Goal: Task Accomplishment & Management: Complete application form

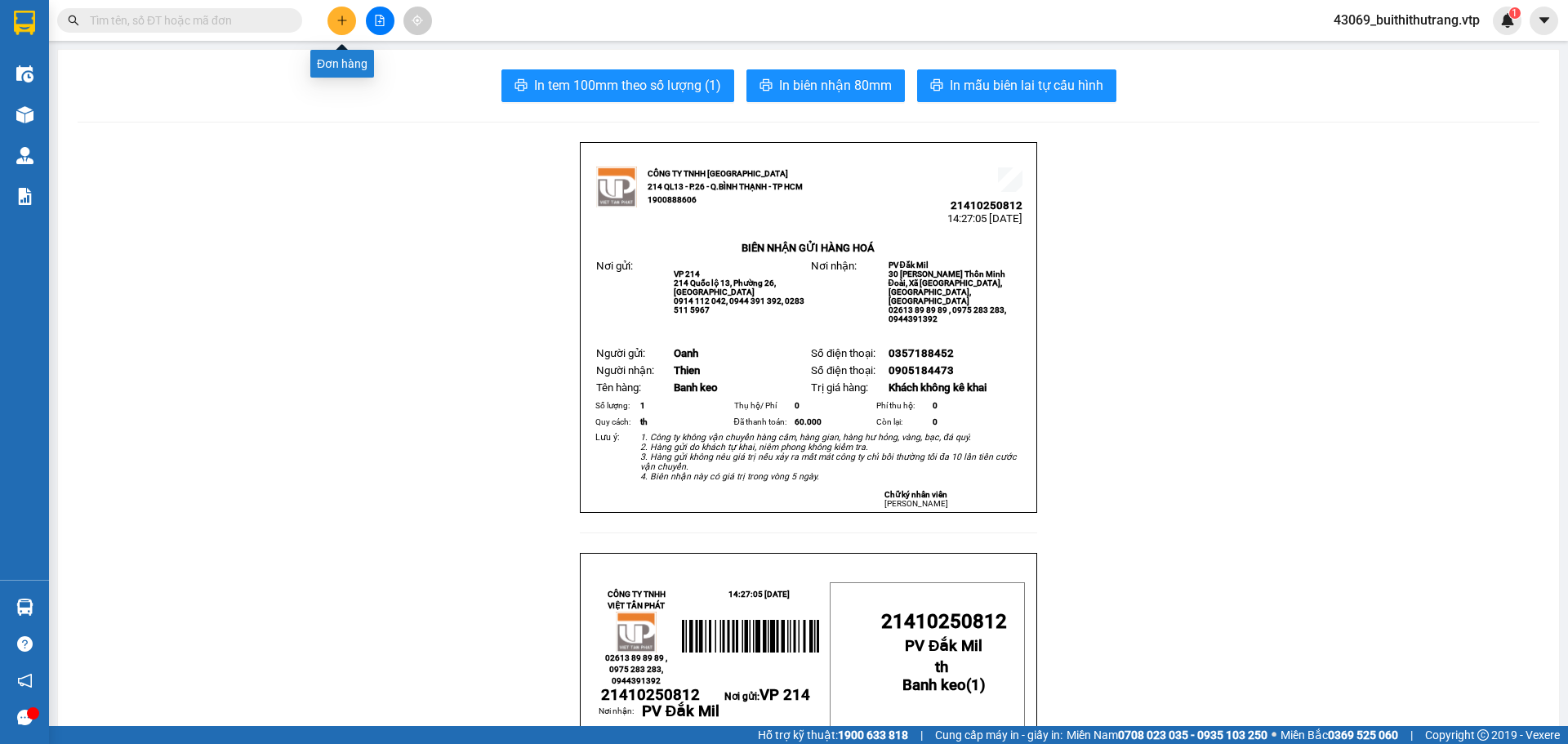
click at [348, 25] on button at bounding box center [341, 20] width 29 height 29
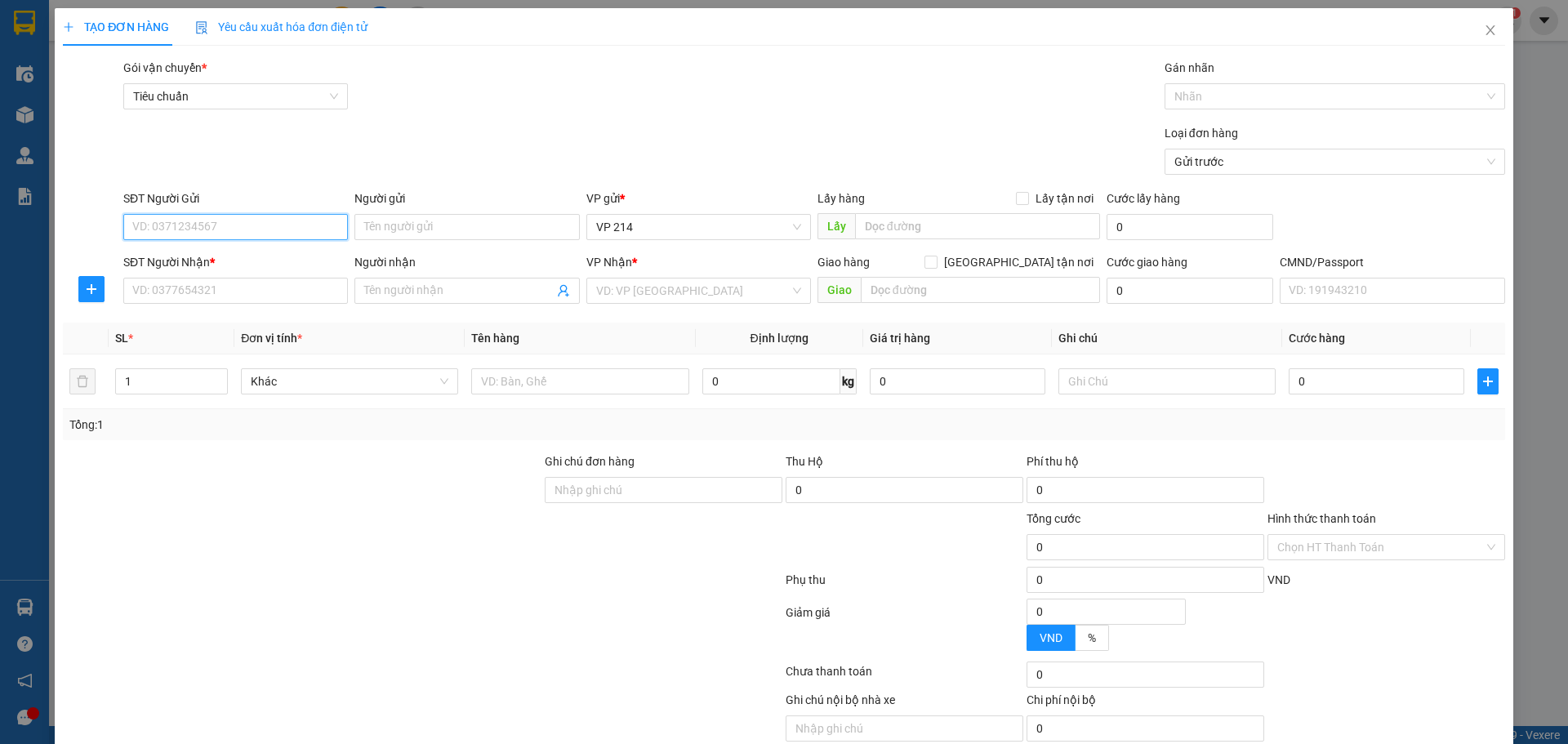
click at [207, 228] on input "SĐT Người Gửi" at bounding box center [235, 227] width 225 height 26
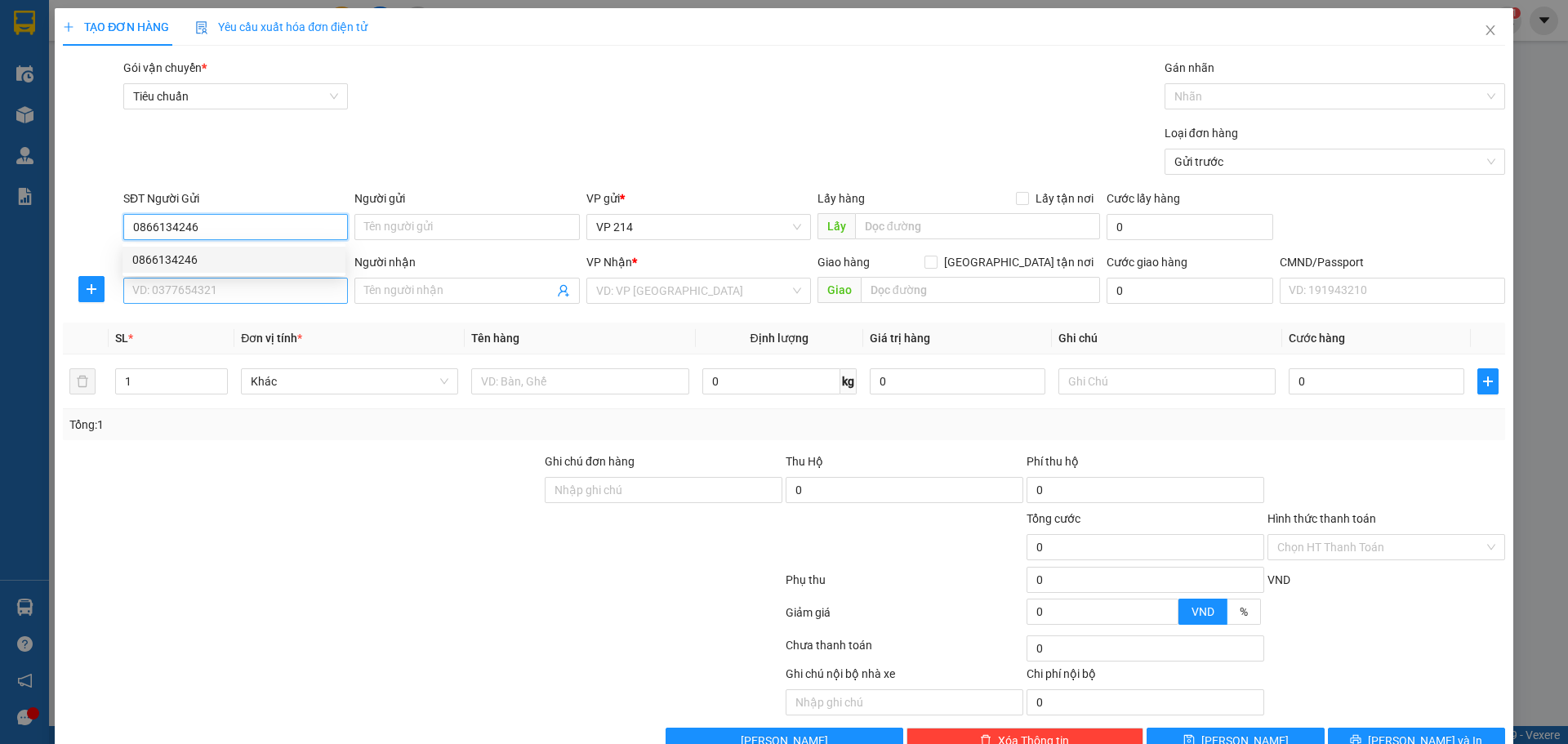
type input "0866134246"
click at [258, 293] on input "SĐT Người Nhận *" at bounding box center [235, 291] width 225 height 26
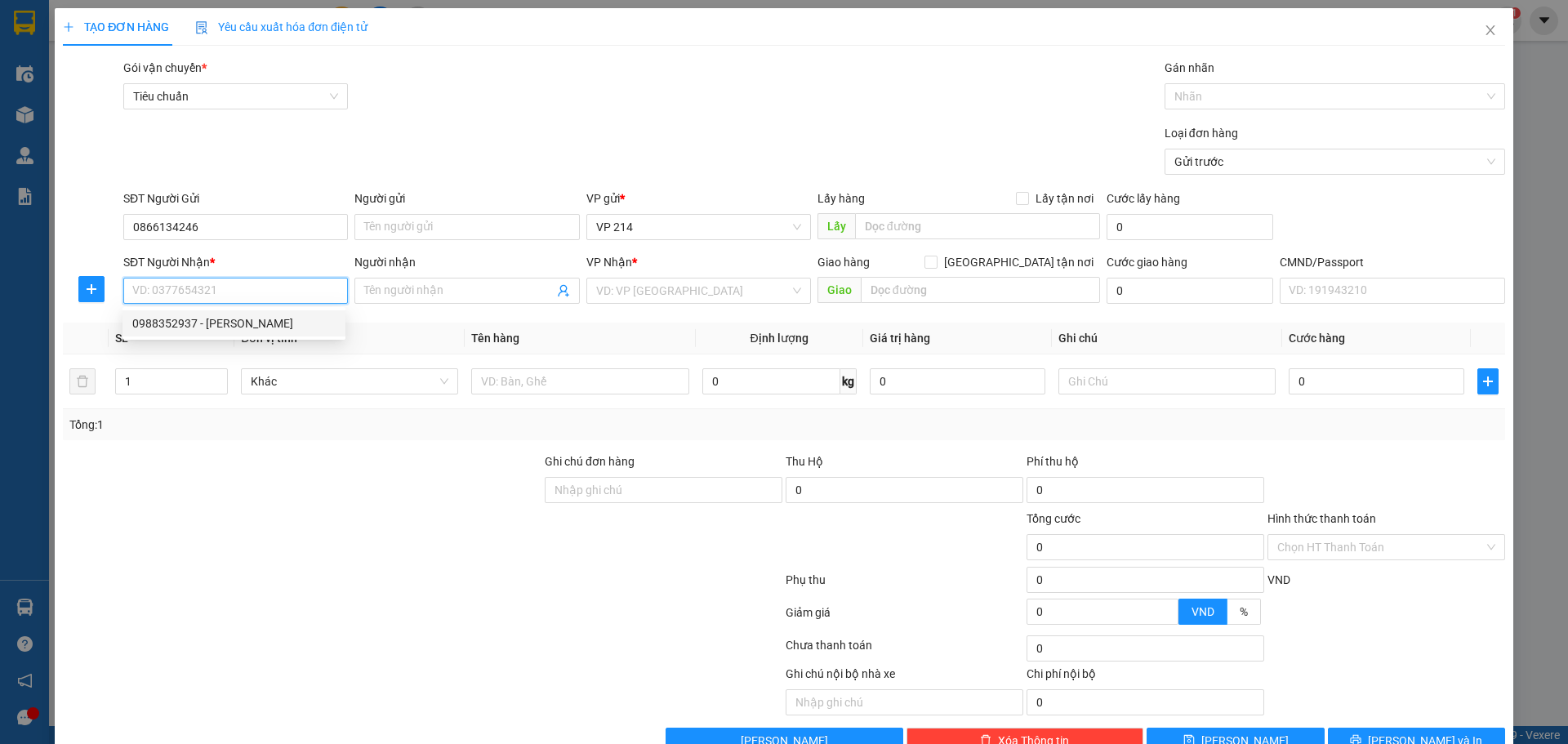
click at [260, 327] on div "0988352937 - [PERSON_NAME]" at bounding box center [234, 323] width 203 height 18
type input "0988352937"
type input "[PERSON_NAME]"
type input "trường xuân"
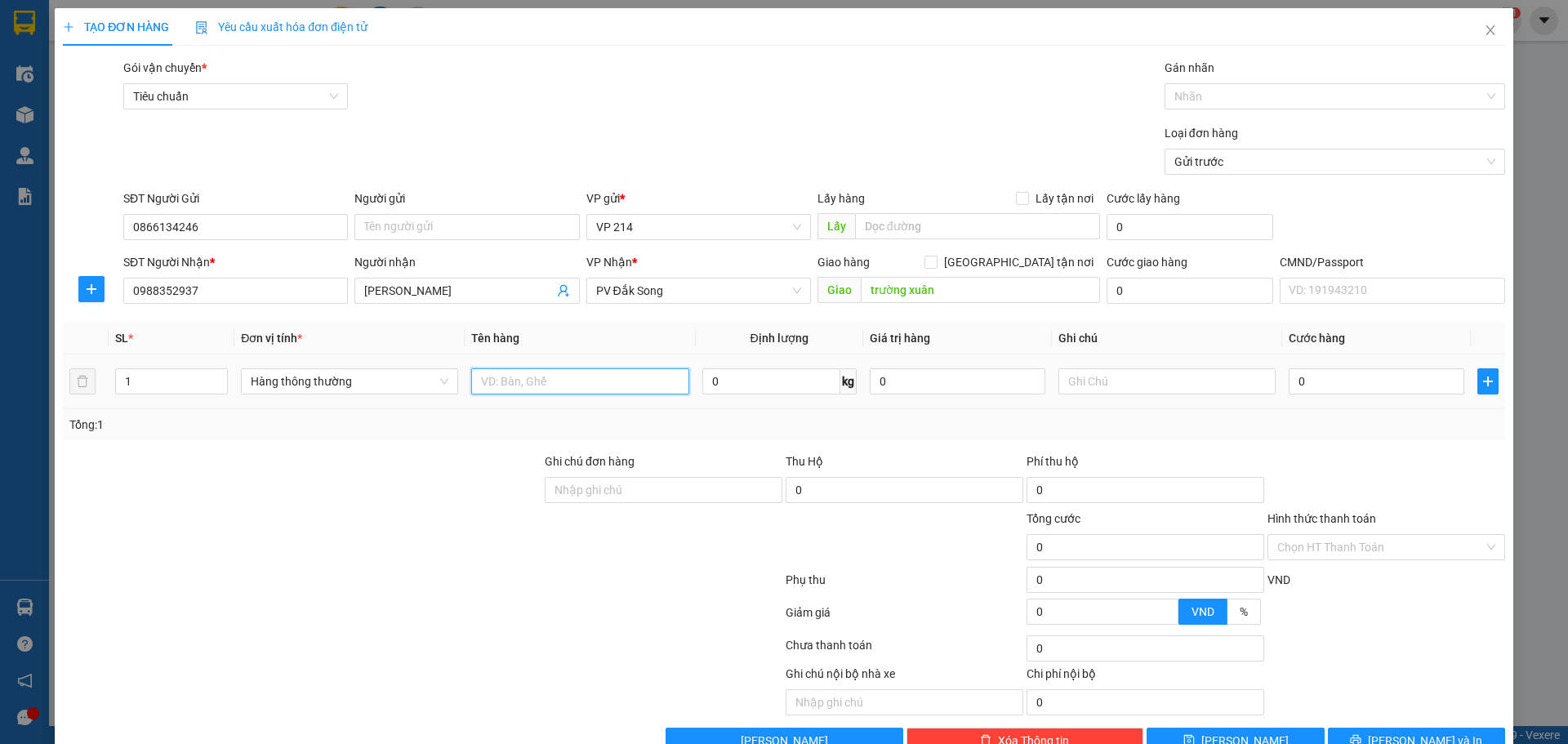
click at [598, 386] on input "text" at bounding box center [580, 381] width 217 height 26
type input "thùng xốp"
click at [1238, 385] on input "text" at bounding box center [1167, 381] width 217 height 26
type input "d"
type input "đl"
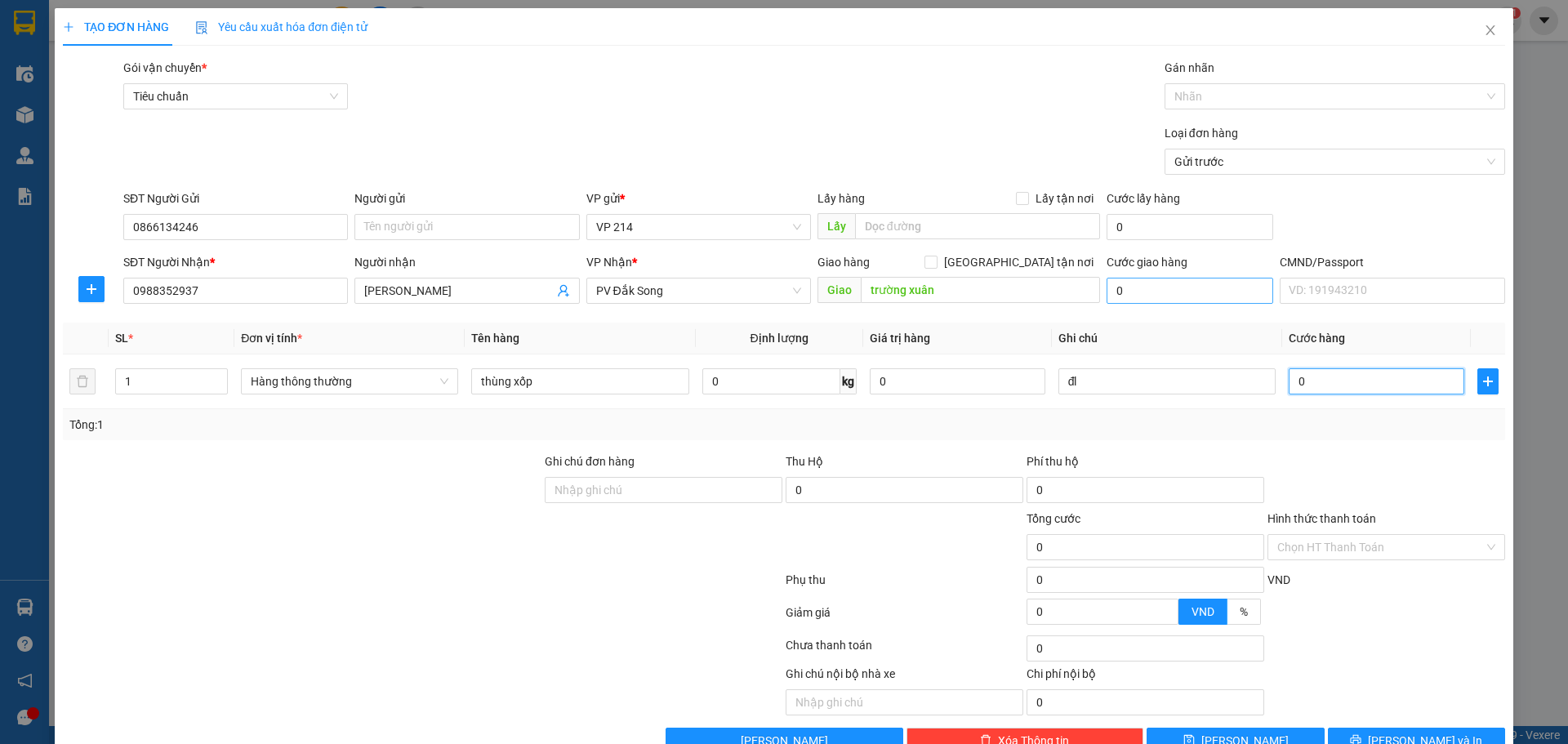
type input "5"
type input "50"
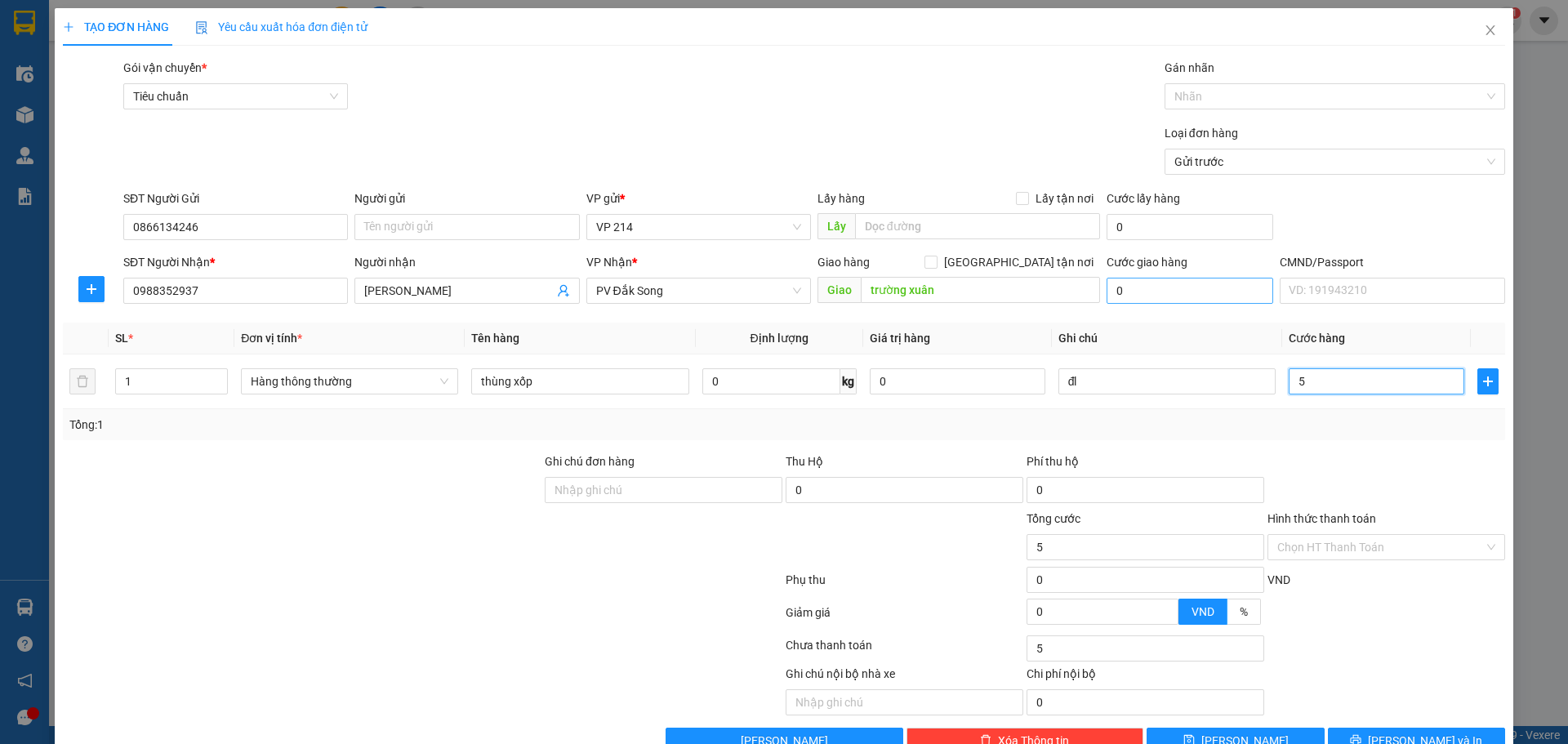
type input "50"
type input "500"
type input "5.000"
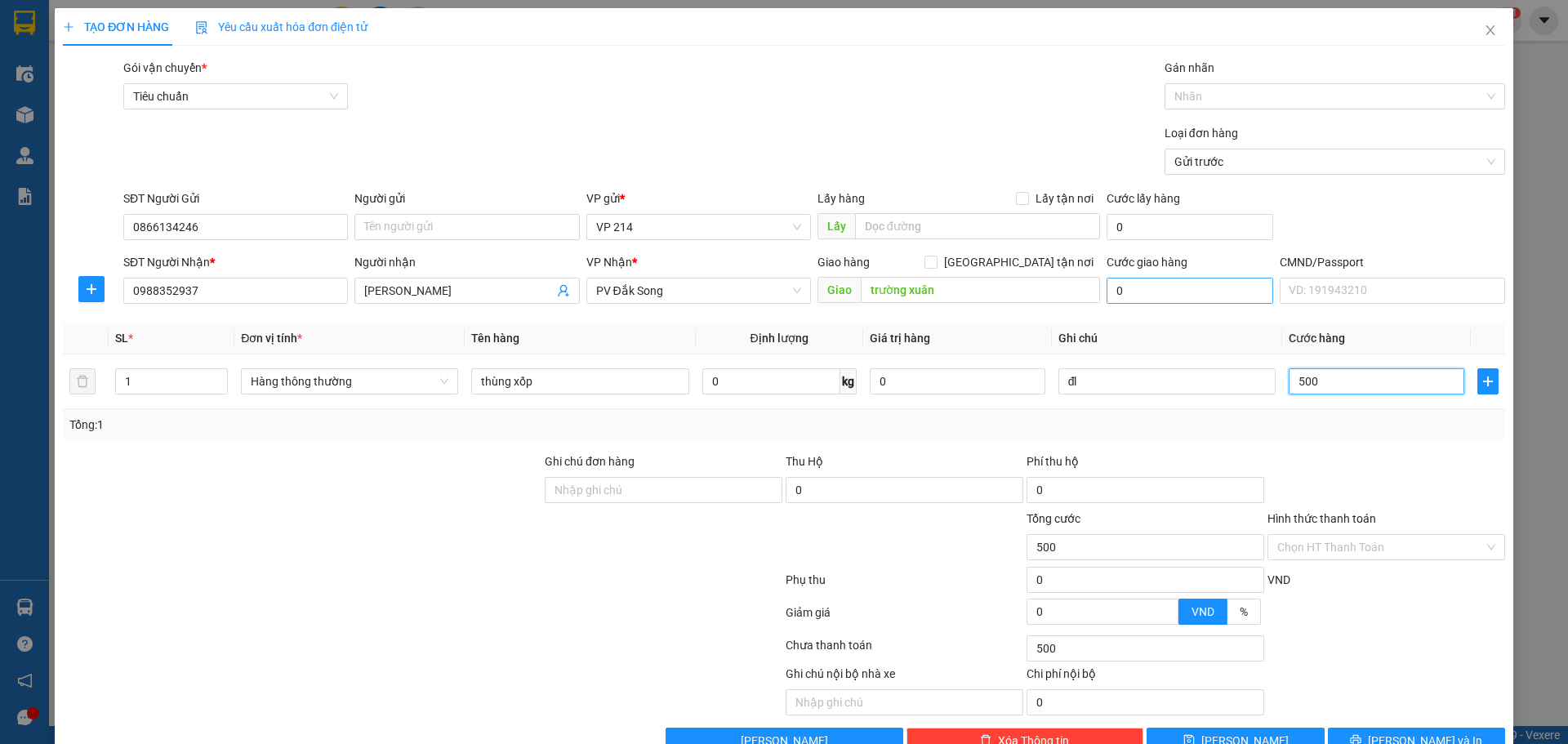
type input "5.000"
type input "50.000"
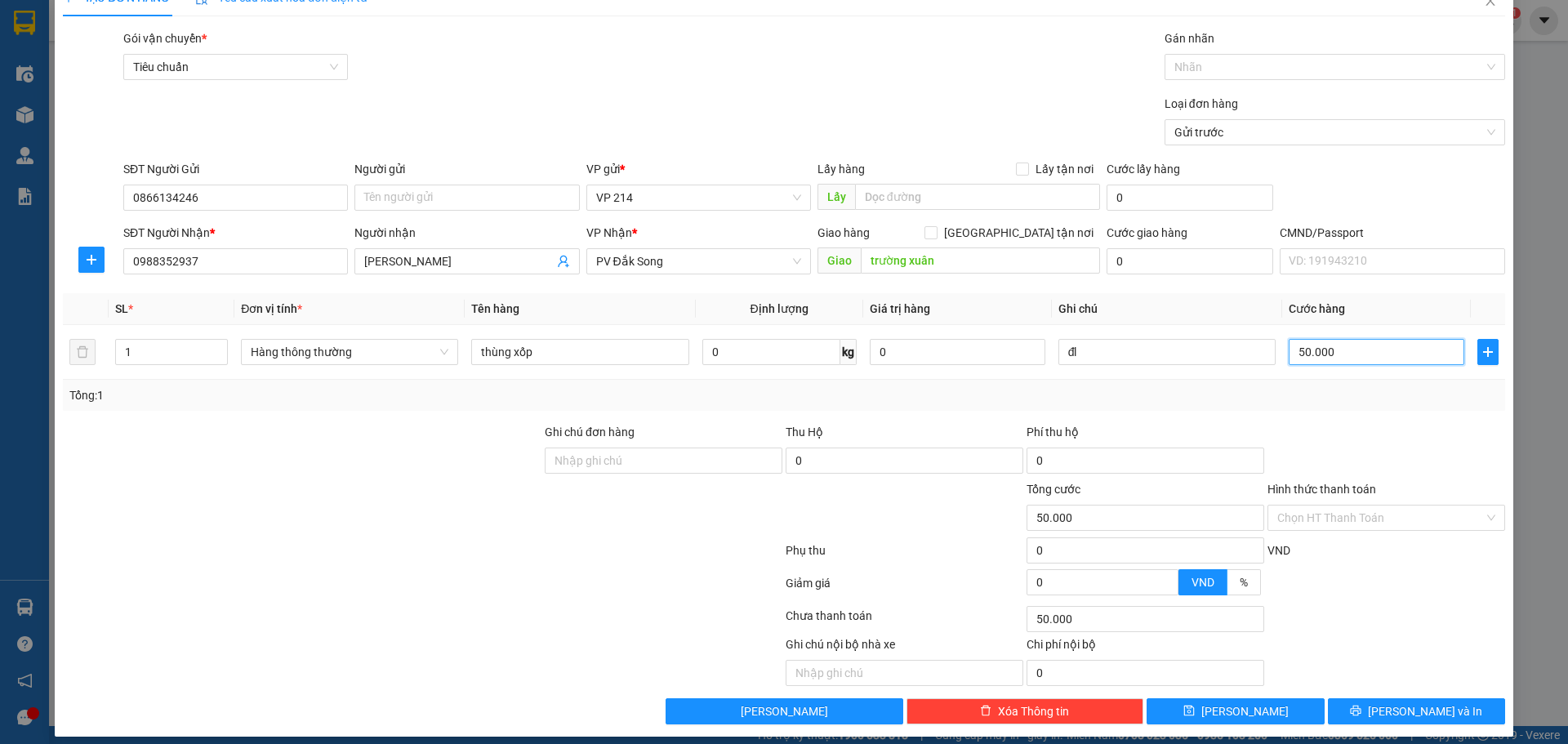
scroll to position [42, 0]
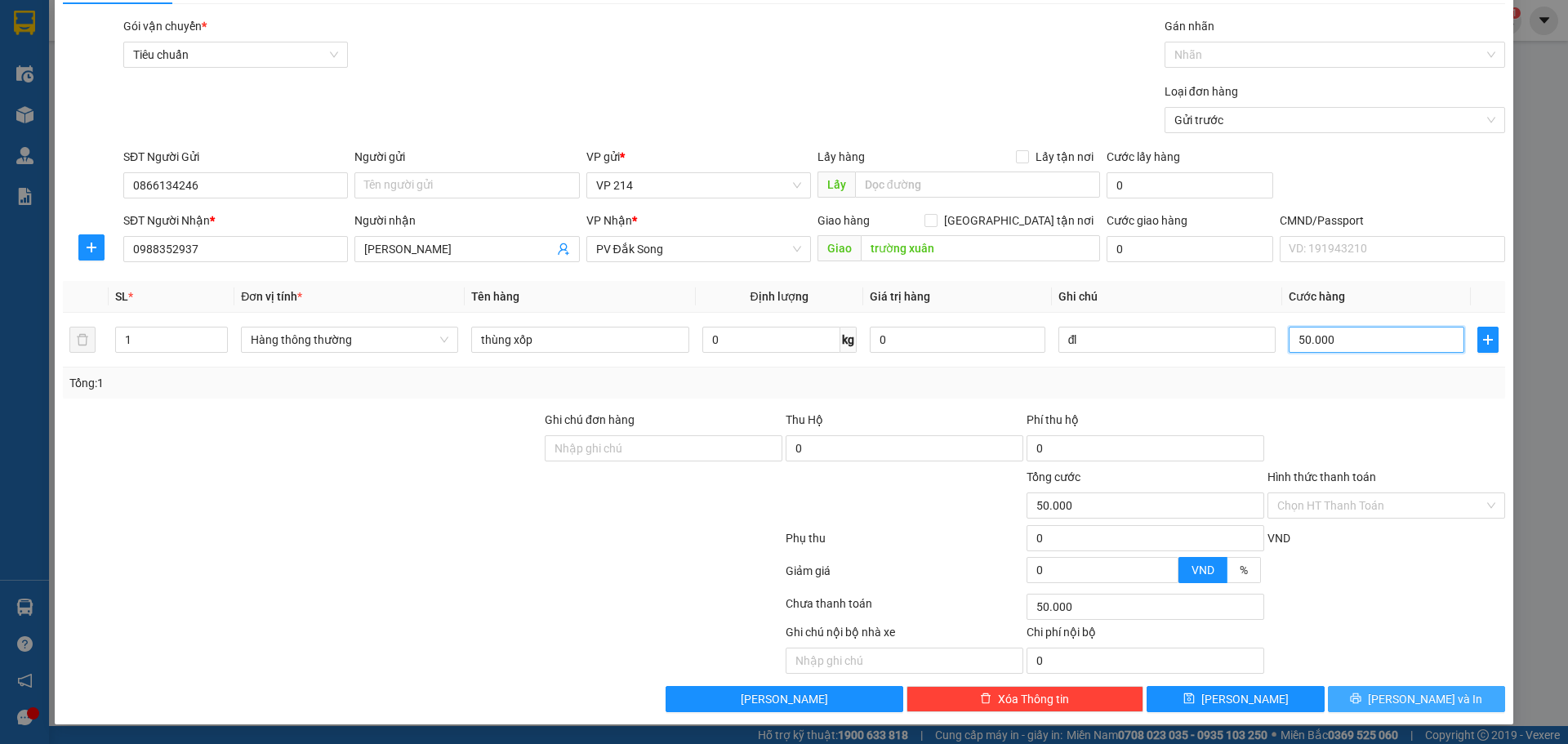
type input "50.000"
click at [1379, 687] on button "[PERSON_NAME] và In" at bounding box center [1416, 699] width 177 height 26
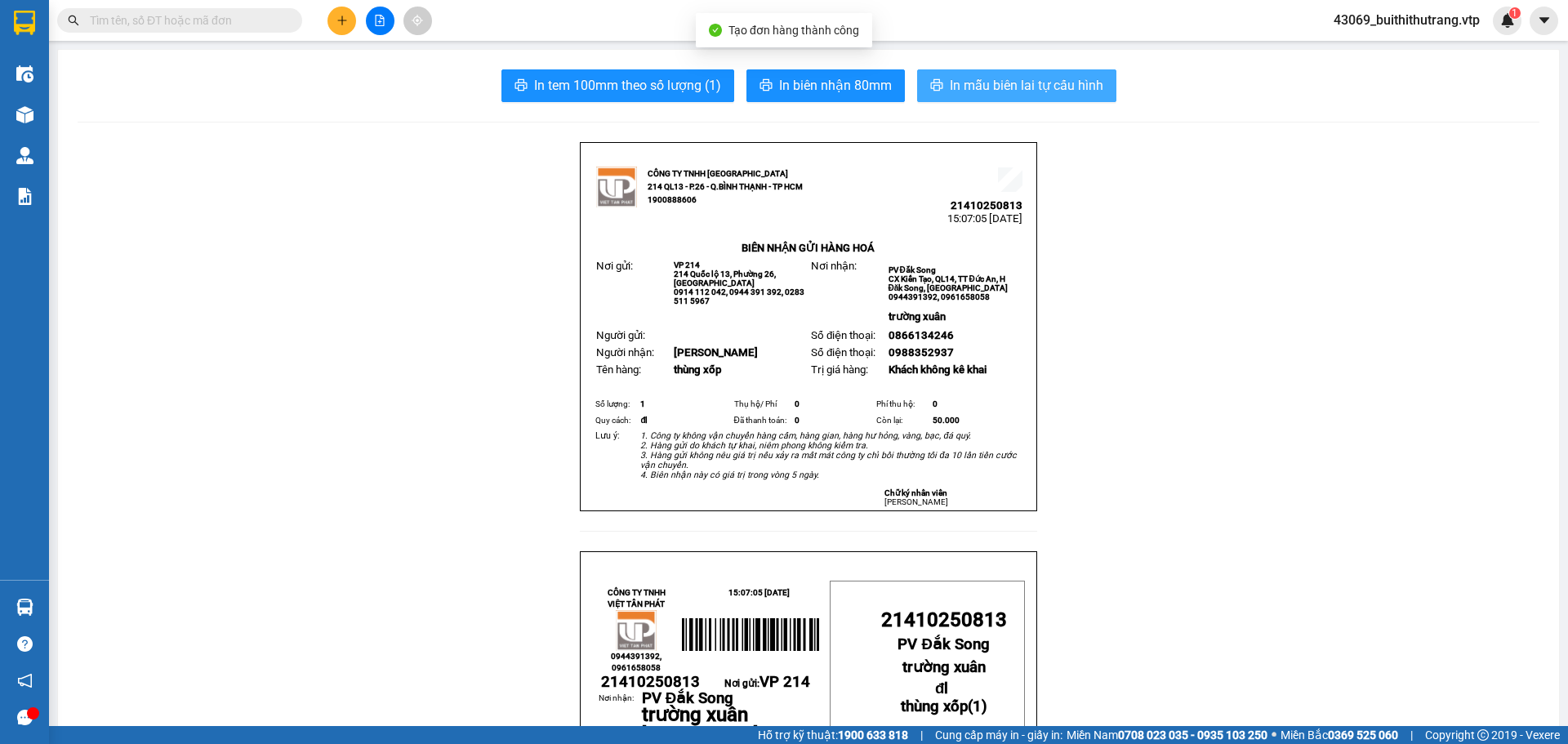
click at [1072, 80] on span "In mẫu biên lai tự cấu hình" at bounding box center [1027, 85] width 154 height 20
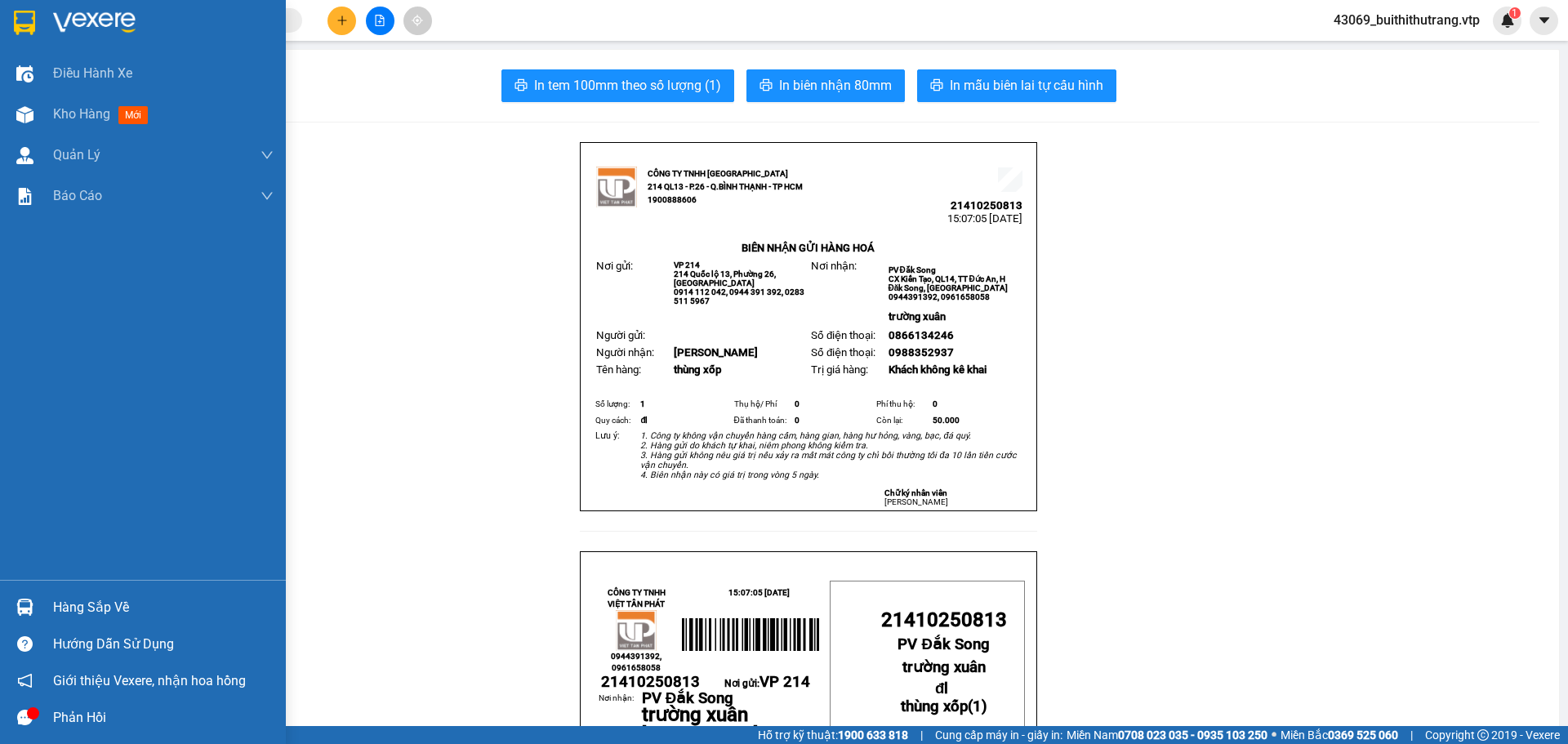
click at [76, 29] on img at bounding box center [94, 23] width 82 height 25
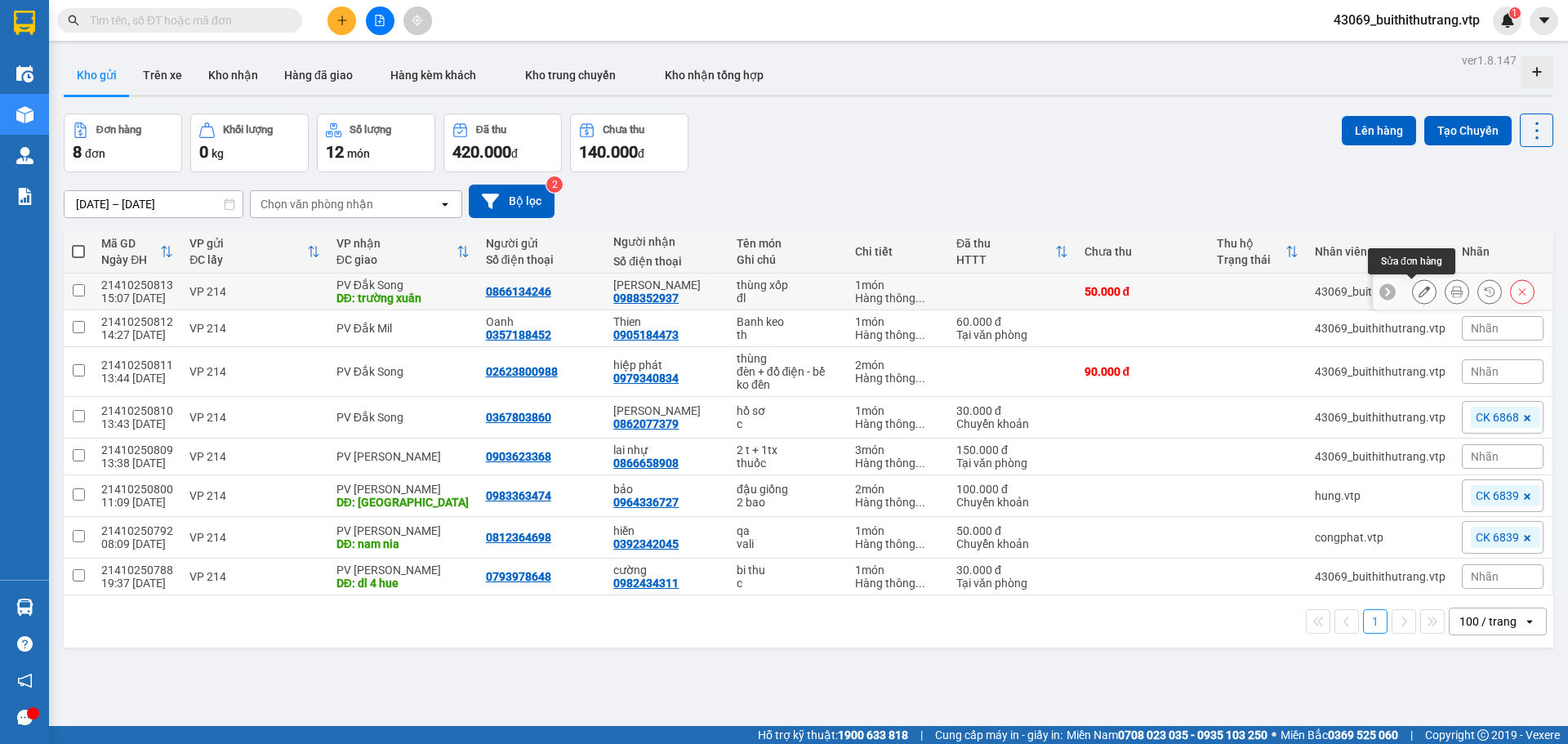
click at [1419, 296] on icon at bounding box center [1424, 292] width 11 height 11
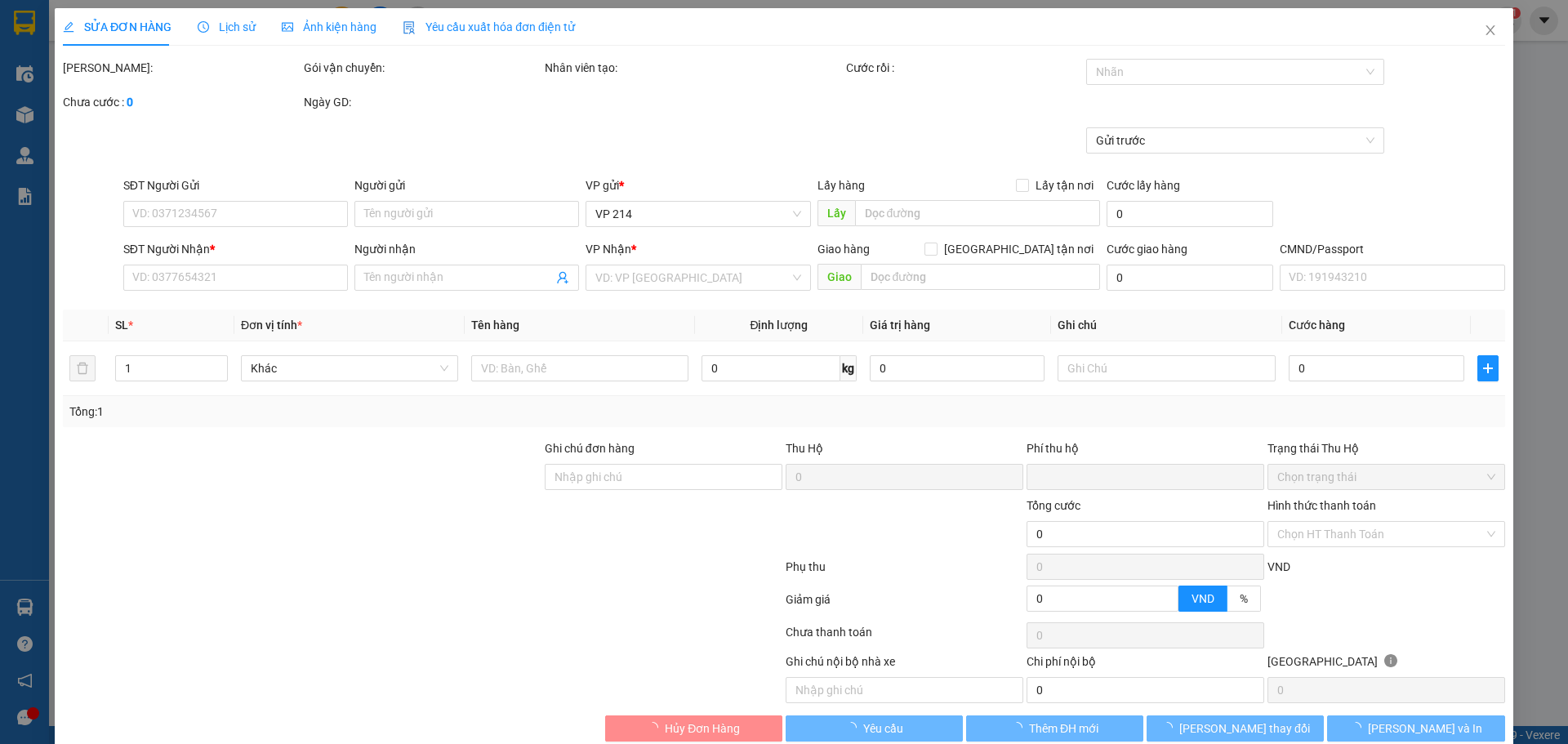
type input "0866134246"
type input "0988352937"
type input "[PERSON_NAME]"
type input "trường xuân"
type input "0"
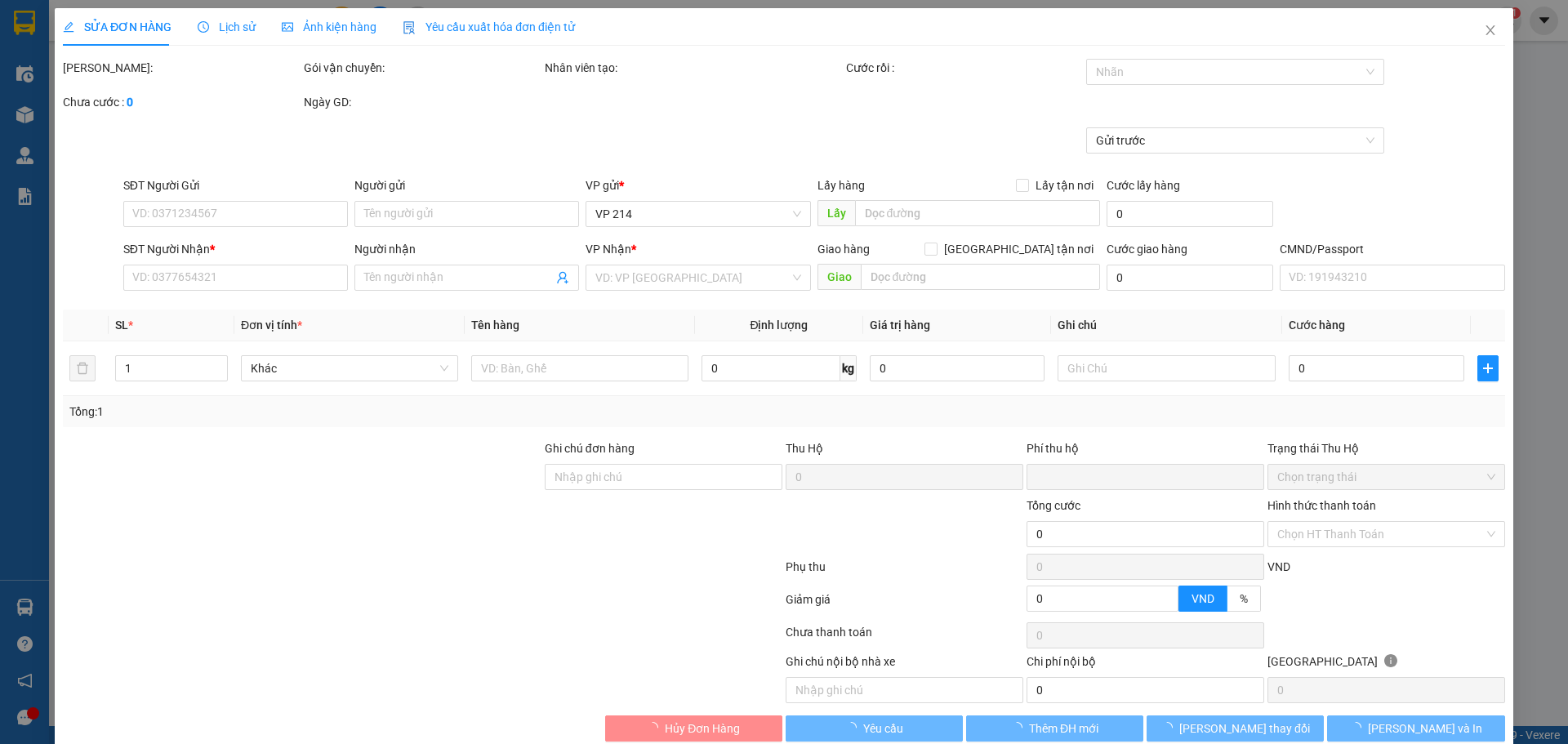
type input "50.000"
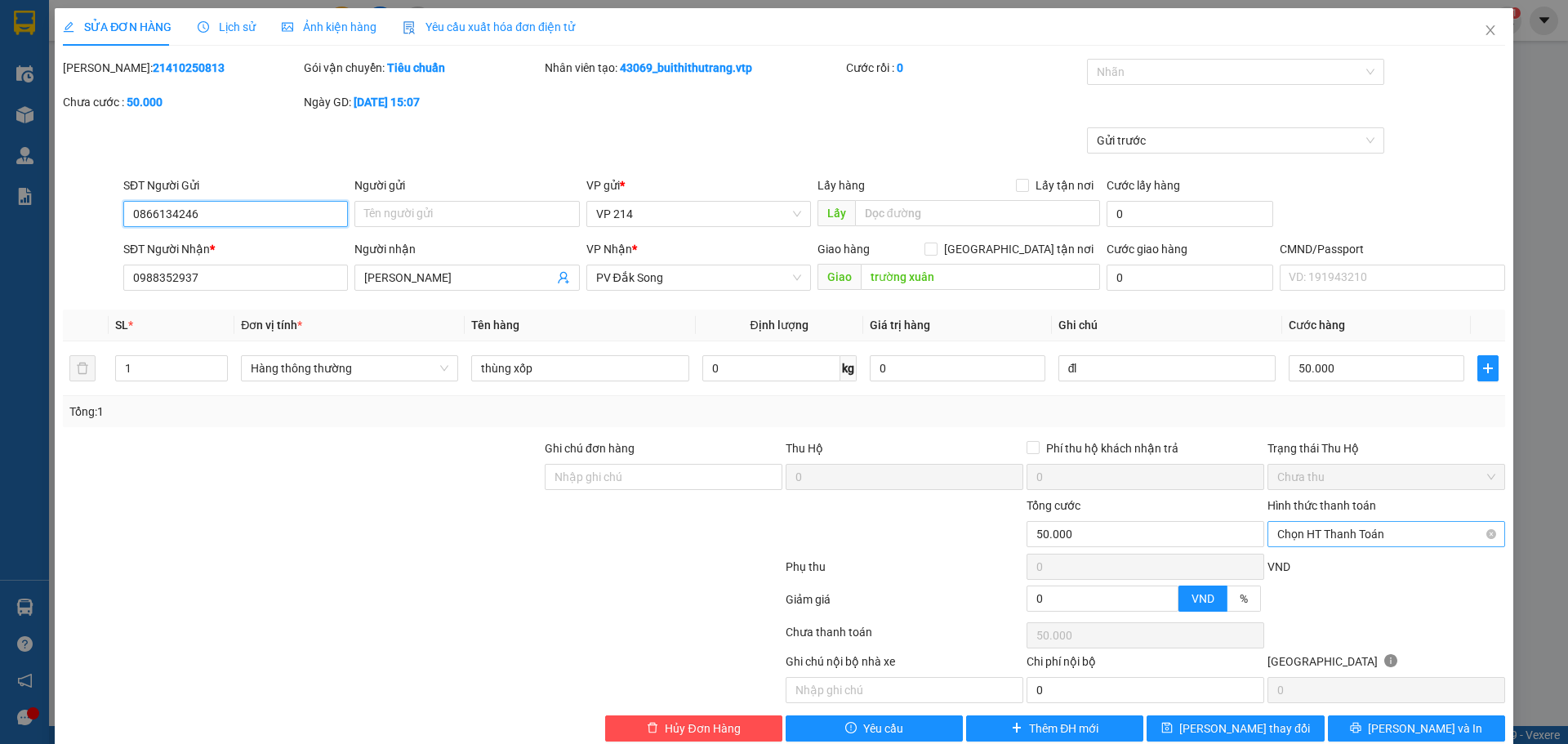
click at [1374, 534] on span "Chọn HT Thanh Toán" at bounding box center [1386, 534] width 218 height 25
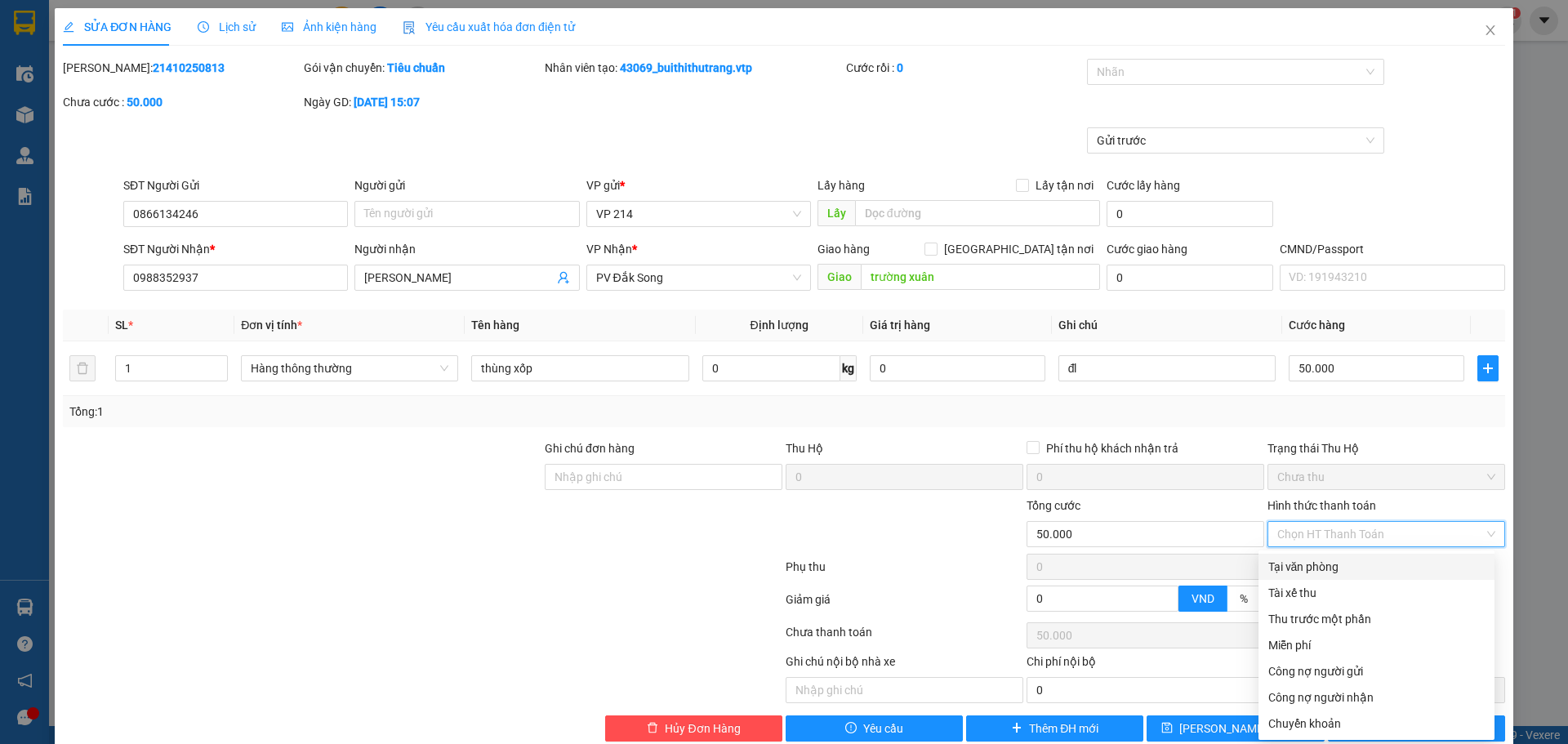
click at [1364, 569] on div "Tại văn phòng" at bounding box center [1376, 567] width 216 height 18
type input "0"
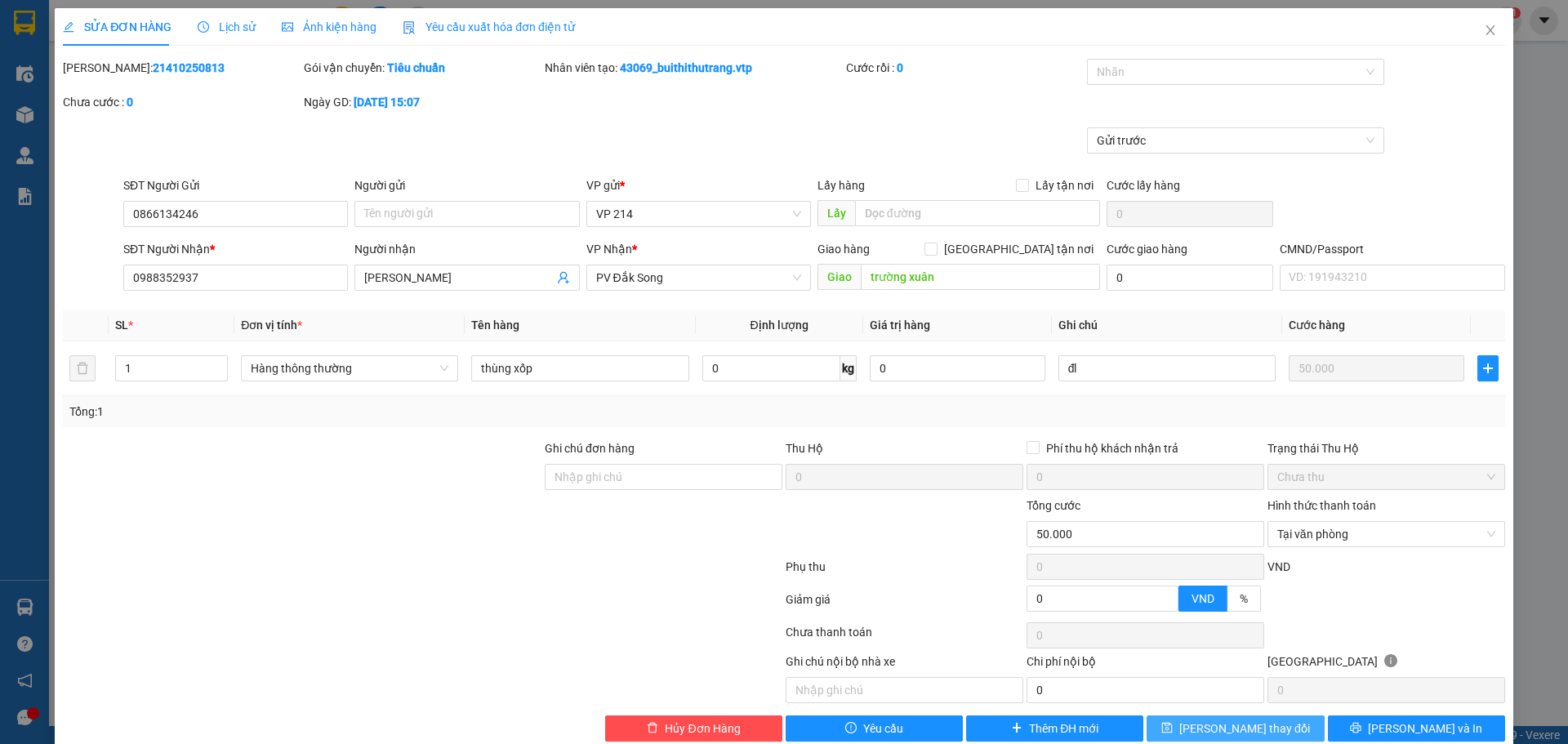
click at [1263, 733] on span "[PERSON_NAME] thay đổi" at bounding box center [1245, 728] width 131 height 18
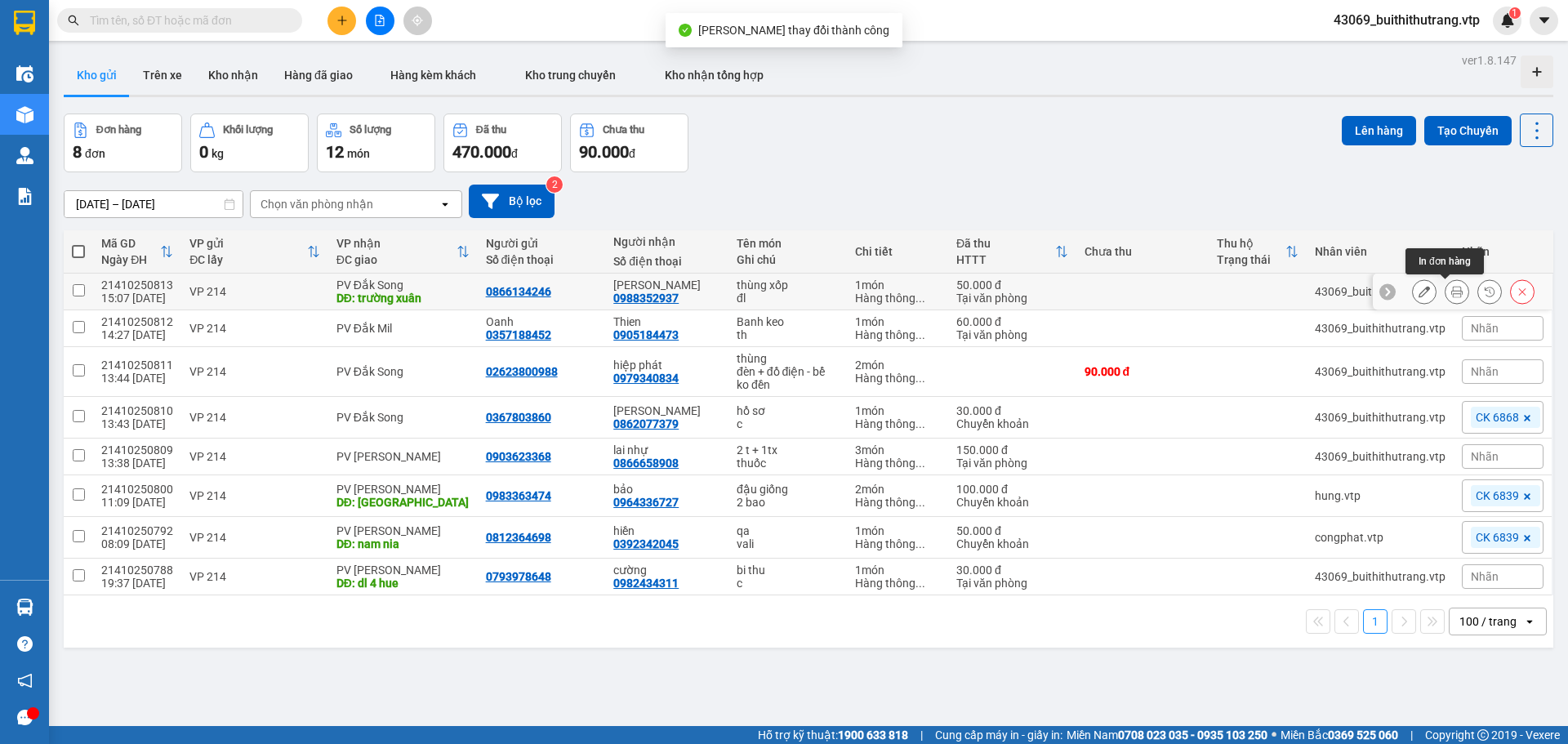
click at [1446, 290] on button at bounding box center [1457, 292] width 23 height 29
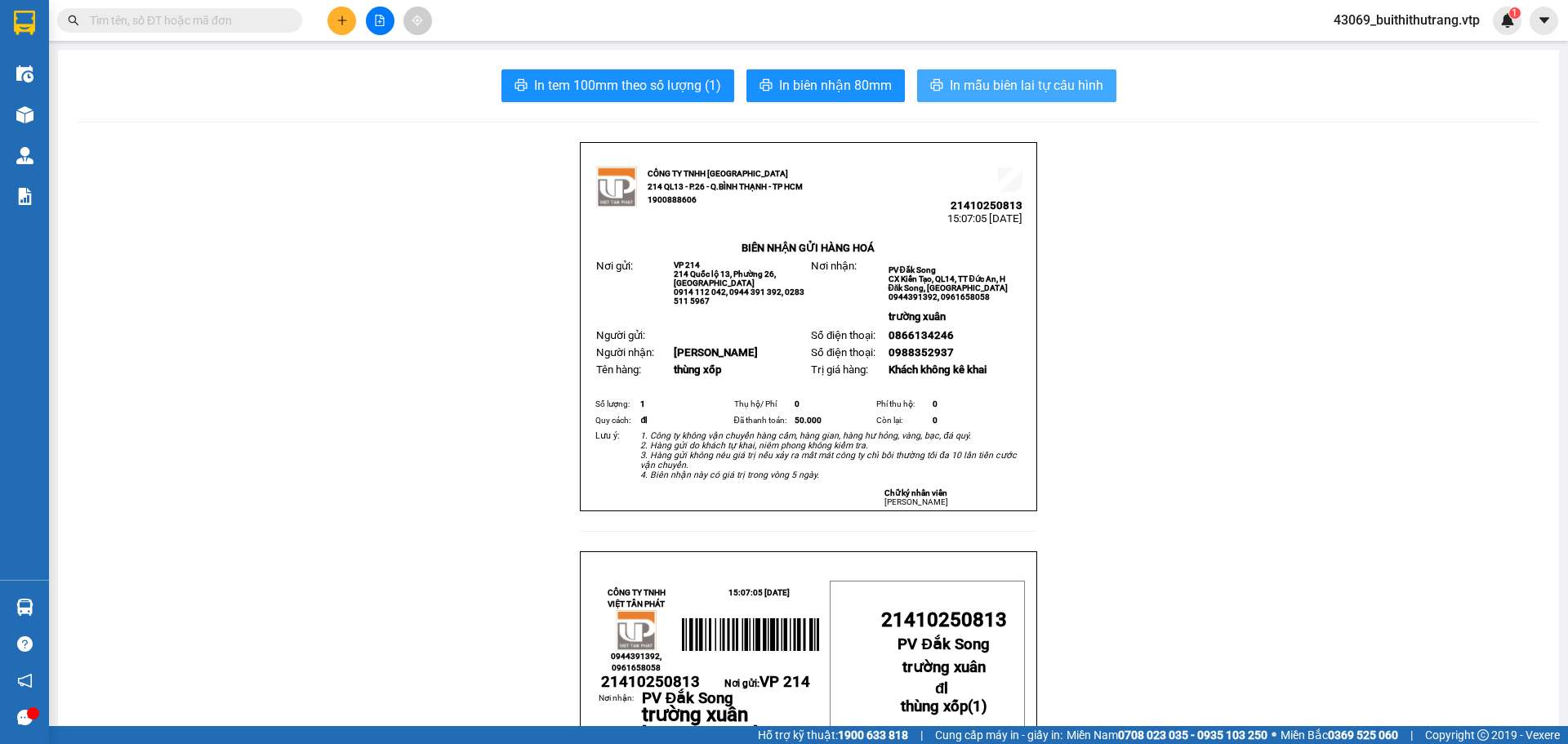
click at [1000, 88] on span "In mẫu biên lai tự cấu hình" at bounding box center [1027, 85] width 154 height 20
click at [345, 25] on icon "plus" at bounding box center [342, 20] width 11 height 11
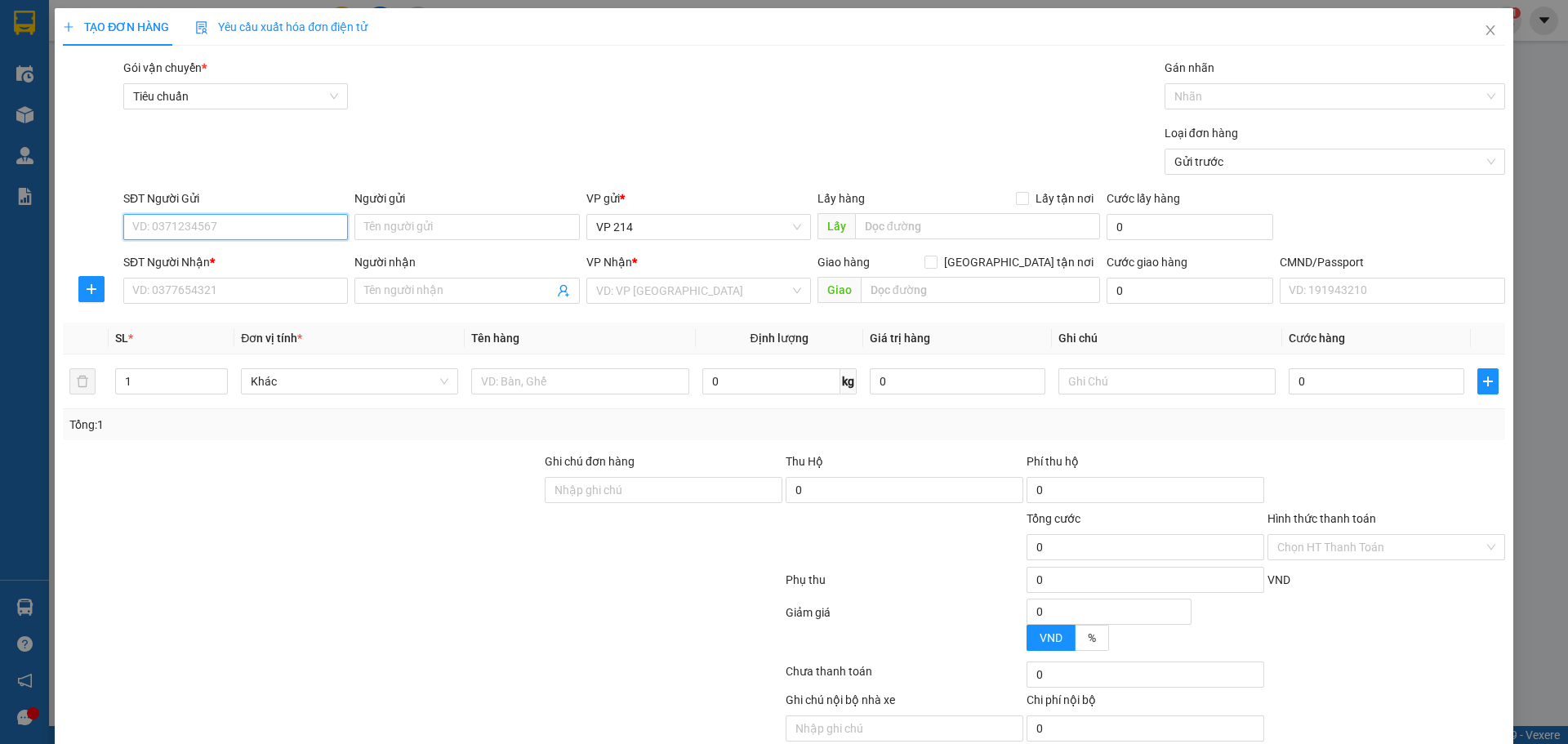
click at [264, 228] on input "SĐT Người Gửi" at bounding box center [235, 227] width 225 height 26
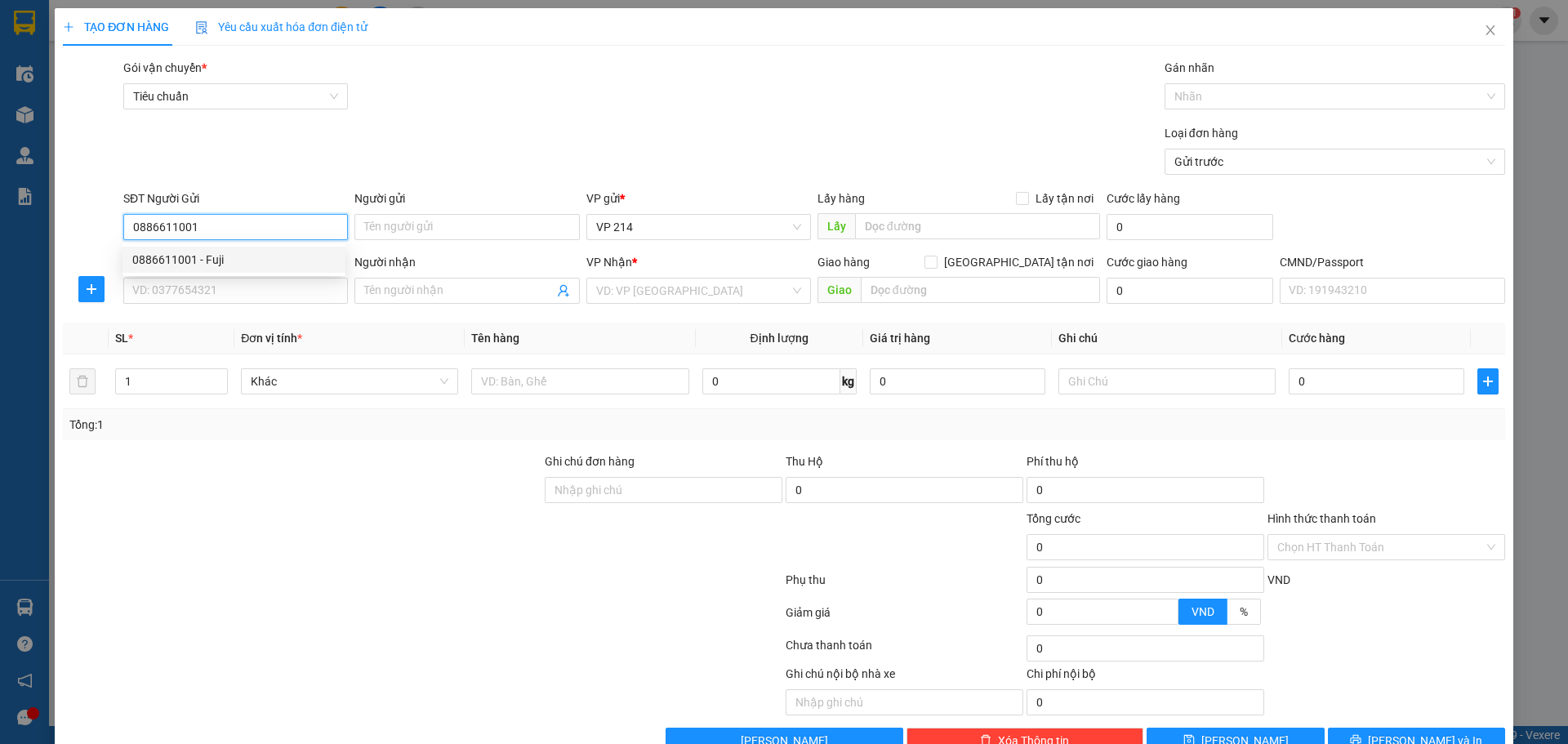
type input "0886611001"
type input "Fuji"
type input "0935856272"
type input "tâm"
type input "dak rlap"
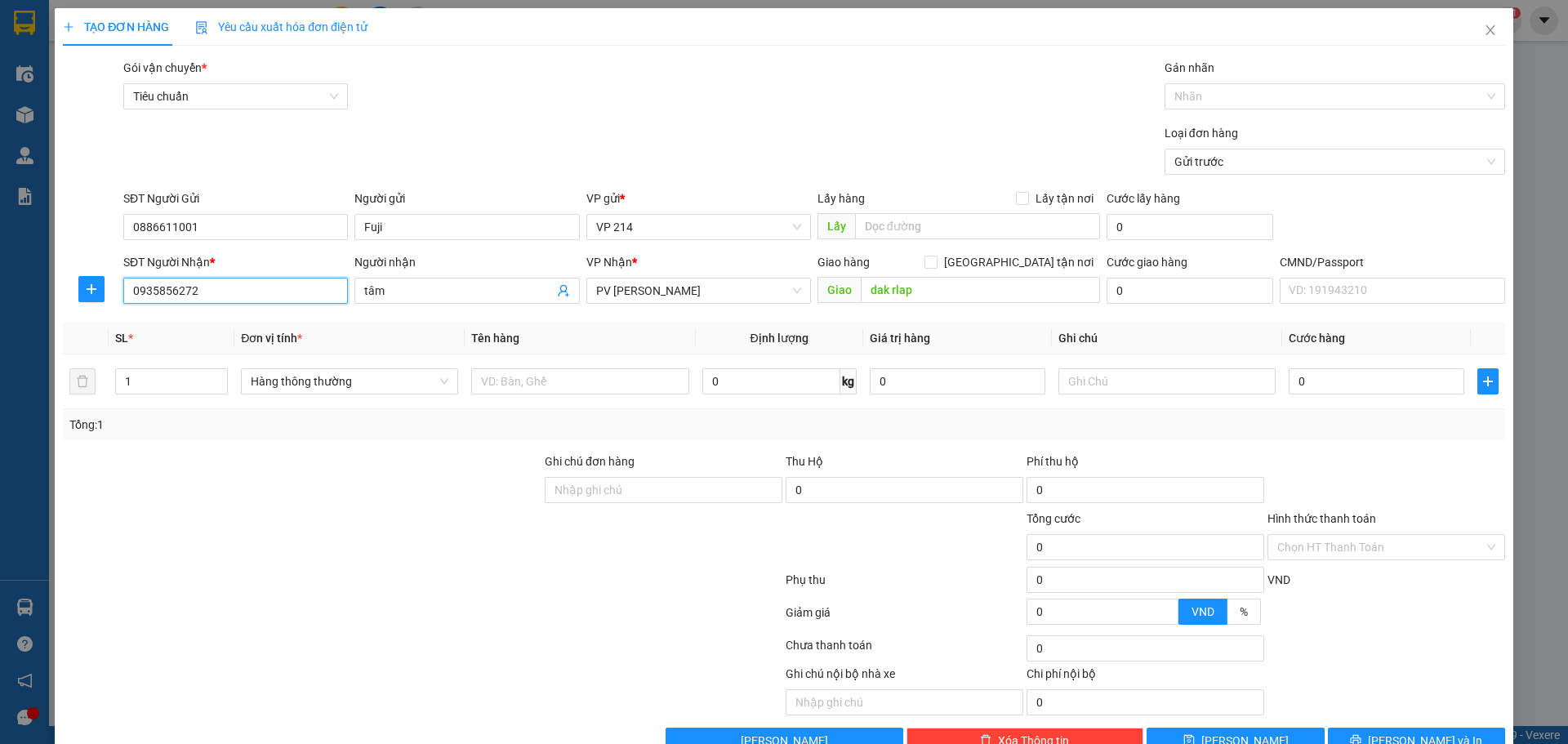
click at [225, 291] on input "0935856272" at bounding box center [235, 291] width 225 height 26
type input "0904844848"
click at [191, 323] on div "0904844848 - vũ" at bounding box center [234, 323] width 203 height 18
type input "vũ"
type input "0904844848"
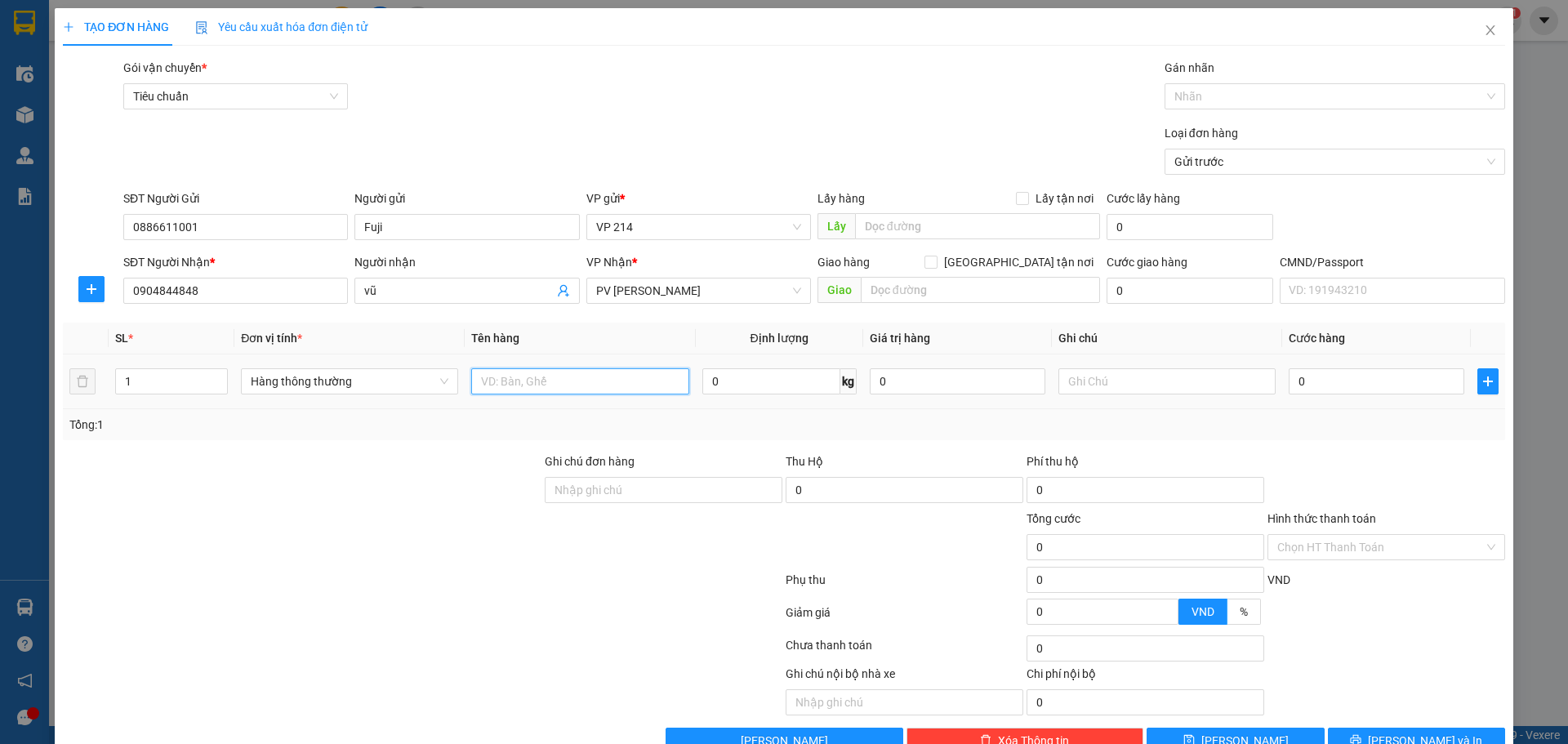
click at [639, 388] on input "text" at bounding box center [580, 381] width 217 height 26
type input "thùng"
type input "pt"
type input "4"
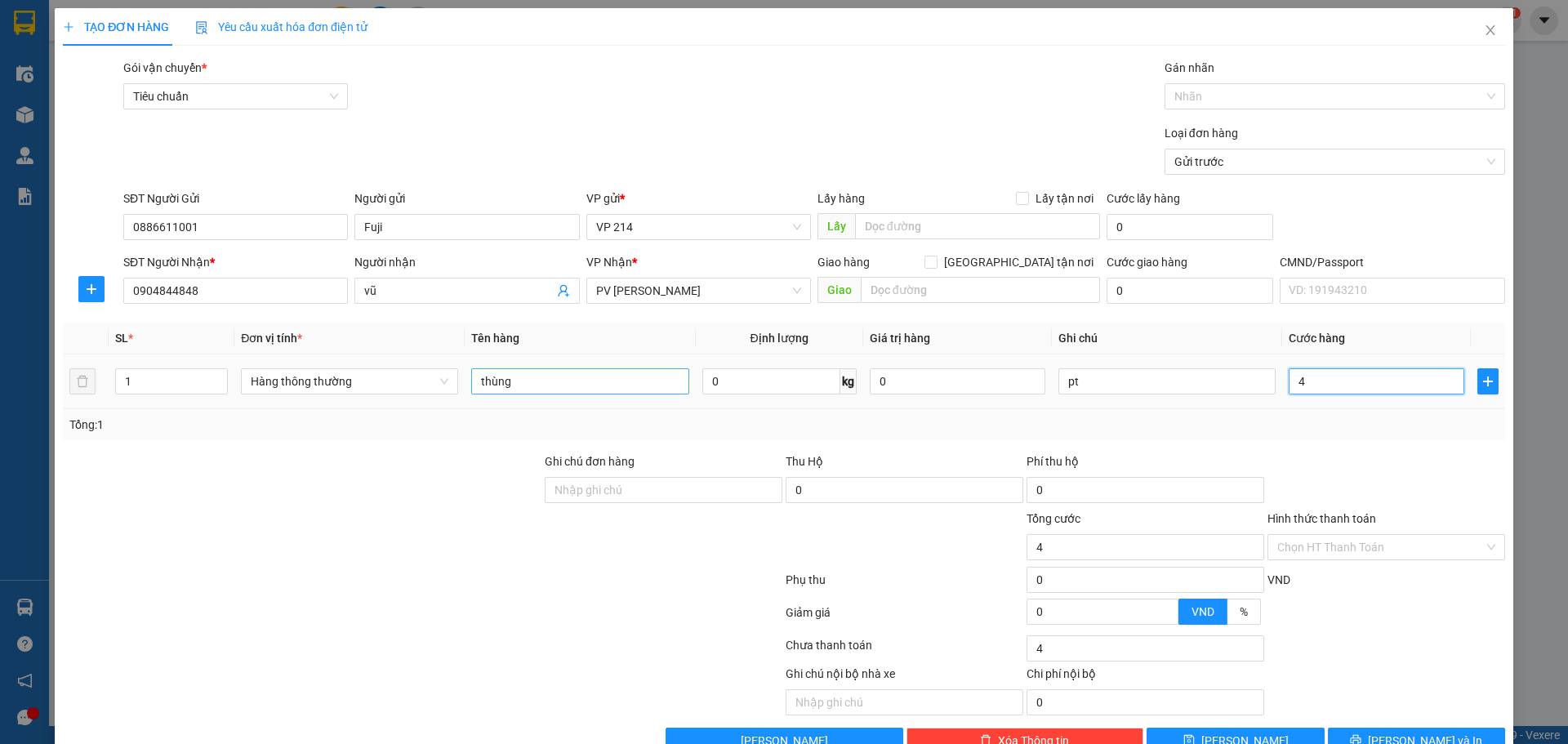
type input "4"
type input "40"
type input "400"
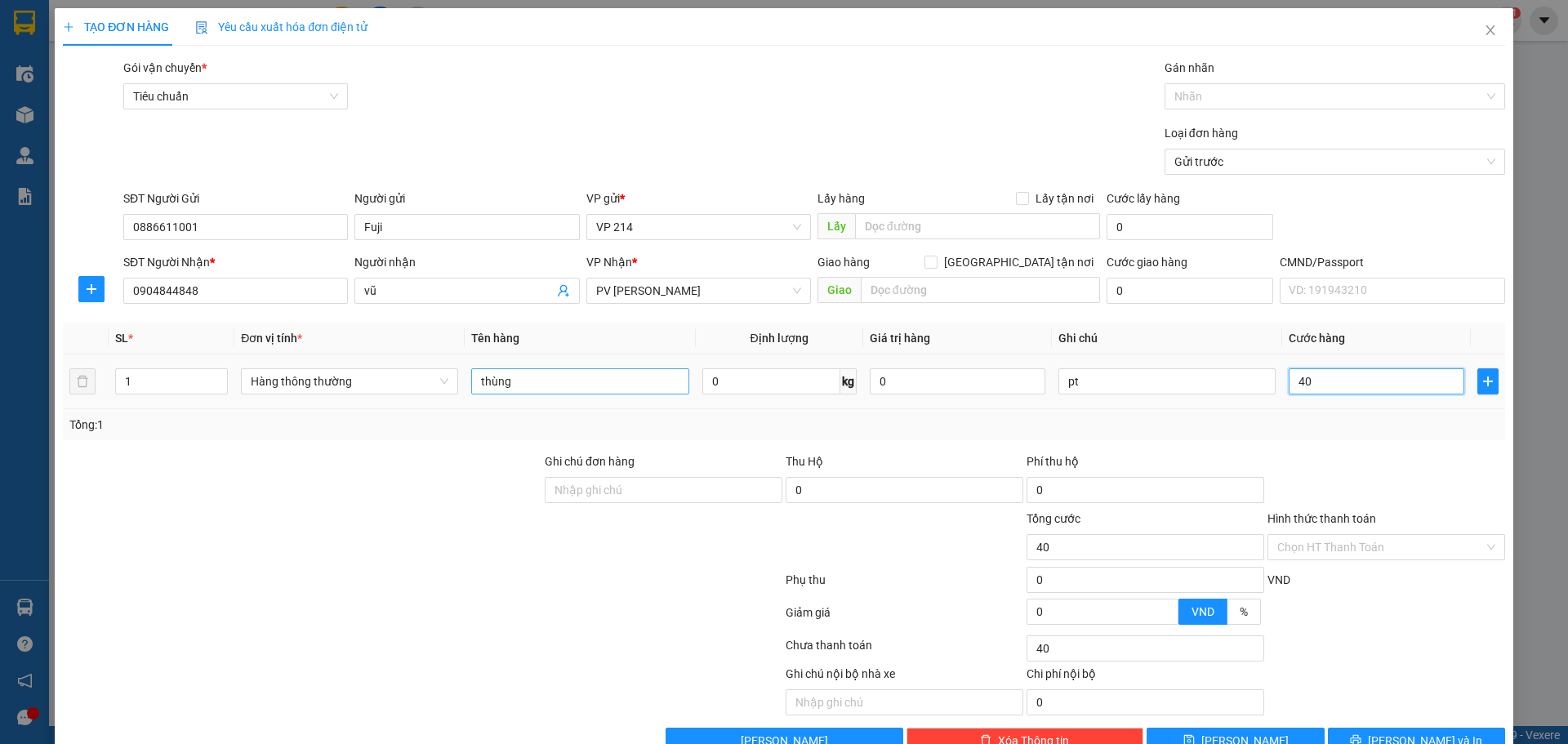
type input "400"
type input "4.000"
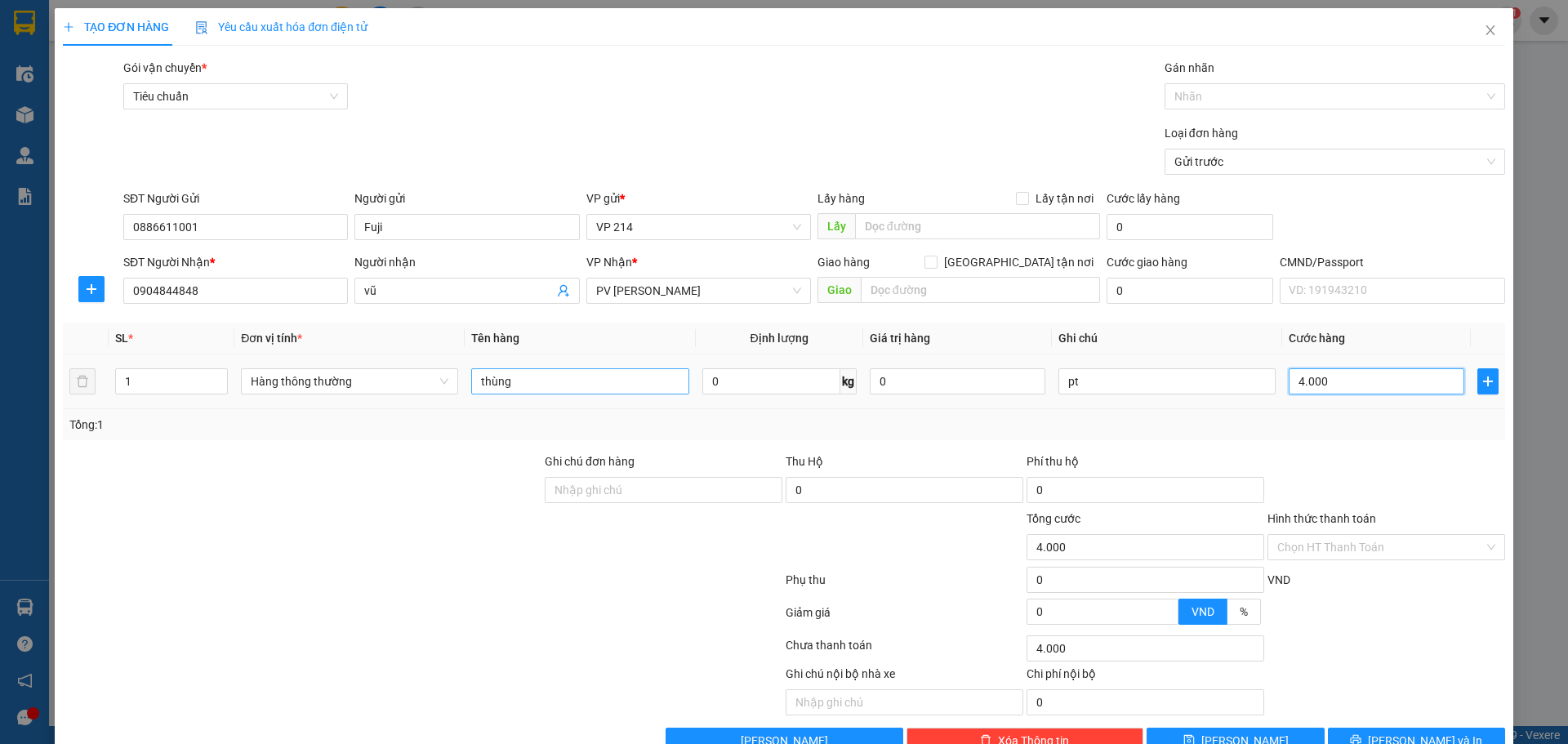
type input "40.000"
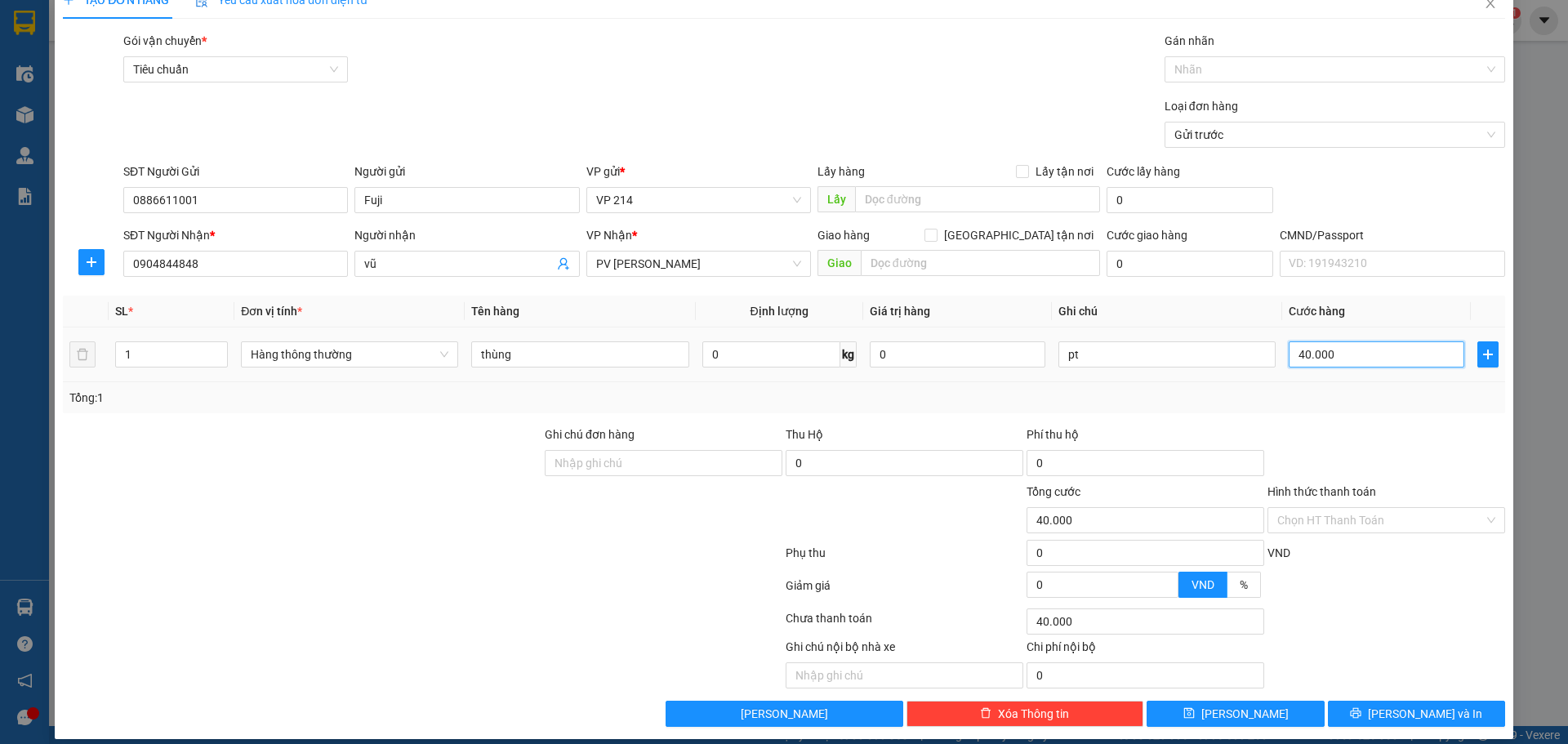
scroll to position [42, 0]
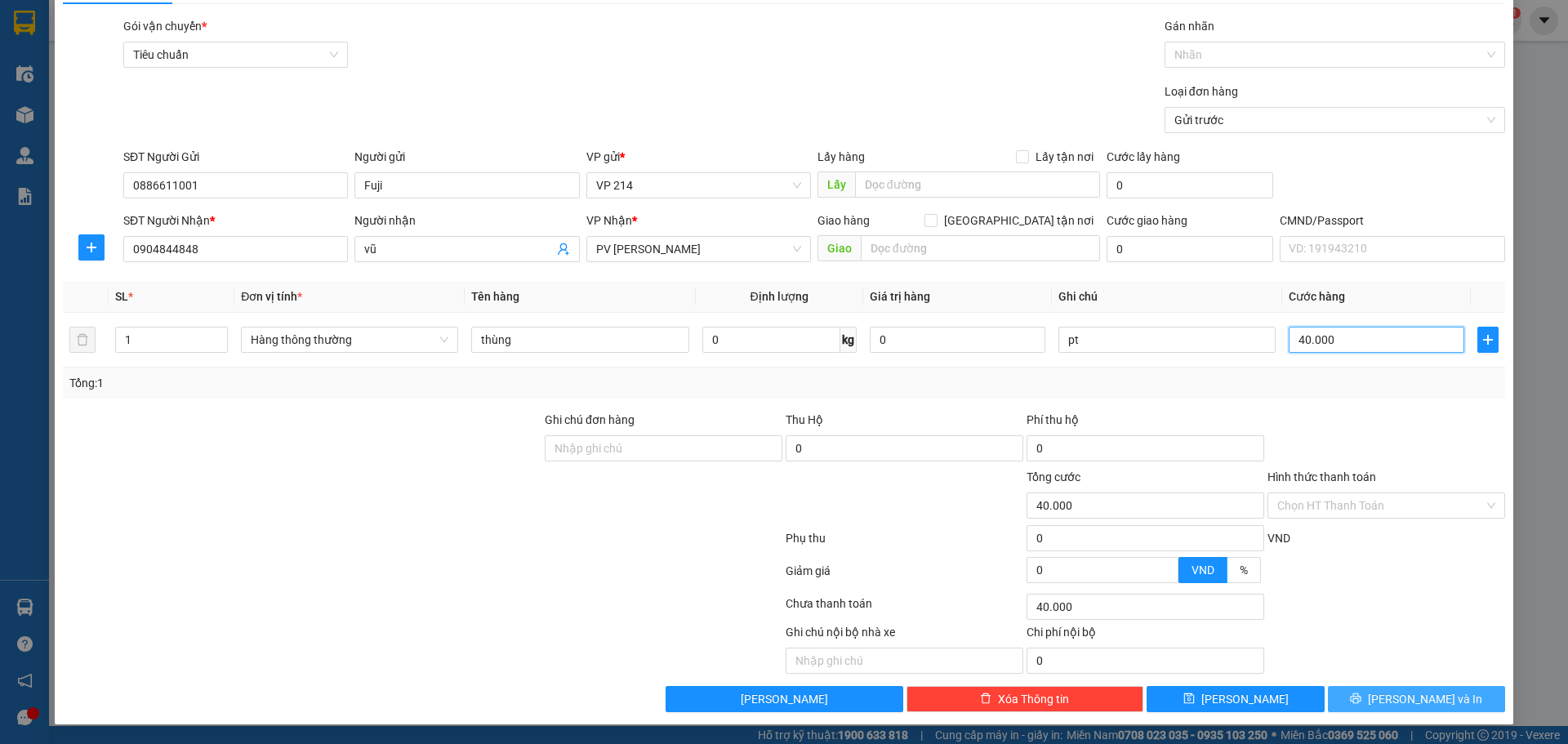
type input "40.000"
click at [1405, 687] on button "[PERSON_NAME] và In" at bounding box center [1416, 699] width 177 height 26
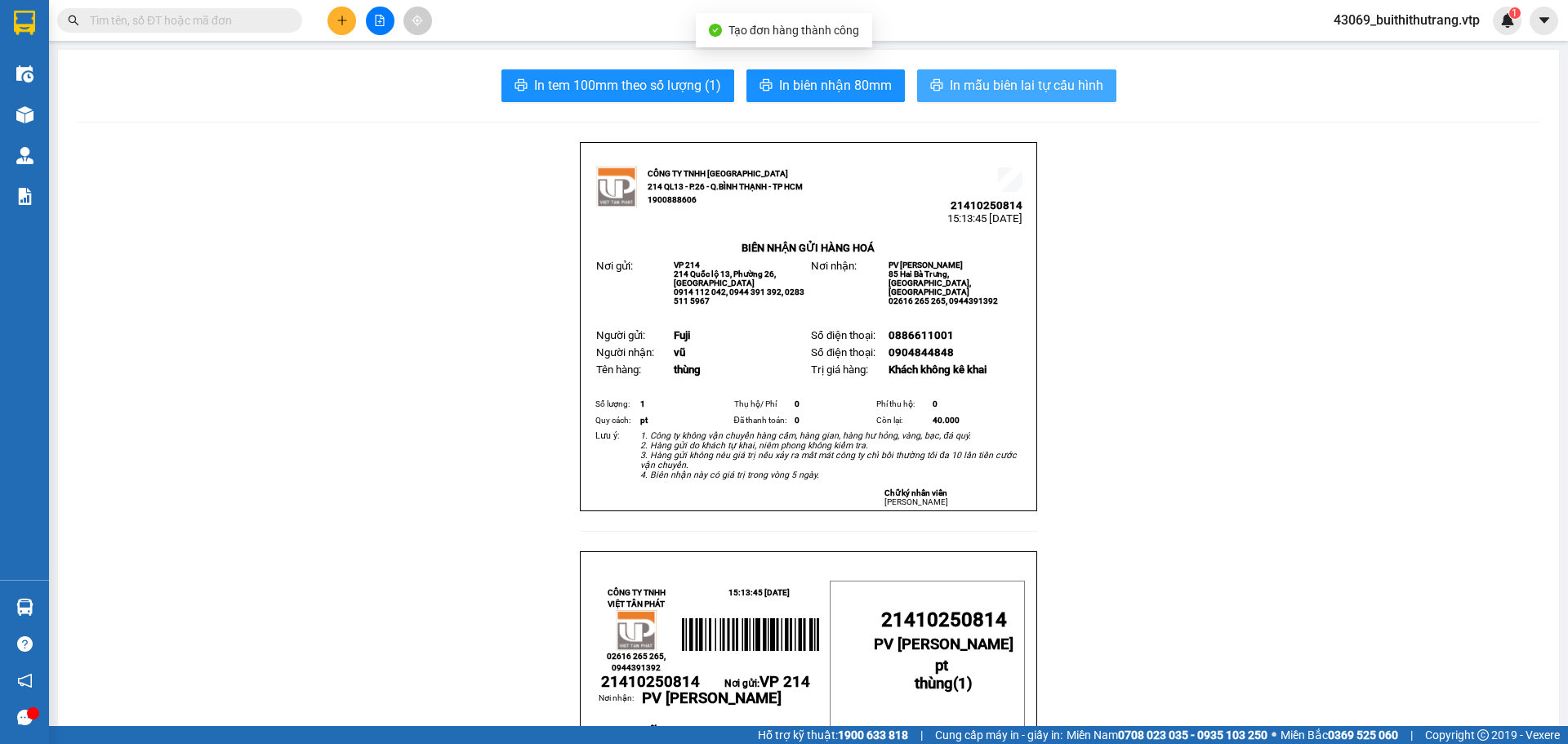
click at [1048, 86] on span "In mẫu biên lai tự cấu hình" at bounding box center [1027, 85] width 154 height 20
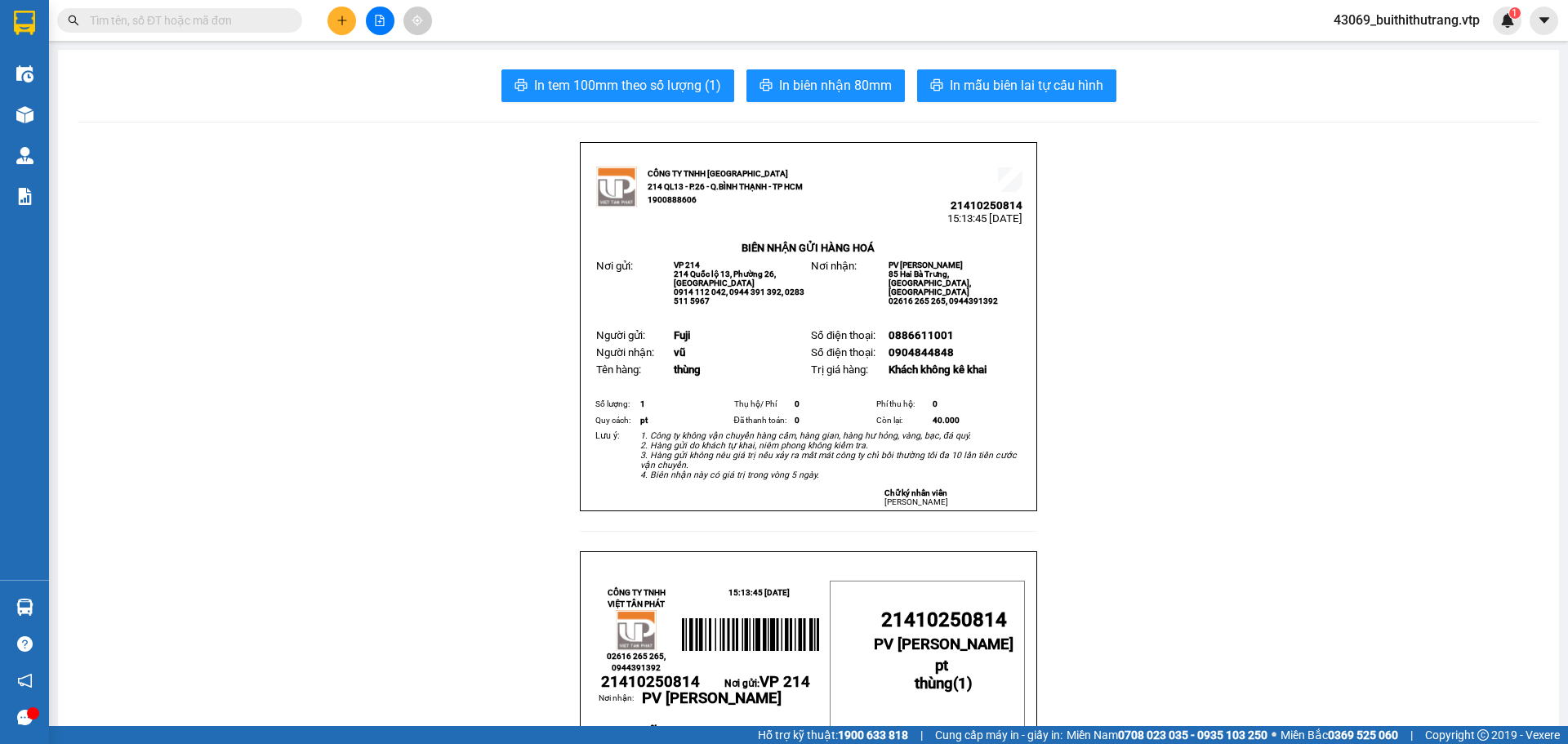
click at [335, 25] on button at bounding box center [341, 20] width 29 height 29
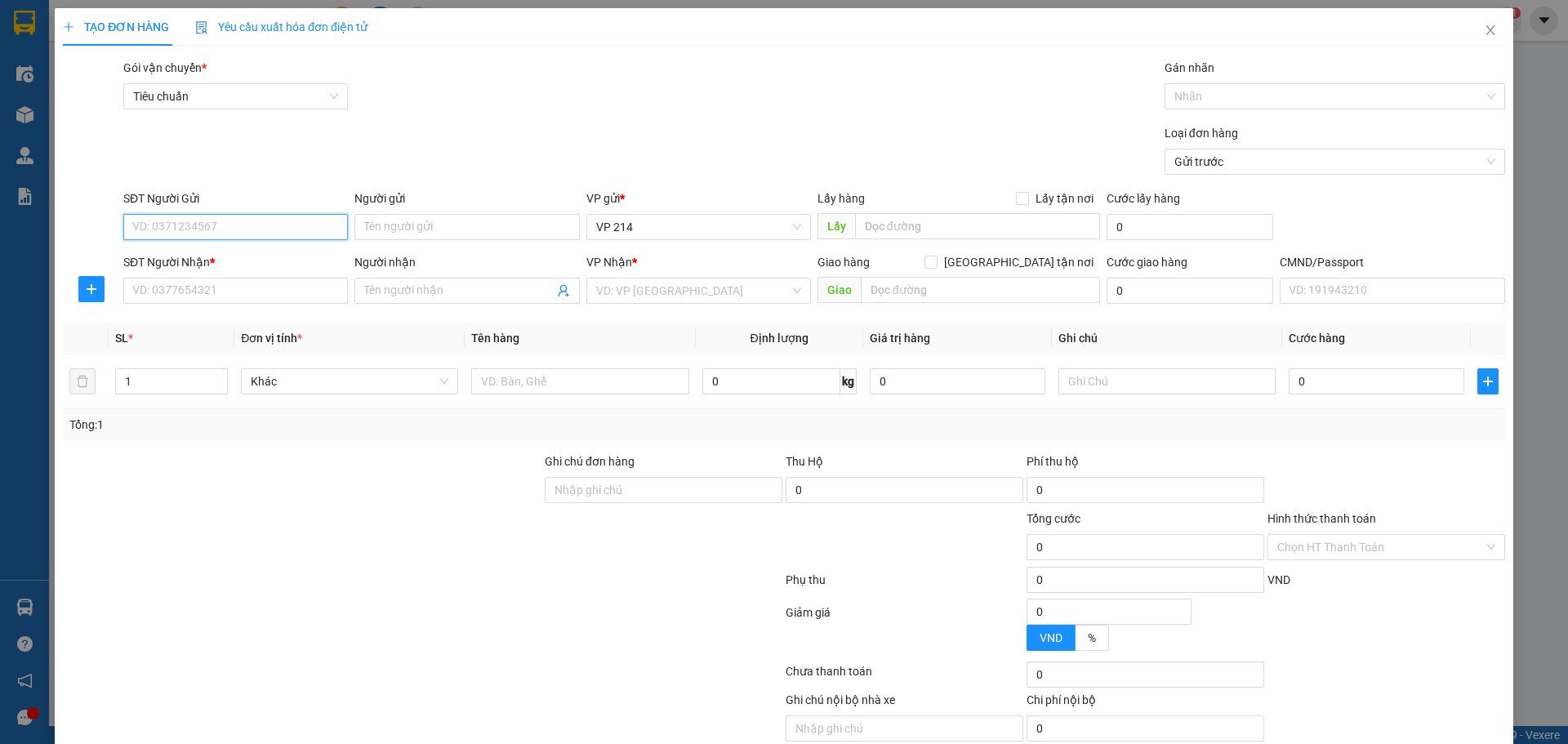
click at [270, 232] on input "SĐT Người Gửi" at bounding box center [235, 227] width 225 height 26
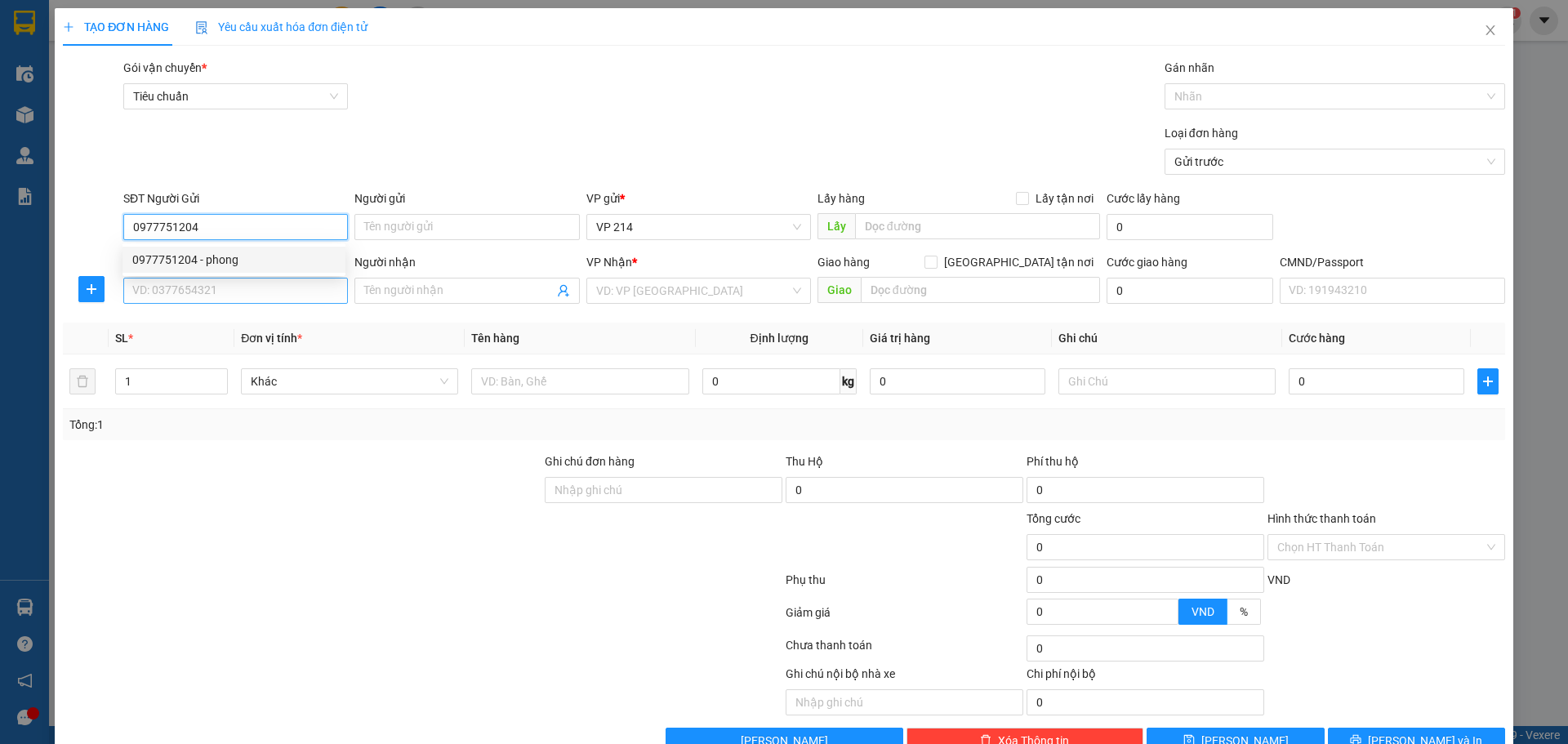
type input "0977751204"
click at [238, 292] on input "SĐT Người Nhận *" at bounding box center [235, 291] width 225 height 26
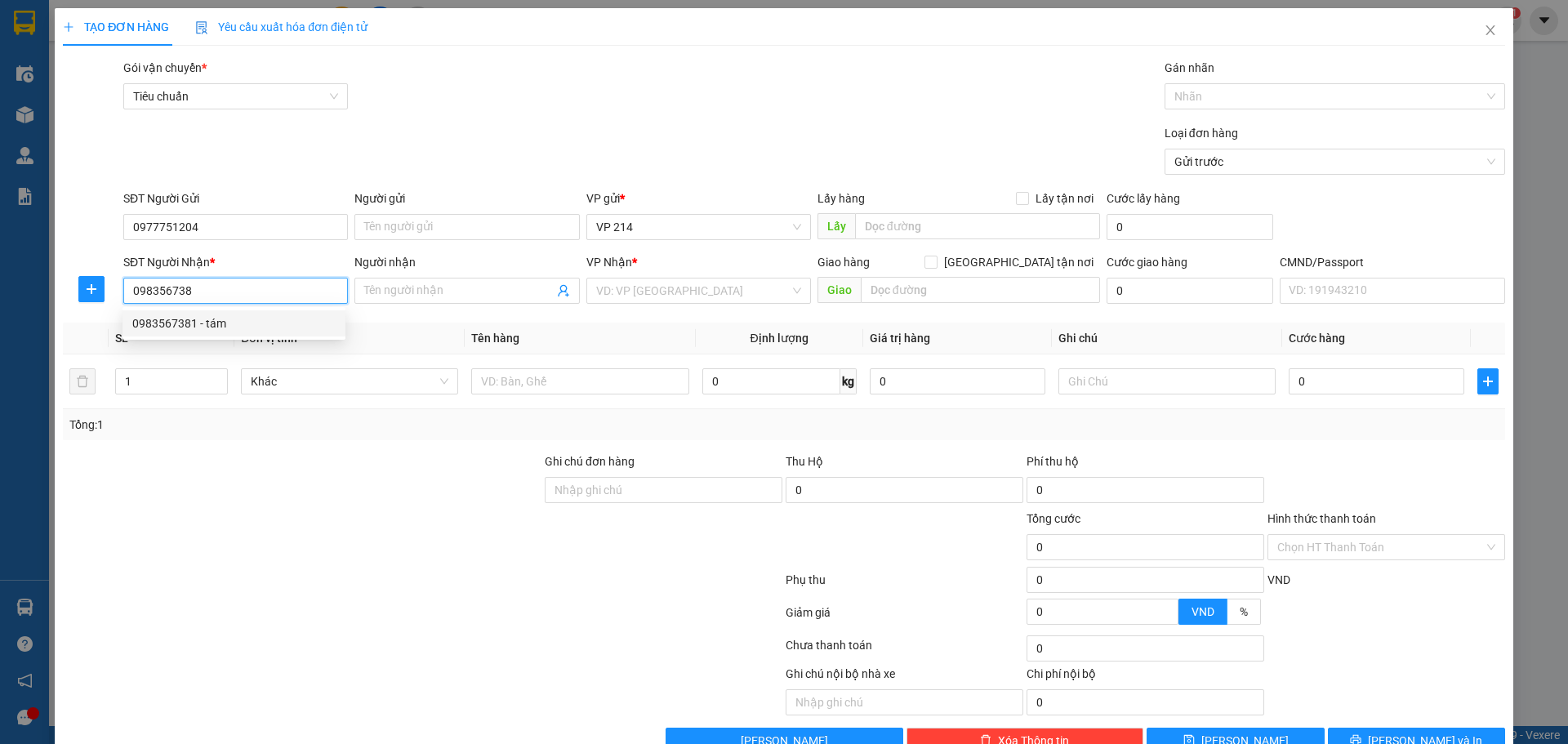
click at [212, 323] on div "0983567381 - tám" at bounding box center [234, 323] width 203 height 18
type input "0983567381"
type input "tám"
type input "0983567381"
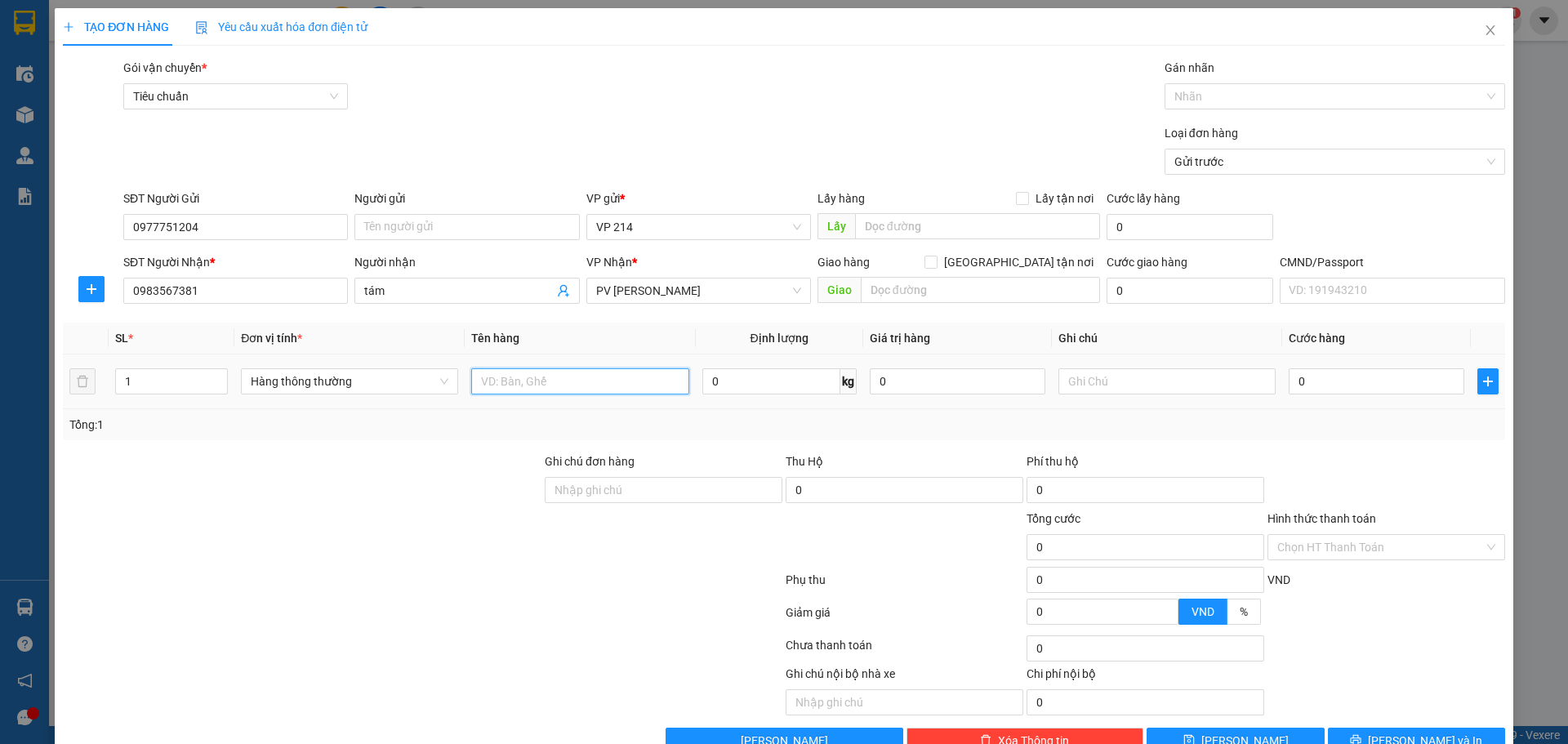
click at [544, 390] on input "text" at bounding box center [580, 381] width 217 height 26
type input "1 t + can"
drag, startPoint x: 133, startPoint y: 376, endPoint x: 95, endPoint y: 387, distance: 39.6
click at [96, 380] on tr "1 Hàng thông thường 1 t + can 0 kg 0 0" at bounding box center [784, 381] width 1442 height 55
type input "2"
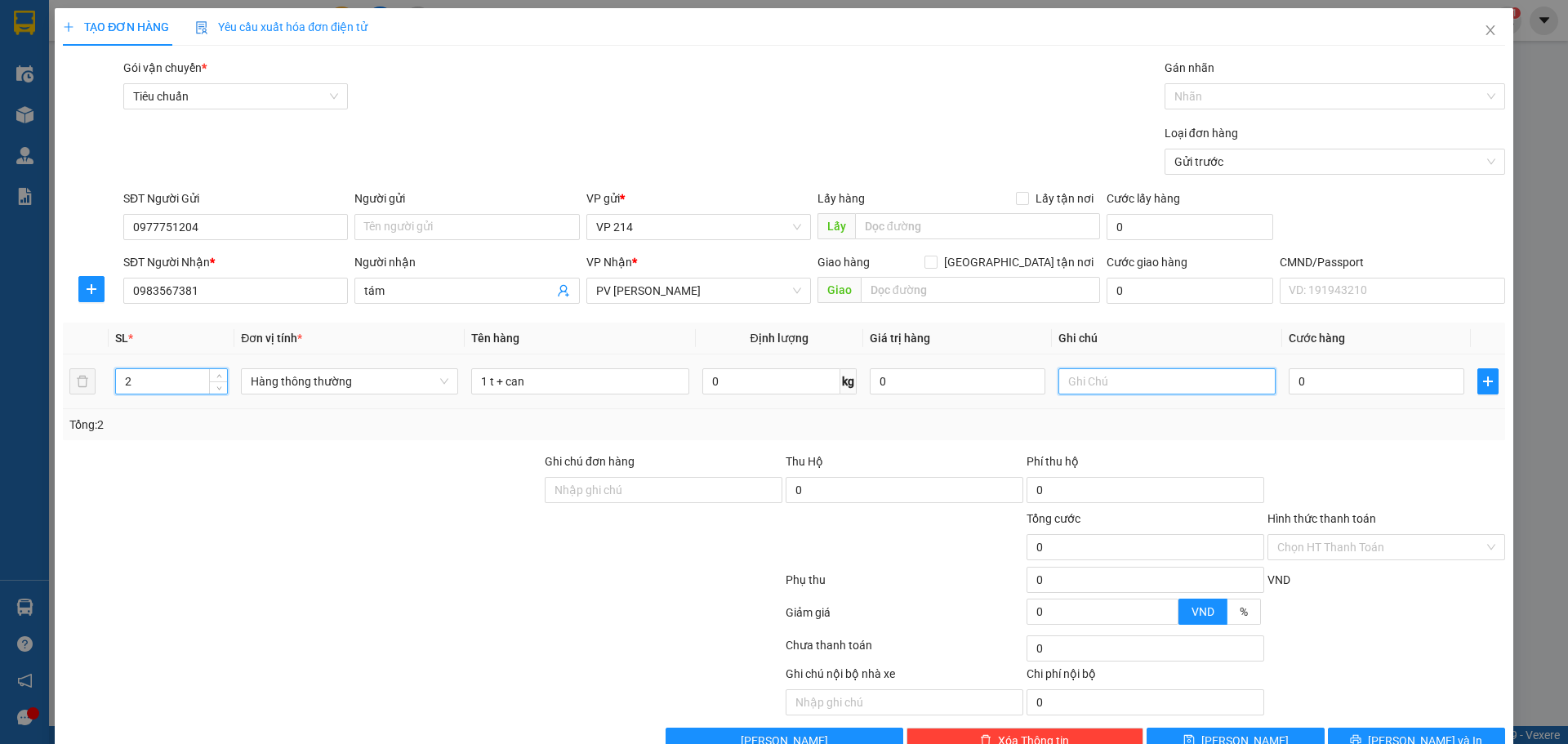
click at [1147, 380] on input "text" at bounding box center [1167, 381] width 217 height 26
type input "pt"
click at [1312, 381] on input "0" at bounding box center [1376, 381] width 176 height 26
type input "1"
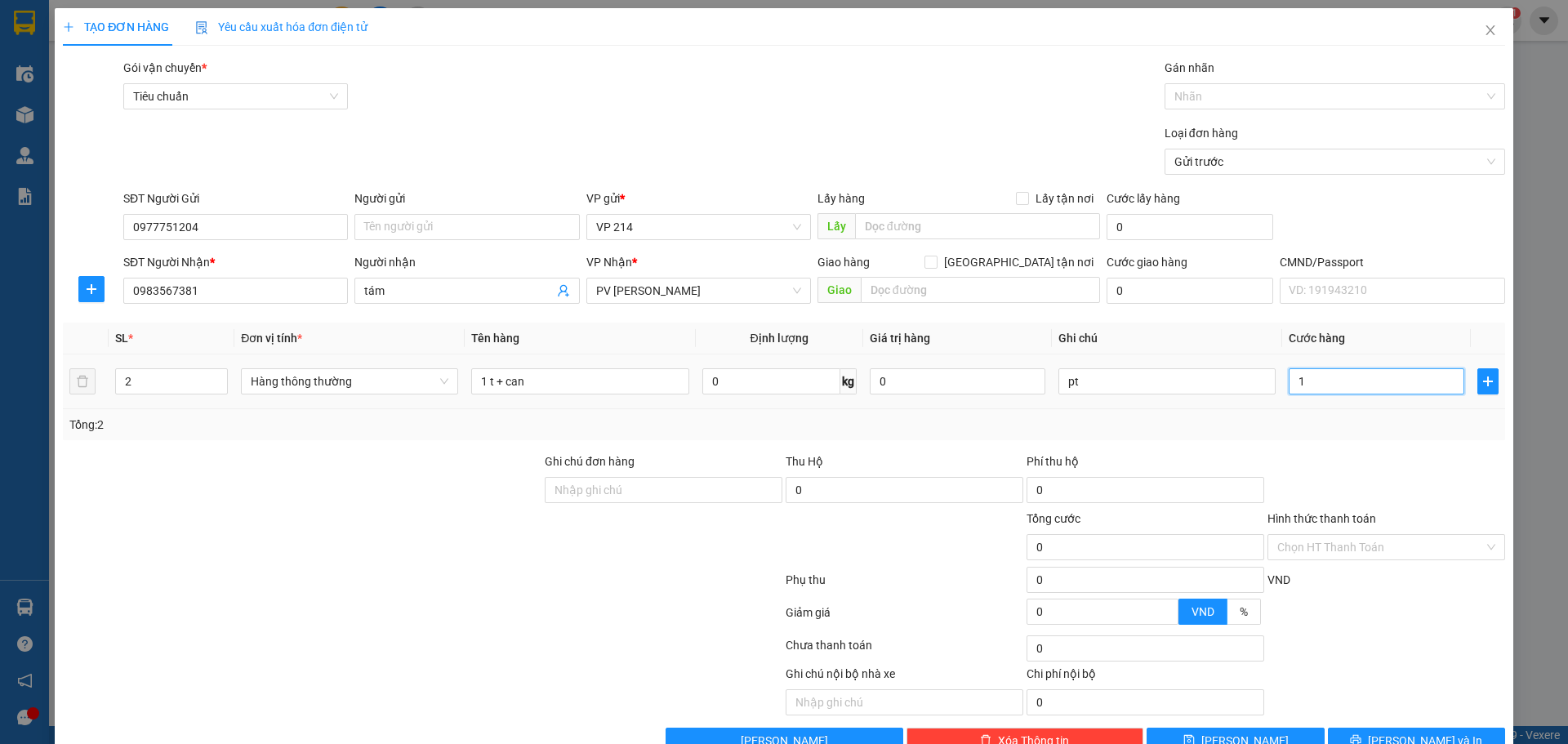
type input "1"
type input "10"
type input "100"
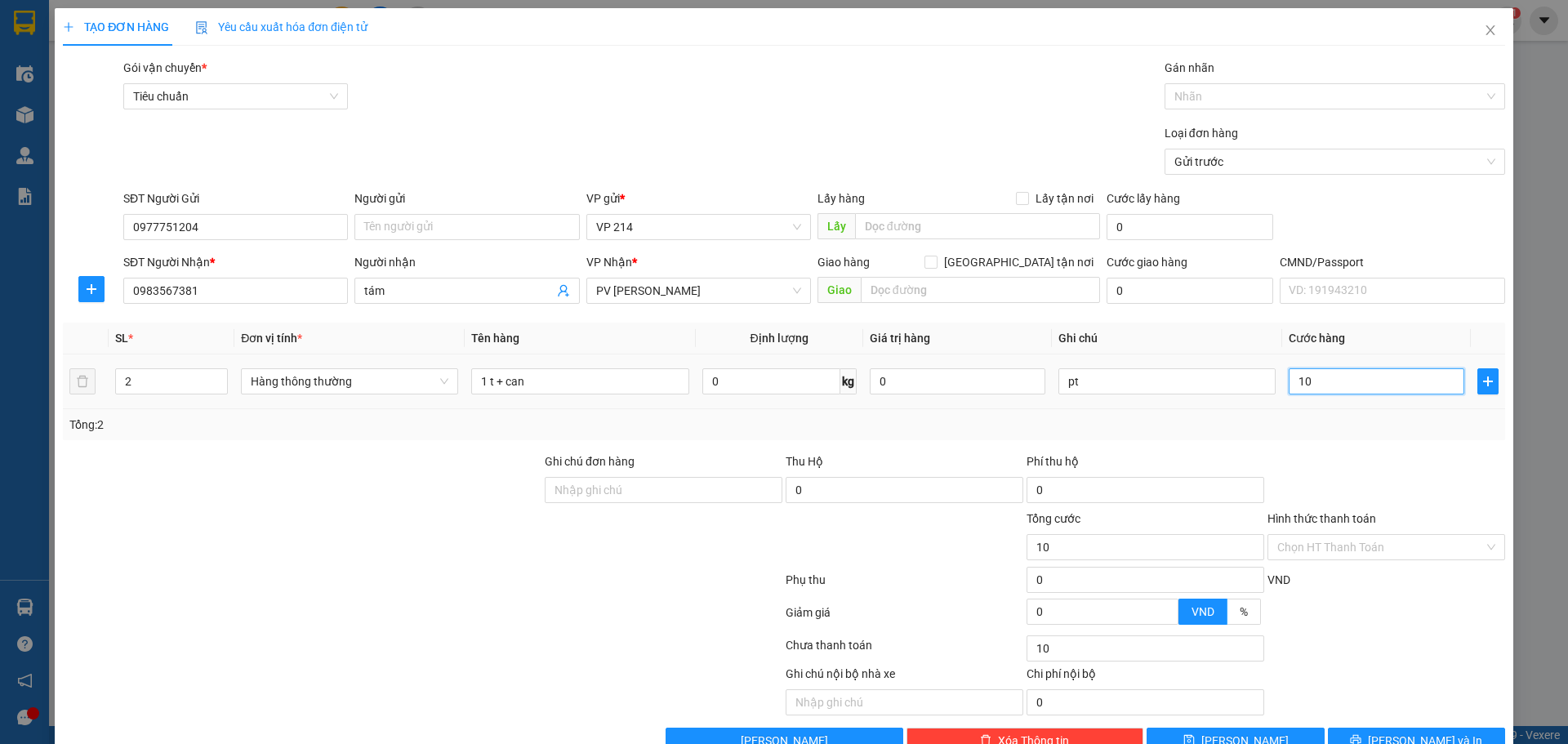
type input "100"
type input "1.000"
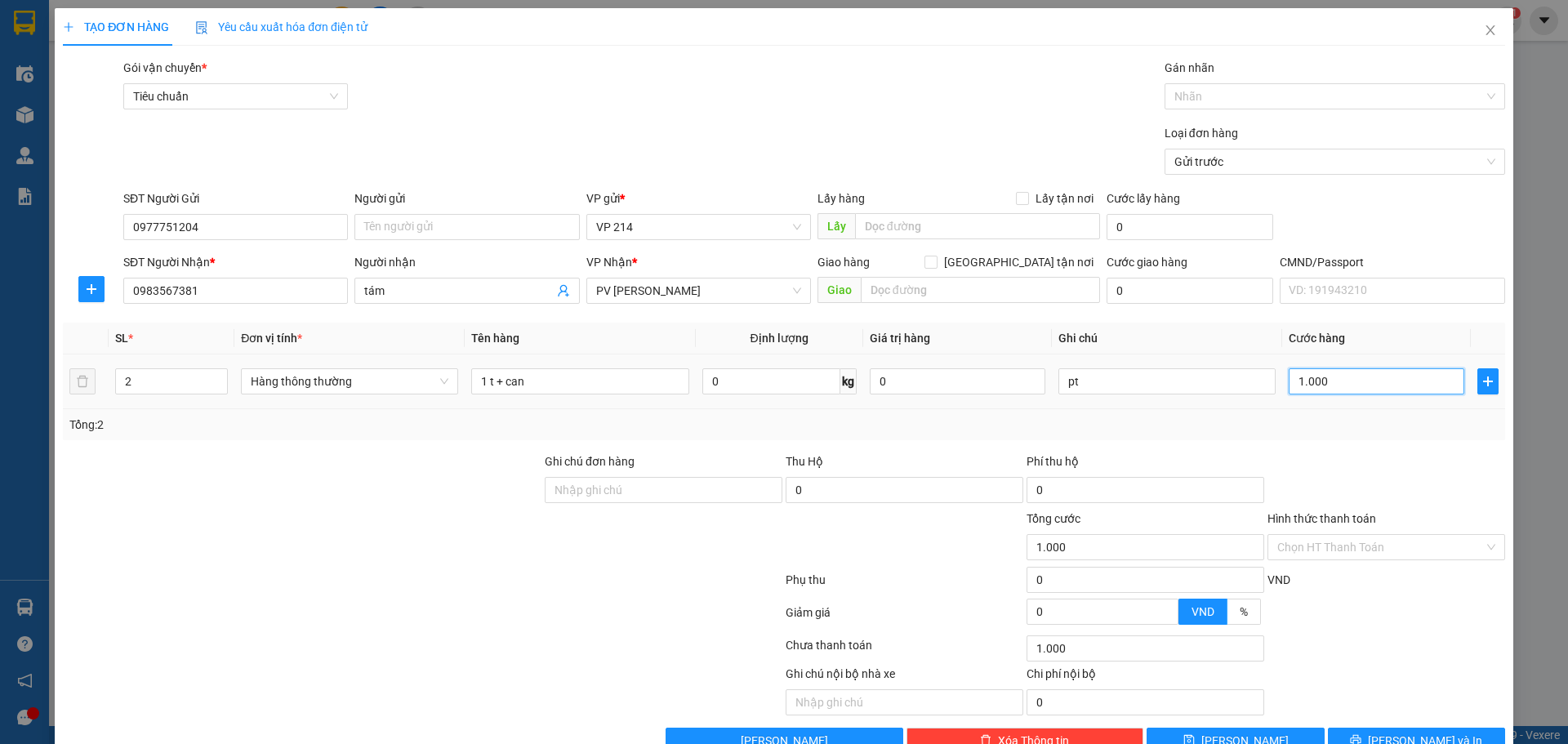
type input "10.000"
type input "100.000"
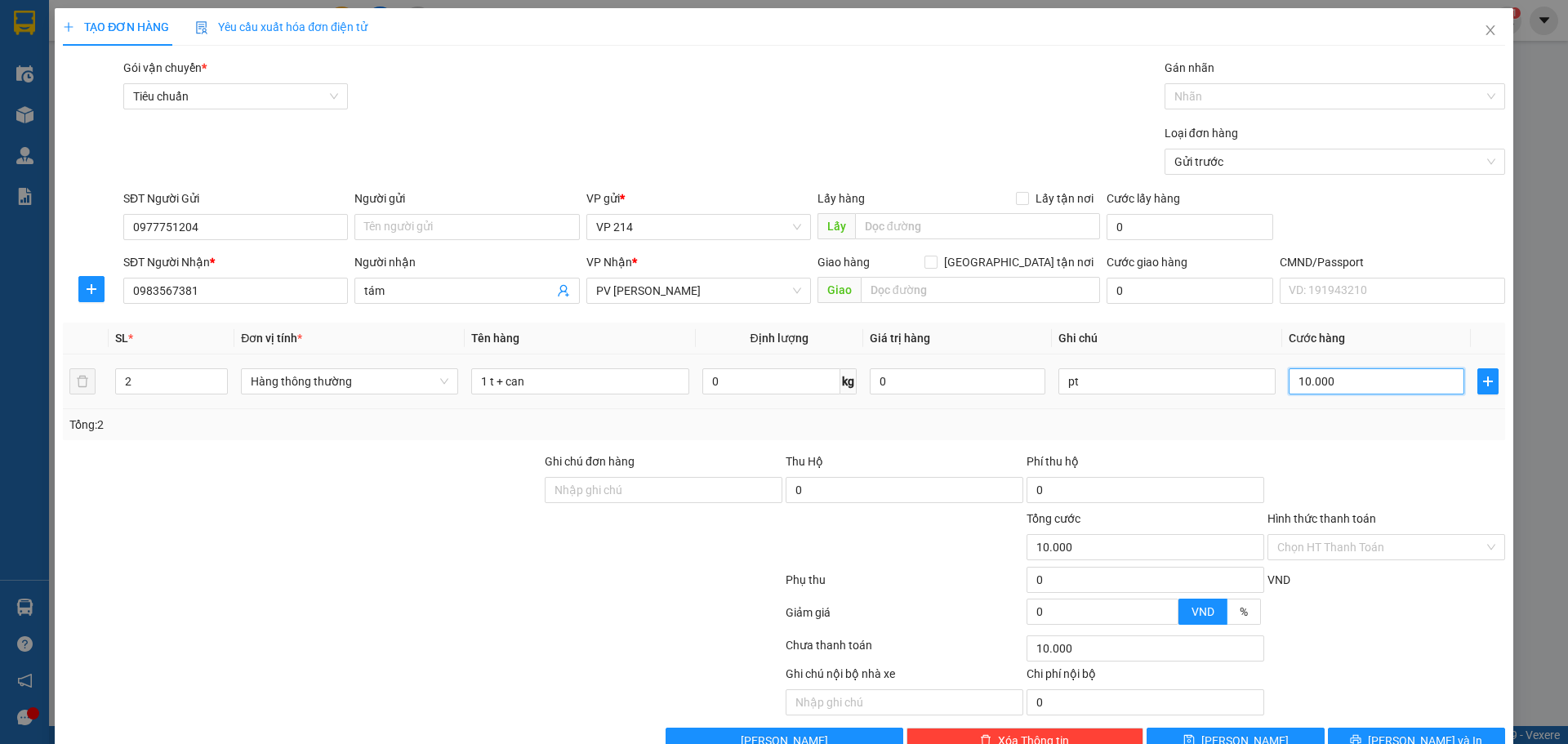
type input "100.000"
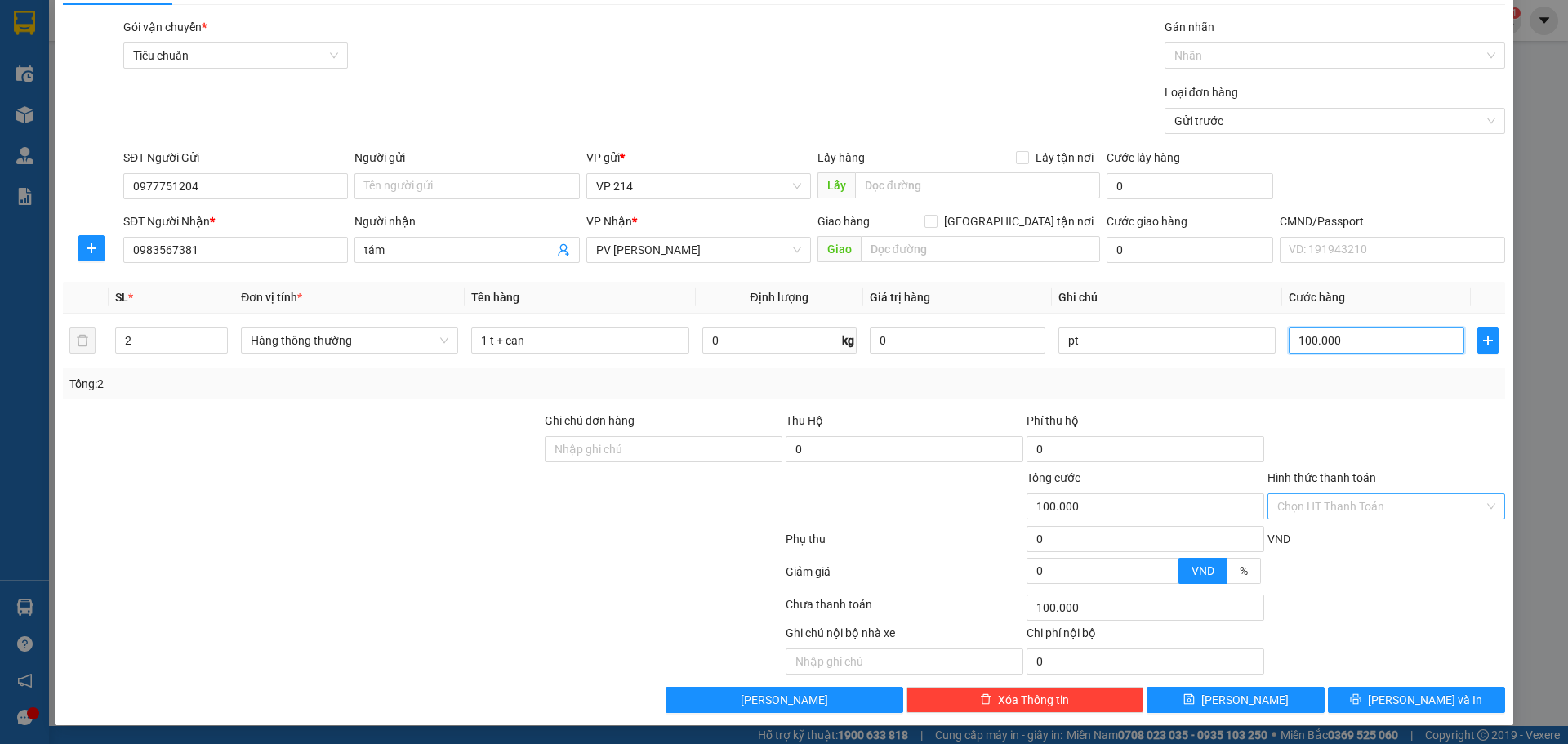
scroll to position [42, 0]
type input "100.000"
click at [1337, 504] on input "Hình thức thanh toán" at bounding box center [1380, 506] width 207 height 25
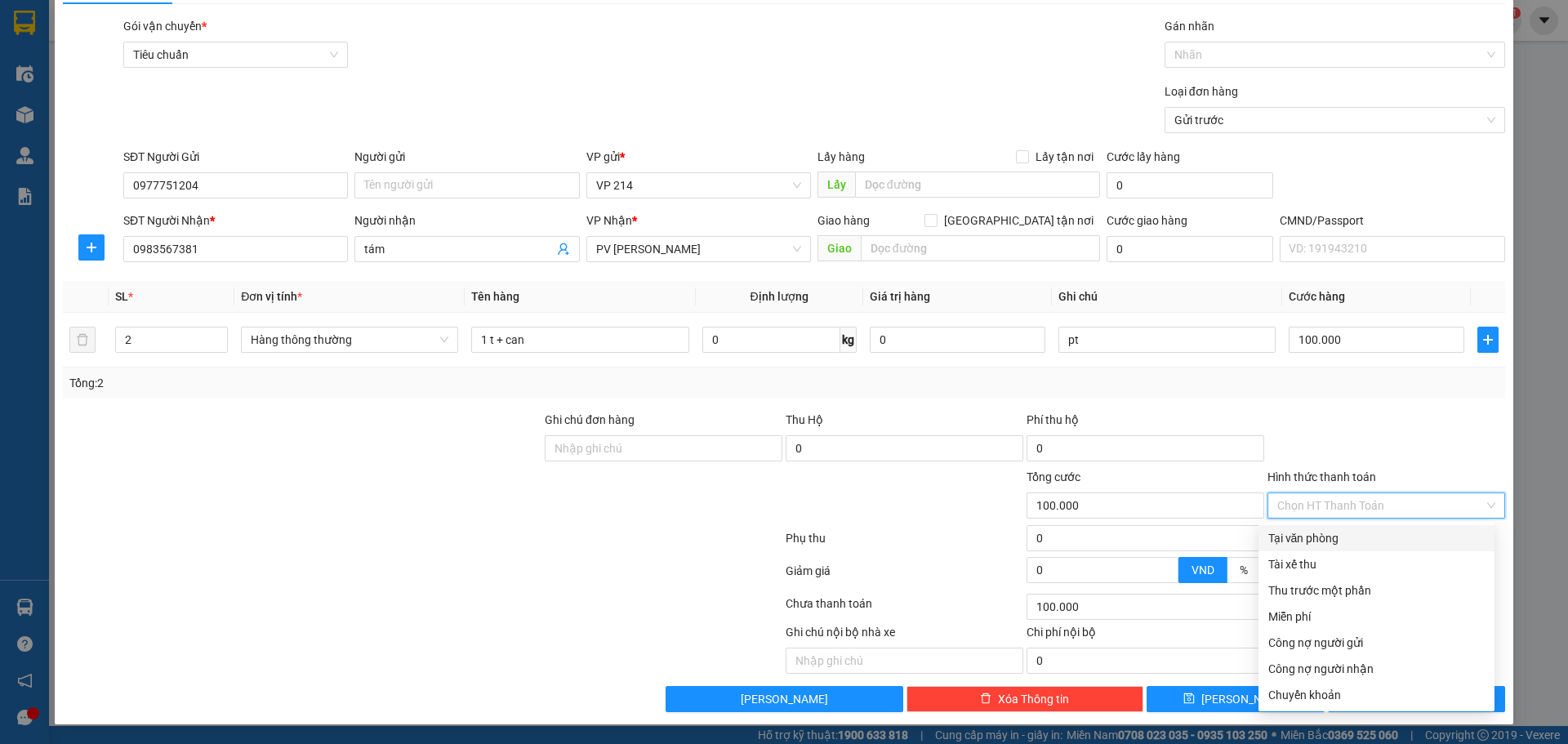
click at [1318, 541] on div "Tại văn phòng" at bounding box center [1376, 538] width 216 height 18
type input "0"
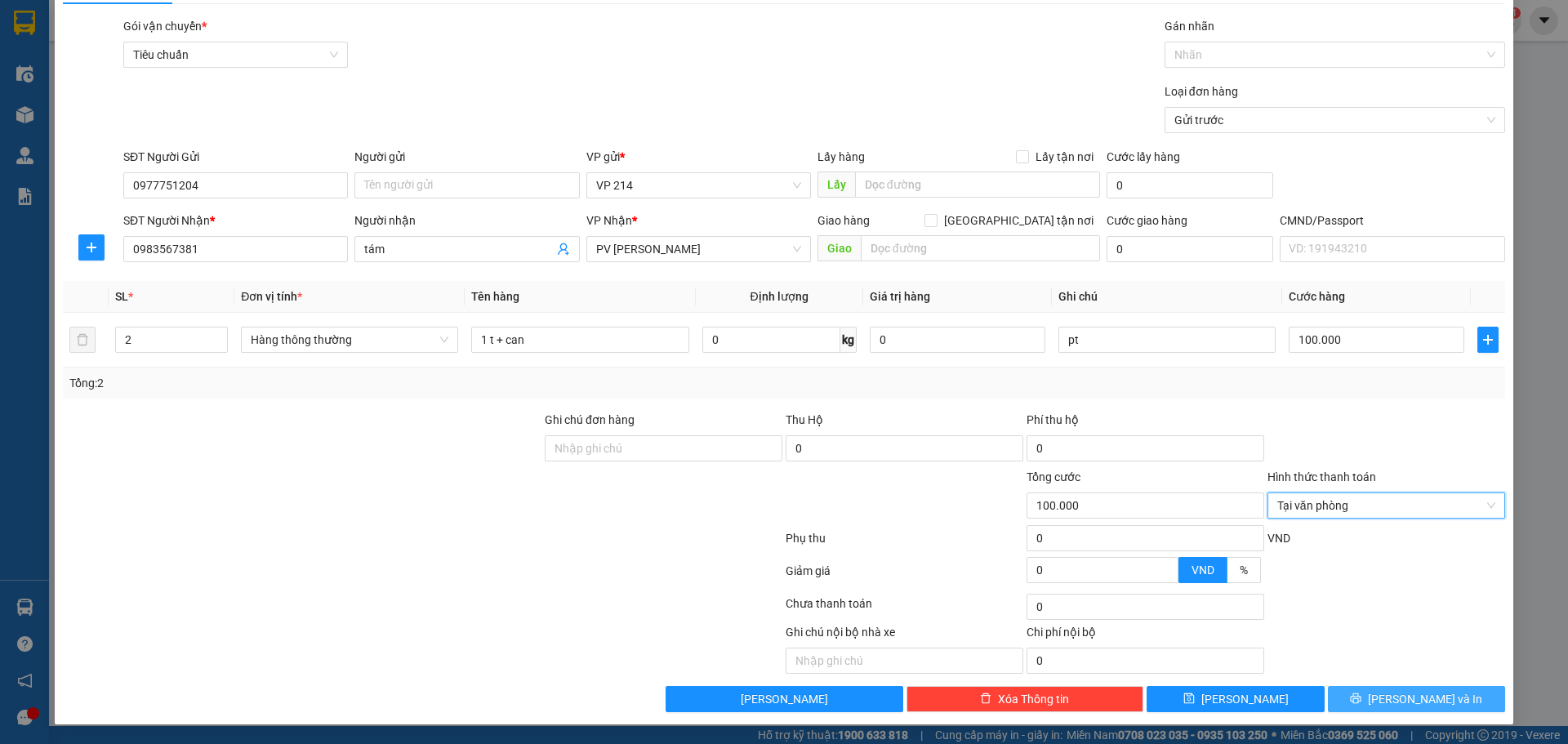
drag, startPoint x: 1378, startPoint y: 702, endPoint x: 1385, endPoint y: 687, distance: 16.6
click at [1361, 698] on icon "printer" at bounding box center [1356, 698] width 11 height 11
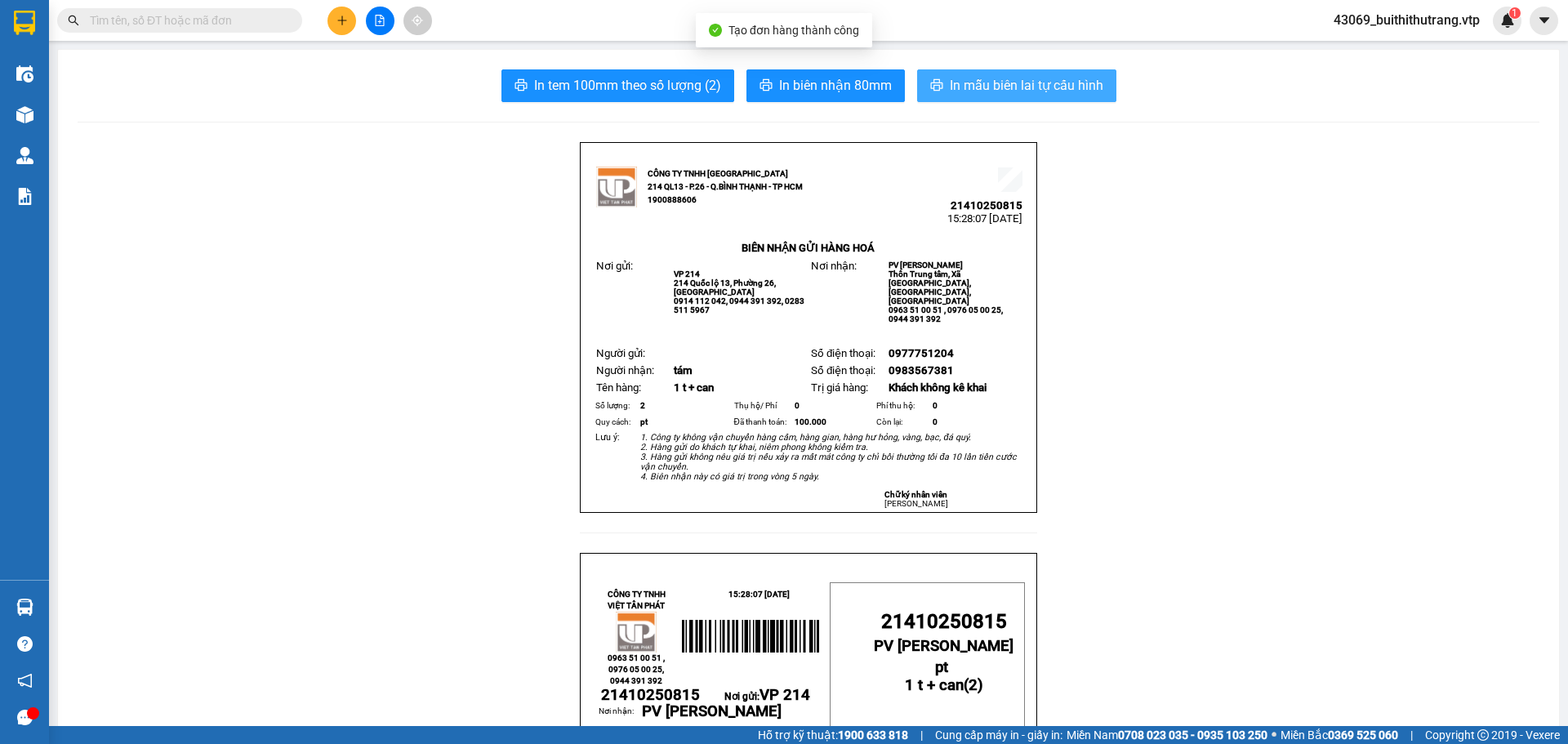
click at [1058, 81] on span "In mẫu biên lai tự cấu hình" at bounding box center [1027, 85] width 154 height 20
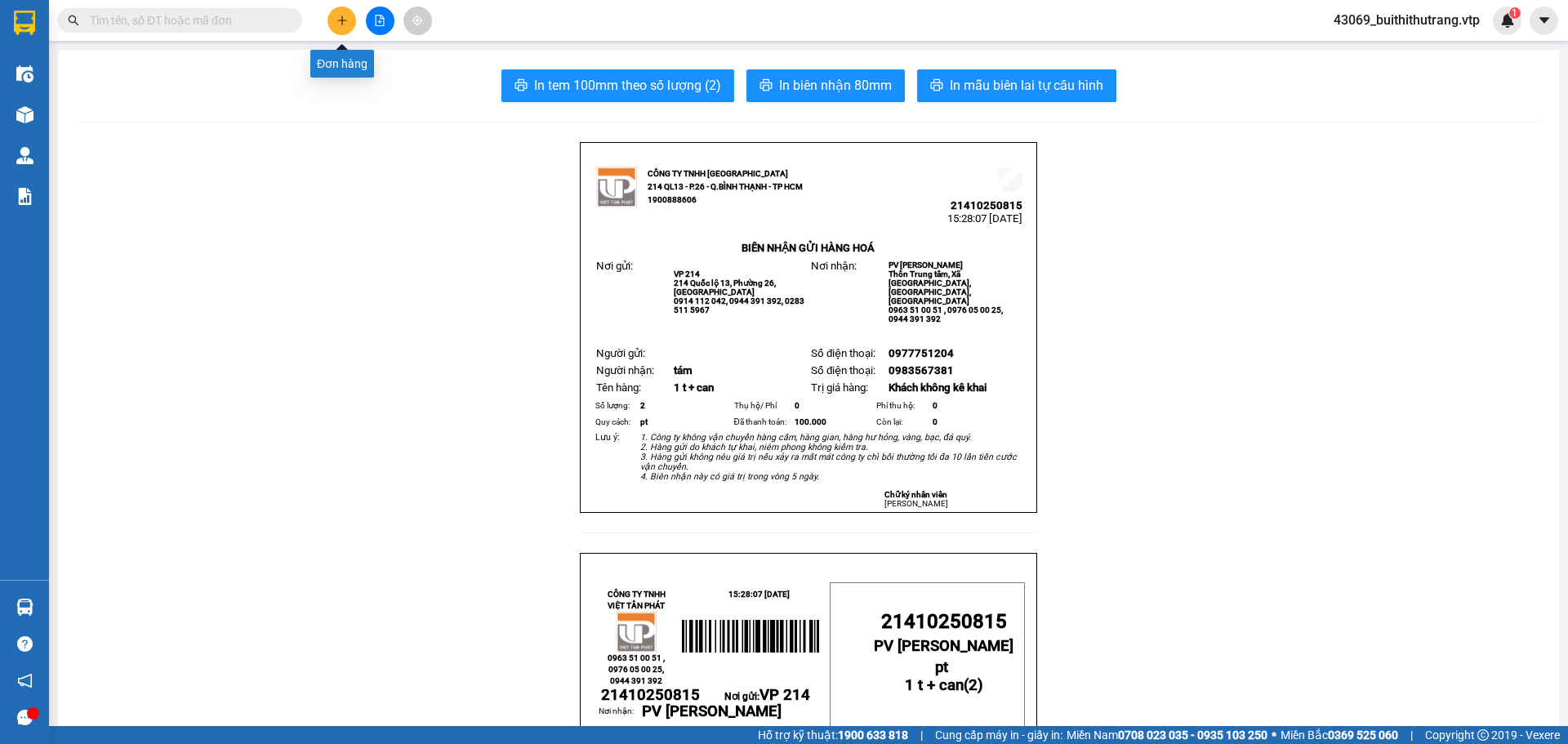
click at [342, 17] on icon "plus" at bounding box center [341, 20] width 1 height 9
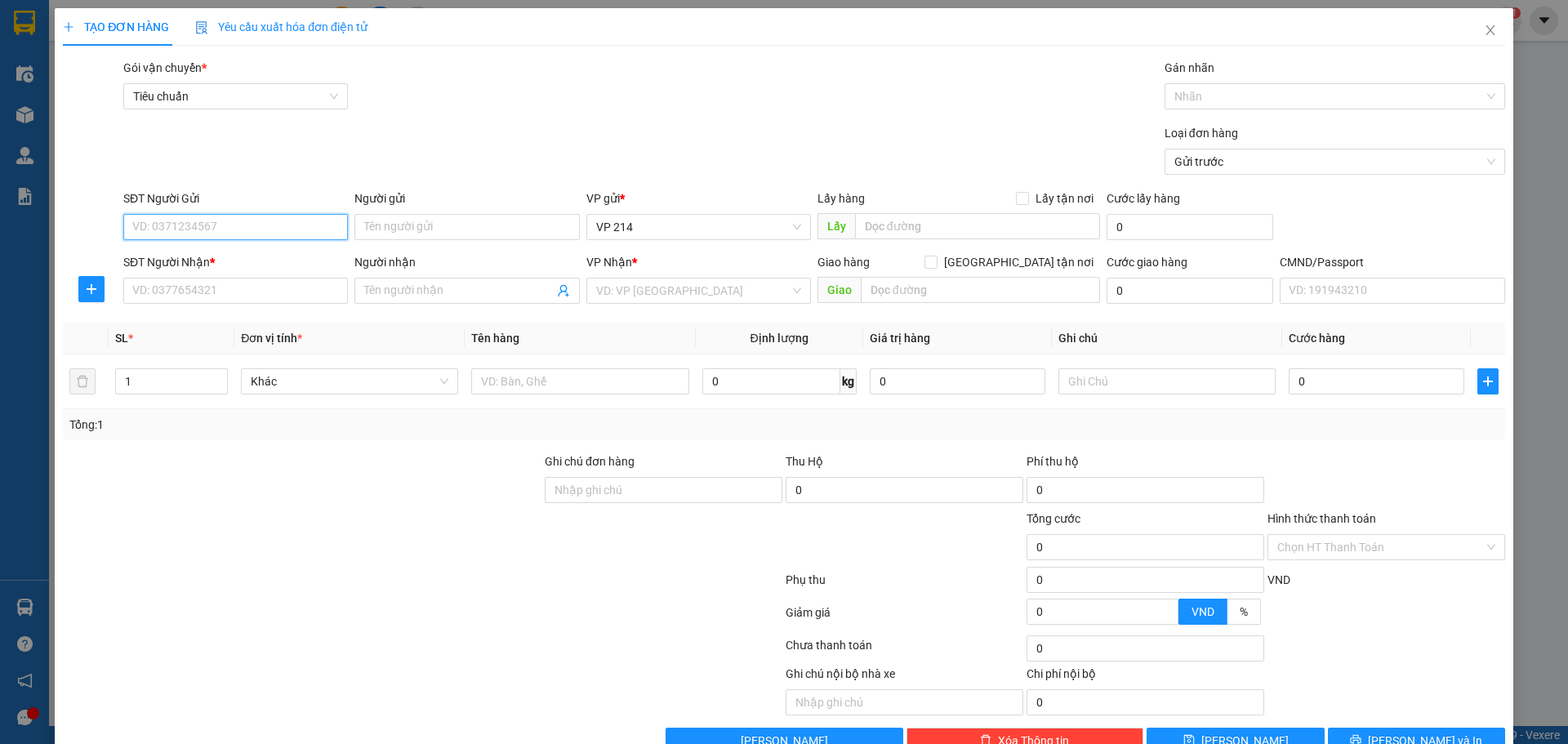
click at [265, 227] on input "SĐT Người Gửi" at bounding box center [235, 227] width 225 height 26
type input "0977751204"
click at [291, 294] on input "SĐT Người Nhận *" at bounding box center [235, 291] width 225 height 26
click at [200, 294] on input "0974878970" at bounding box center [235, 291] width 225 height 26
type input "0974878970"
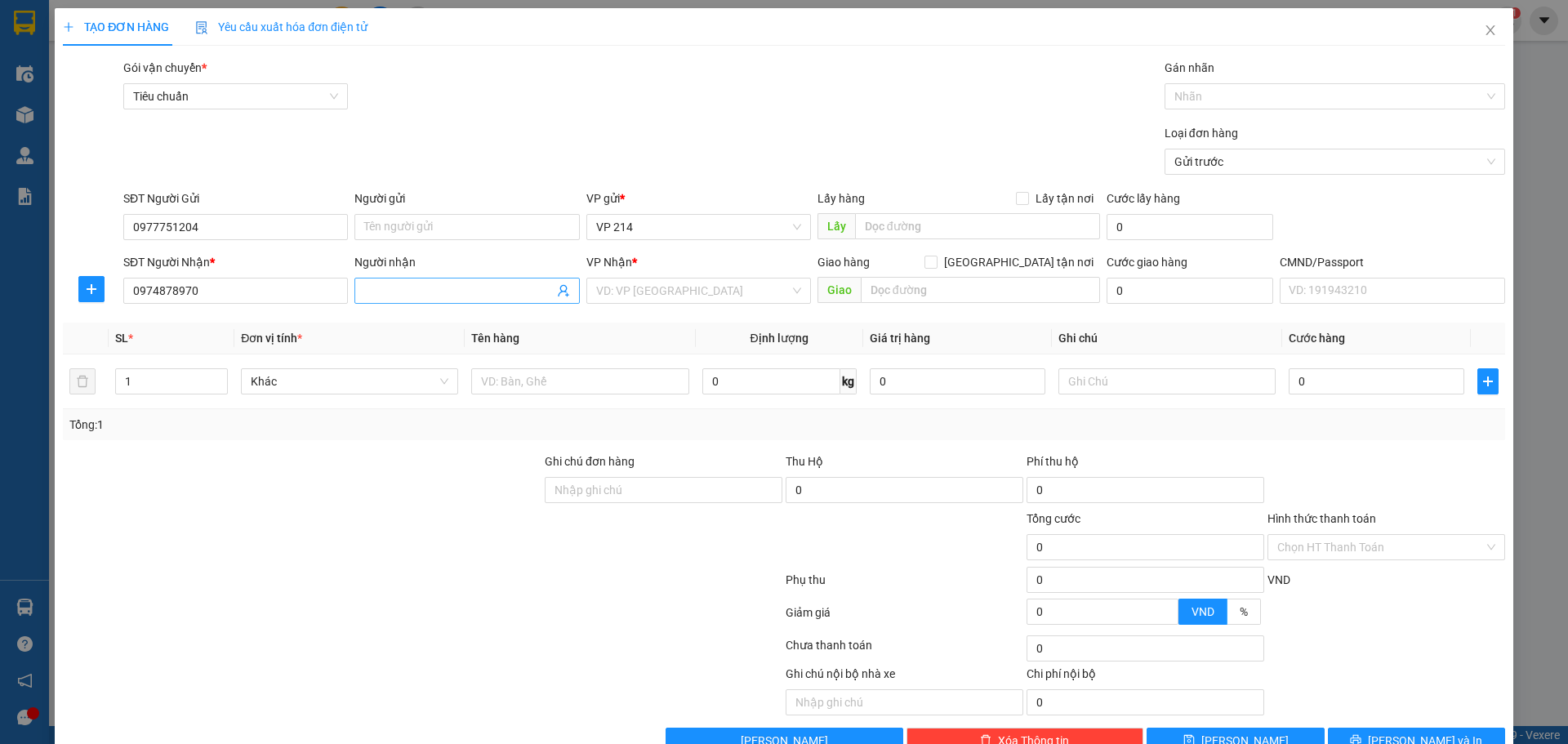
click at [419, 296] on input "Người nhận" at bounding box center [458, 291] width 189 height 18
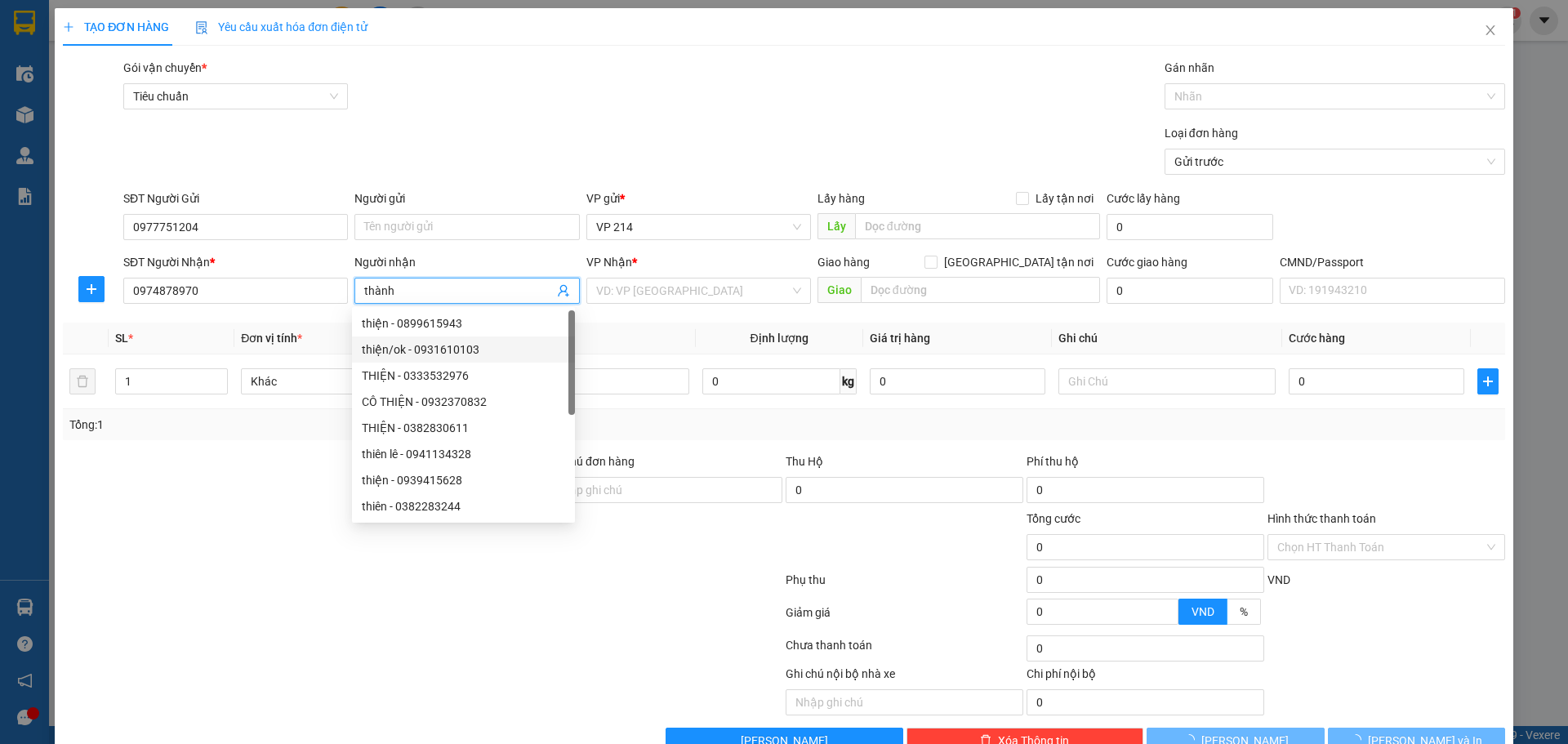
type input "thành"
drag, startPoint x: 211, startPoint y: 561, endPoint x: 336, endPoint y: 478, distance: 150.0
click at [218, 562] on div at bounding box center [302, 538] width 482 height 57
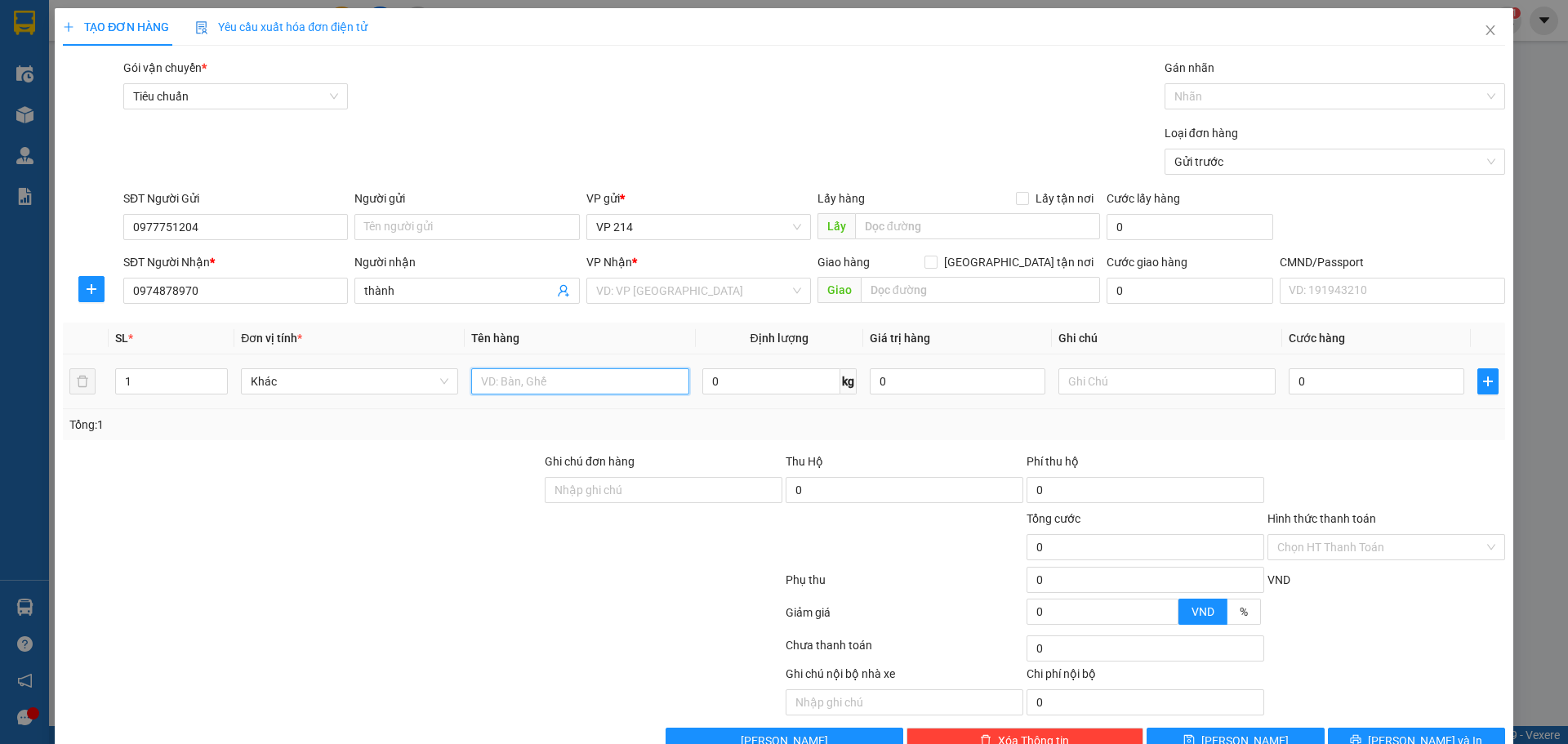
click at [519, 391] on input "text" at bounding box center [580, 381] width 217 height 26
click at [684, 297] on input "search" at bounding box center [693, 291] width 194 height 25
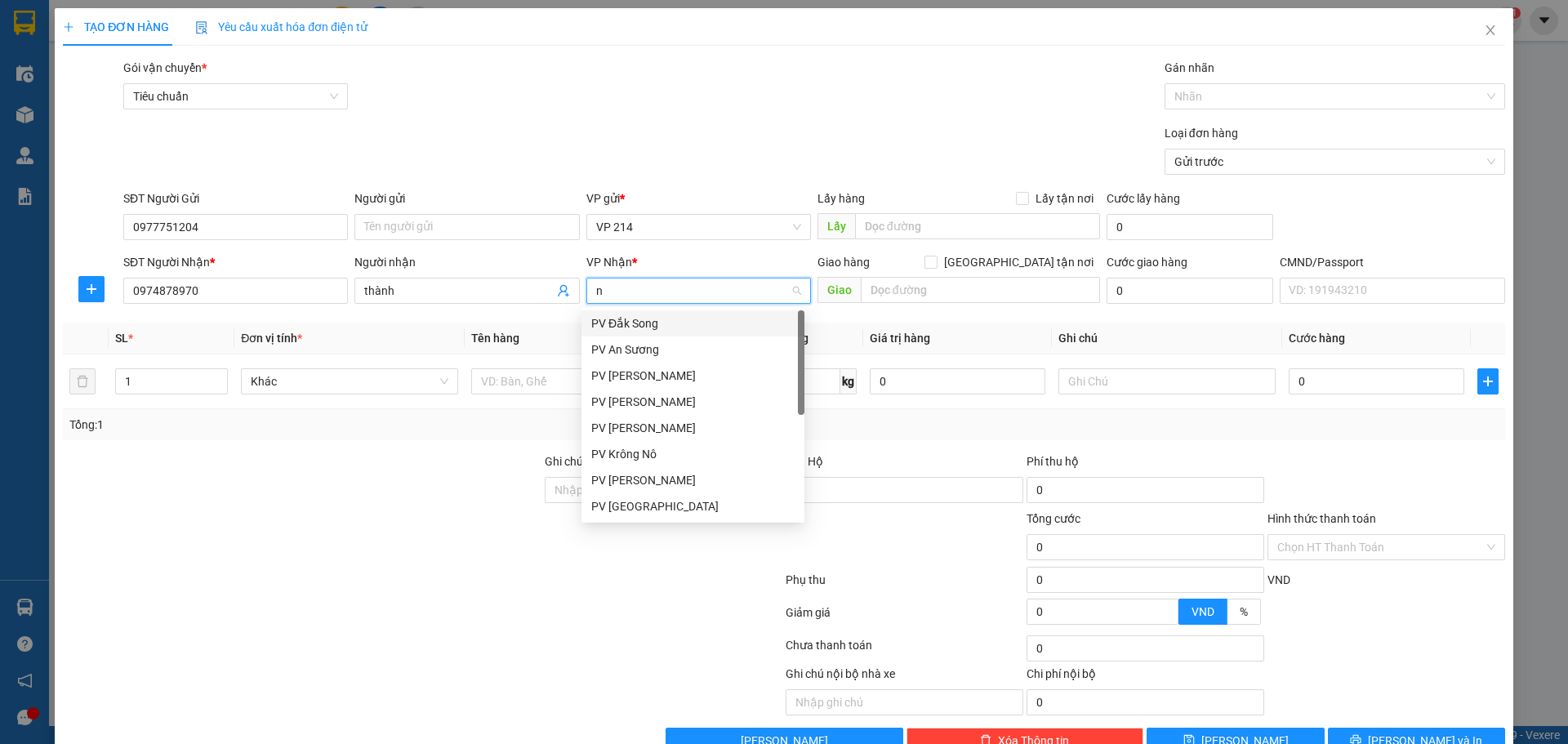
type input "nd"
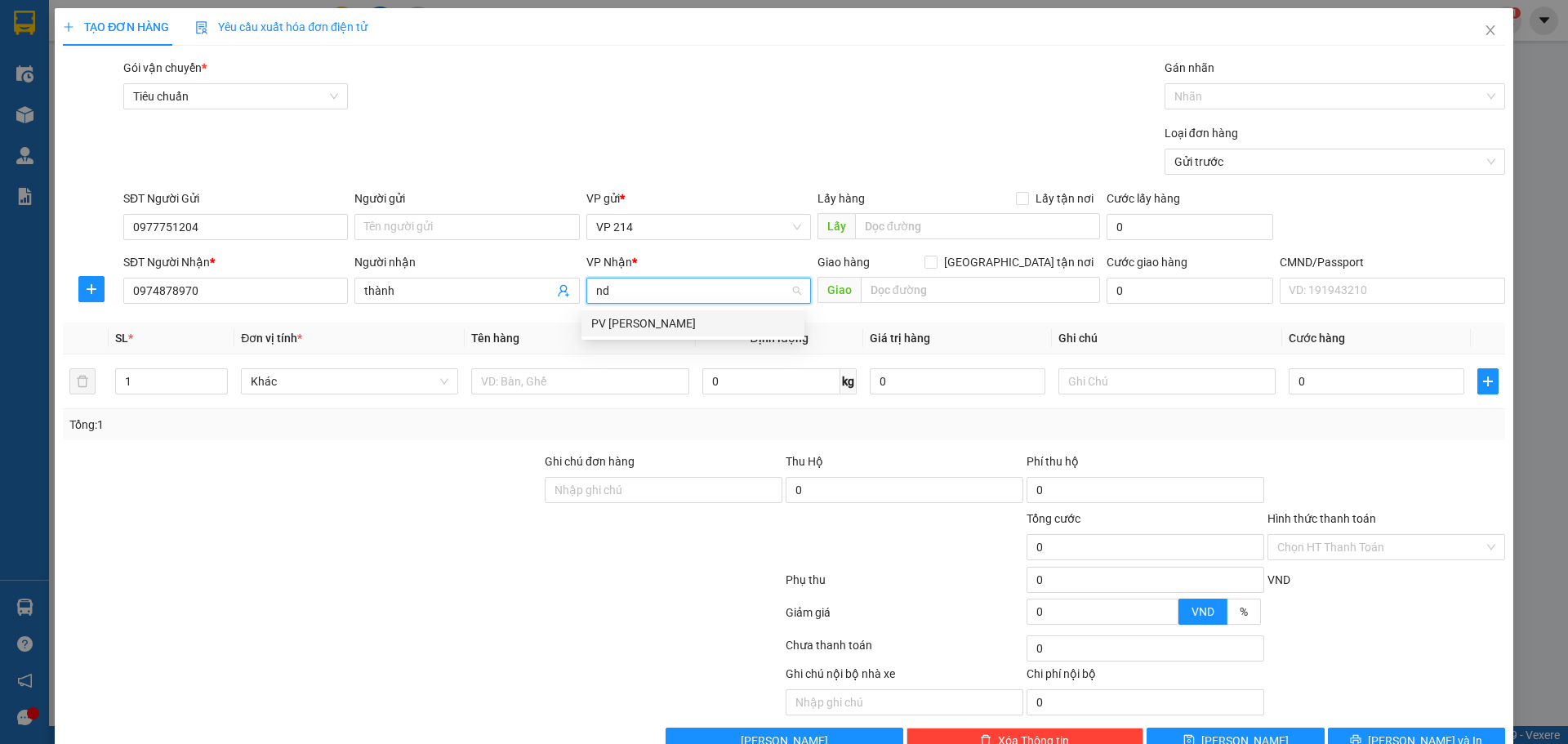
click at [666, 323] on div "PV [PERSON_NAME]" at bounding box center [693, 323] width 203 height 18
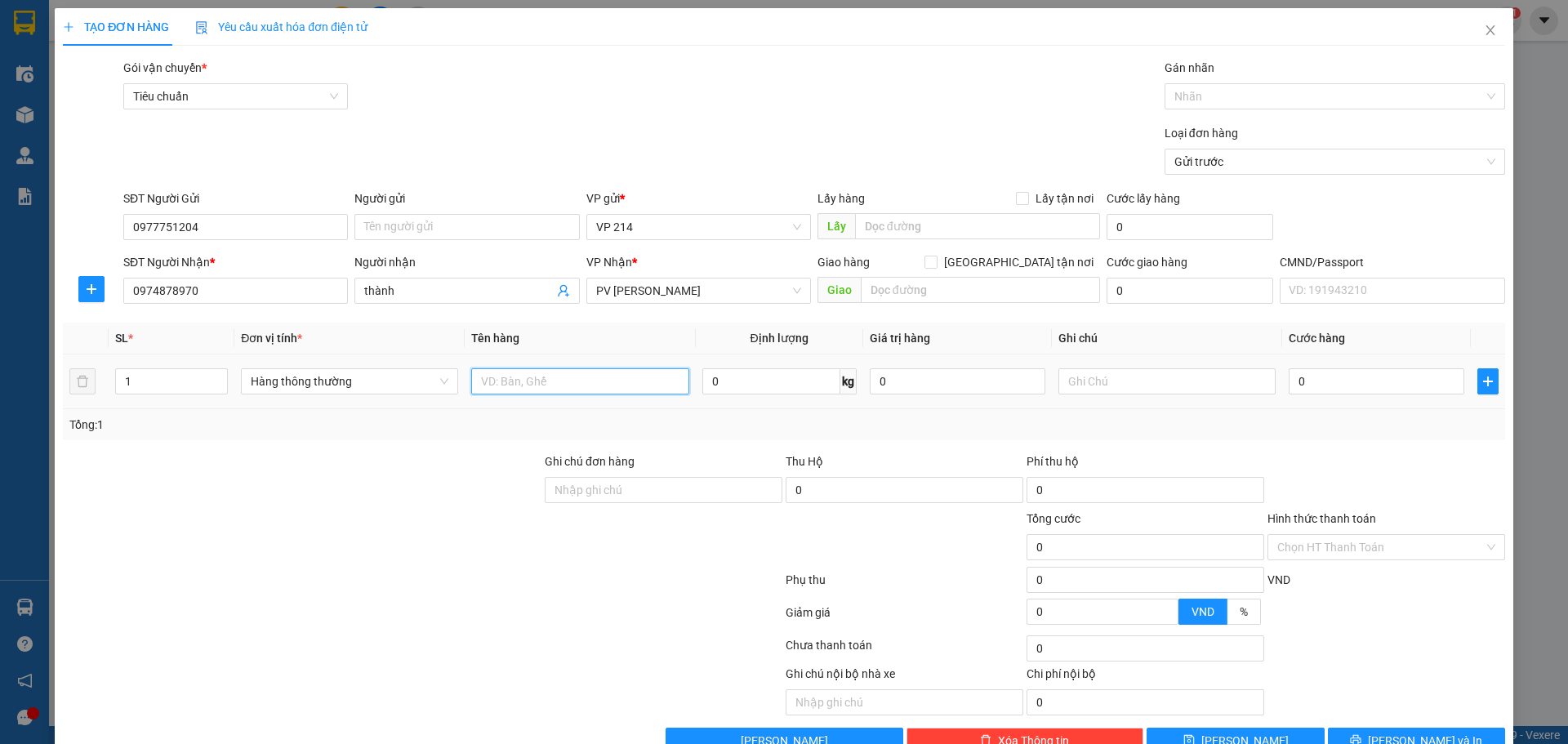
click at [552, 376] on input "text" at bounding box center [580, 381] width 217 height 26
type input "thùng"
type input "pt"
type input "5"
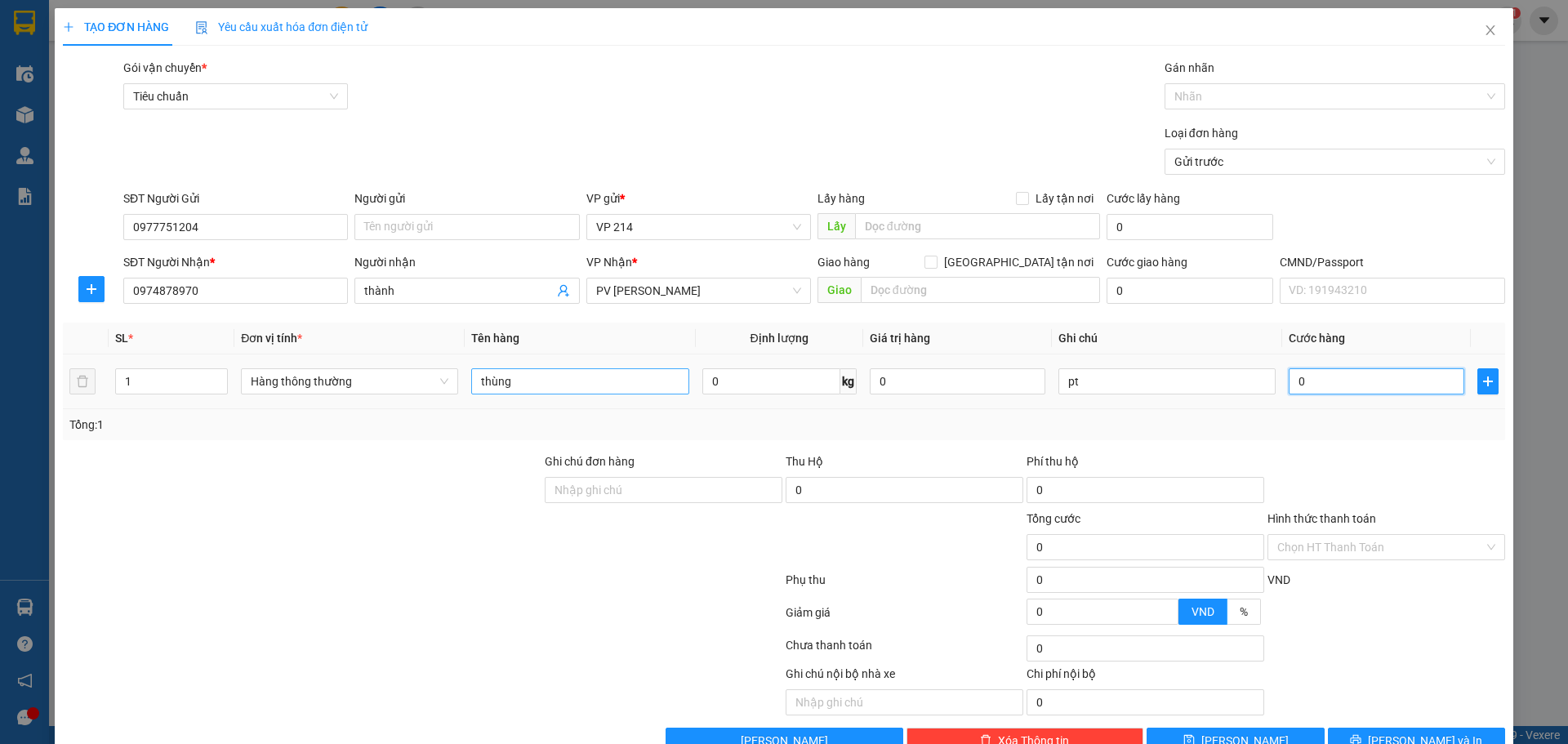
type input "5"
type input "50"
type input "500"
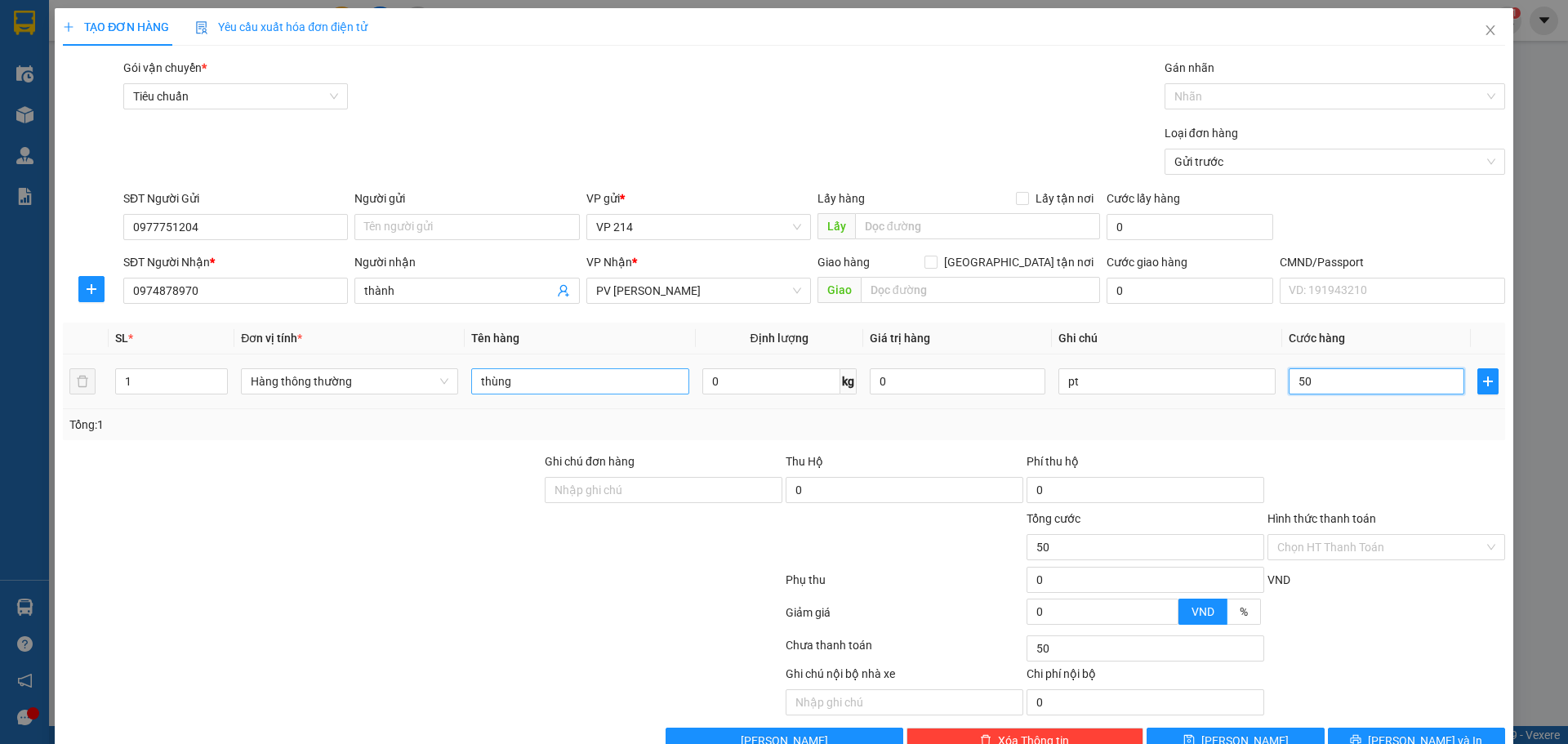
type input "500"
type input "5.000"
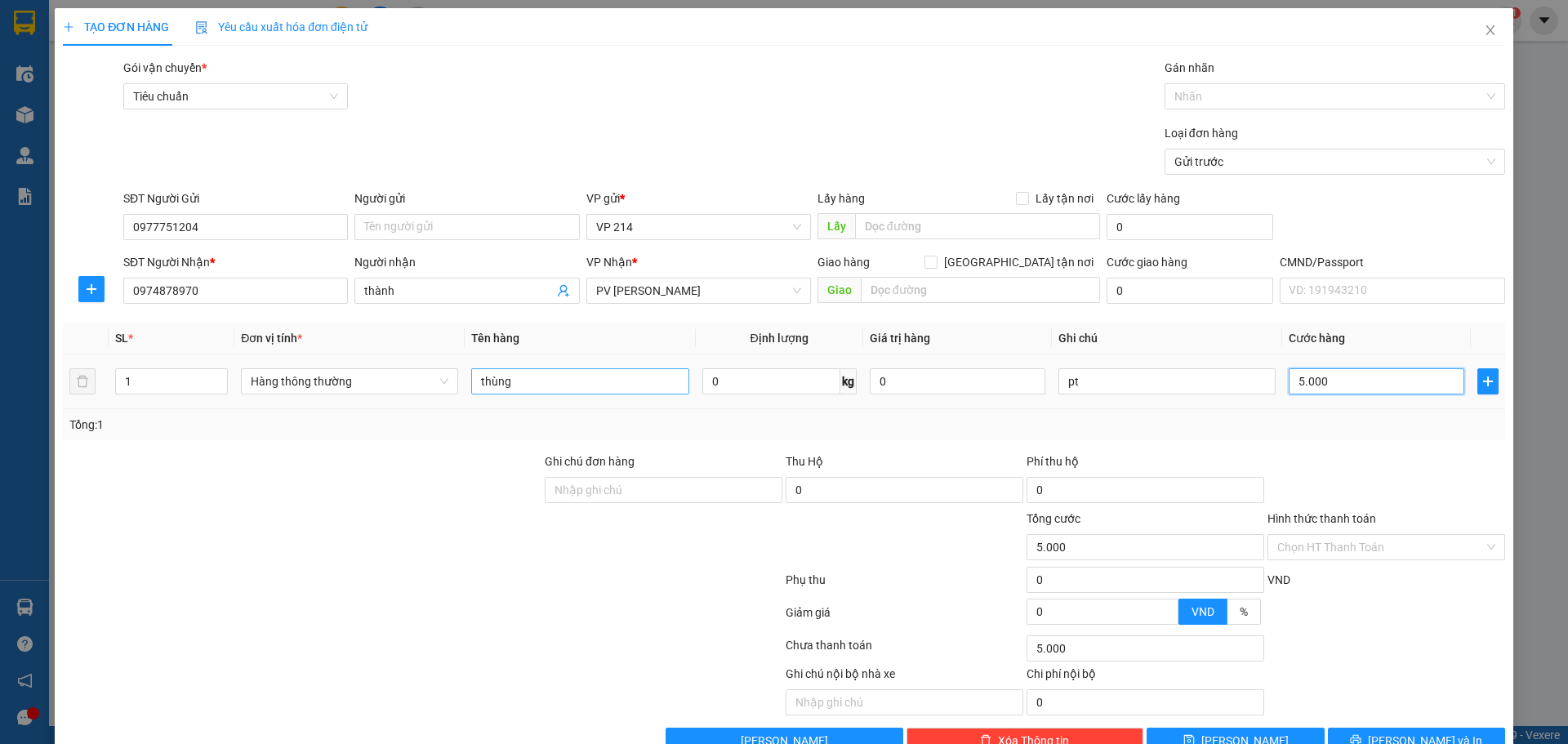
type input "50.000"
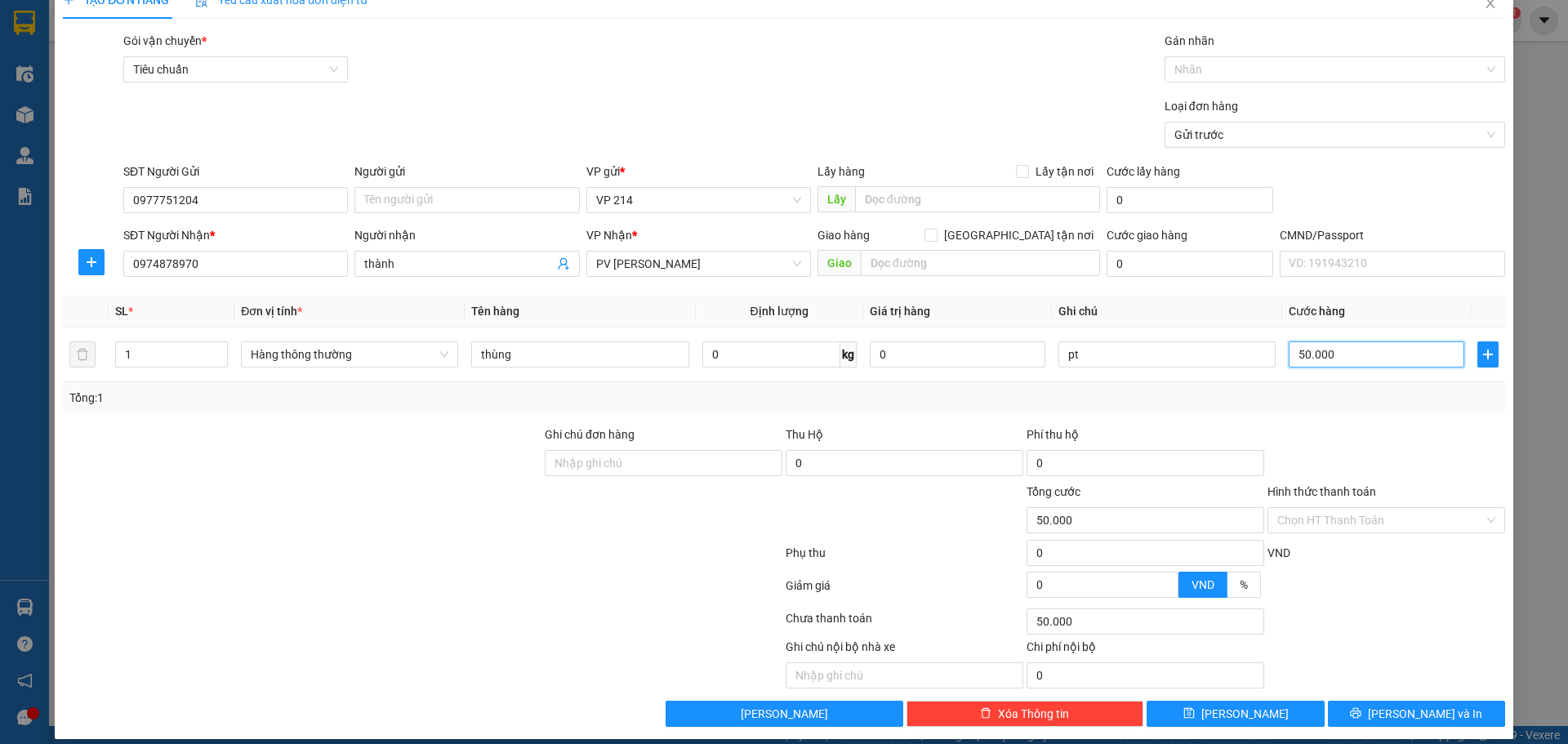
scroll to position [42, 0]
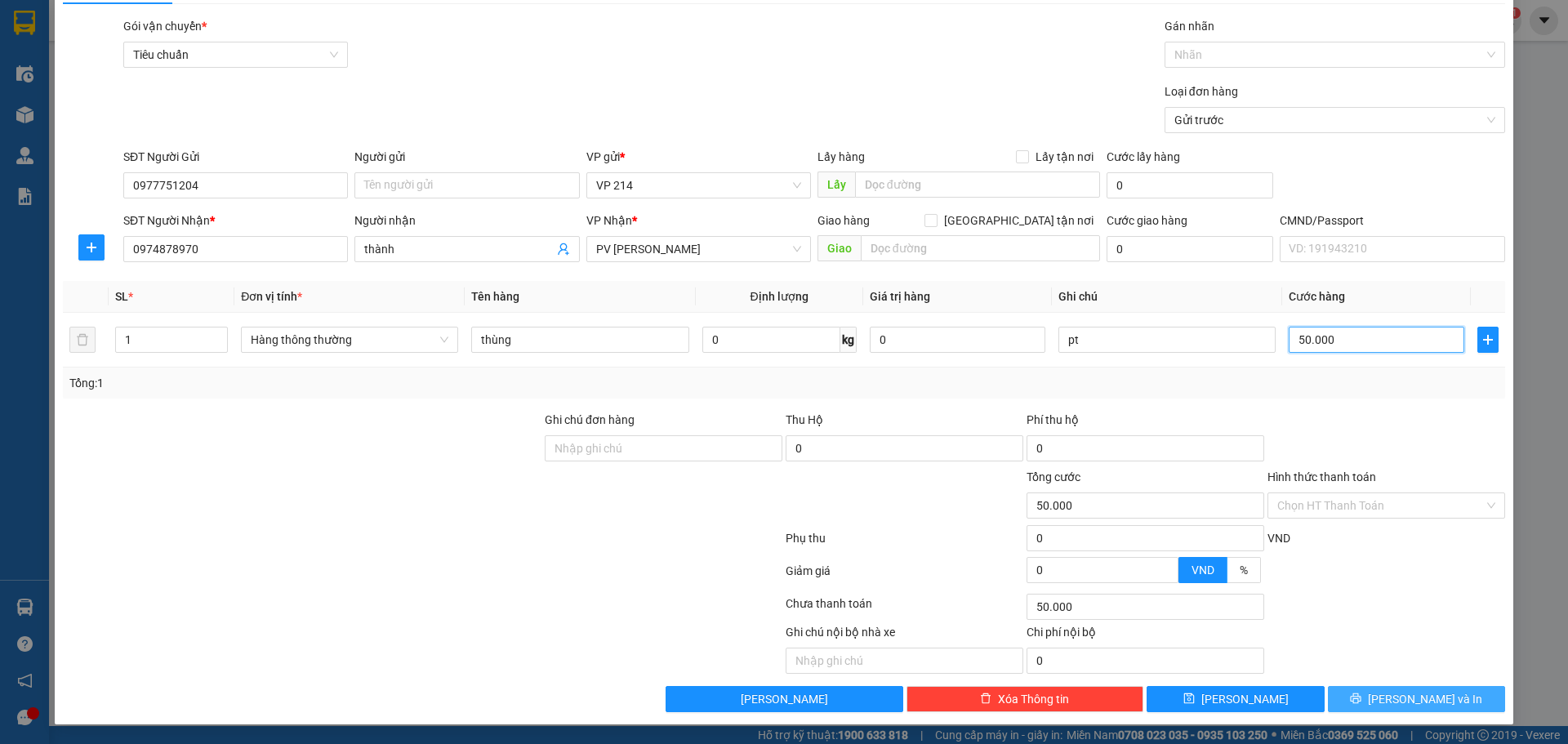
type input "50.000"
click at [1372, 698] on button "[PERSON_NAME] và In" at bounding box center [1416, 699] width 177 height 26
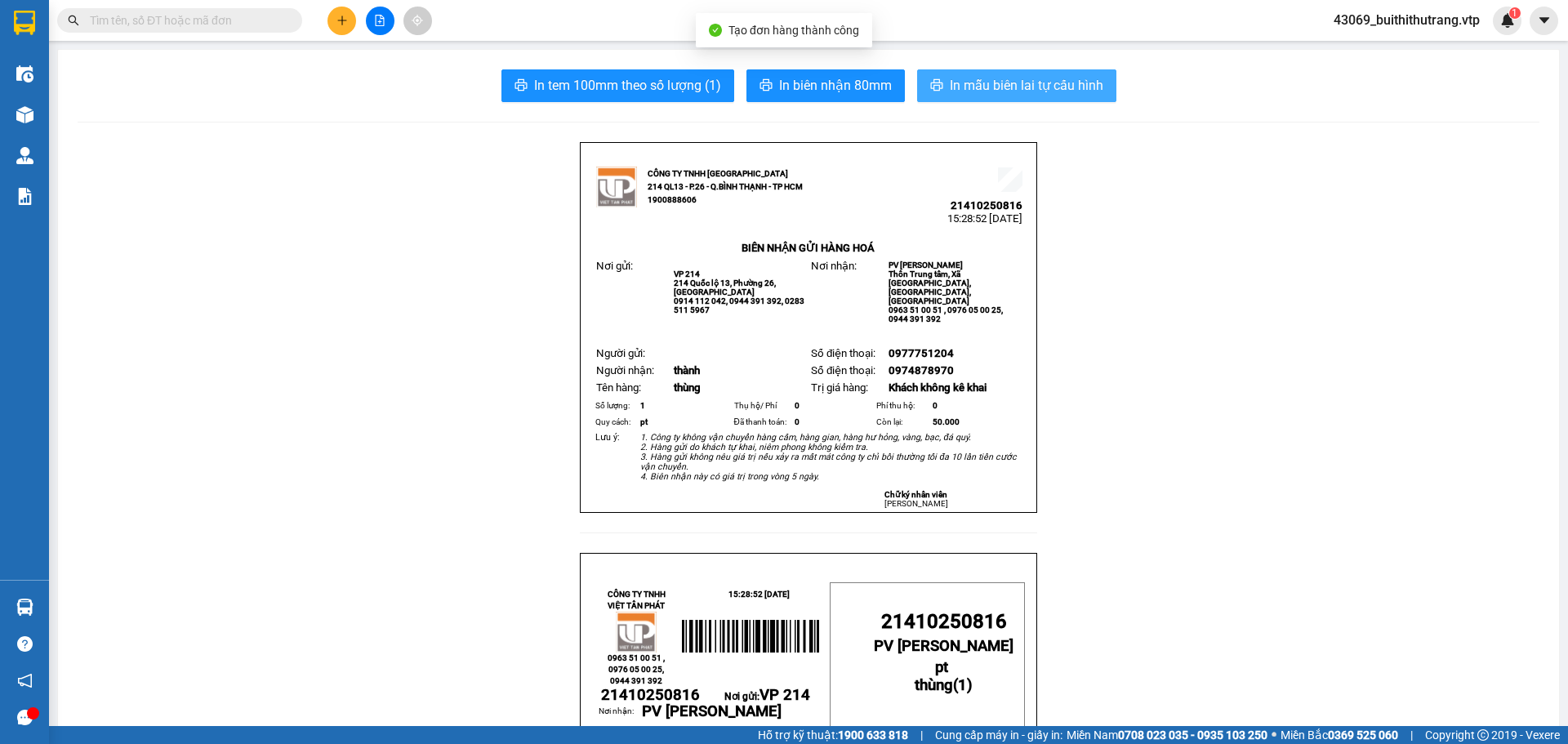
click at [1038, 81] on span "In mẫu biên lai tự cấu hình" at bounding box center [1027, 85] width 154 height 20
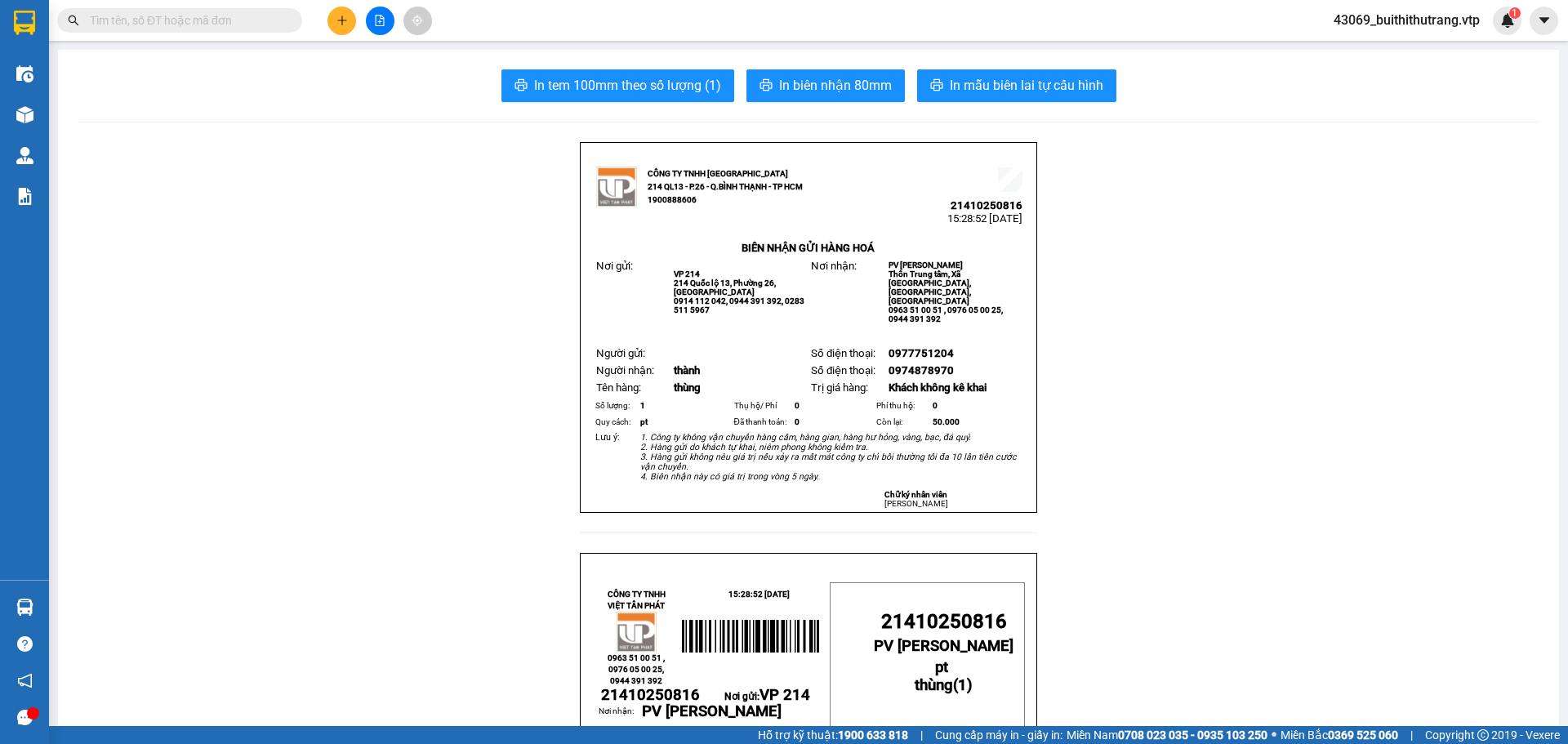
click at [339, 21] on icon "plus" at bounding box center [342, 20] width 11 height 11
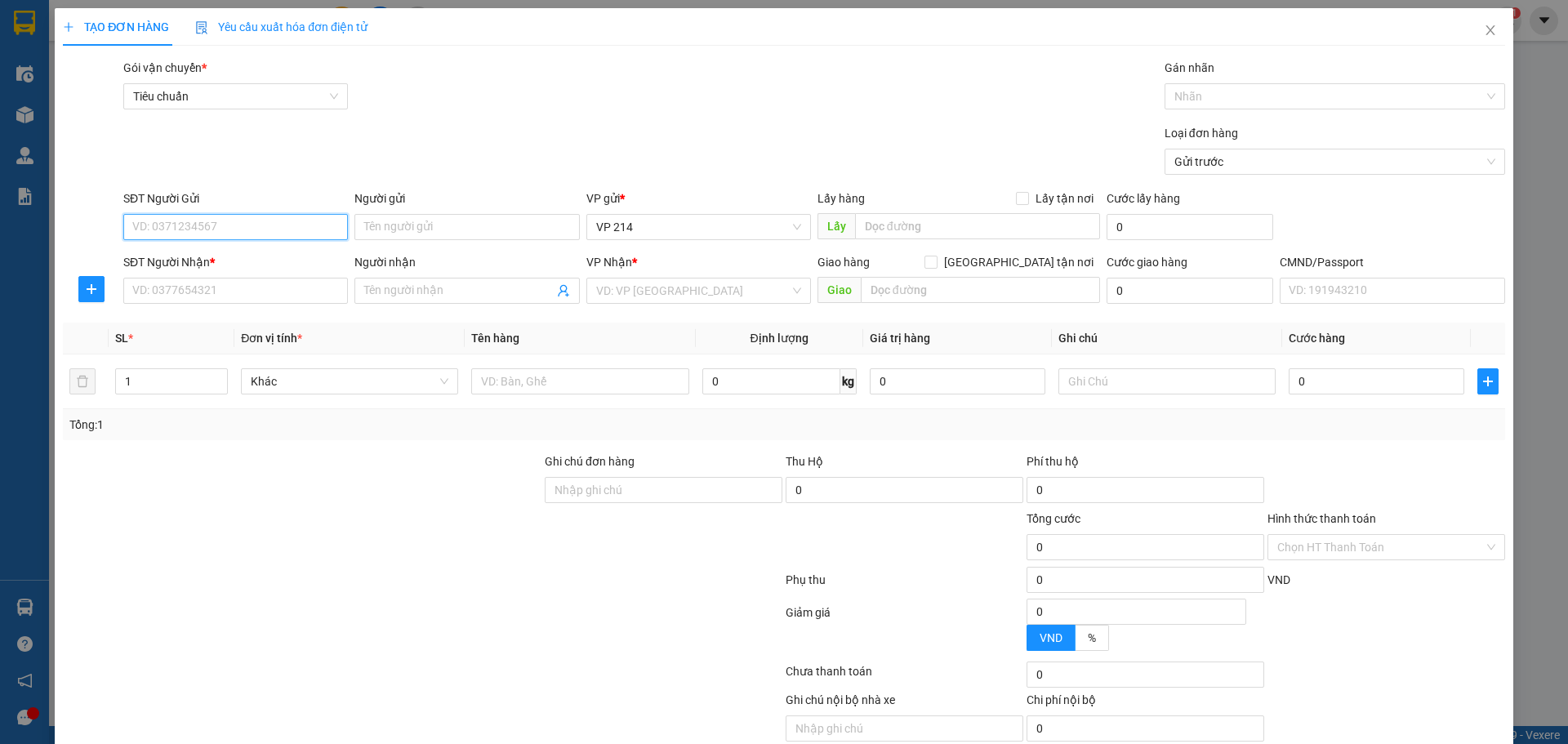
click at [243, 235] on input "SĐT Người Gửi" at bounding box center [235, 227] width 225 height 26
click at [234, 291] on input "SĐT Người Nhận *" at bounding box center [235, 291] width 225 height 26
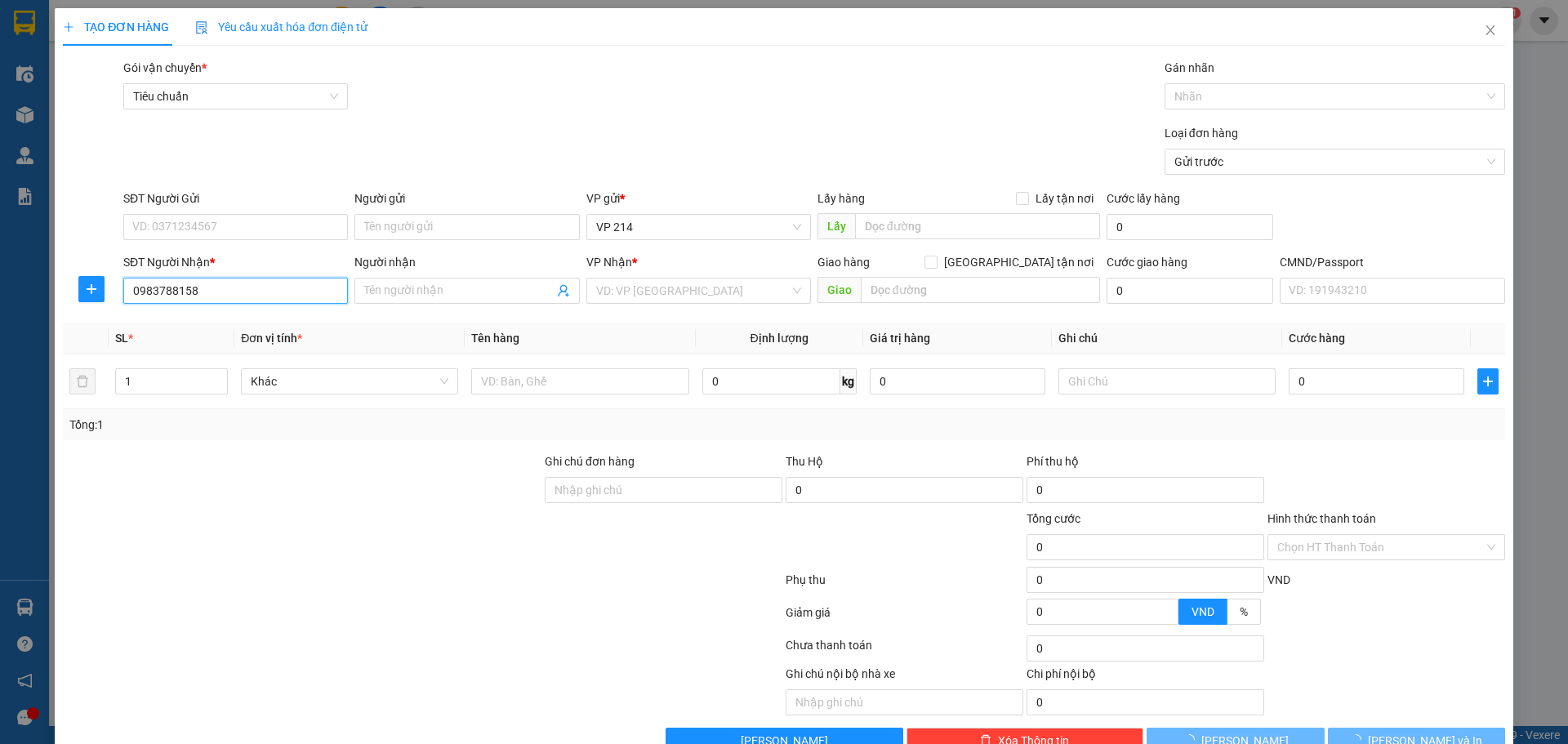
type input "0983788158"
type input "cầm"
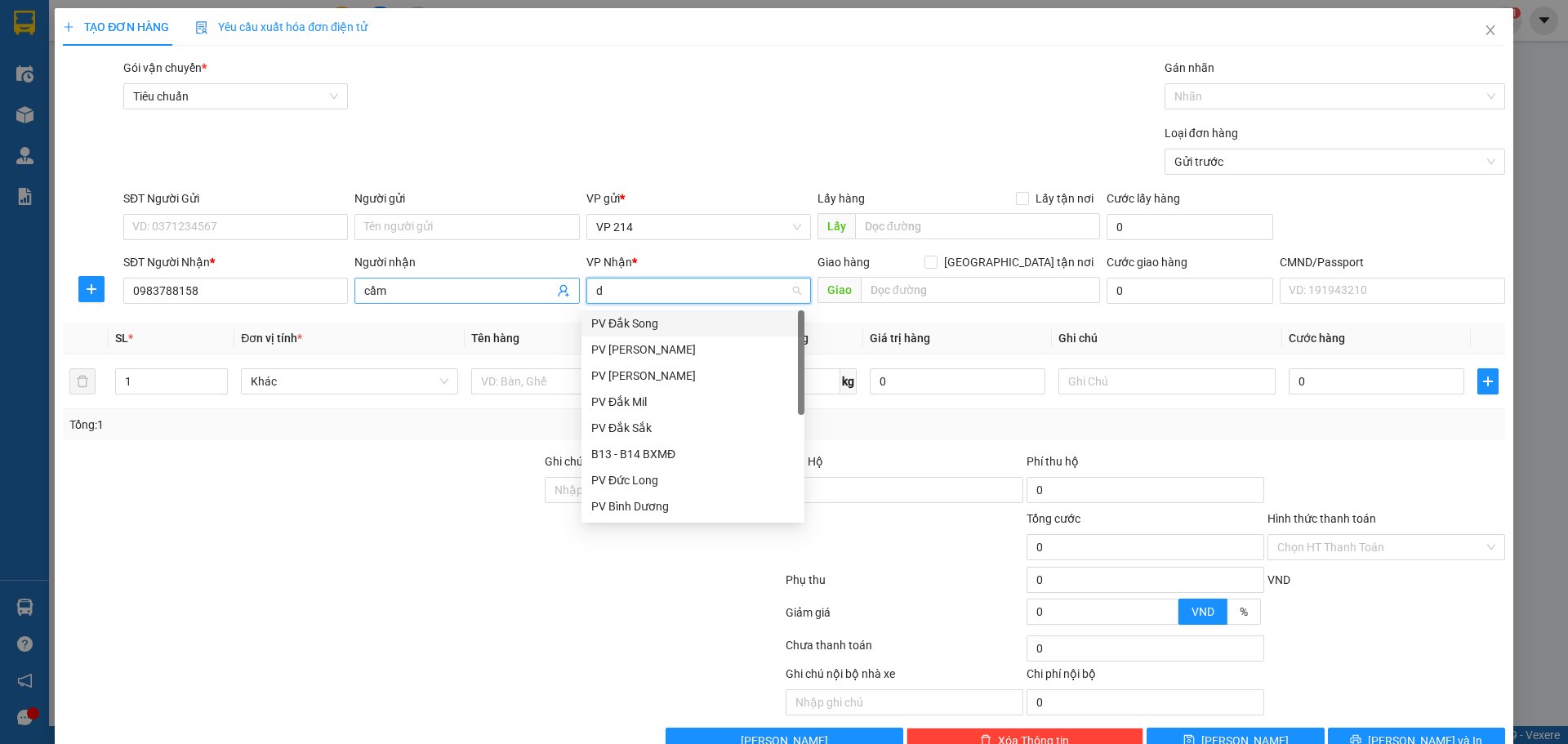
type input "dm"
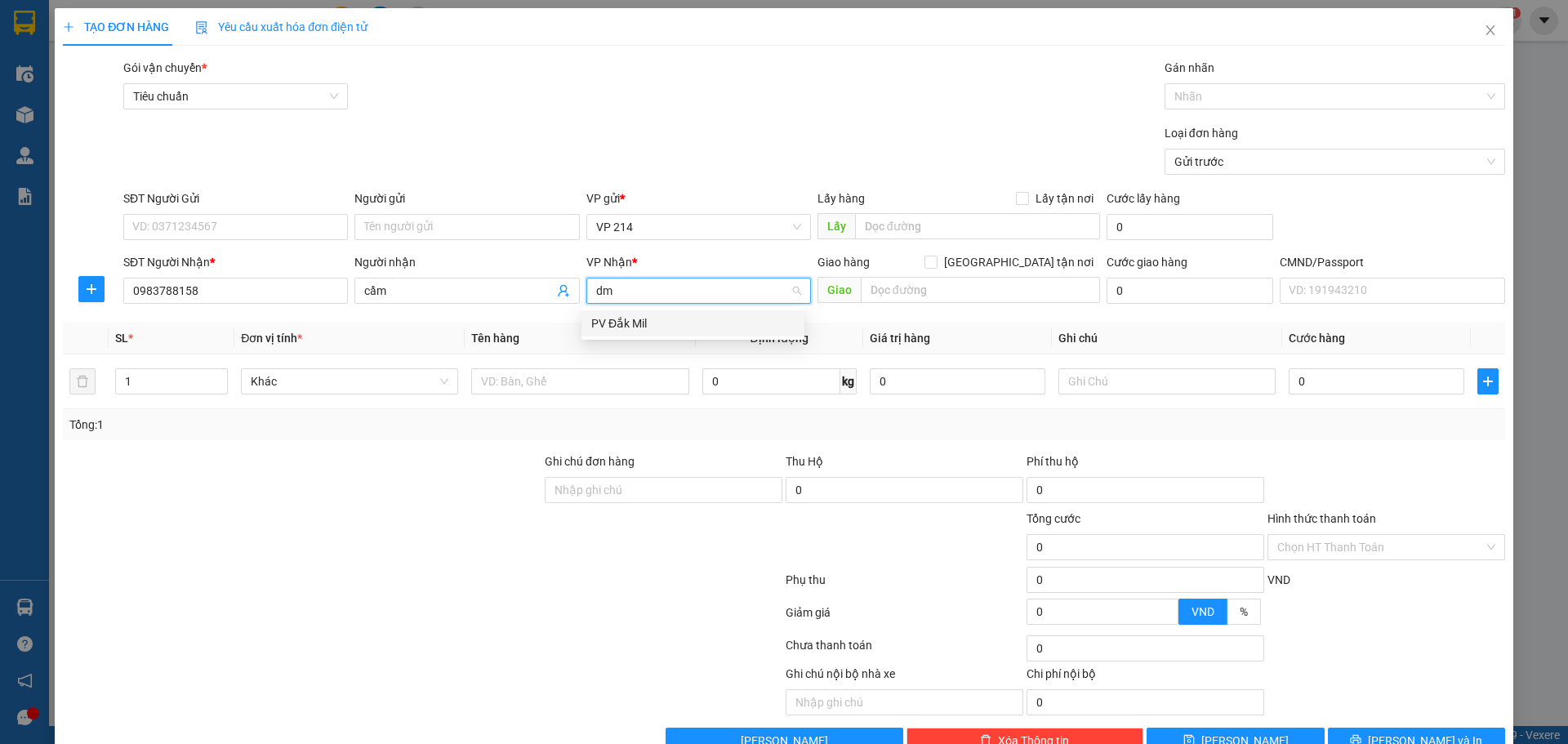
click at [639, 319] on div "PV Đắk Mil" at bounding box center [693, 323] width 203 height 18
click at [569, 391] on input "text" at bounding box center [580, 381] width 217 height 26
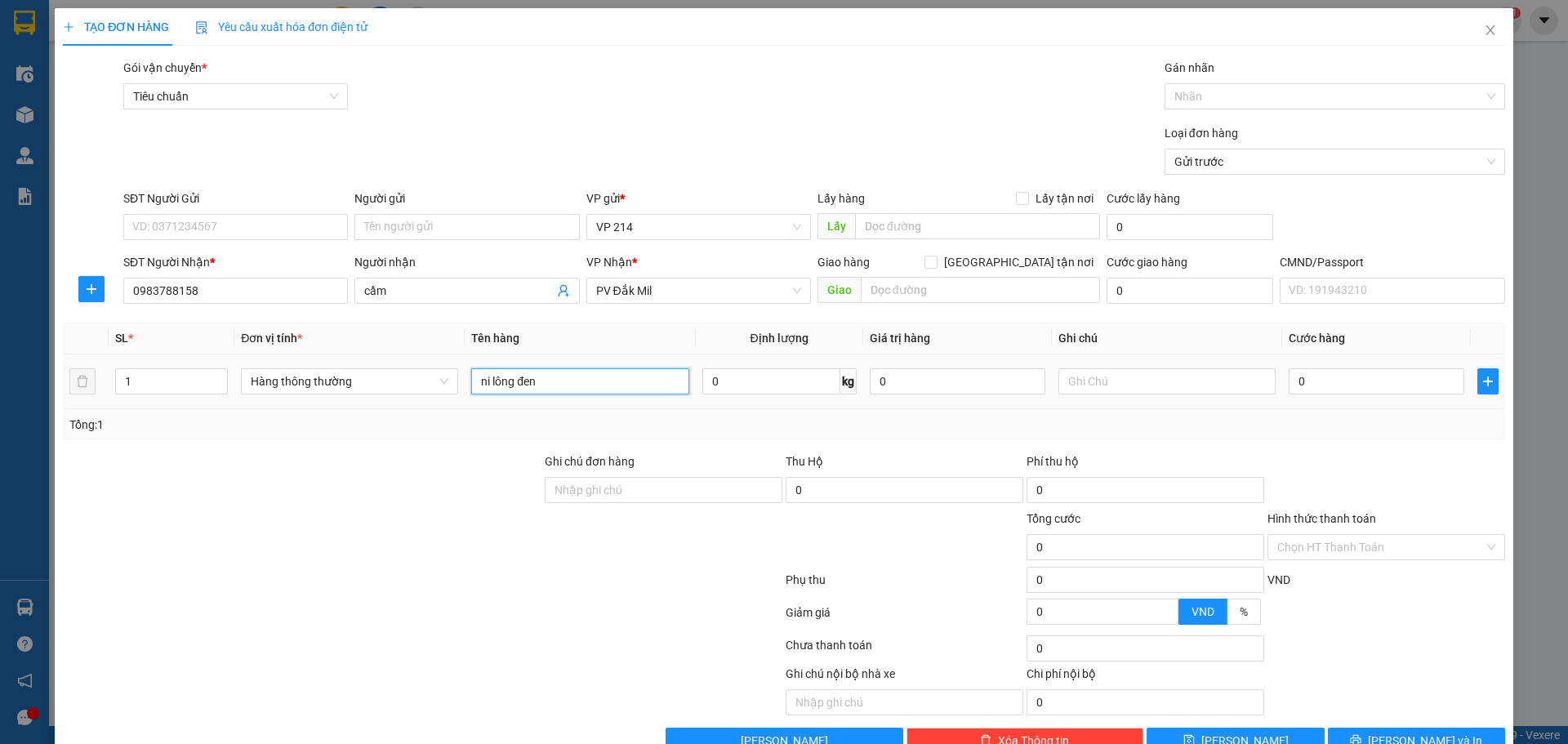
type input "ni lông đen"
type input "vải"
type input "3"
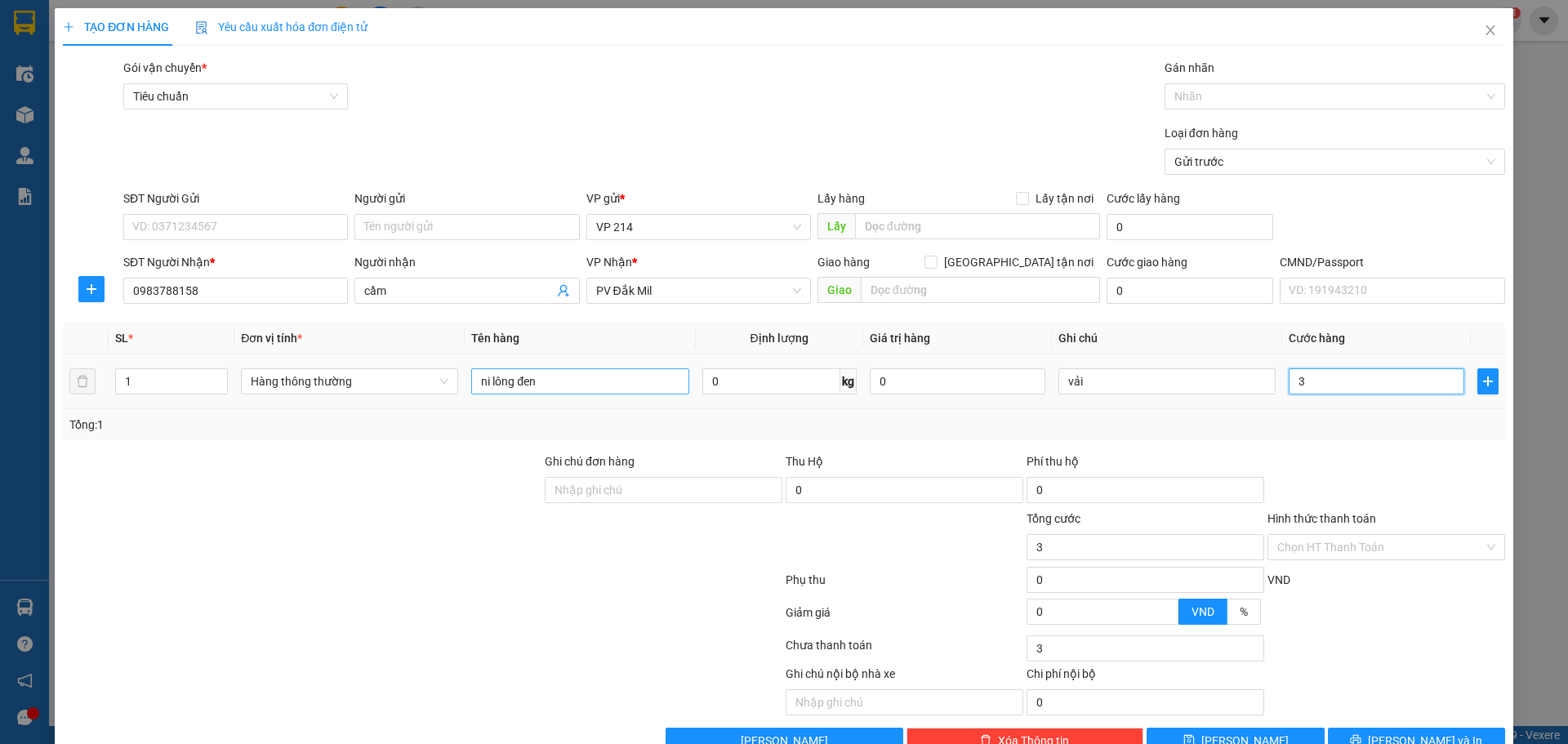
type input "30"
type input "300"
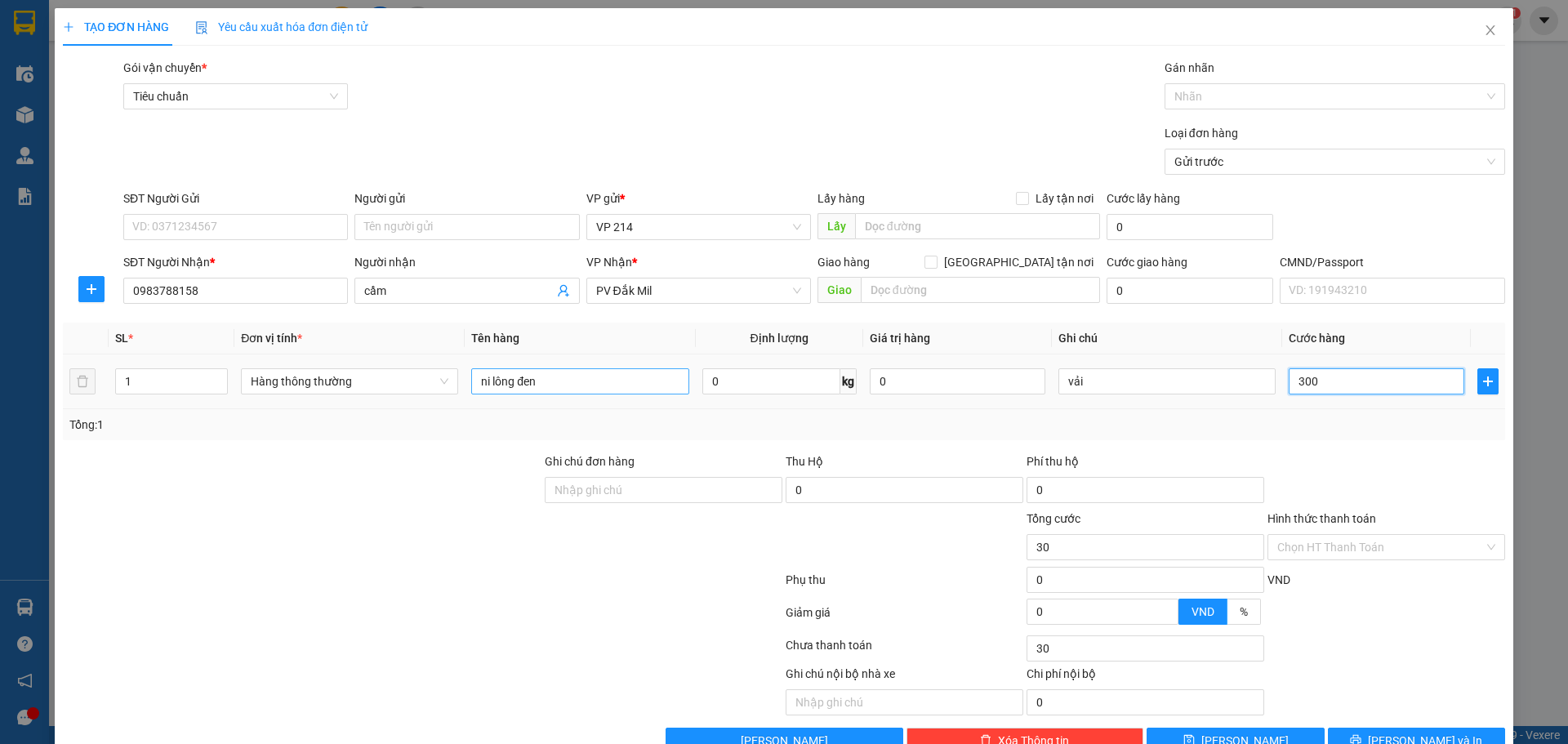
type input "300"
type input "3.000"
type input "30.000"
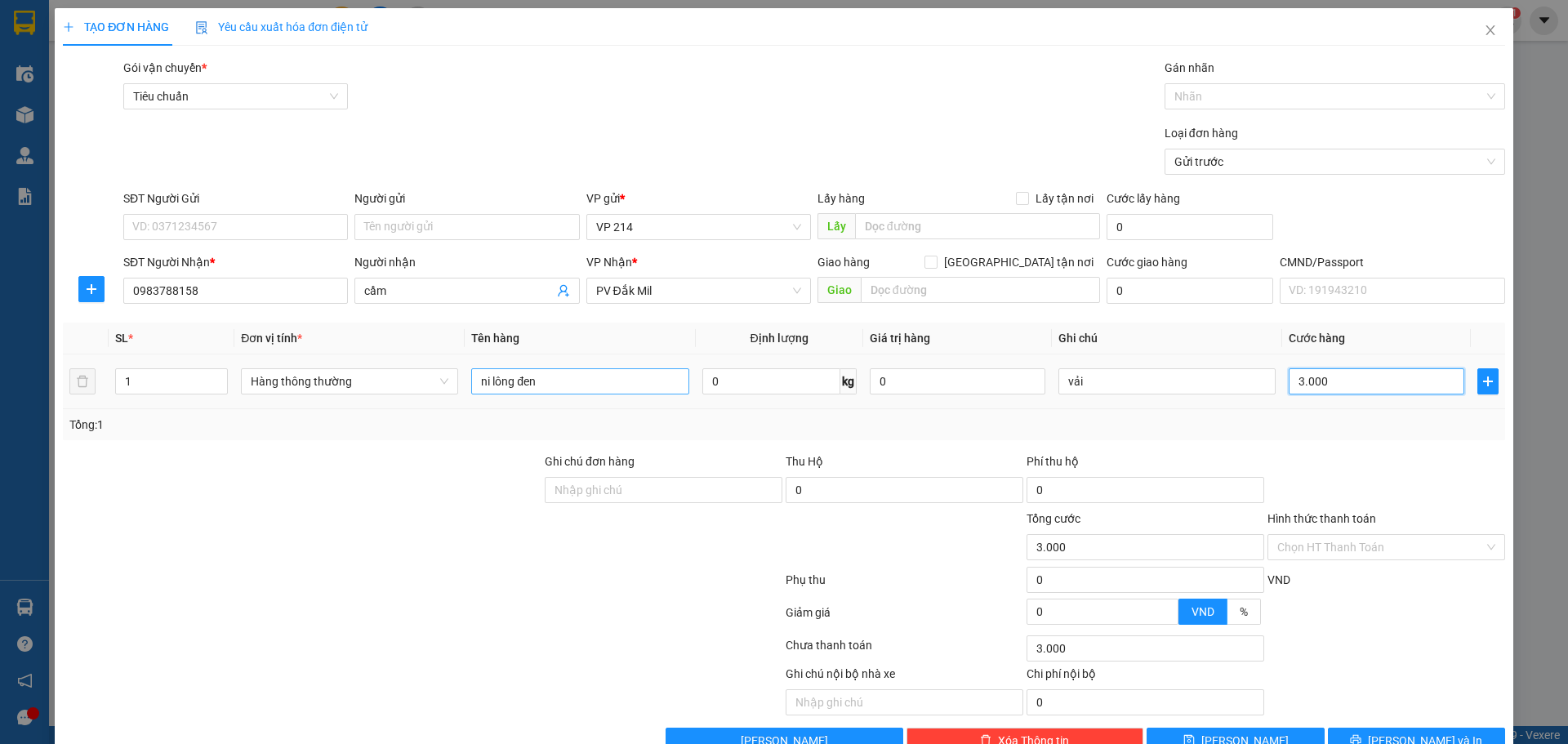
type input "30.000"
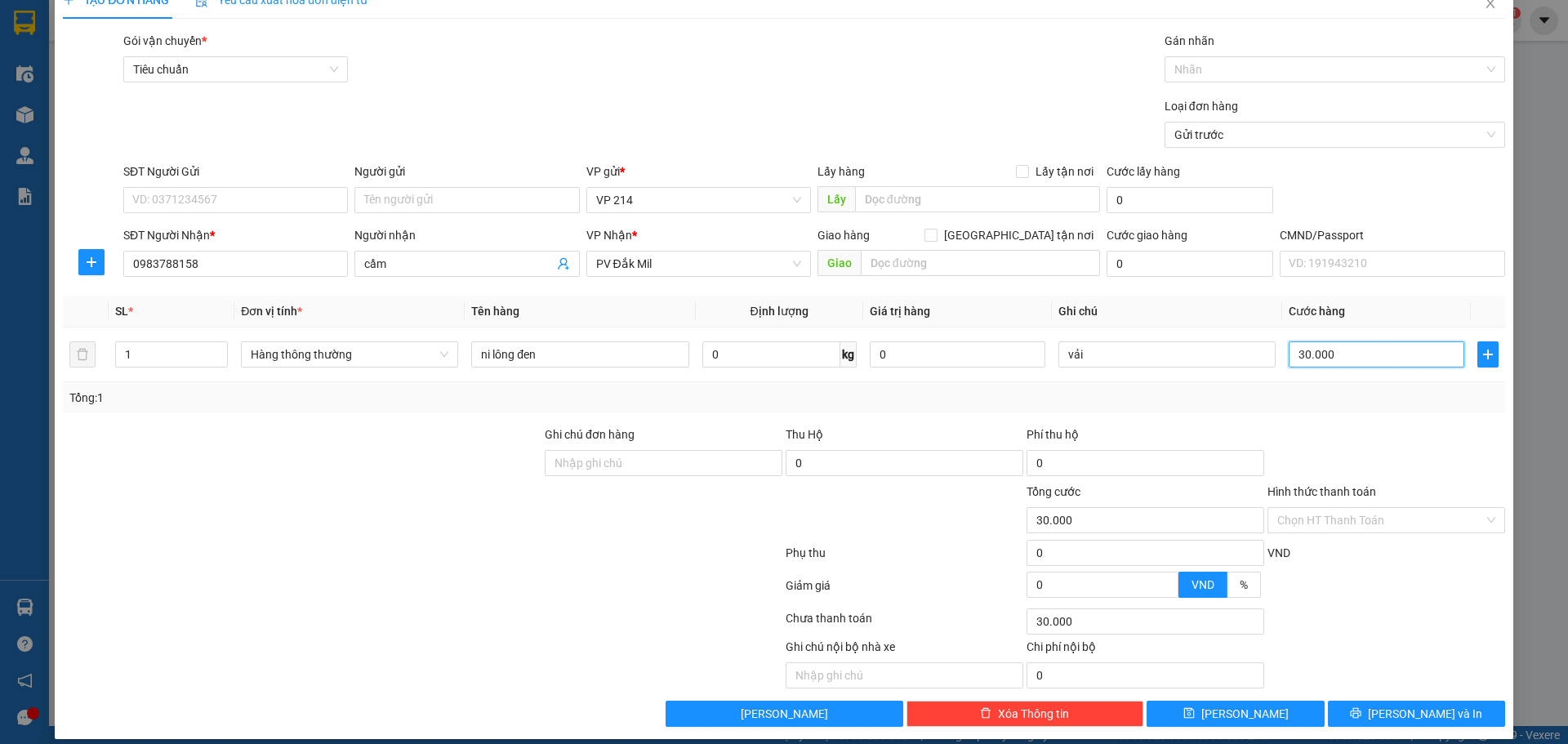
scroll to position [42, 0]
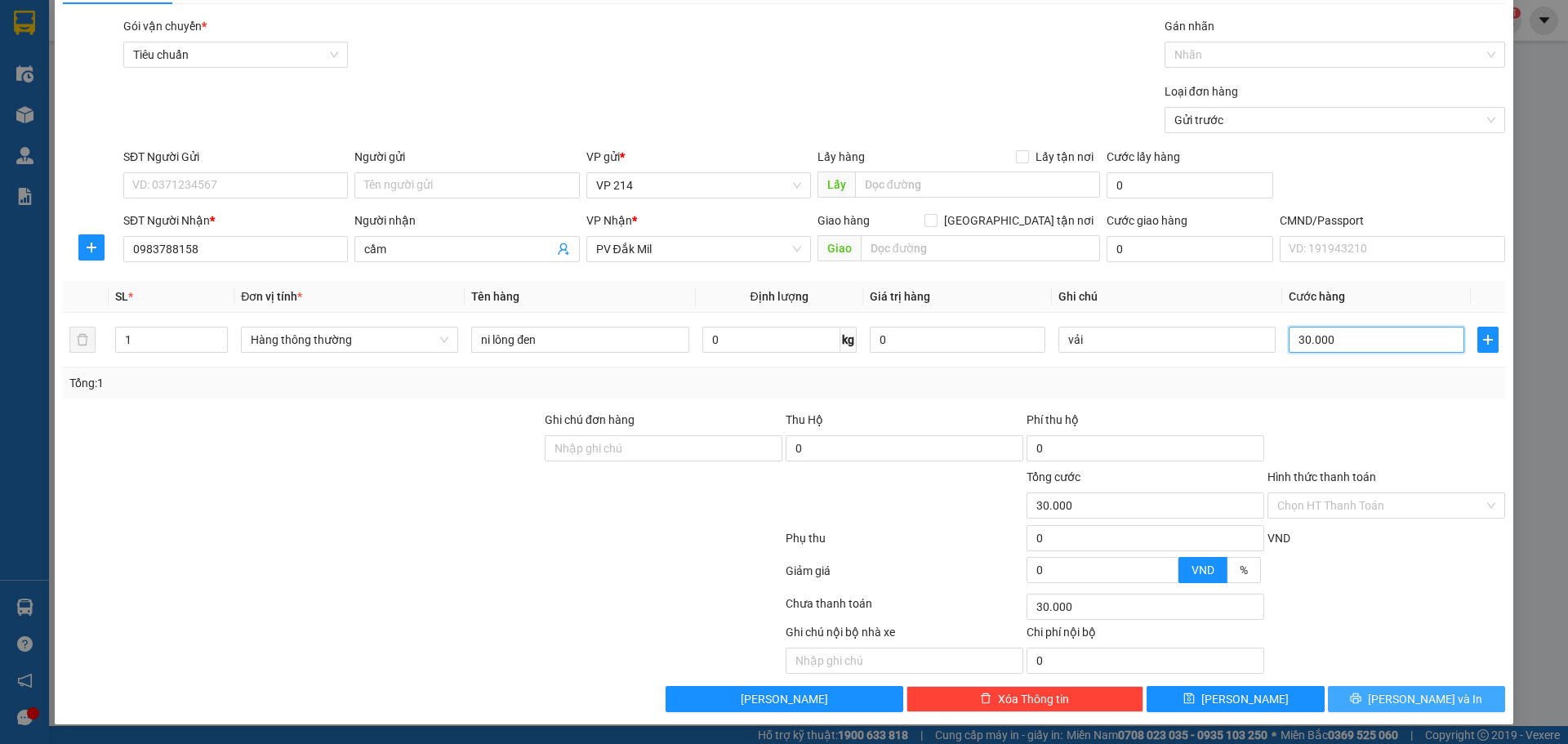
type input "30.000"
click at [1361, 694] on icon "printer" at bounding box center [1356, 698] width 11 height 11
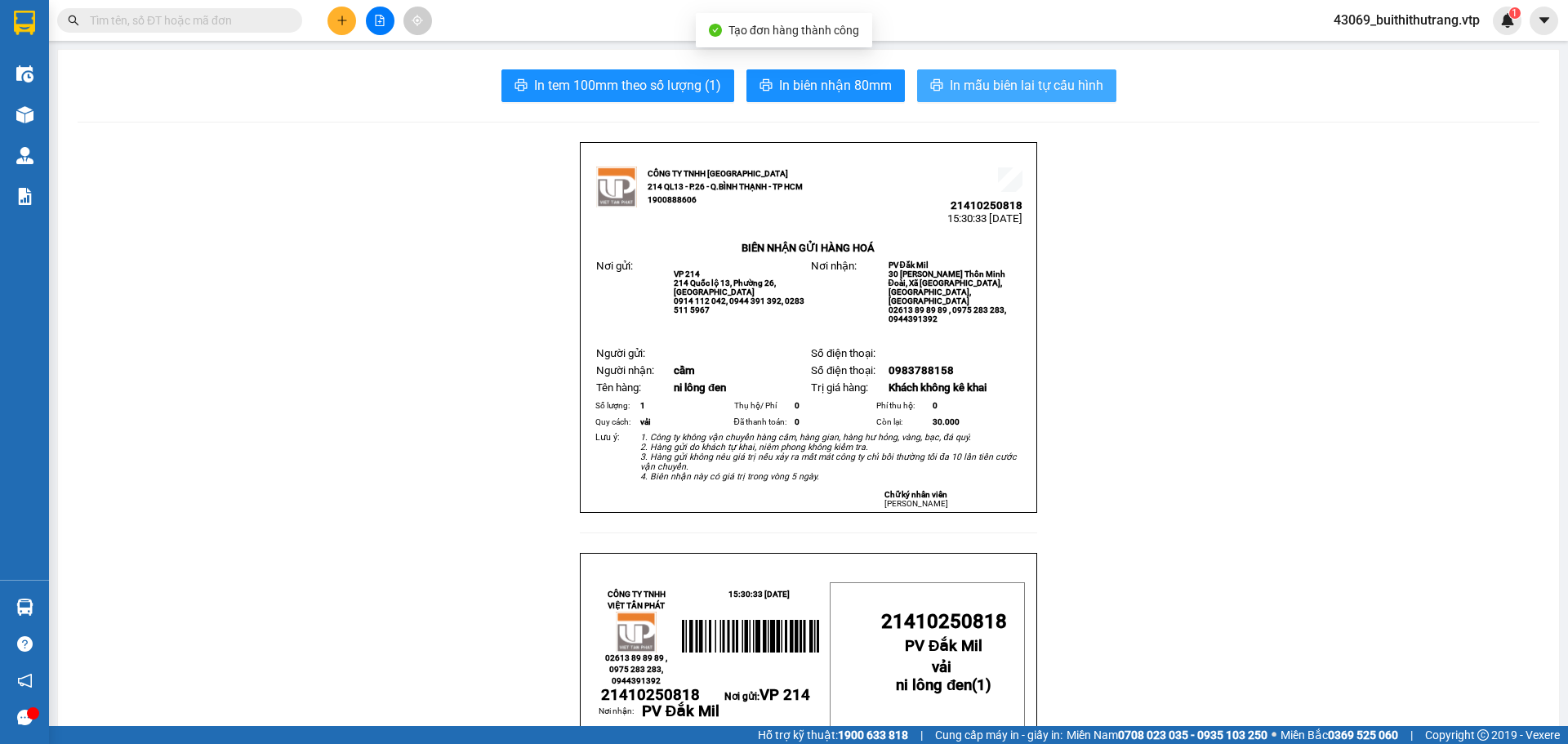
click at [1022, 94] on span "In mẫu biên lai tự cấu hình" at bounding box center [1027, 85] width 154 height 20
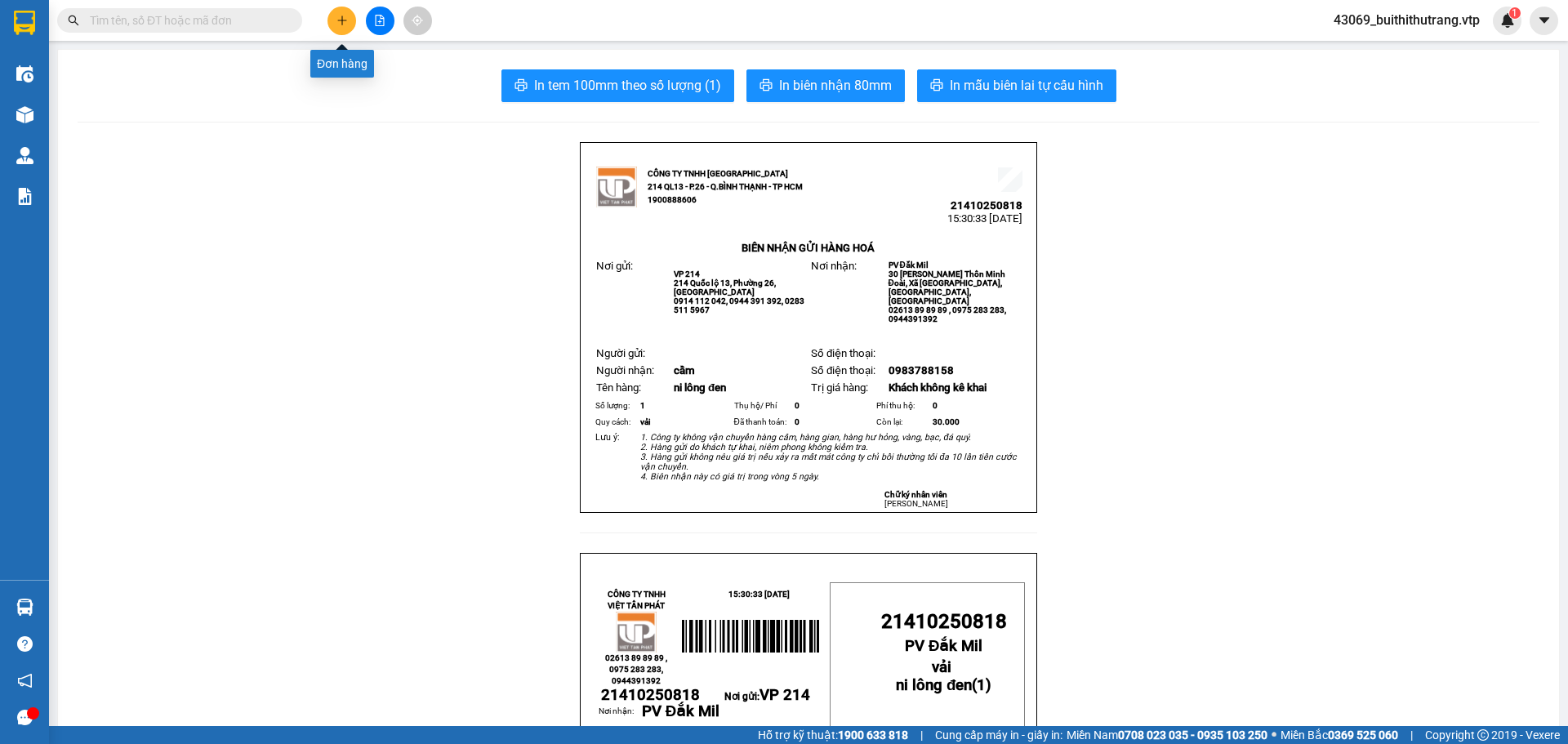
click at [333, 19] on button at bounding box center [341, 20] width 29 height 29
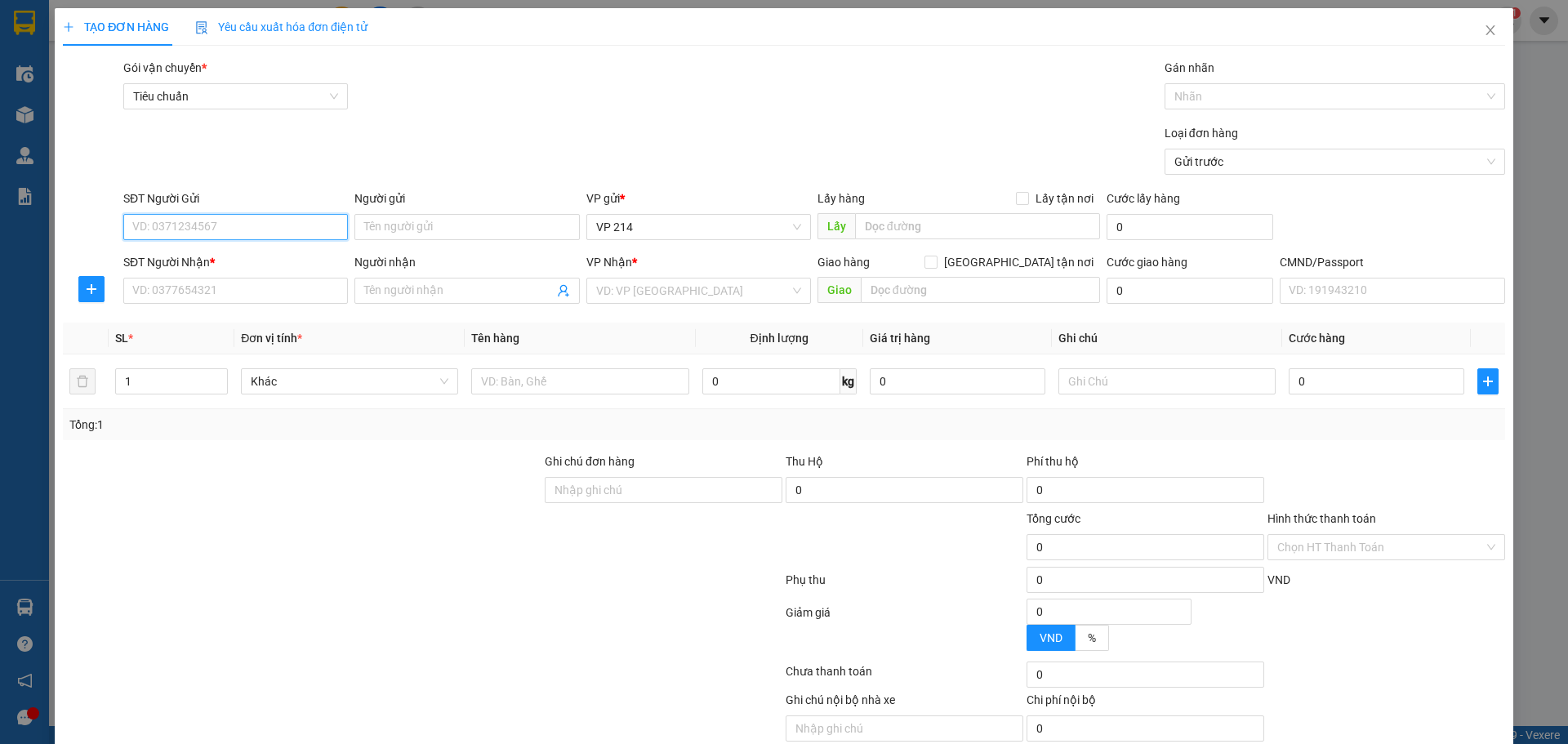
click at [220, 227] on input "SĐT Người Gửi" at bounding box center [235, 227] width 225 height 26
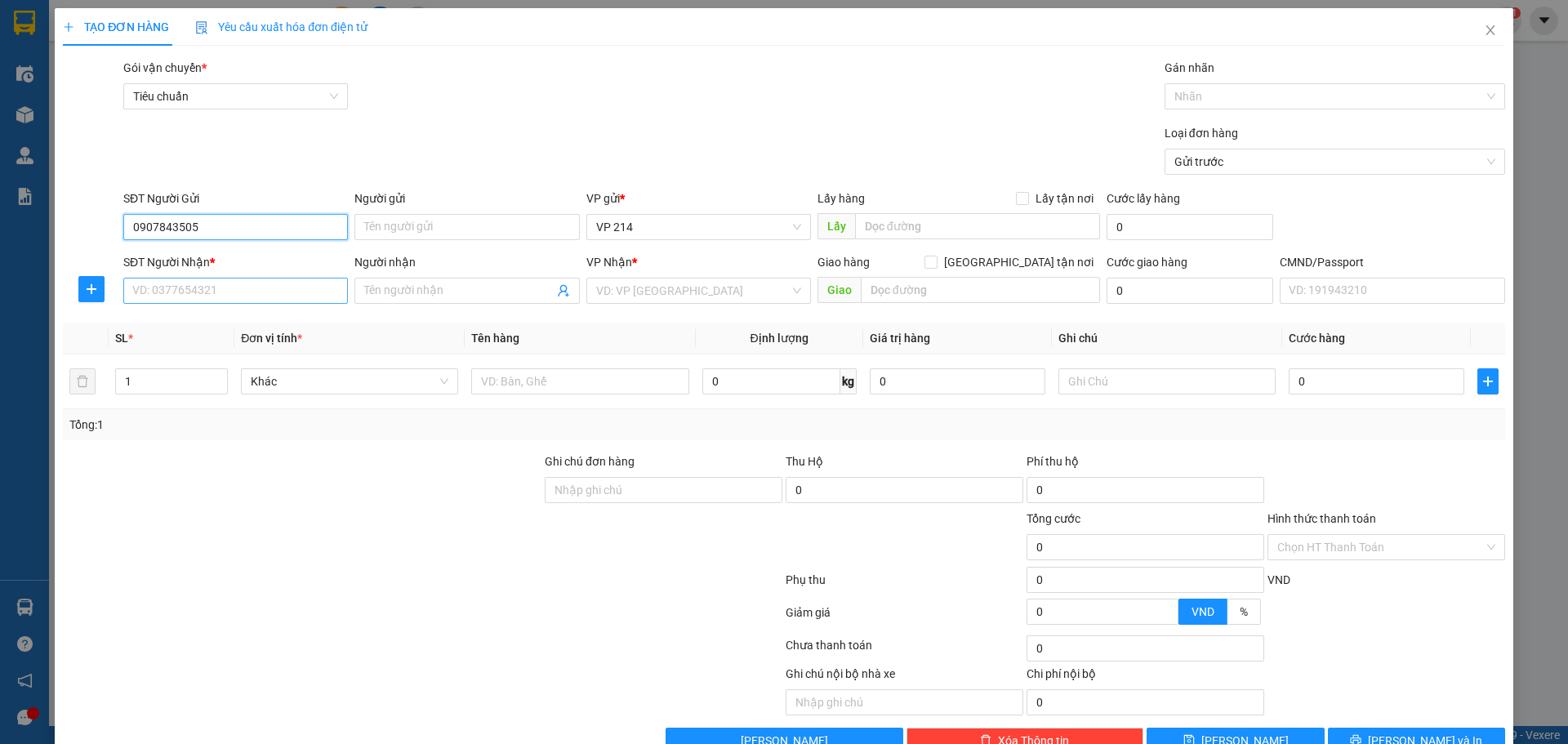
type input "0907843505"
click at [275, 292] on input "SĐT Người Nhận *" at bounding box center [235, 291] width 225 height 26
type input "0384581565"
click at [429, 292] on input "Người nhận" at bounding box center [458, 291] width 189 height 18
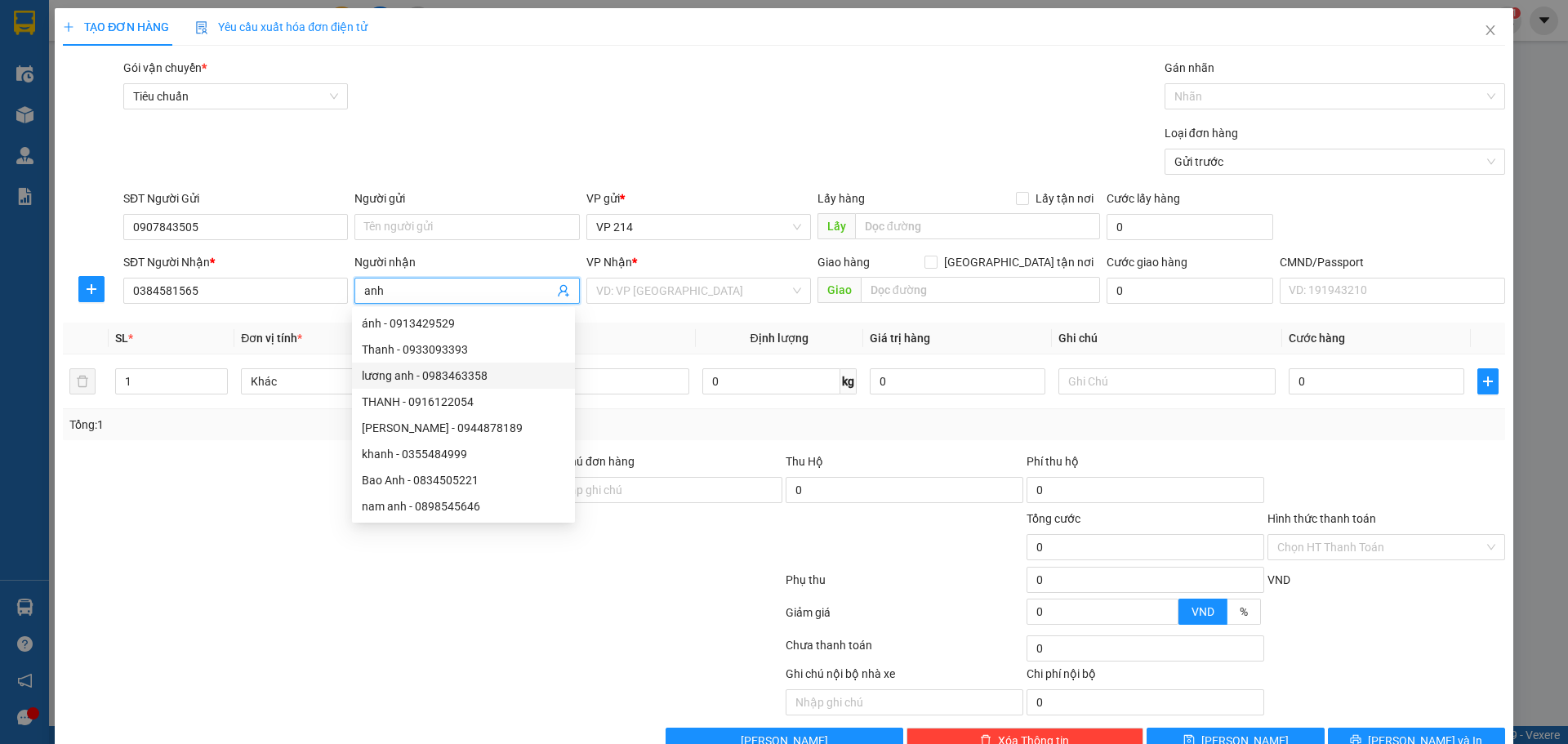
click at [697, 456] on div "Ghi chú đơn hàng" at bounding box center [663, 465] width 238 height 25
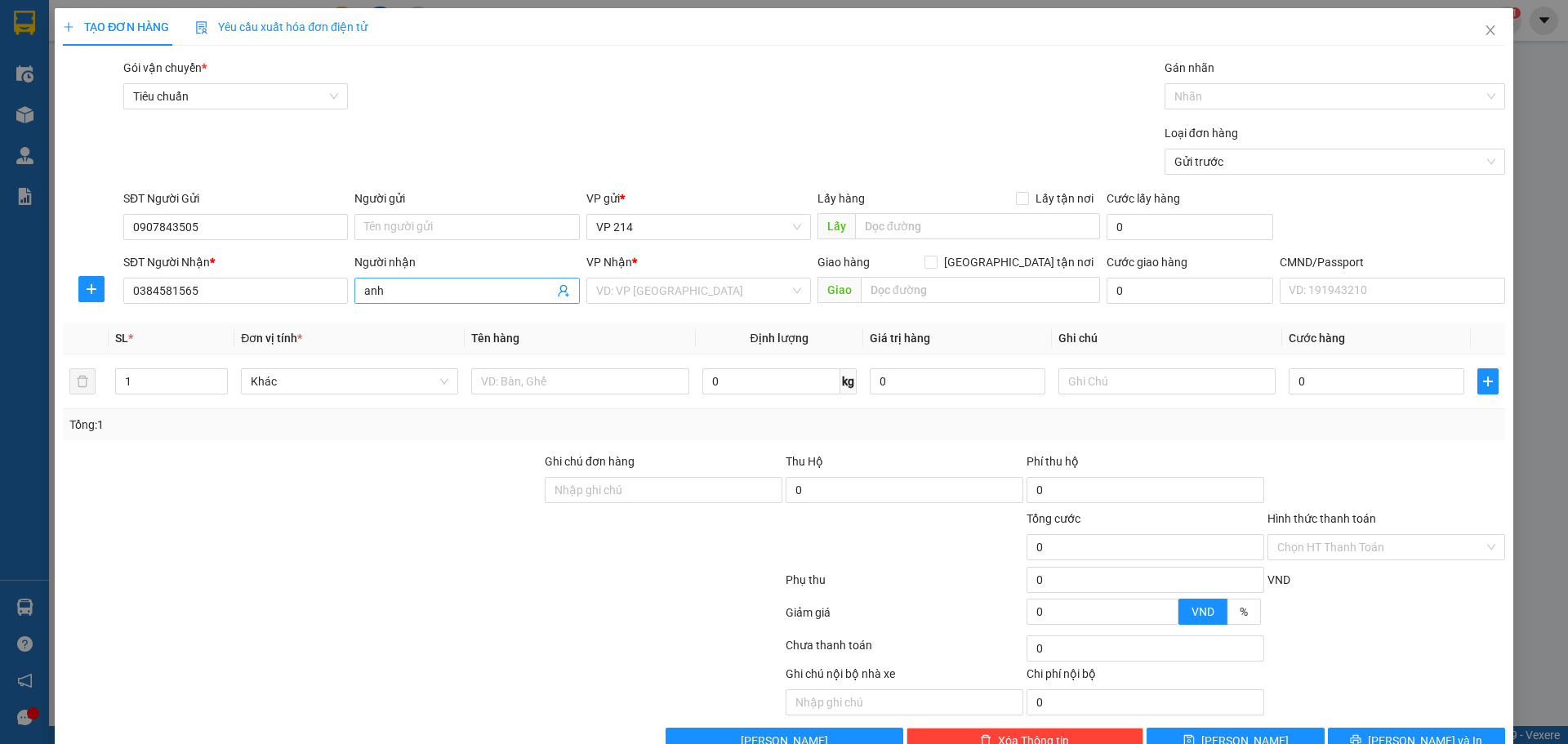
click at [404, 285] on input "anh" at bounding box center [458, 291] width 189 height 18
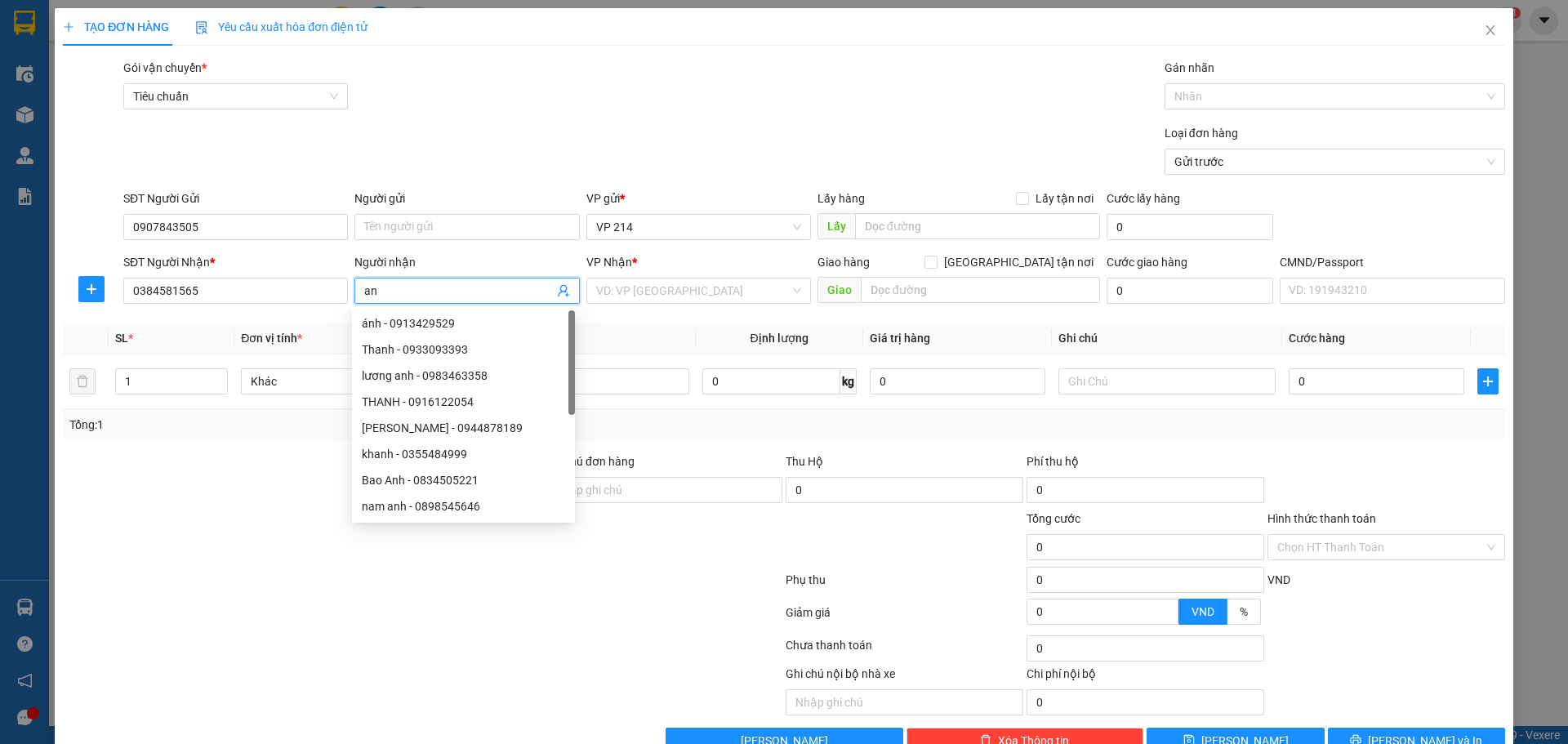
type input "a"
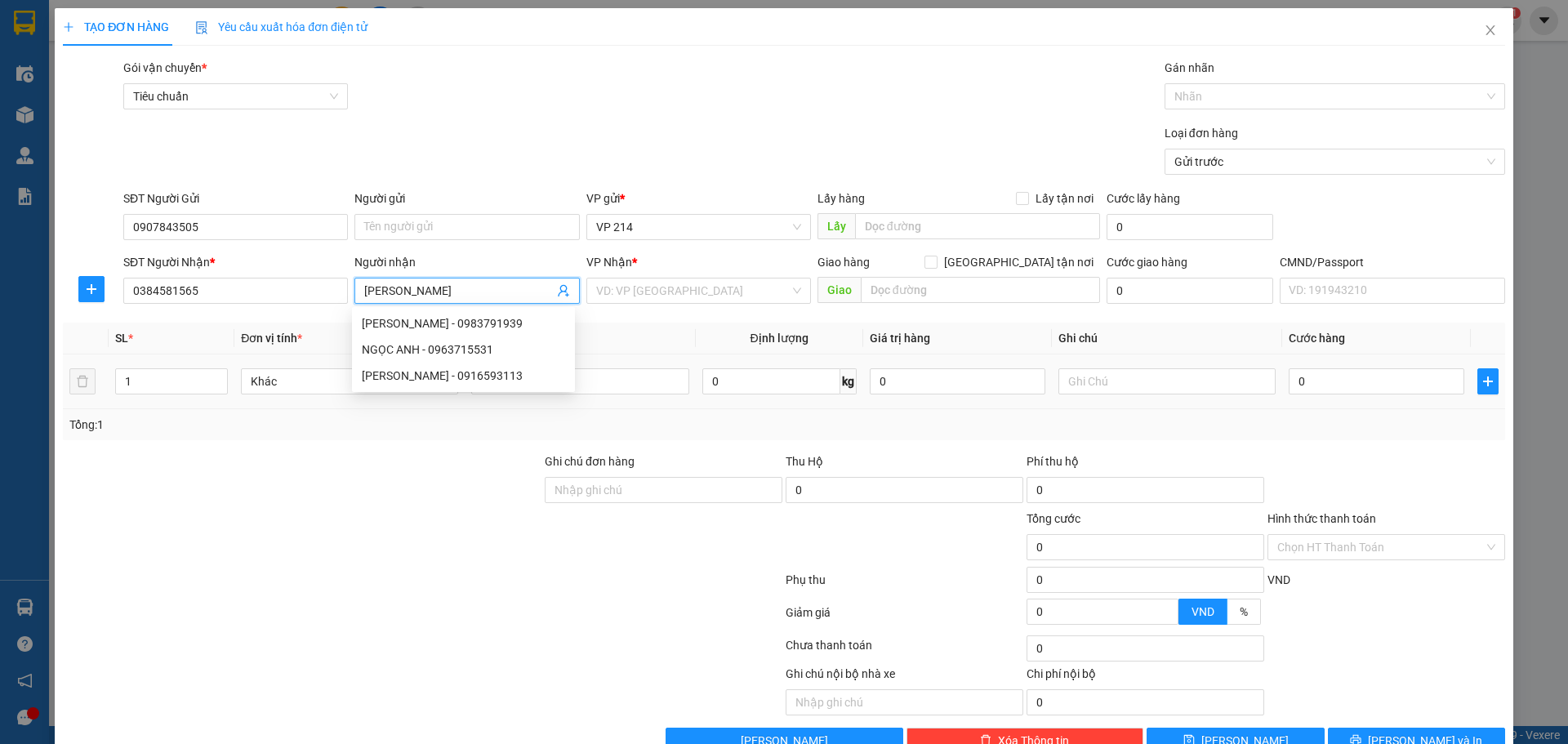
type input "[PERSON_NAME]"
click at [664, 350] on th "Tên hàng" at bounding box center [580, 338] width 230 height 32
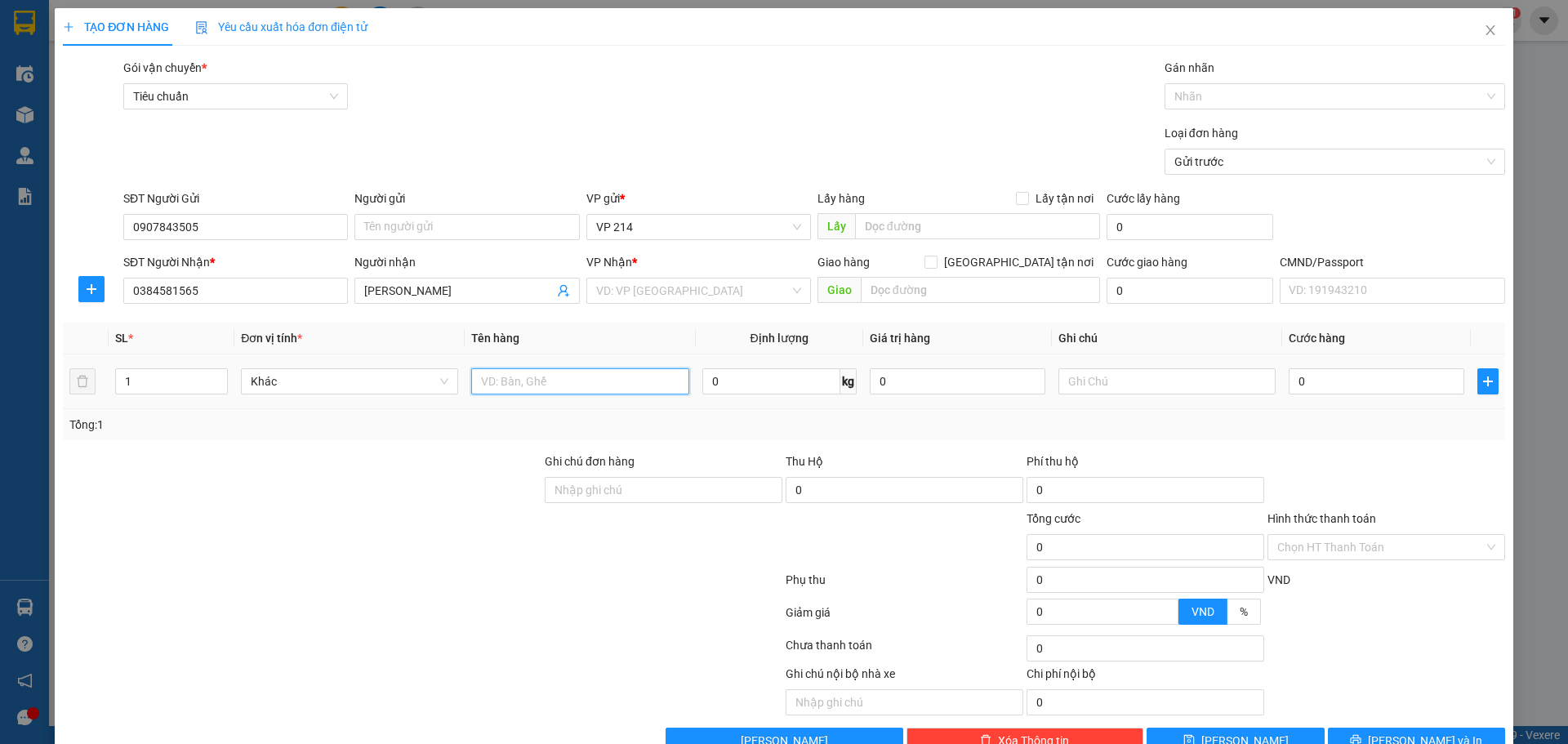
click at [555, 383] on input "text" at bounding box center [580, 381] width 217 height 26
click at [613, 387] on input "text" at bounding box center [580, 381] width 217 height 26
type input "2 máy"
drag, startPoint x: 149, startPoint y: 389, endPoint x: 111, endPoint y: 389, distance: 38.0
click at [111, 389] on td "1" at bounding box center [172, 381] width 126 height 55
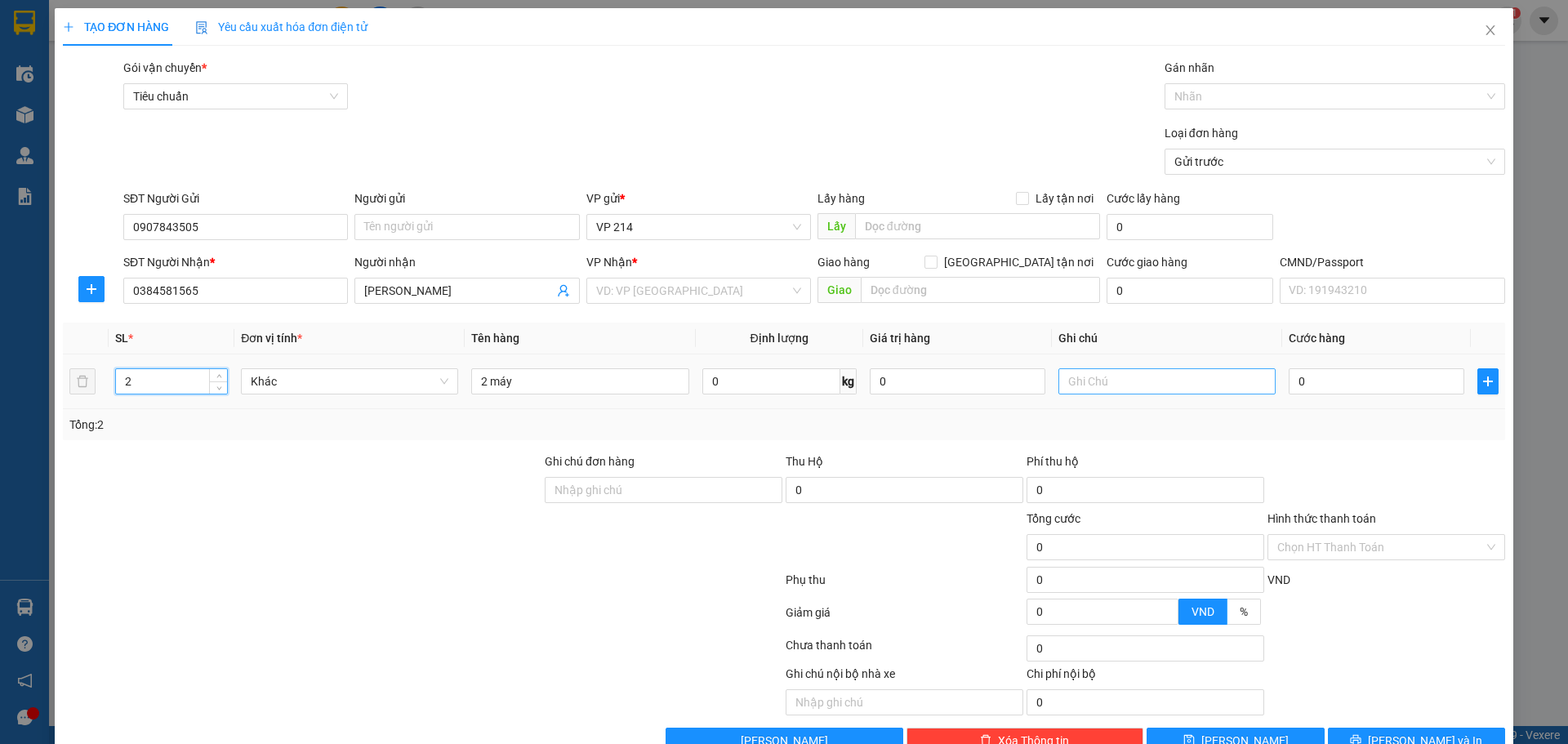
type input "2"
click at [1152, 384] on input "text" at bounding box center [1167, 381] width 217 height 26
drag, startPoint x: 530, startPoint y: 386, endPoint x: 434, endPoint y: 407, distance: 98.3
click at [434, 407] on tr "2 Khác 2 máy 0 kg 0 0" at bounding box center [784, 381] width 1442 height 55
type input "1t +1 máy"
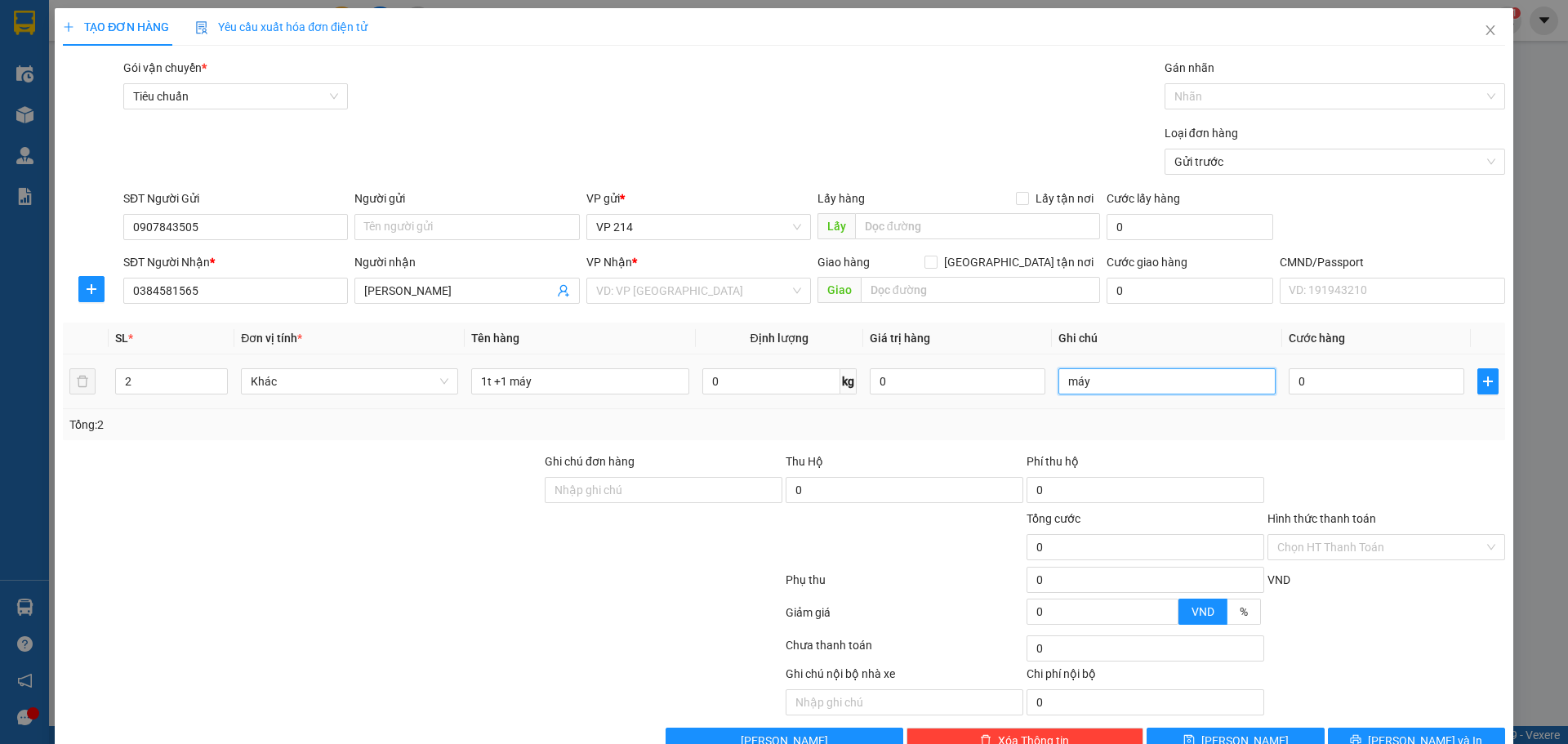
type input "máy"
type input "4"
type input "40"
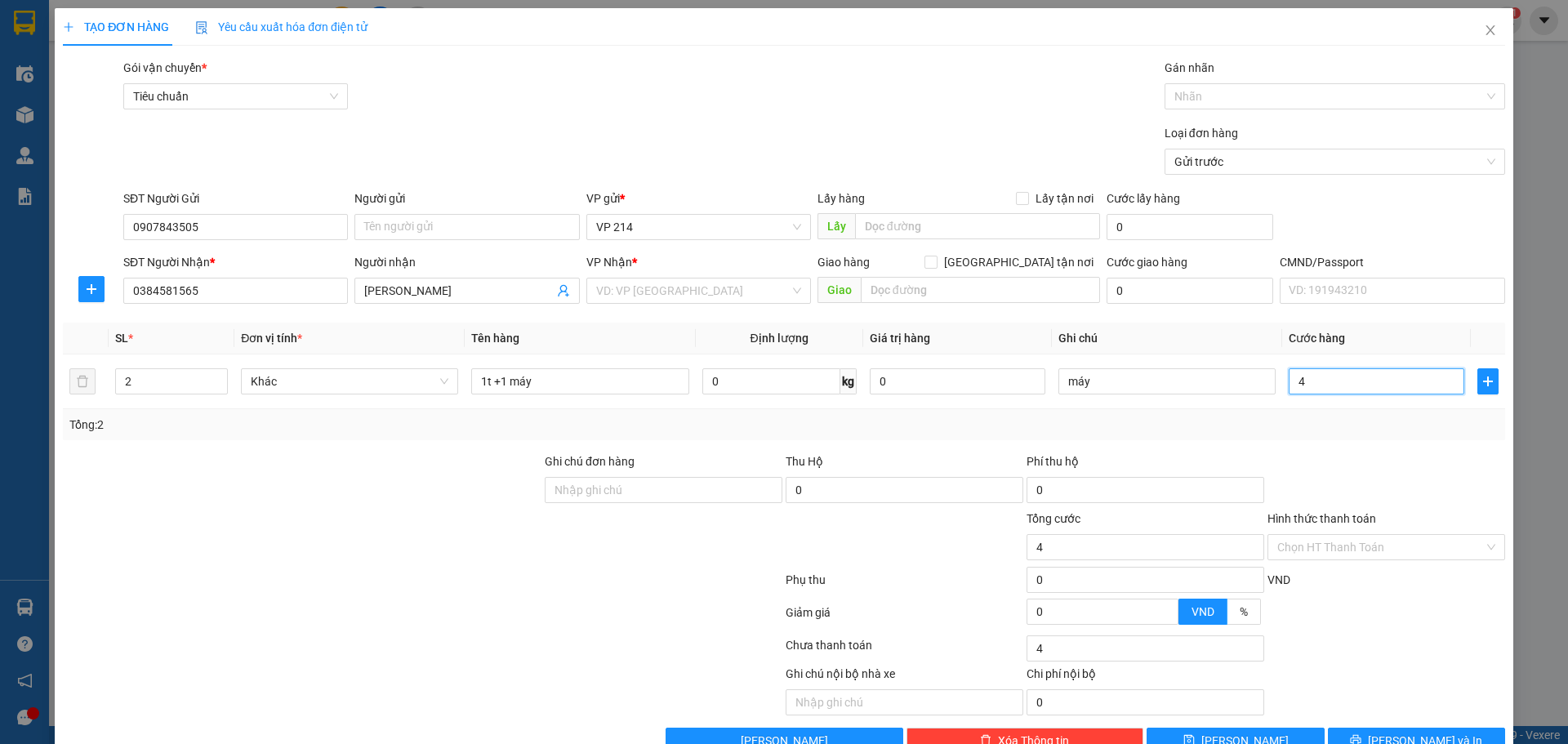
type input "40"
type input "400"
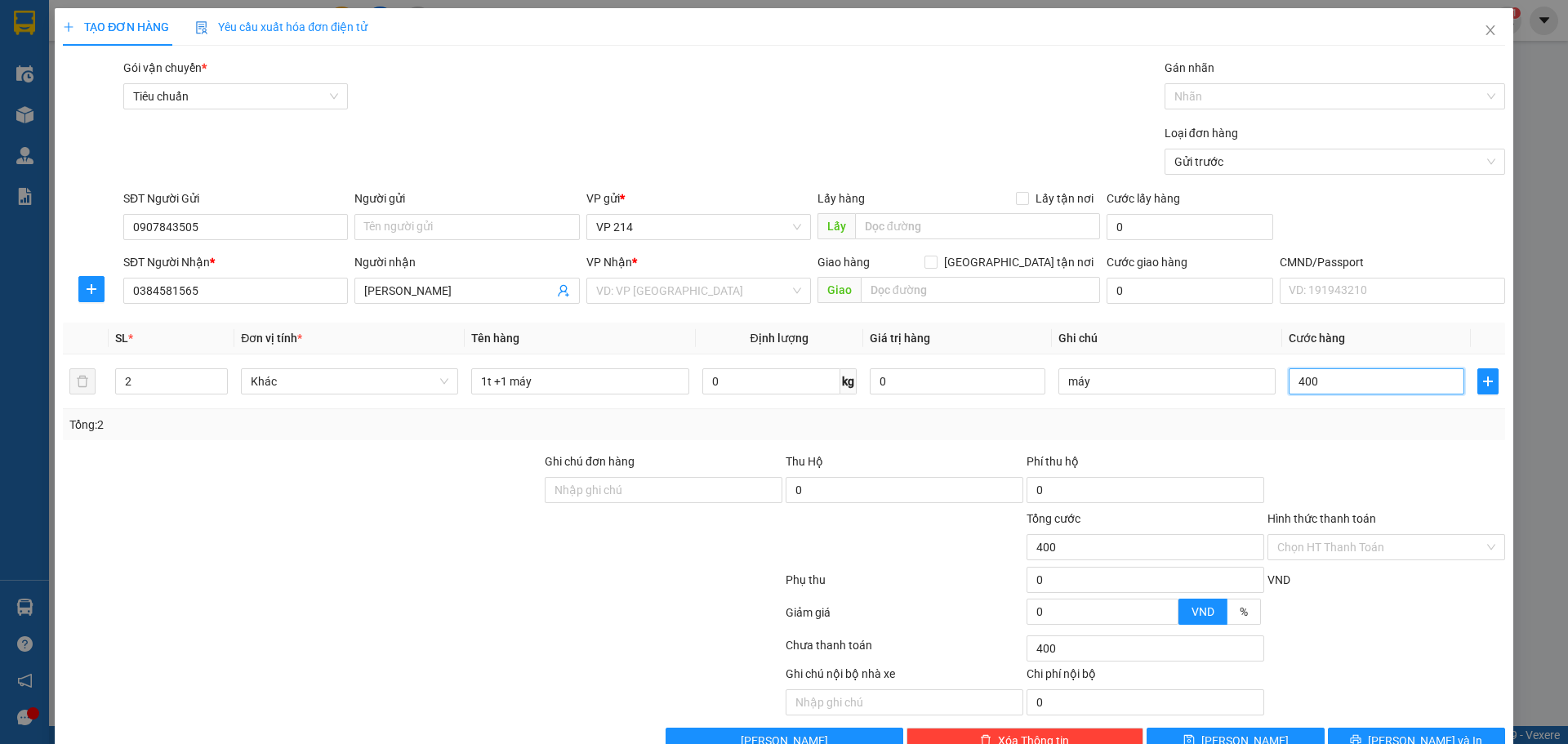
type input "4.000"
type input "40.000"
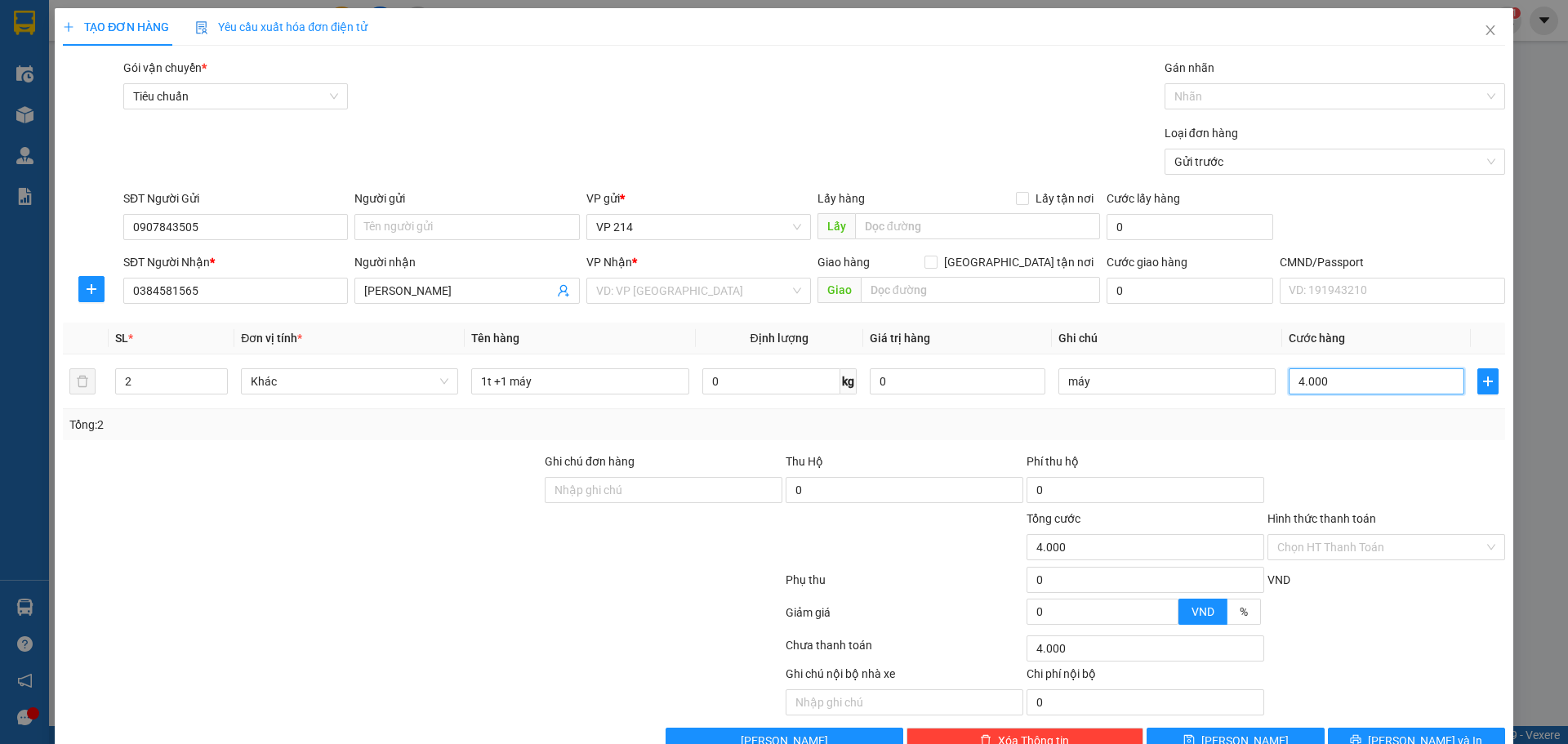
type input "40.000"
type input "400.000"
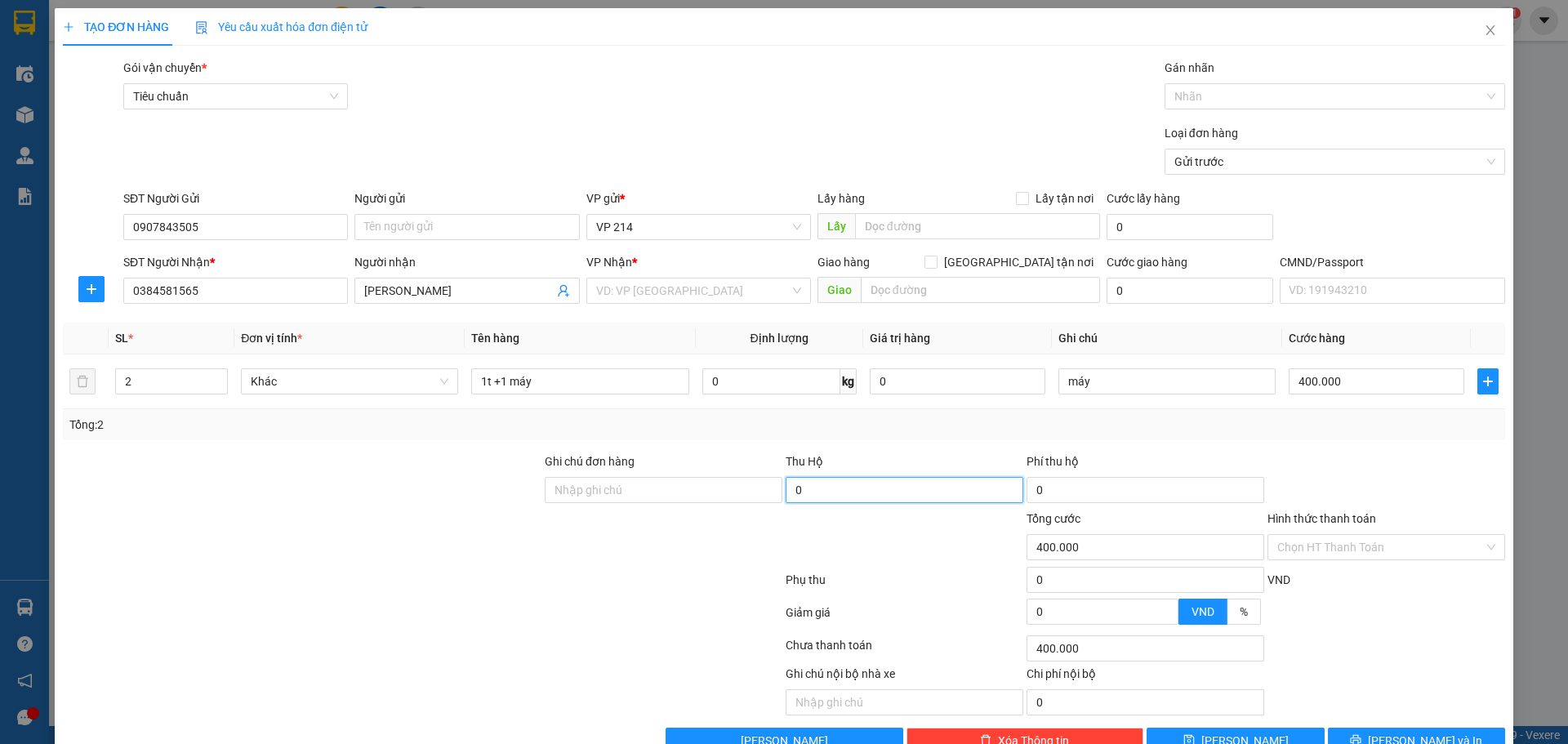
click at [804, 484] on input "0" at bounding box center [904, 490] width 238 height 26
type input "24.500.000"
type input "2"
type input "400.002"
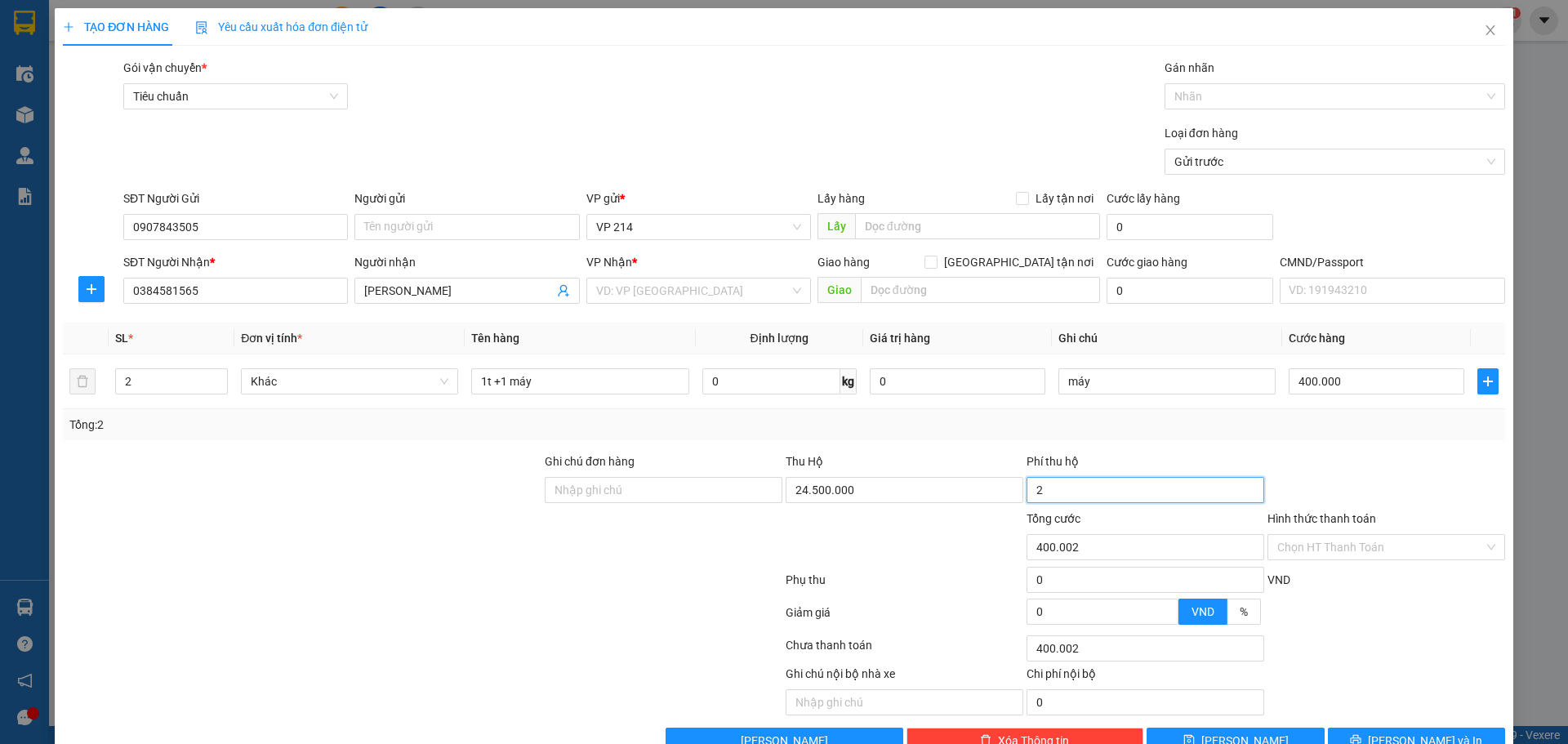
type input "20"
type input "400.020"
type input "200"
type input "400.200"
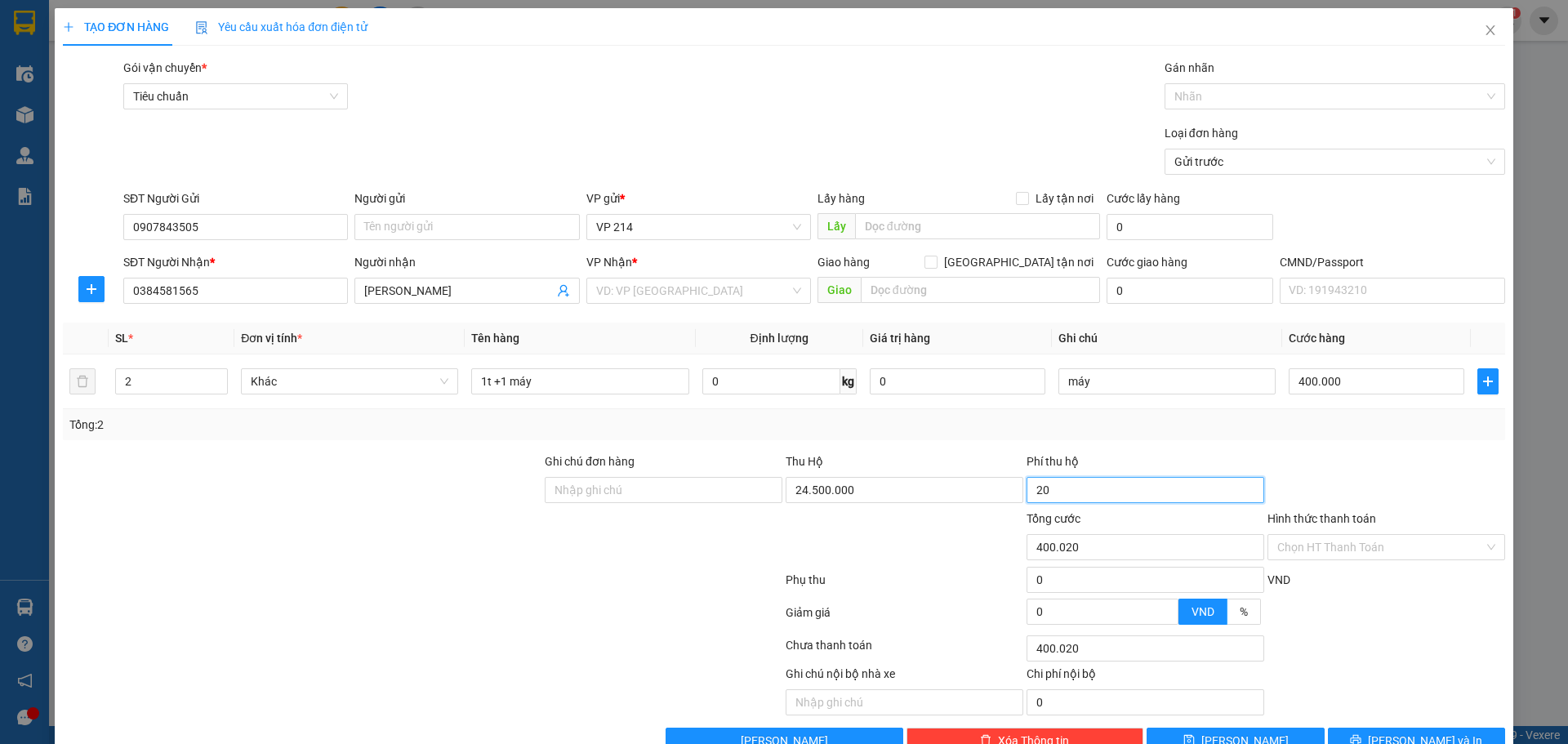
type input "400.200"
type input "2.000"
type input "402.000"
type input "20.000"
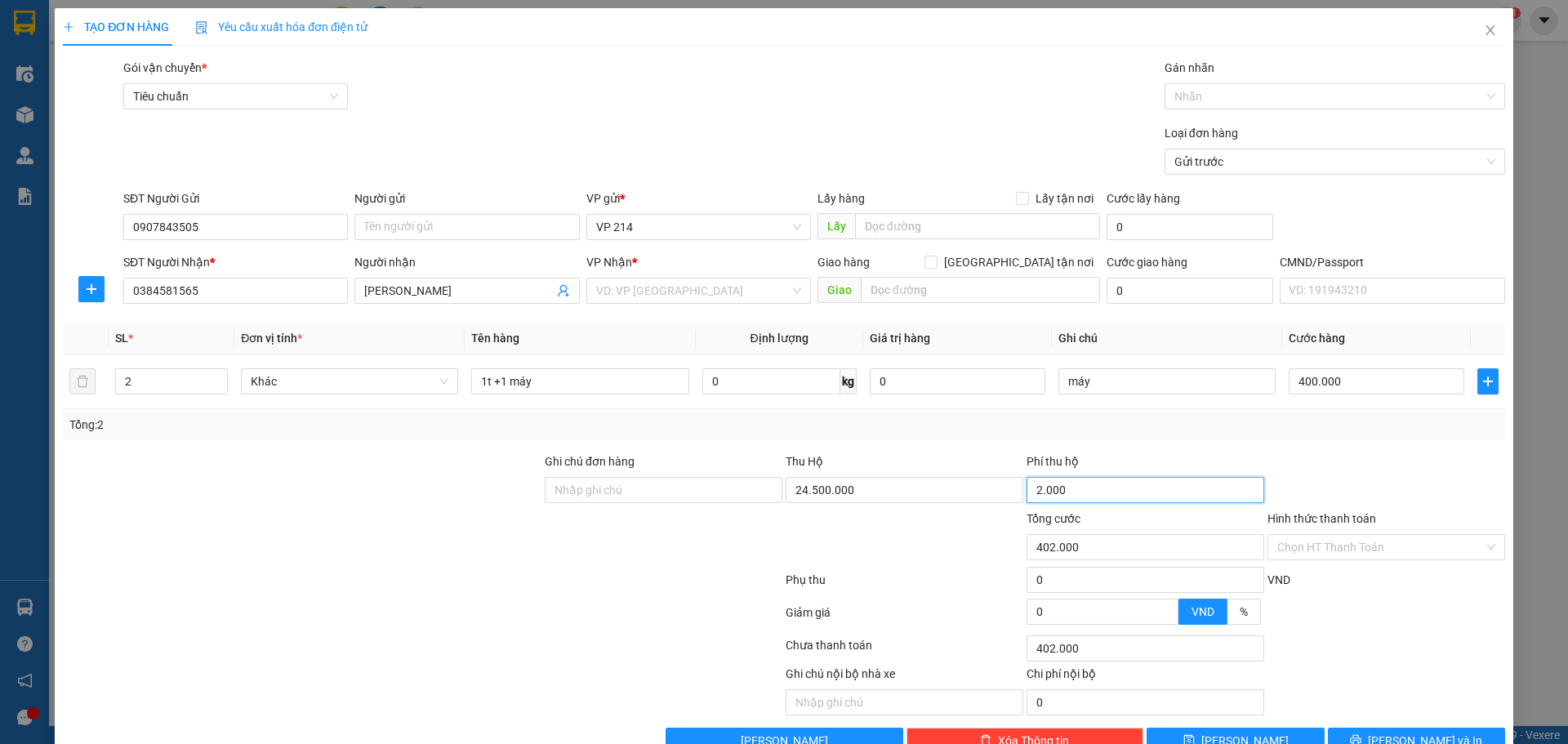
type input "420.000"
type input "200.000"
type input "600.000"
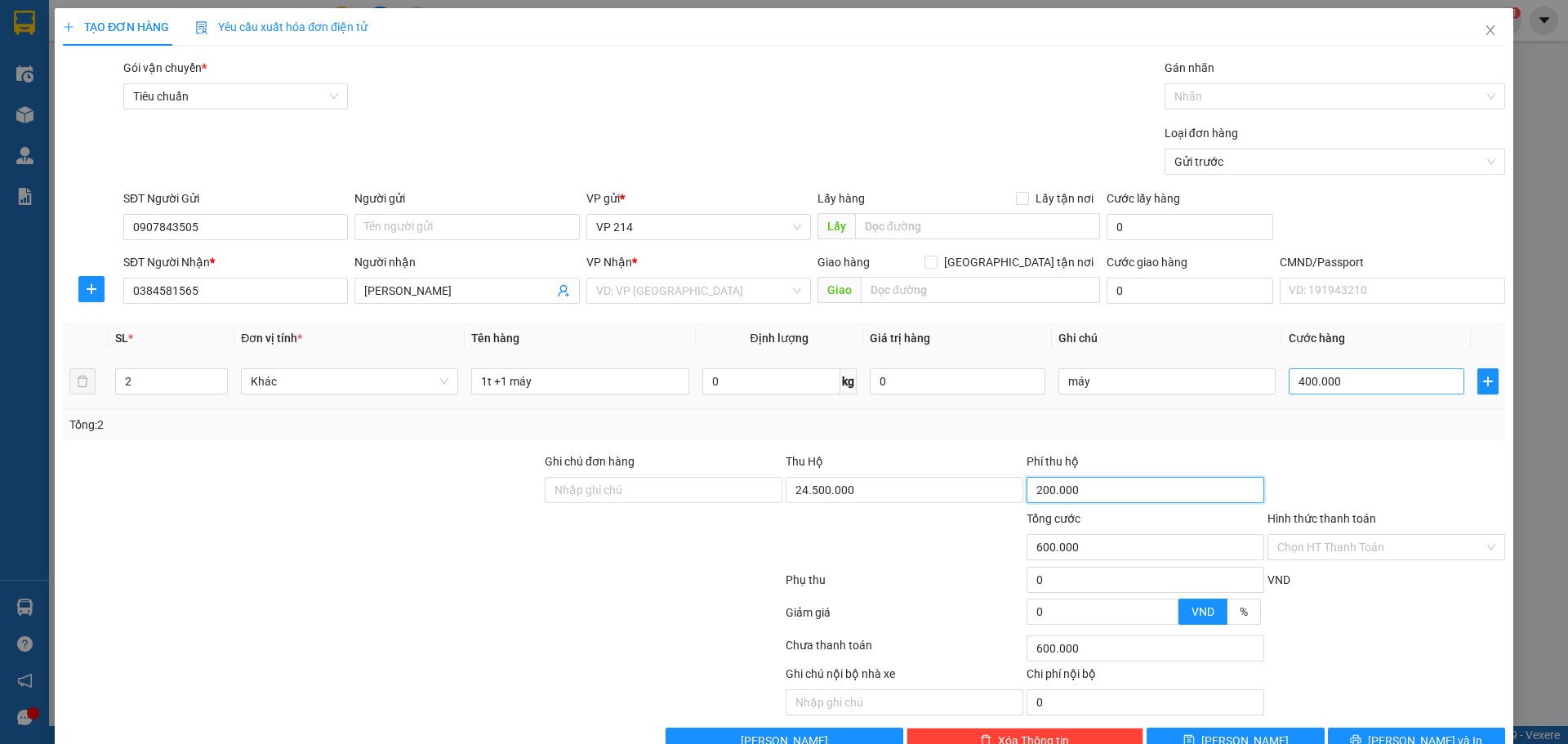
type input "200.000"
click at [1370, 386] on input "400.000" at bounding box center [1376, 381] width 176 height 26
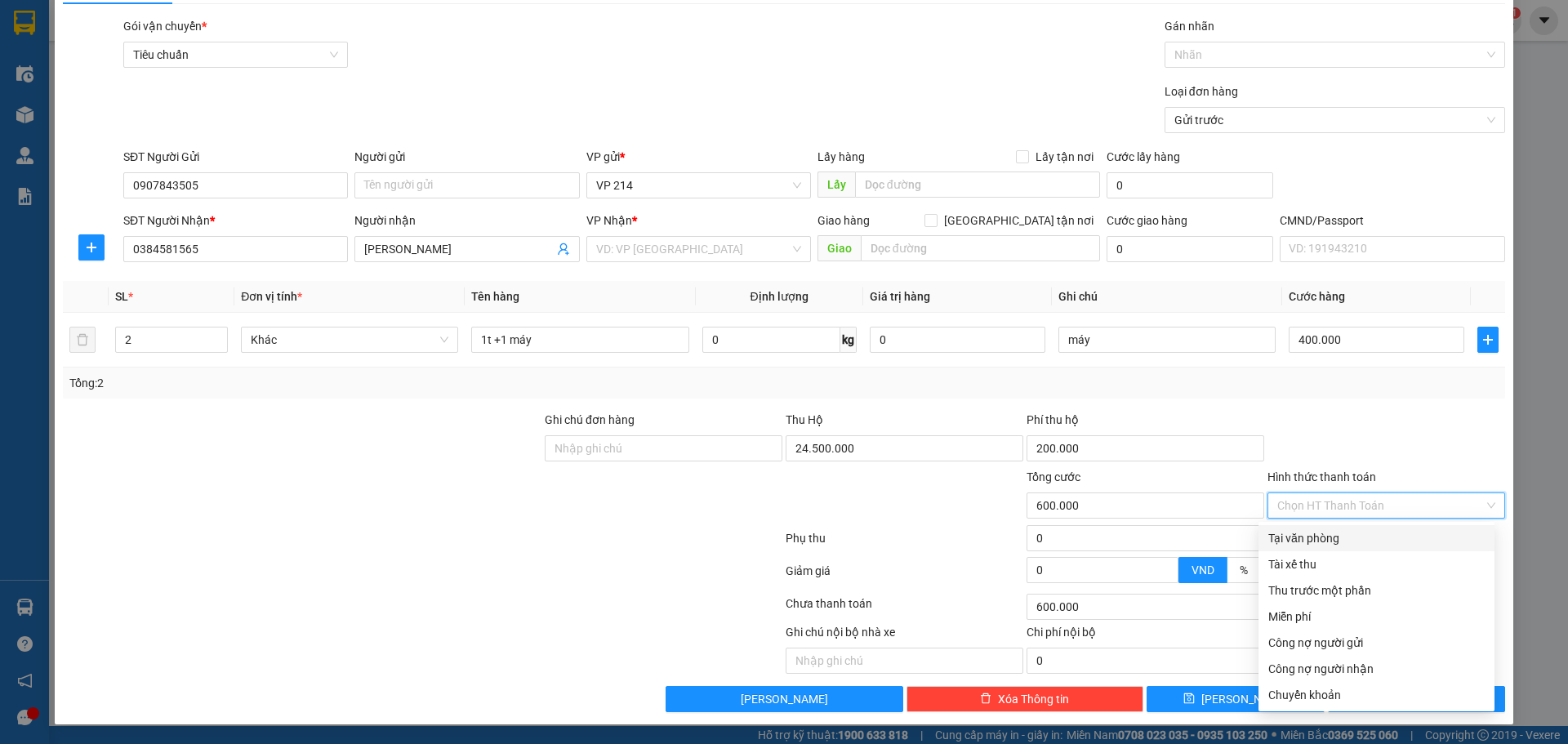
click at [1348, 501] on input "Hình thức thanh toán" at bounding box center [1380, 506] width 207 height 25
click at [1358, 540] on div "Tại văn phòng" at bounding box center [1376, 538] width 216 height 18
type input "0"
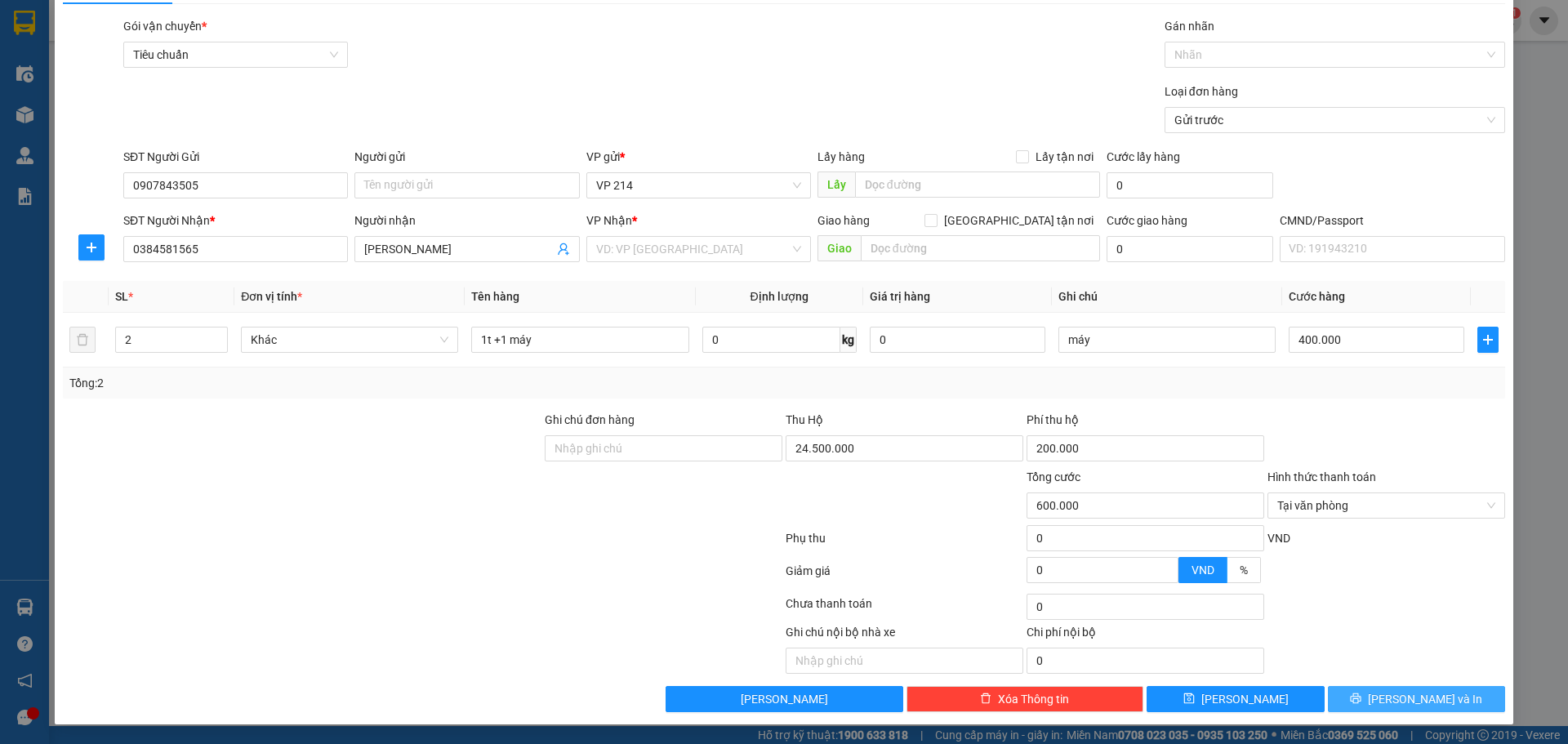
click at [1385, 697] on button "[PERSON_NAME] và In" at bounding box center [1416, 699] width 177 height 26
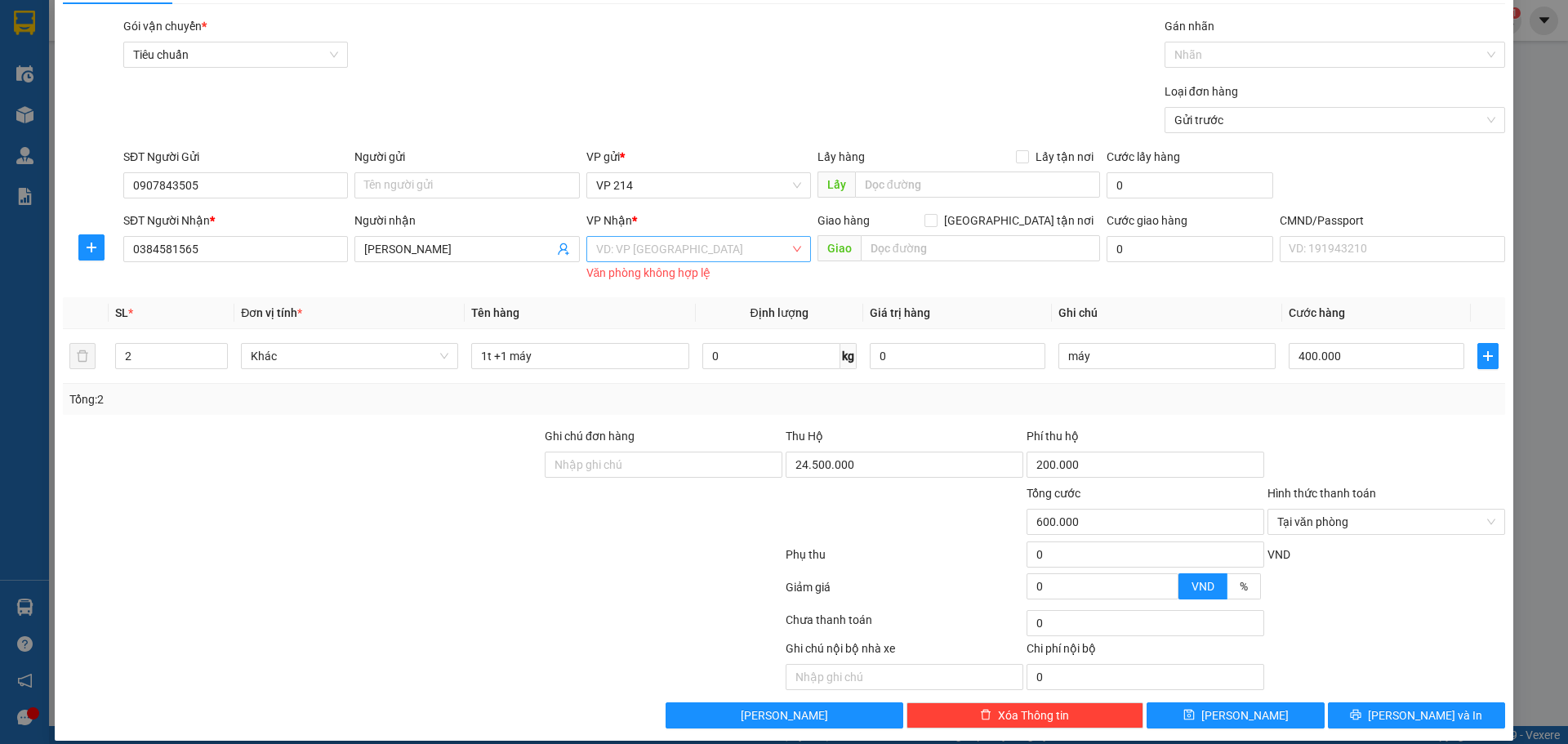
click at [679, 243] on input "search" at bounding box center [693, 249] width 194 height 25
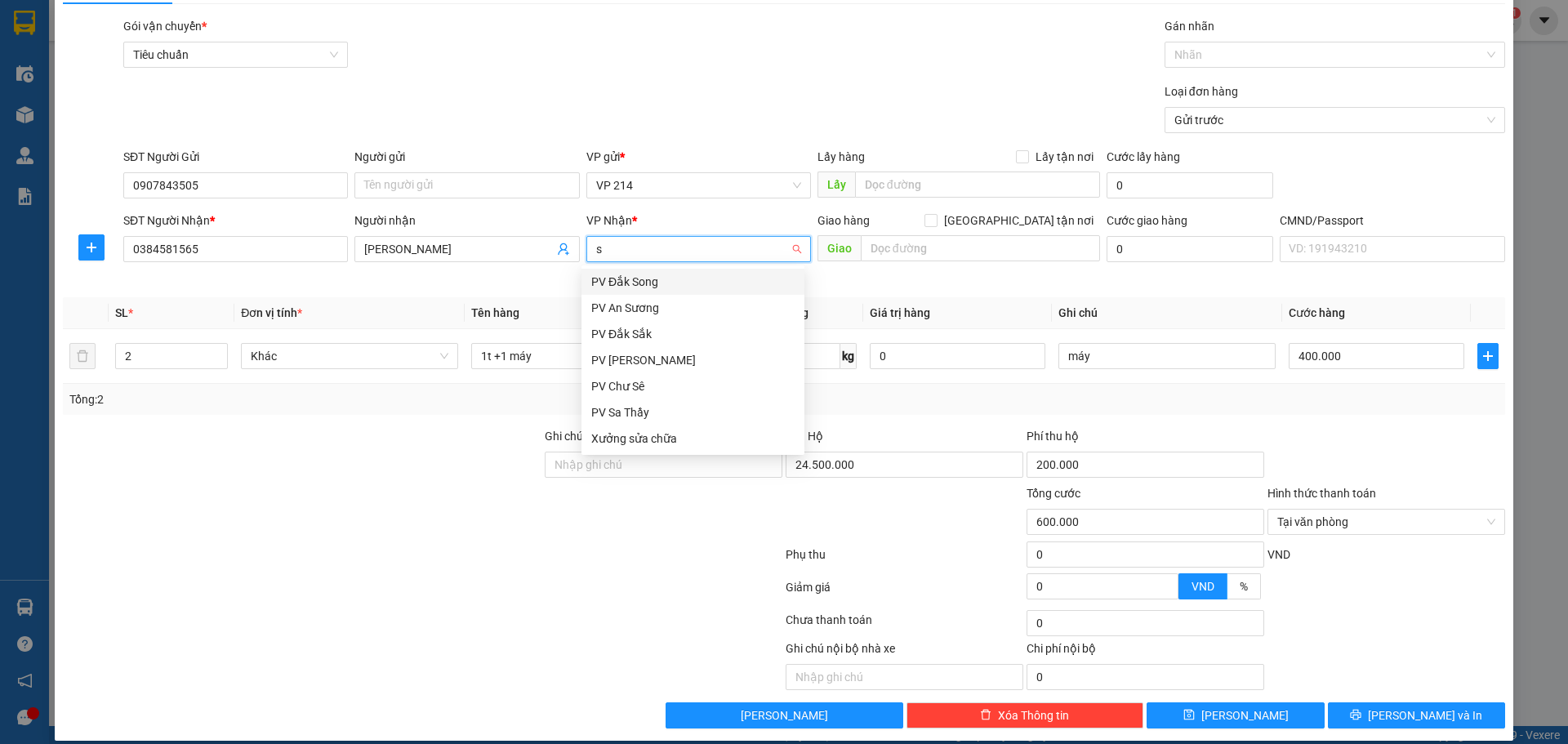
type input "sa"
click at [663, 285] on div "PV Đắk Sắk" at bounding box center [693, 282] width 203 height 18
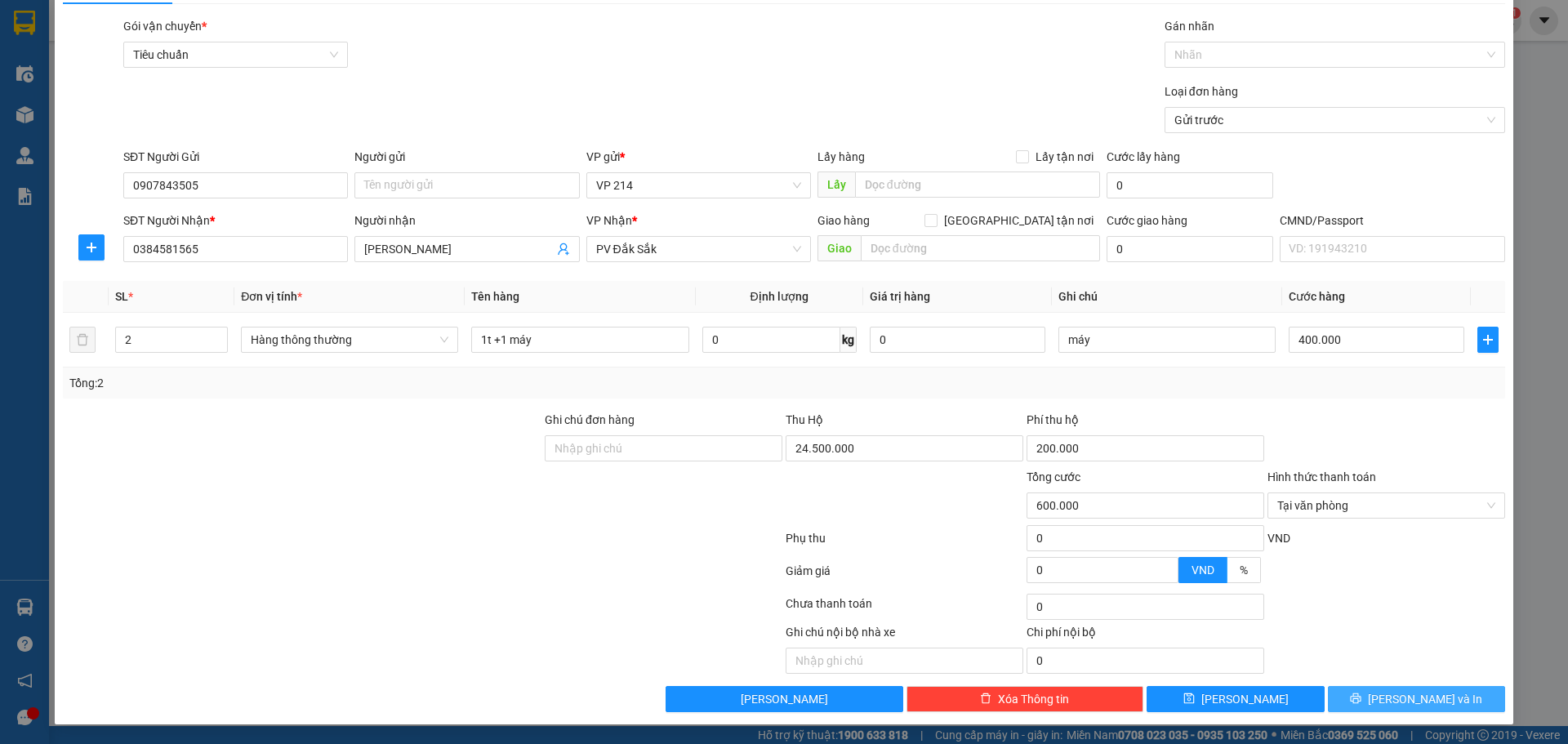
click at [1386, 702] on button "[PERSON_NAME] và In" at bounding box center [1416, 699] width 177 height 26
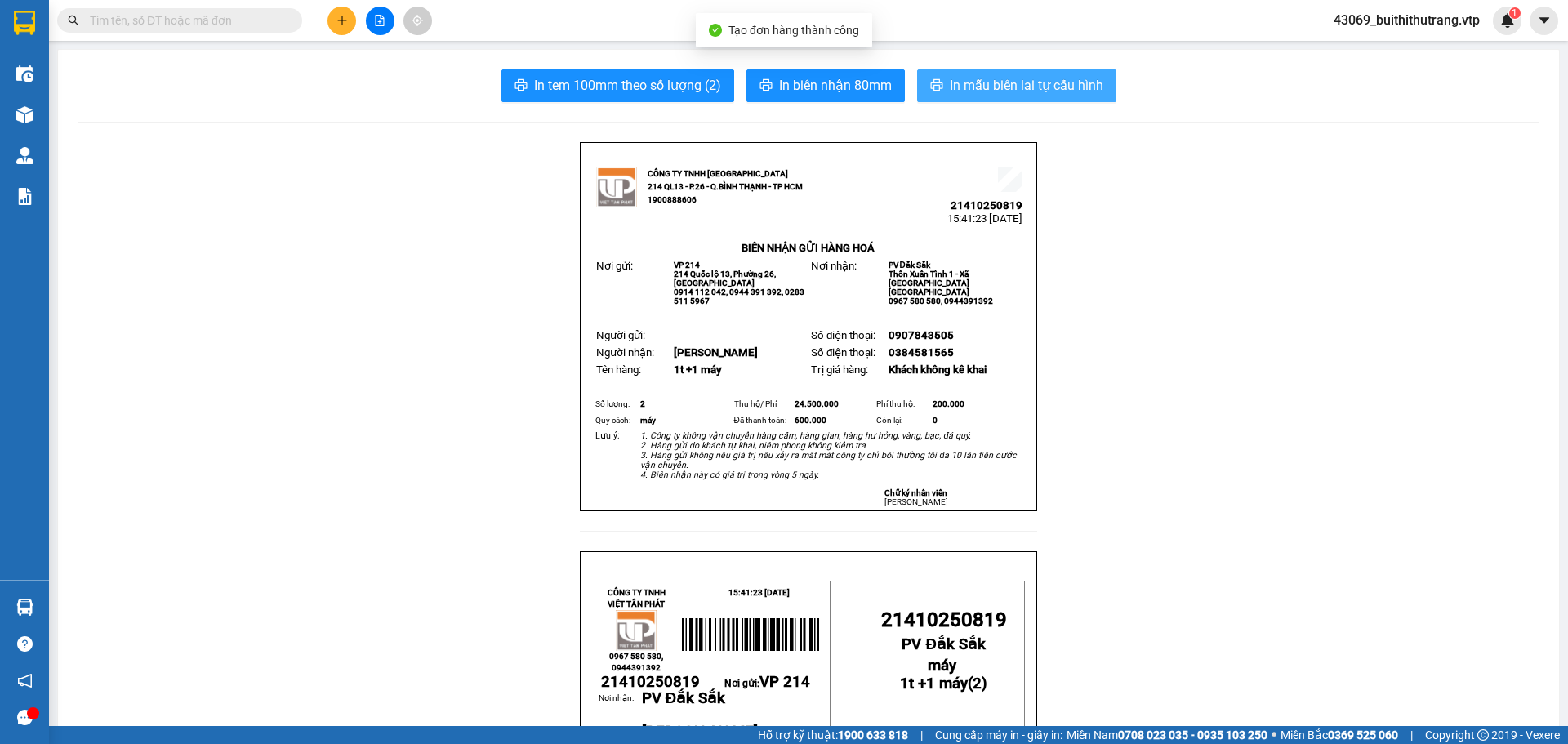
click at [969, 82] on span "In mẫu biên lai tự cấu hình" at bounding box center [1027, 85] width 154 height 20
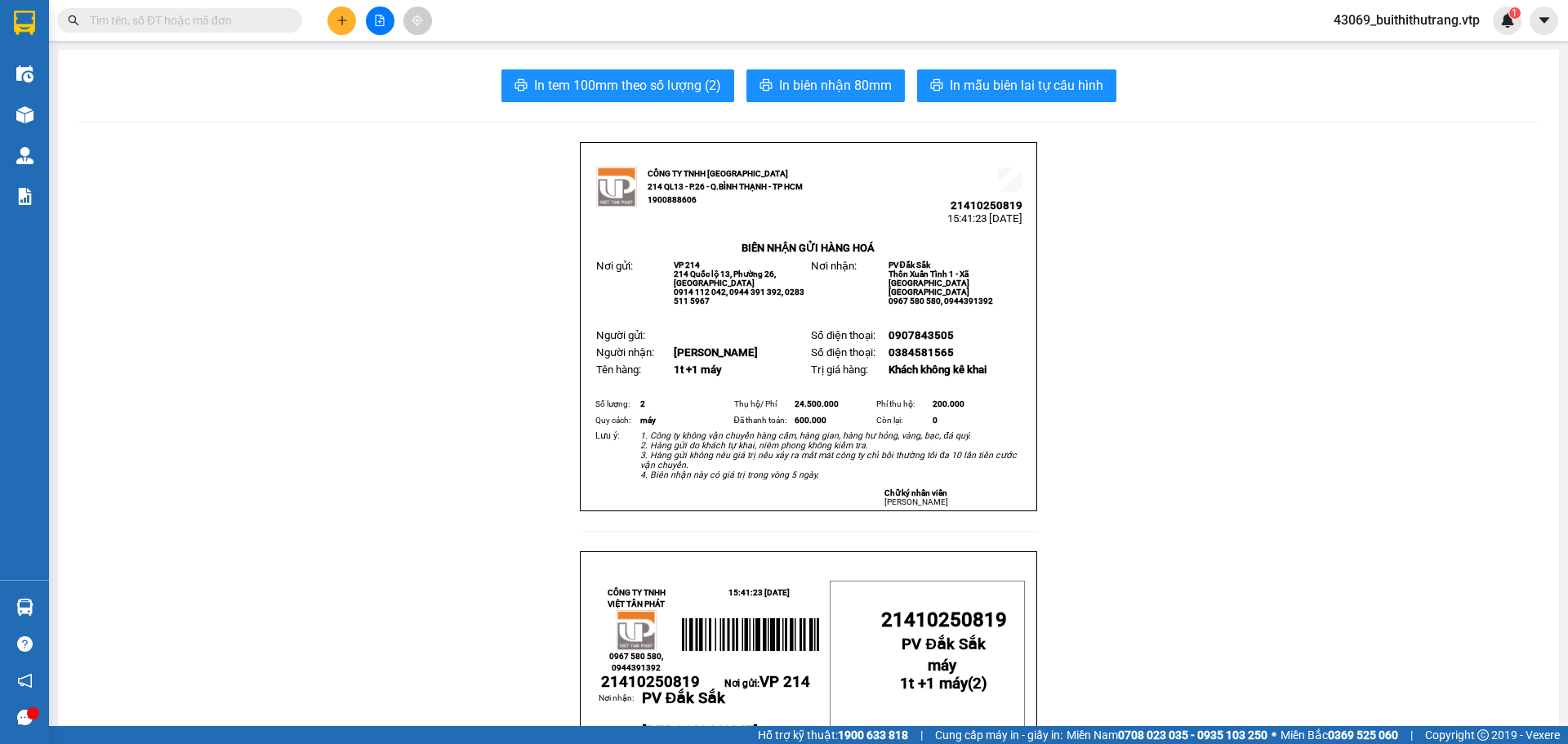
click at [332, 14] on button at bounding box center [341, 20] width 29 height 29
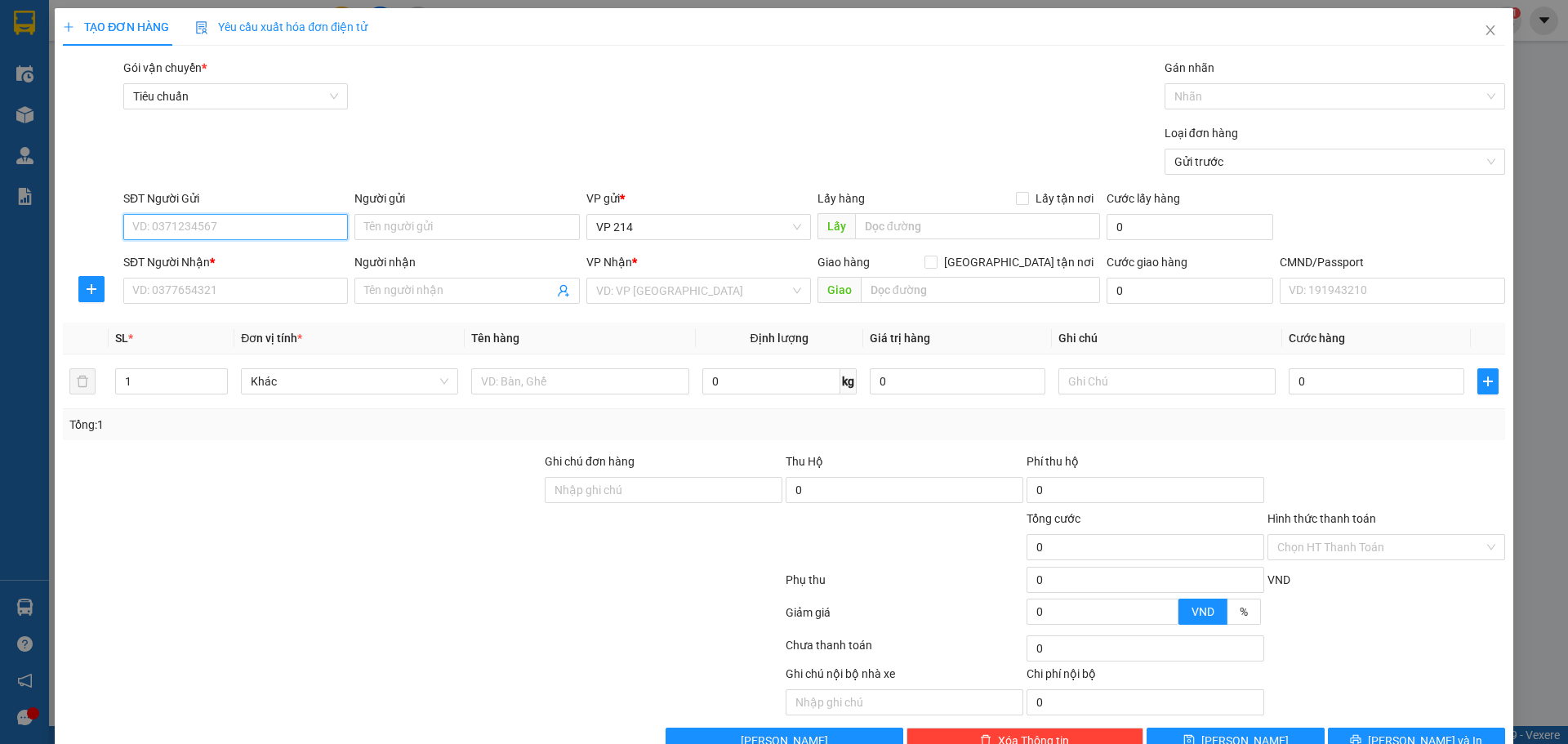
click at [292, 227] on input "SĐT Người Gửi" at bounding box center [235, 227] width 225 height 26
click at [257, 296] on input "SĐT Người Nhận *" at bounding box center [235, 291] width 225 height 26
type input "0372503903"
click at [422, 296] on input "Người nhận" at bounding box center [458, 291] width 189 height 18
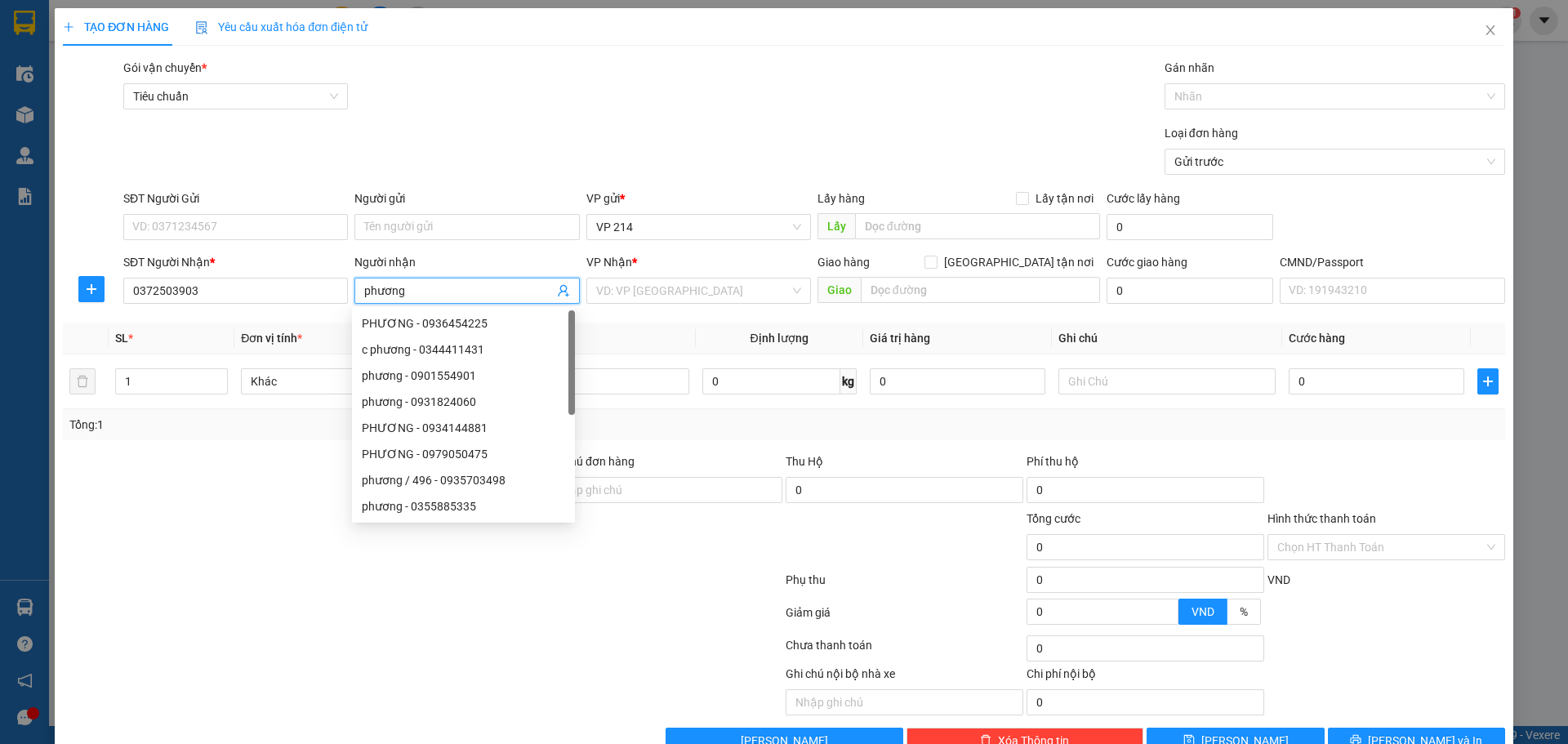
type input "phương"
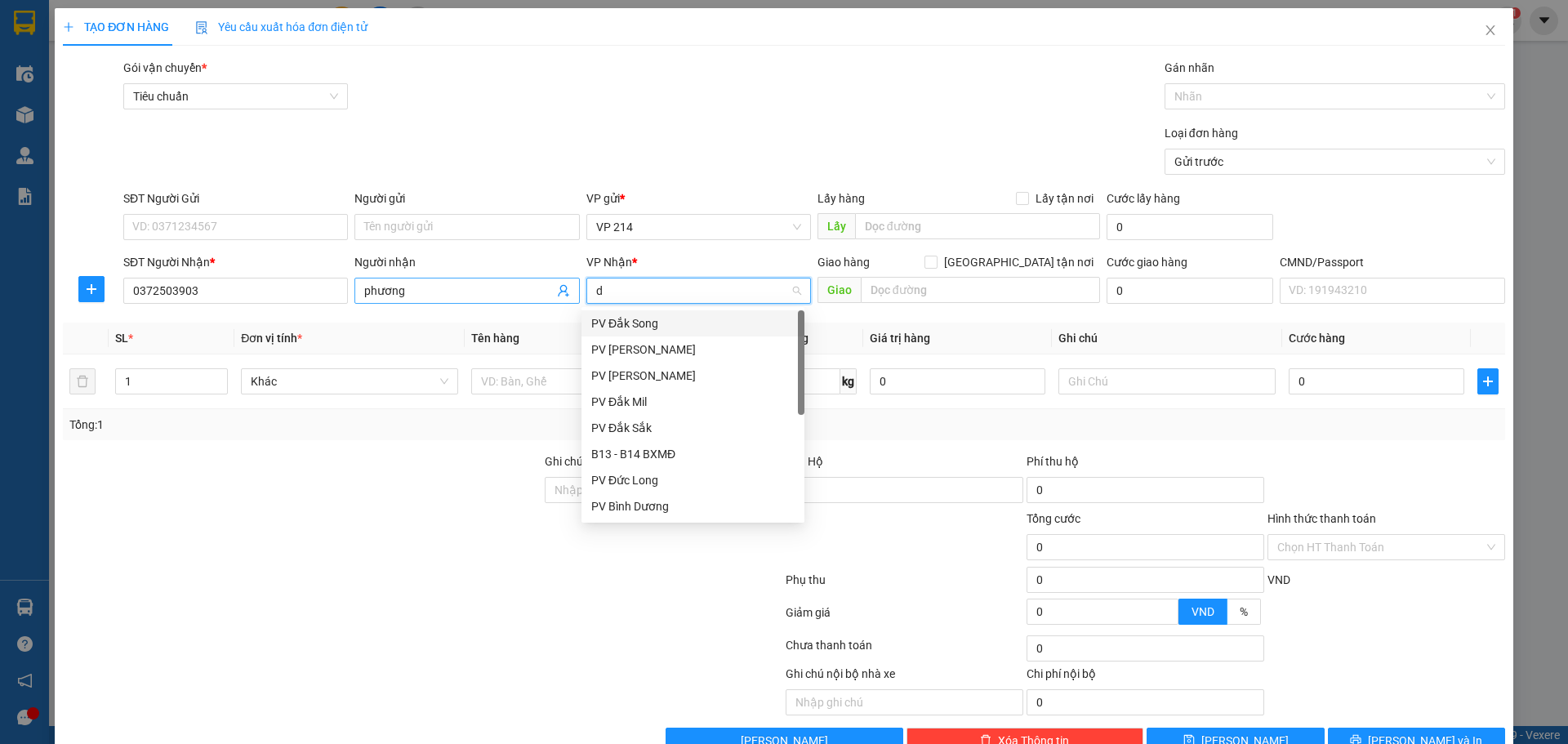
type input "dm"
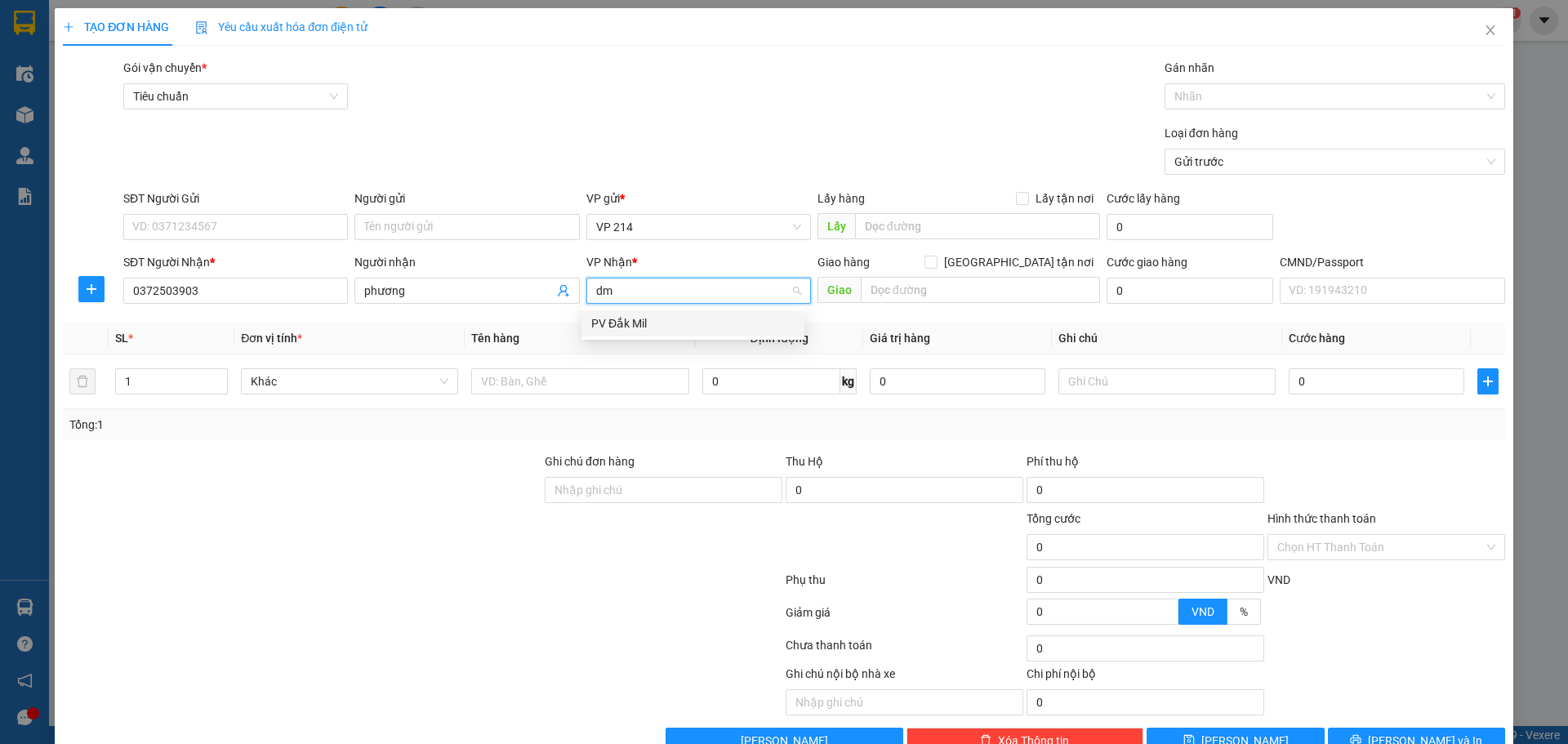
click at [675, 323] on div "PV Đắk Mil" at bounding box center [693, 323] width 203 height 18
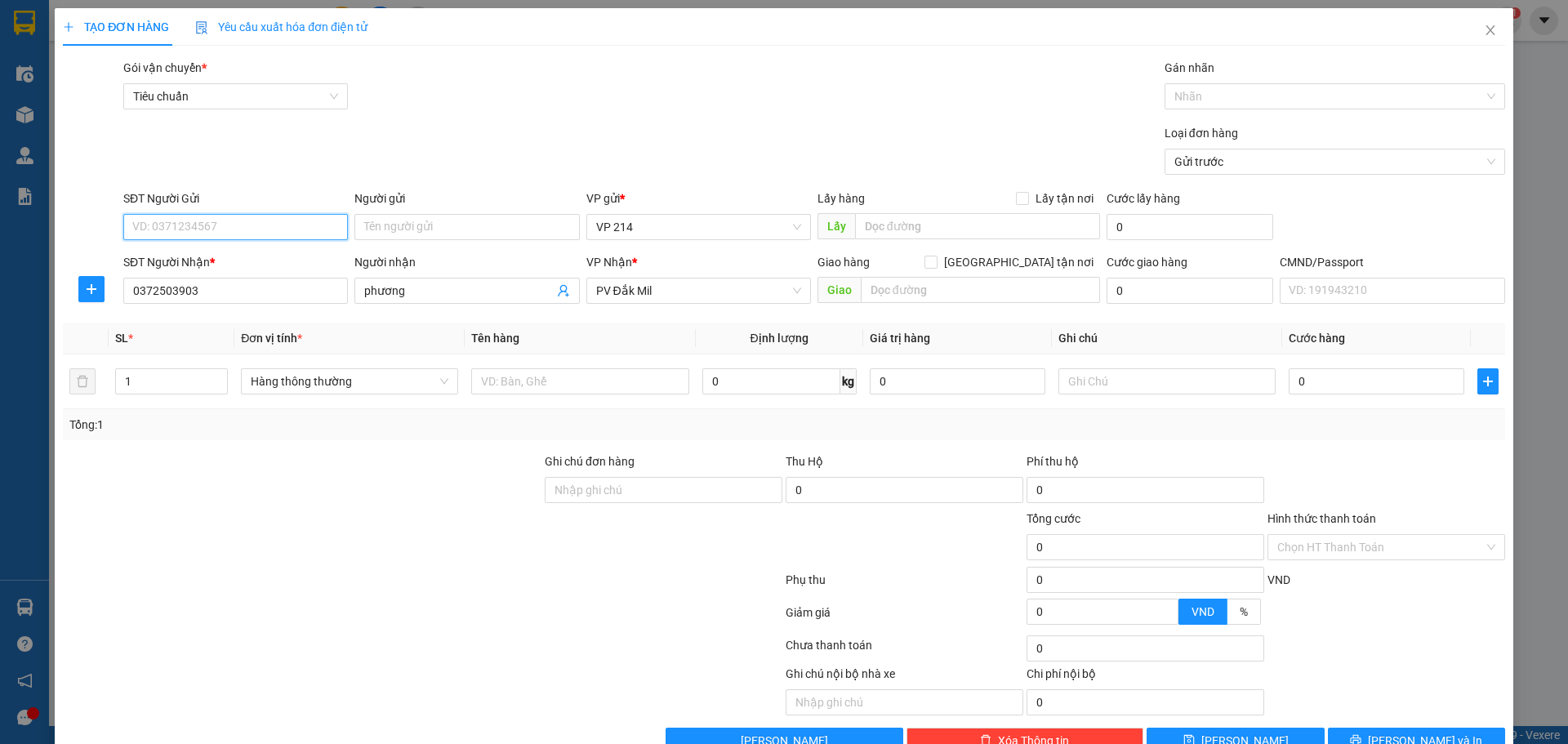
click at [234, 227] on input "SĐT Người Gửi" at bounding box center [235, 227] width 225 height 26
type input "0373102191"
click at [553, 381] on input "text" at bounding box center [580, 381] width 217 height 26
type input "hồ sơ"
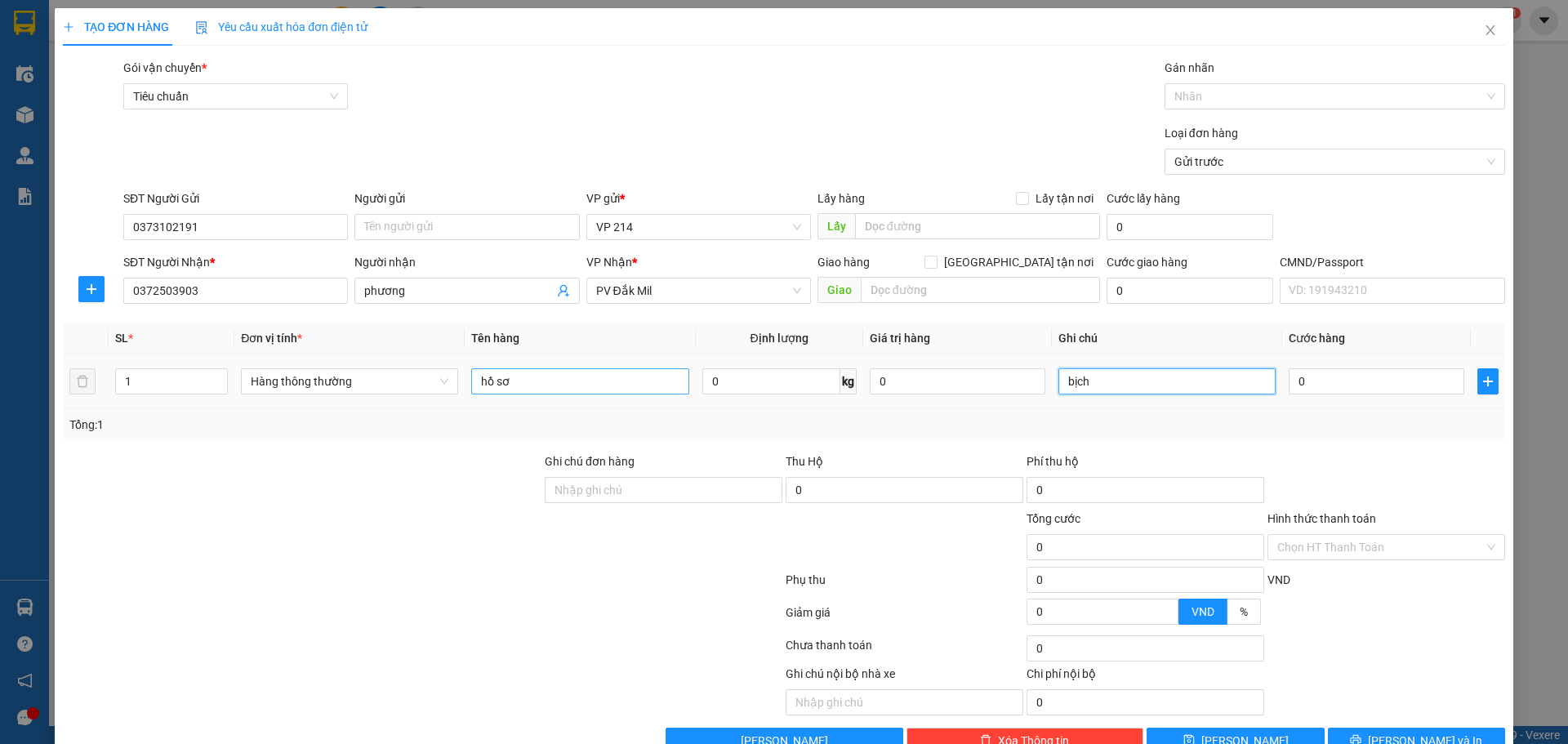
type input "bịch"
type input "3"
type input "30"
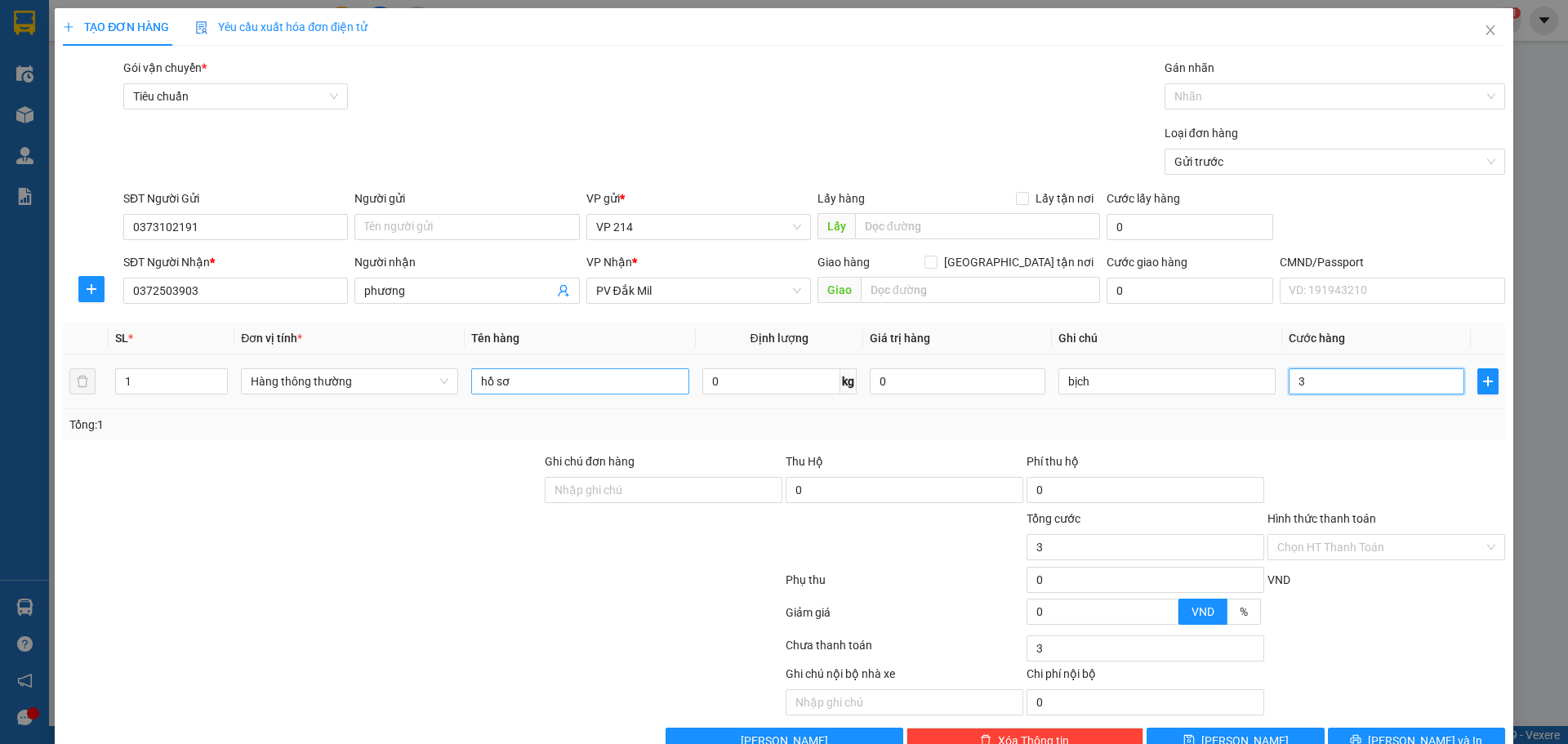
type input "30"
type input "300"
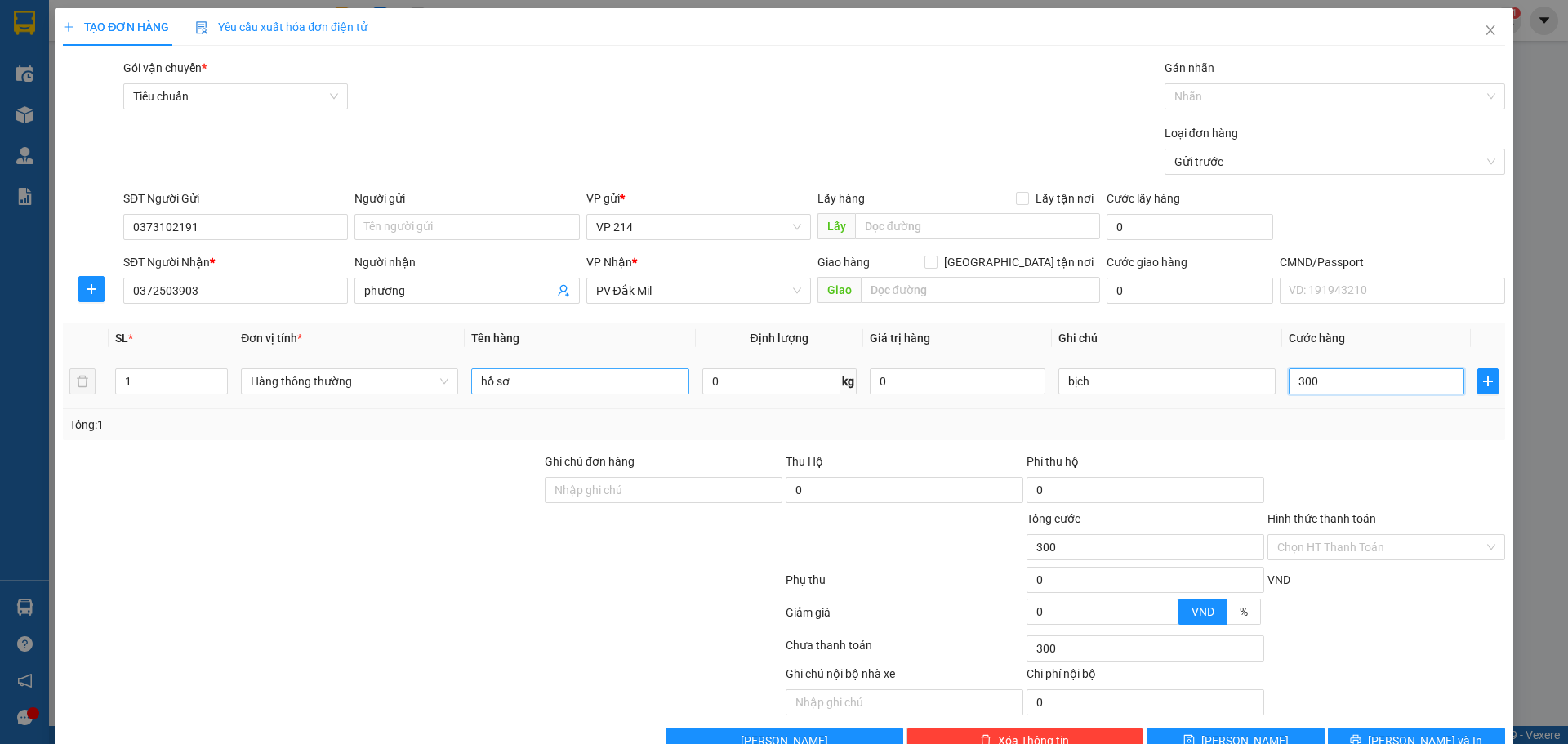
type input "3.000"
type input "30.000"
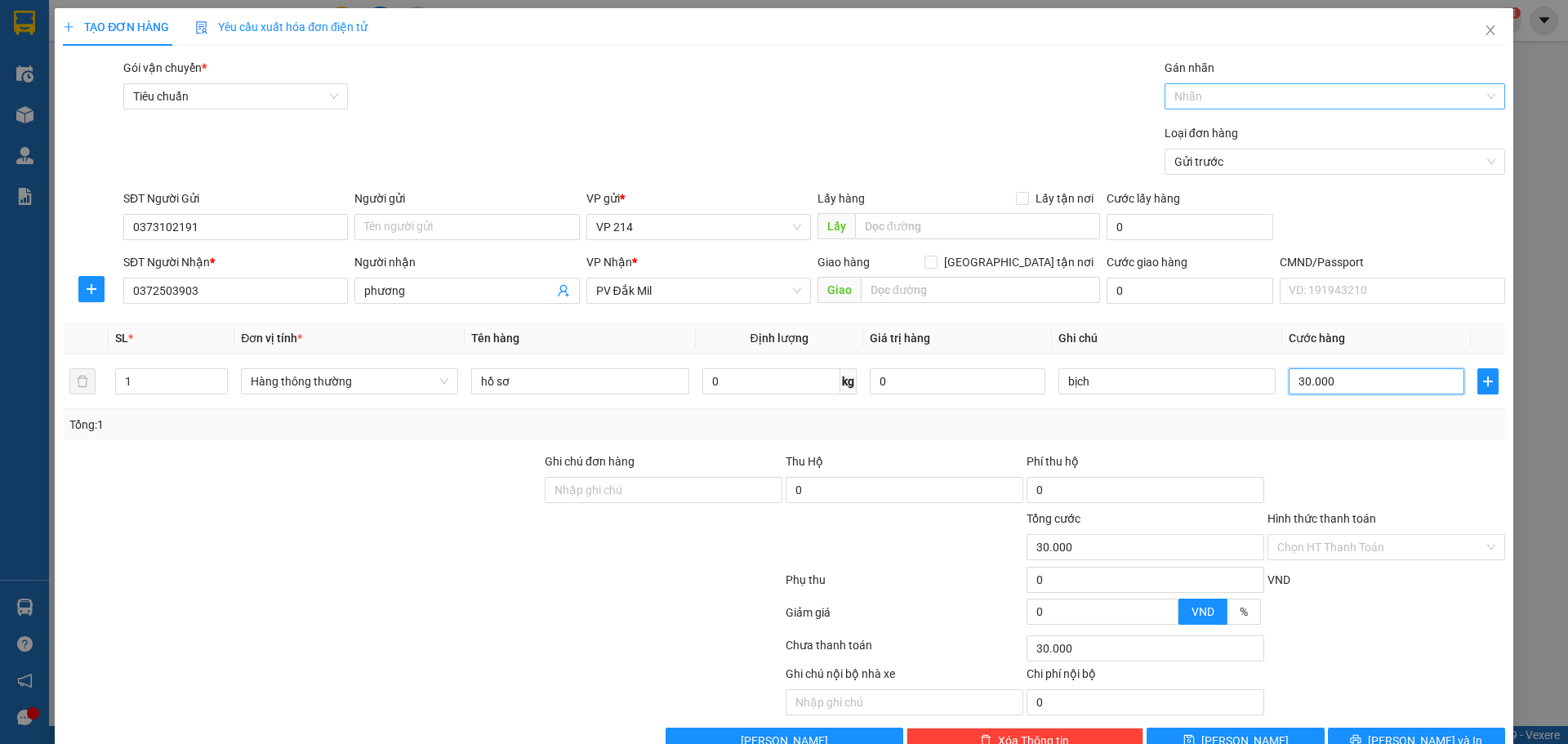
click at [1295, 95] on div at bounding box center [1326, 96] width 316 height 20
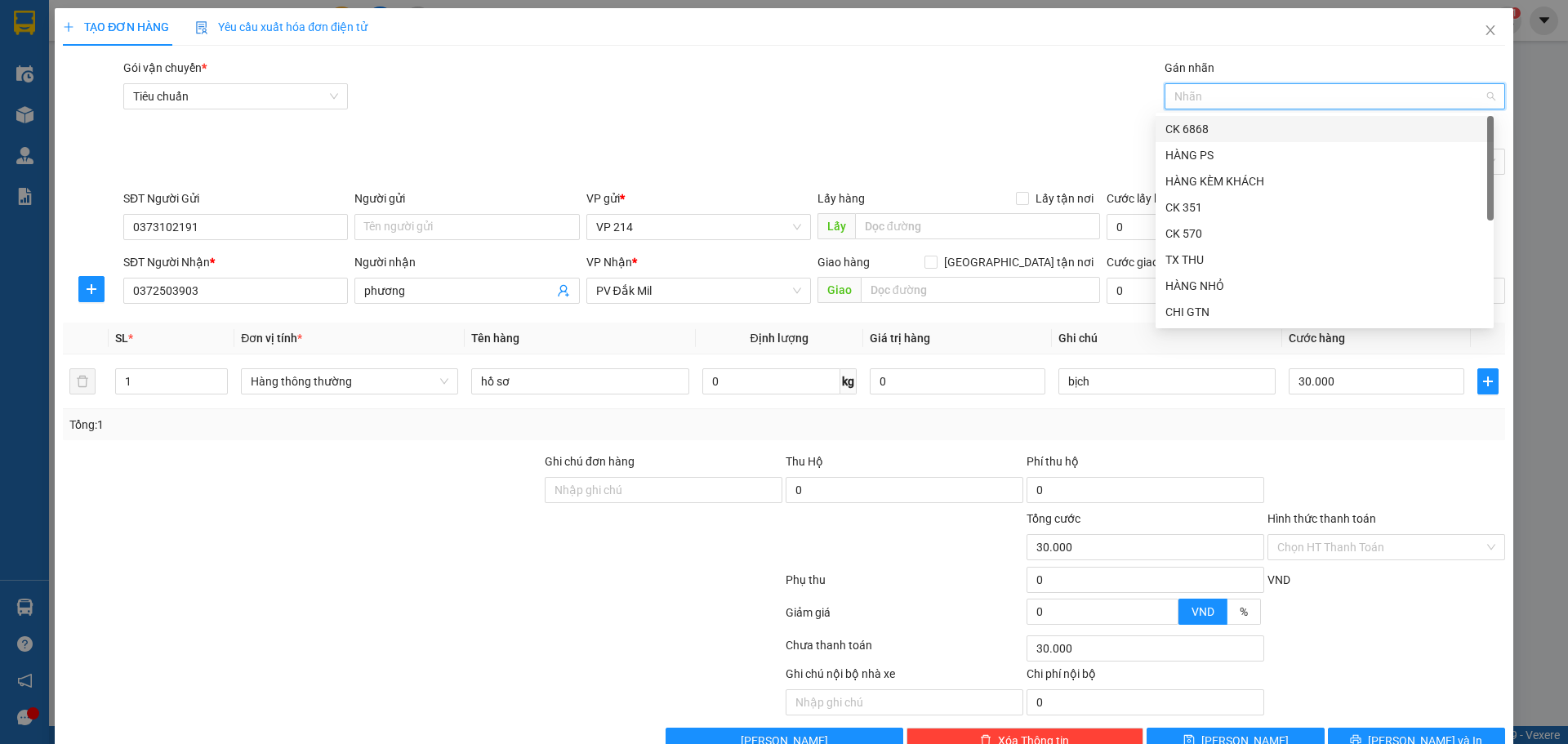
click at [1282, 131] on div "CK 6868" at bounding box center [1325, 129] width 318 height 18
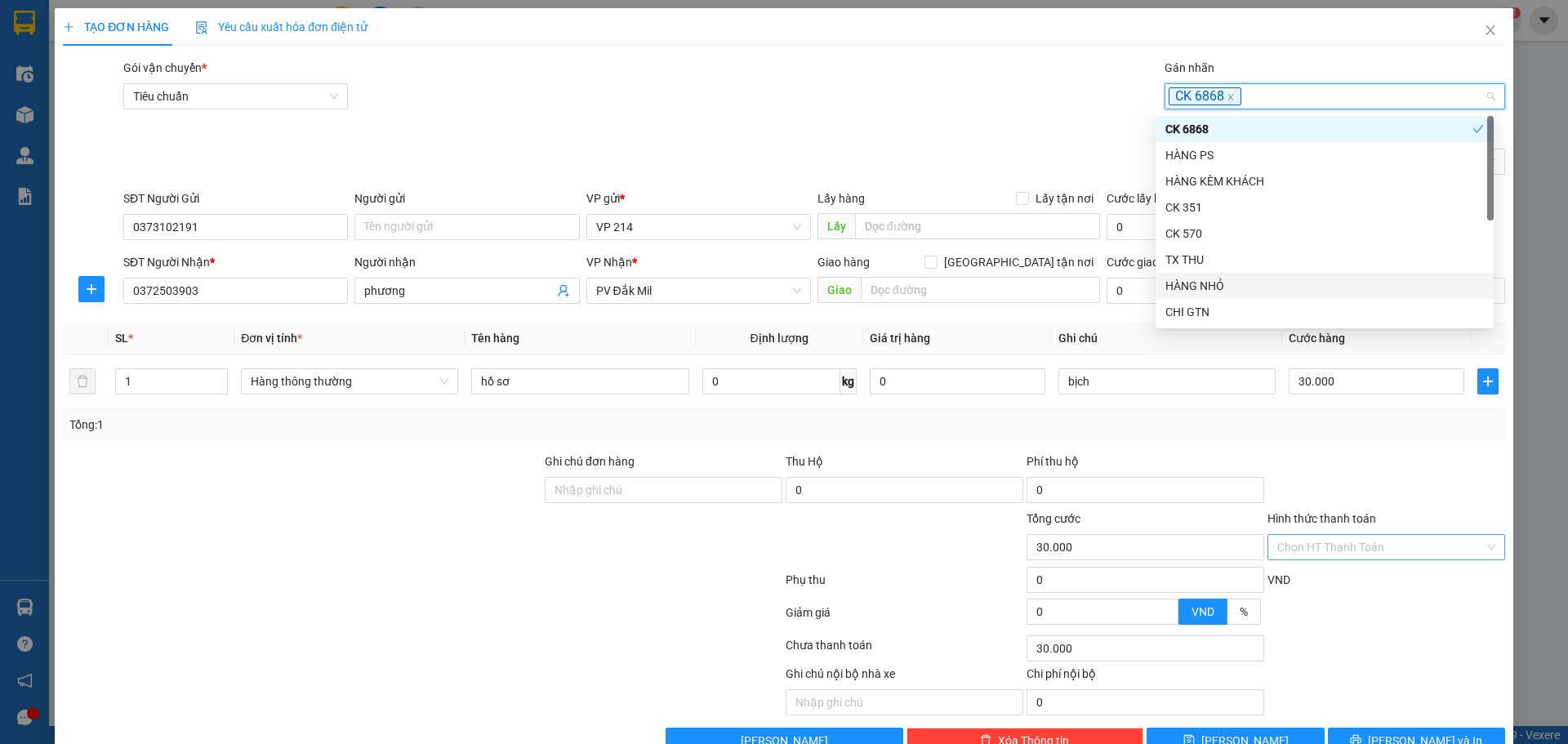
click at [1346, 546] on input "Hình thức thanh toán" at bounding box center [1380, 547] width 207 height 25
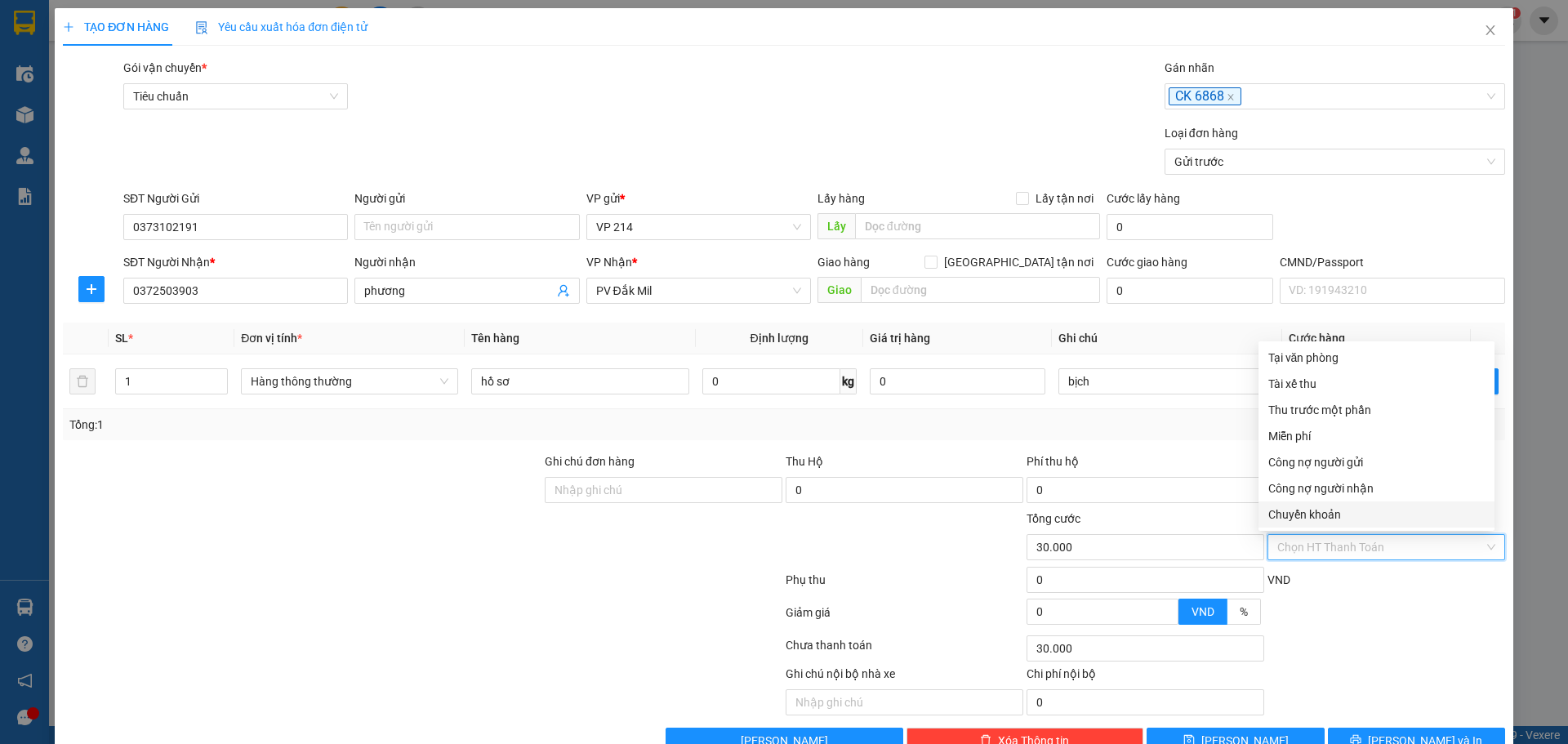
click at [1363, 511] on div "Chuyển khoản" at bounding box center [1376, 515] width 216 height 18
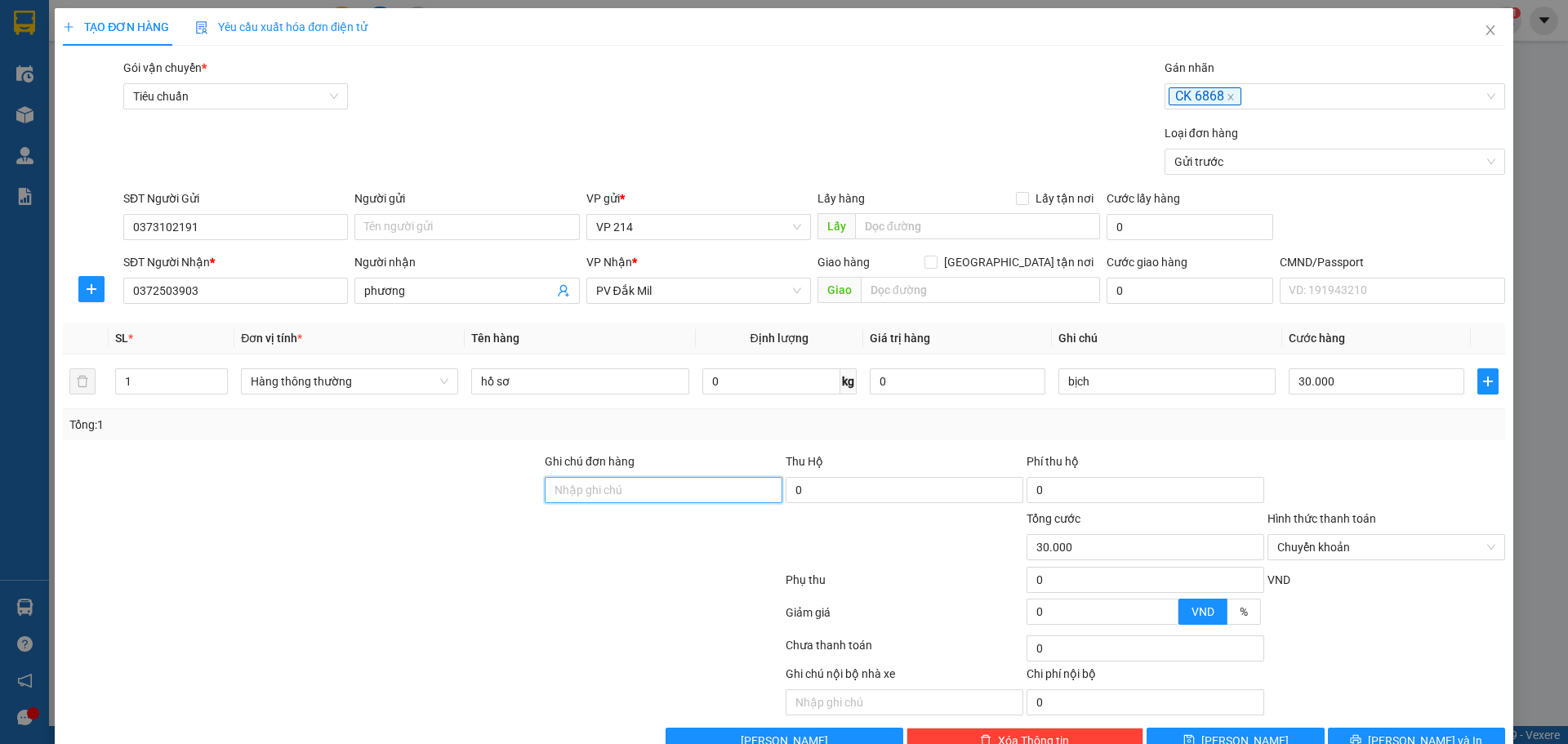
click at [679, 501] on input "Ghi chú đơn hàng" at bounding box center [663, 490] width 238 height 26
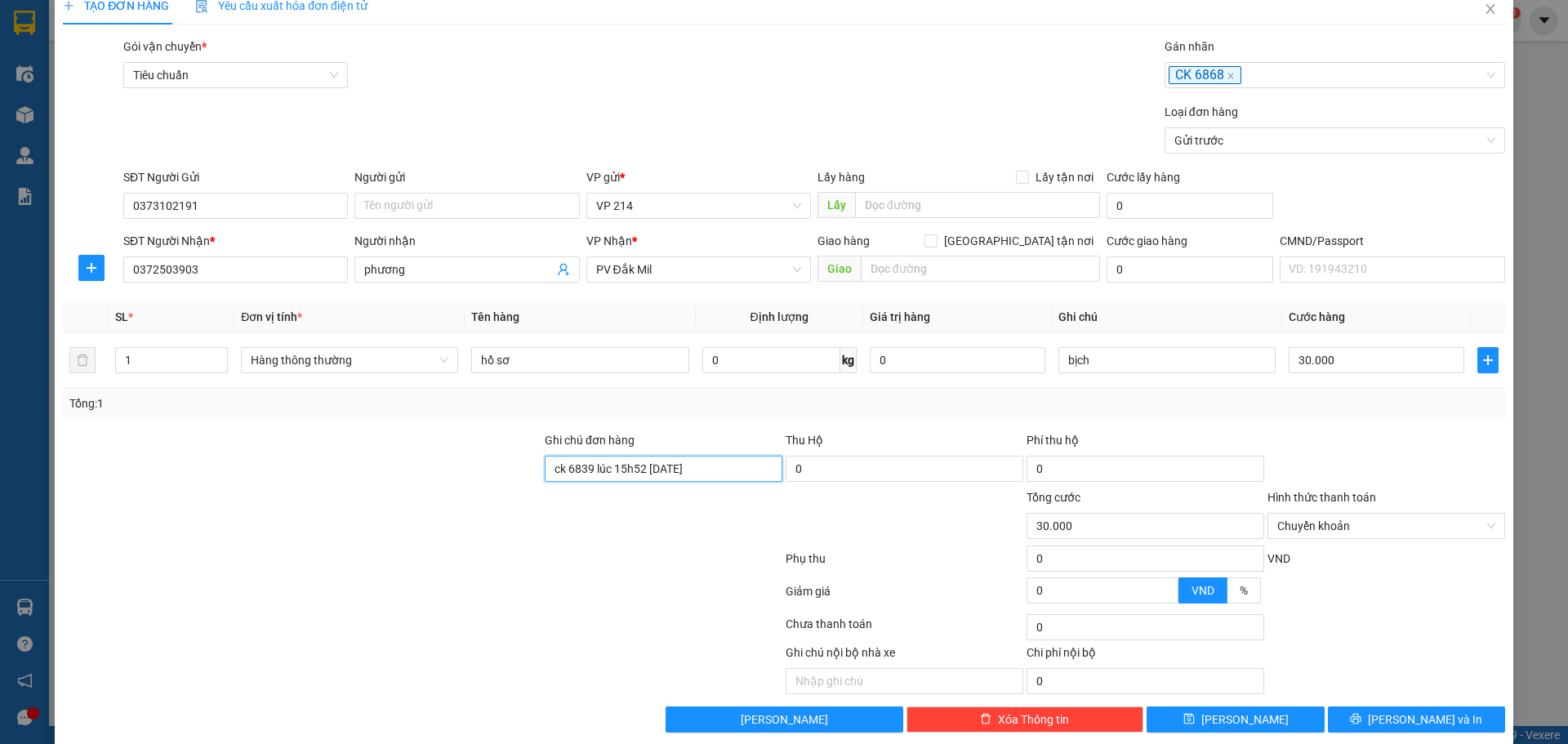
scroll to position [42, 0]
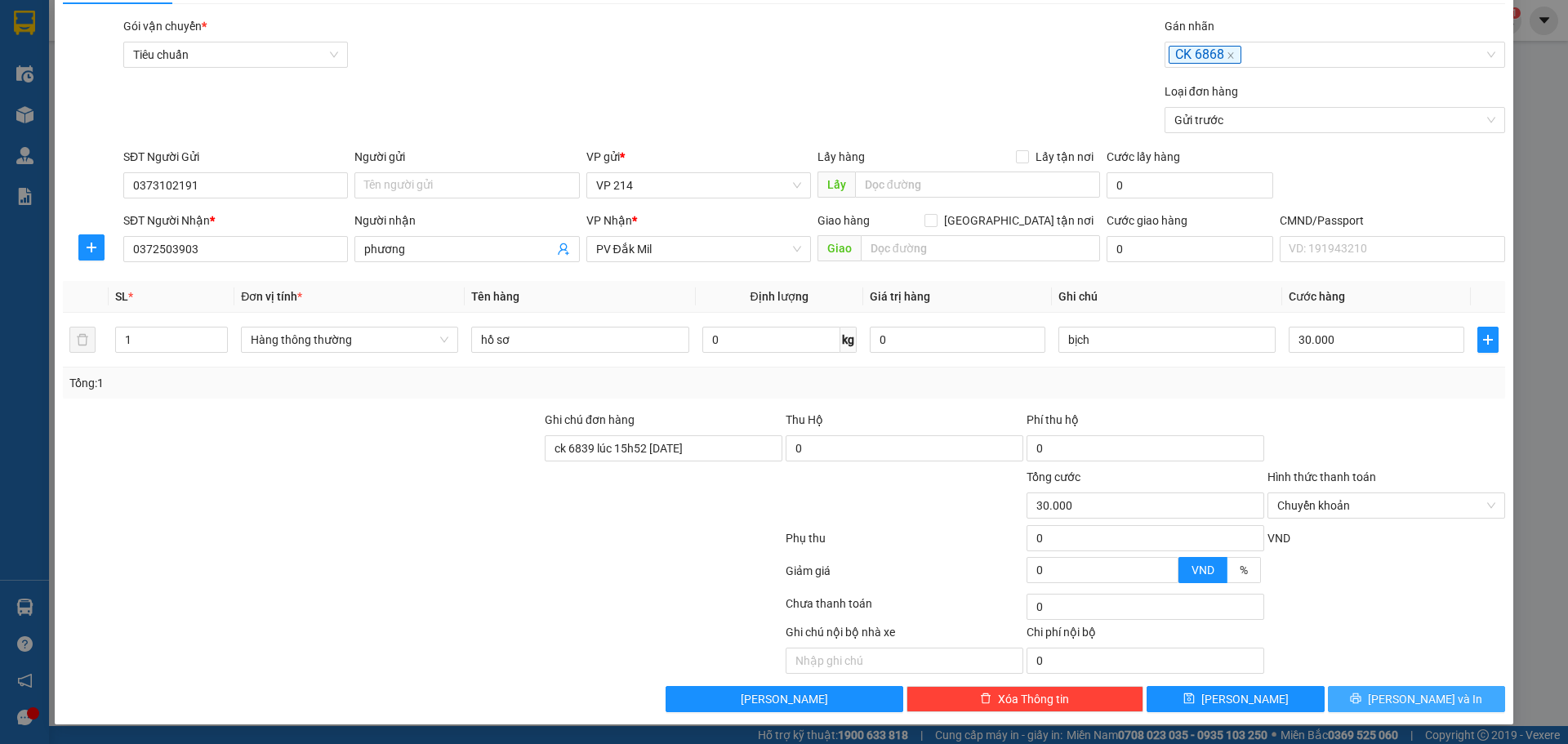
click at [1354, 701] on button "[PERSON_NAME] và In" at bounding box center [1416, 699] width 177 height 26
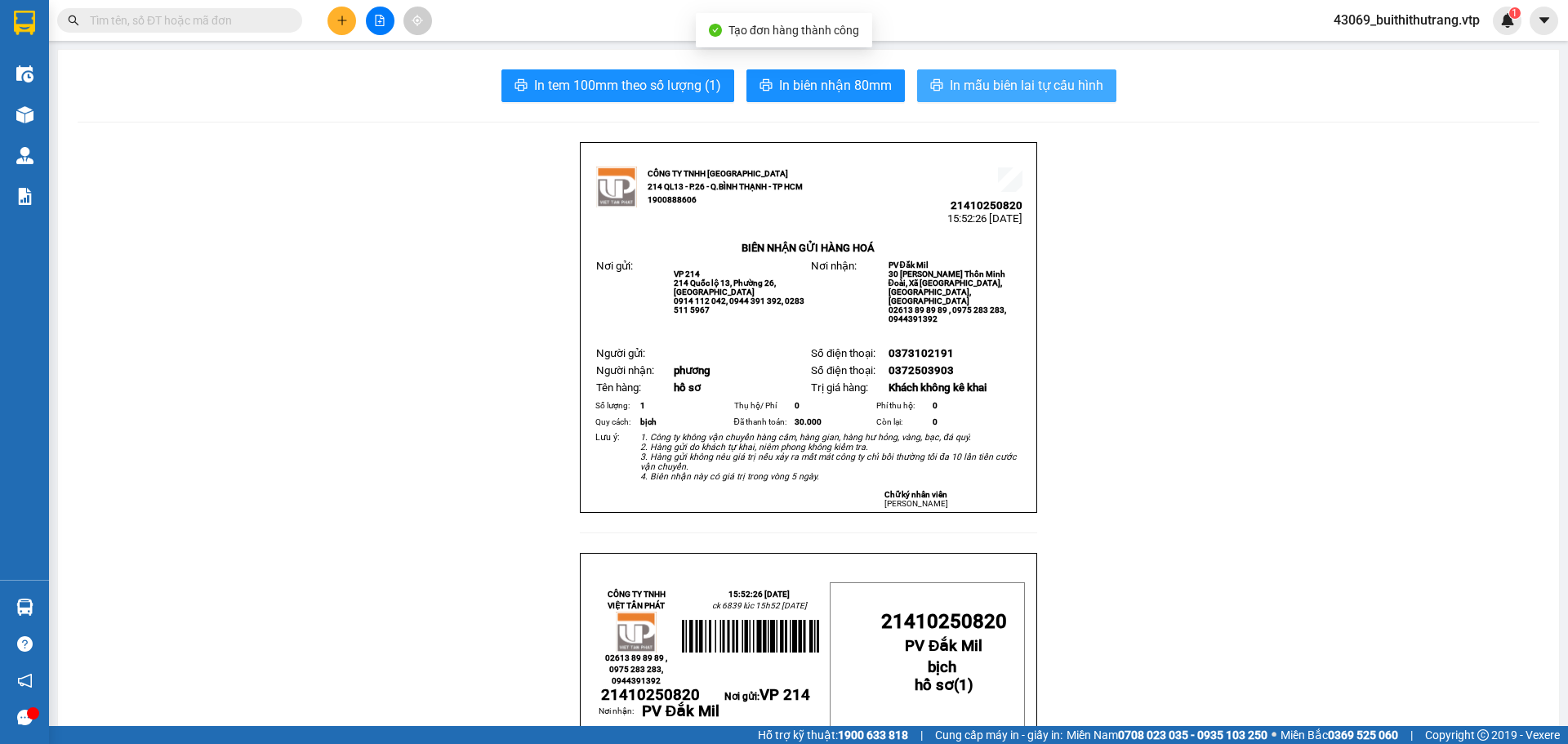
click at [1055, 87] on span "In mẫu biên lai tự cấu hình" at bounding box center [1027, 85] width 154 height 20
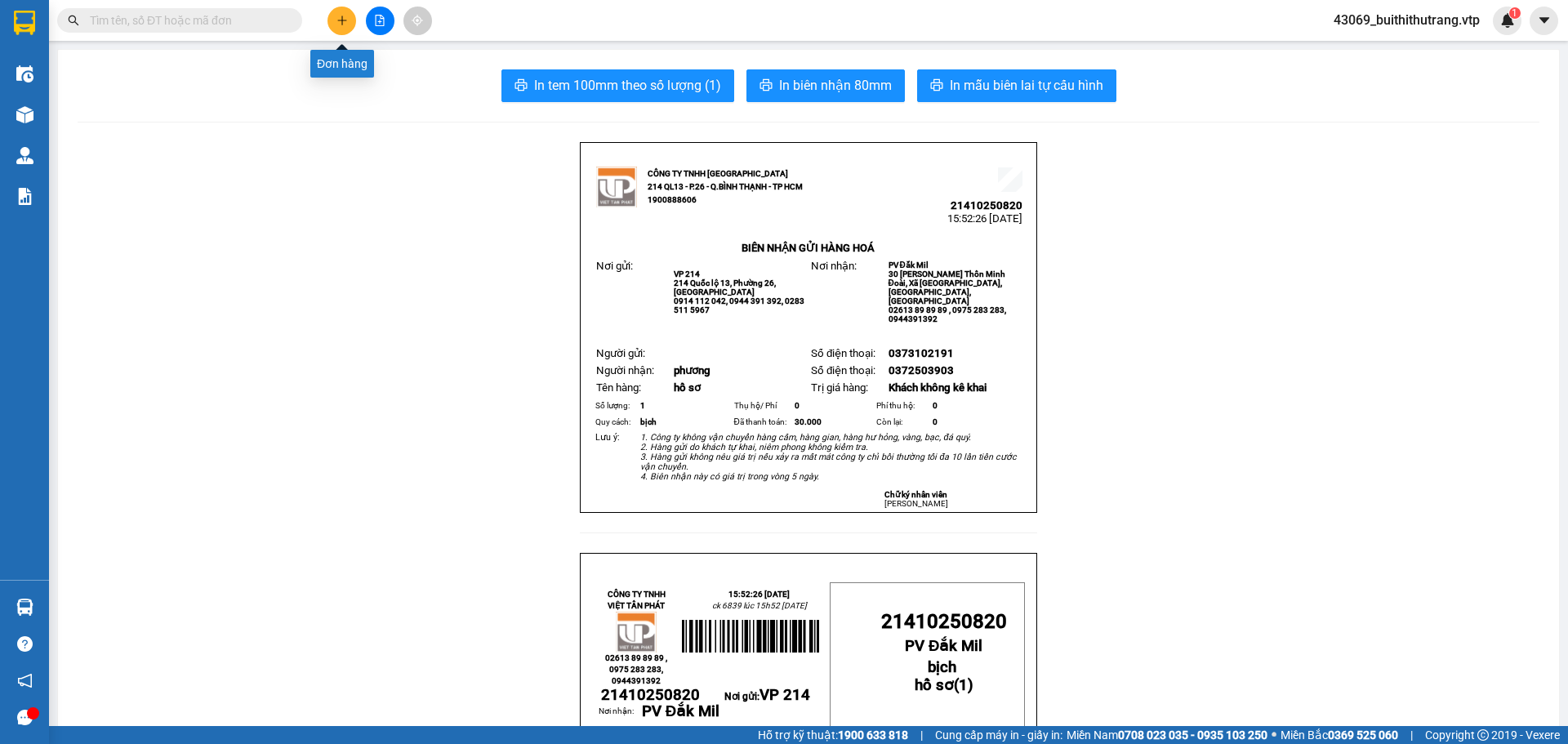
click at [345, 24] on icon "plus" at bounding box center [342, 20] width 11 height 11
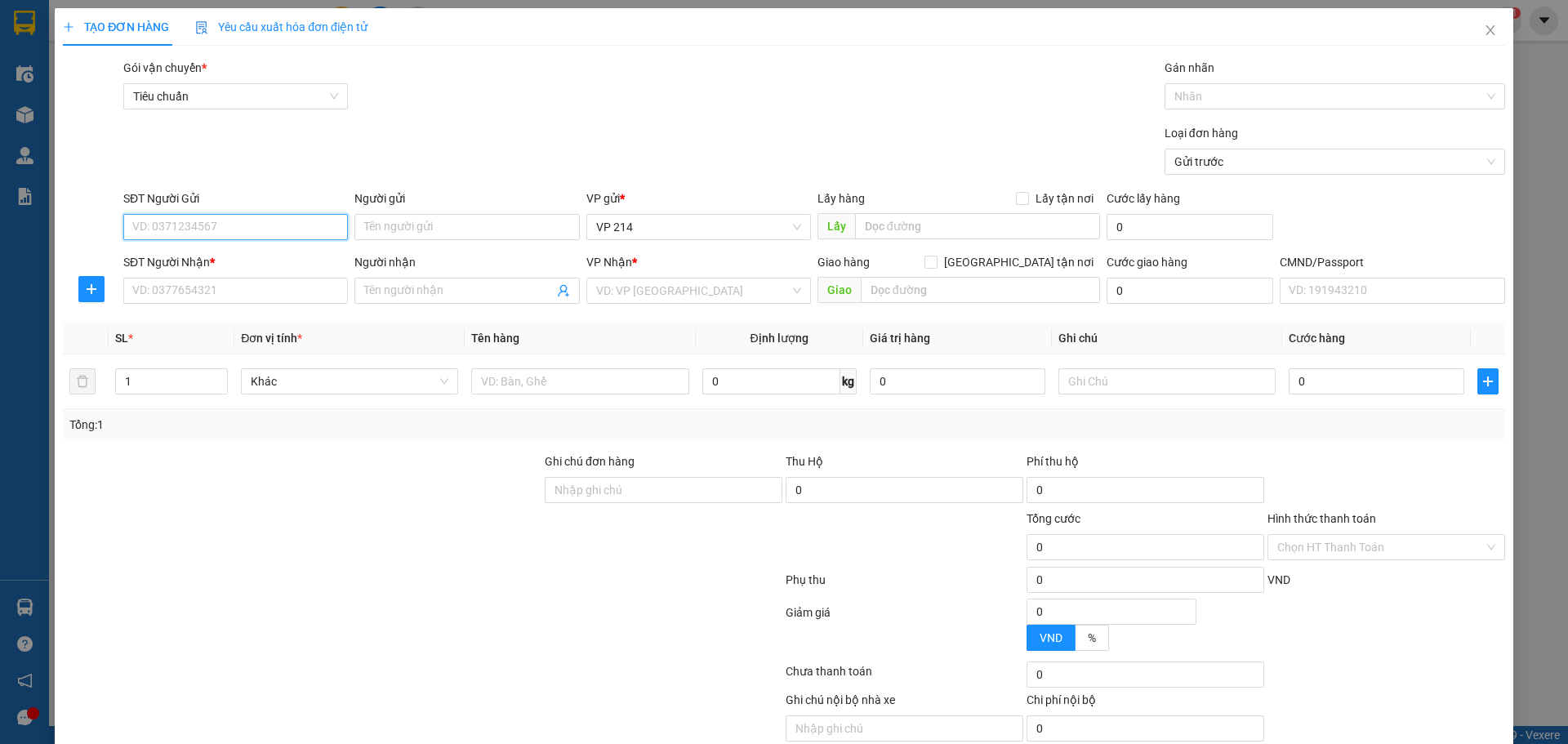
click at [273, 225] on input "SĐT Người Gửi" at bounding box center [235, 227] width 225 height 26
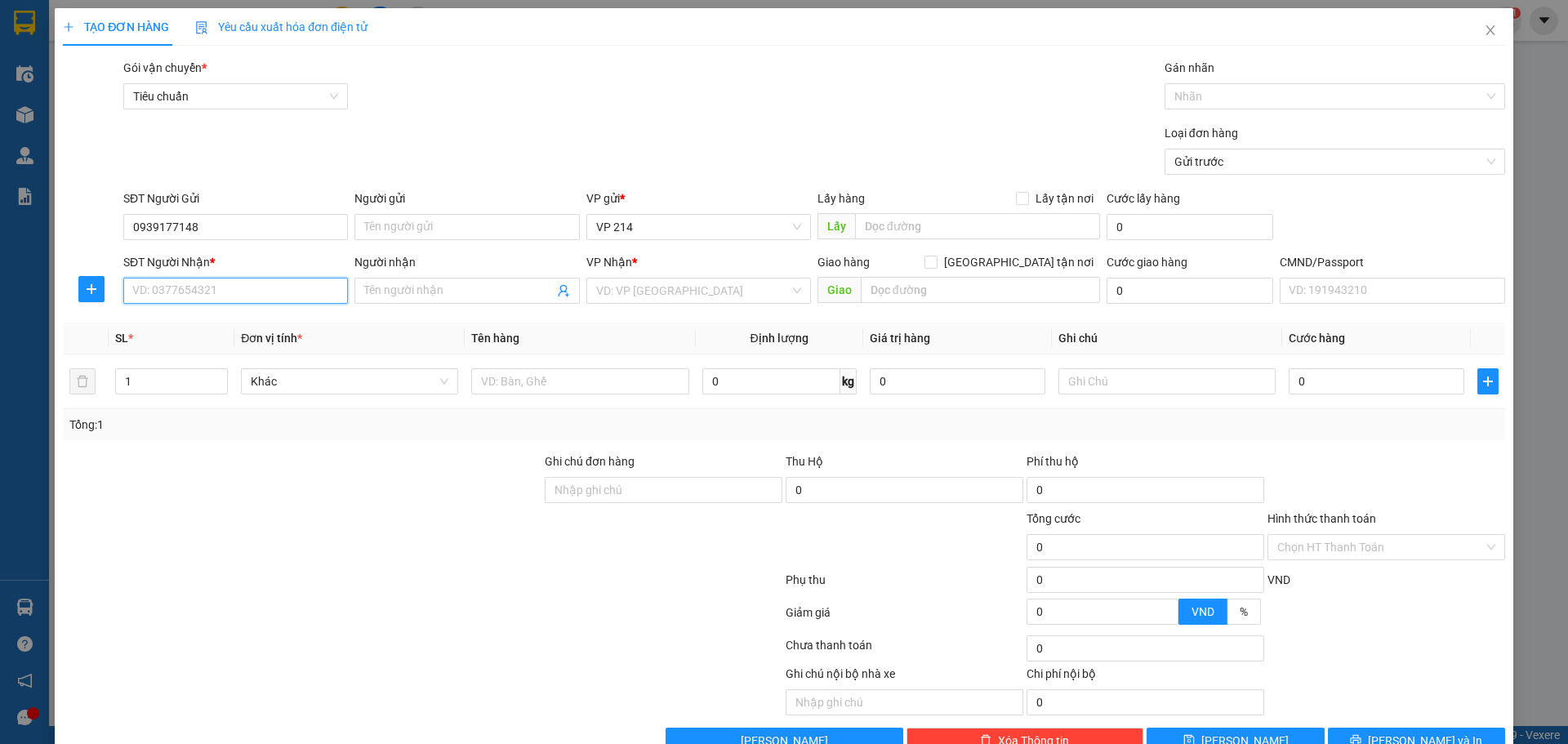
click at [295, 283] on input "SĐT Người Nhận *" at bounding box center [235, 291] width 225 height 26
click at [197, 327] on div "0387319290 - TÒNG" at bounding box center [234, 323] width 203 height 18
click at [567, 381] on input "text" at bounding box center [580, 381] width 217 height 26
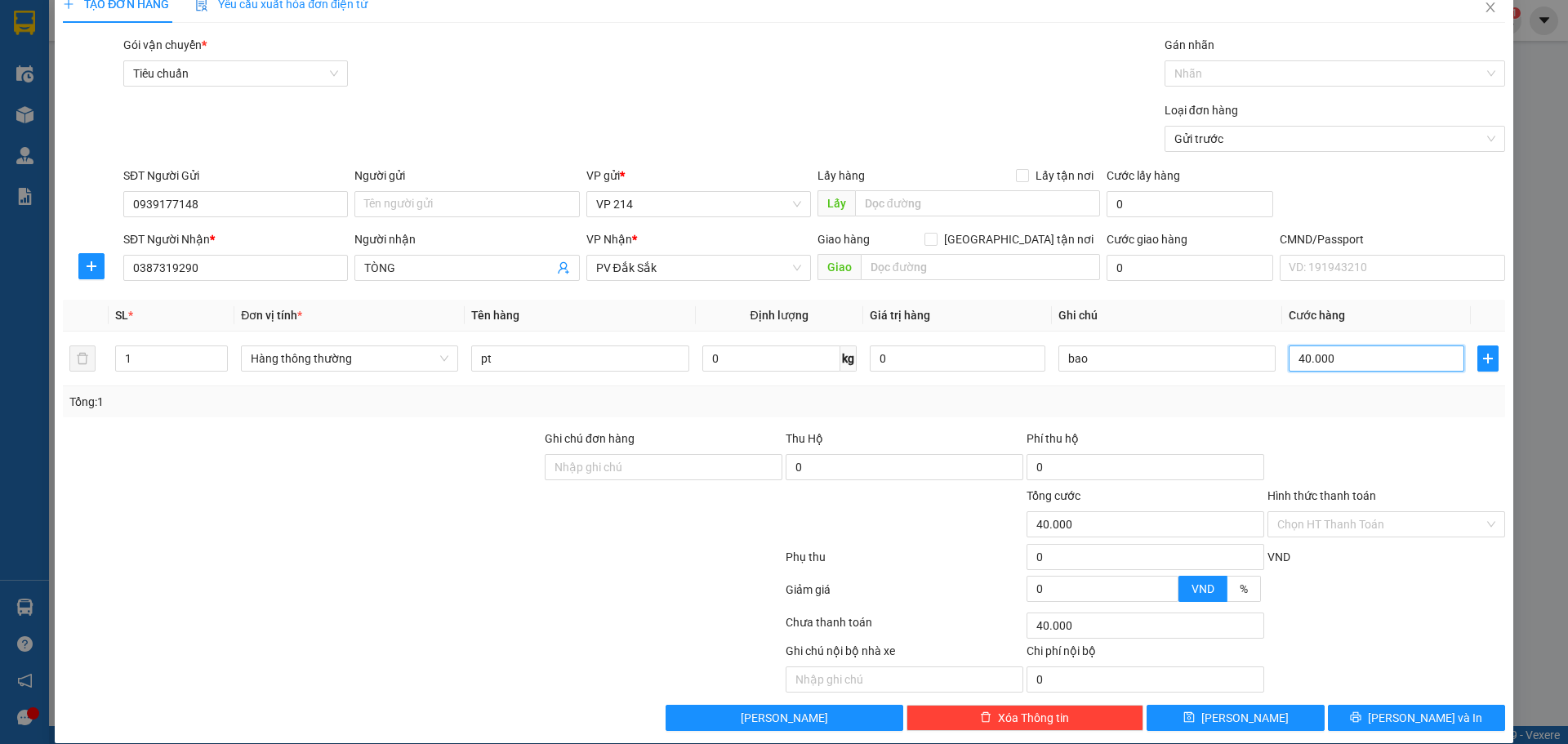
scroll to position [42, 0]
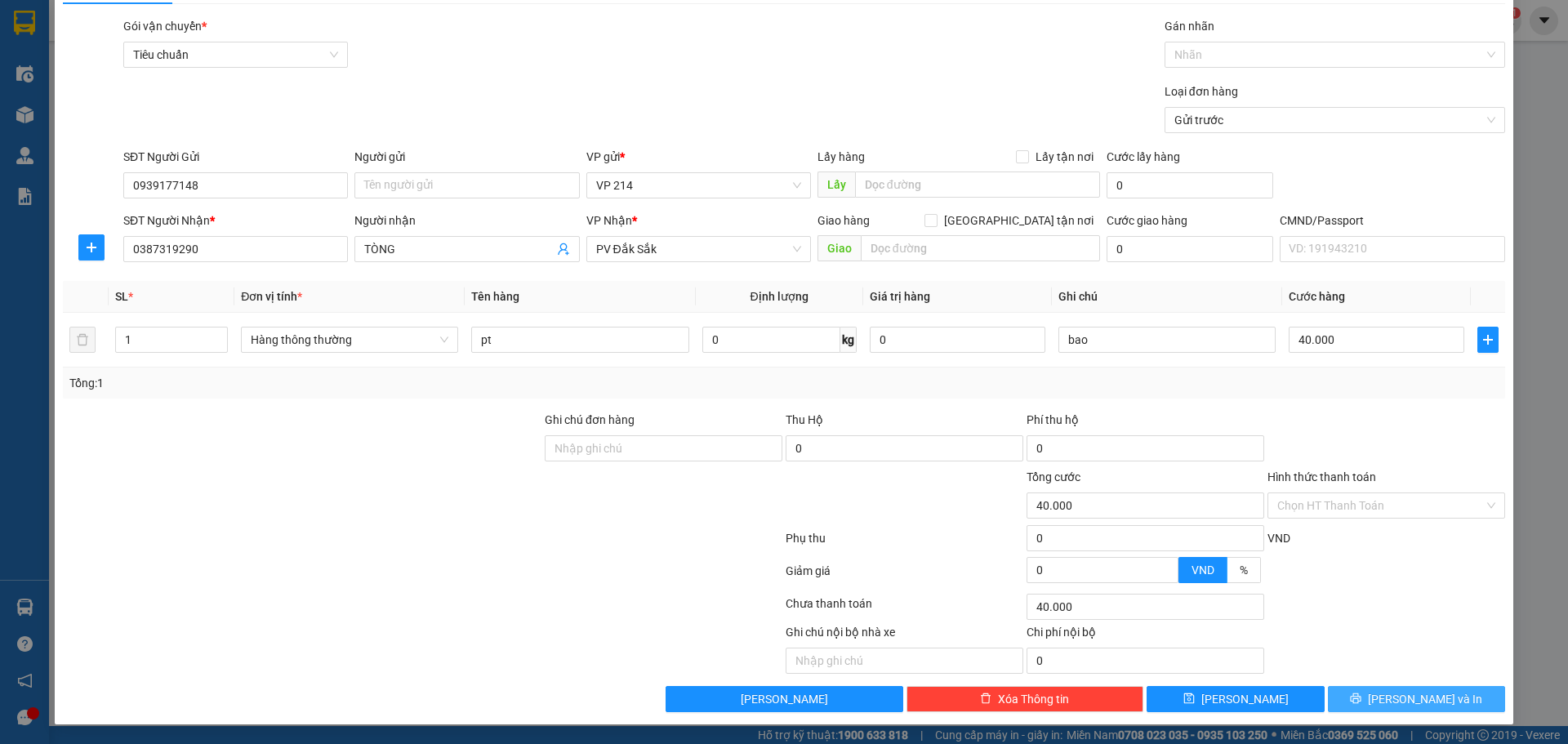
click at [1392, 698] on span "[PERSON_NAME] và In" at bounding box center [1425, 699] width 114 height 18
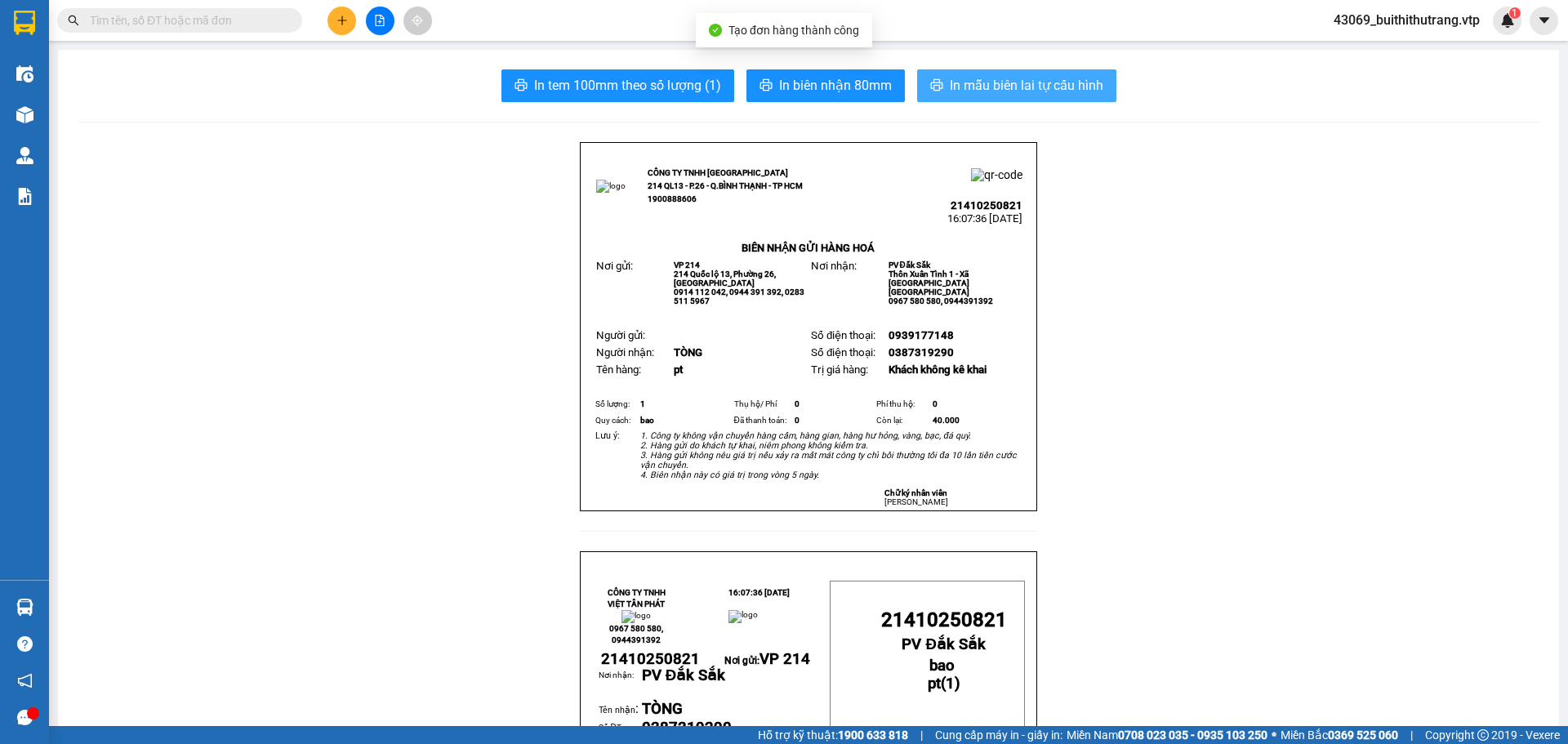
click at [1058, 78] on span "In mẫu biên lai tự cấu hình" at bounding box center [1027, 85] width 154 height 20
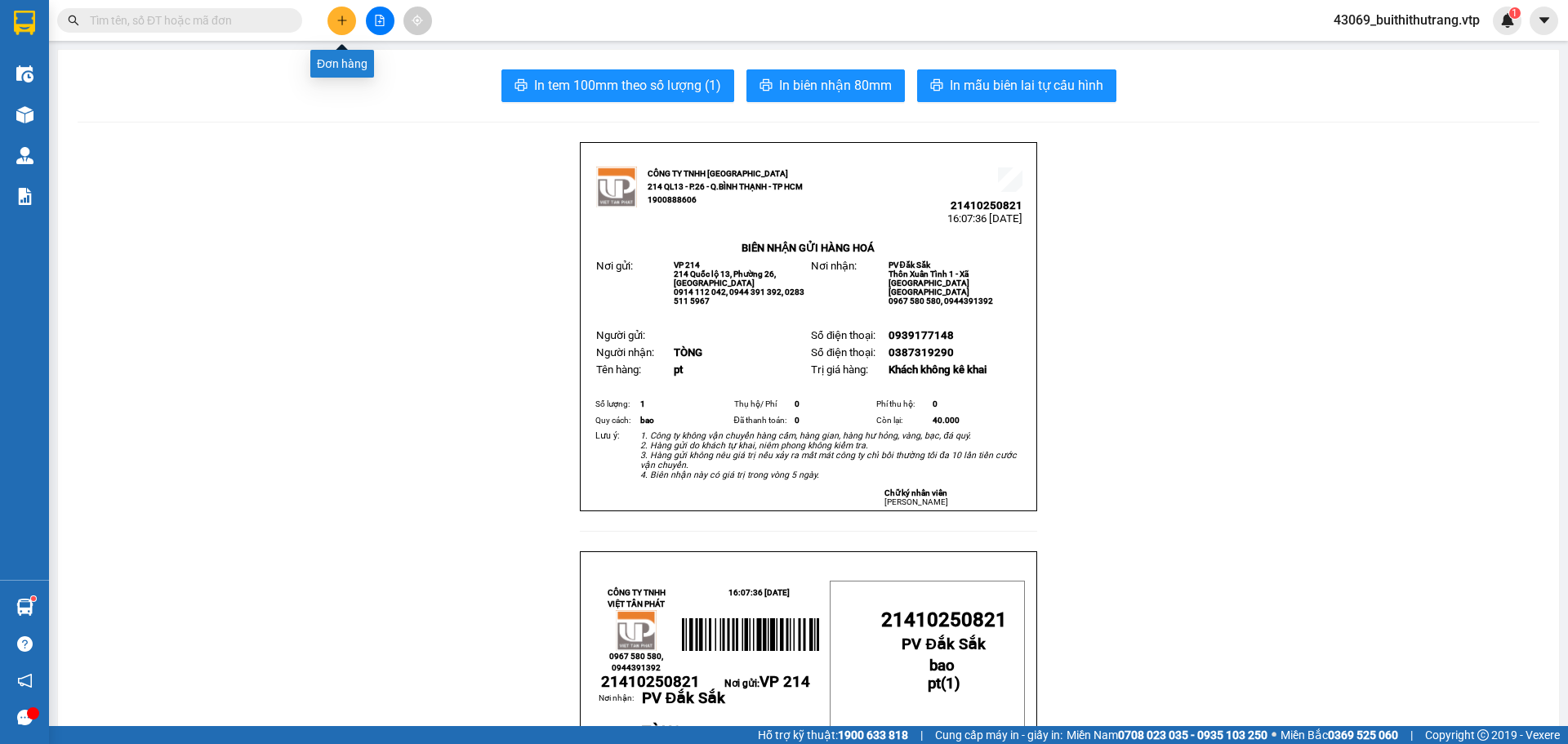
click at [346, 13] on button at bounding box center [341, 20] width 29 height 29
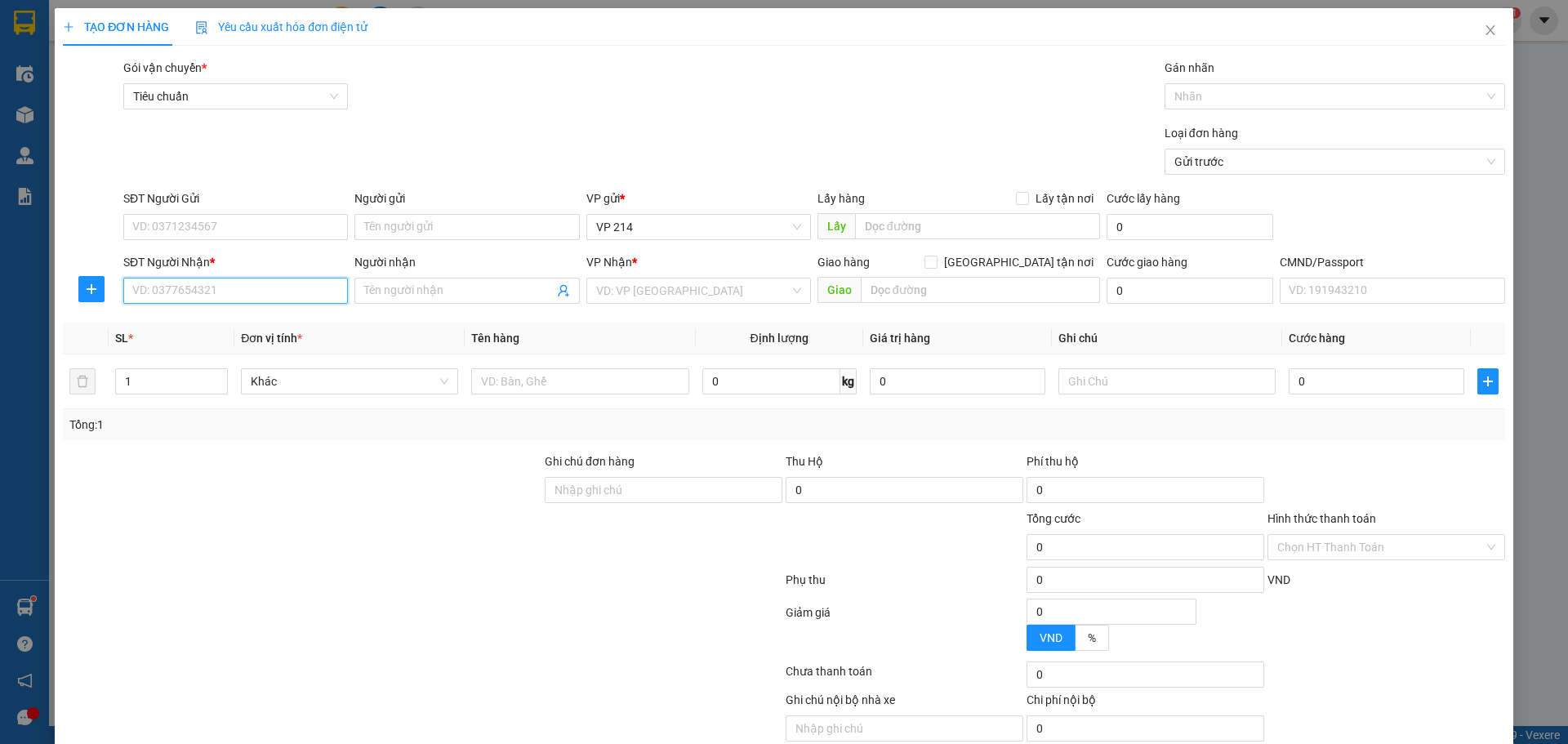
click at [278, 294] on input "SĐT Người Nhận *" at bounding box center [235, 291] width 225 height 26
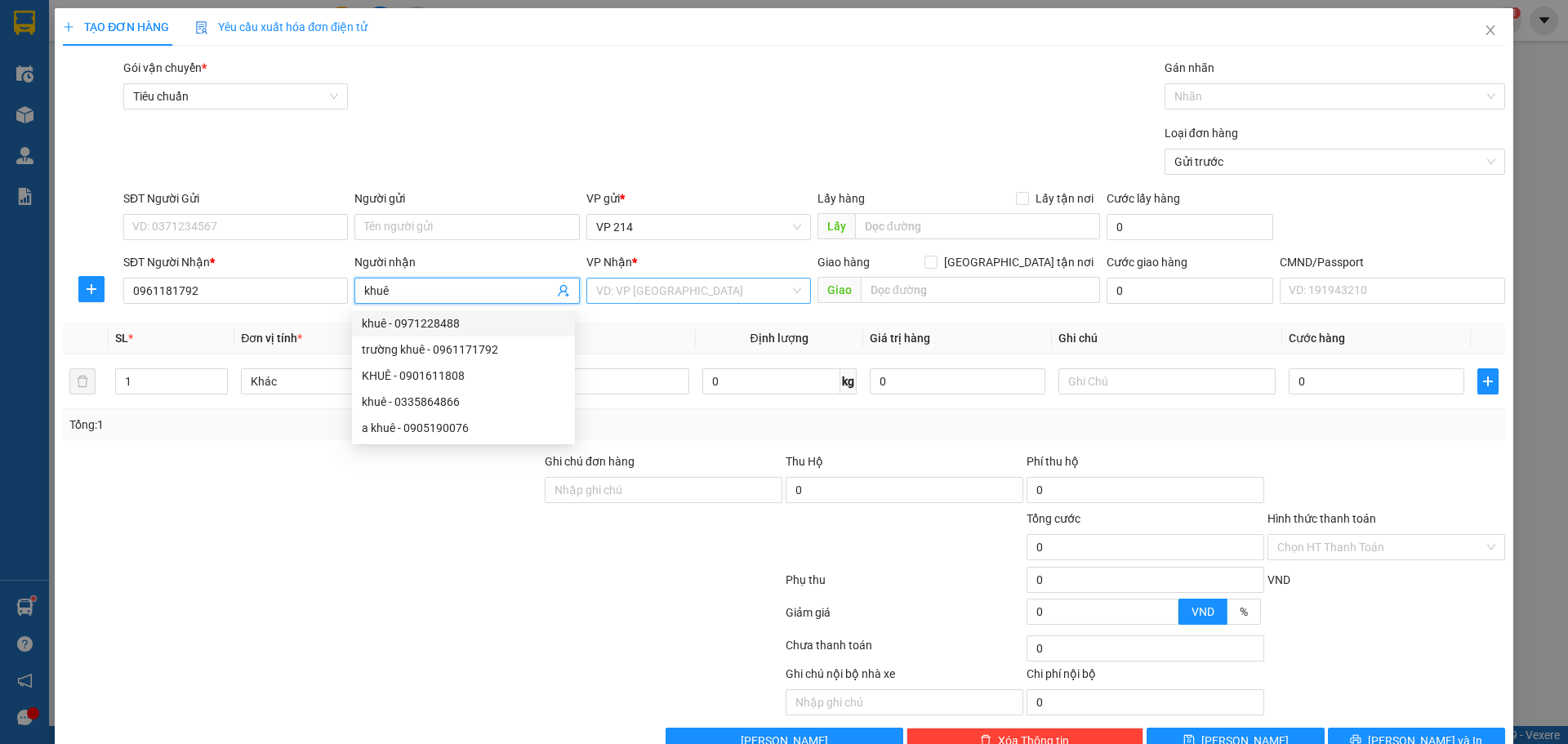
click at [697, 295] on input "search" at bounding box center [693, 291] width 194 height 25
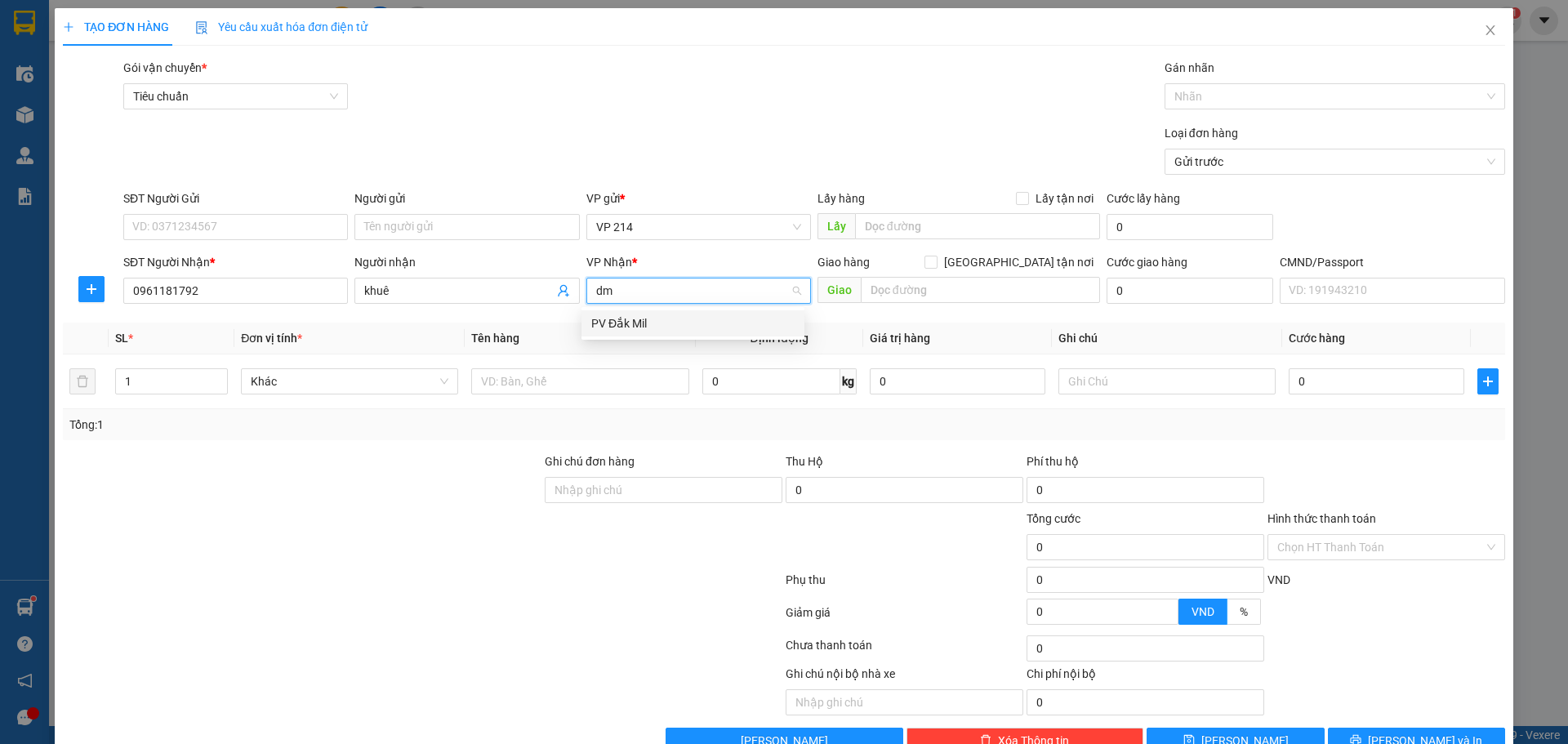
click at [658, 326] on div "PV Đắk Mil" at bounding box center [693, 323] width 203 height 18
click at [572, 387] on input "text" at bounding box center [580, 381] width 217 height 26
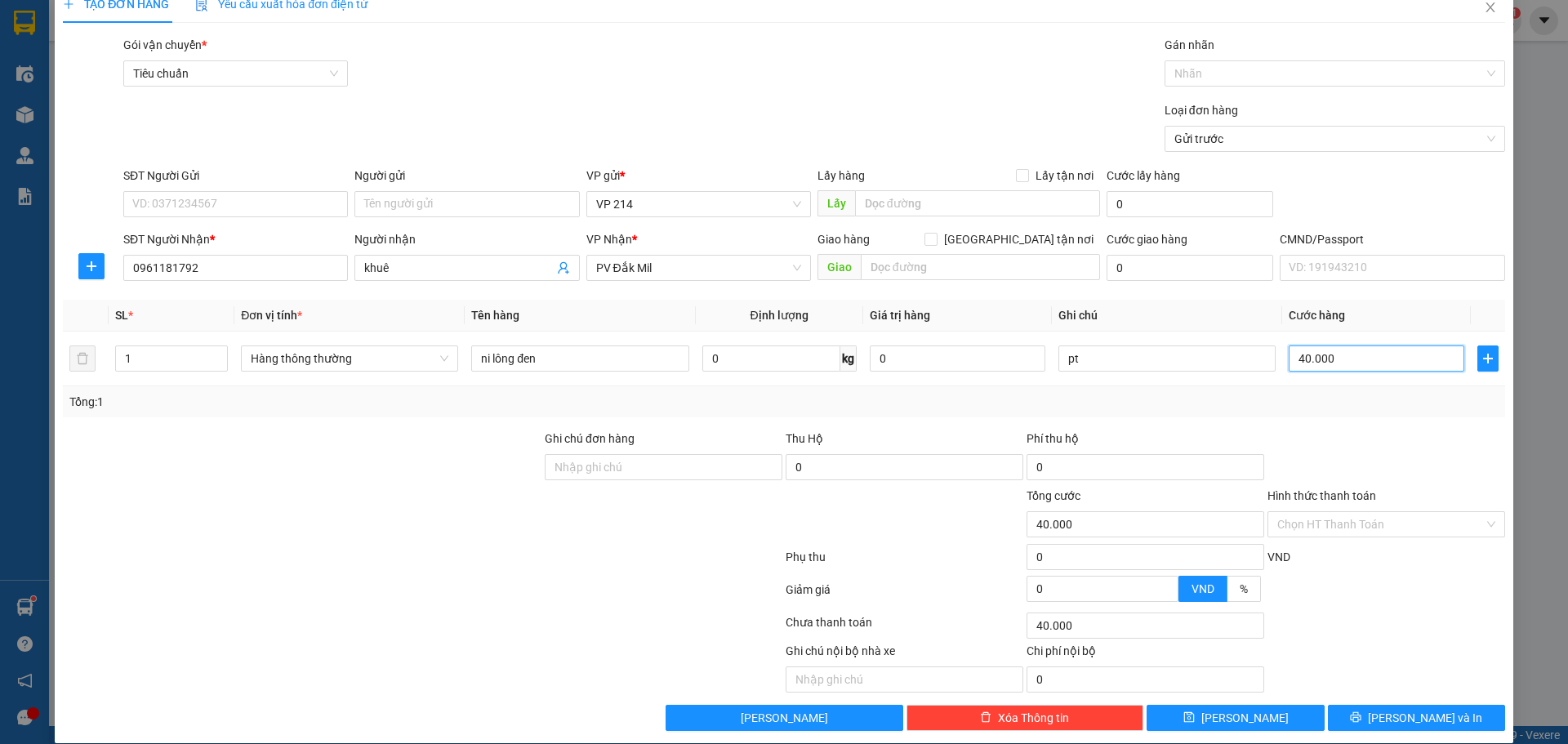
scroll to position [42, 0]
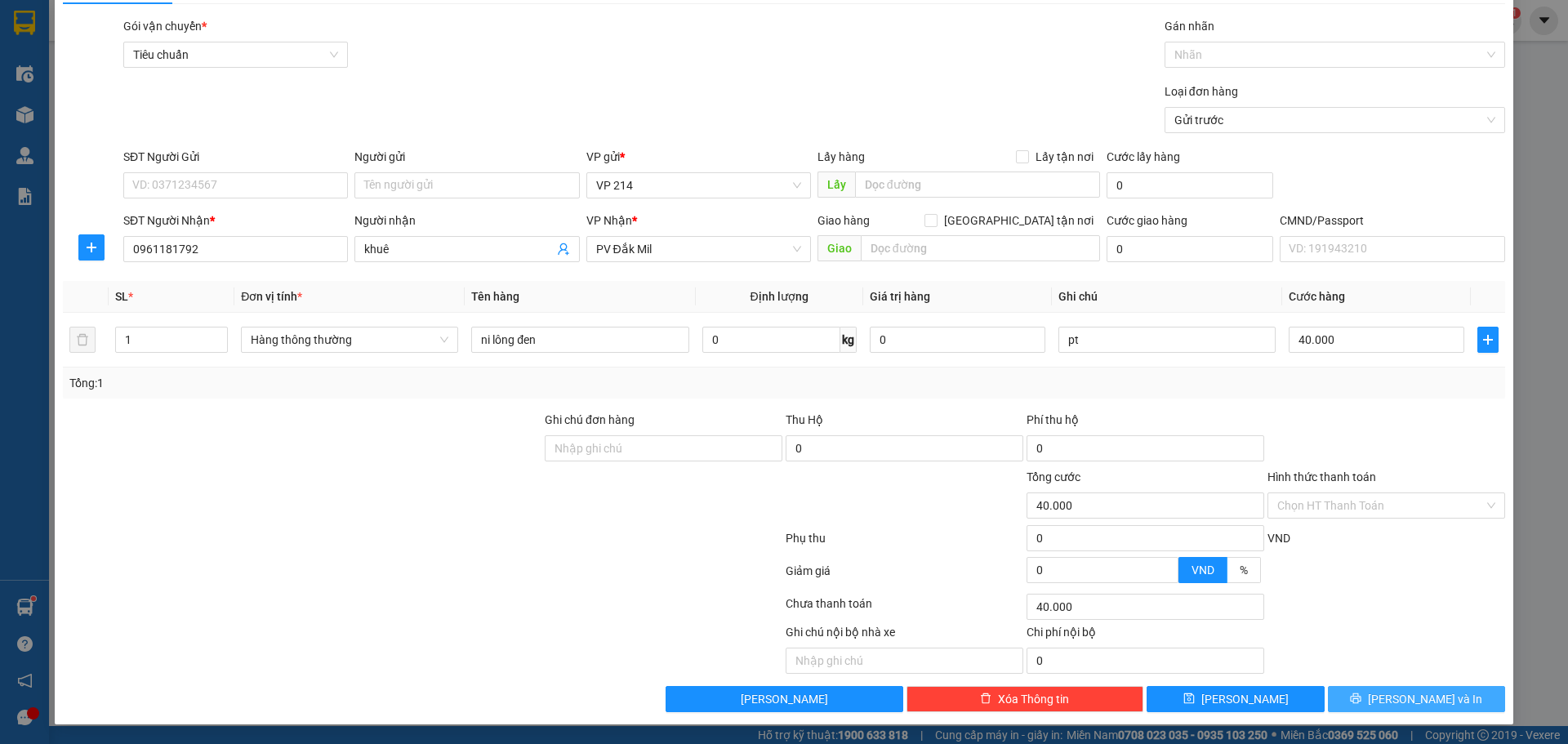
click at [1429, 696] on span "[PERSON_NAME] và In" at bounding box center [1425, 699] width 114 height 18
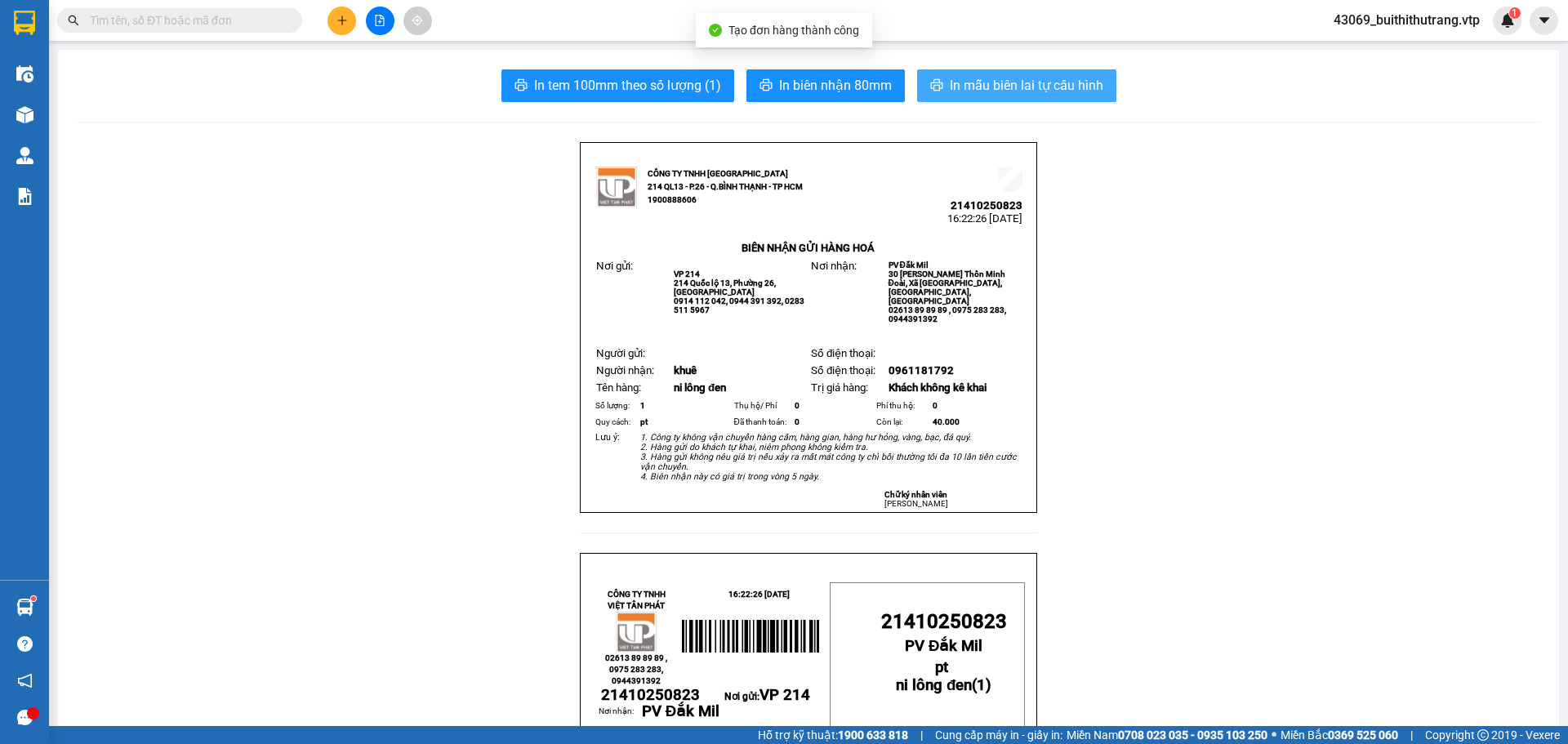
click at [1054, 80] on span "In mẫu biên lai tự cấu hình" at bounding box center [1027, 85] width 154 height 20
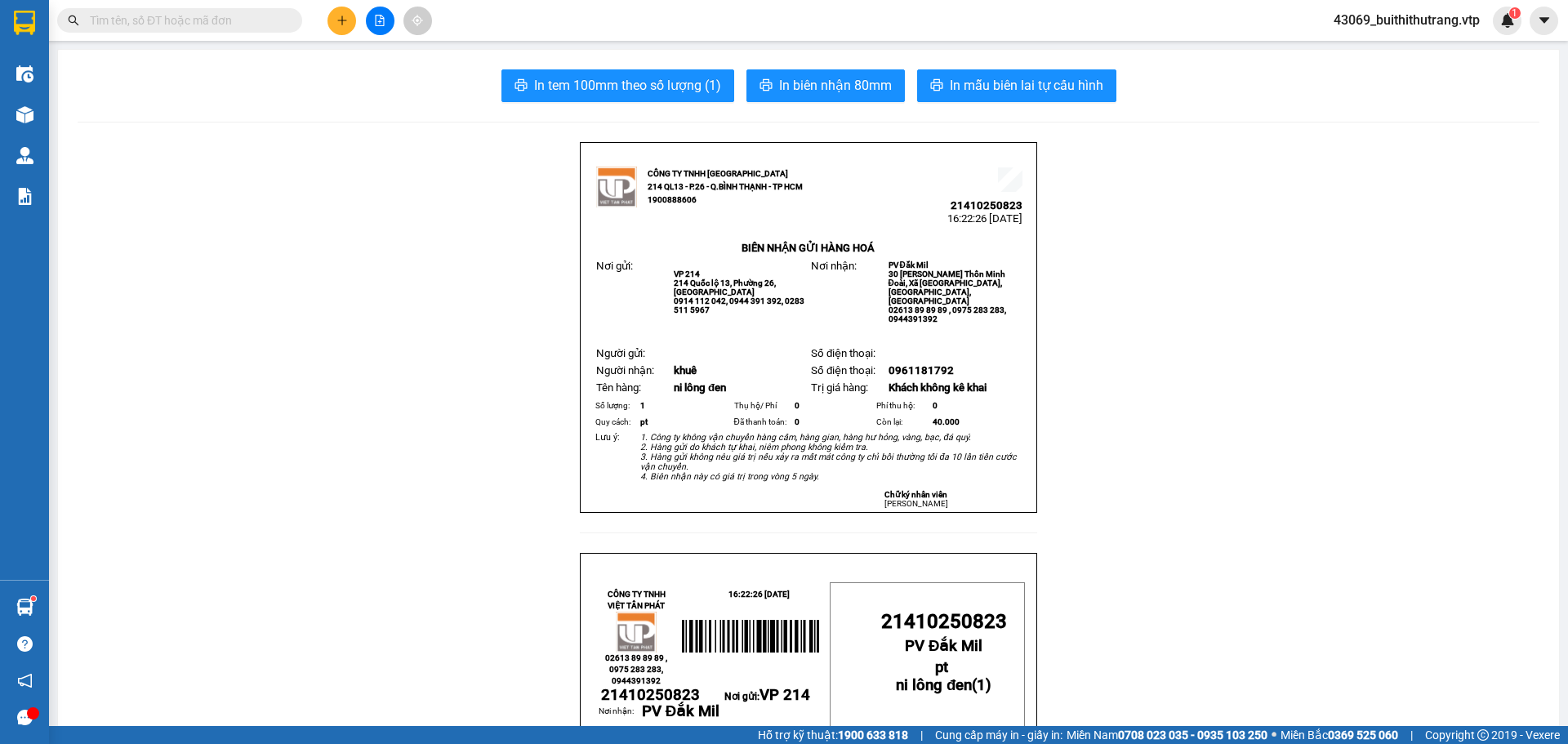
click at [336, 22] on icon "plus" at bounding box center [342, 20] width 11 height 11
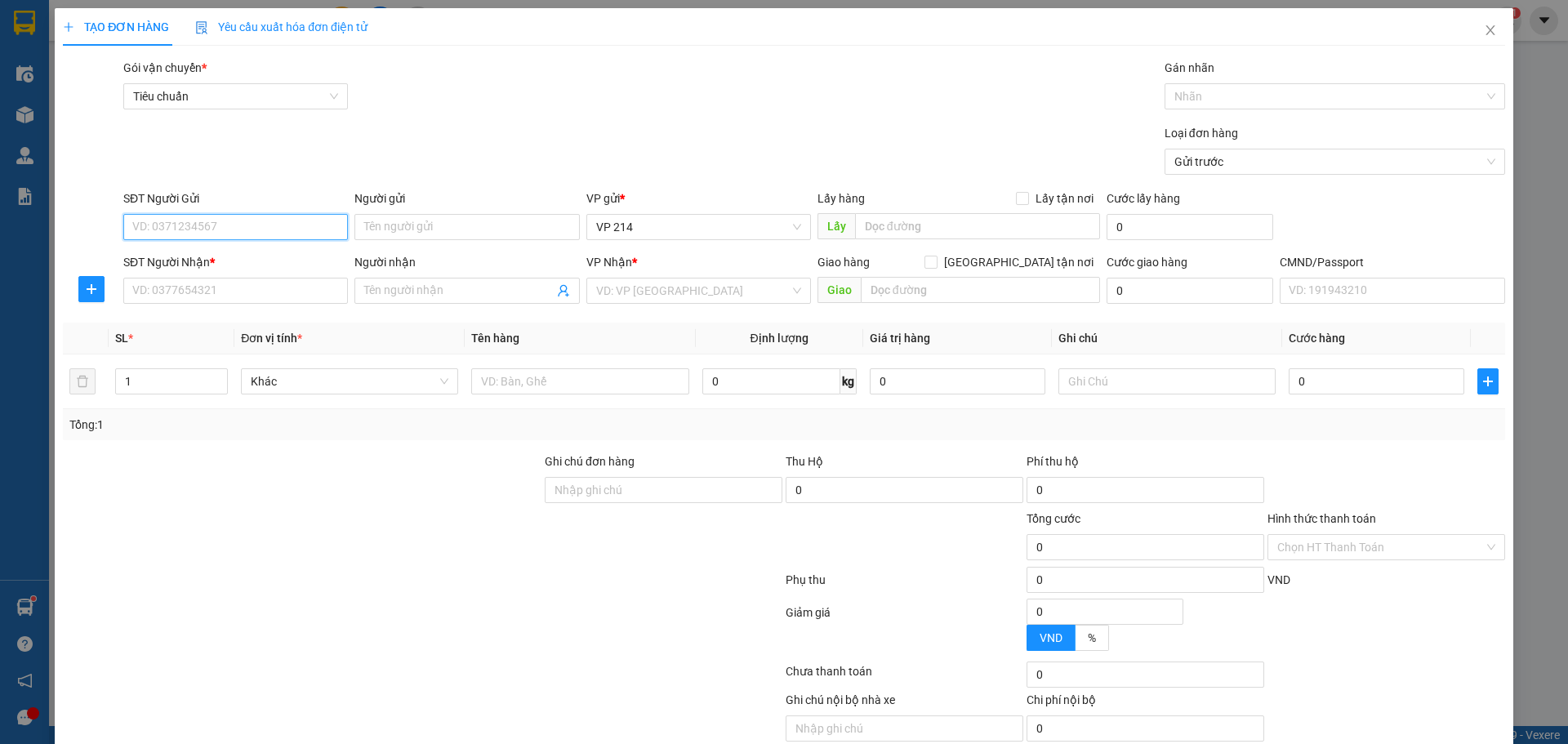
click at [293, 227] on input "SĐT Người Gửi" at bounding box center [235, 227] width 225 height 26
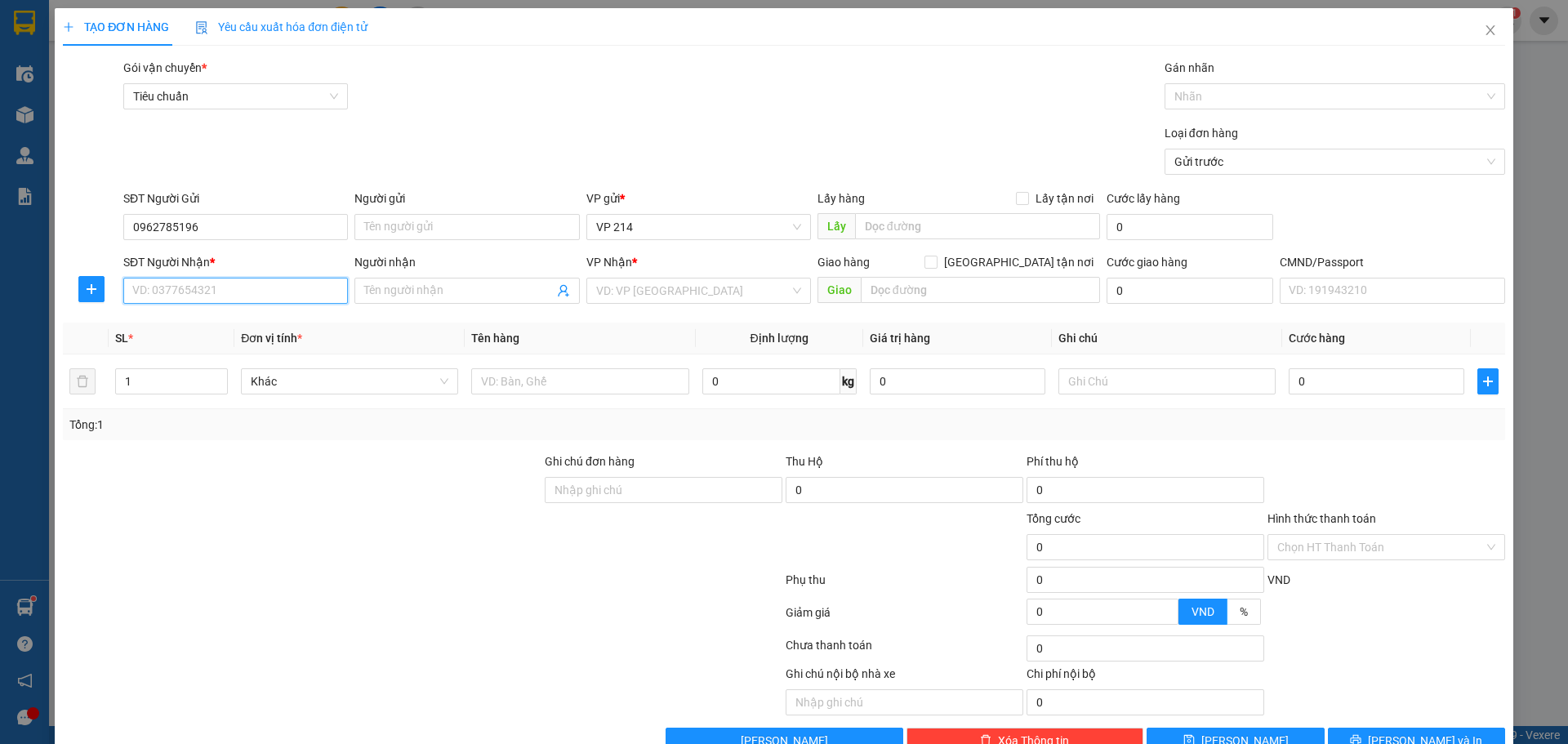
click at [261, 297] on input "SĐT Người Nhận *" at bounding box center [235, 291] width 225 height 26
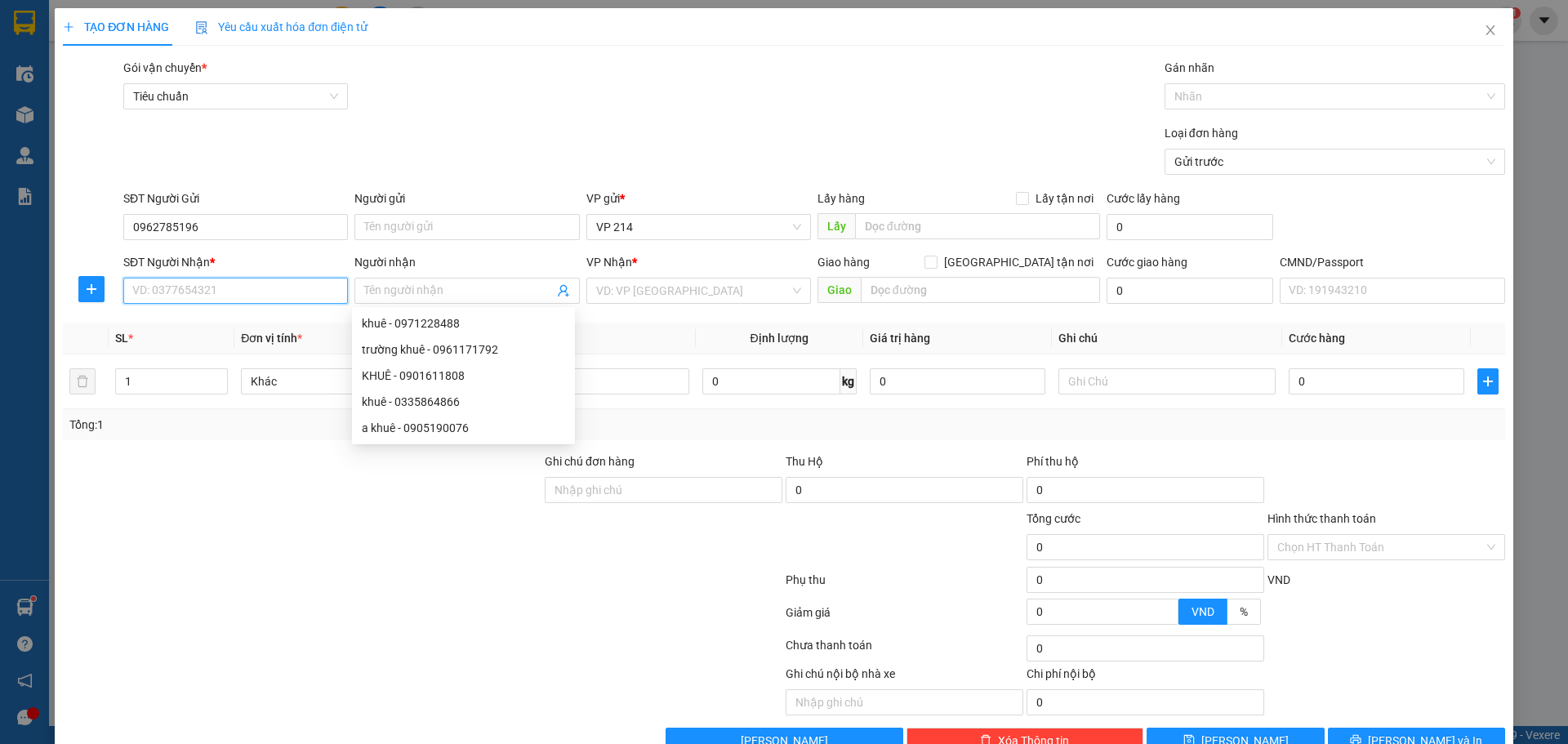
click at [261, 297] on input "SĐT Người Nhận *" at bounding box center [235, 291] width 225 height 26
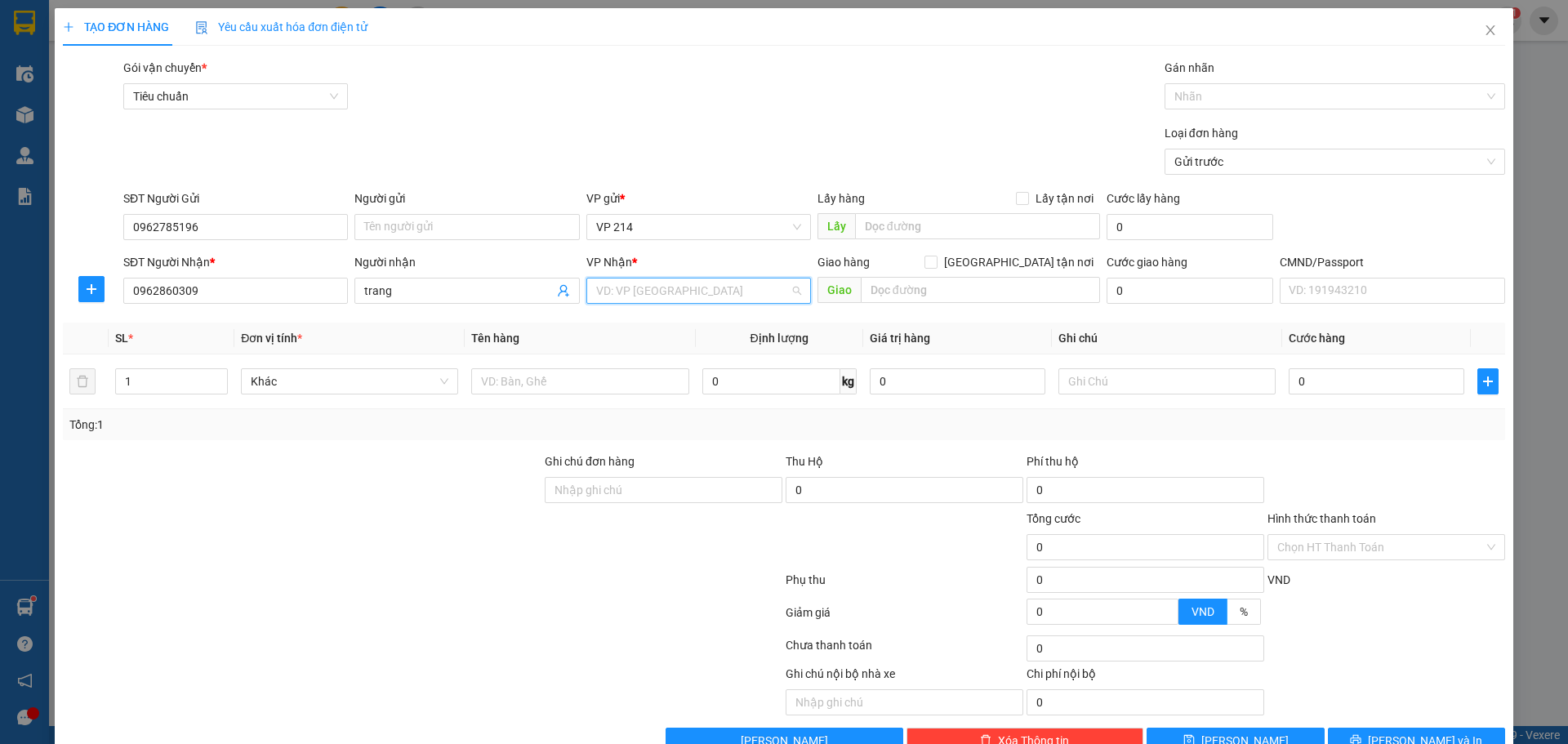
click at [634, 292] on input "search" at bounding box center [693, 291] width 194 height 25
click at [639, 327] on div "PV Đắk Mil" at bounding box center [693, 323] width 203 height 18
click at [586, 386] on input "text" at bounding box center [580, 381] width 217 height 26
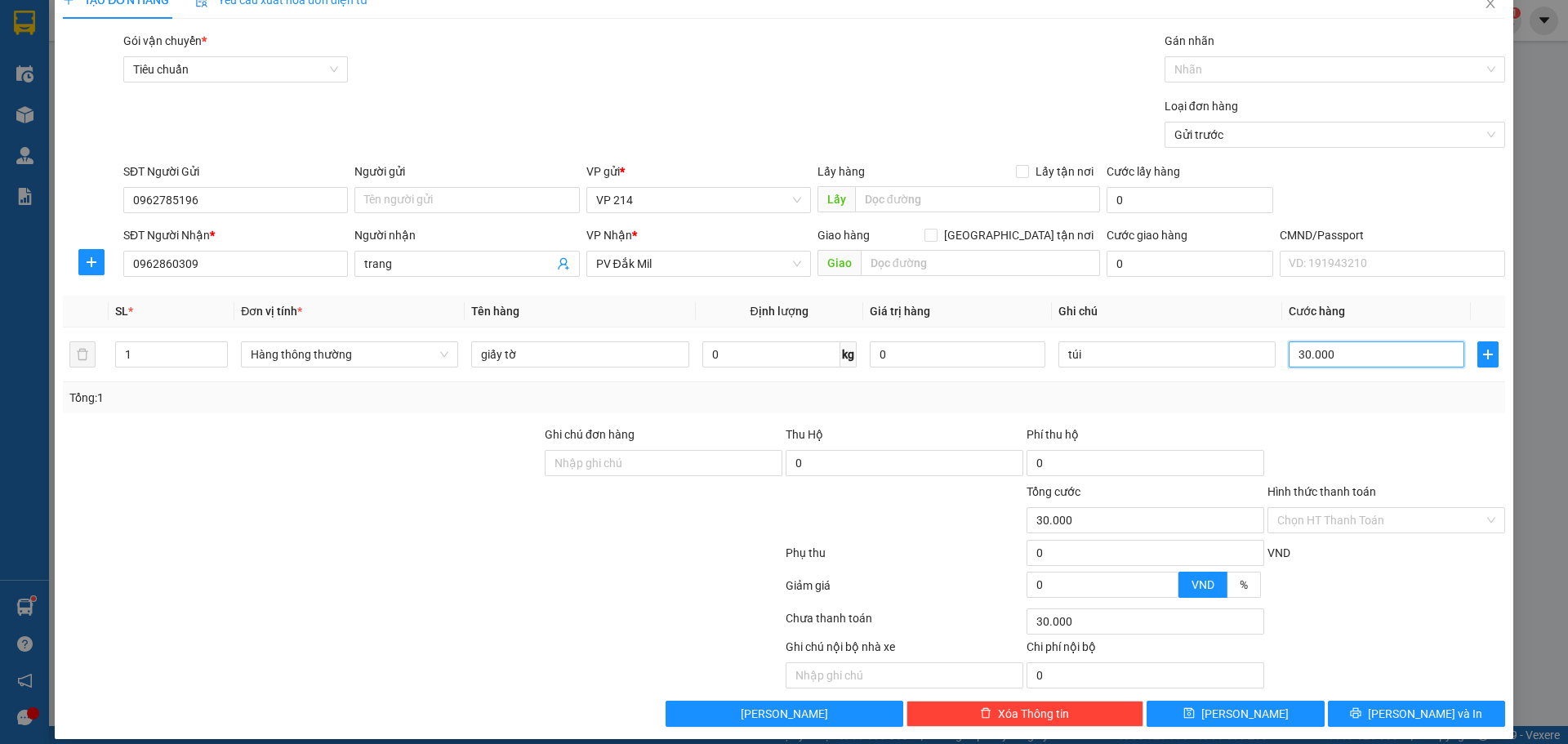
scroll to position [42, 0]
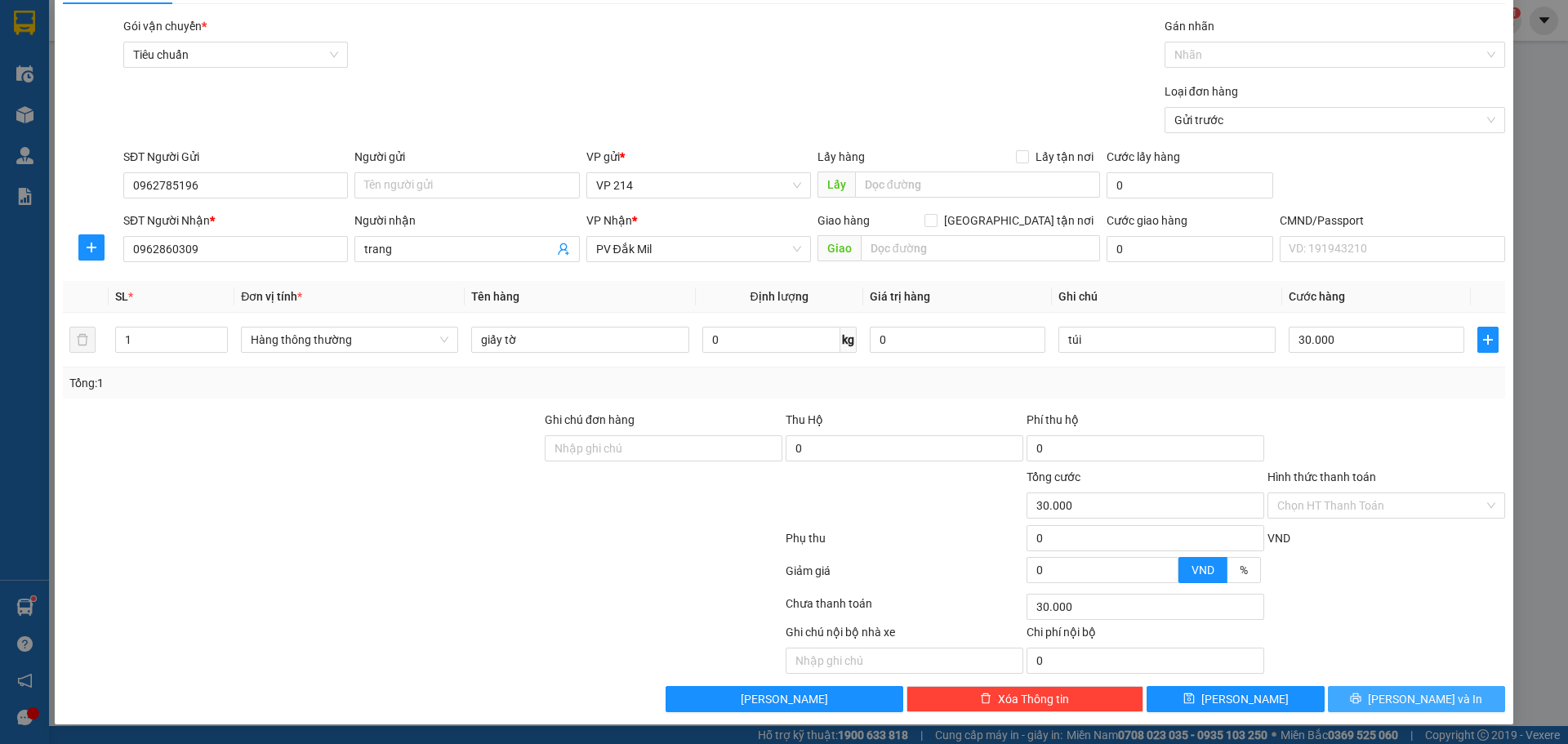
click at [1402, 696] on span "[PERSON_NAME] và In" at bounding box center [1425, 699] width 114 height 18
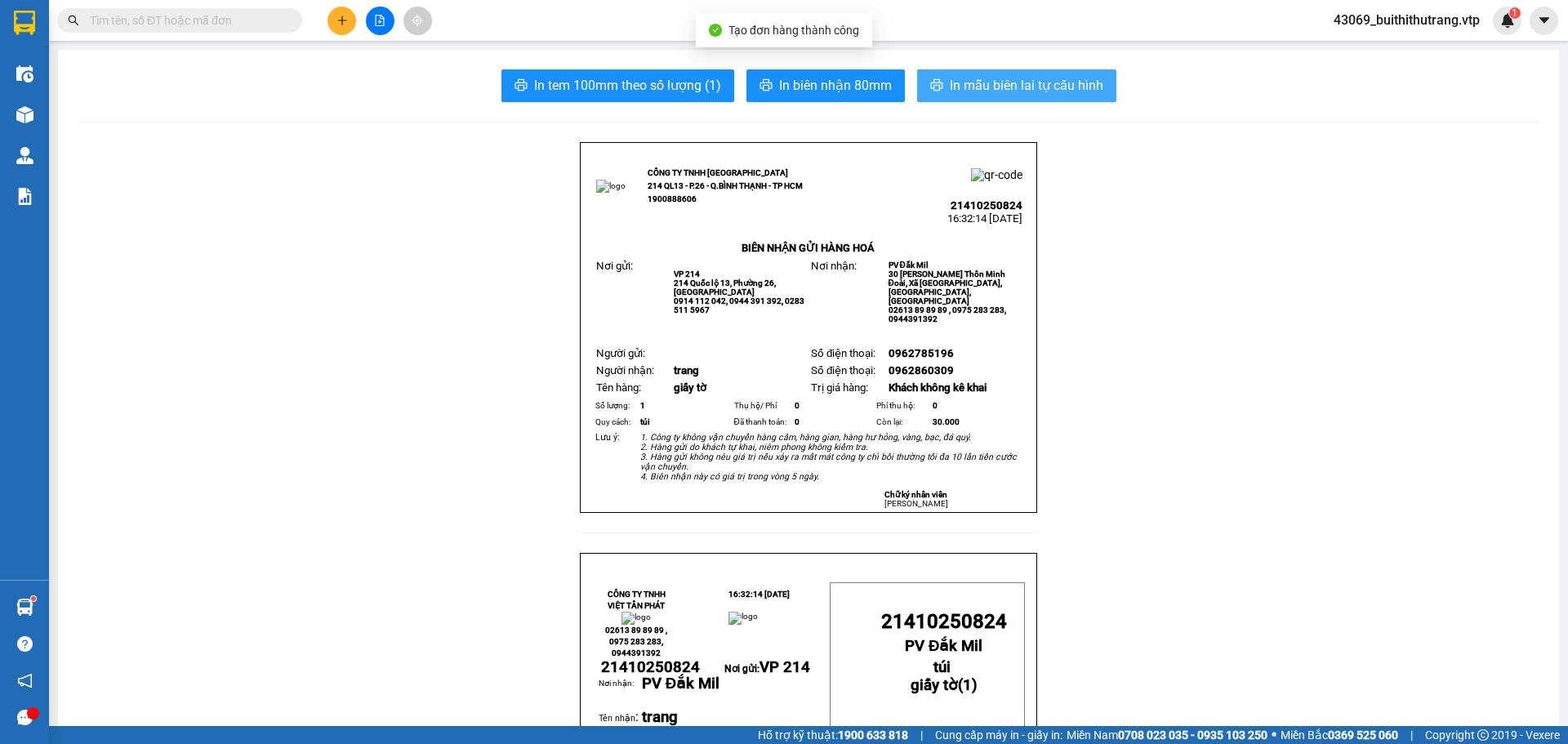
click at [1018, 93] on span "In mẫu biên lai tự cấu hình" at bounding box center [1027, 85] width 154 height 20
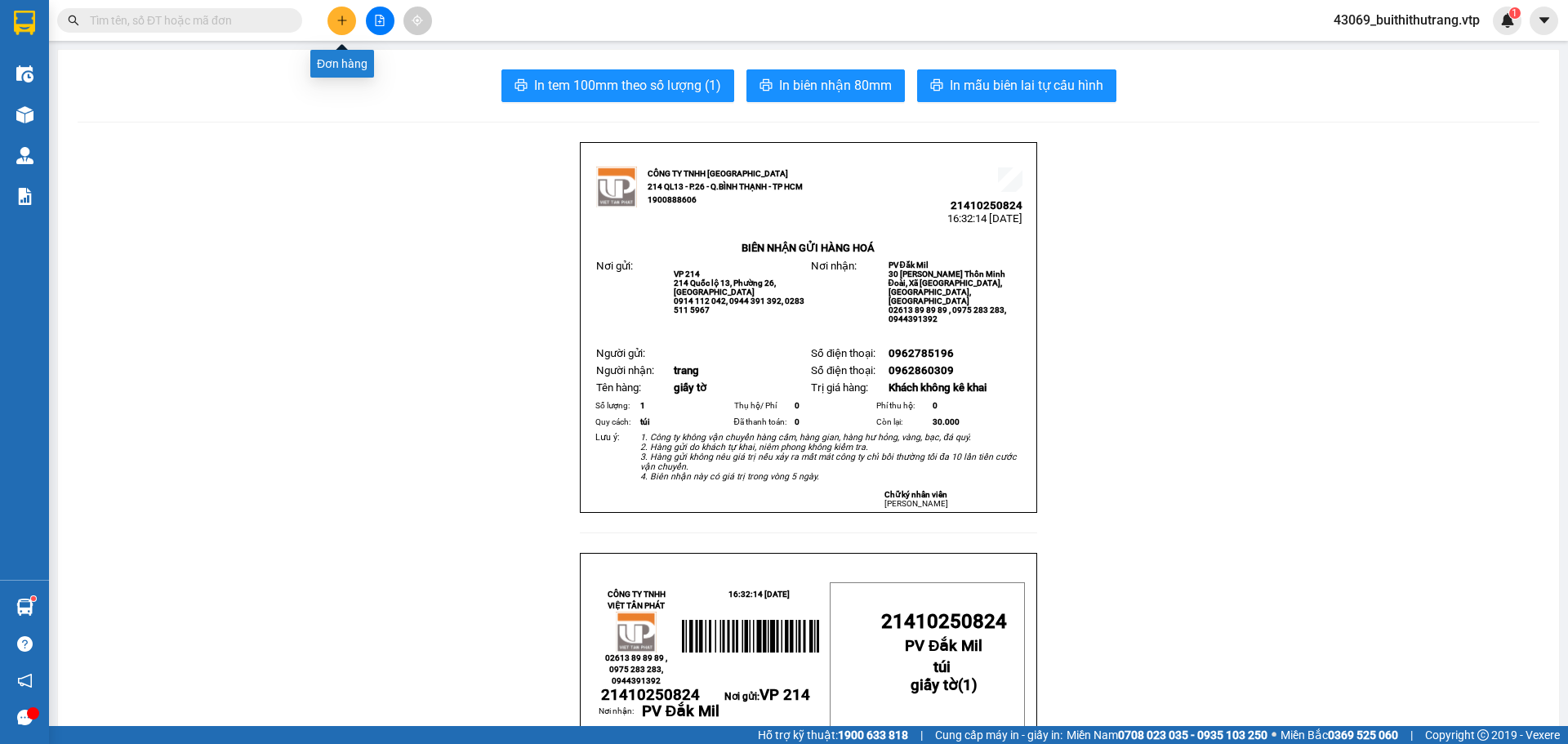
click at [345, 20] on icon "plus" at bounding box center [341, 20] width 9 height 1
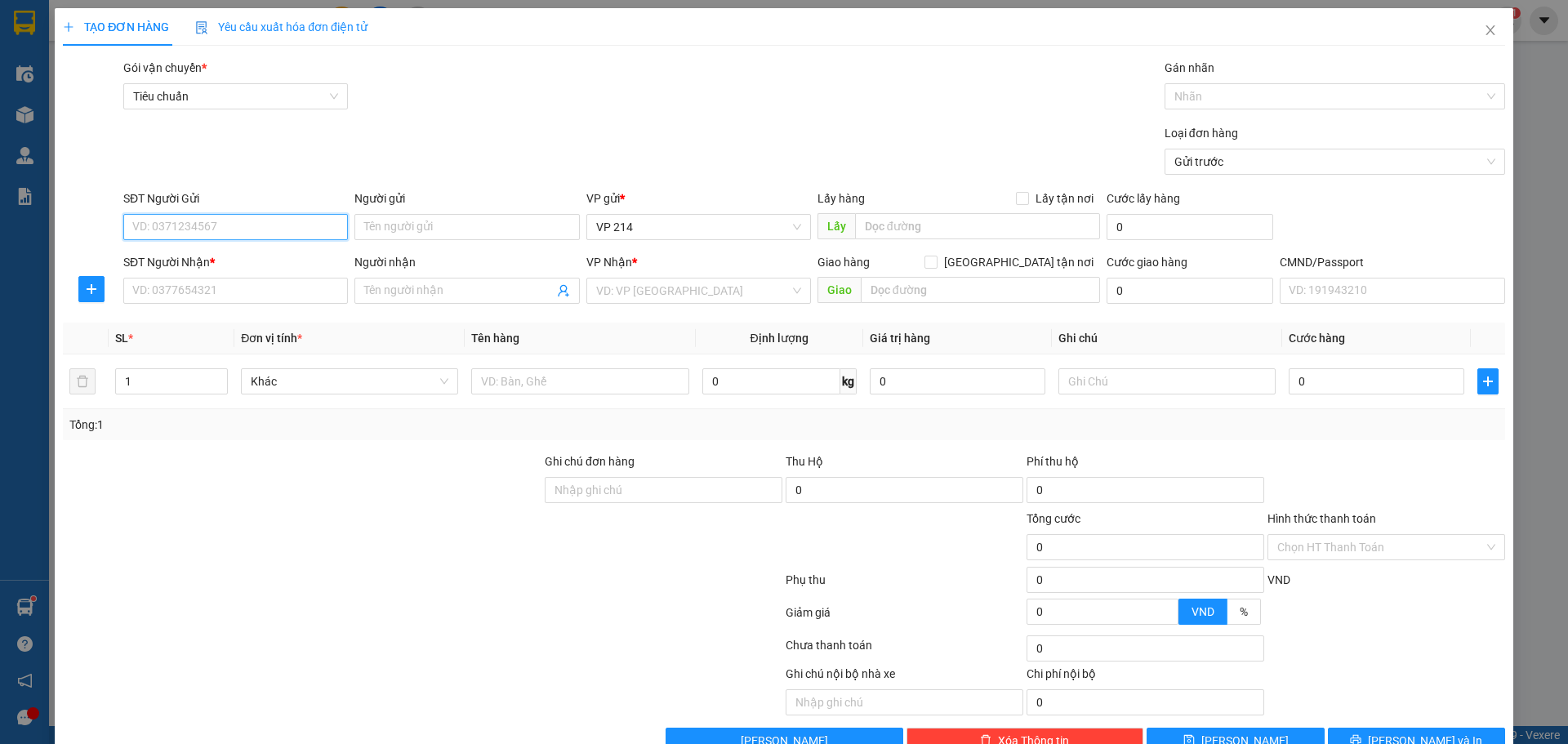
click at [230, 226] on input "SĐT Người Gửi" at bounding box center [235, 227] width 225 height 26
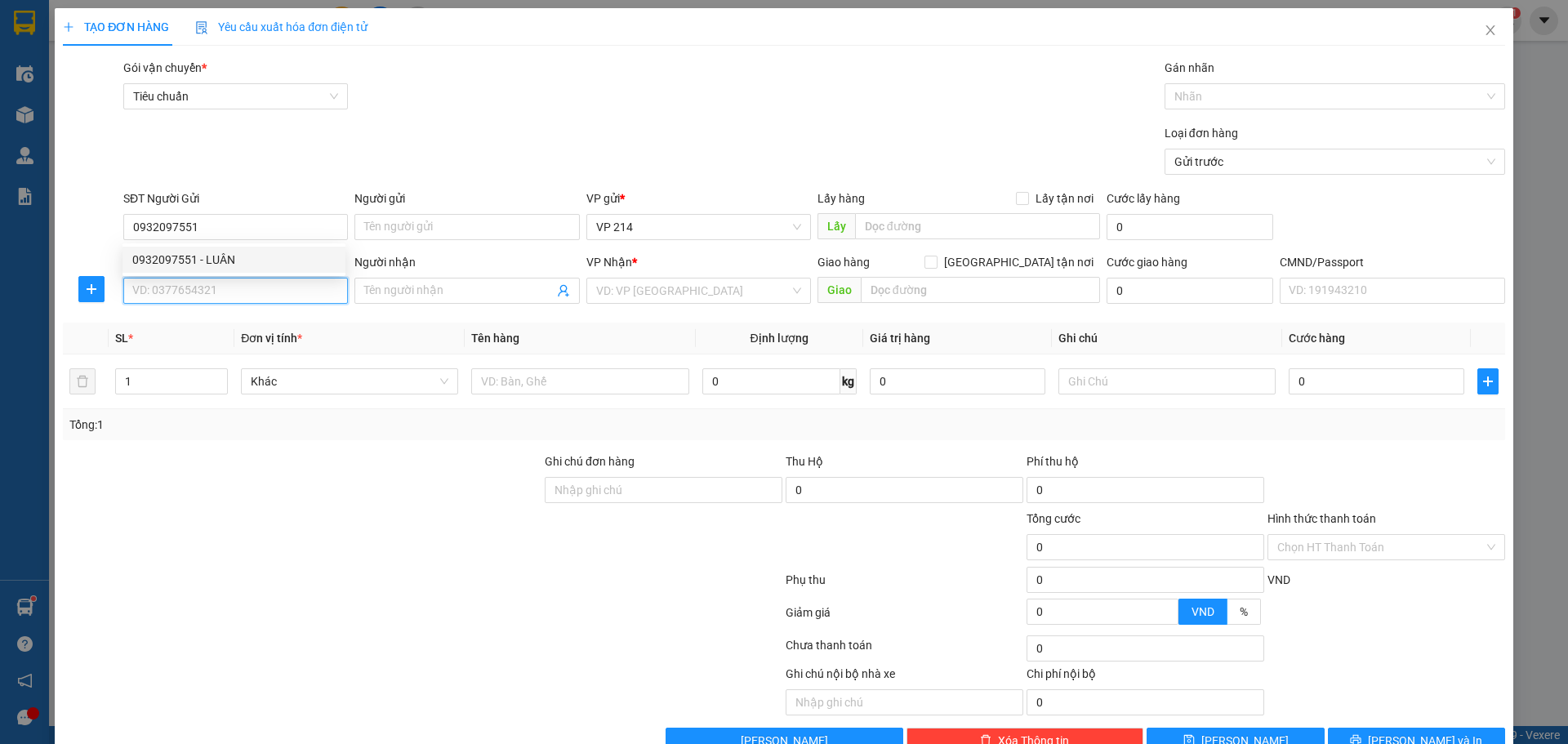
click at [285, 292] on input "SĐT Người Nhận *" at bounding box center [235, 291] width 225 height 26
click at [181, 347] on div "0906554151 - THI/ sia số" at bounding box center [234, 350] width 203 height 18
click at [430, 300] on span "THI/ sia số" at bounding box center [466, 291] width 225 height 26
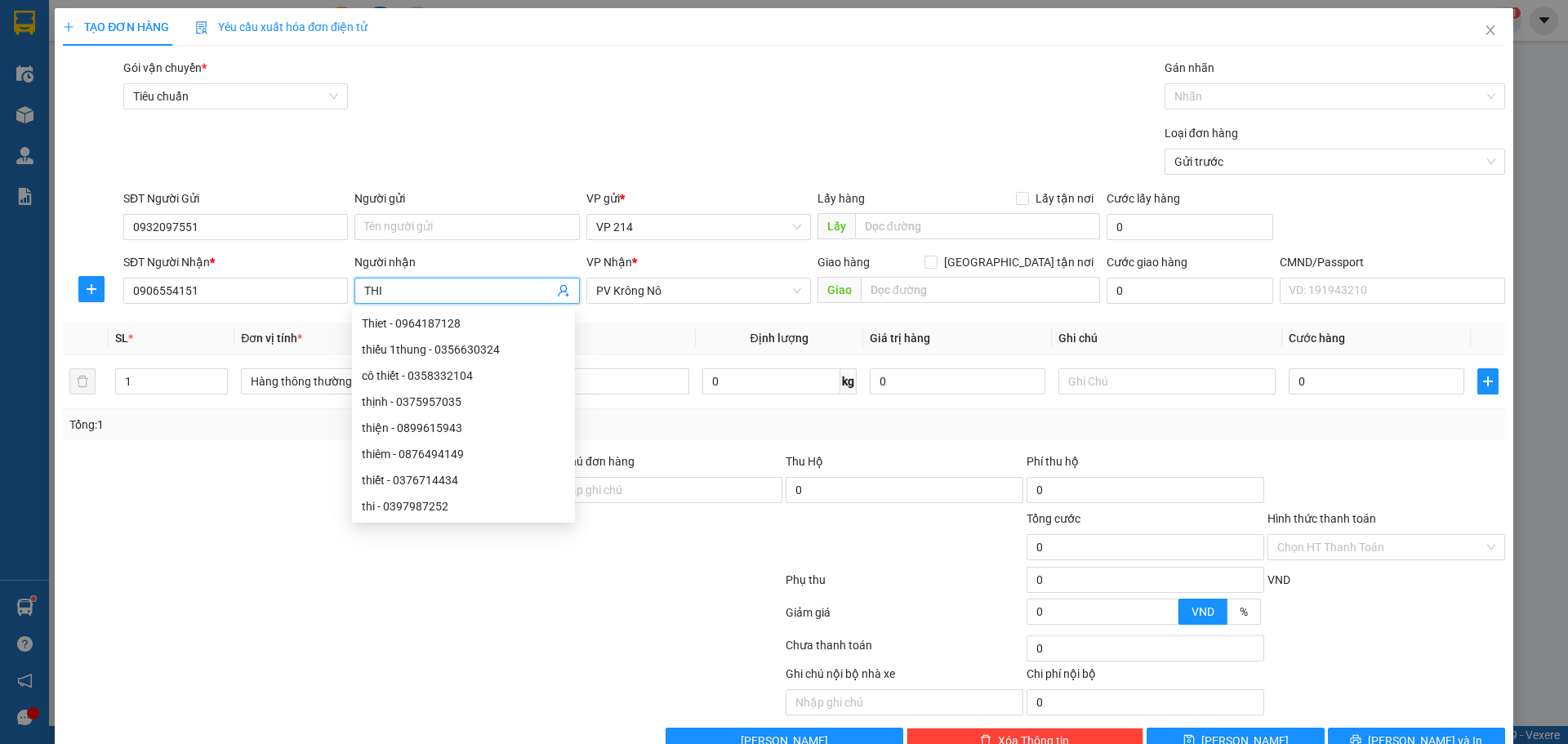
click at [924, 439] on div "Tổng: 1" at bounding box center [784, 425] width 1442 height 31
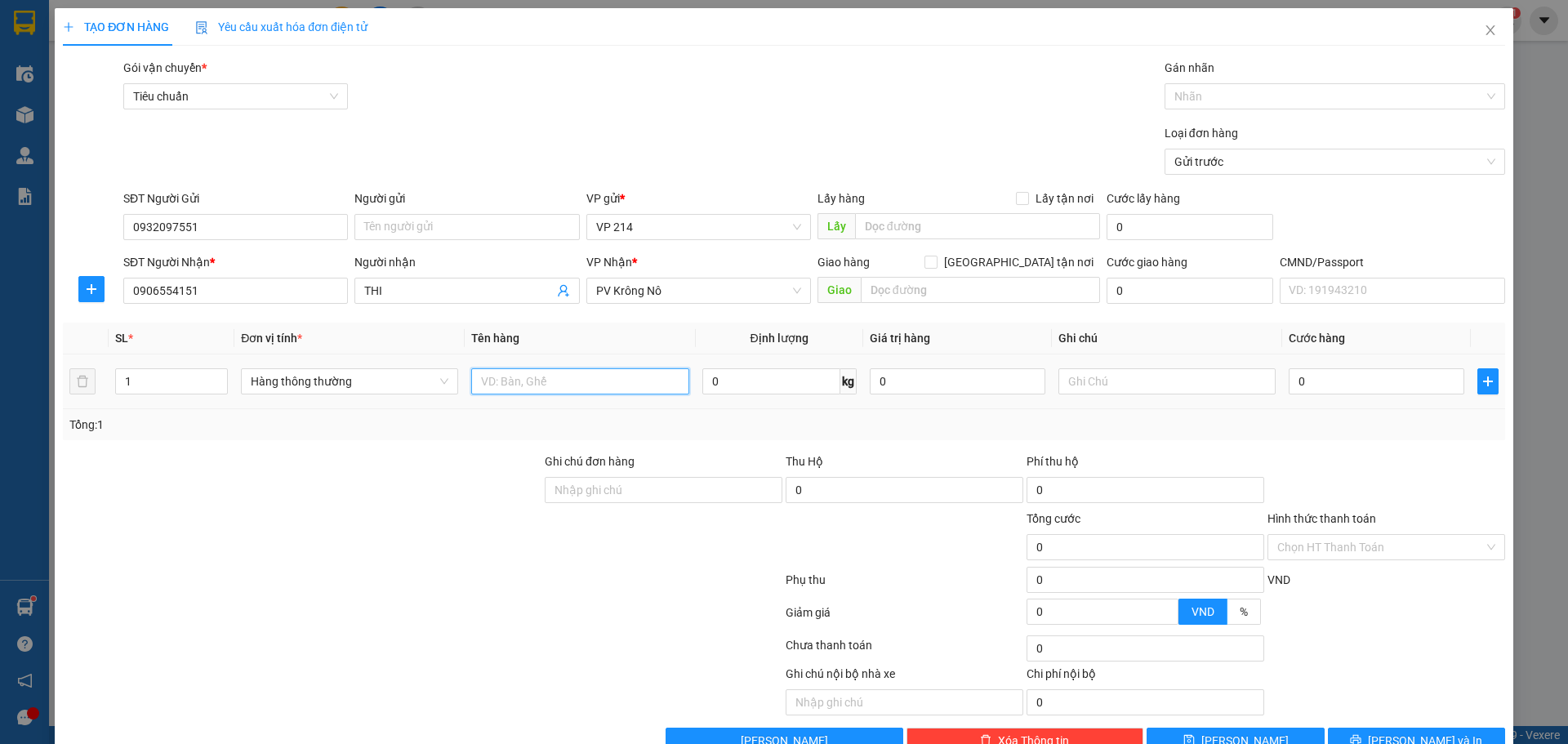
click at [578, 383] on input "text" at bounding box center [580, 381] width 217 height 26
click at [215, 295] on input "0906554151" at bounding box center [235, 291] width 225 height 26
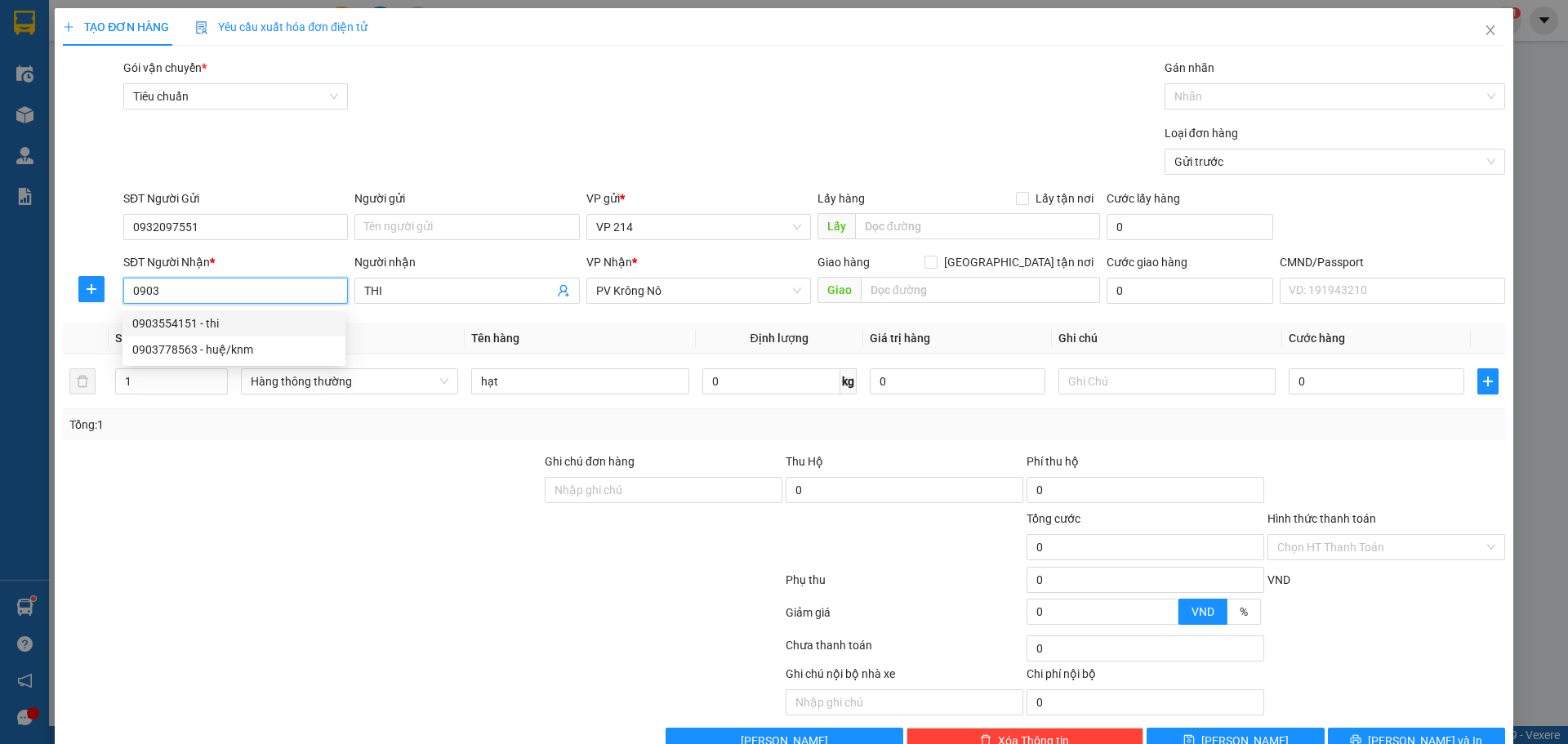
click at [170, 324] on div "0903554151 - thi" at bounding box center [234, 323] width 203 height 18
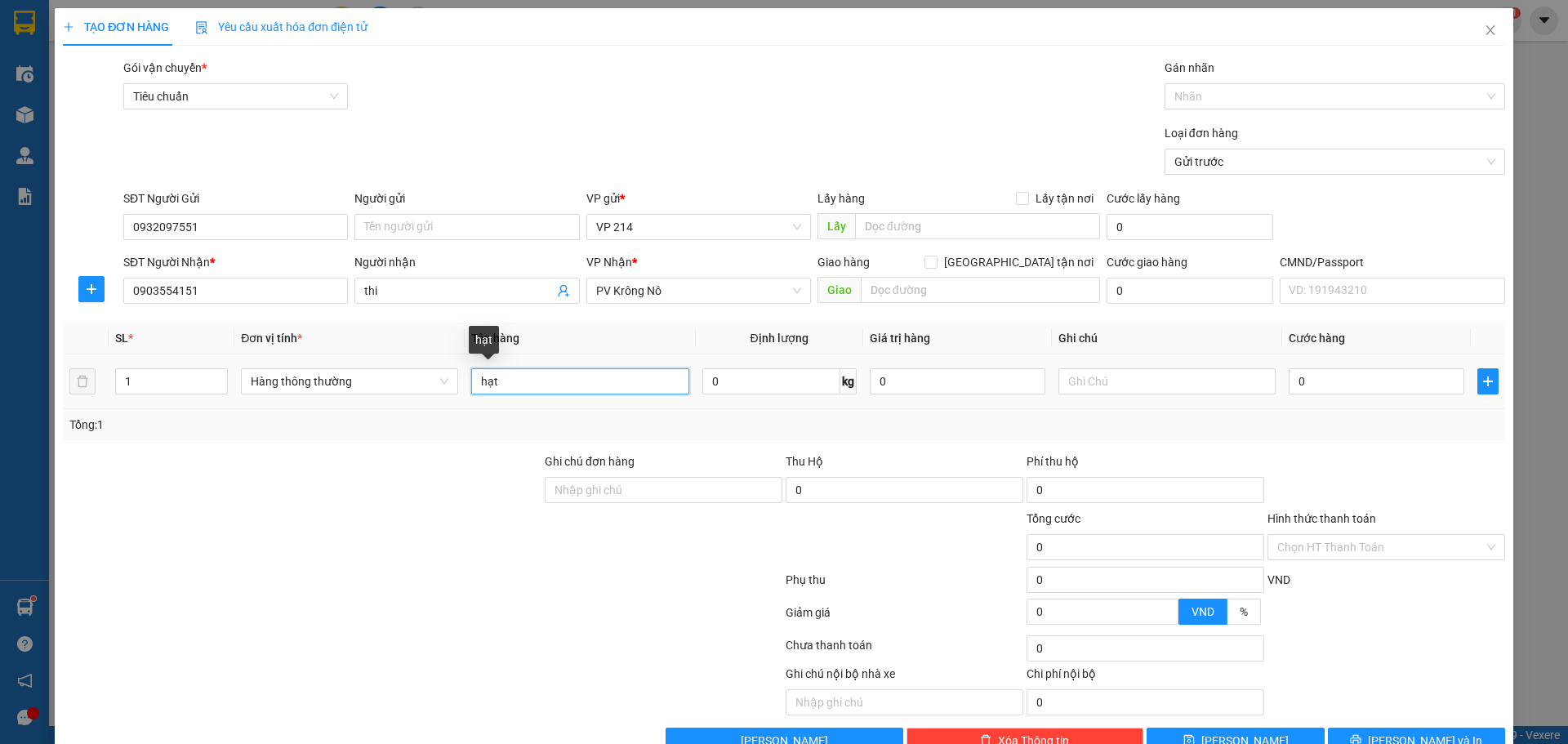
click at [541, 384] on input "hạt" at bounding box center [580, 381] width 217 height 26
click at [1172, 385] on input "text" at bounding box center [1167, 381] width 217 height 26
drag, startPoint x: 511, startPoint y: 390, endPoint x: 372, endPoint y: 394, distance: 139.1
click at [378, 399] on tr "1 Hàng thông thường hạt 0 kg 0 0" at bounding box center [784, 381] width 1442 height 55
drag, startPoint x: 149, startPoint y: 385, endPoint x: 36, endPoint y: 392, distance: 113.2
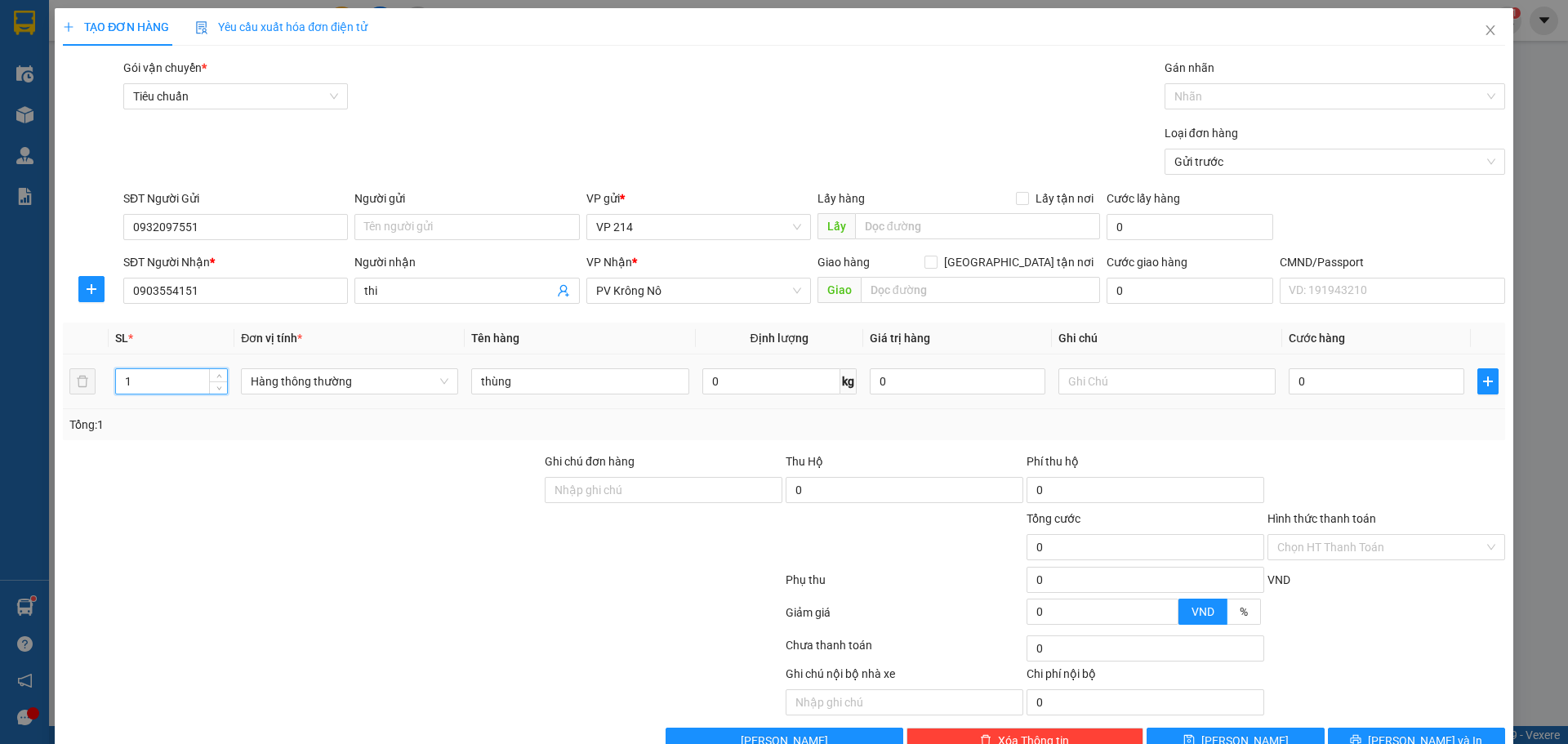
click at [55, 394] on div "TẠO ĐƠN HÀNG Yêu cầu xuất hóa đơn điện tử Transit Pickup Surcharge Ids Transit …" at bounding box center [784, 387] width 1459 height 758
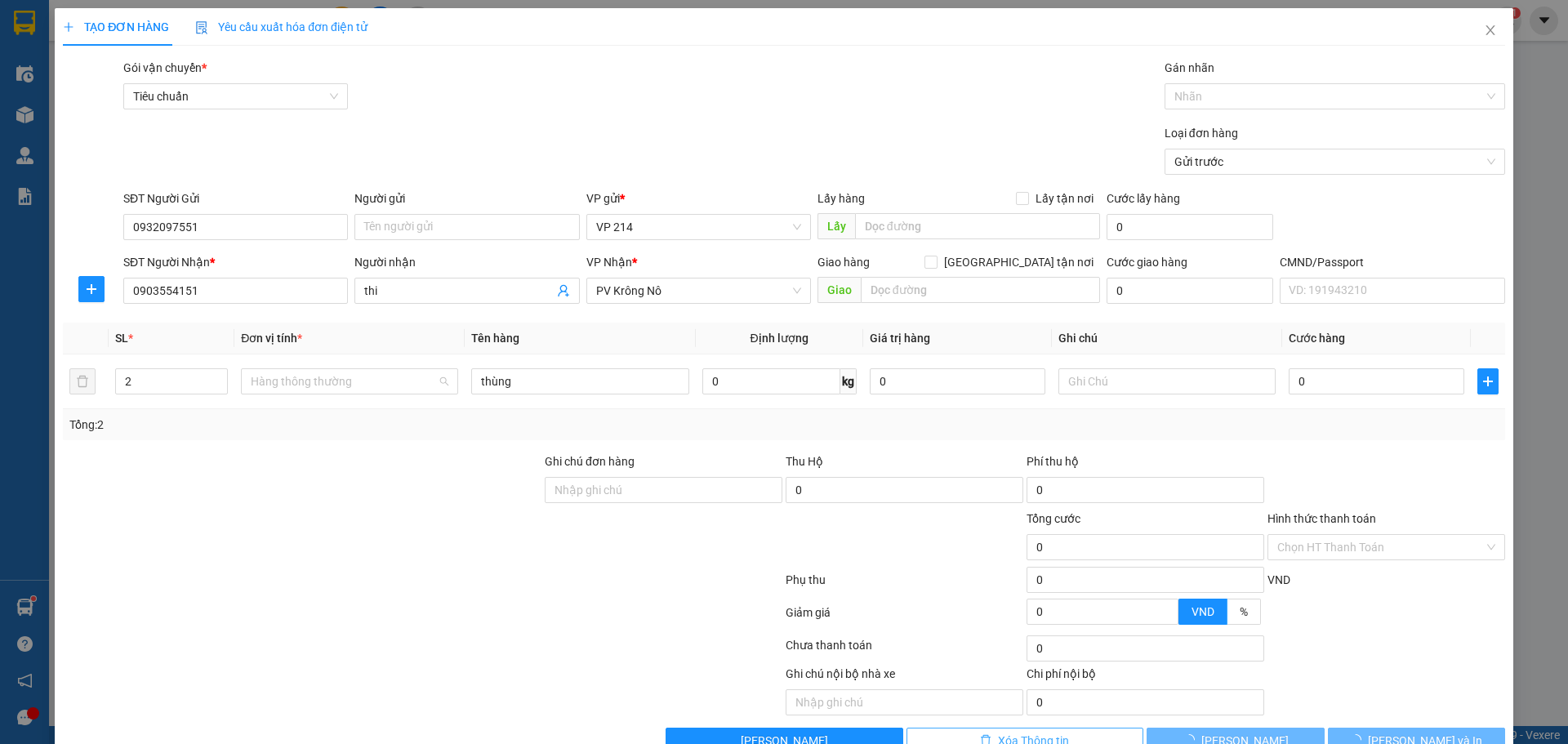
scroll to position [340, 0]
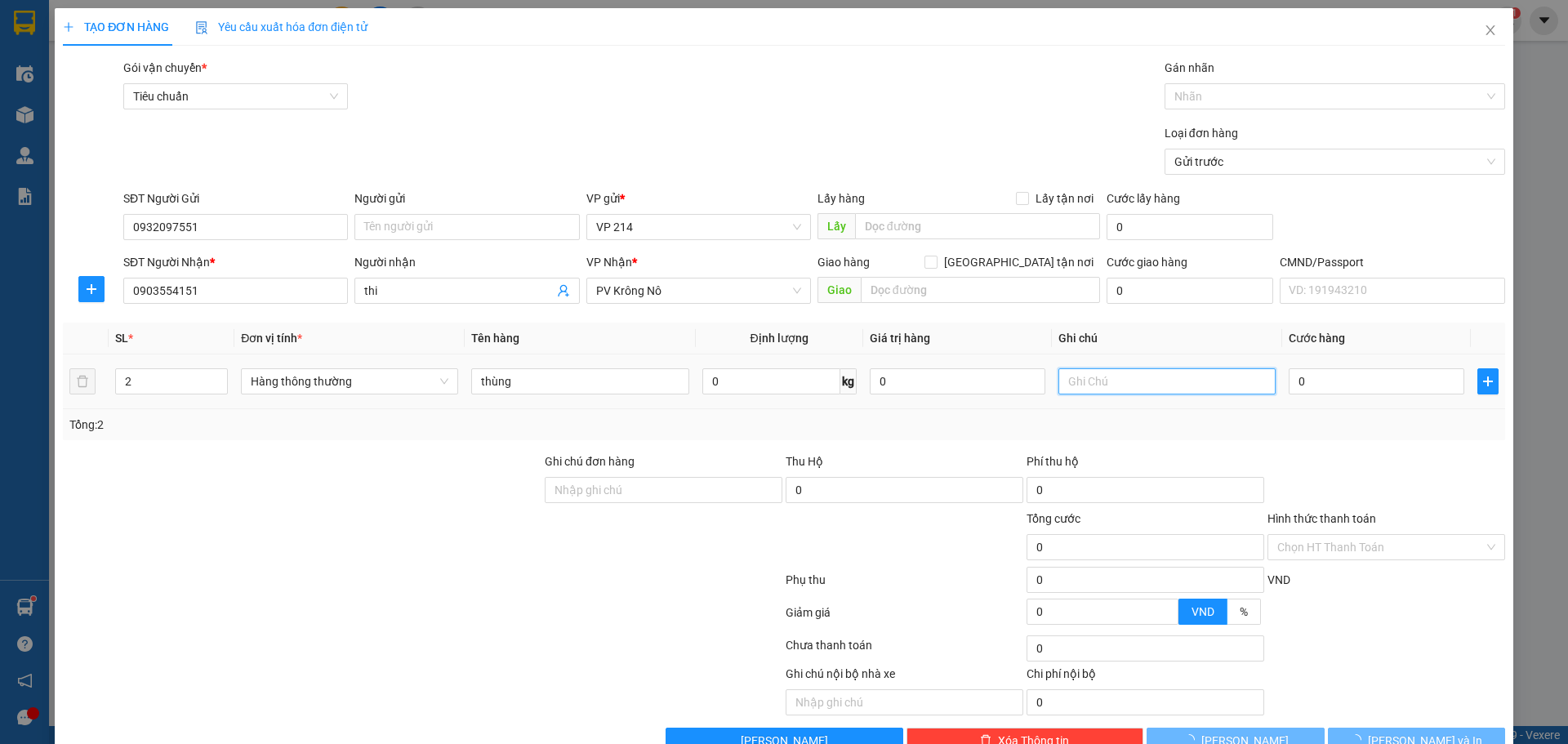
click at [1143, 375] on input "text" at bounding box center [1167, 381] width 217 height 26
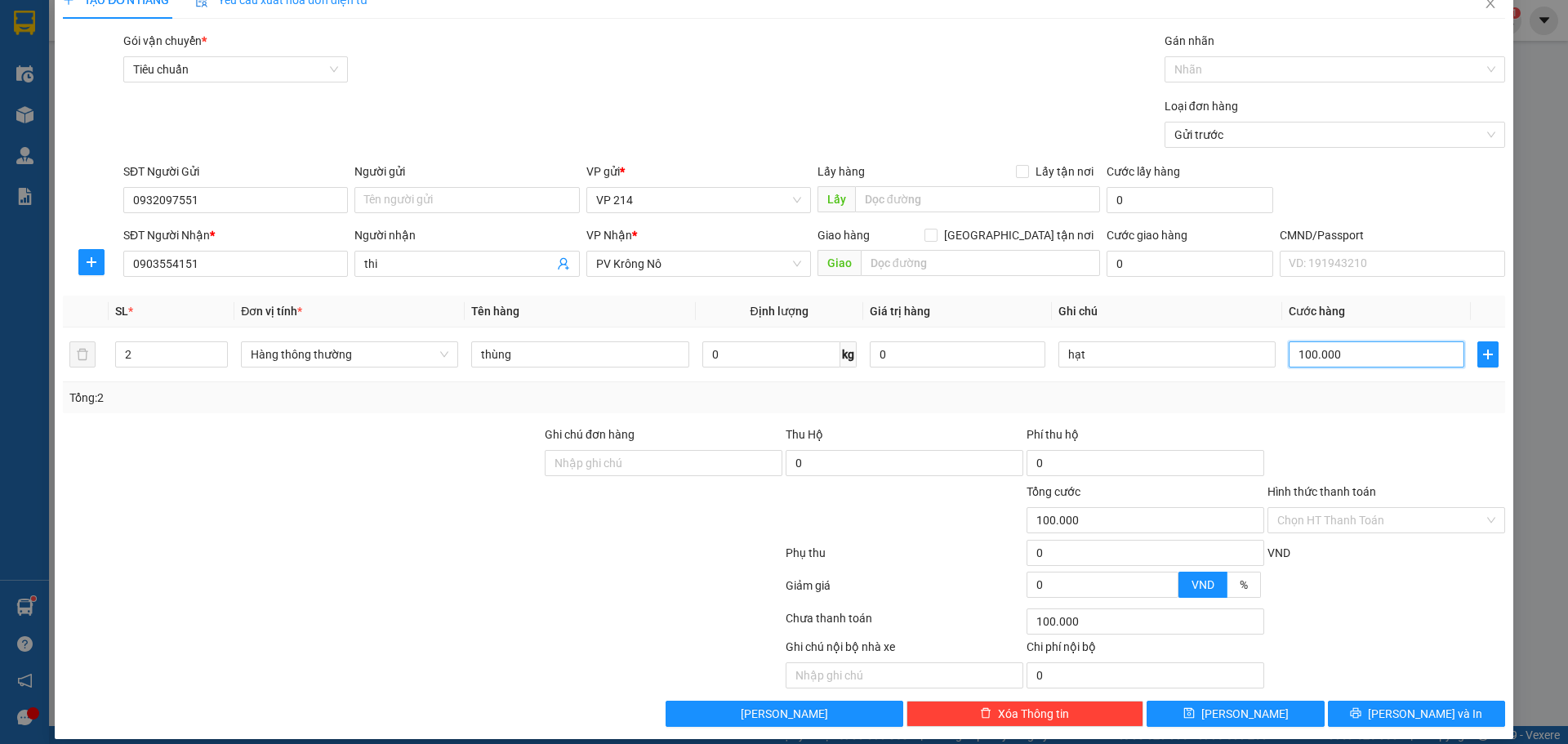
scroll to position [42, 0]
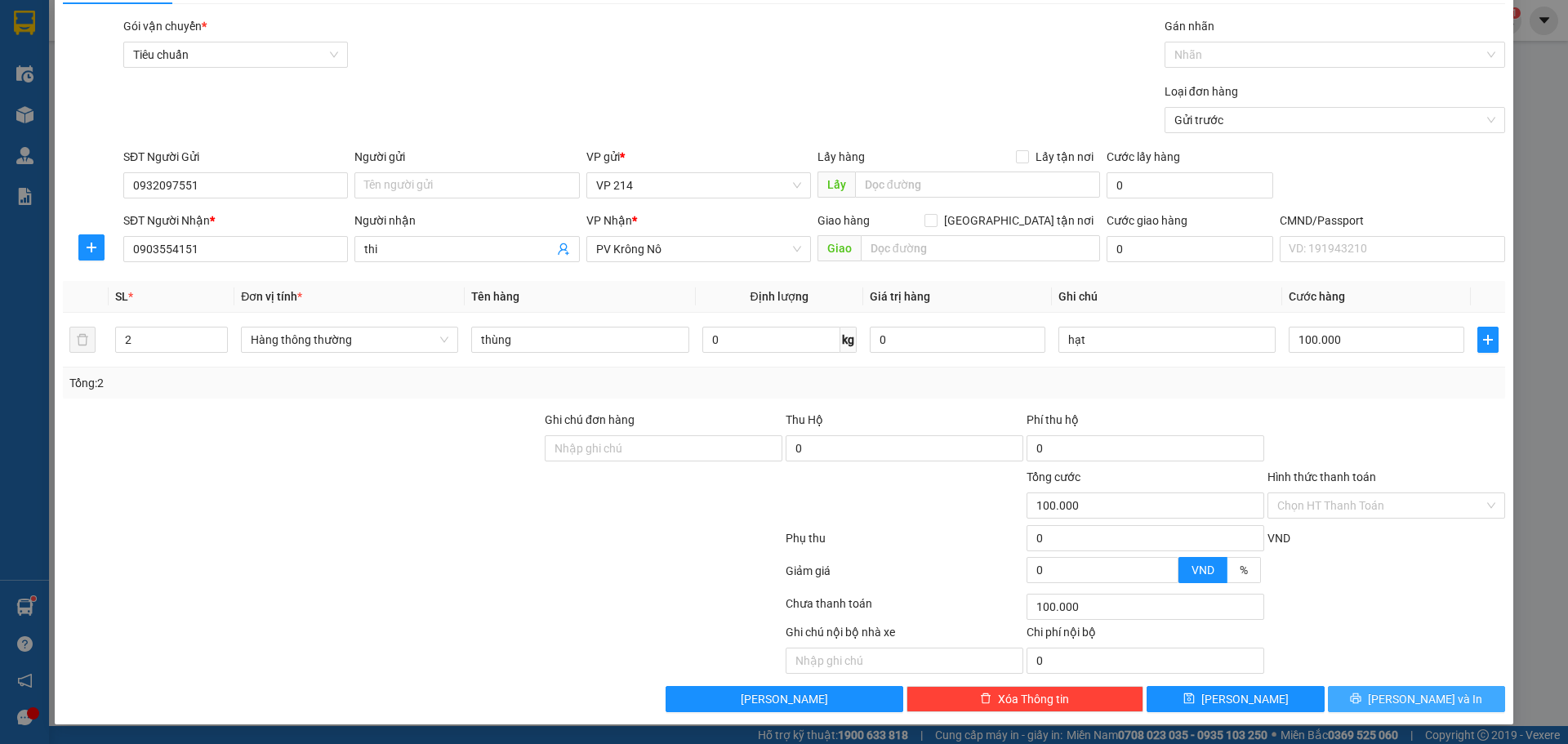
click at [1395, 697] on span "[PERSON_NAME] và In" at bounding box center [1425, 699] width 114 height 18
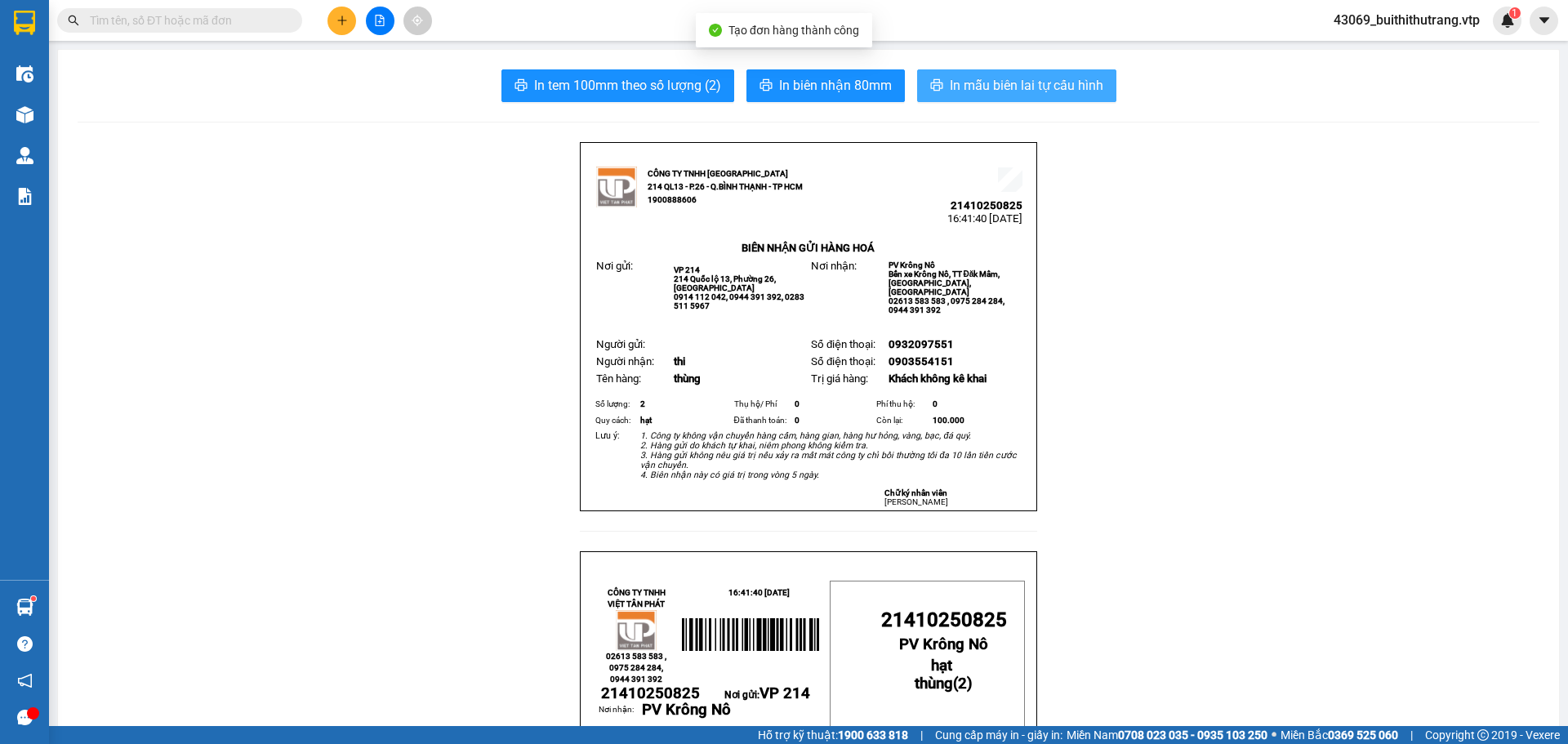
click at [1003, 79] on span "In mẫu biên lai tự cấu hình" at bounding box center [1027, 85] width 154 height 20
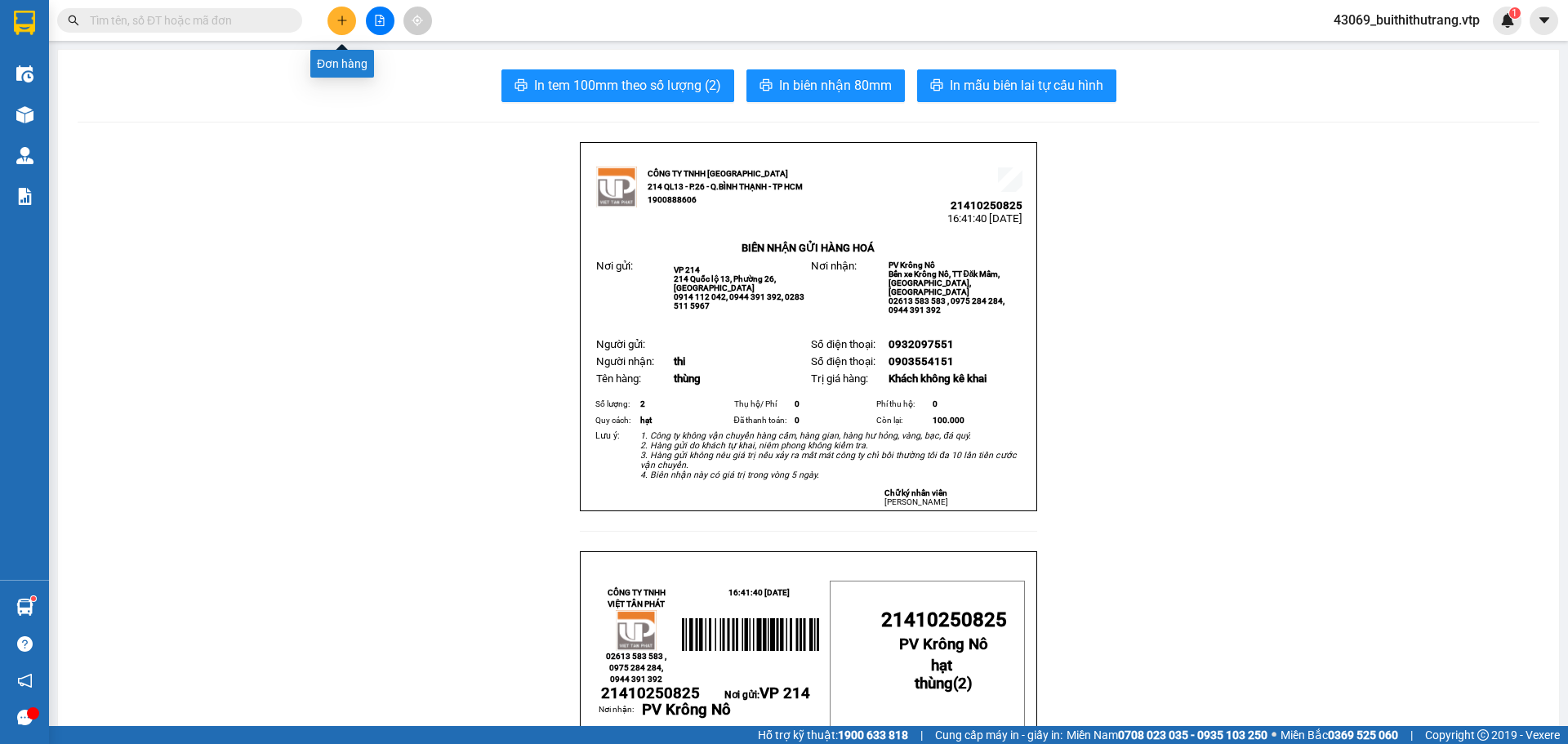
click at [332, 20] on button at bounding box center [341, 20] width 29 height 29
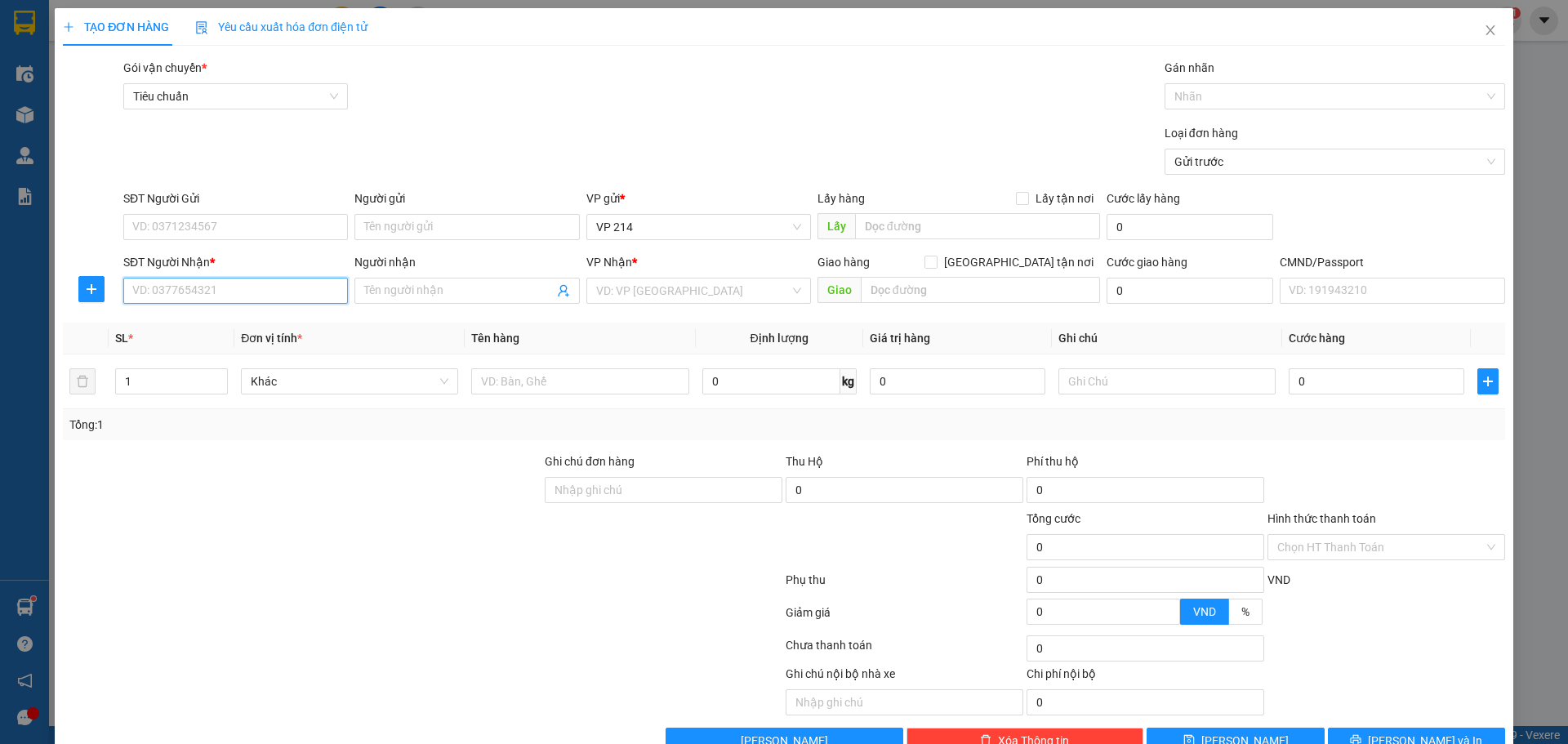
click at [296, 297] on input "SĐT Người Nhận *" at bounding box center [235, 291] width 225 height 26
click at [216, 319] on div "0971894171 - TRUNG" at bounding box center [234, 323] width 203 height 18
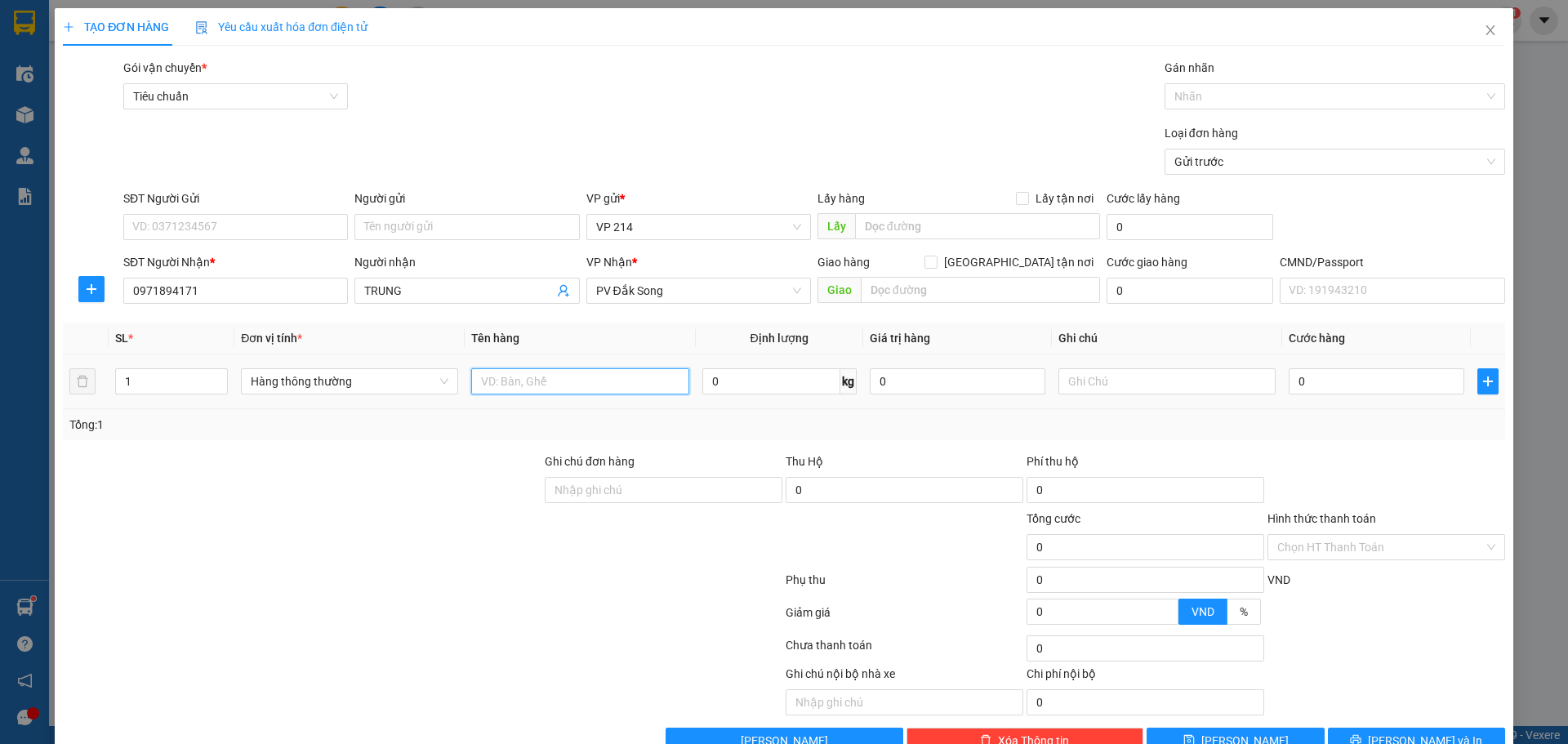
click at [528, 385] on input "text" at bounding box center [580, 381] width 217 height 26
click at [1435, 732] on span "[PERSON_NAME] và In" at bounding box center [1425, 741] width 114 height 18
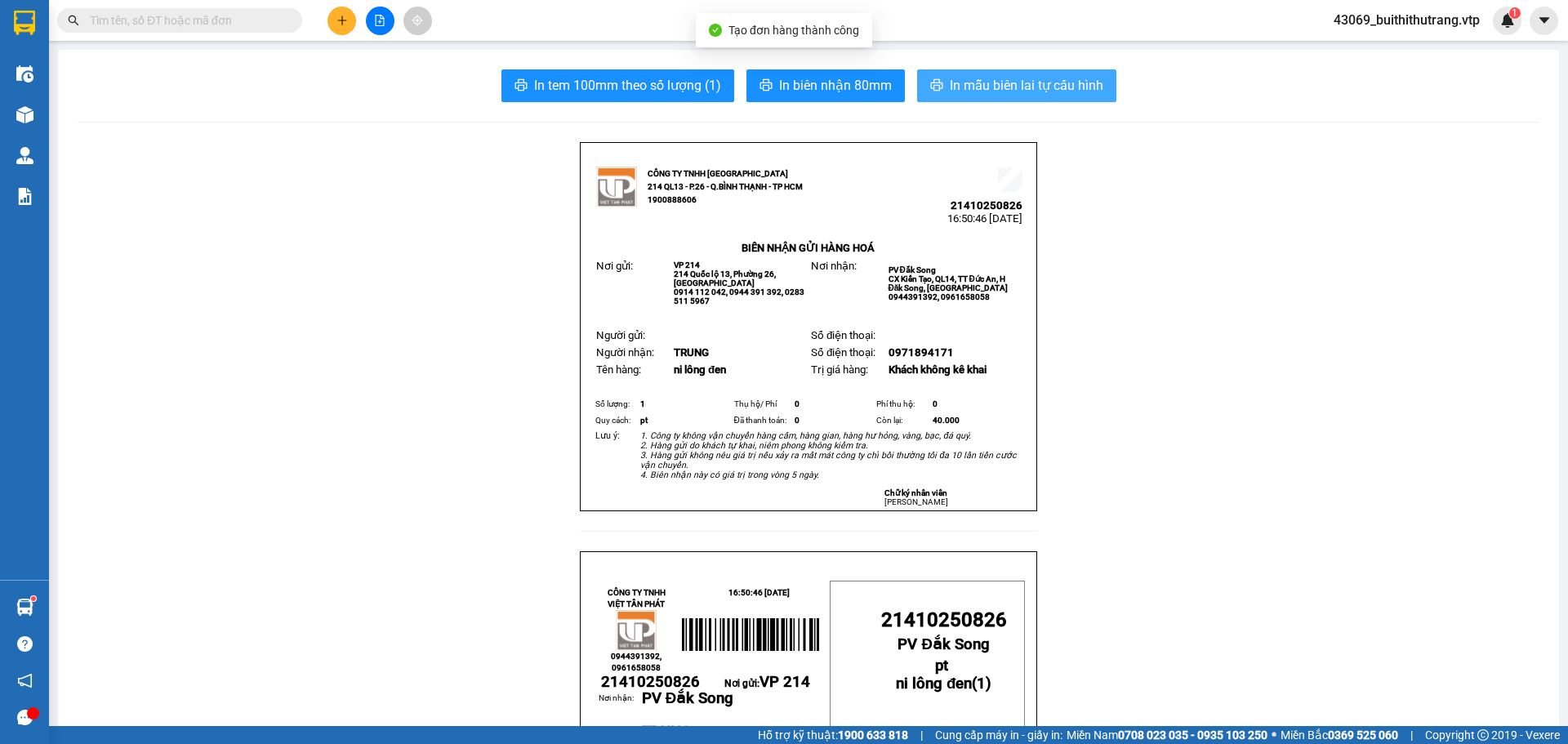
click at [1022, 83] on span "In mẫu biên lai tự cấu hình" at bounding box center [1027, 85] width 154 height 20
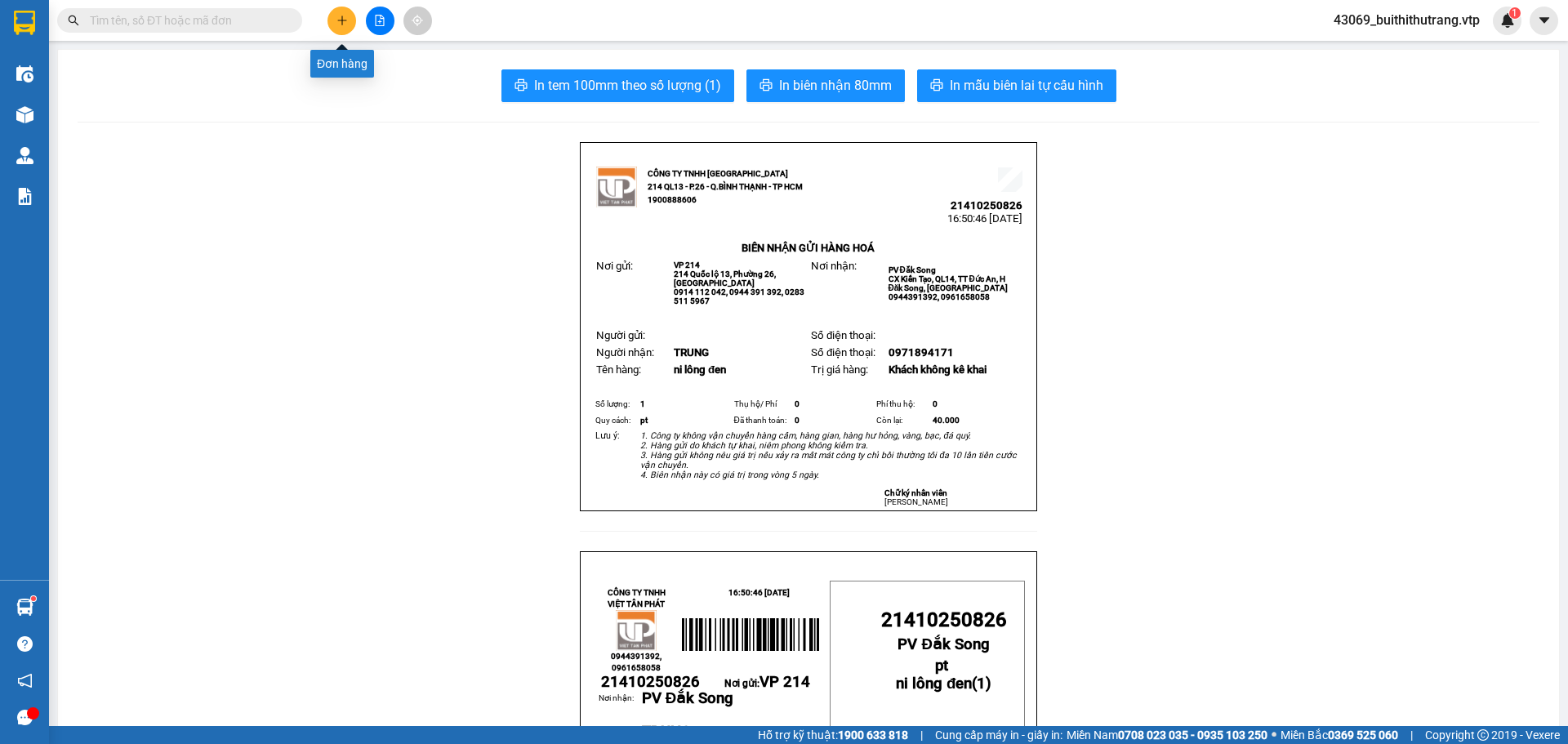
click at [350, 31] on button at bounding box center [341, 20] width 29 height 29
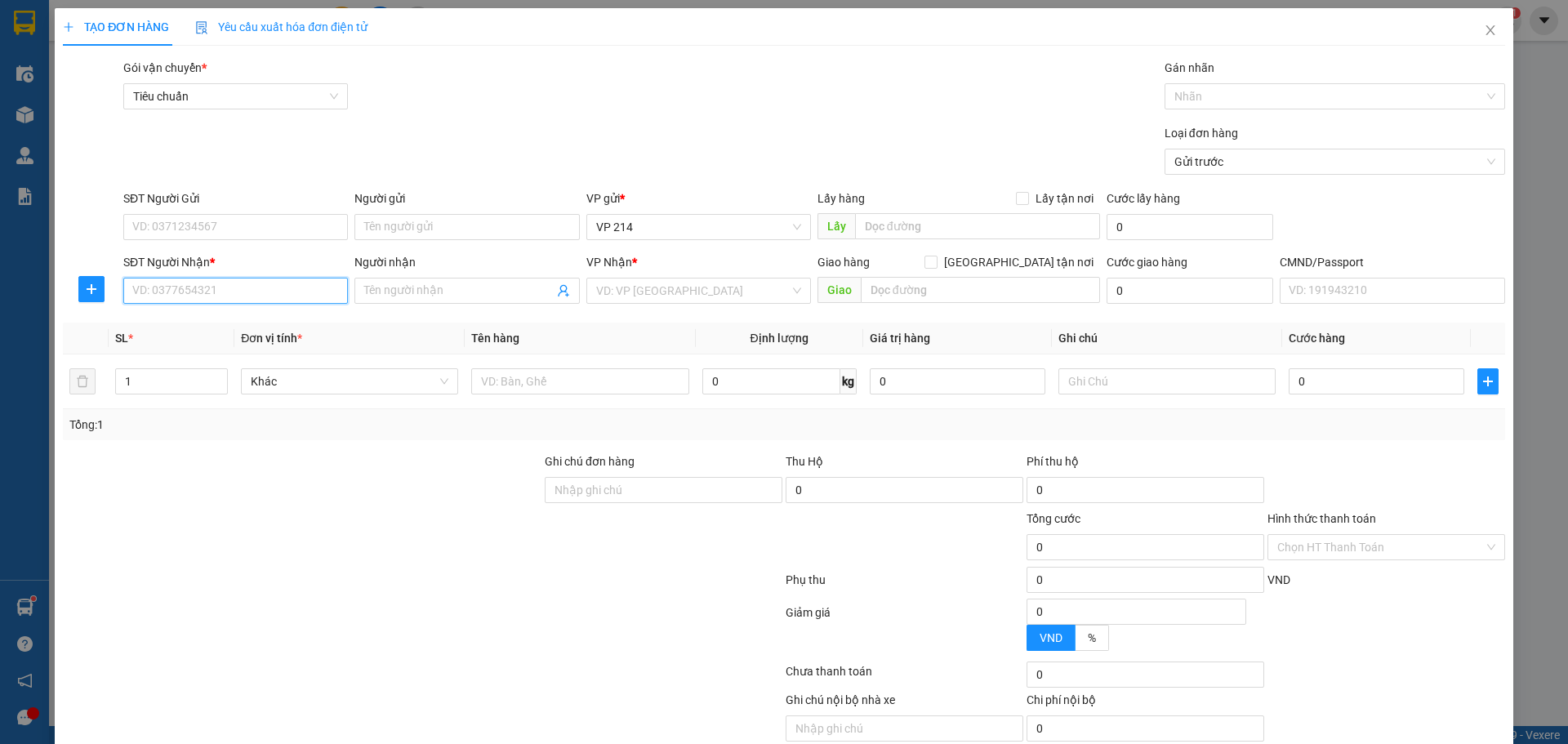
click at [291, 292] on input "SĐT Người Nhận *" at bounding box center [235, 291] width 225 height 26
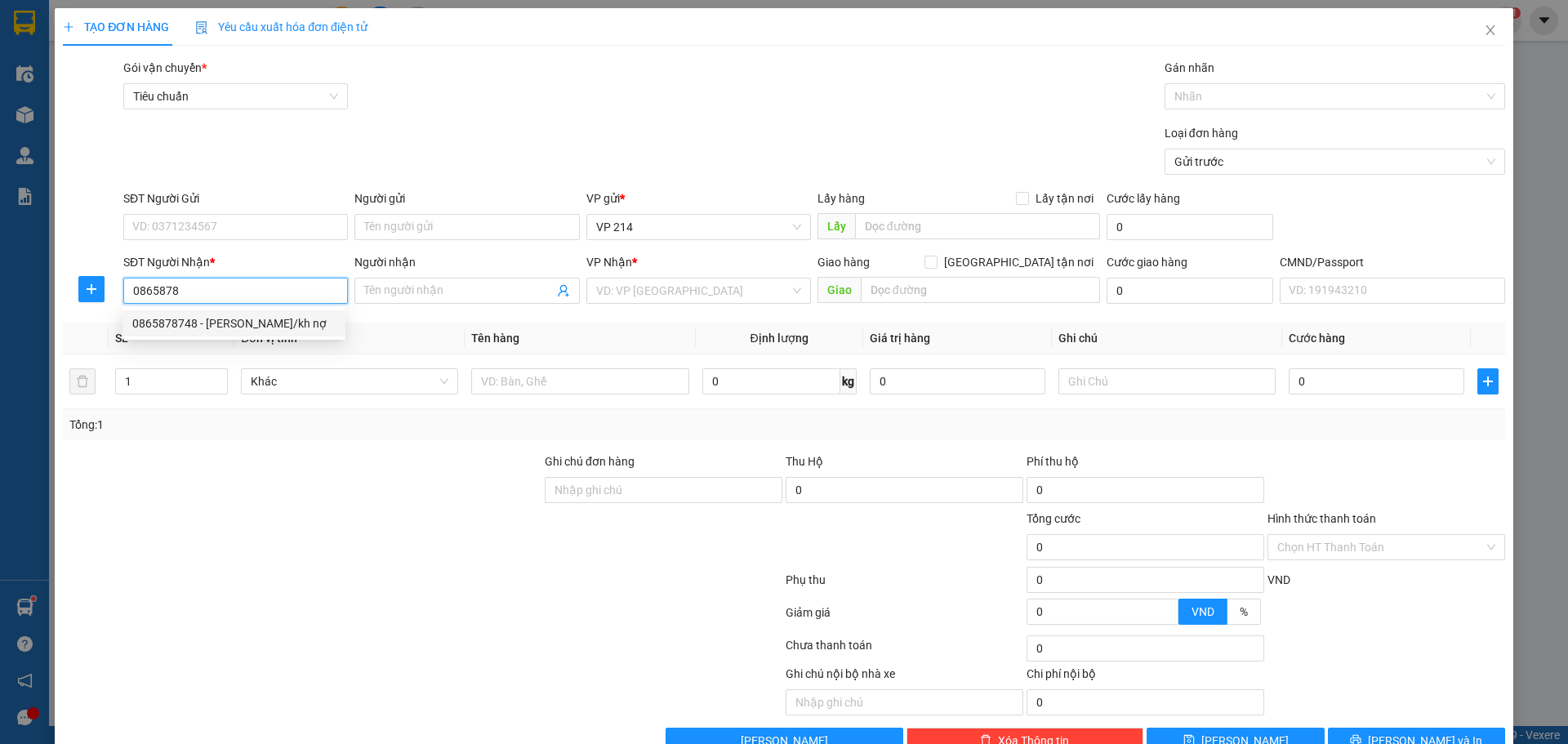
click at [175, 319] on div "0865878748 - [PERSON_NAME]/kh nợ" at bounding box center [234, 323] width 203 height 18
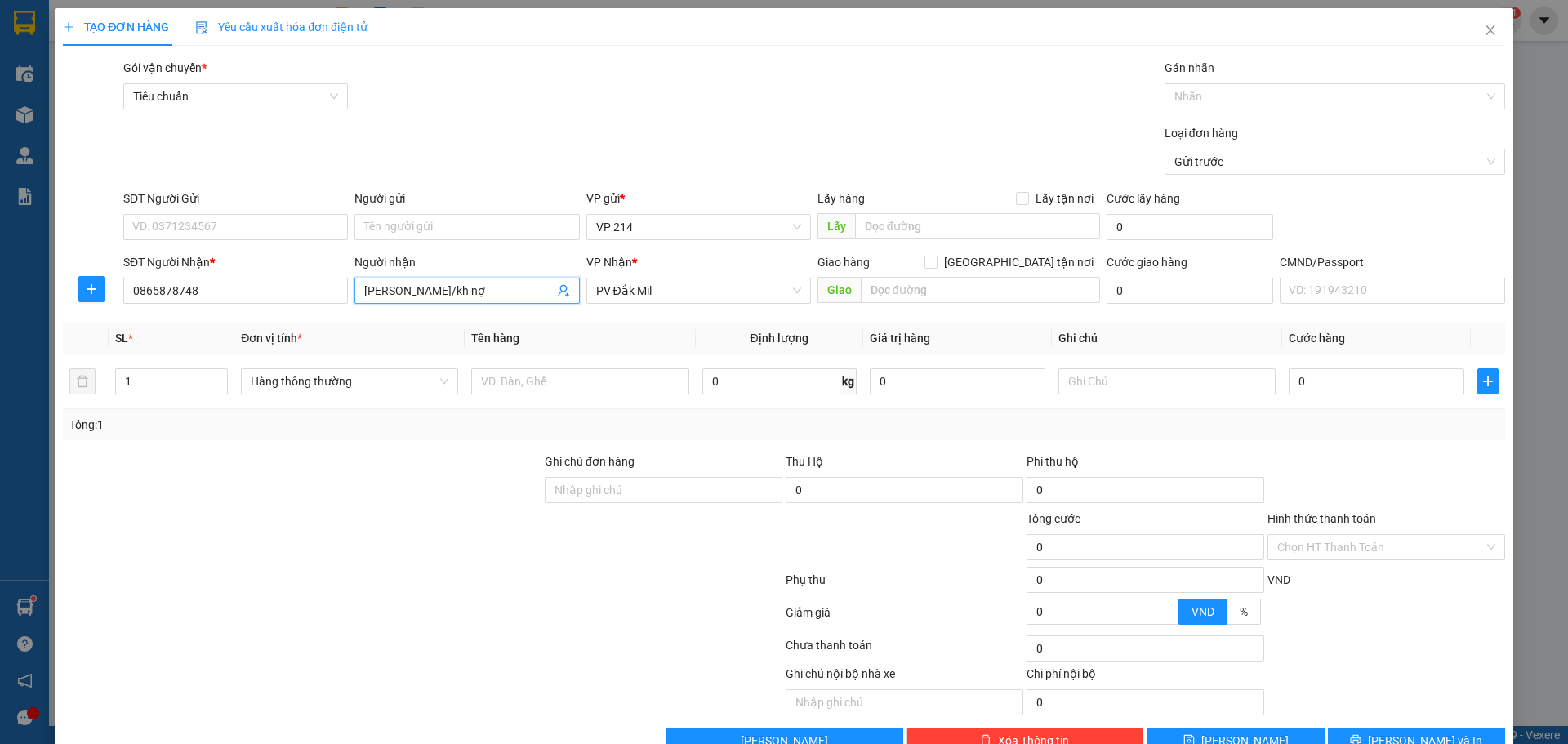
click at [492, 290] on input "[PERSON_NAME]/kh nợ" at bounding box center [458, 291] width 189 height 18
click at [693, 319] on div "Transit Pickup Surcharge Ids Transit Deliver Surcharge Ids Transit Deliver Surc…" at bounding box center [784, 406] width 1442 height 695
click at [595, 381] on input "text" at bounding box center [580, 381] width 217 height 26
click at [1143, 389] on input "text" at bounding box center [1167, 381] width 217 height 26
click at [1361, 734] on icon "printer" at bounding box center [1356, 740] width 11 height 11
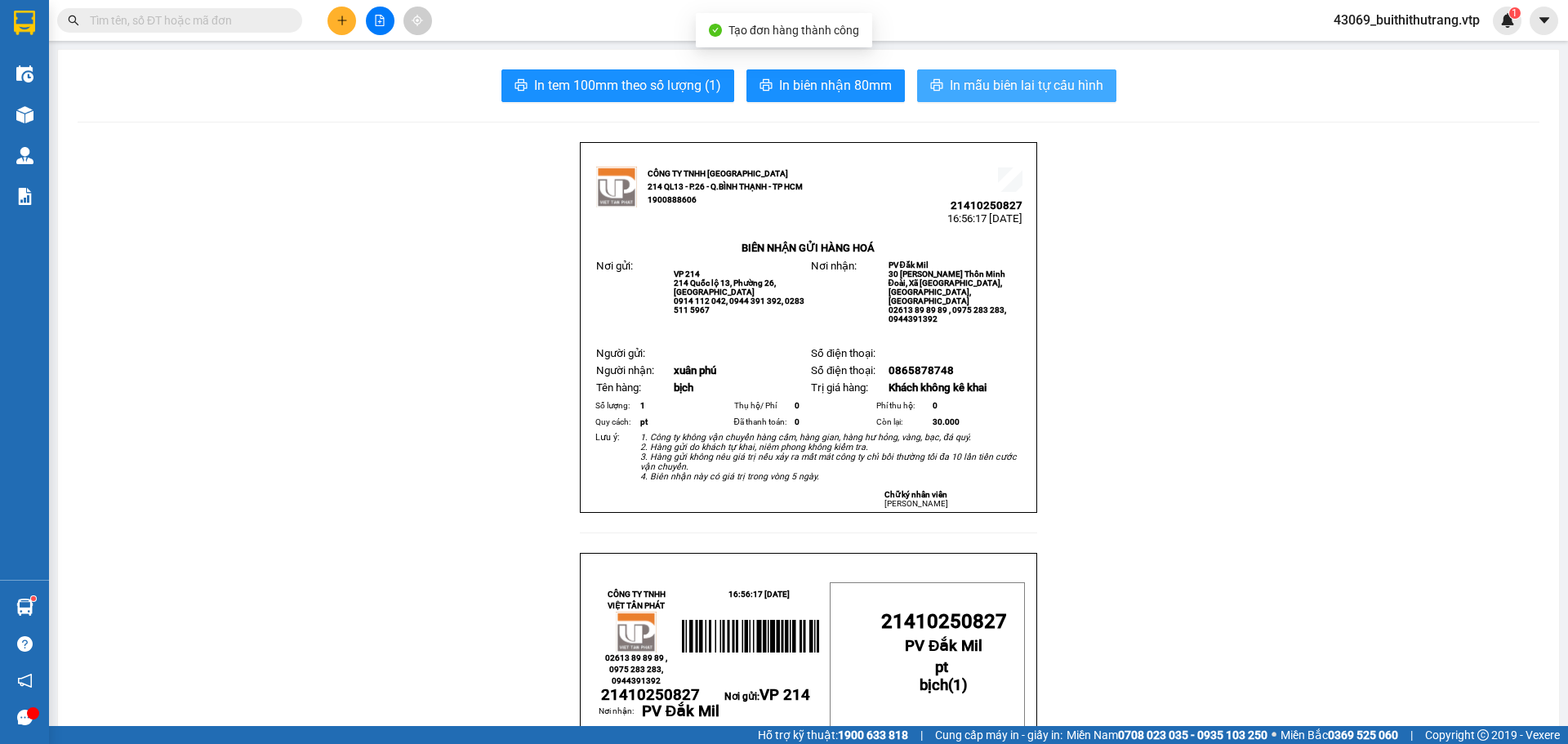
click at [1005, 73] on button "In mẫu biên lai tự cấu hình" at bounding box center [1017, 86] width 199 height 33
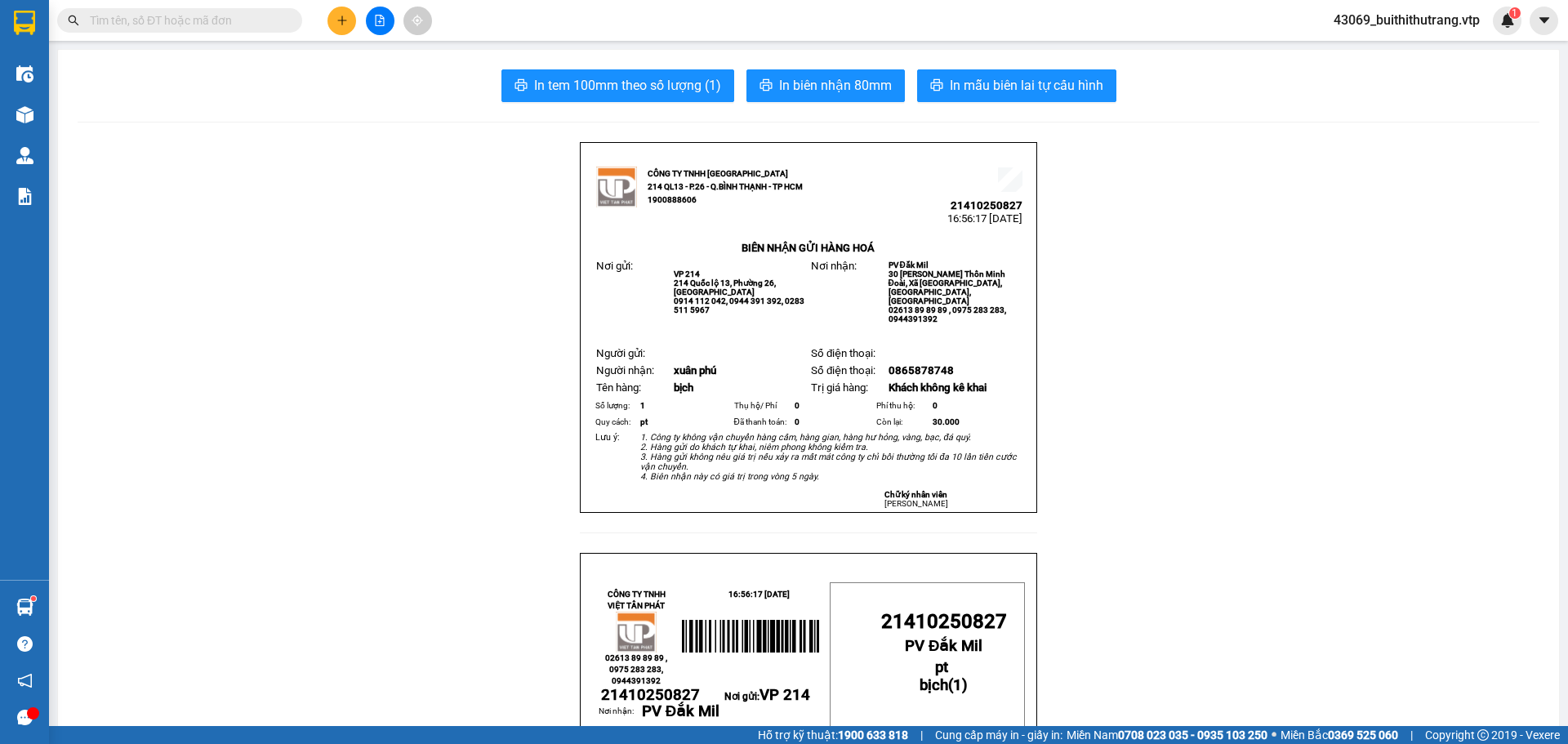
click at [340, 11] on button at bounding box center [341, 20] width 29 height 29
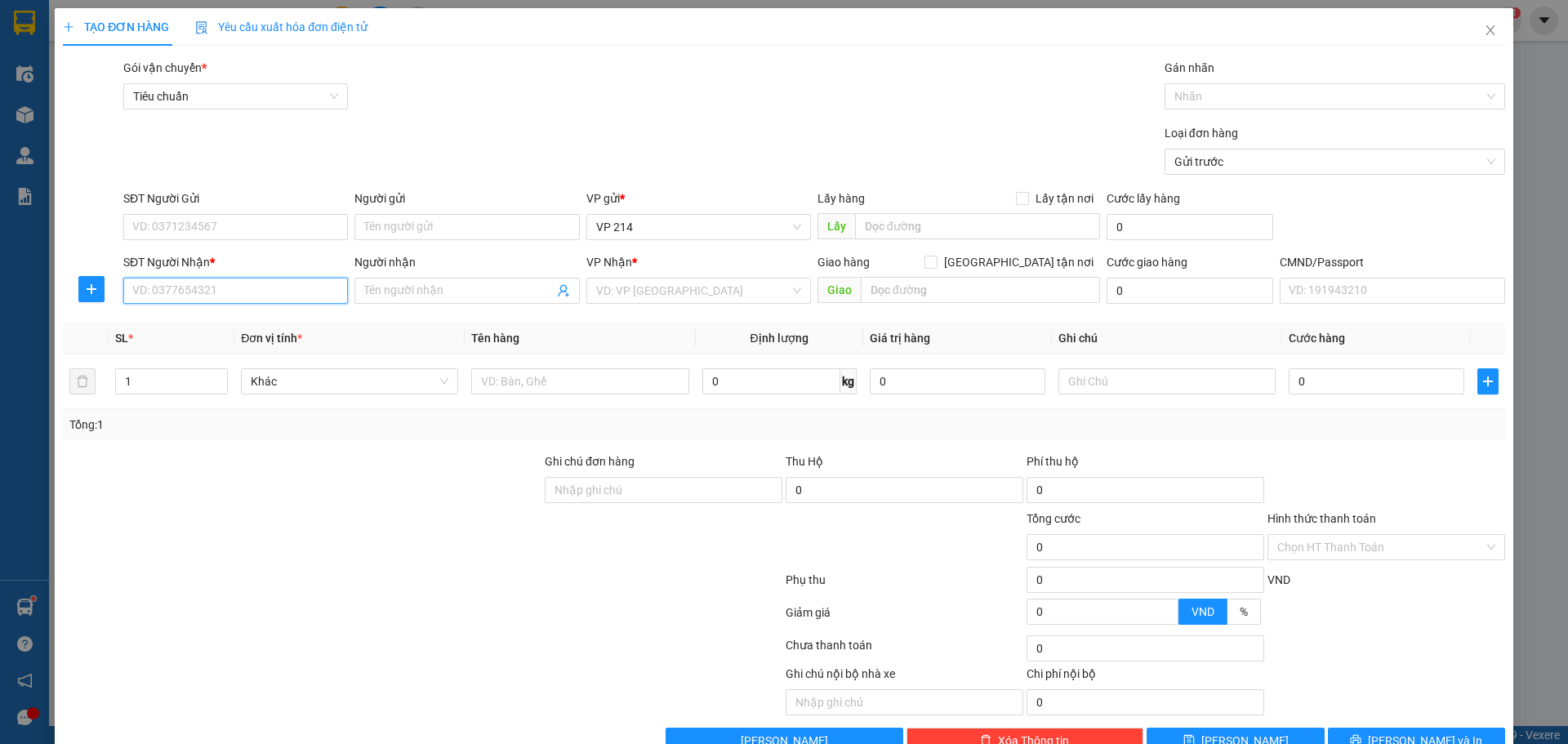
click at [220, 294] on input "SĐT Người Nhận *" at bounding box center [235, 291] width 225 height 26
click at [216, 330] on div "0915200504 - lâm" at bounding box center [234, 323] width 203 height 18
click at [599, 386] on input "text" at bounding box center [580, 381] width 217 height 26
click at [1370, 728] on button "[PERSON_NAME] và In" at bounding box center [1416, 741] width 177 height 26
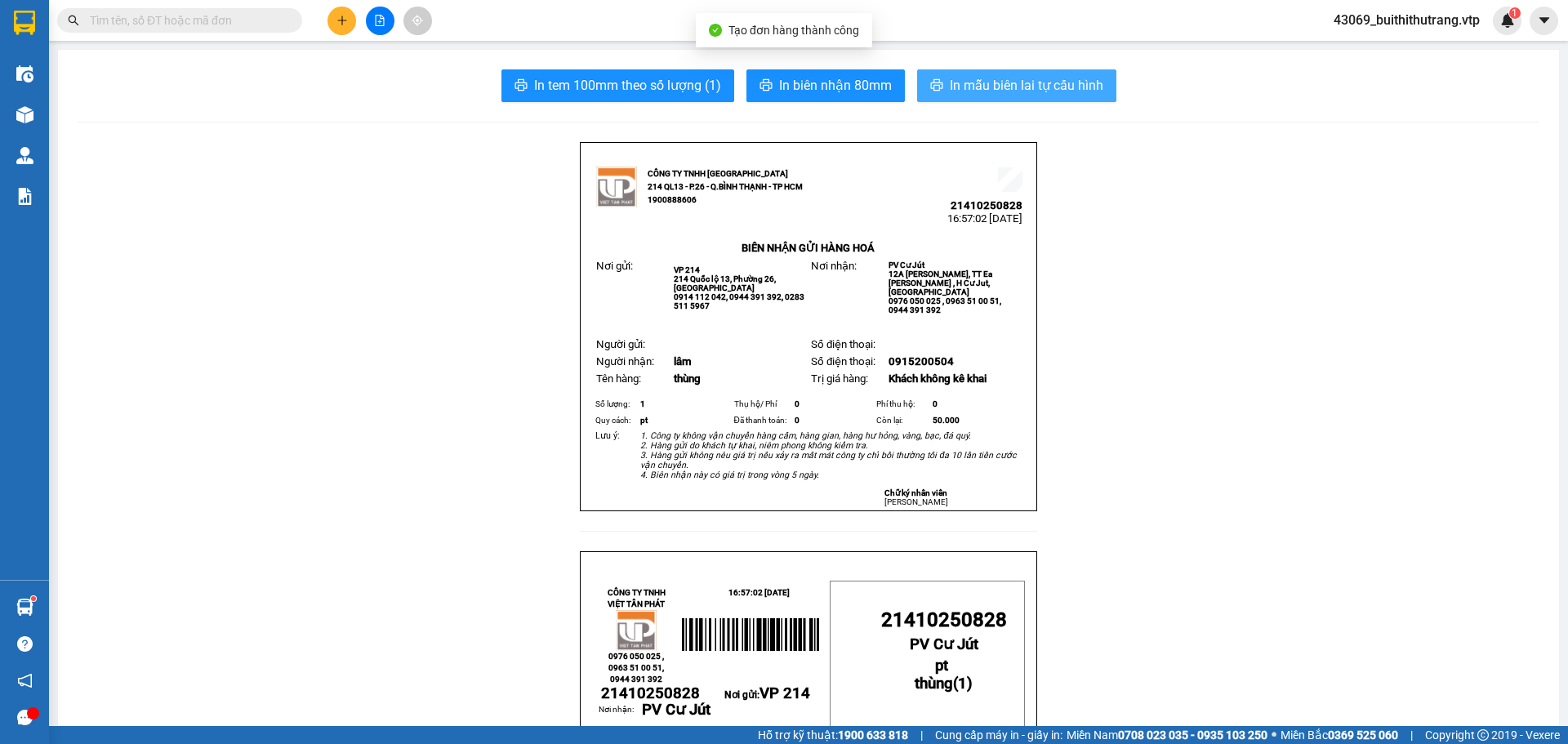
click at [1016, 91] on span "In mẫu biên lai tự cấu hình" at bounding box center [1027, 85] width 154 height 20
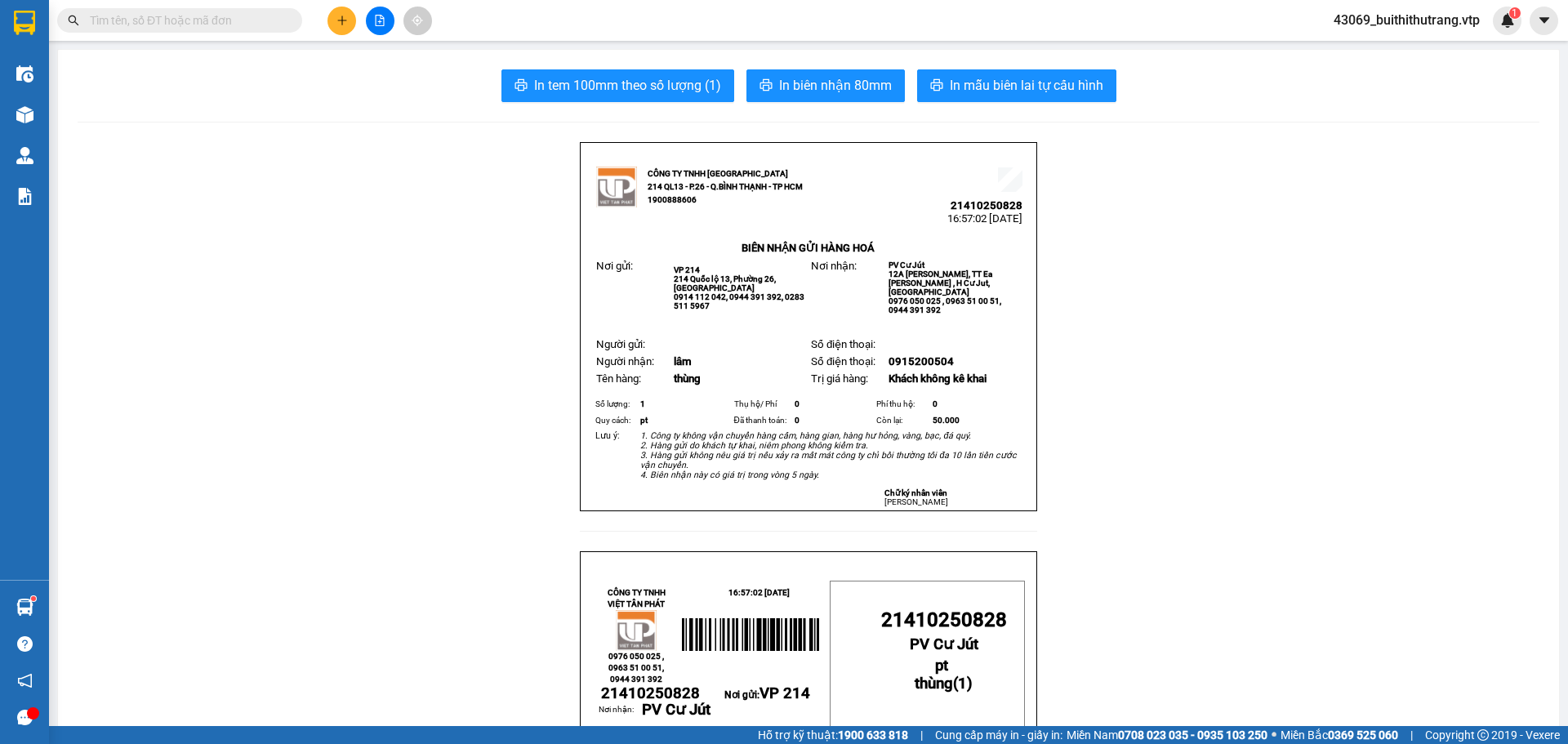
click at [349, 15] on button at bounding box center [341, 20] width 29 height 29
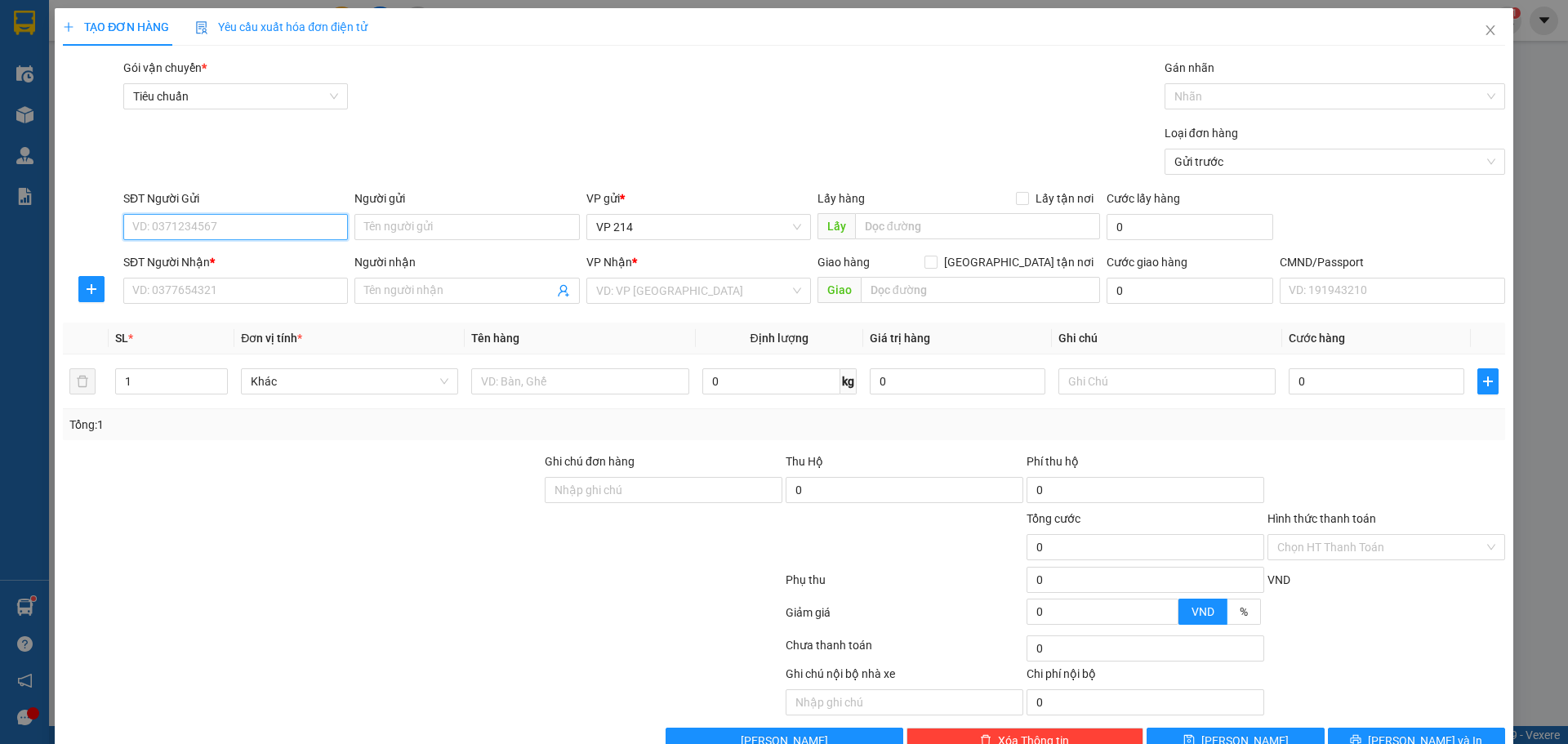
click at [289, 228] on input "SĐT Người Gửi" at bounding box center [235, 227] width 225 height 26
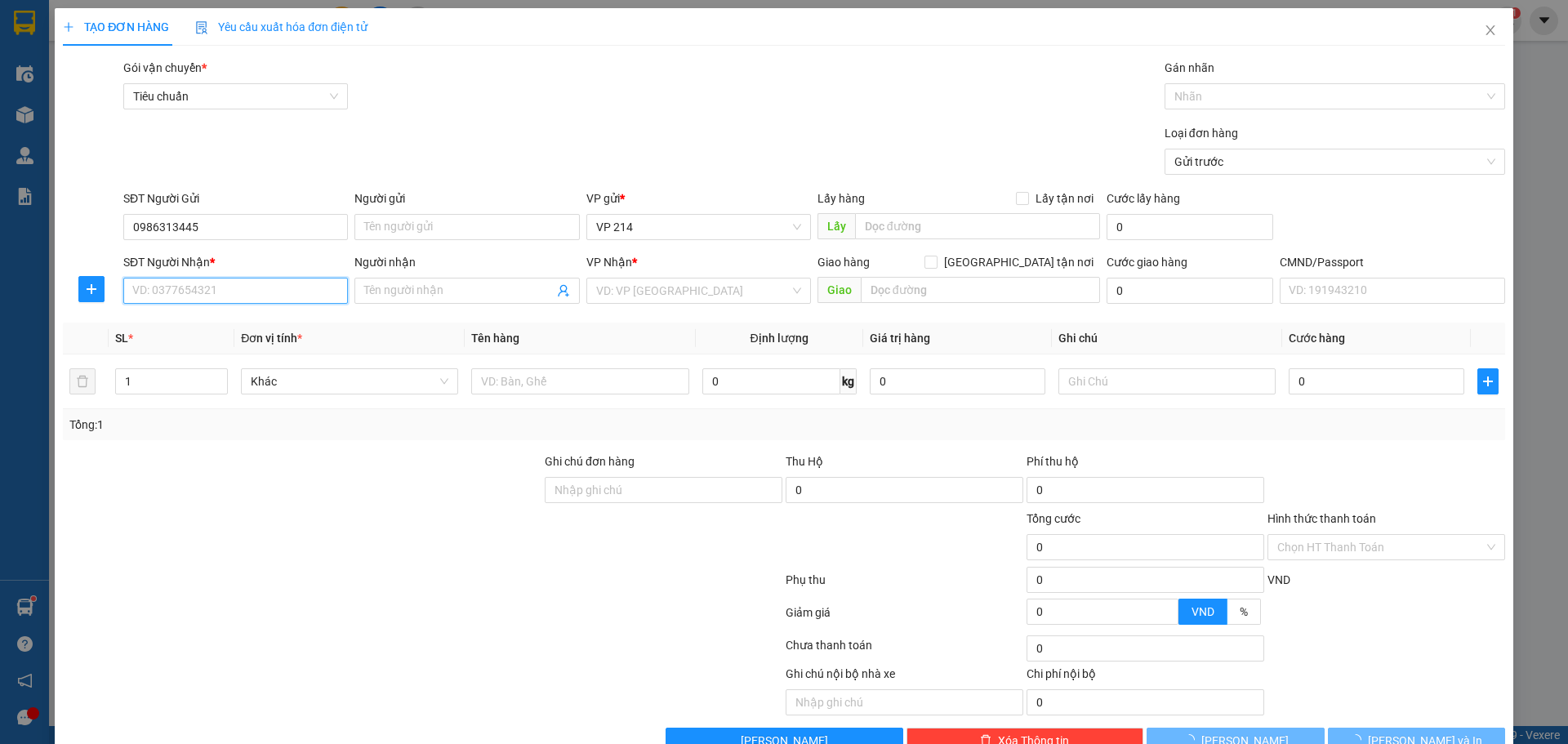
click at [249, 290] on input "SĐT Người Nhận *" at bounding box center [235, 291] width 225 height 26
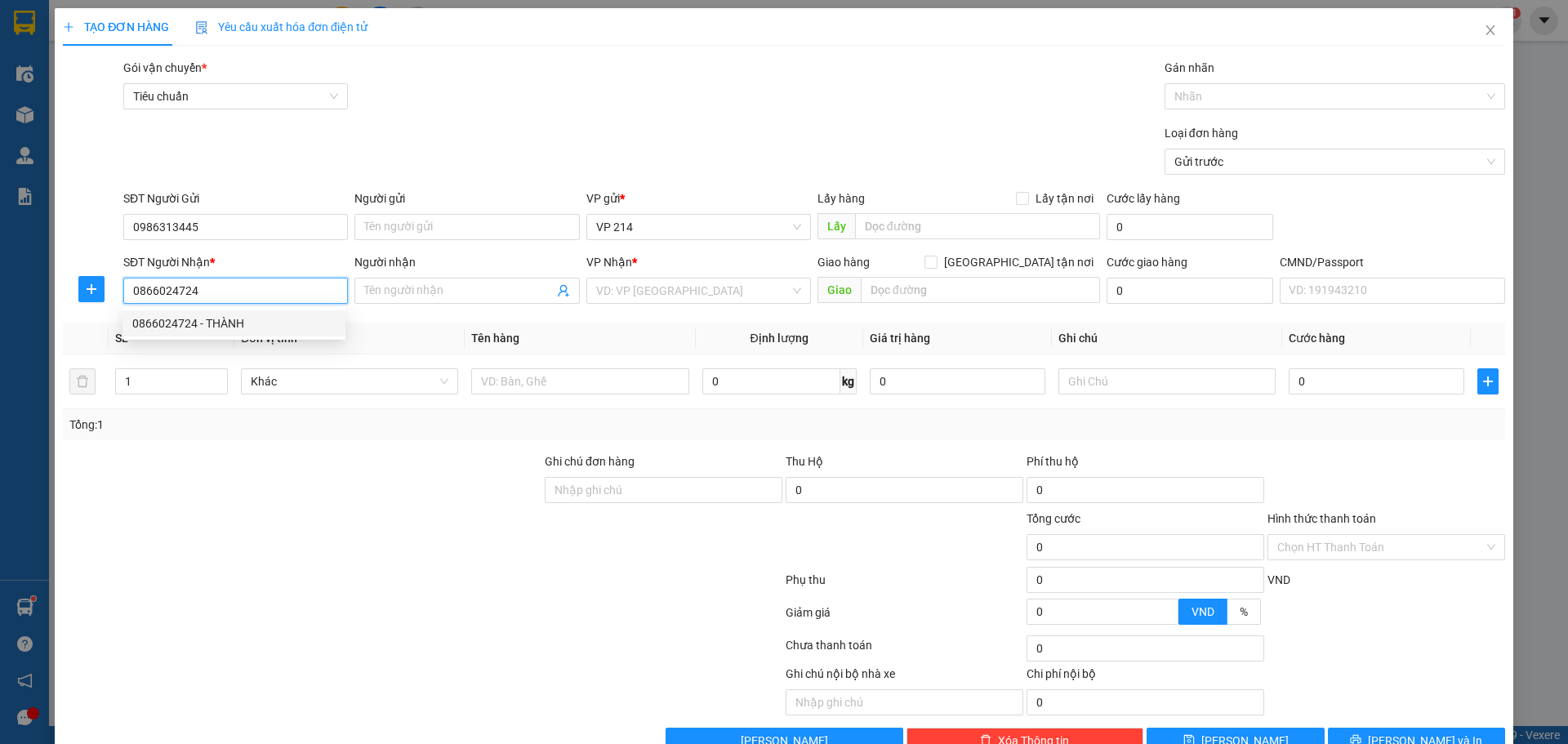
click at [243, 324] on div "0866024724 - THÀNH" at bounding box center [234, 323] width 203 height 18
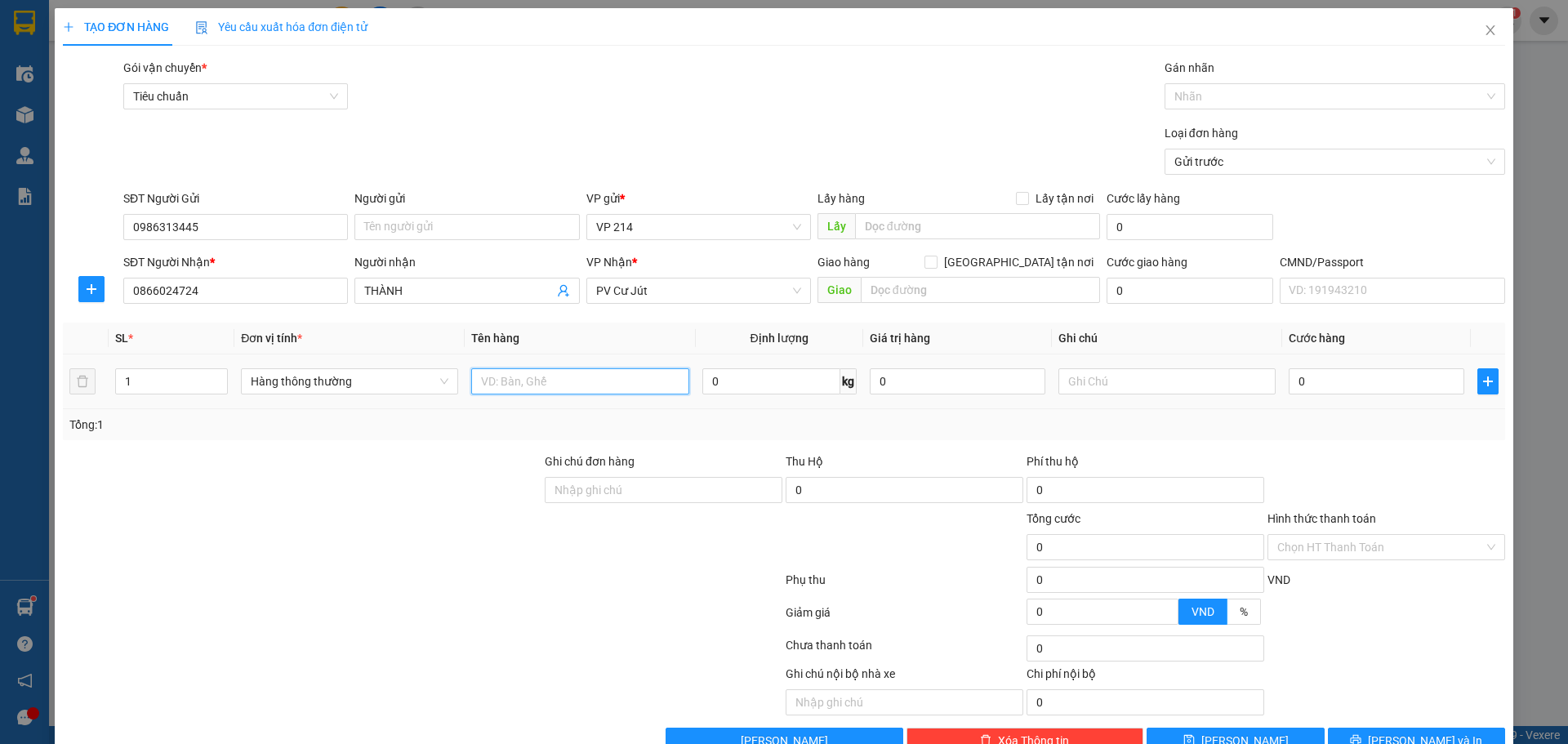
click at [538, 376] on input "text" at bounding box center [580, 381] width 217 height 26
click at [1079, 376] on input "text" at bounding box center [1167, 381] width 217 height 26
click at [1407, 732] on span "[PERSON_NAME] và In" at bounding box center [1425, 741] width 114 height 18
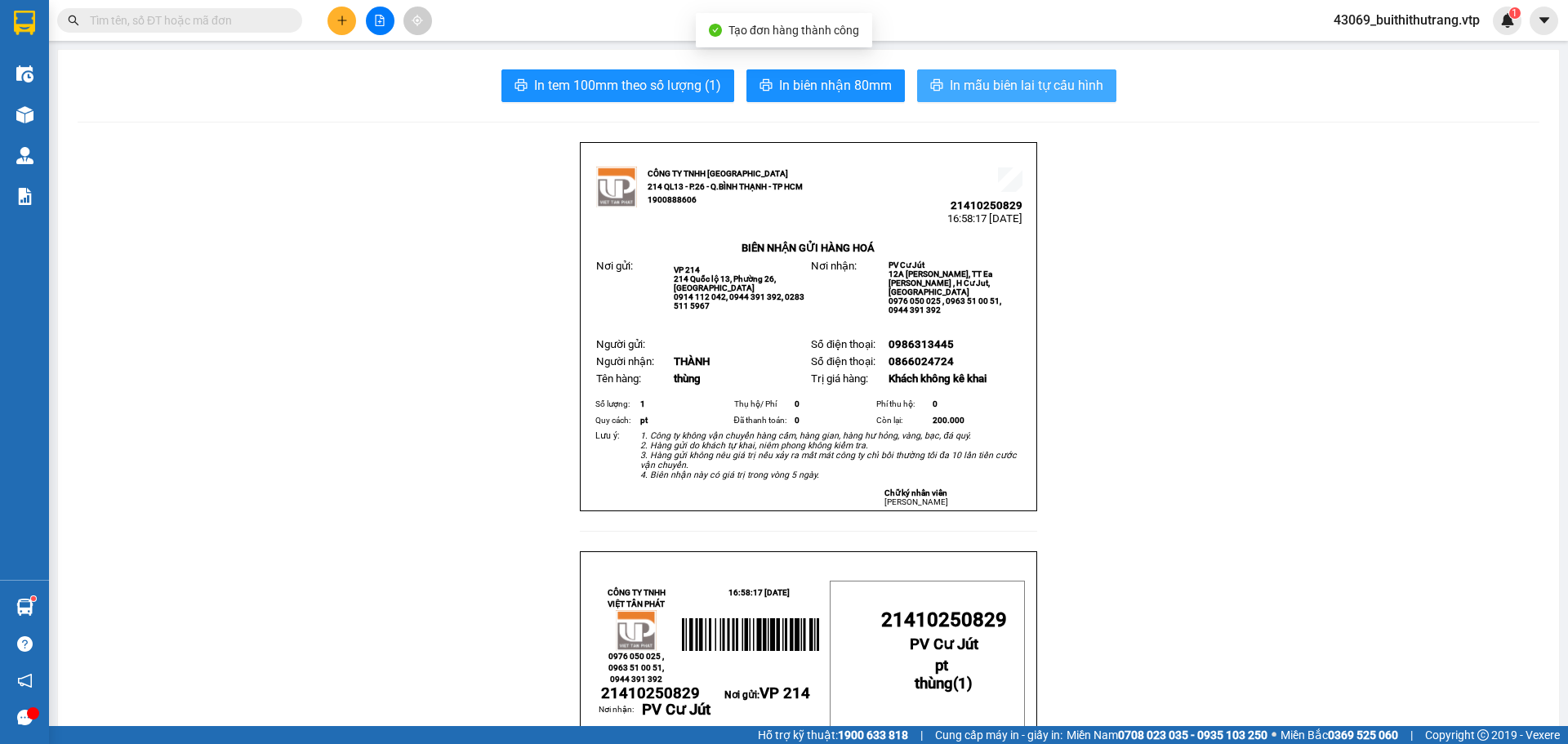
click at [1078, 75] on span "In mẫu biên lai tự cấu hình" at bounding box center [1027, 85] width 154 height 20
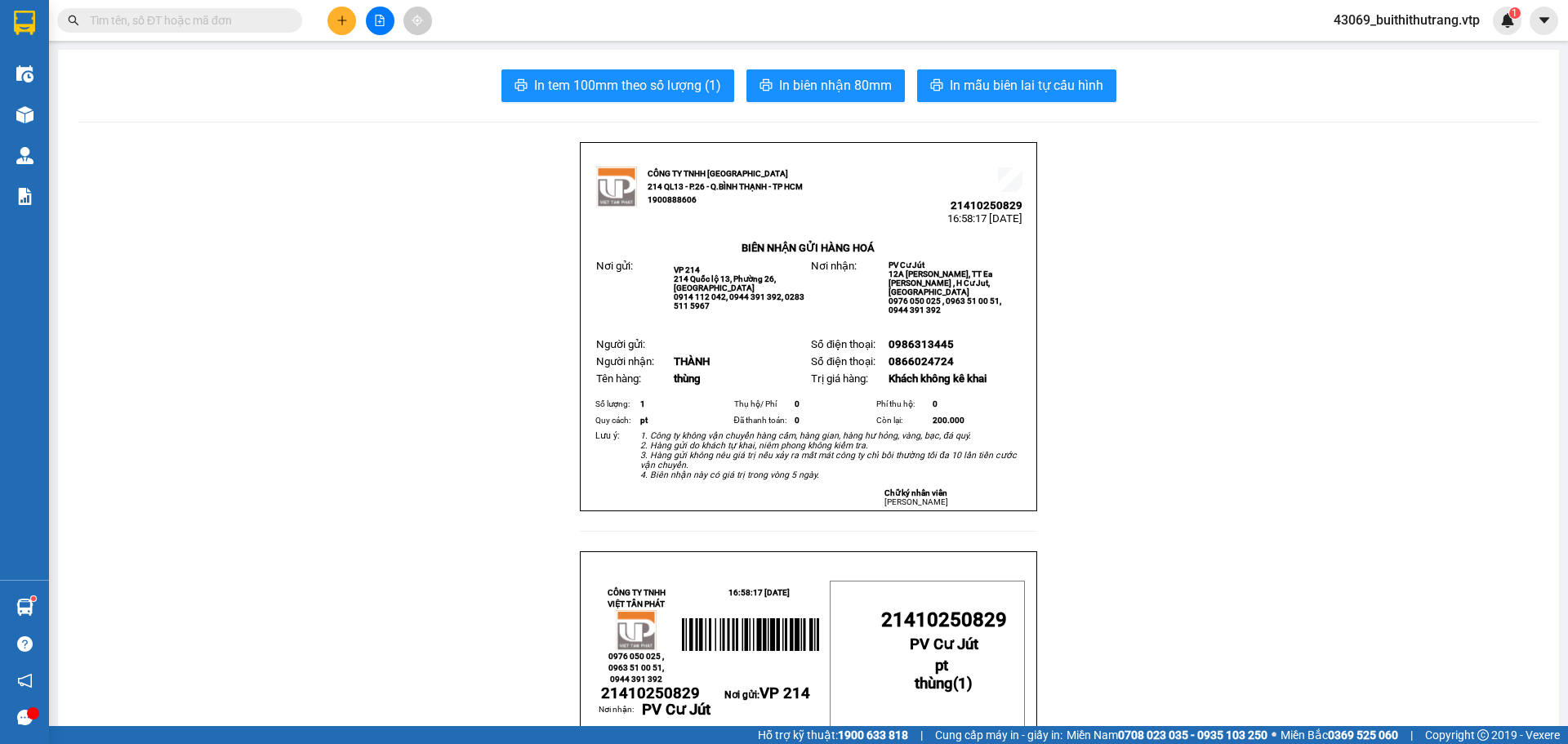
click at [343, 29] on button at bounding box center [341, 20] width 29 height 29
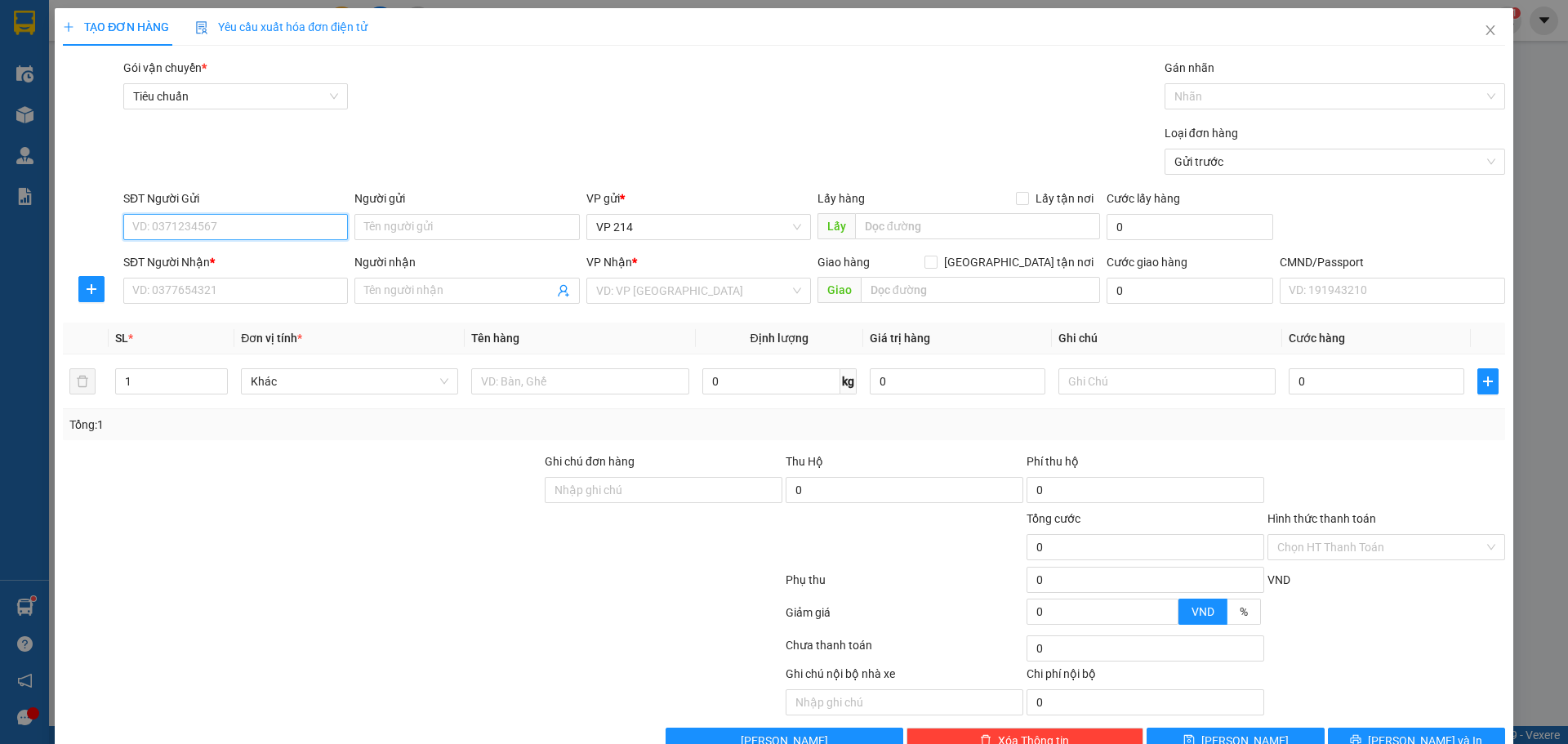
click at [295, 233] on input "SĐT Người Gửi" at bounding box center [235, 227] width 225 height 26
click at [290, 296] on input "SĐT Người Nhận *" at bounding box center [235, 291] width 225 height 26
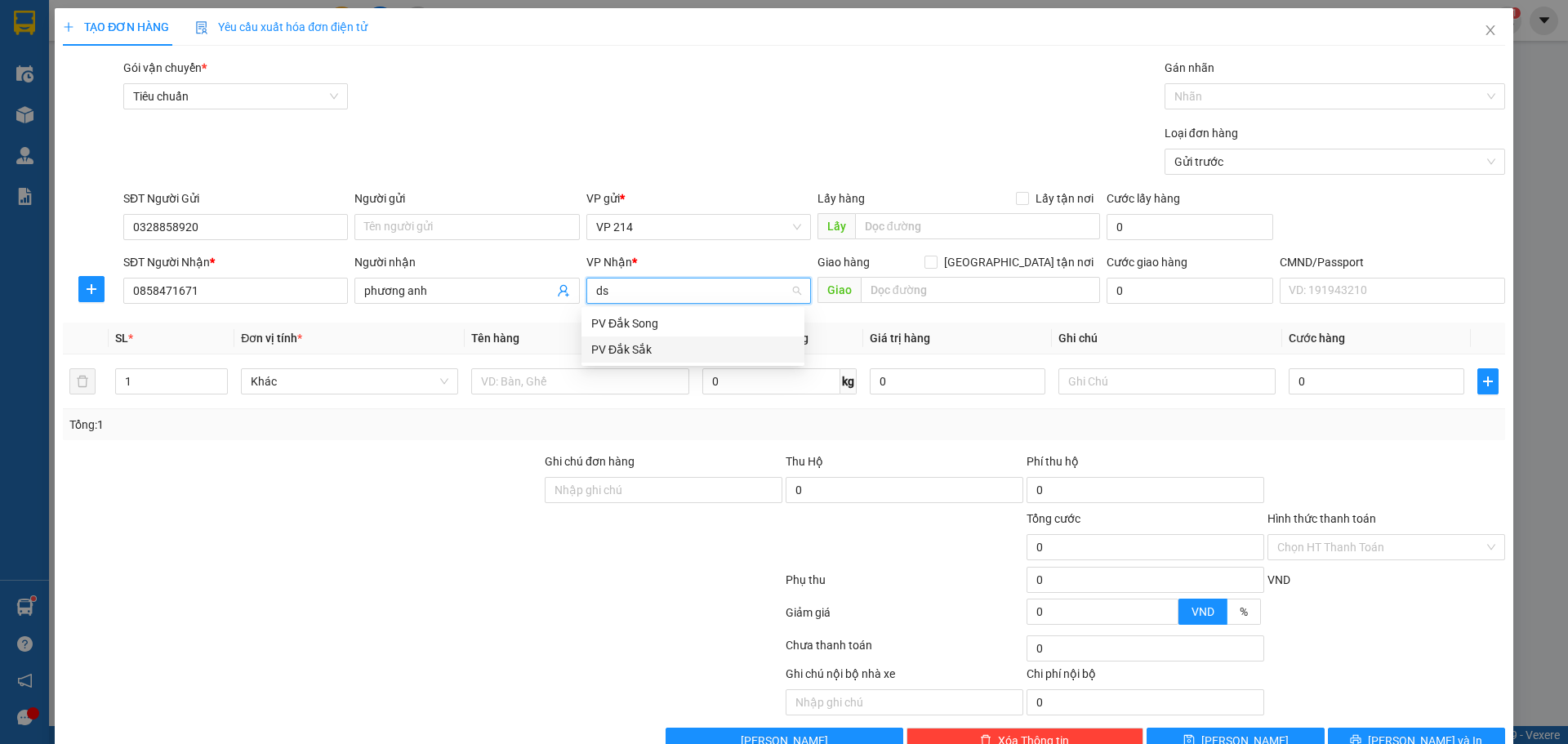
click at [638, 351] on div "PV Đắk Sắk" at bounding box center [693, 350] width 203 height 18
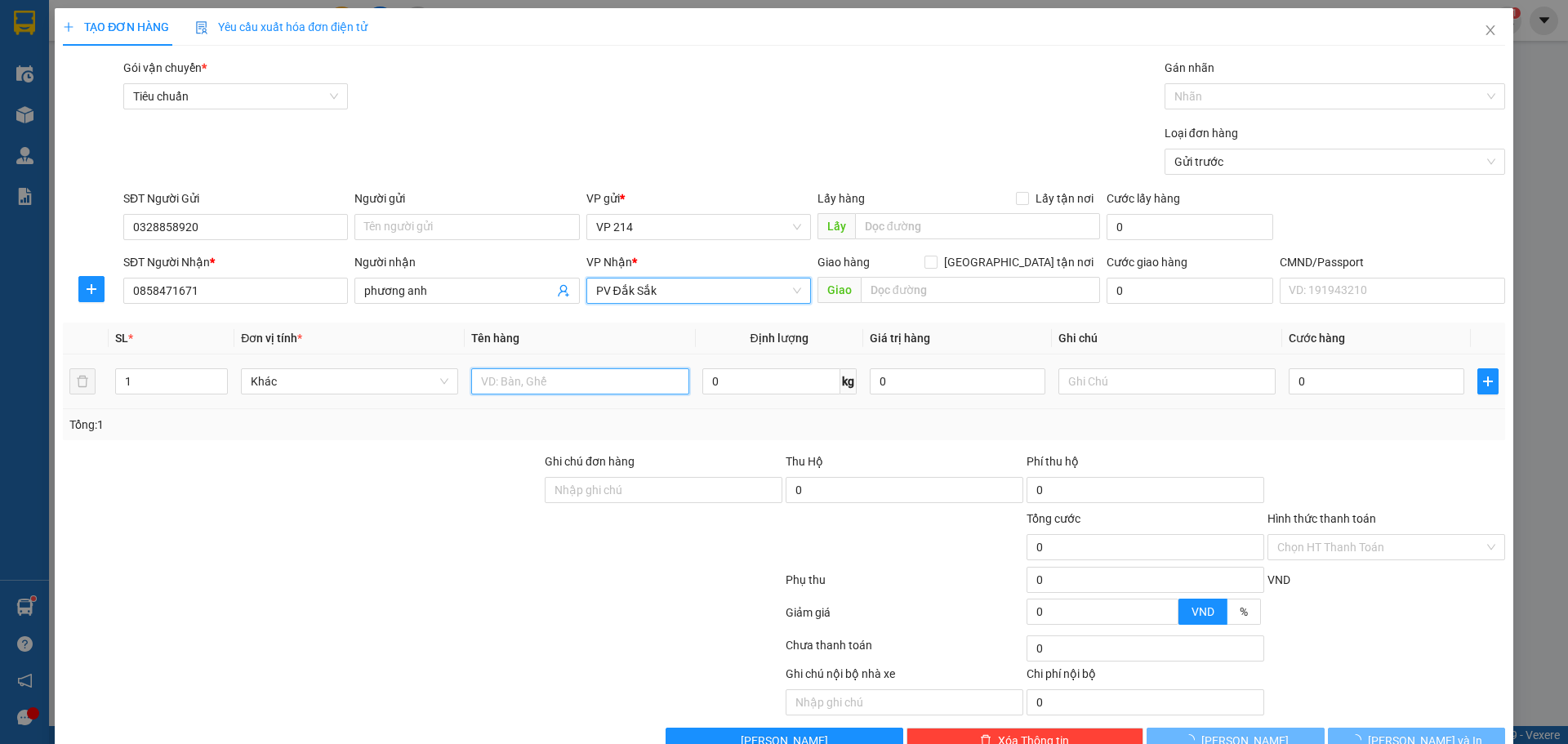
click at [575, 381] on input "text" at bounding box center [580, 381] width 217 height 26
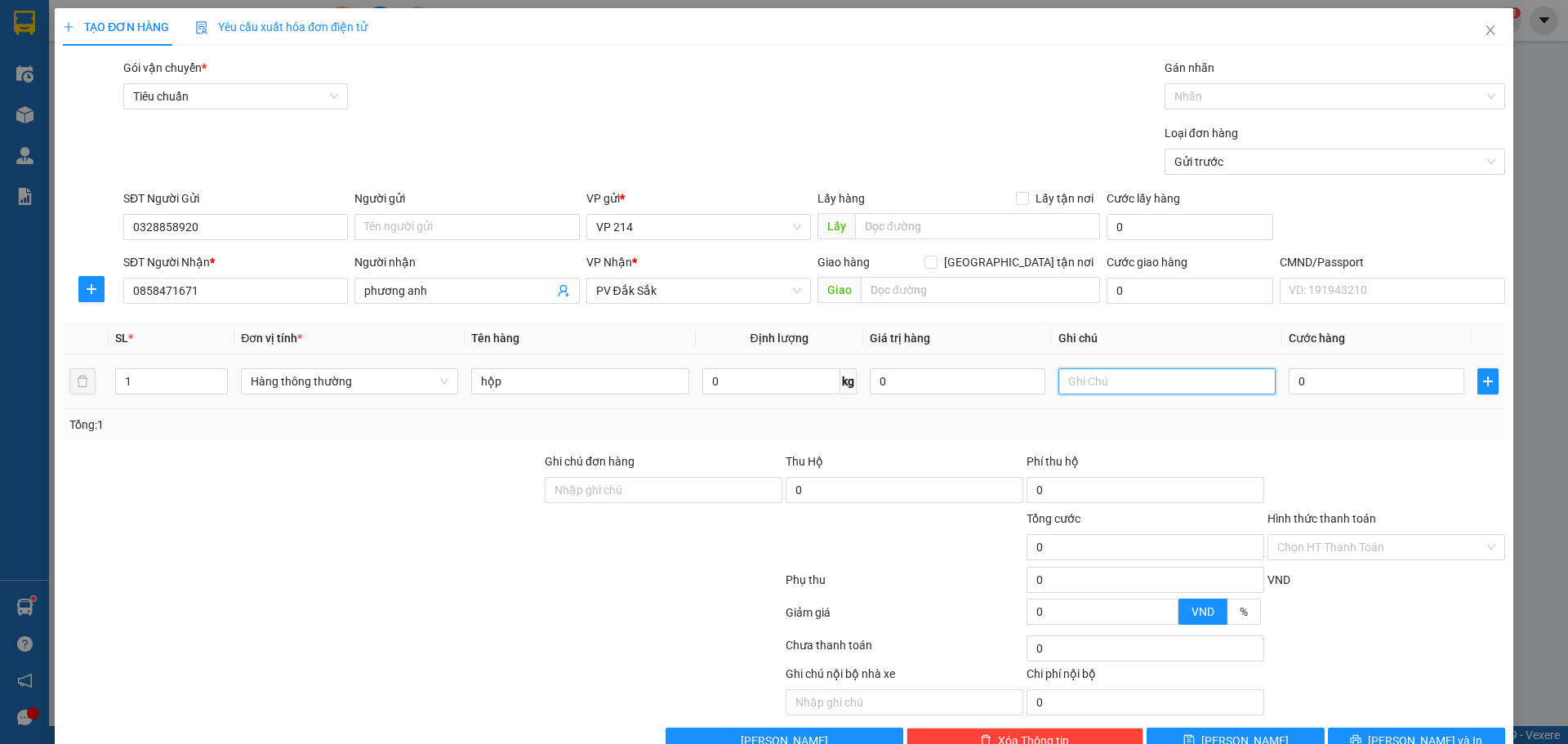
click at [1088, 390] on input "text" at bounding box center [1167, 381] width 217 height 26
drag, startPoint x: 531, startPoint y: 390, endPoint x: 388, endPoint y: 394, distance: 143.1
click at [416, 390] on tr "1 Hàng thông thường hộp 0 kg 0 0" at bounding box center [784, 381] width 1442 height 55
click at [1360, 728] on button "[PERSON_NAME] và In" at bounding box center [1416, 741] width 177 height 26
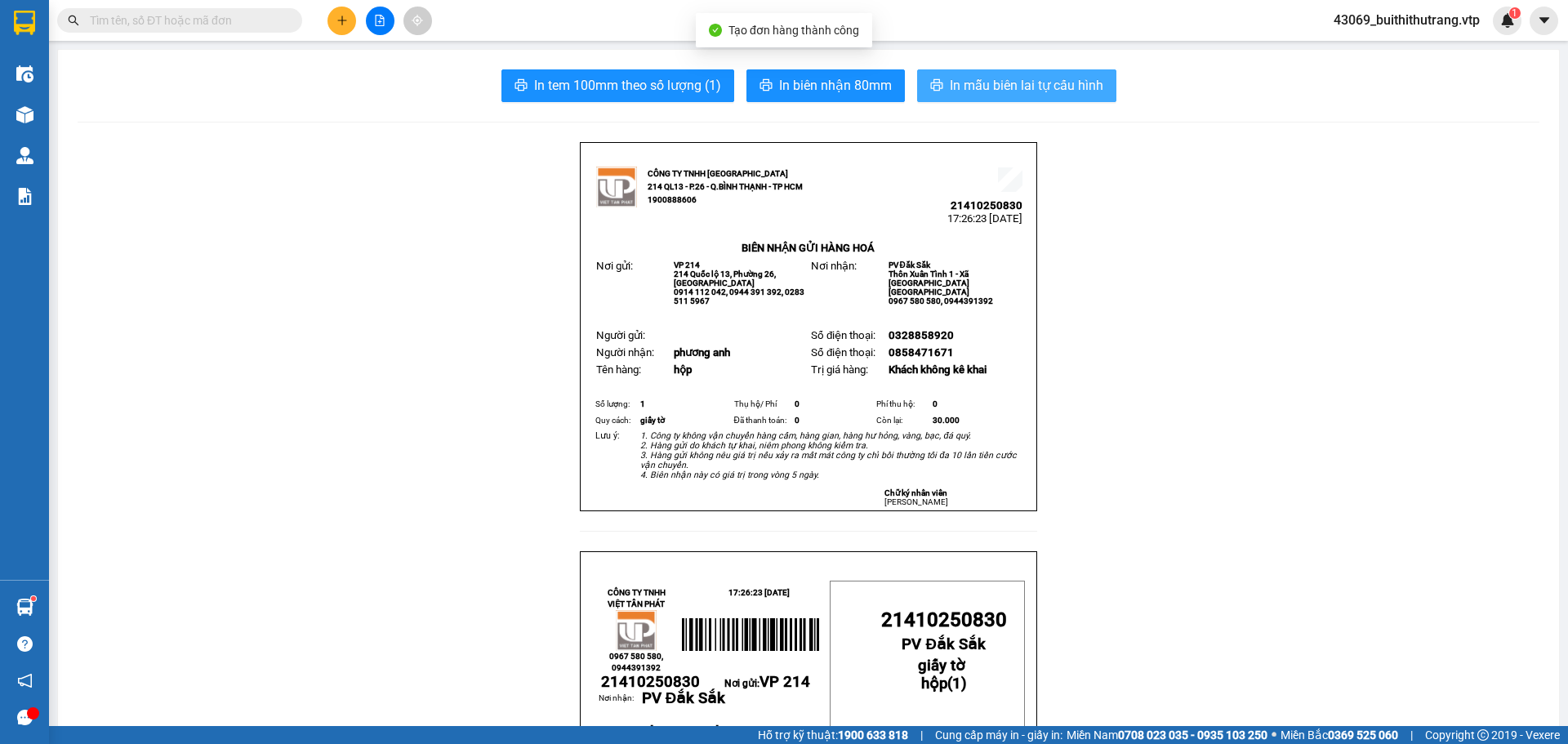
click at [961, 80] on span "In mẫu biên lai tự cấu hình" at bounding box center [1027, 85] width 154 height 20
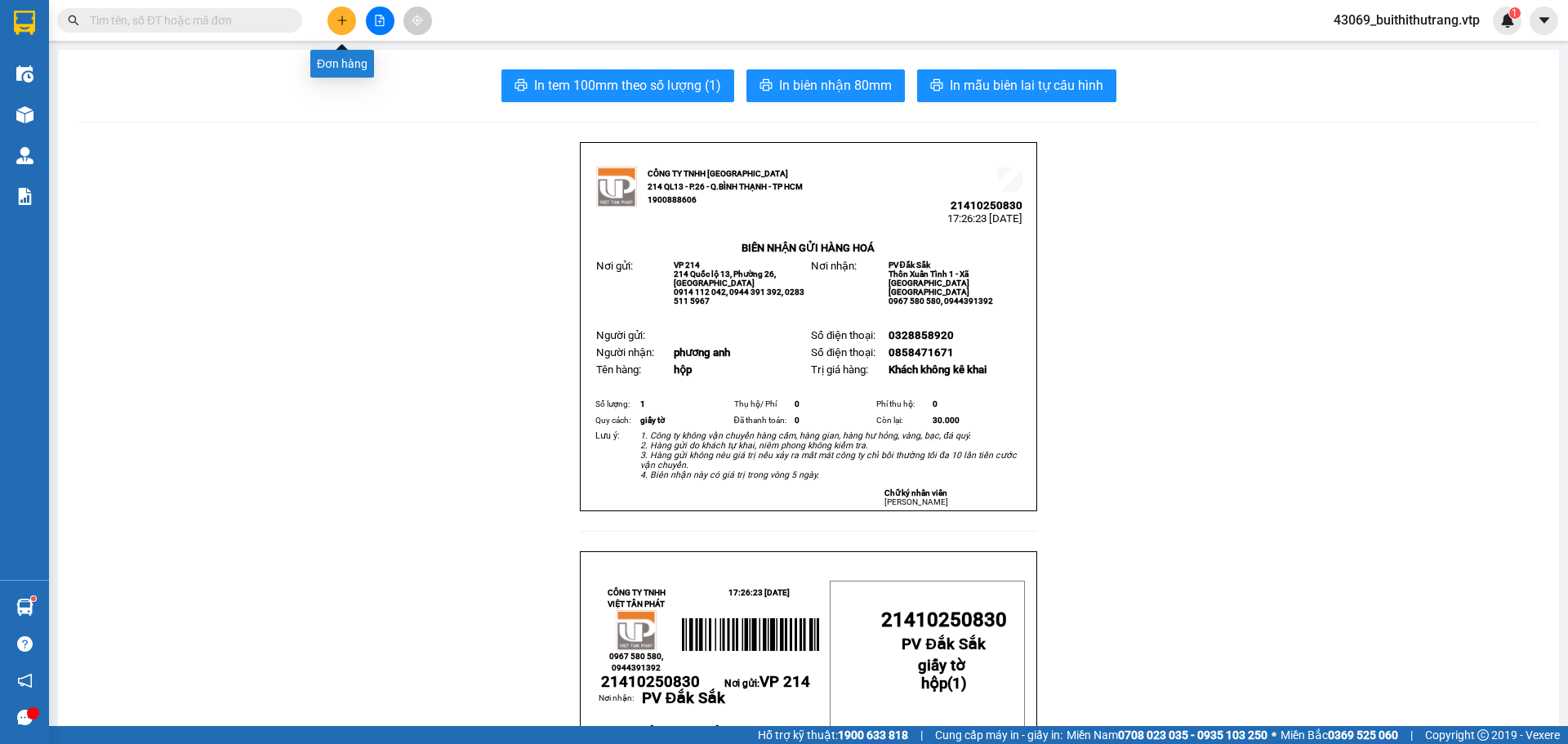
click at [335, 11] on button at bounding box center [341, 20] width 29 height 29
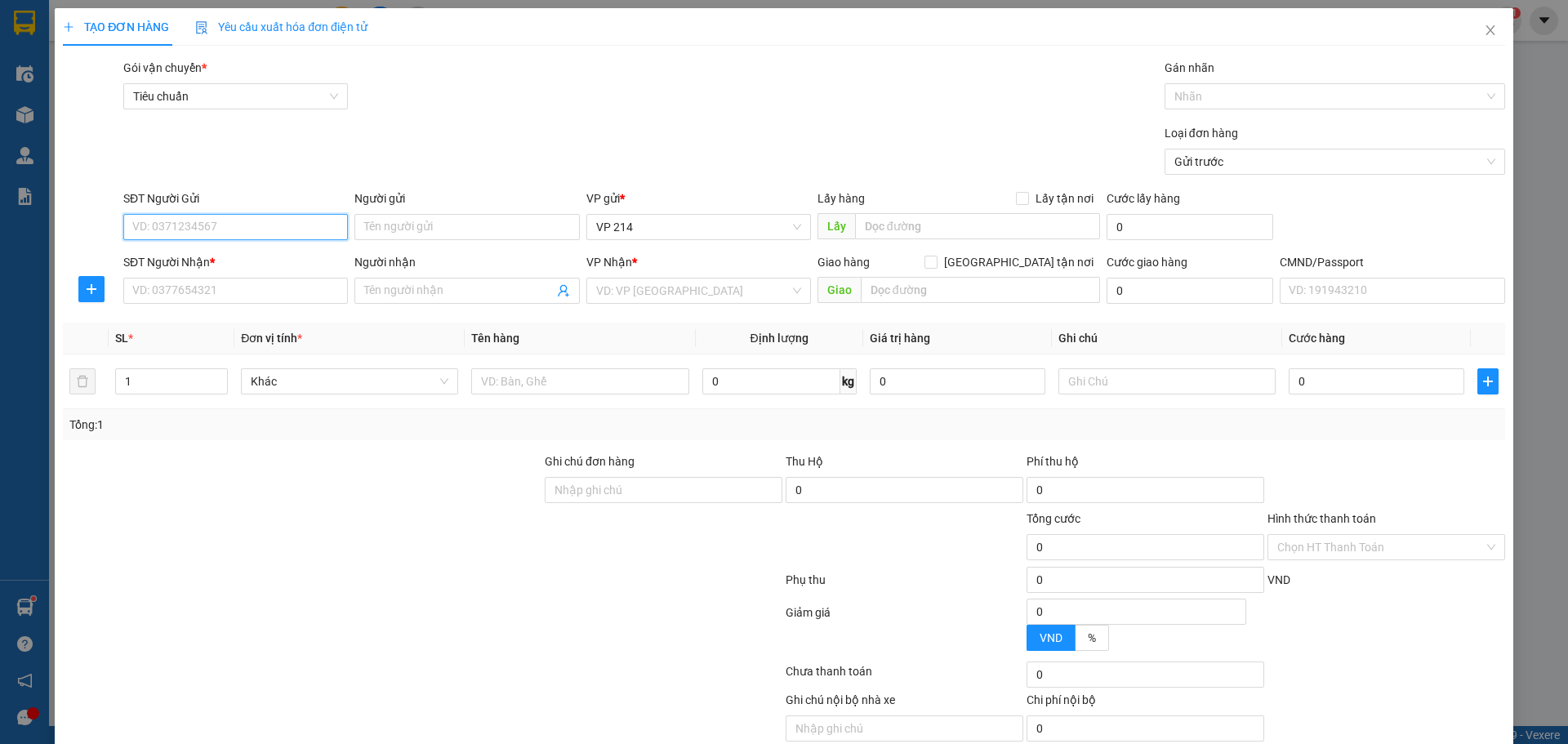
click at [223, 232] on input "SĐT Người Gửi" at bounding box center [235, 227] width 225 height 26
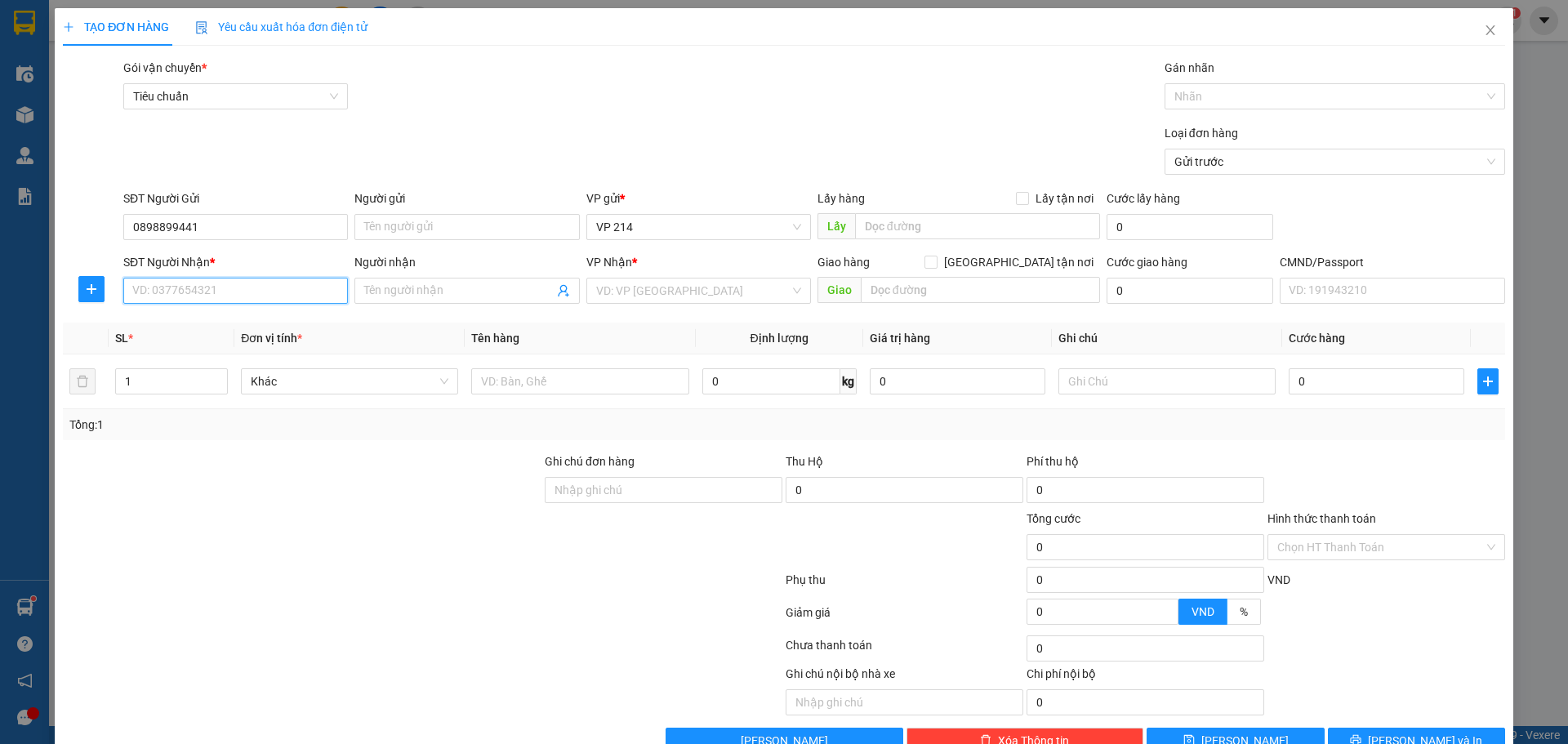
click at [298, 293] on input "SĐT Người Nhận *" at bounding box center [235, 291] width 225 height 26
click at [200, 321] on div "0908605602 - 2 nguyên" at bounding box center [234, 323] width 203 height 18
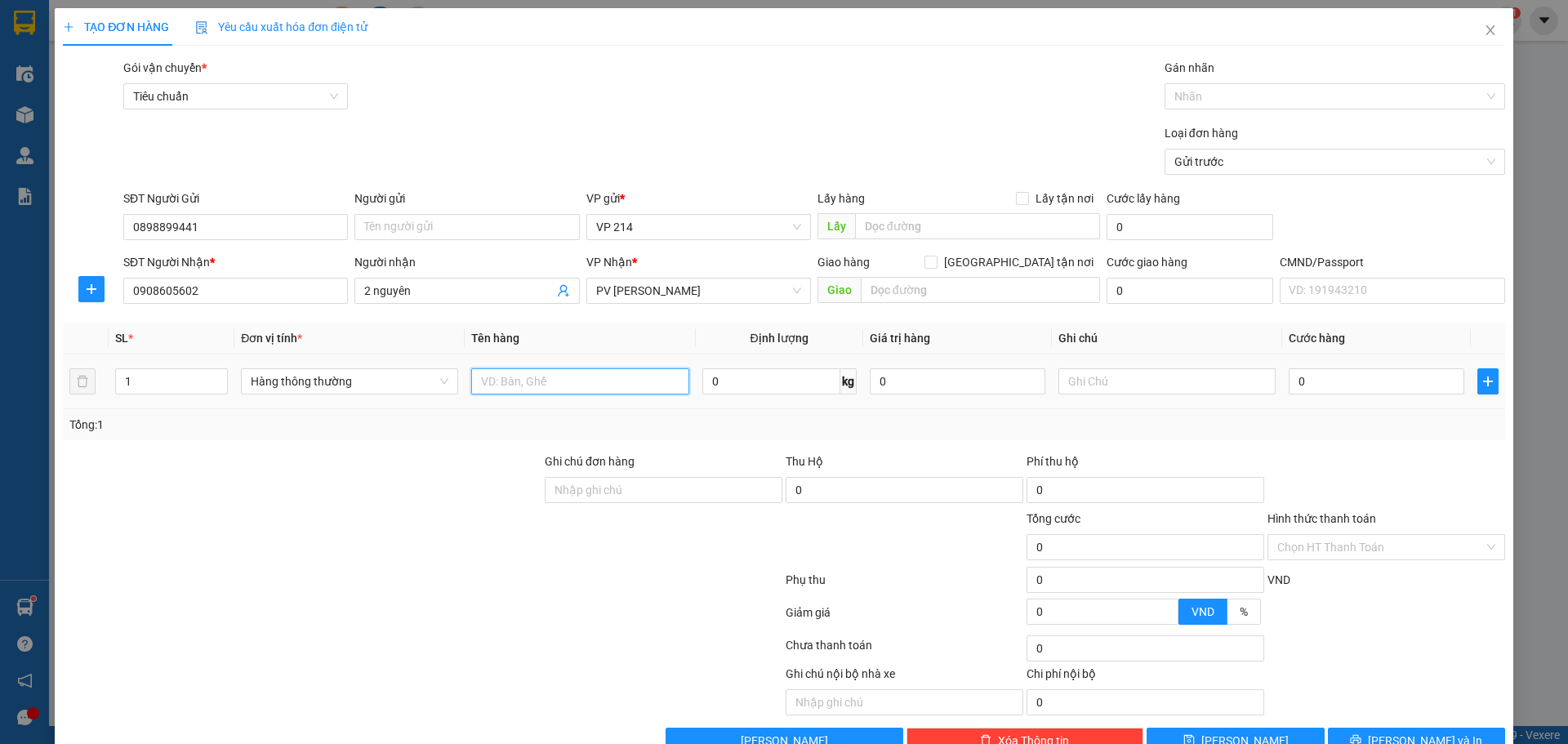
click at [612, 382] on input "text" at bounding box center [580, 381] width 217 height 26
click at [1127, 385] on input "text" at bounding box center [1167, 381] width 217 height 26
click at [1365, 728] on button "[PERSON_NAME] và In" at bounding box center [1416, 741] width 177 height 26
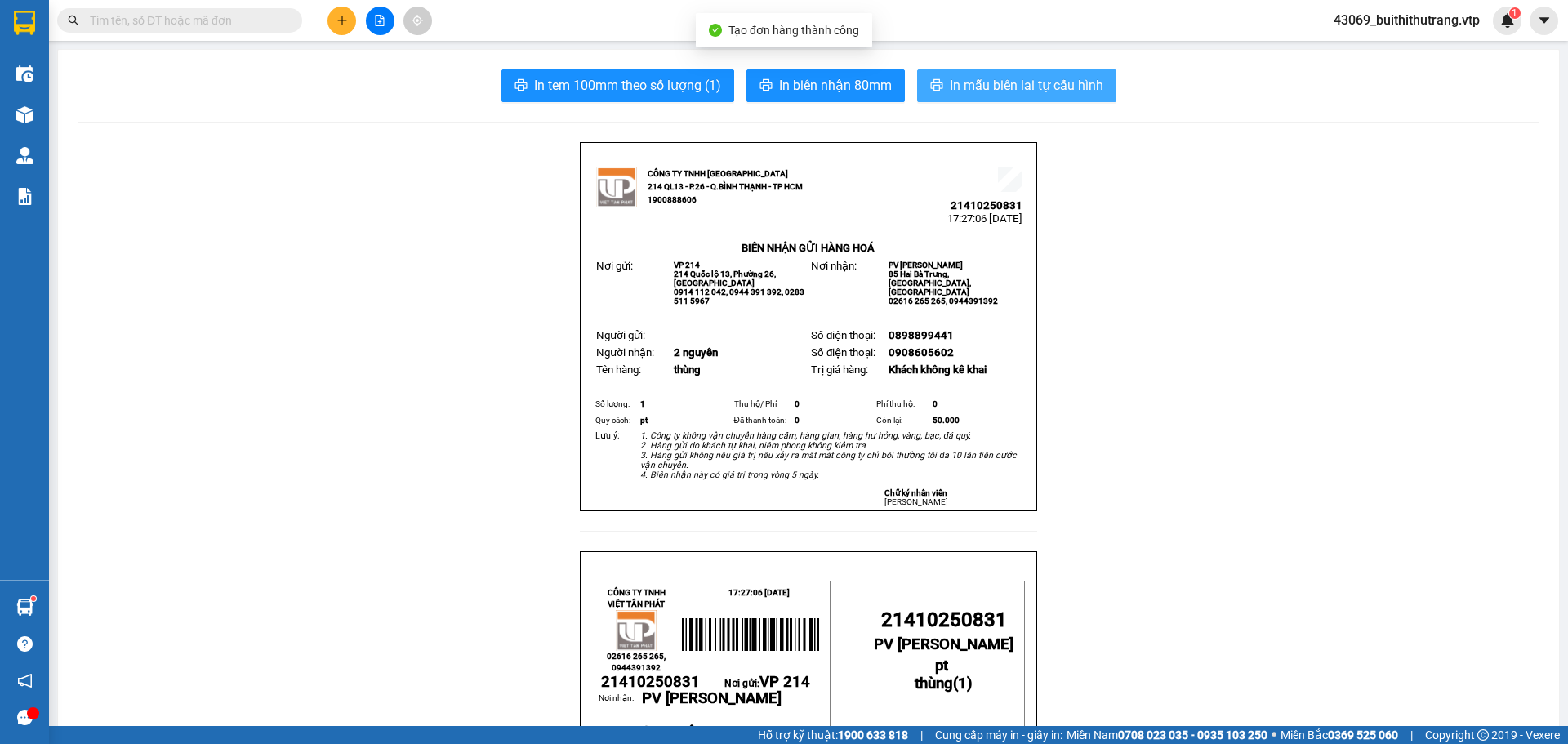
click at [1040, 92] on span "In mẫu biên lai tự cấu hình" at bounding box center [1027, 85] width 154 height 20
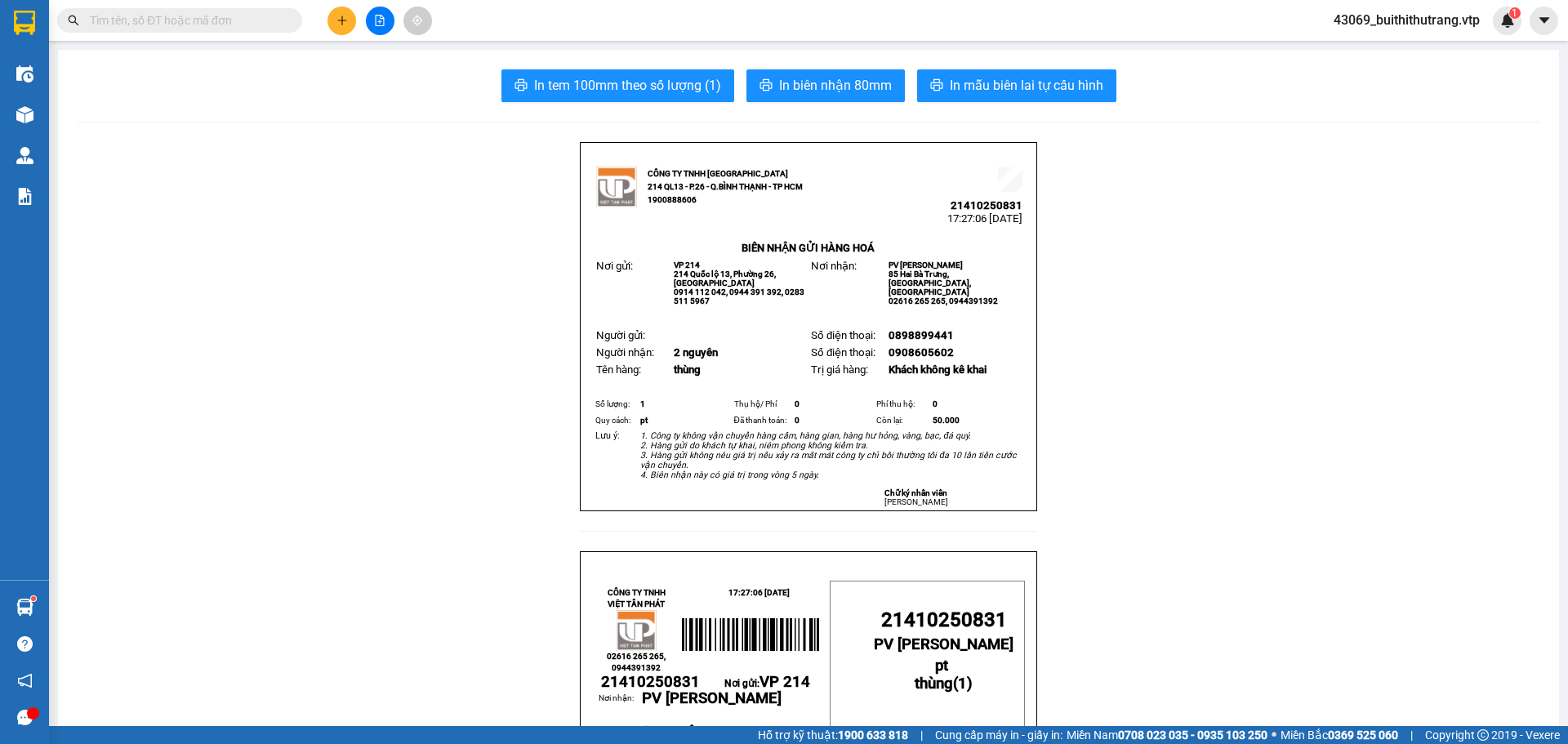
click at [349, 28] on button at bounding box center [341, 20] width 29 height 29
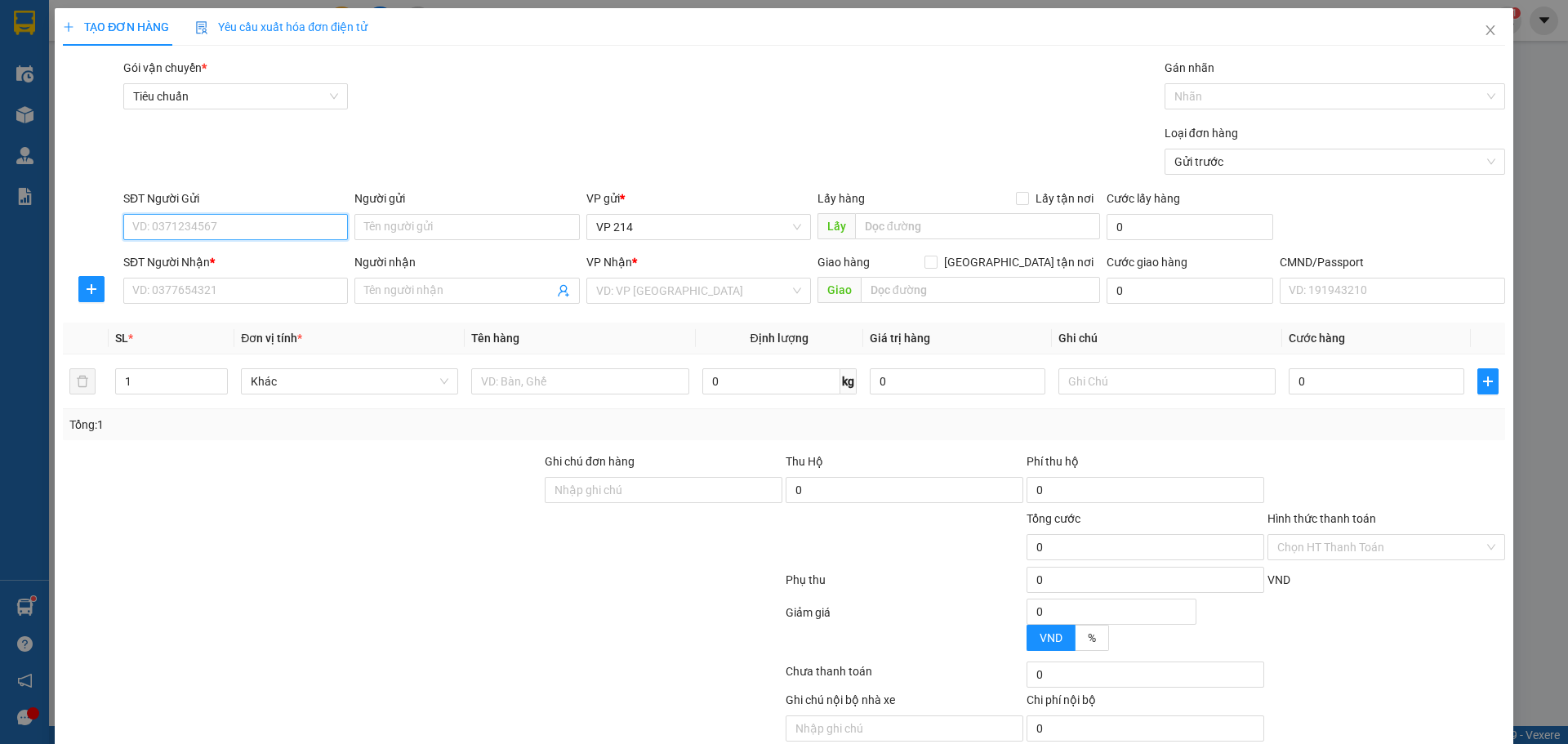
click at [270, 225] on input "SĐT Người Gửi" at bounding box center [235, 227] width 225 height 26
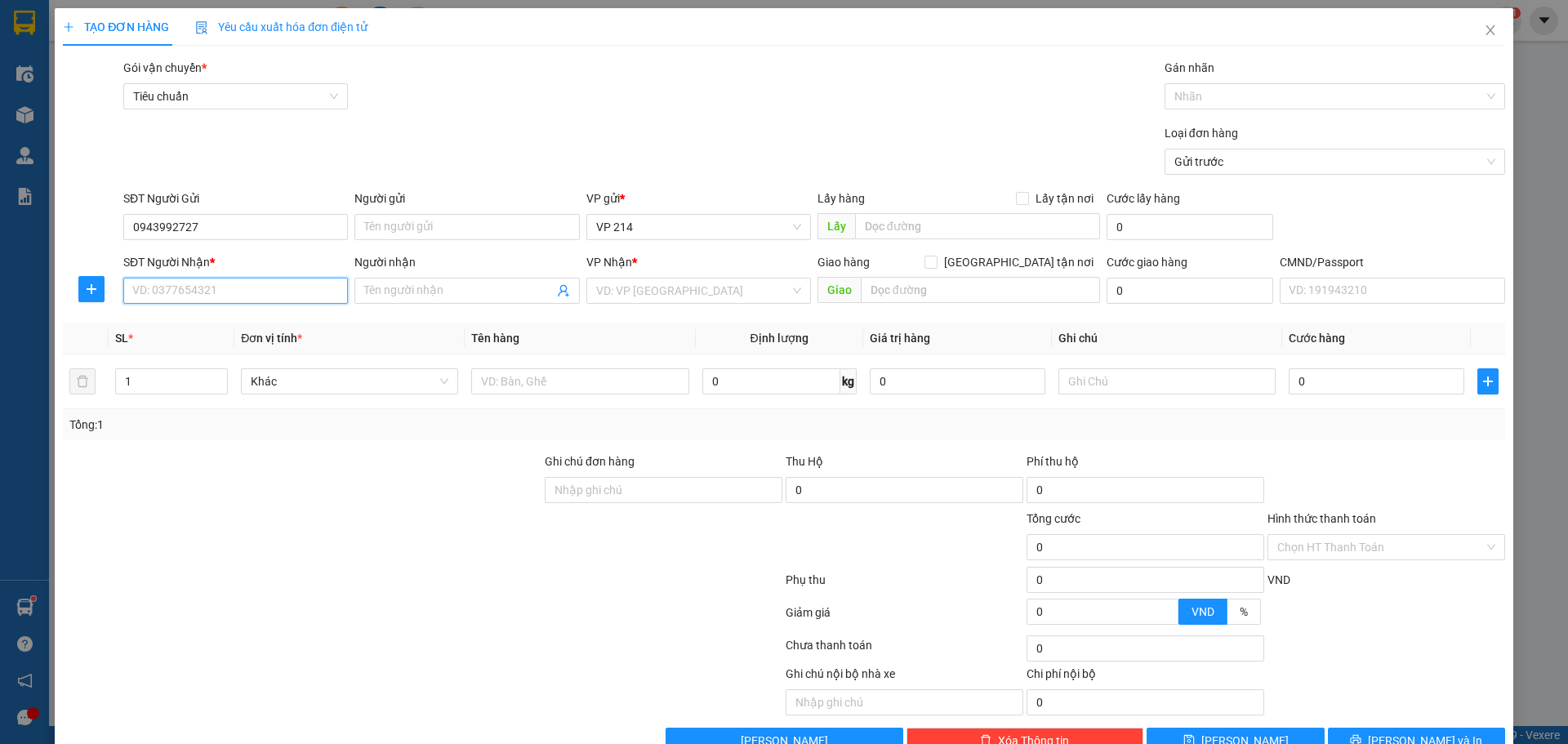
click at [270, 295] on input "SĐT Người Nhận *" at bounding box center [235, 291] width 225 height 26
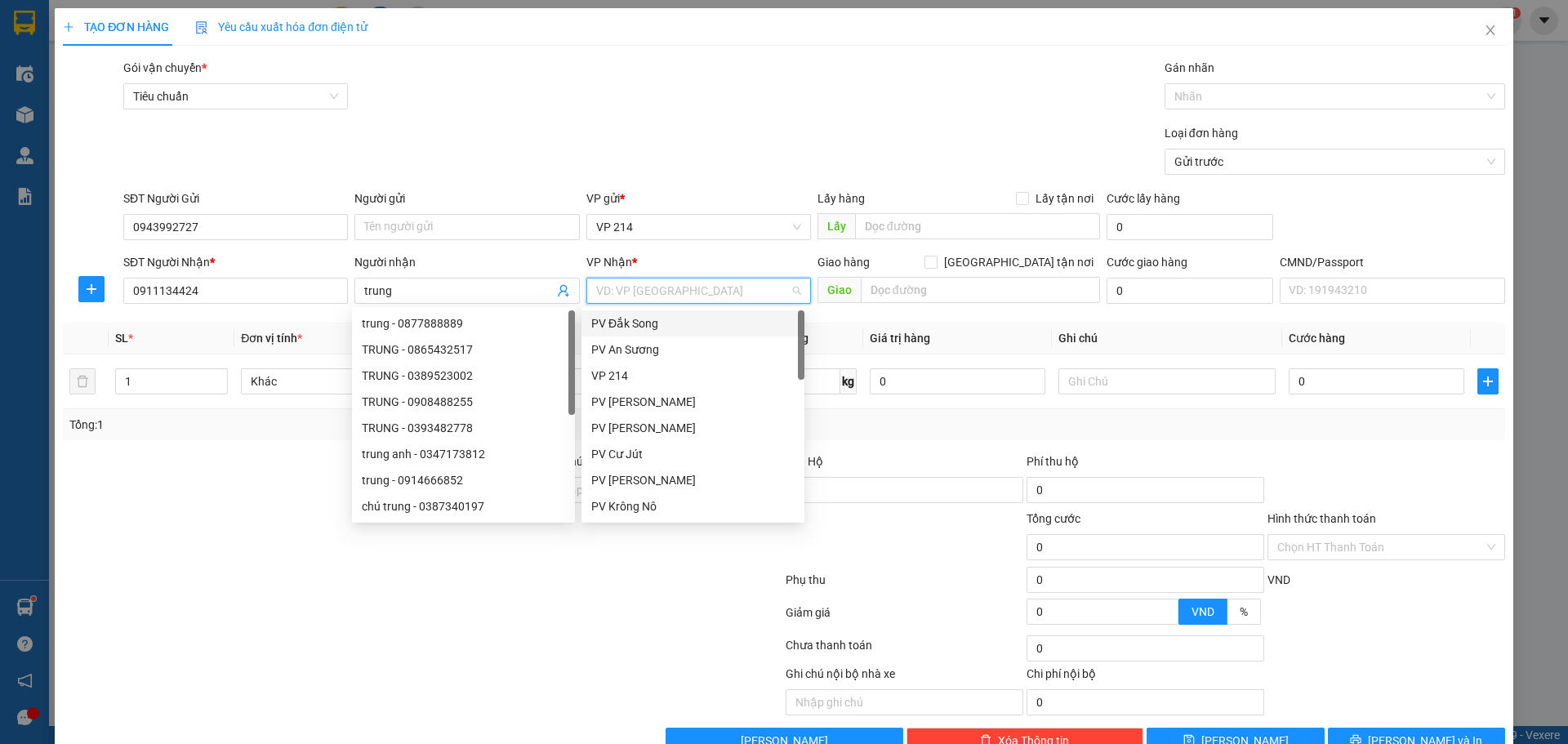
click at [710, 292] on input "search" at bounding box center [693, 291] width 194 height 25
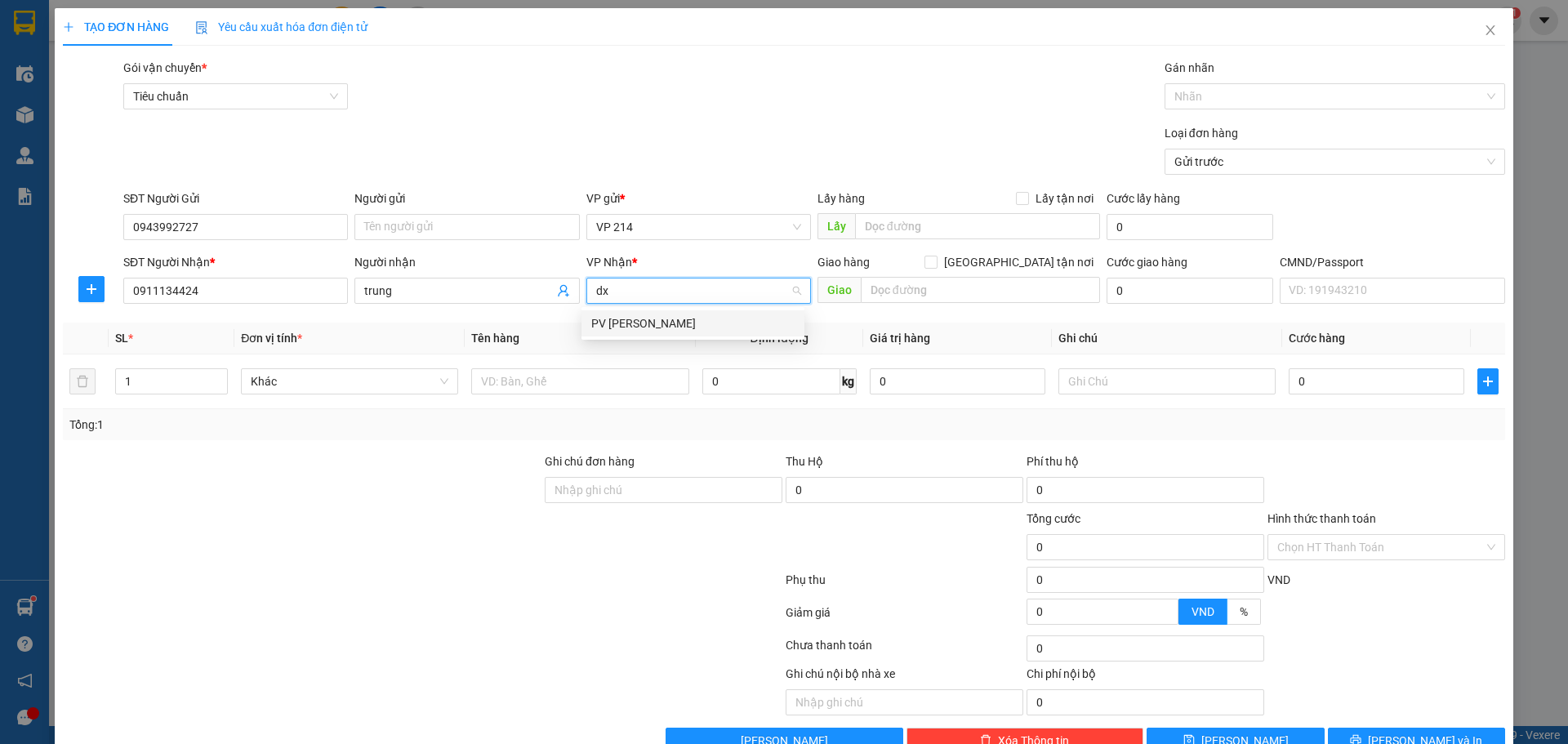
click at [672, 320] on div "PV [PERSON_NAME]" at bounding box center [693, 323] width 203 height 18
click at [973, 288] on input "text" at bounding box center [980, 290] width 239 height 26
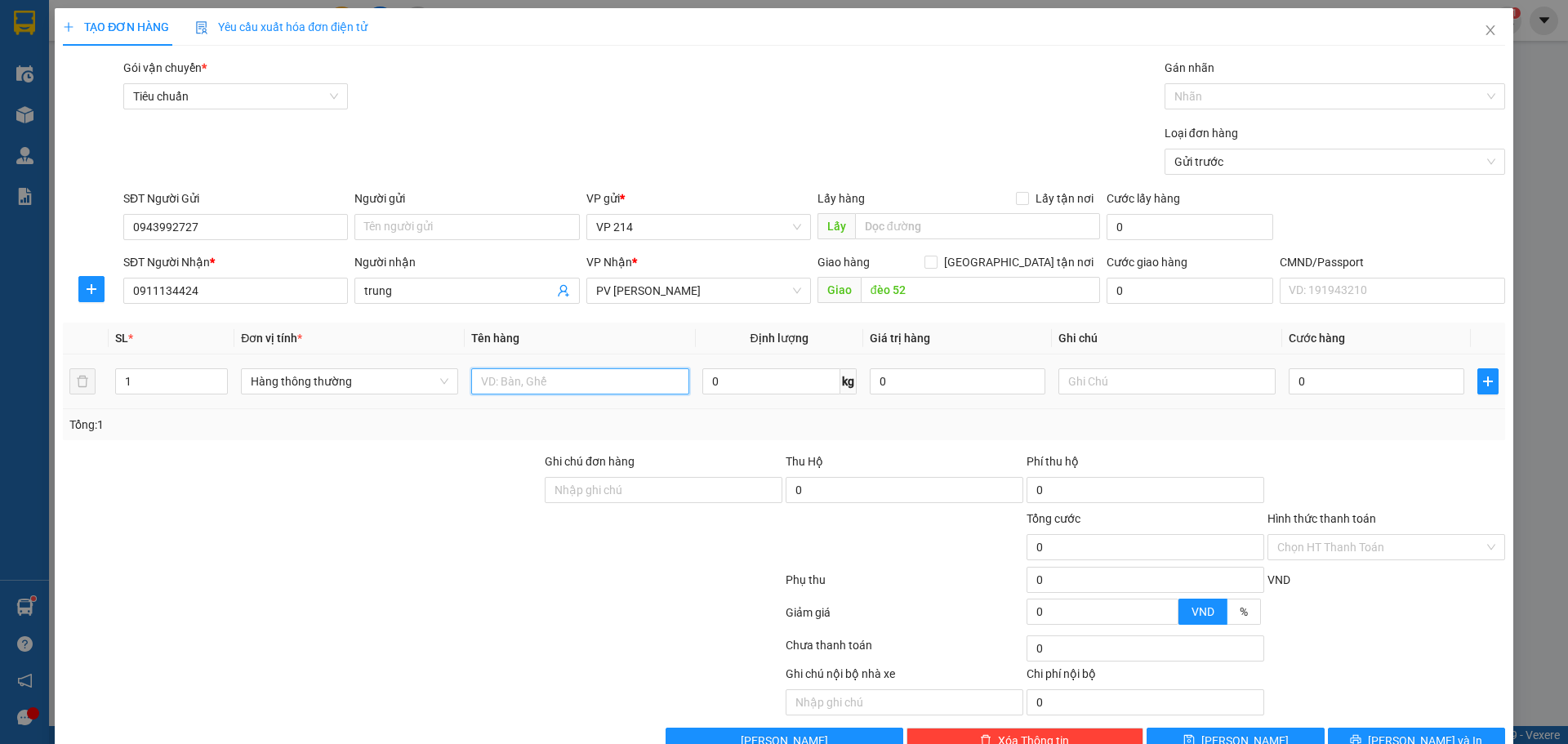
click at [569, 388] on input "text" at bounding box center [580, 381] width 217 height 26
click at [1370, 728] on button "[PERSON_NAME] và In" at bounding box center [1416, 741] width 177 height 26
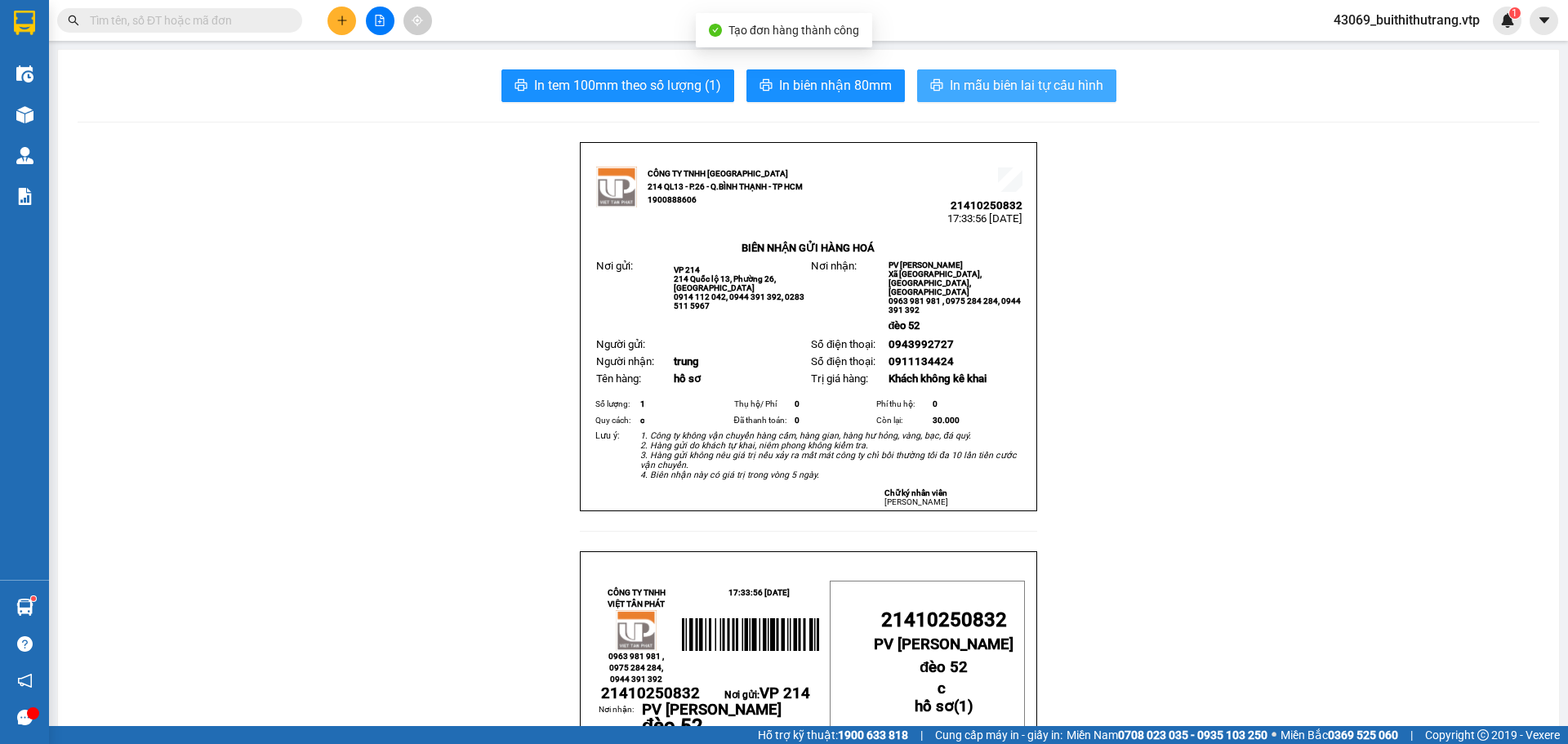
click at [1059, 80] on span "In mẫu biên lai tự cấu hình" at bounding box center [1027, 85] width 154 height 20
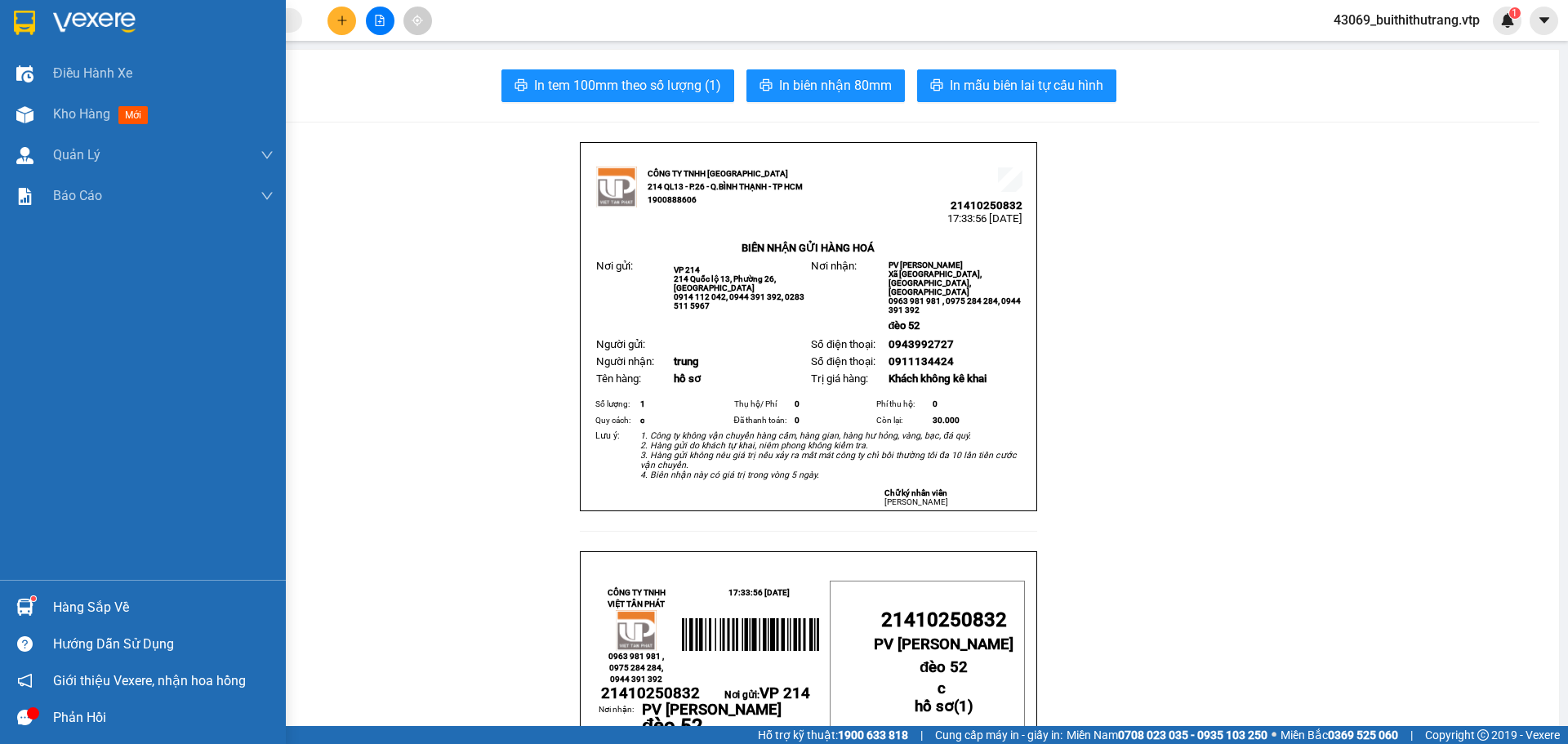
click at [43, 16] on div at bounding box center [143, 26] width 286 height 53
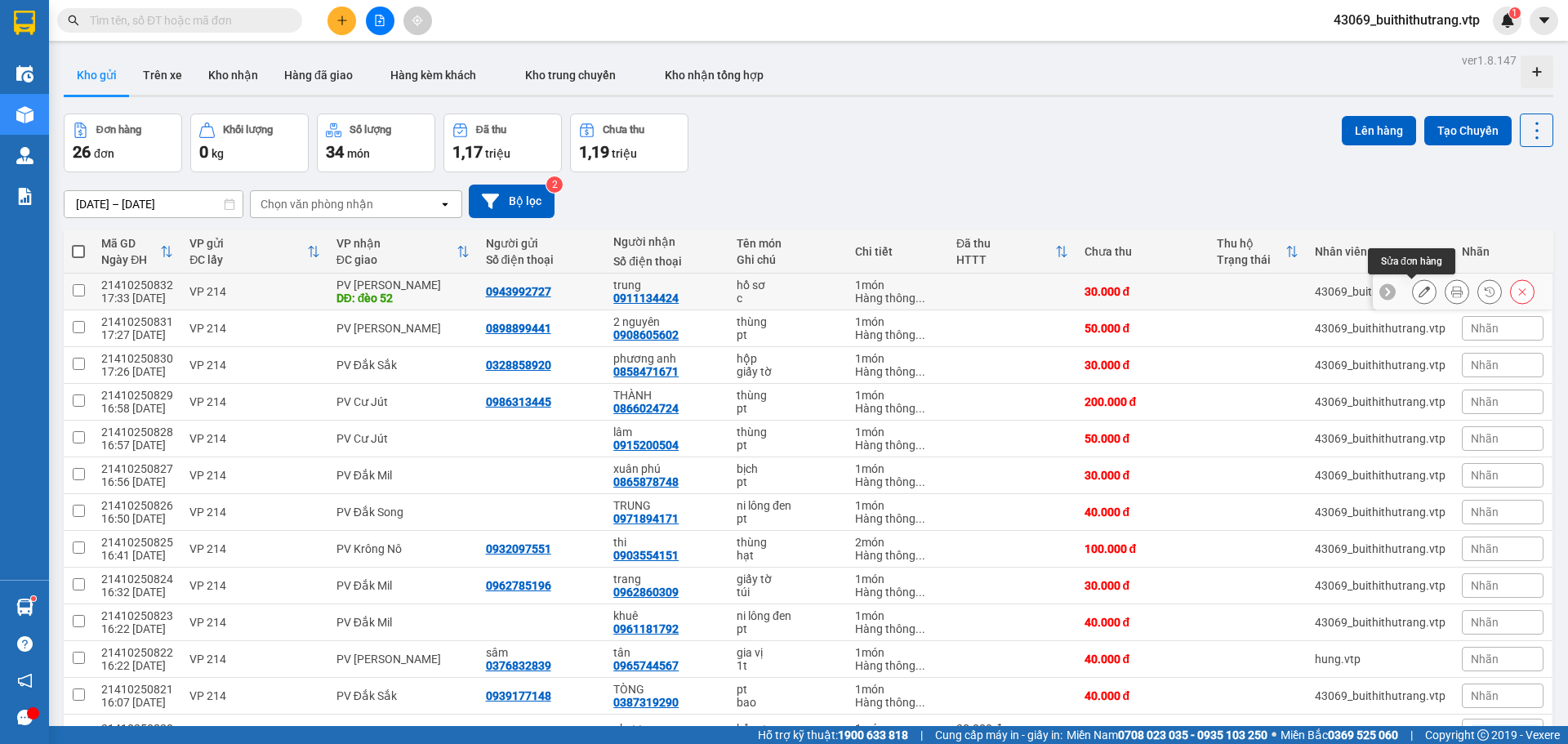
click at [1419, 292] on icon at bounding box center [1424, 292] width 11 height 11
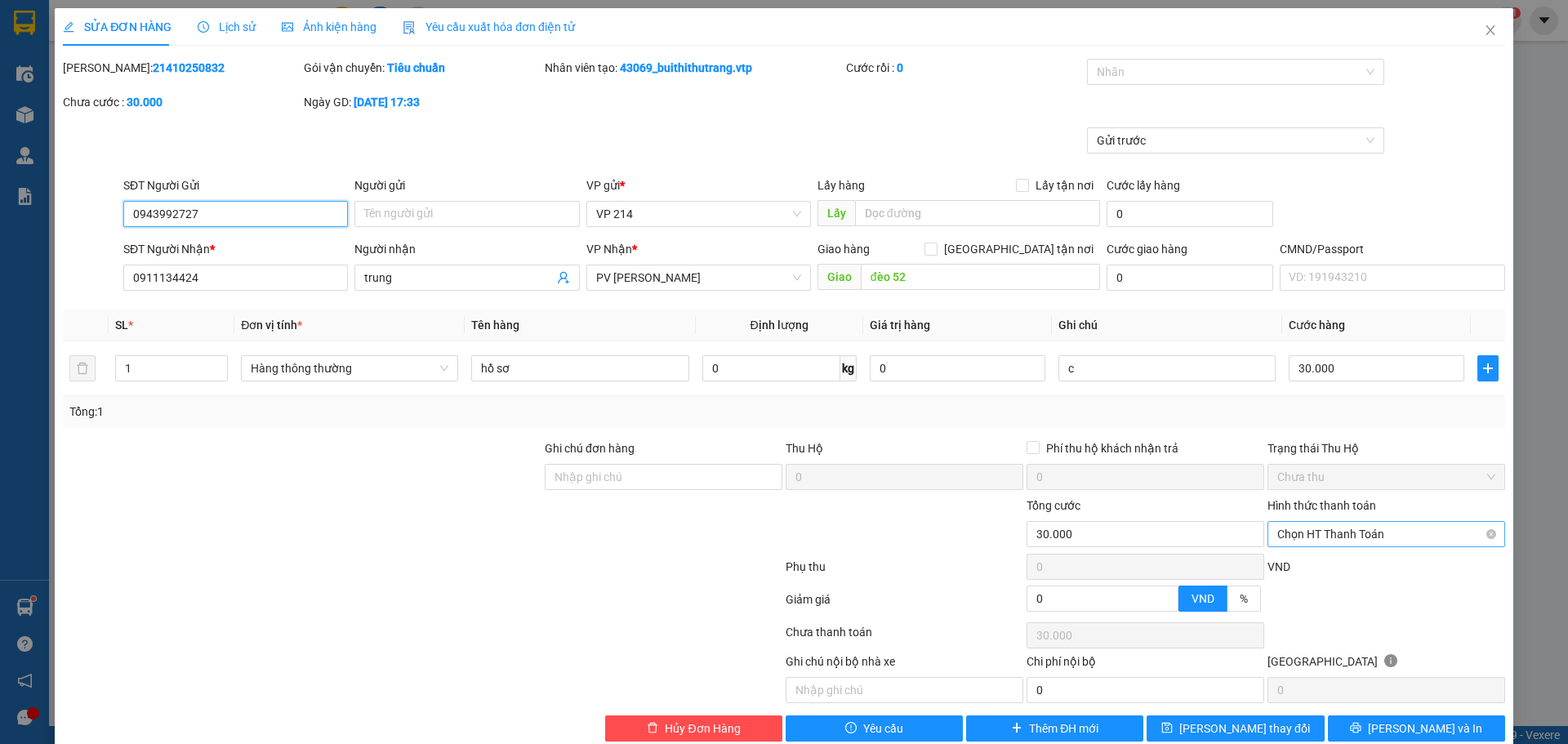
drag, startPoint x: 1390, startPoint y: 532, endPoint x: 1383, endPoint y: 537, distance: 8.6
click at [1390, 532] on span "Chọn HT Thanh Toán" at bounding box center [1386, 534] width 218 height 25
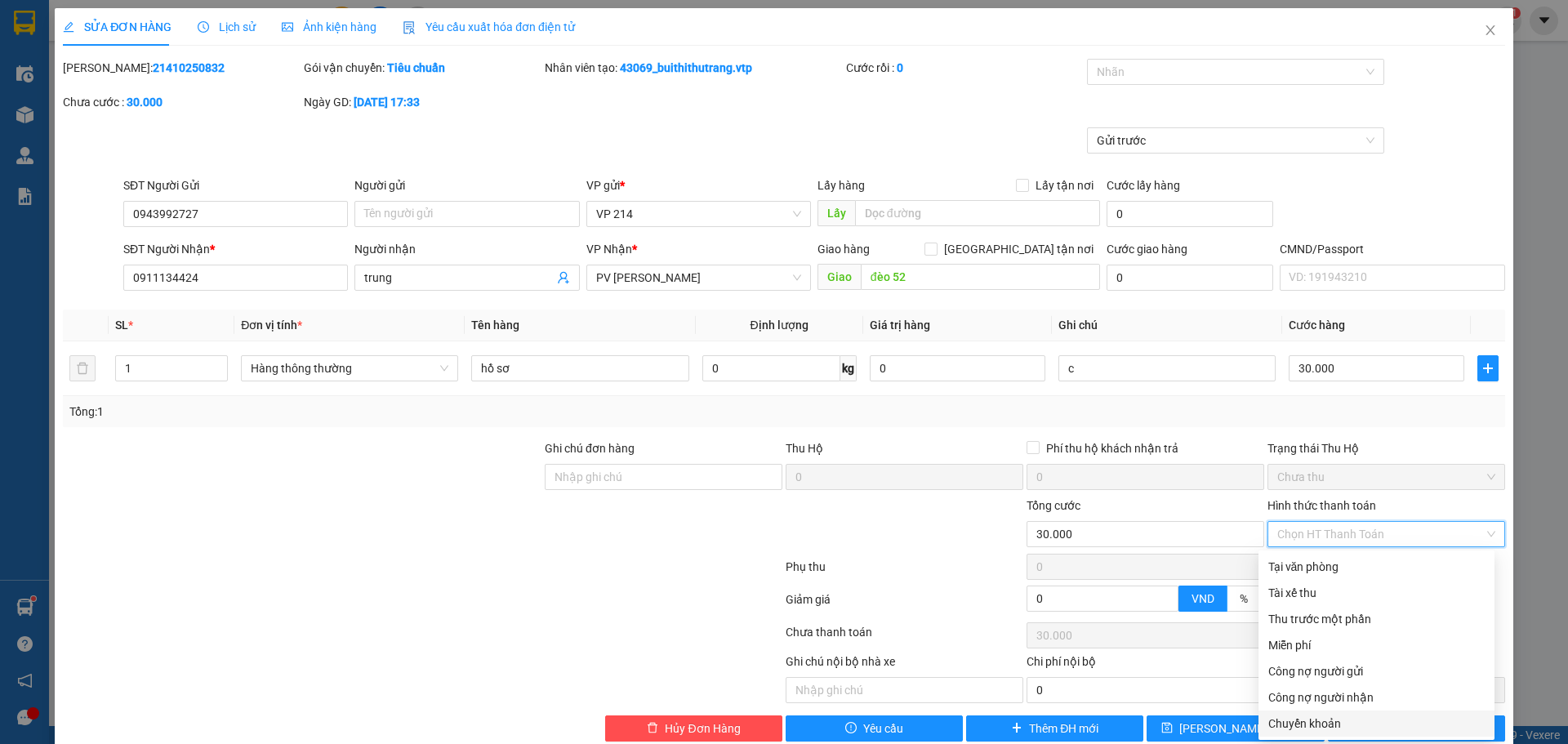
click at [1346, 724] on div "Chuyển khoản" at bounding box center [1376, 724] width 216 height 18
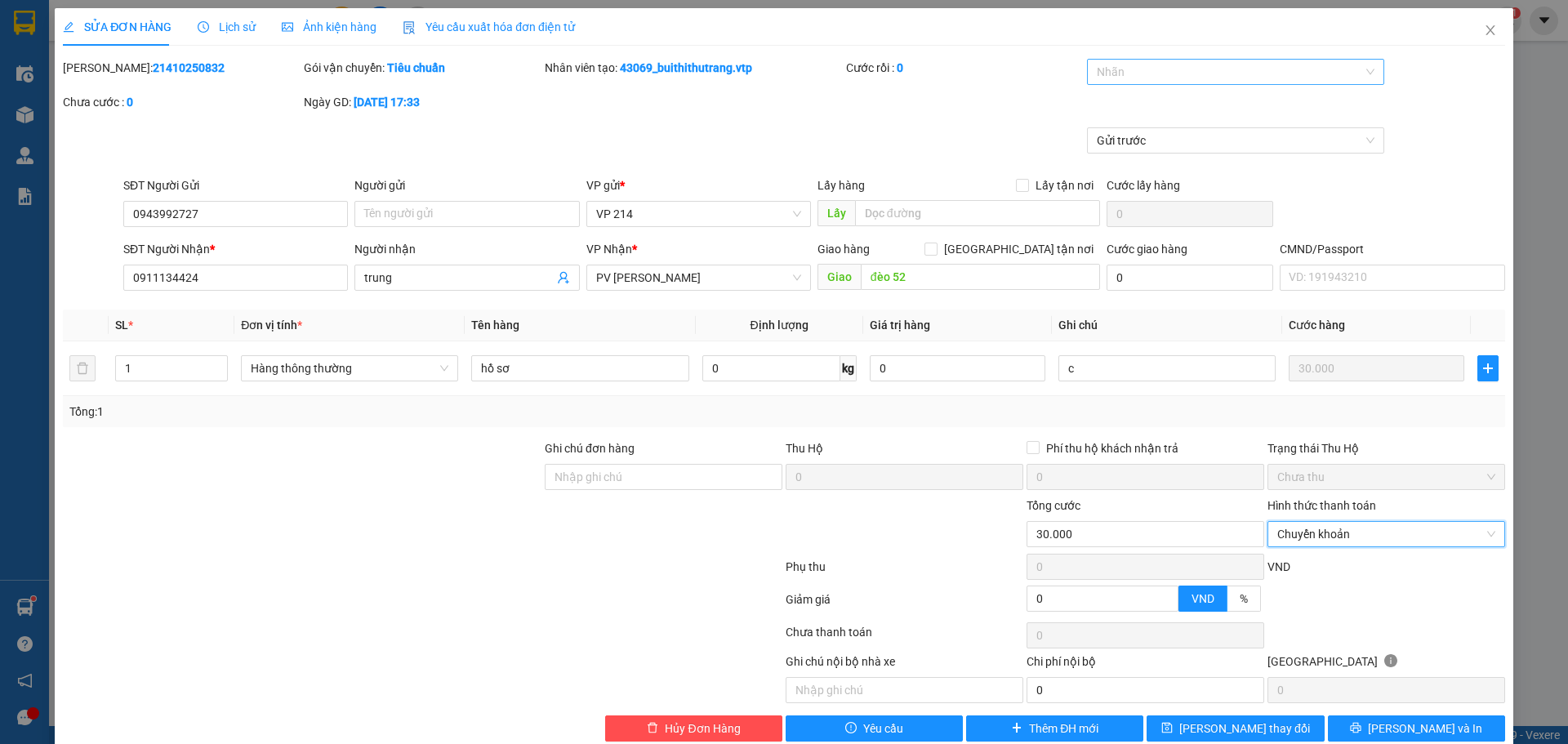
click at [1234, 66] on div at bounding box center [1227, 72] width 274 height 20
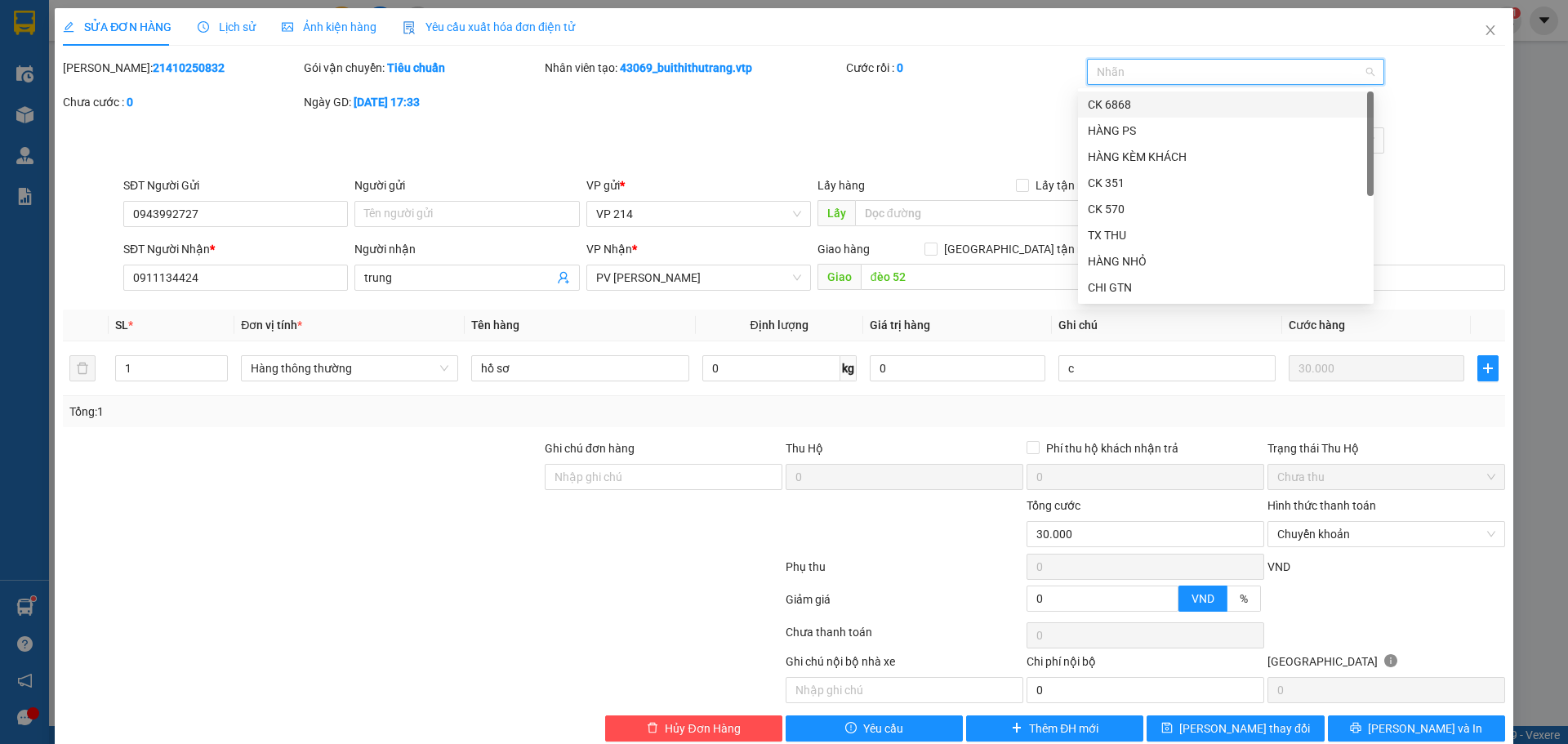
click at [1189, 106] on div "CK 6868" at bounding box center [1226, 105] width 276 height 18
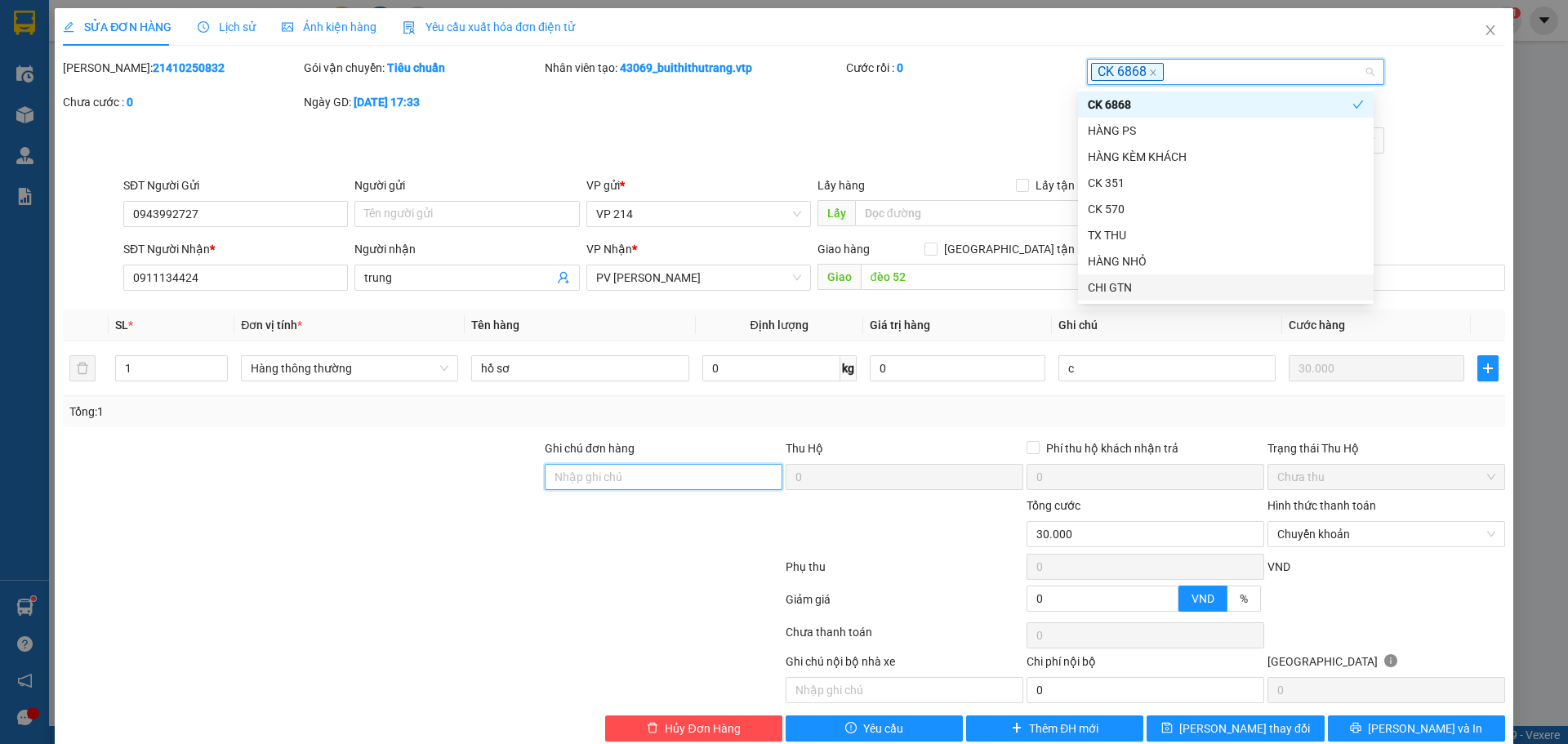
click at [595, 477] on input "Ghi chú đơn hàng" at bounding box center [663, 477] width 238 height 26
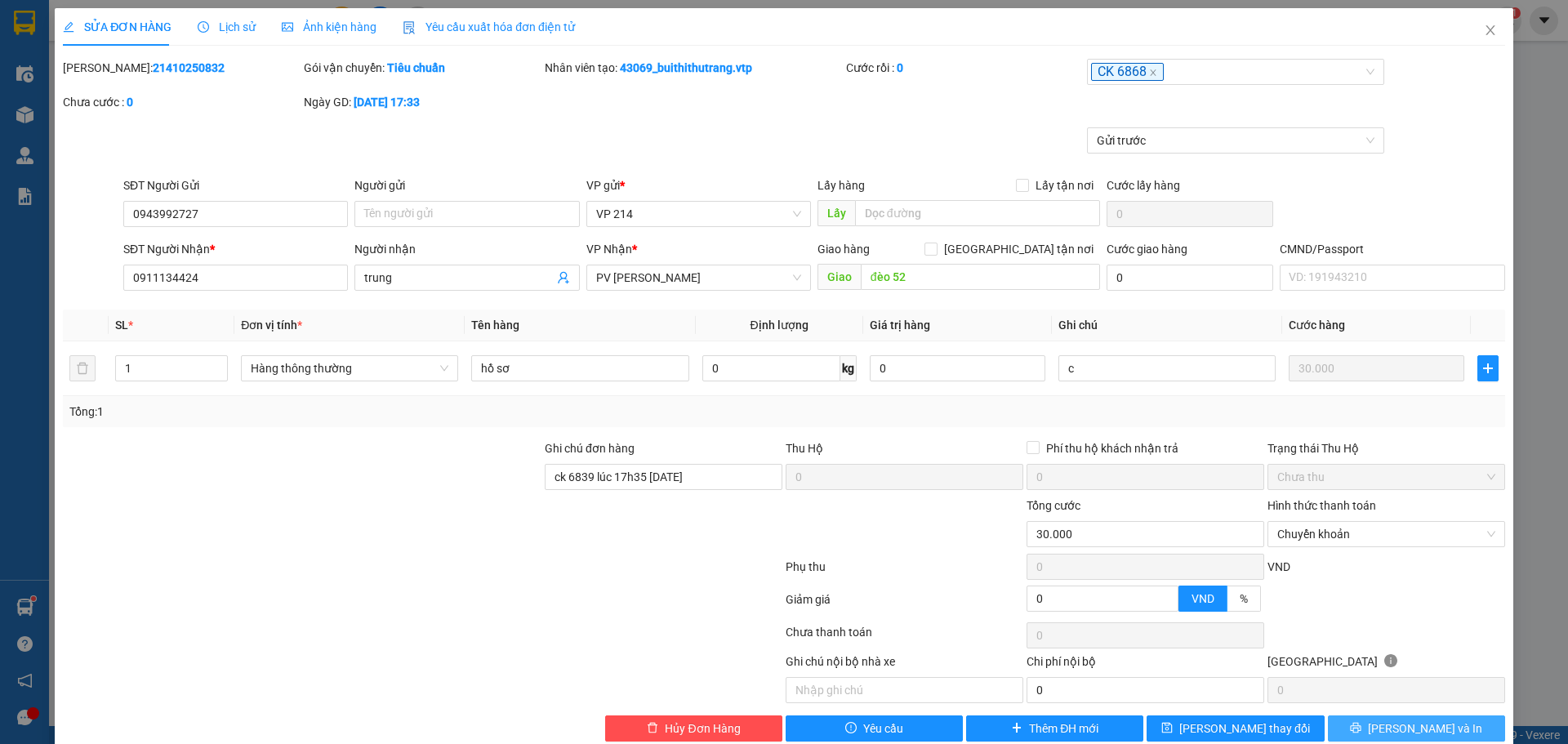
click at [1370, 715] on button "[PERSON_NAME] và In" at bounding box center [1416, 728] width 177 height 26
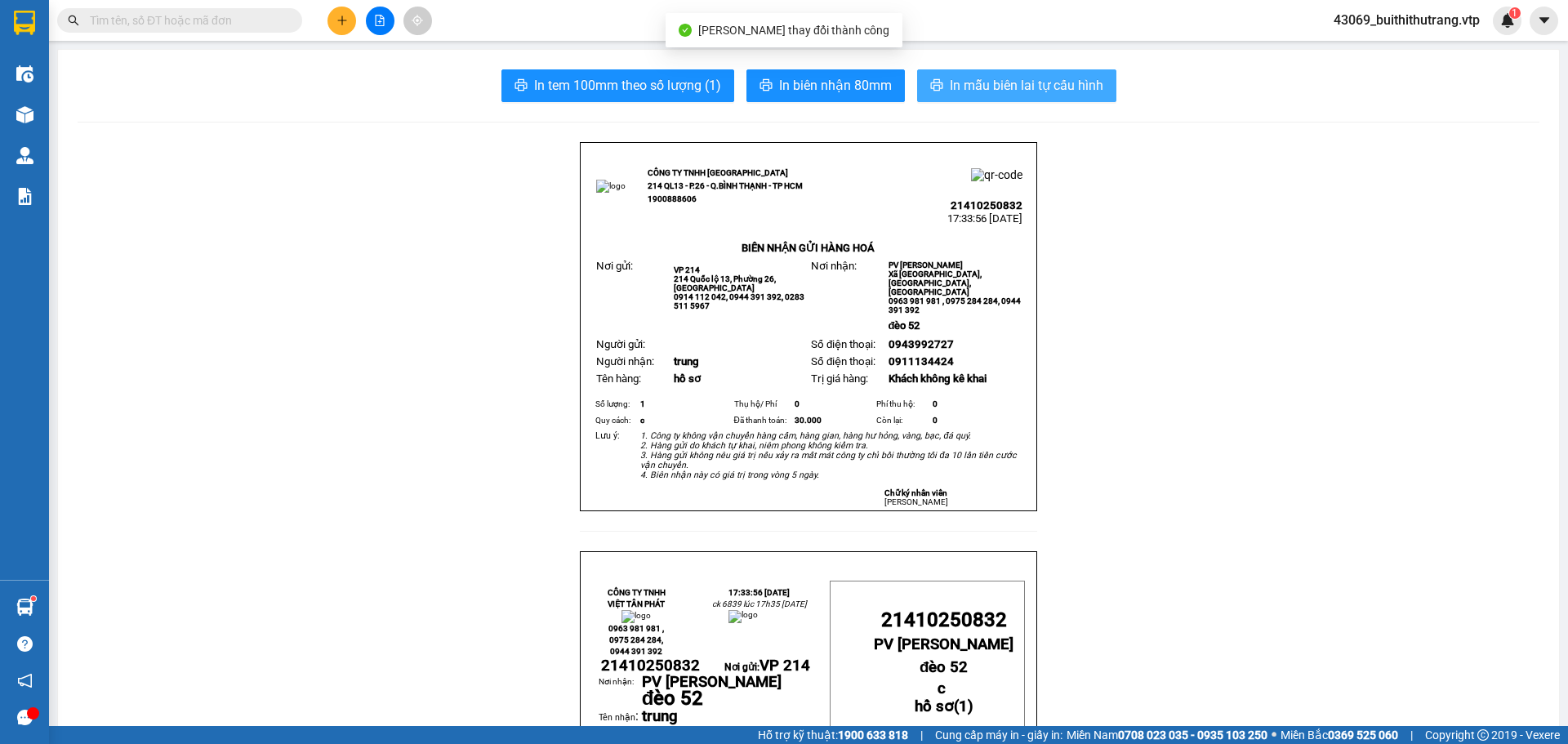
click at [1019, 87] on span "In mẫu biên lai tự cấu hình" at bounding box center [1027, 85] width 154 height 20
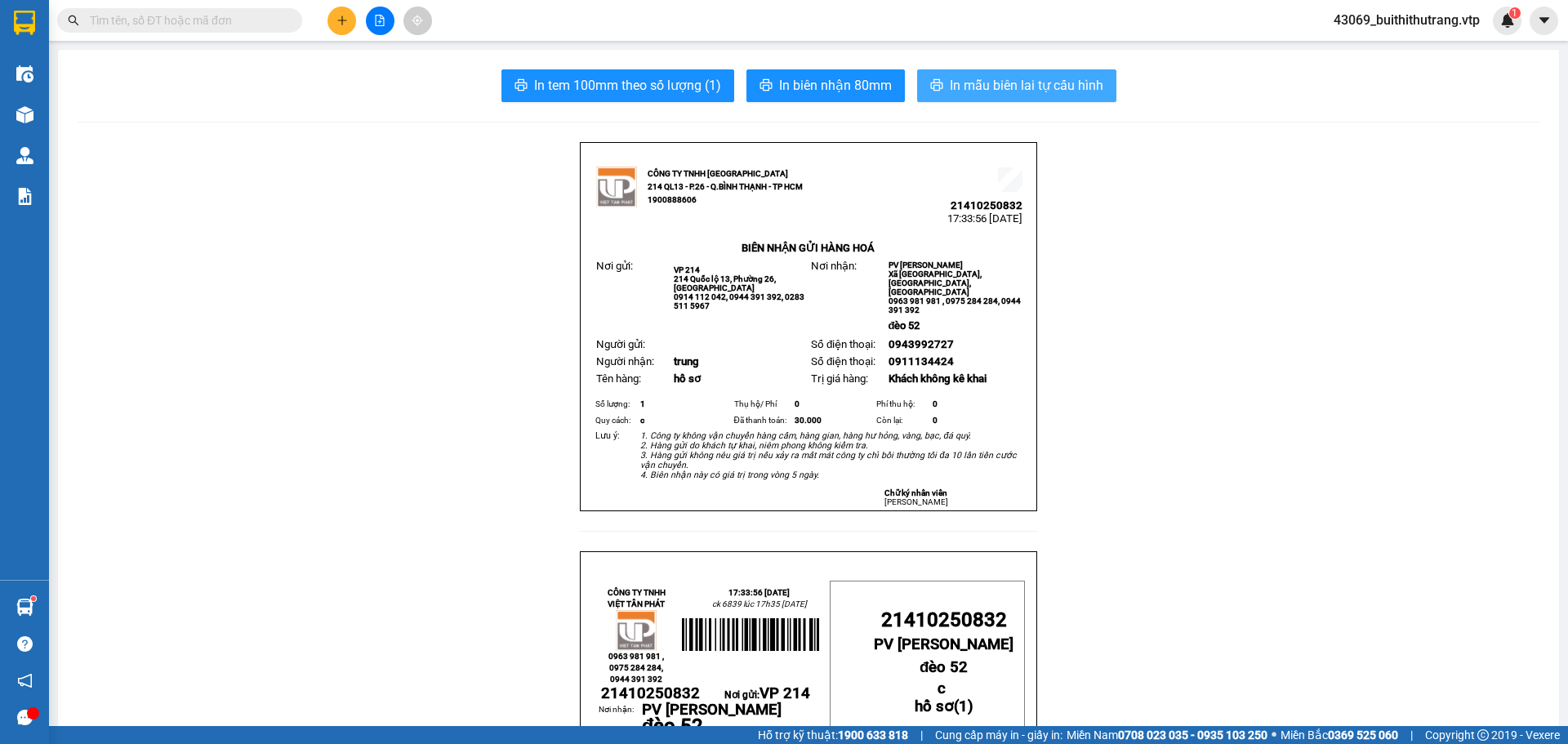
click at [1036, 80] on span "In mẫu biên lai tự cấu hình" at bounding box center [1027, 85] width 154 height 20
click at [337, 29] on button at bounding box center [341, 20] width 29 height 29
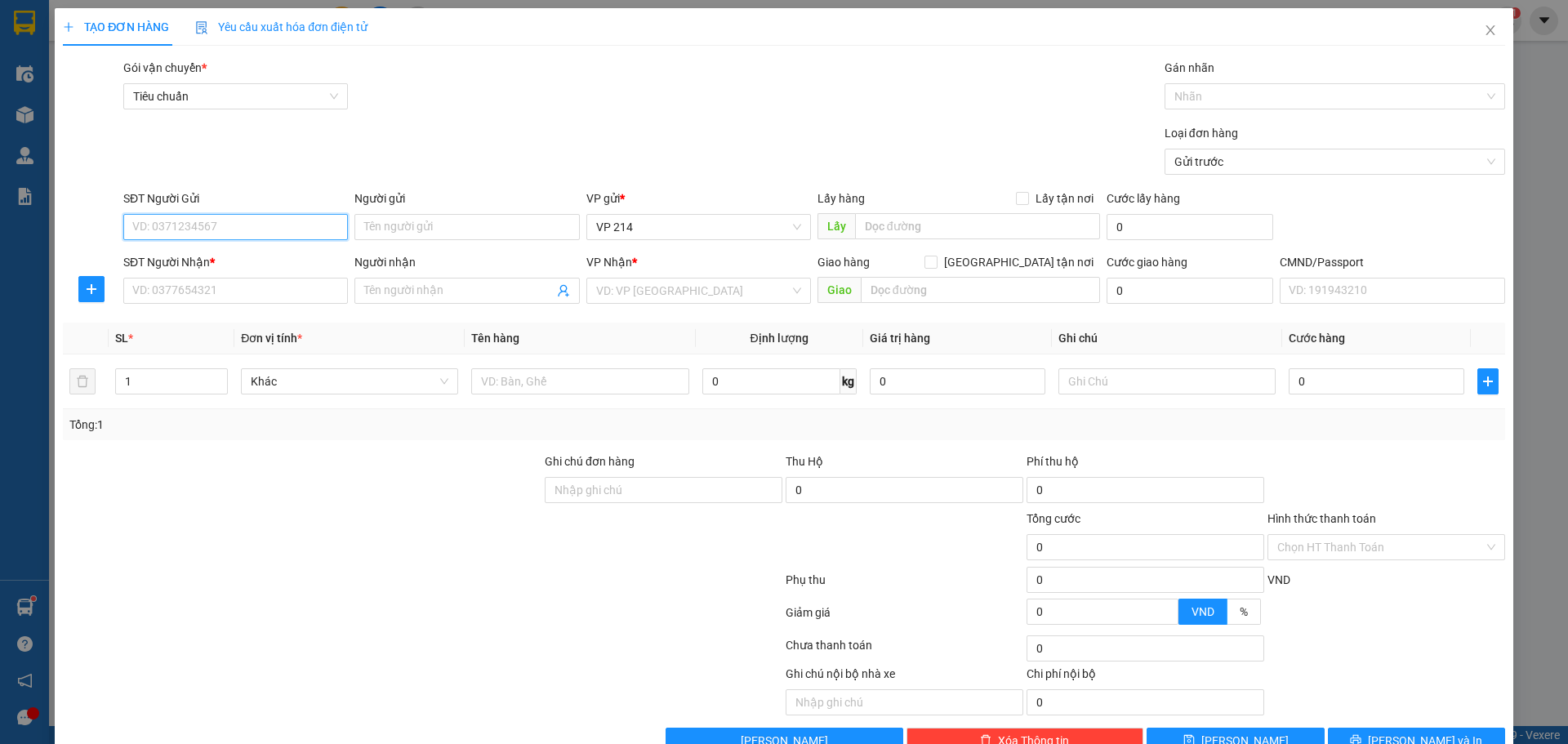
click at [248, 231] on input "SĐT Người Gửi" at bounding box center [235, 227] width 225 height 26
click at [265, 287] on input "SĐT Người Nhận *" at bounding box center [235, 291] width 225 height 26
click at [455, 294] on input "Người nhận" at bounding box center [458, 291] width 189 height 18
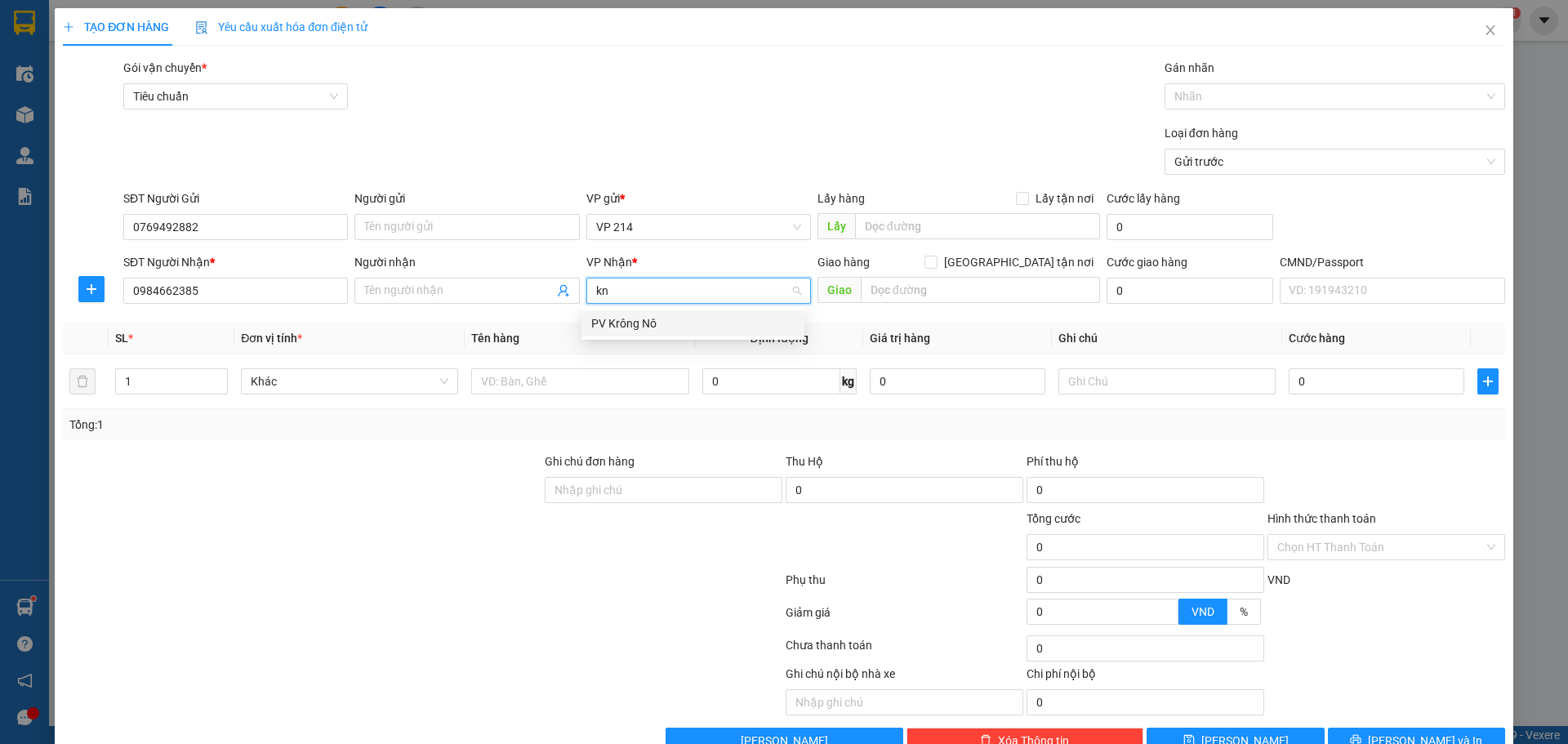
click at [711, 329] on div "PV Krông Nô" at bounding box center [693, 323] width 203 height 18
click at [492, 292] on input "Người nhận" at bounding box center [458, 291] width 189 height 18
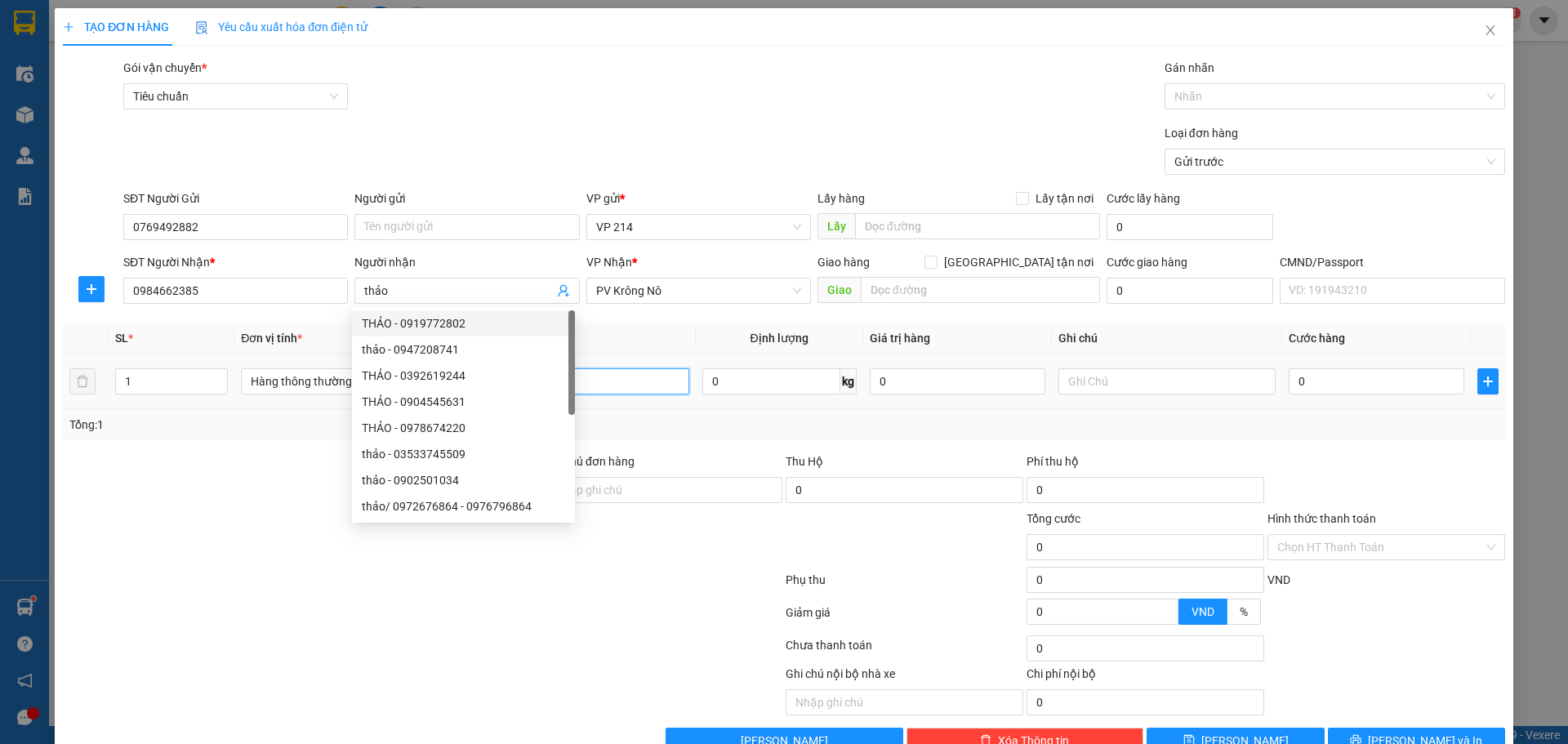
click at [623, 384] on input "text" at bounding box center [580, 381] width 217 height 26
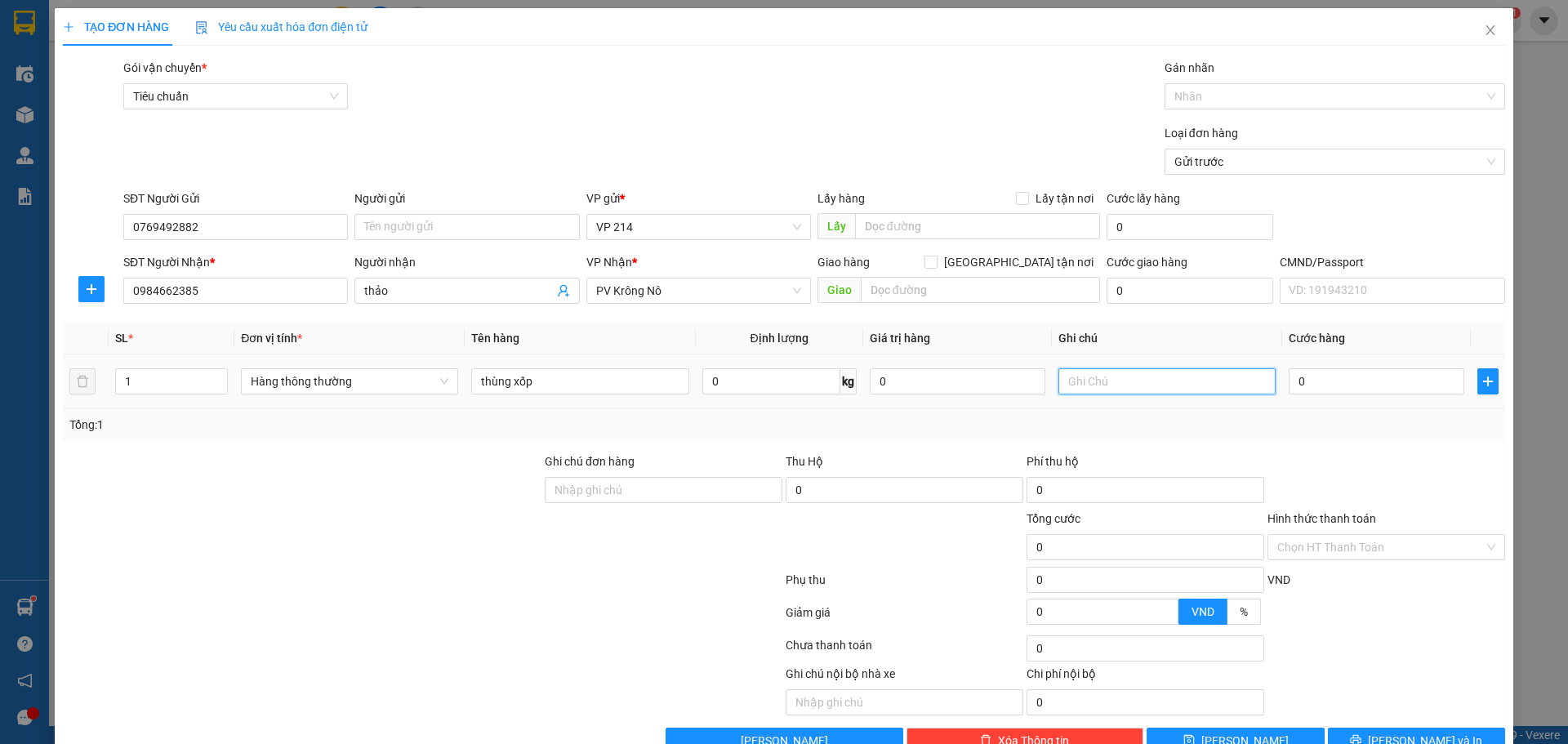
click at [1158, 379] on input "text" at bounding box center [1167, 381] width 217 height 26
click at [1320, 388] on input "0" at bounding box center [1376, 381] width 176 height 26
click at [1363, 728] on button "[PERSON_NAME] và In" at bounding box center [1416, 741] width 177 height 26
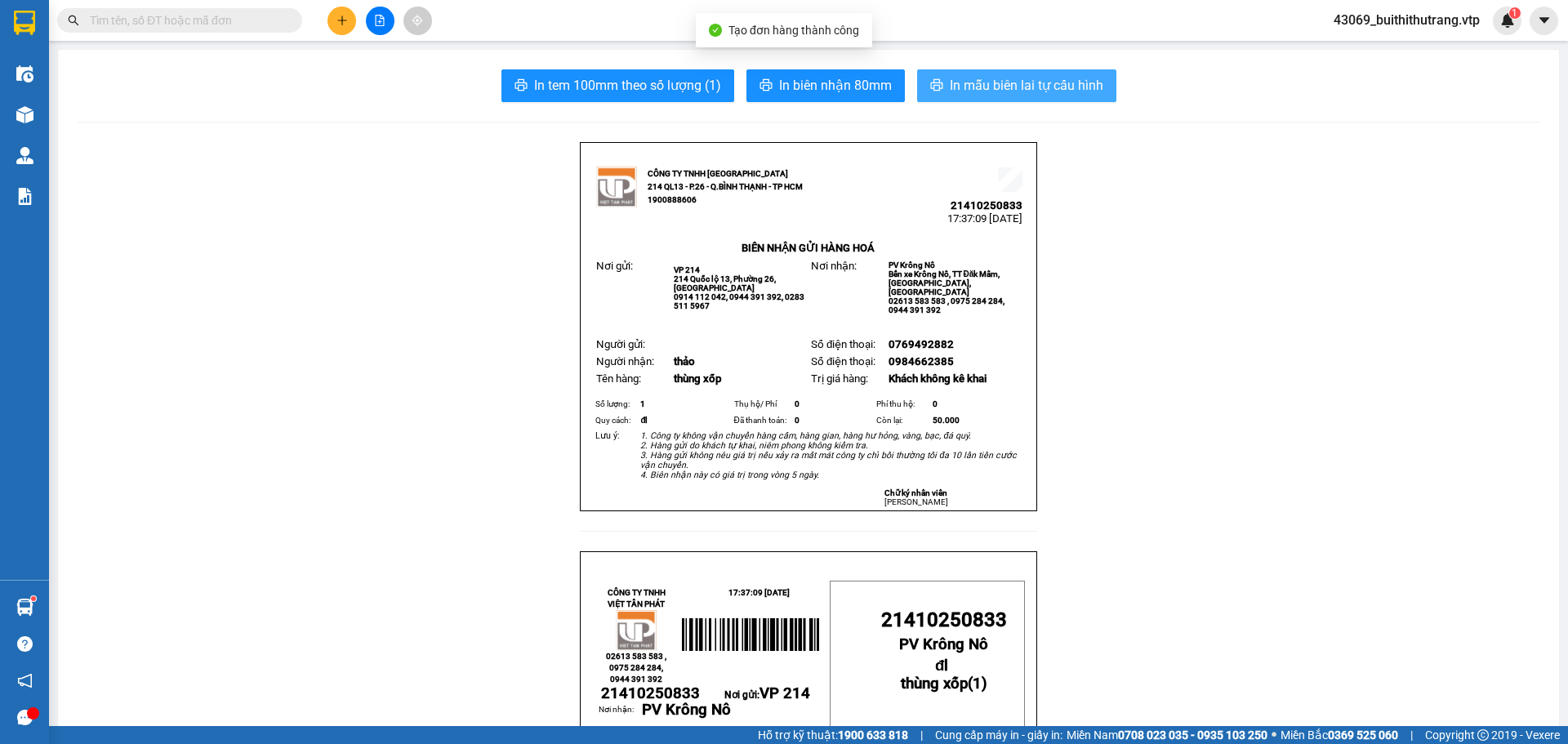
click at [1018, 78] on span "In mẫu biên lai tự cấu hình" at bounding box center [1027, 85] width 154 height 20
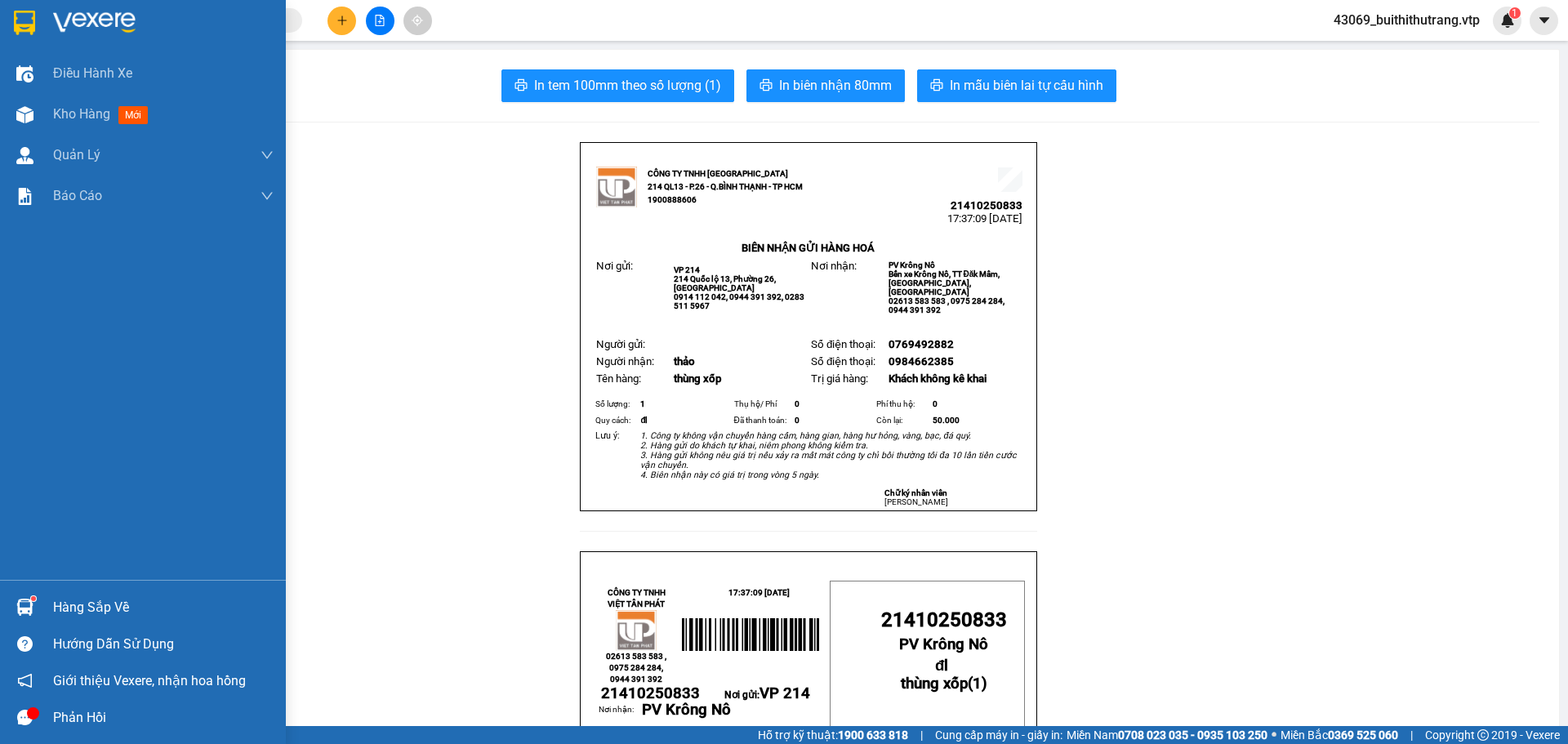
click at [96, 20] on img at bounding box center [94, 23] width 82 height 25
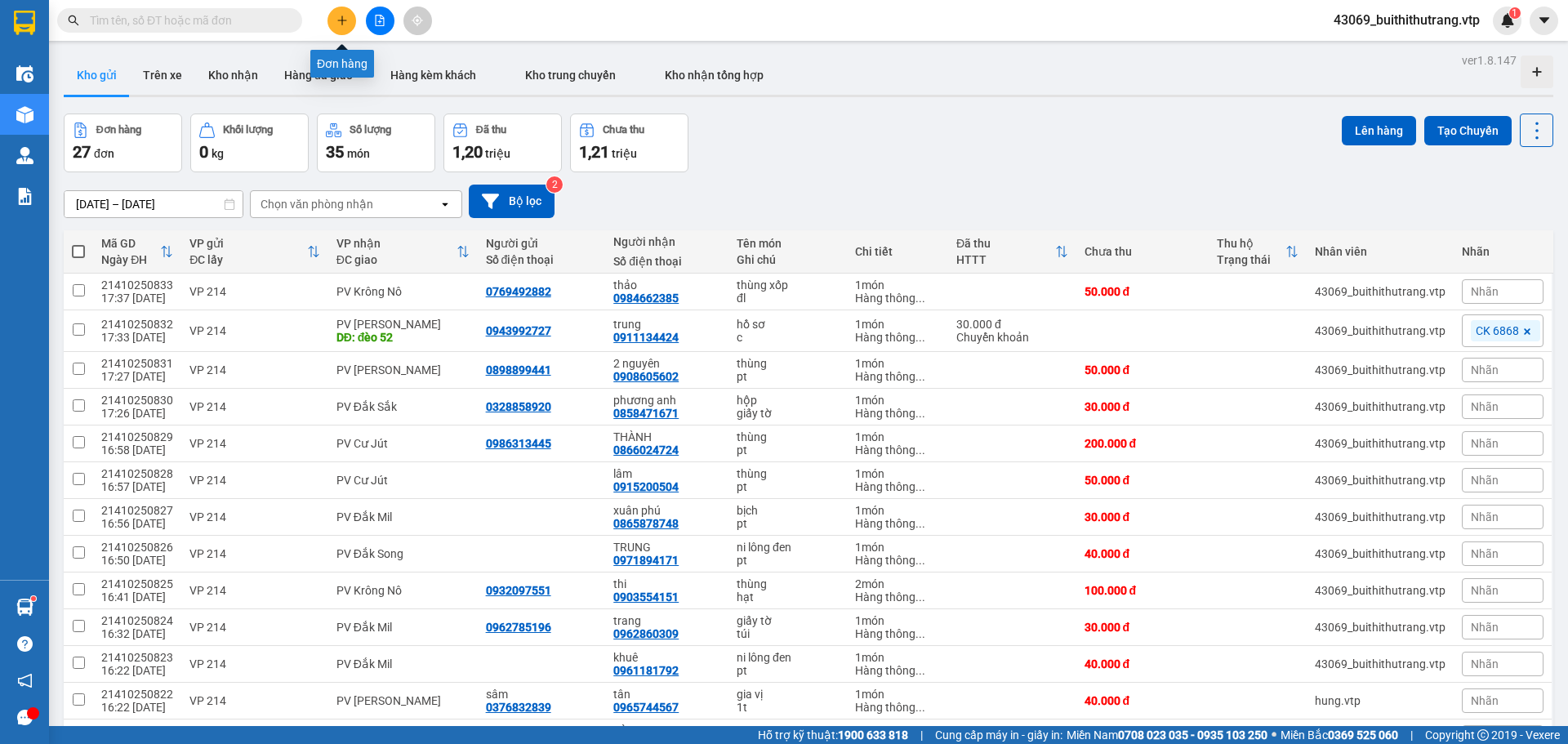
click at [346, 29] on button at bounding box center [341, 20] width 29 height 29
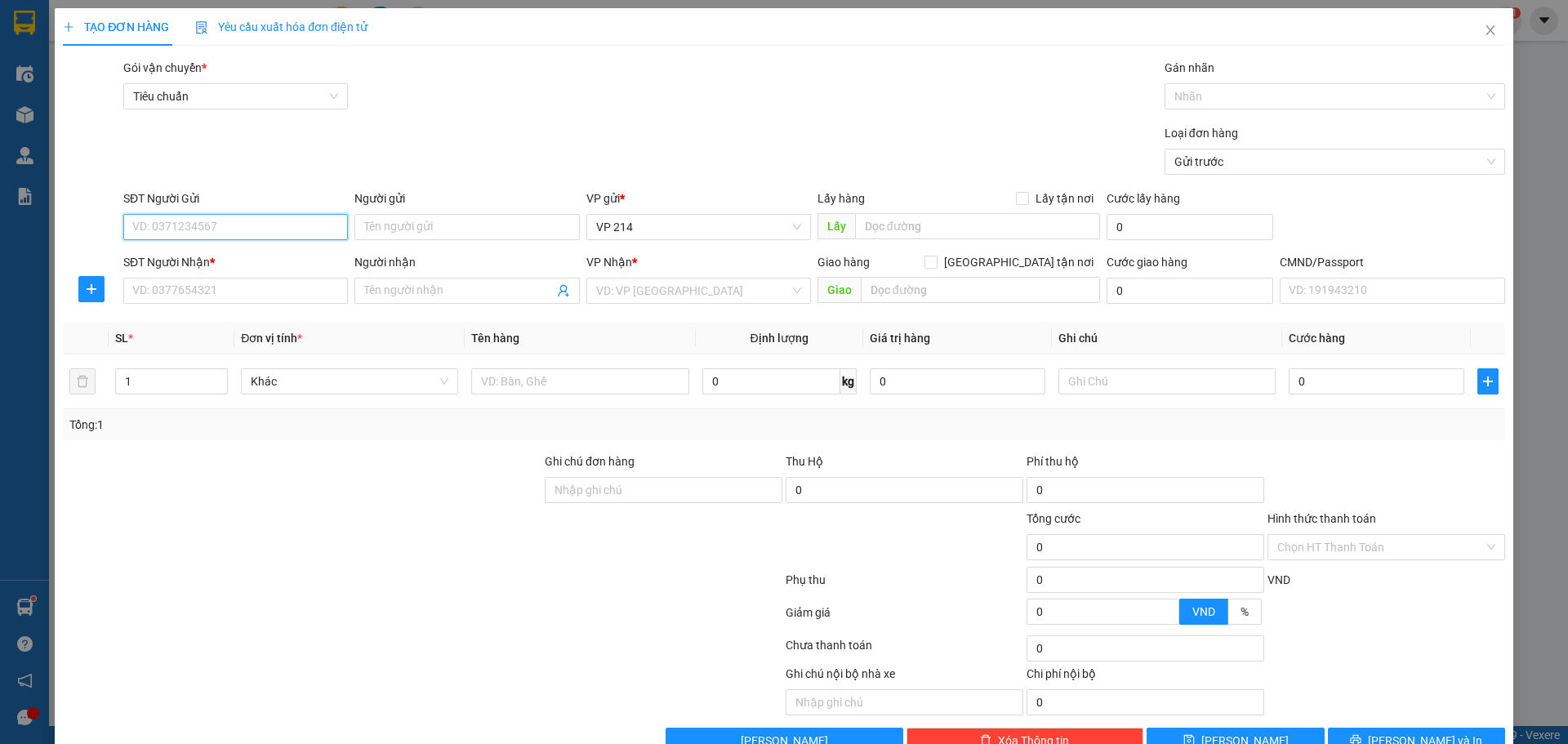
click at [244, 222] on input "SĐT Người Gửi" at bounding box center [235, 227] width 225 height 26
click at [270, 293] on input "SĐT Người Nhận *" at bounding box center [235, 291] width 225 height 26
drag, startPoint x: 194, startPoint y: 231, endPoint x: 73, endPoint y: 245, distance: 121.8
click at [73, 245] on div "SĐT Người Gửi 0989782637 0989782637 Người gửi Tên người gửi VP gửi * VP 214 Lấy…" at bounding box center [784, 218] width 1446 height 57
drag, startPoint x: 203, startPoint y: 296, endPoint x: 99, endPoint y: 308, distance: 104.7
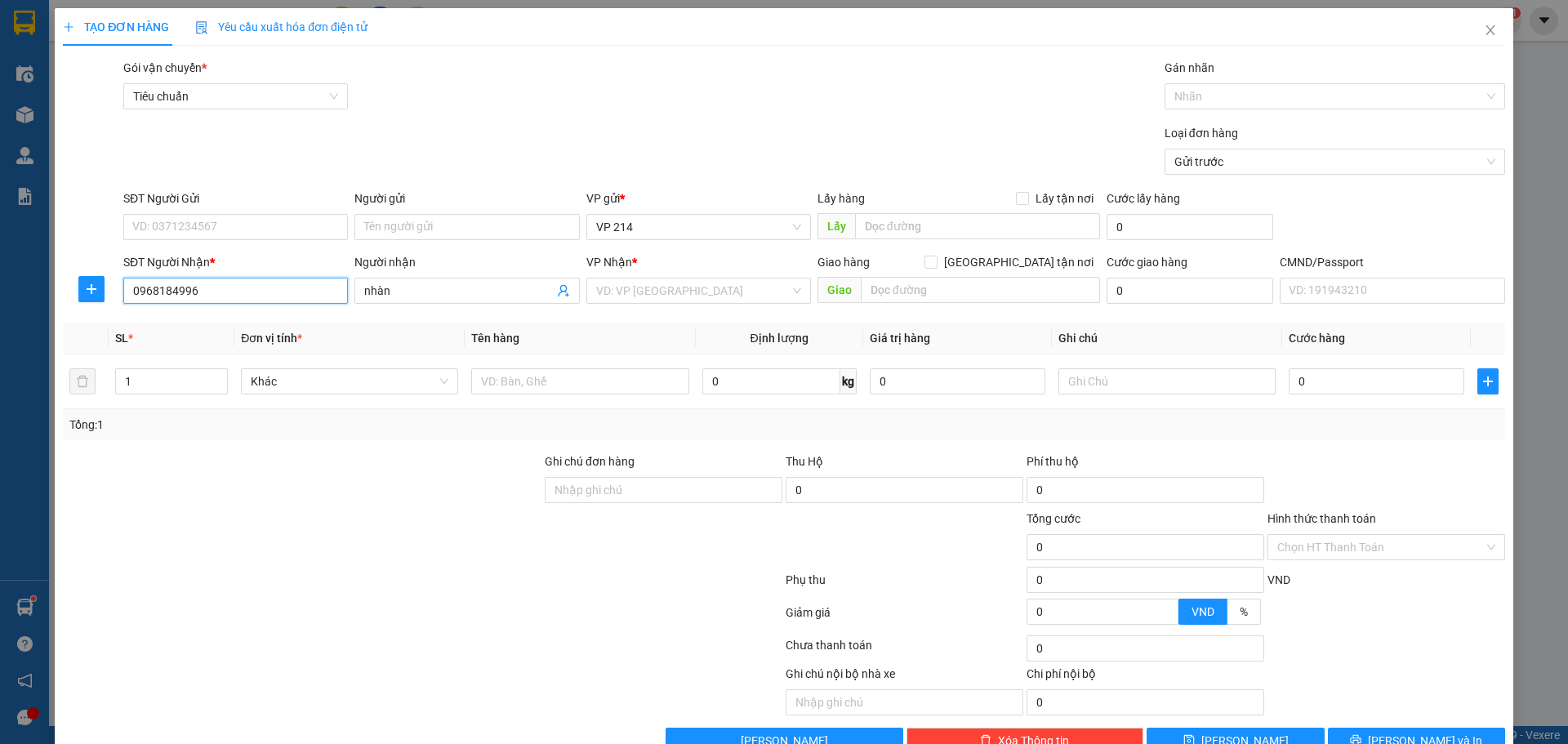
click at [99, 308] on div "SĐT Người Nhận * 0968184996 0968184996 Người nhận nhàn VP Nhận * VD: VP [GEOGRA…" at bounding box center [784, 282] width 1446 height 57
click at [211, 221] on input "SĐT Người Gửi" at bounding box center [235, 227] width 225 height 26
paste input "0968184996"
drag, startPoint x: 215, startPoint y: 296, endPoint x: 82, endPoint y: 304, distance: 133.2
click at [83, 304] on div "SĐT Người Nhận * 0968184996 0968184996 Người nhận nhàn VP Nhận * VD: VP [GEOGRA…" at bounding box center [784, 282] width 1446 height 57
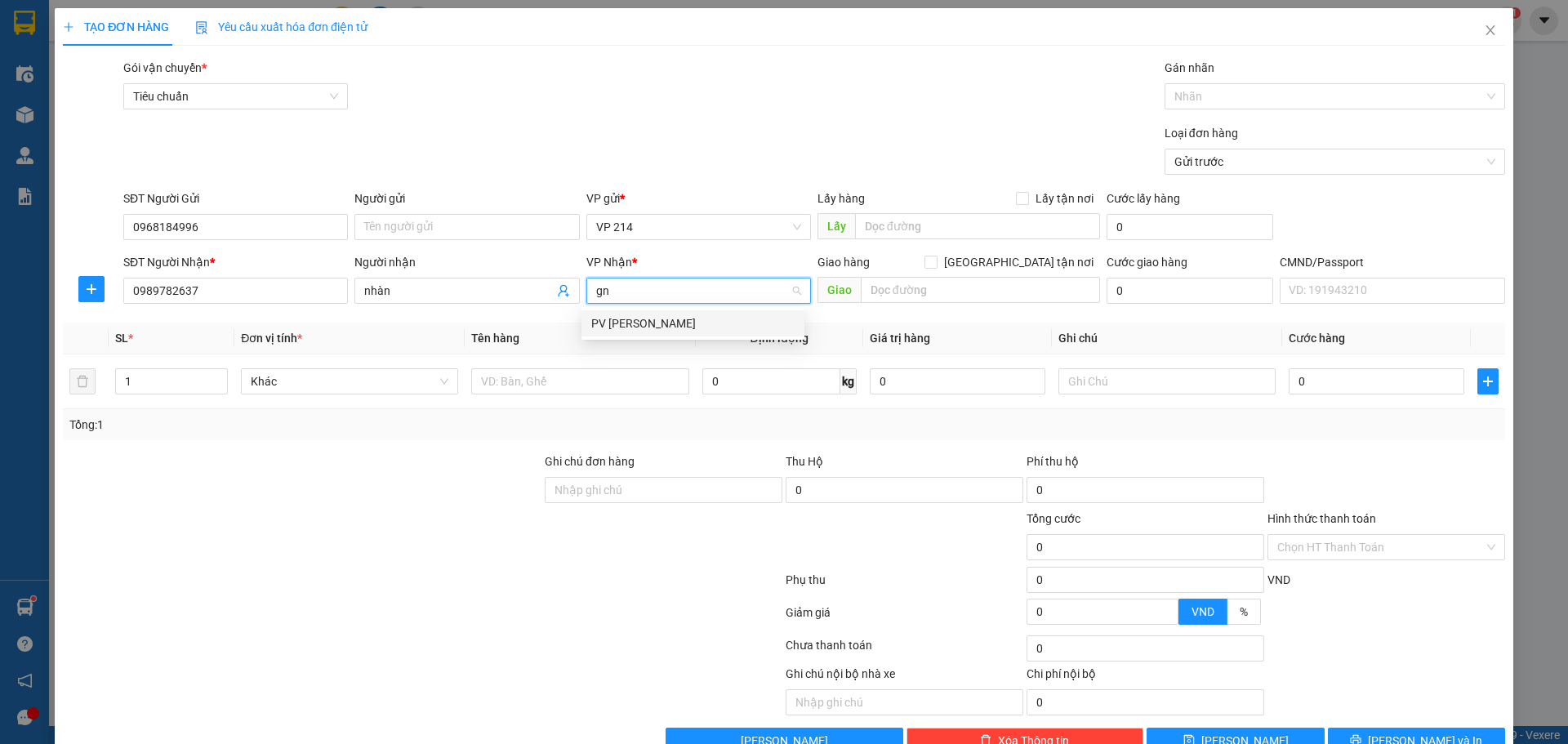
click at [662, 333] on div "PV [PERSON_NAME]" at bounding box center [693, 323] width 223 height 26
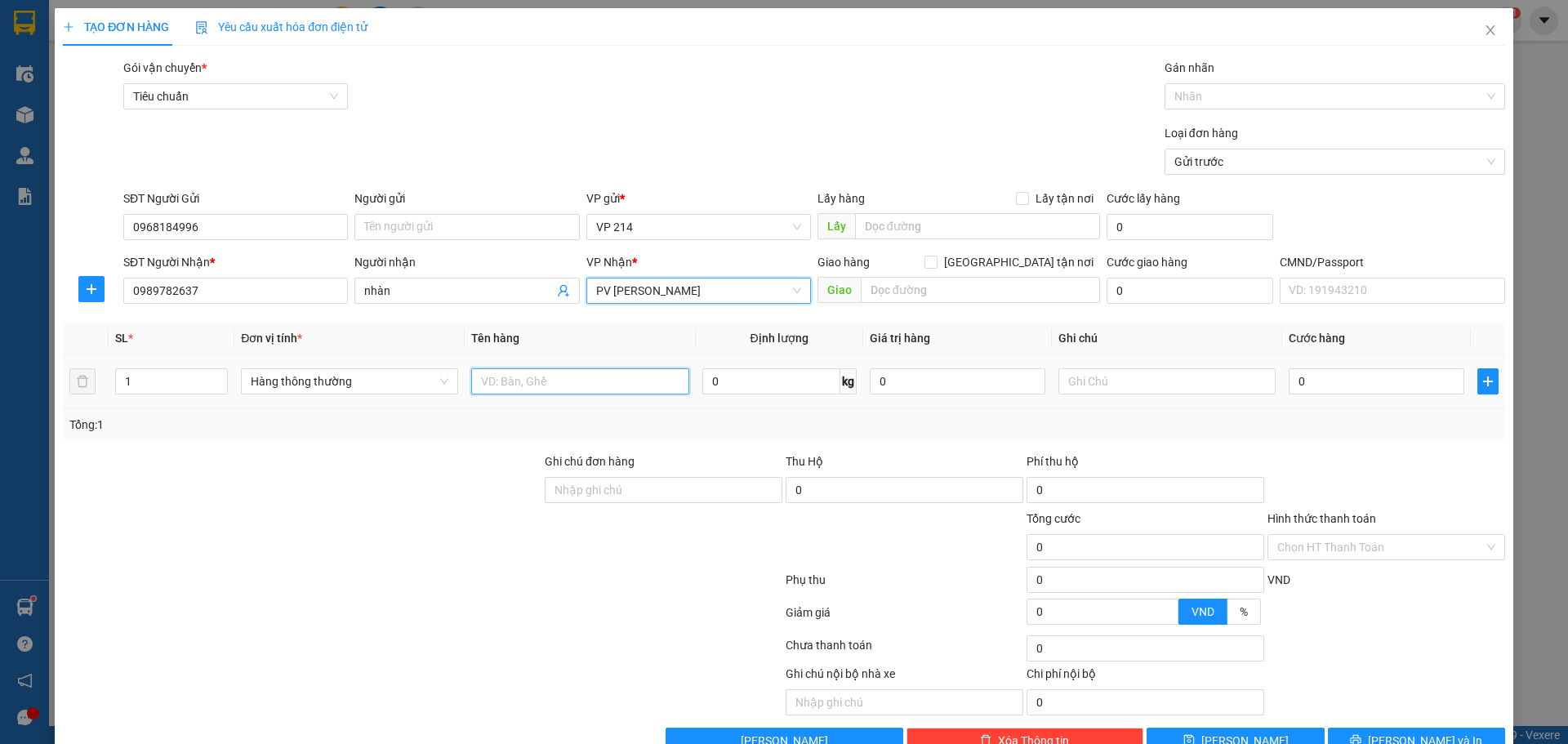
click at [615, 379] on input "text" at bounding box center [580, 381] width 217 height 26
click at [1075, 384] on input "text" at bounding box center [1167, 381] width 217 height 26
click at [1326, 394] on input "0" at bounding box center [1376, 381] width 176 height 26
click at [1370, 728] on button "[PERSON_NAME] và In" at bounding box center [1416, 741] width 177 height 26
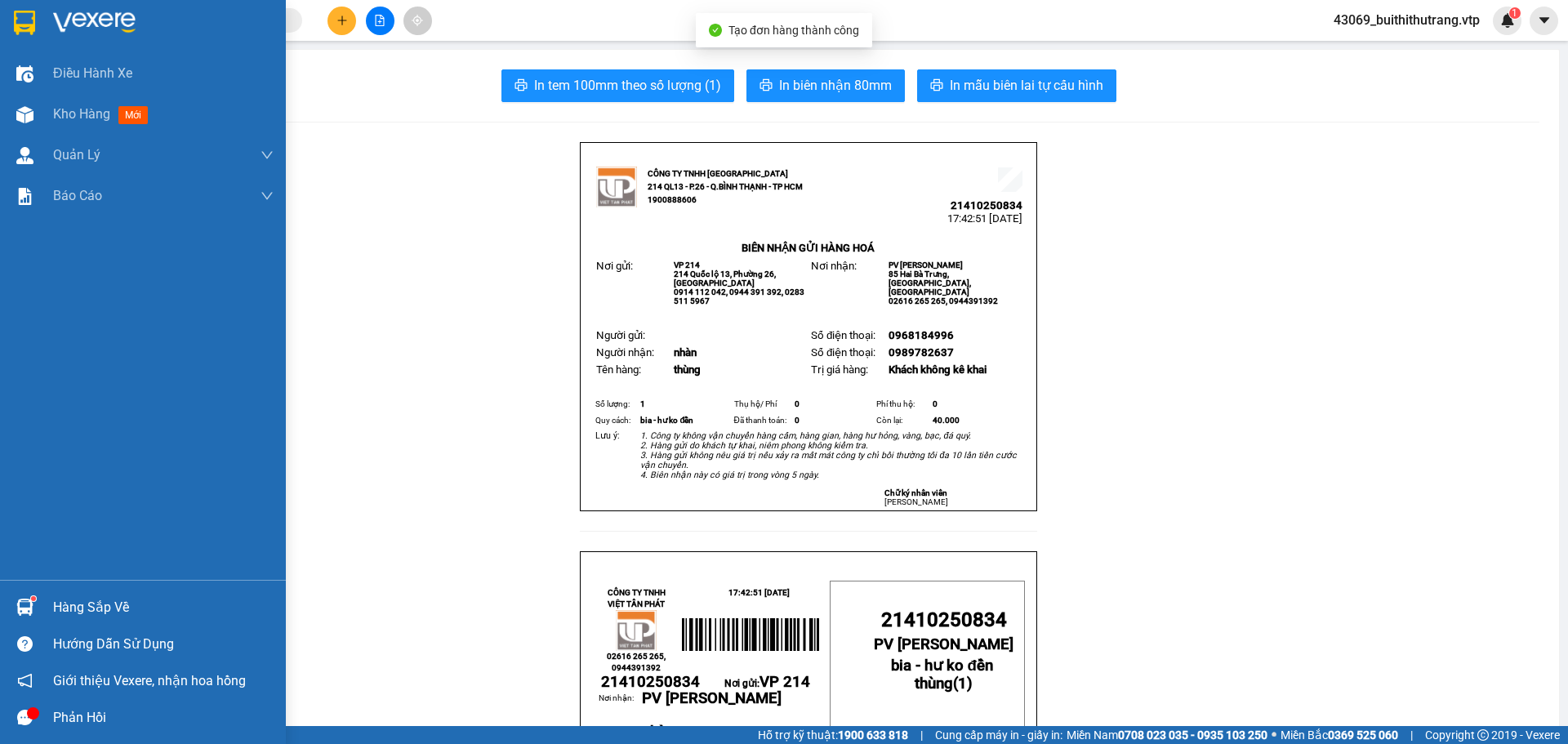
click at [29, 29] on img at bounding box center [24, 23] width 21 height 25
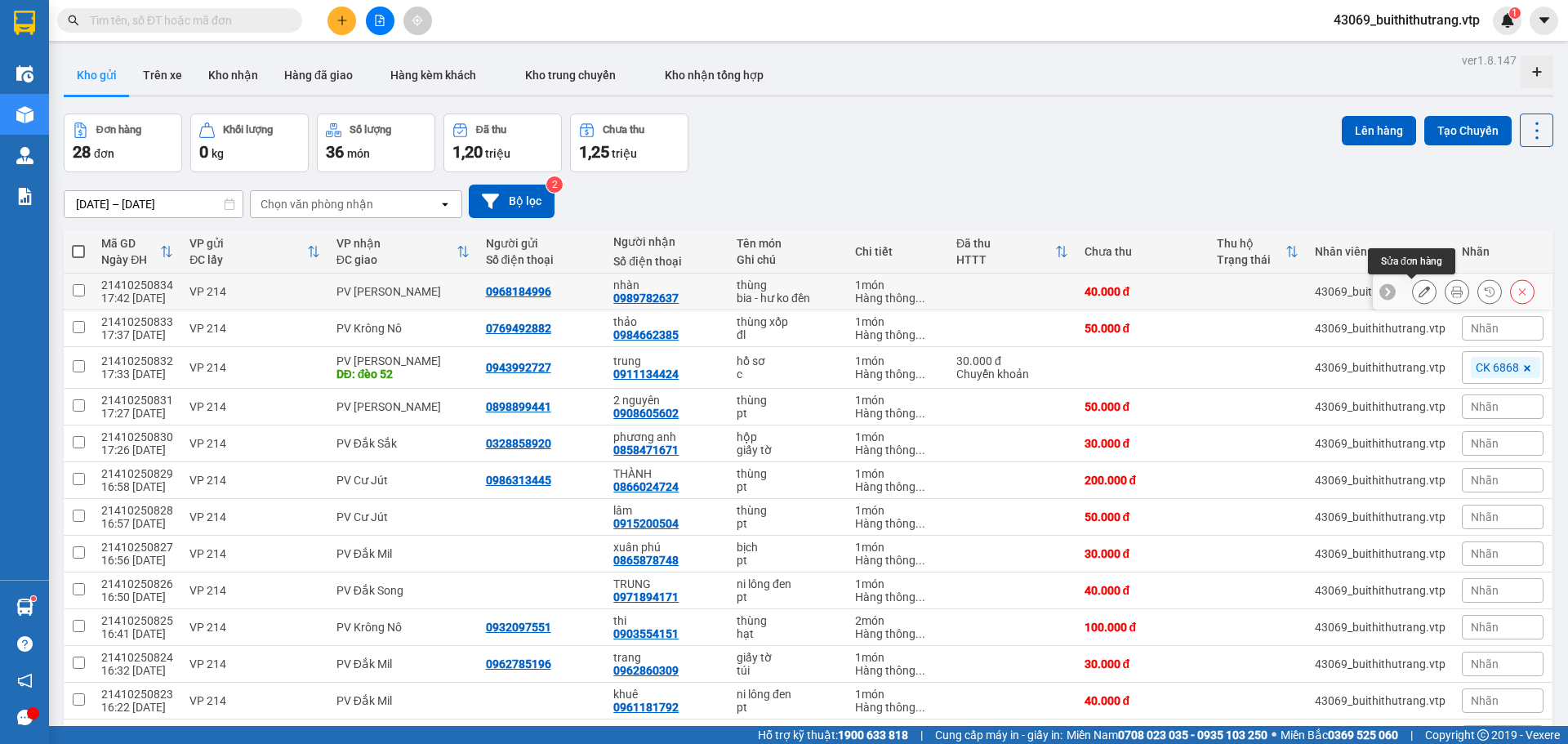
click at [1419, 294] on icon at bounding box center [1424, 292] width 11 height 11
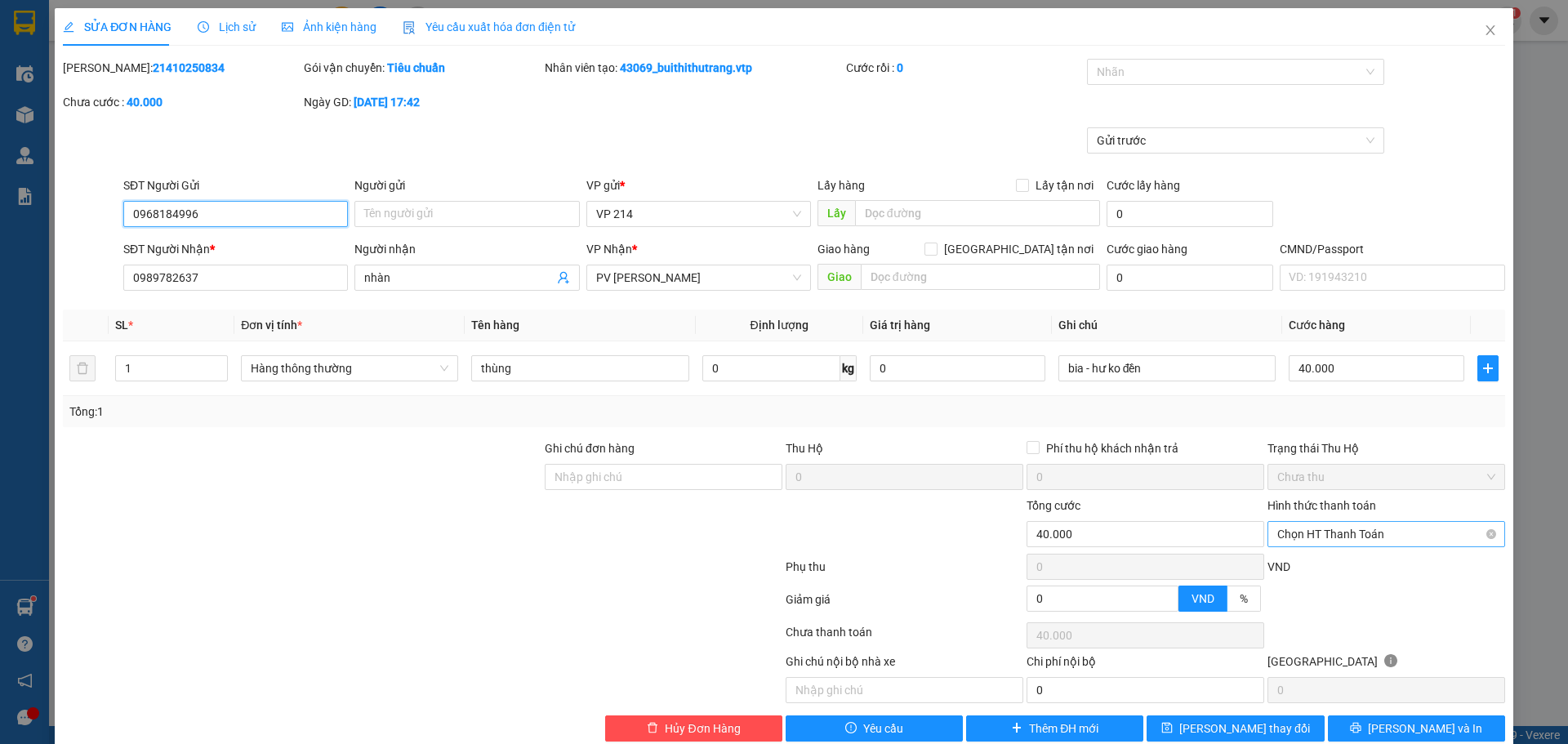
click at [1385, 537] on span "Chọn HT Thanh Toán" at bounding box center [1386, 534] width 218 height 25
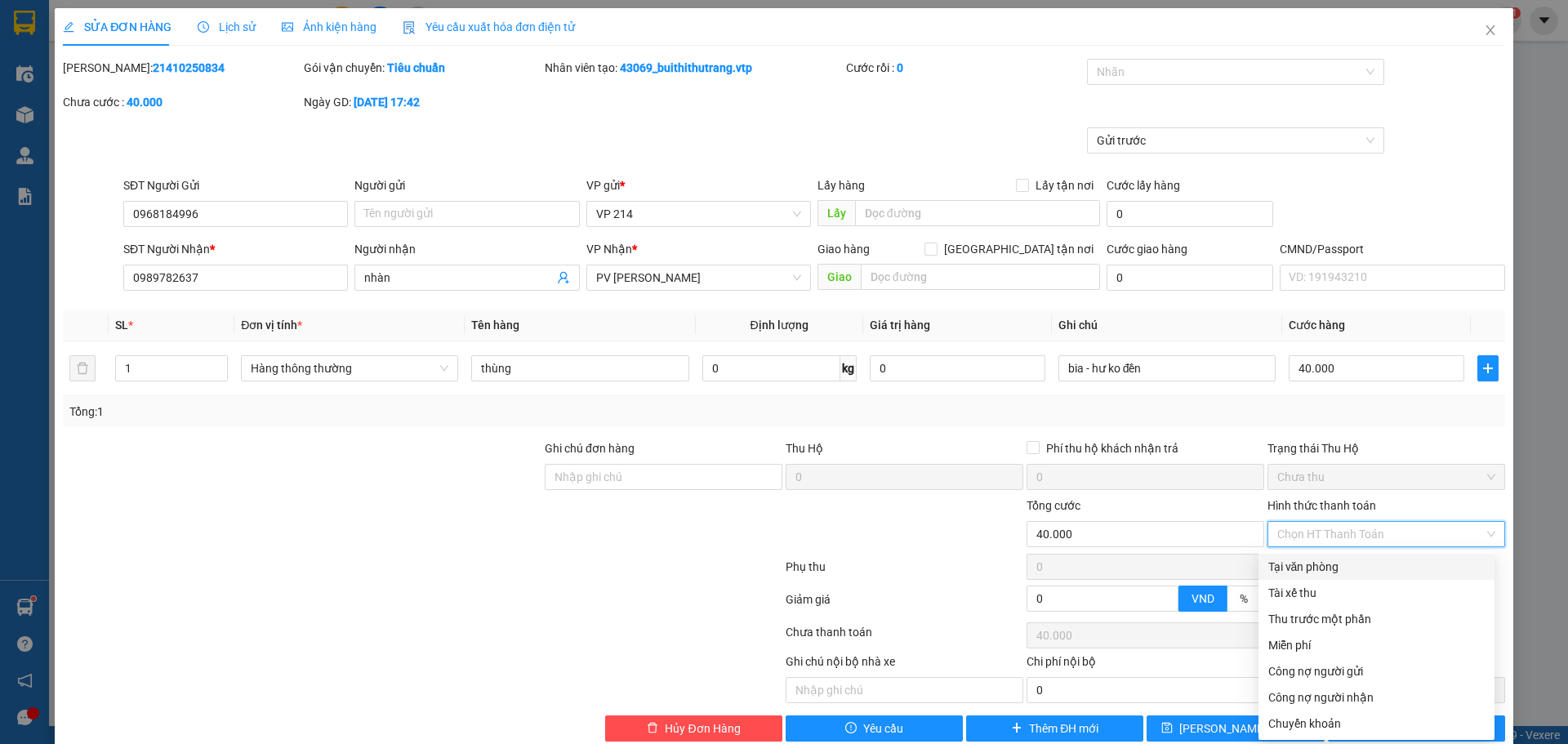
click at [1373, 570] on div "Tại văn phòng" at bounding box center [1376, 567] width 216 height 18
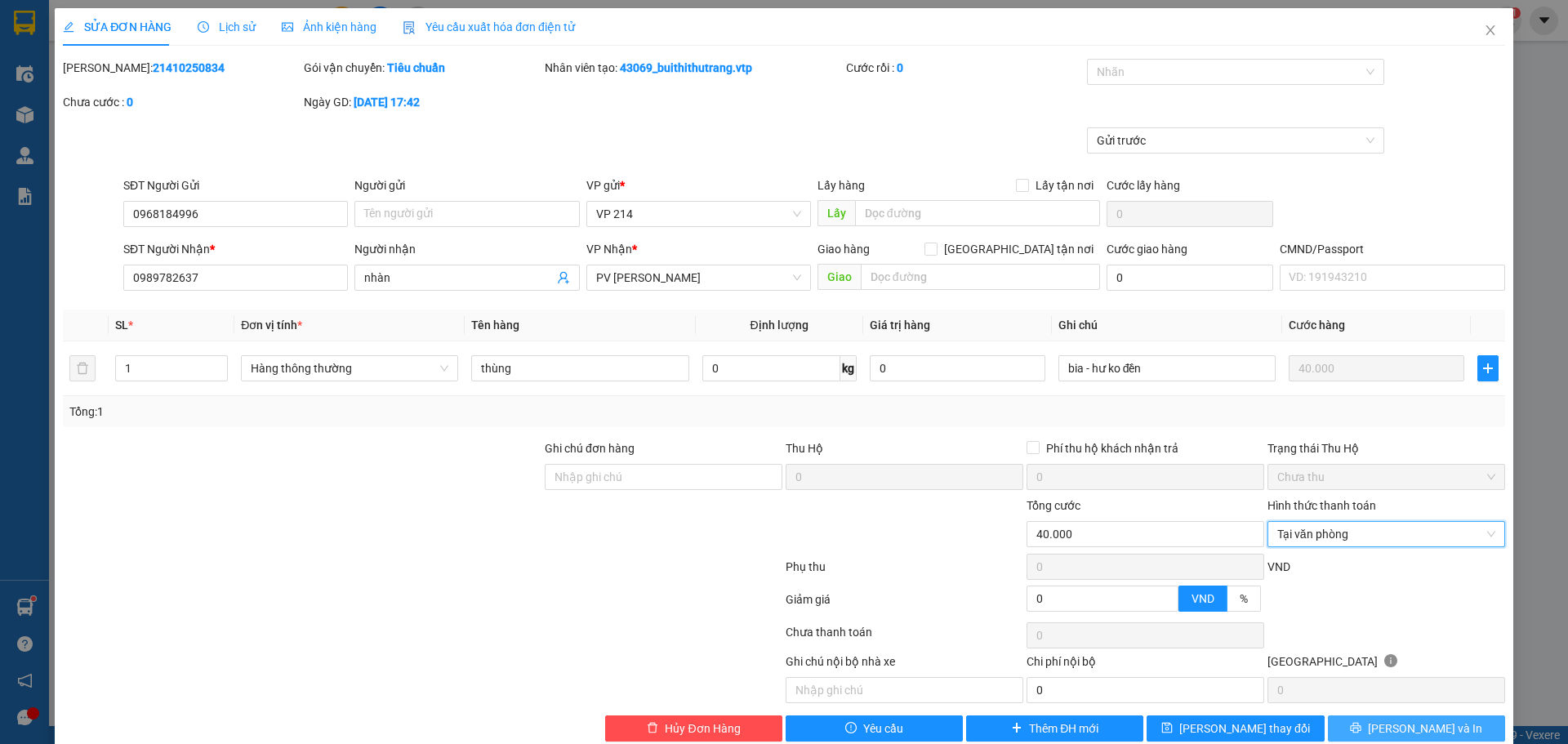
click at [1361, 723] on icon "printer" at bounding box center [1356, 728] width 11 height 11
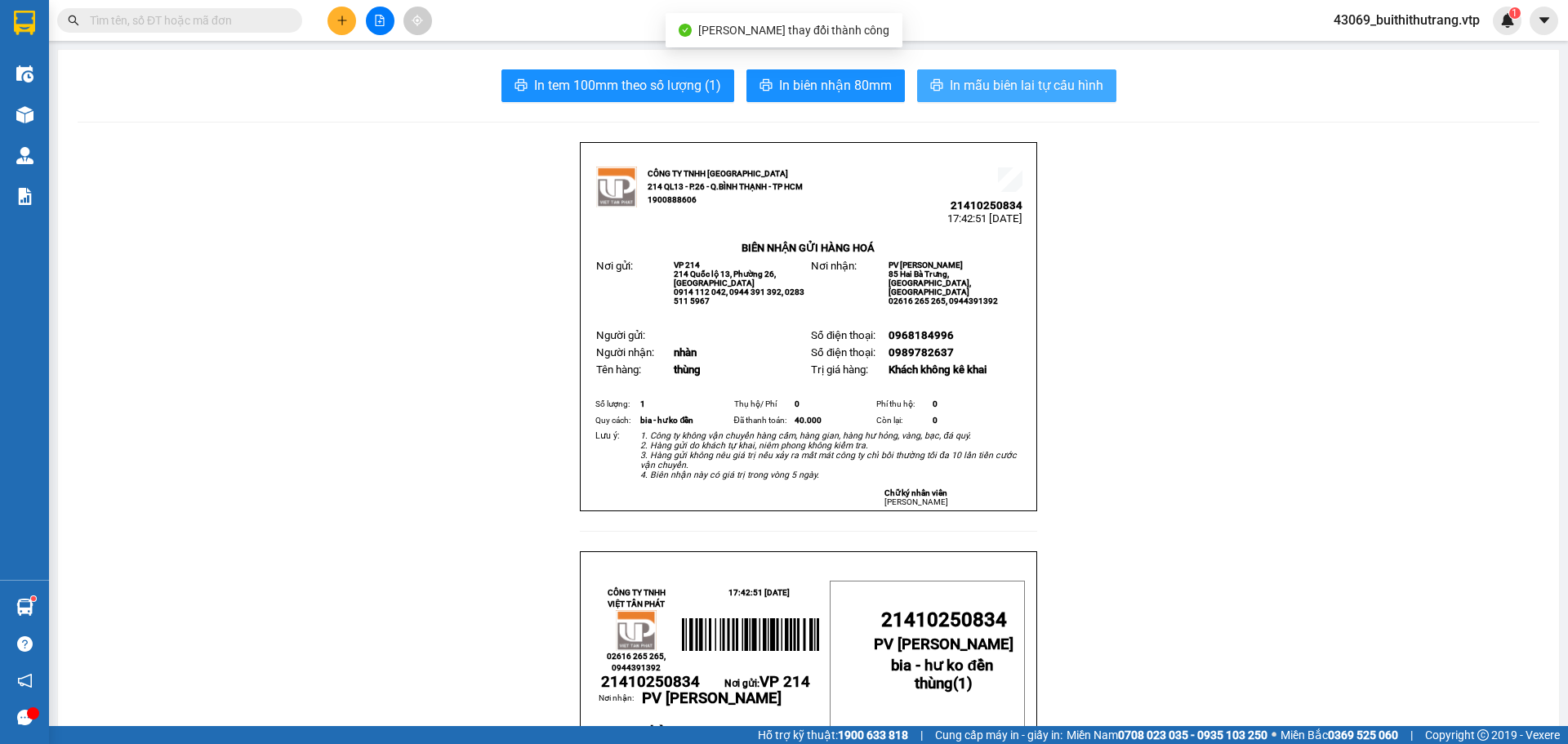
click at [1031, 88] on span "In mẫu biên lai tự cấu hình" at bounding box center [1027, 85] width 154 height 20
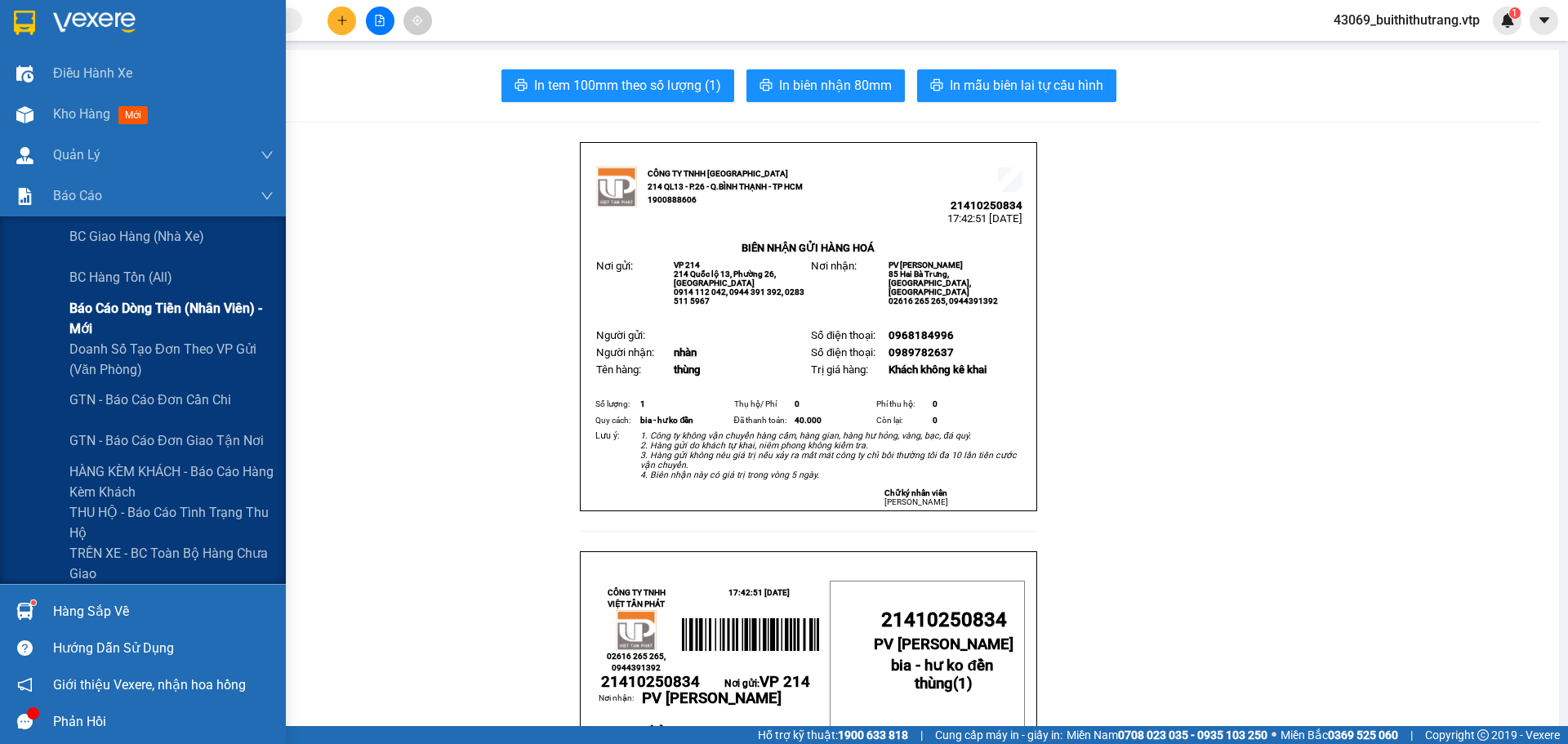
click at [113, 312] on span "Báo cáo dòng tiền (nhân viên) - mới" at bounding box center [172, 319] width 204 height 41
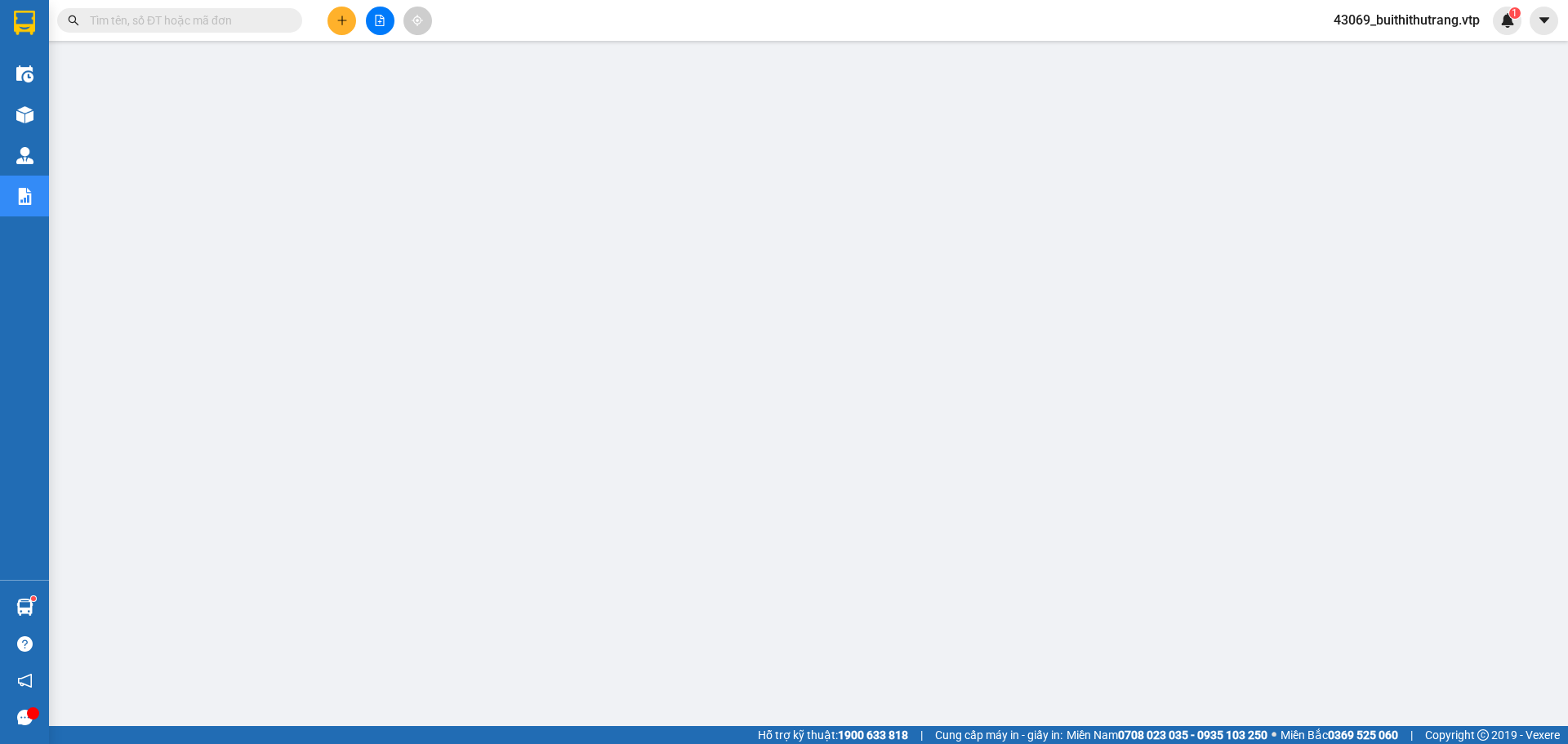
click at [341, 14] on button at bounding box center [341, 20] width 29 height 29
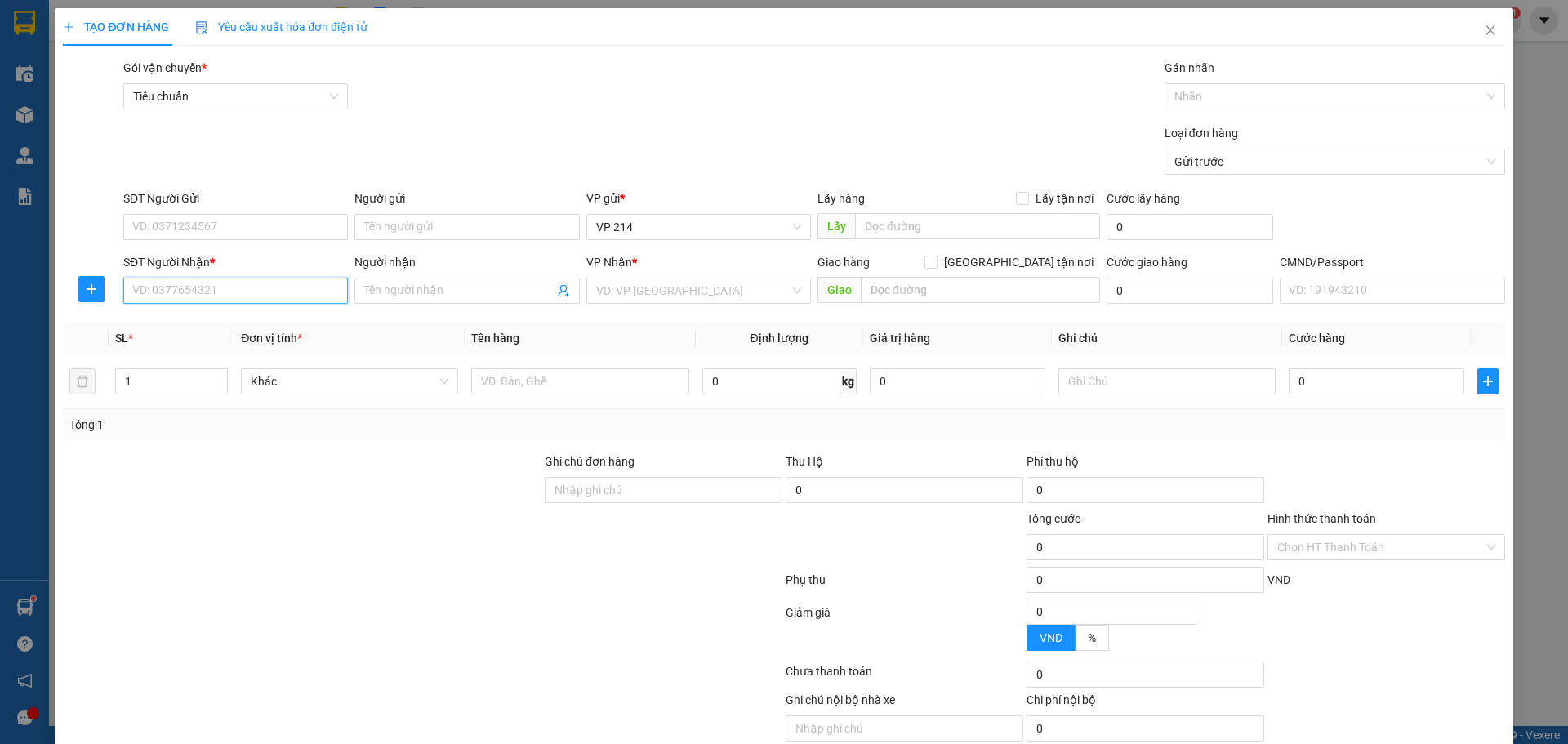
click at [252, 287] on input "SĐT Người Nhận *" at bounding box center [235, 291] width 225 height 26
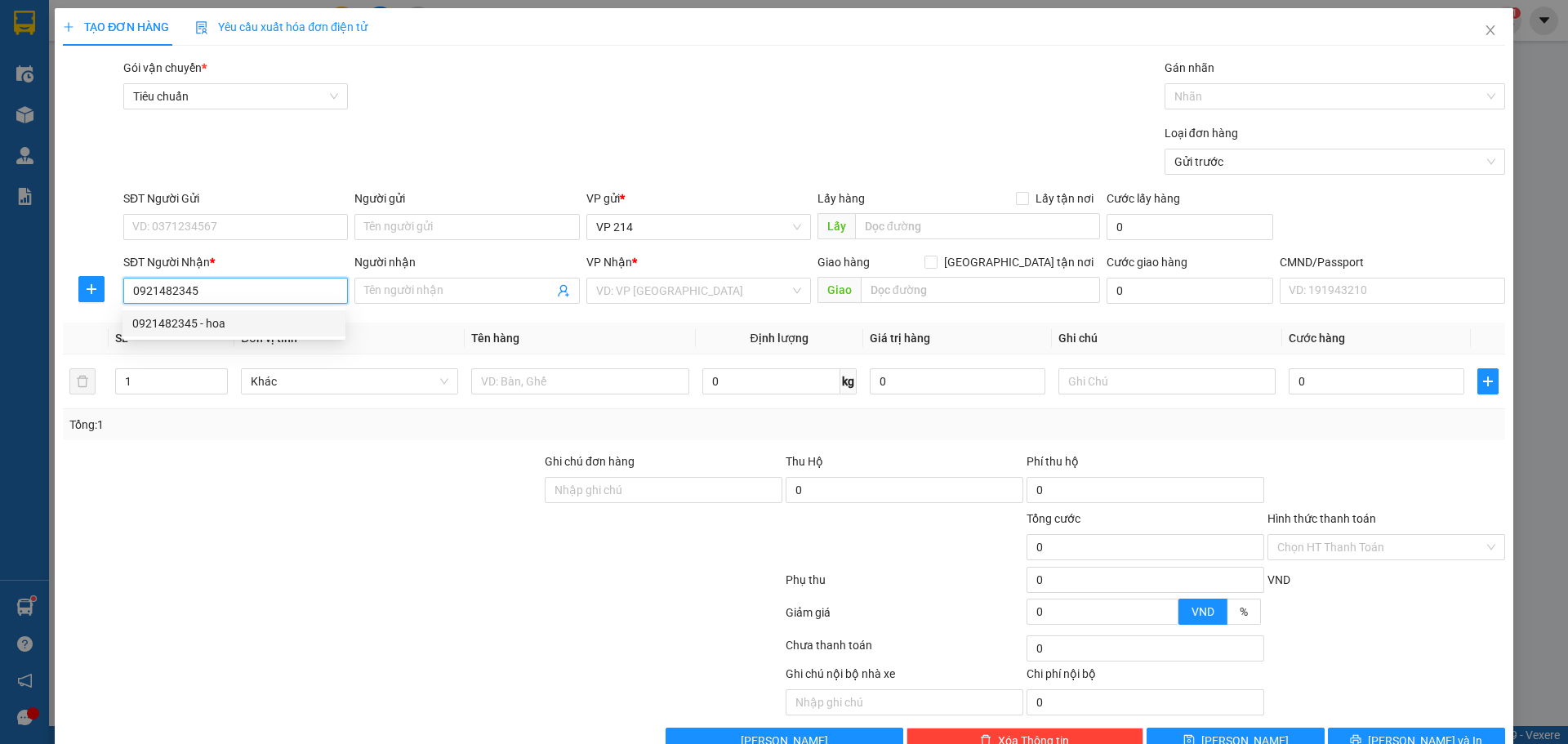
click at [207, 321] on div "0921482345 - hoa" at bounding box center [234, 323] width 203 height 18
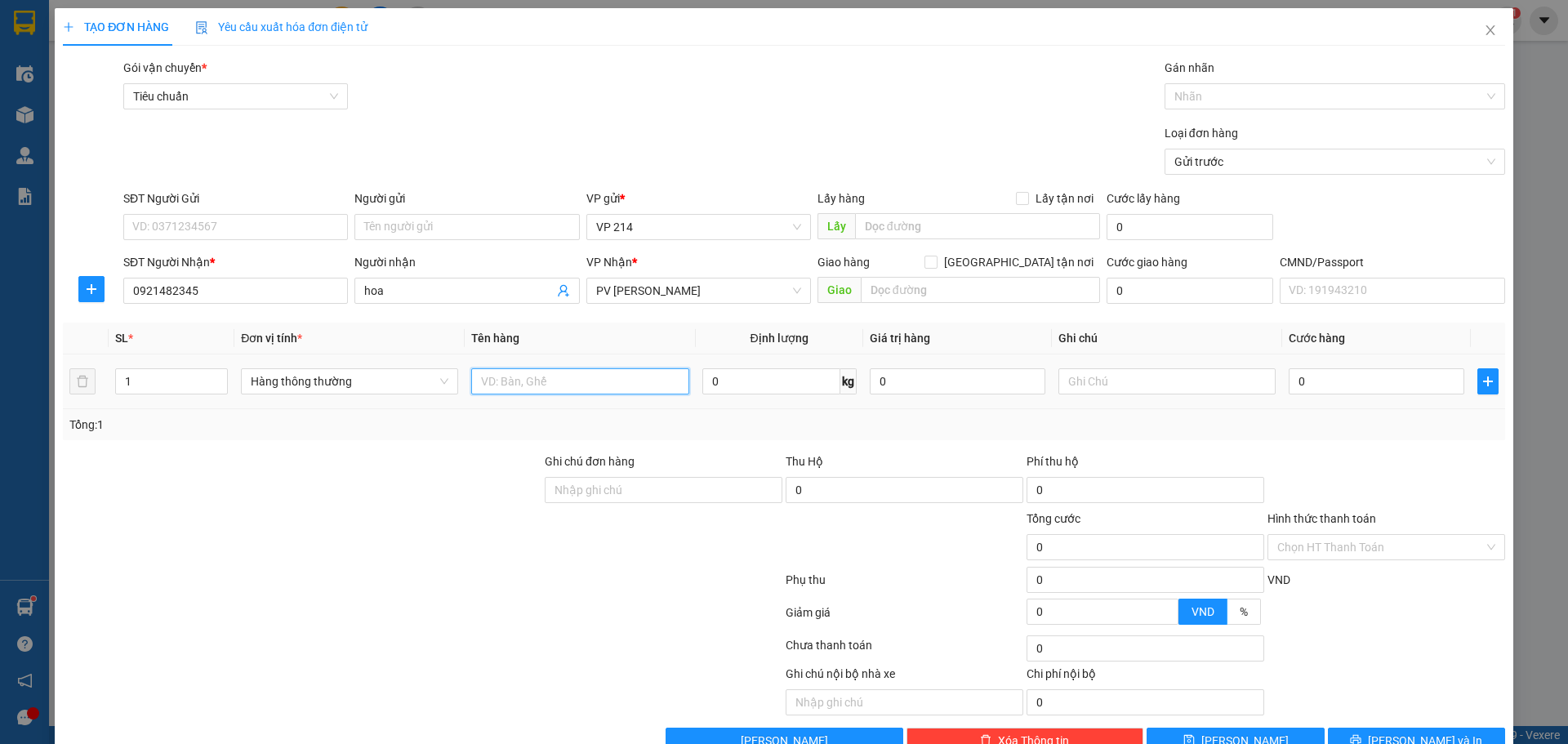
click at [553, 390] on input "text" at bounding box center [580, 381] width 217 height 26
click at [1071, 377] on input "text" at bounding box center [1167, 381] width 217 height 26
click at [1386, 728] on button "[PERSON_NAME] và In" at bounding box center [1416, 741] width 177 height 26
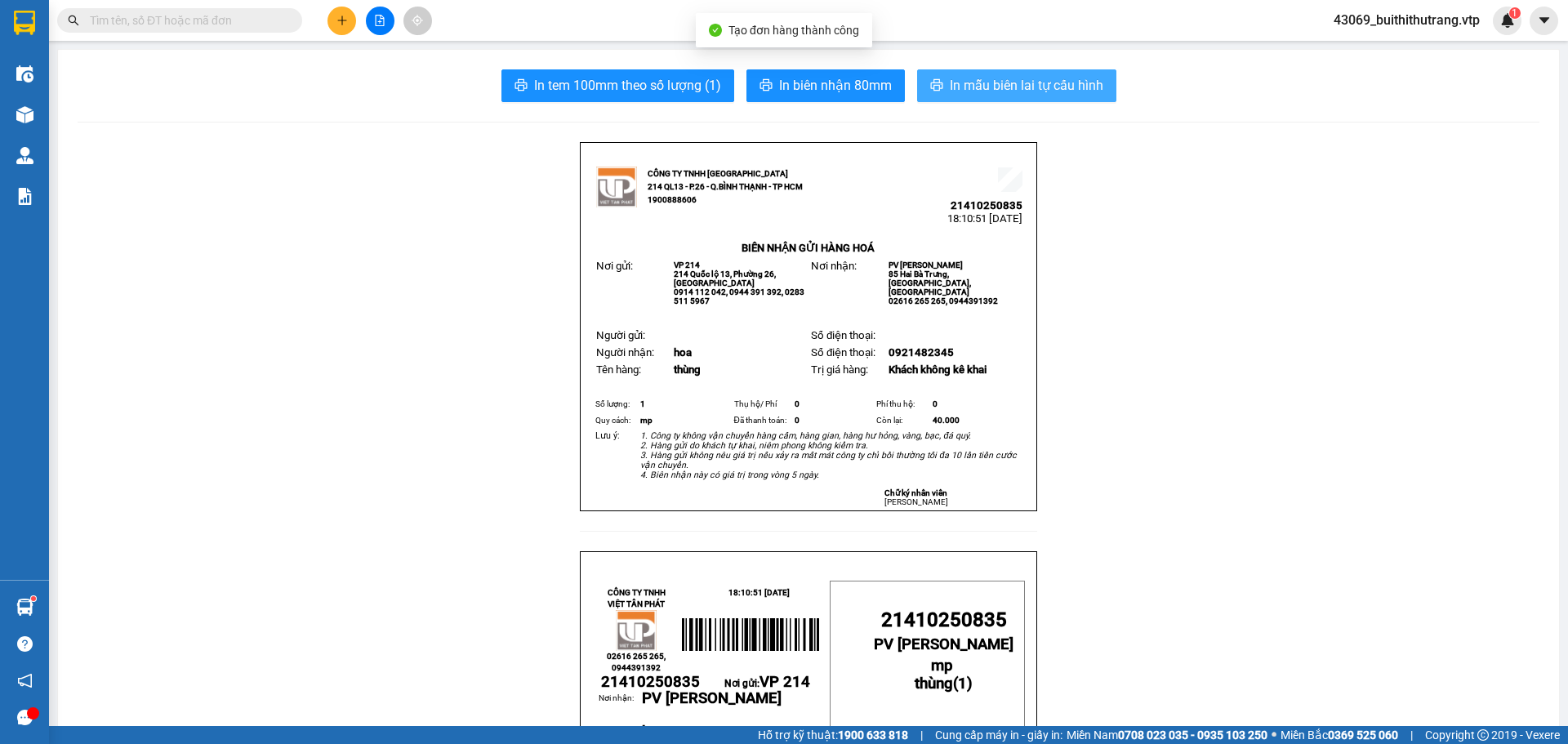
click at [1020, 80] on span "In mẫu biên lai tự cấu hình" at bounding box center [1027, 85] width 154 height 20
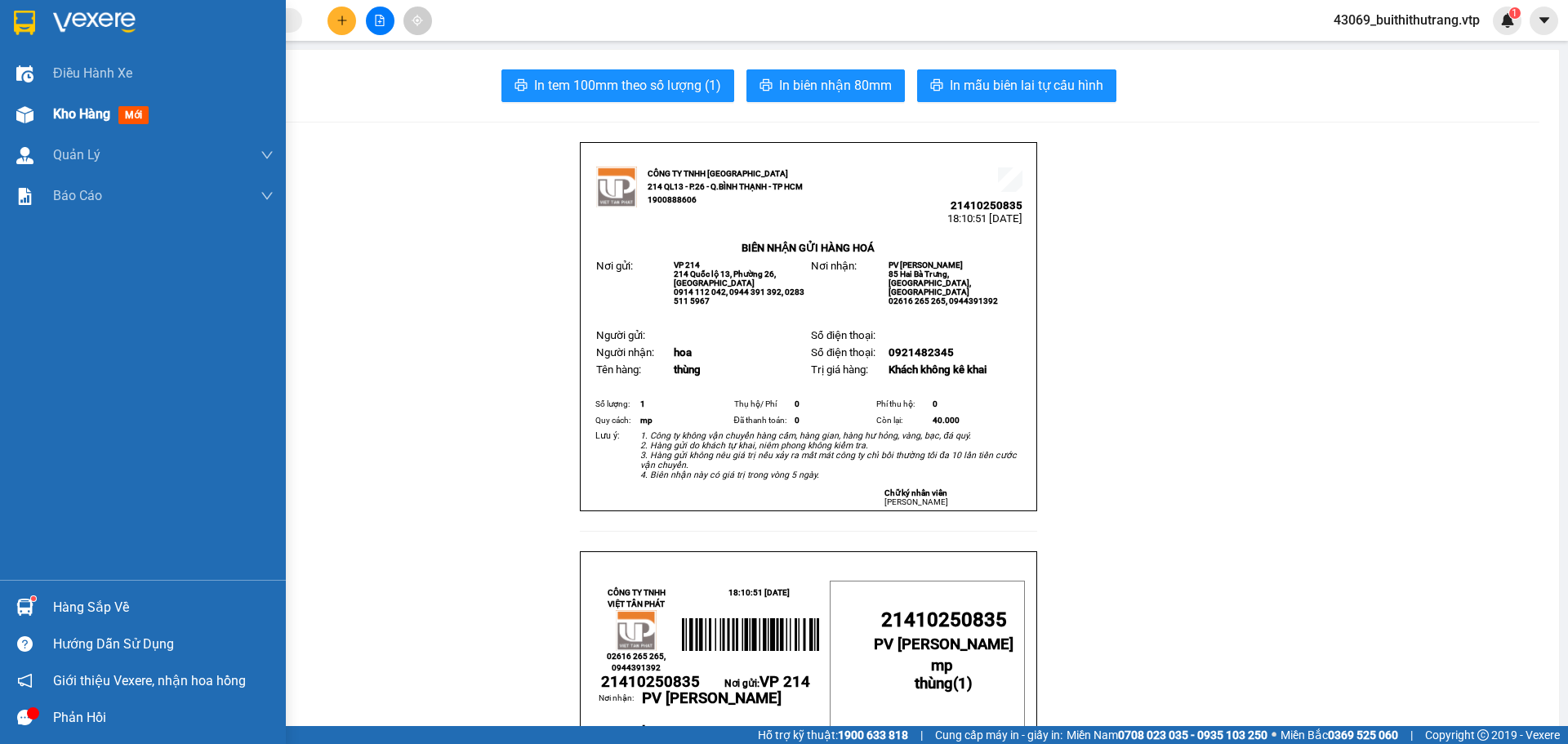
drag, startPoint x: 46, startPoint y: 26, endPoint x: 22, endPoint y: 118, distance: 95.1
click at [46, 27] on div at bounding box center [143, 26] width 286 height 53
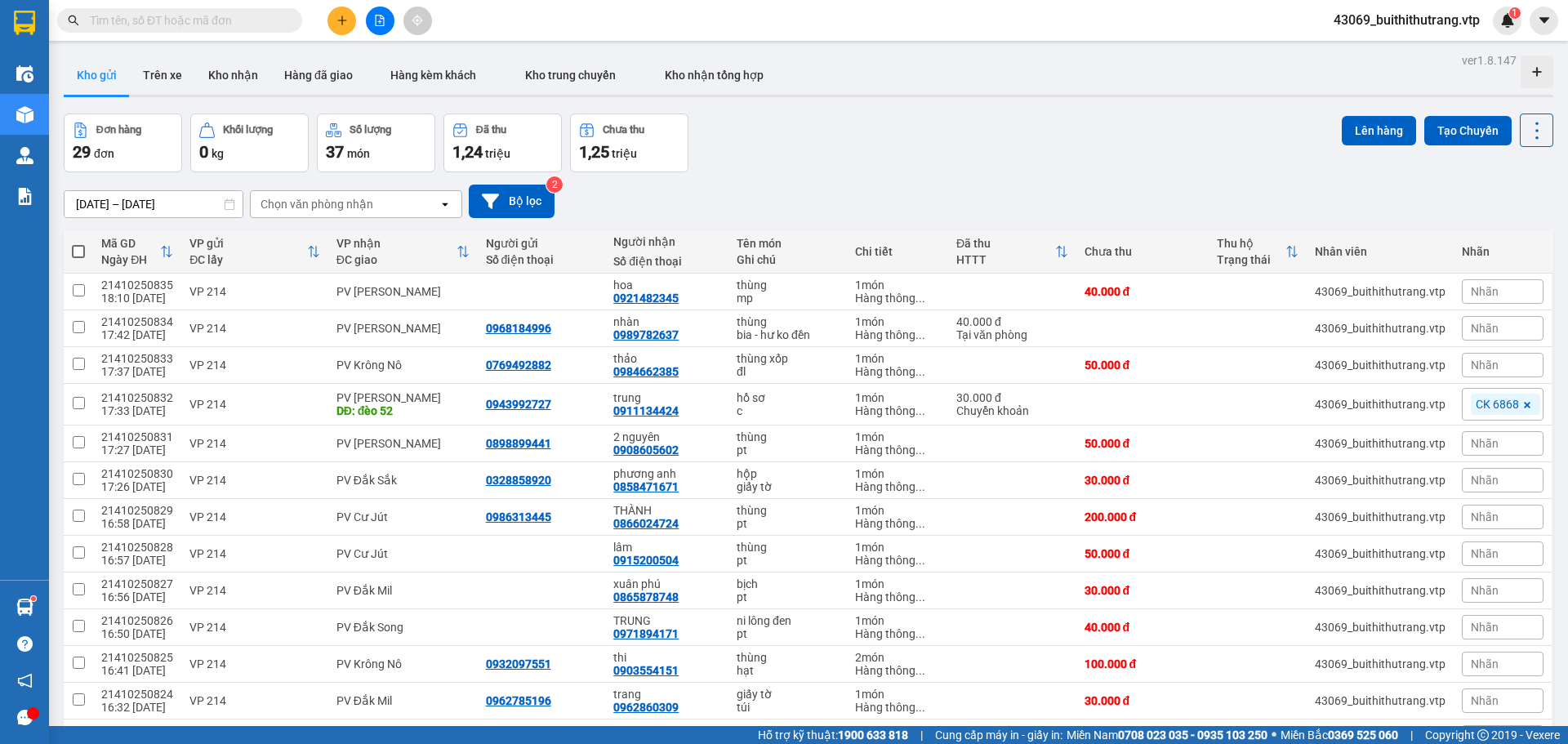
click at [83, 72] on button "Kho gửi" at bounding box center [96, 75] width 66 height 39
click at [77, 253] on span at bounding box center [78, 252] width 13 height 13
click at [78, 243] on input "checkbox" at bounding box center [78, 243] width 0 height 0
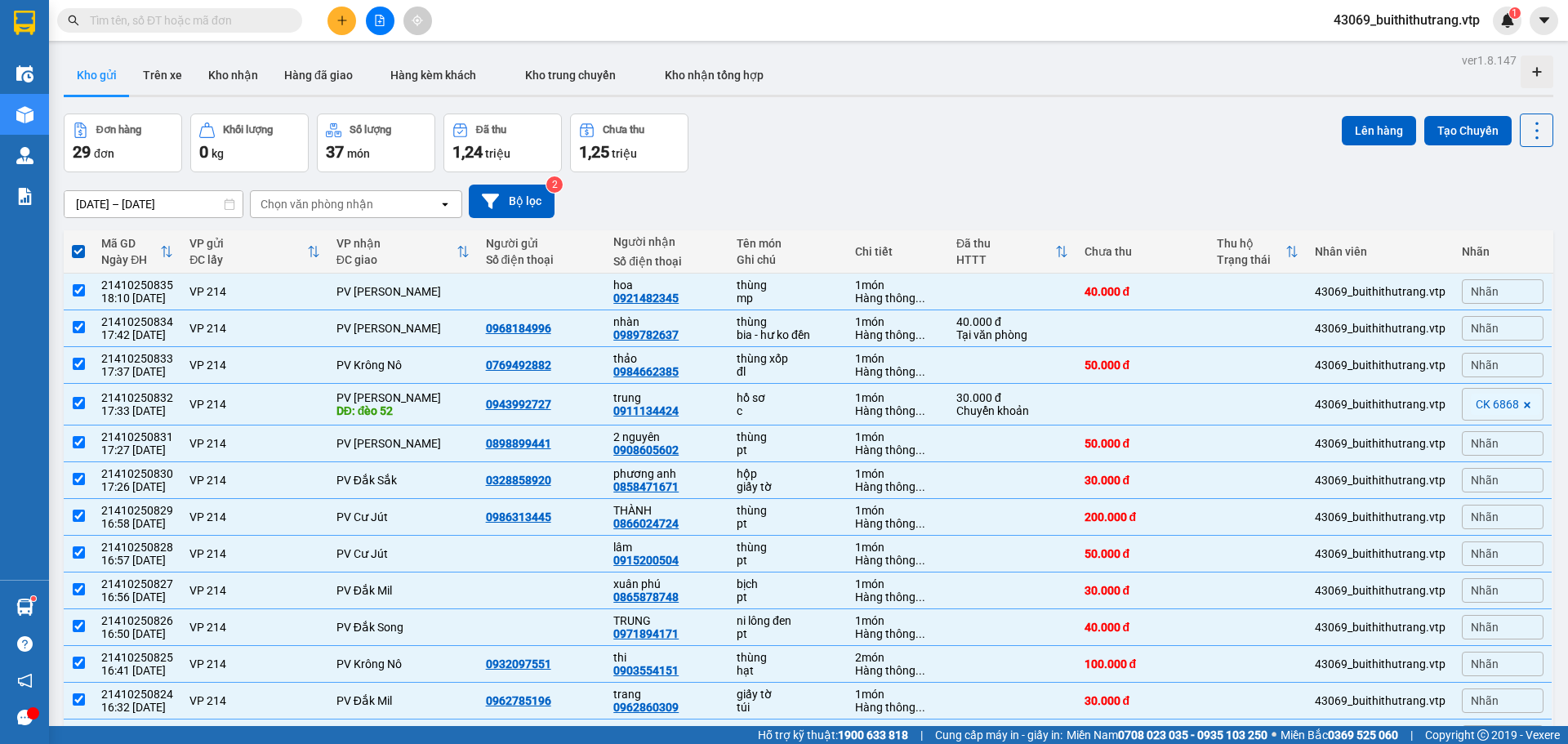
click at [444, 207] on icon "open" at bounding box center [445, 204] width 13 height 13
click at [375, 237] on div "PV [PERSON_NAME]" at bounding box center [356, 238] width 212 height 29
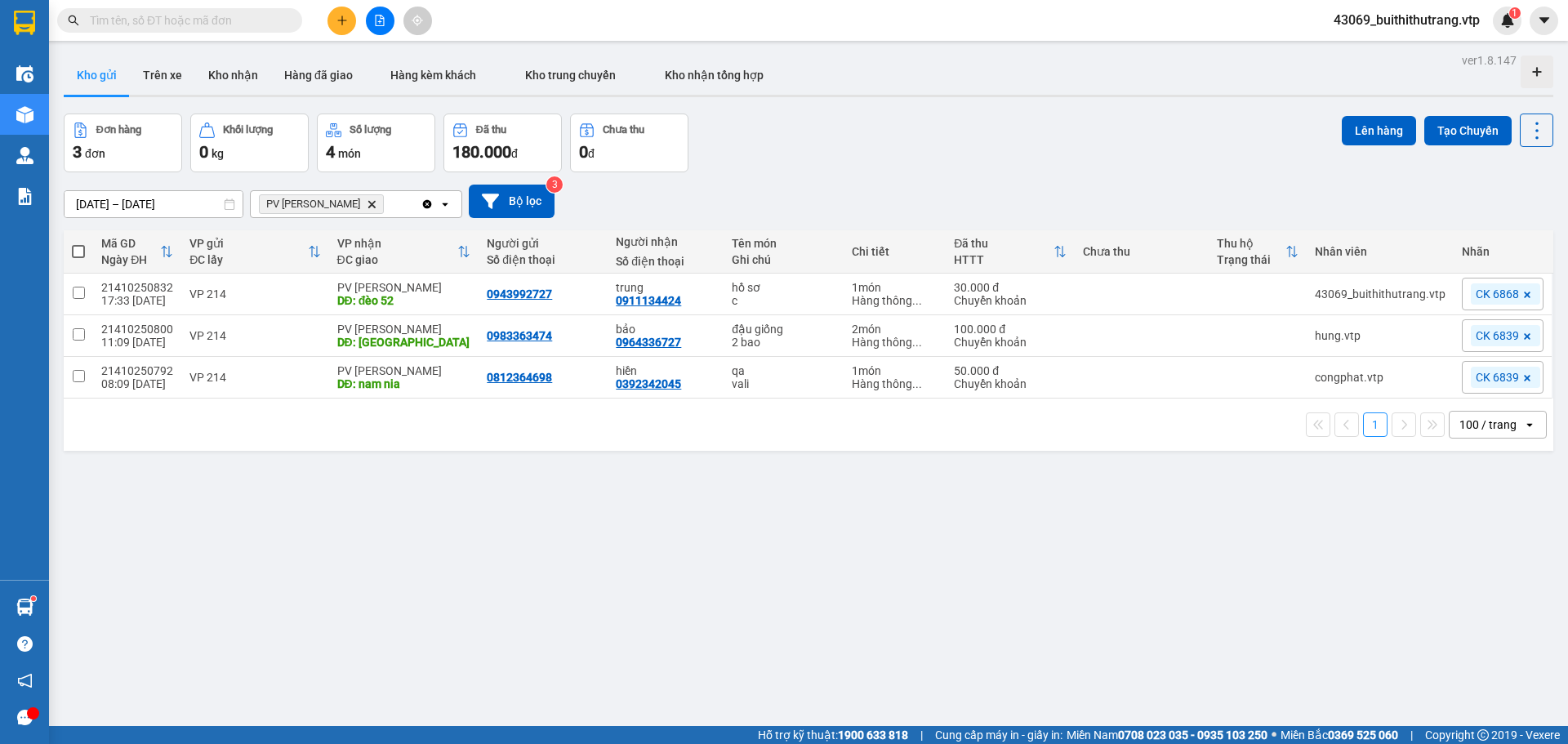
click at [381, 206] on div "PV Đức Xuyên Delete" at bounding box center [336, 204] width 170 height 26
click at [332, 238] on span "PV [PERSON_NAME]" at bounding box center [319, 238] width 113 height 16
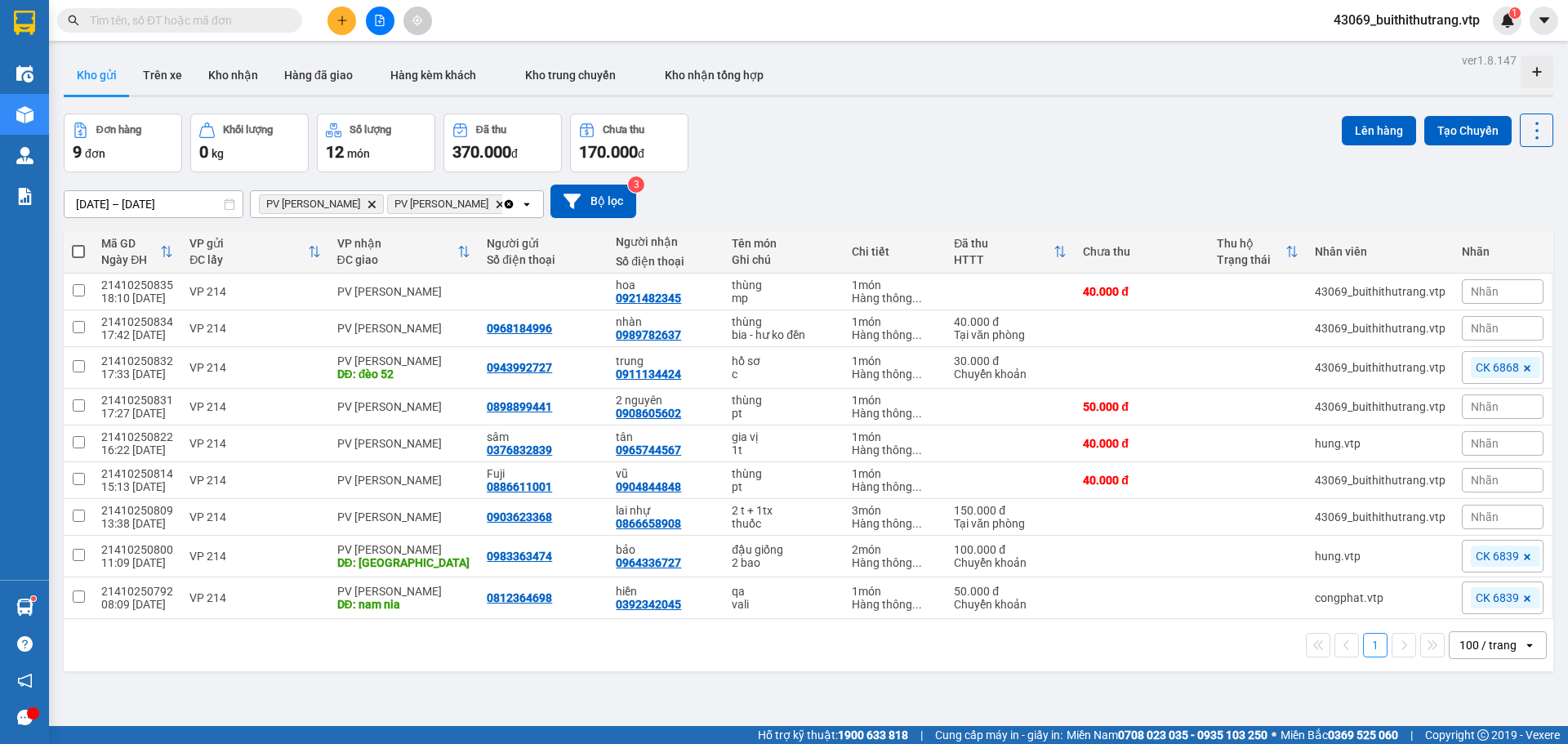
click at [79, 248] on span at bounding box center [78, 252] width 13 height 13
click at [78, 243] on input "checkbox" at bounding box center [78, 243] width 0 height 0
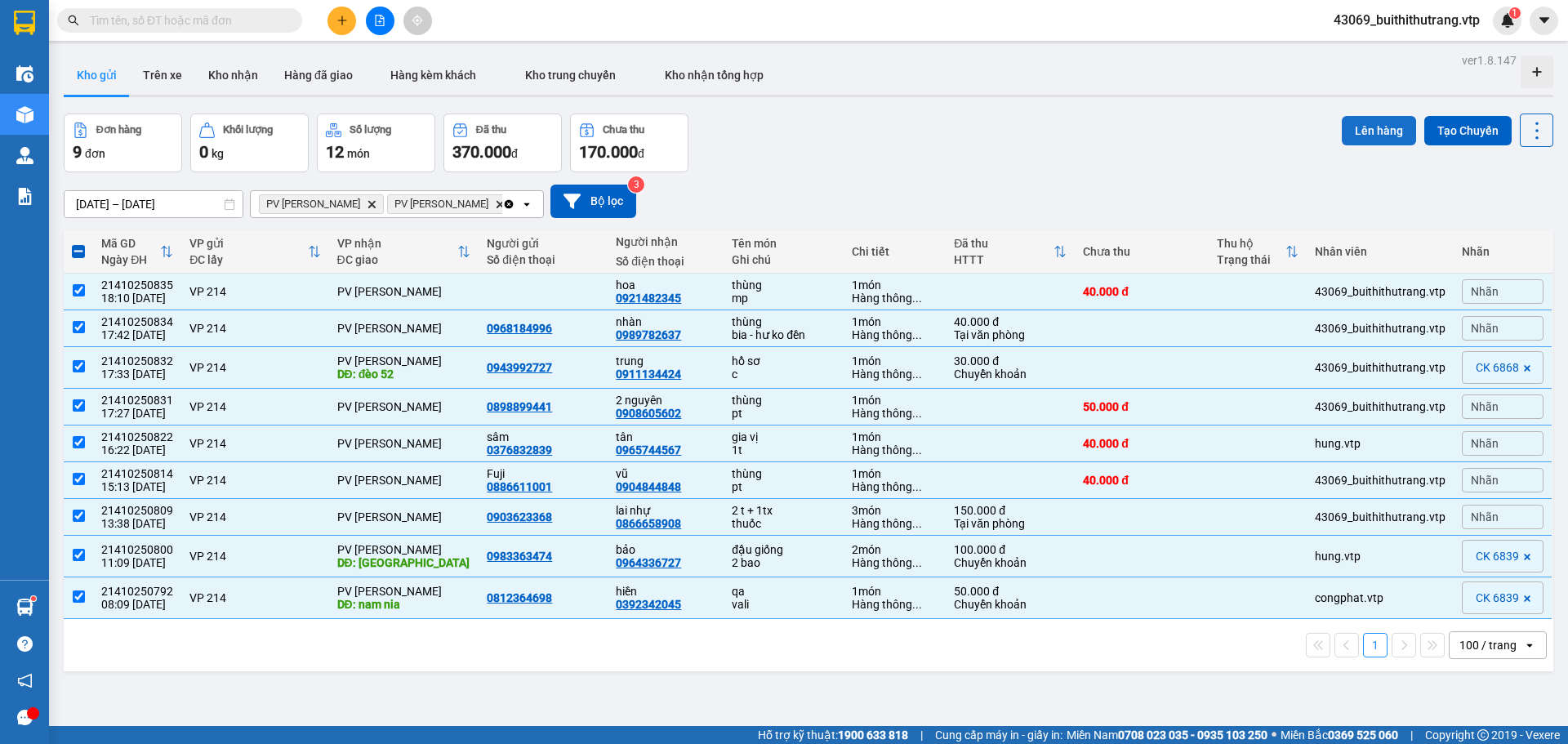
click at [1365, 127] on button "Lên hàng" at bounding box center [1379, 131] width 74 height 29
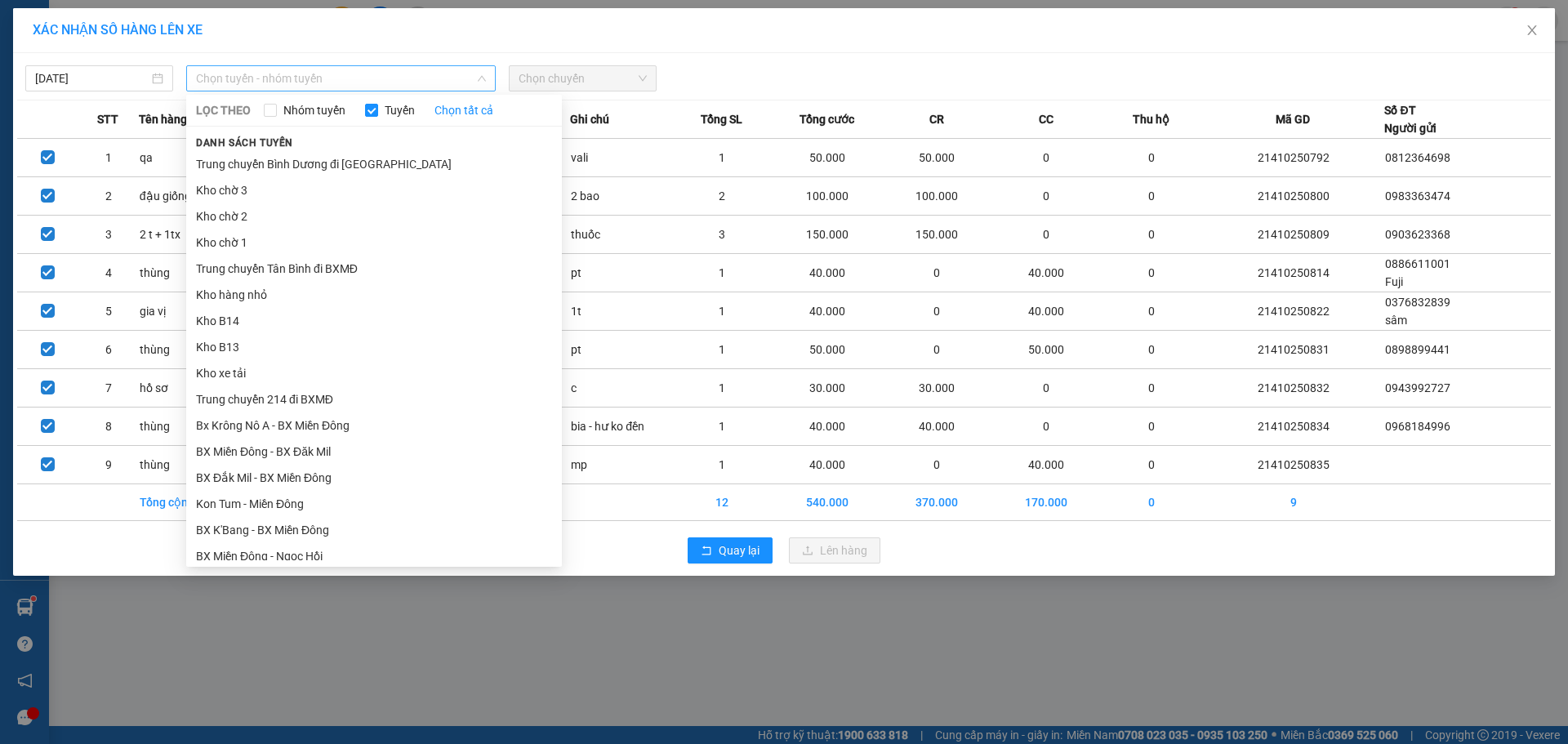
click at [472, 74] on span "Chọn tuyến - nhóm tuyến" at bounding box center [341, 78] width 290 height 25
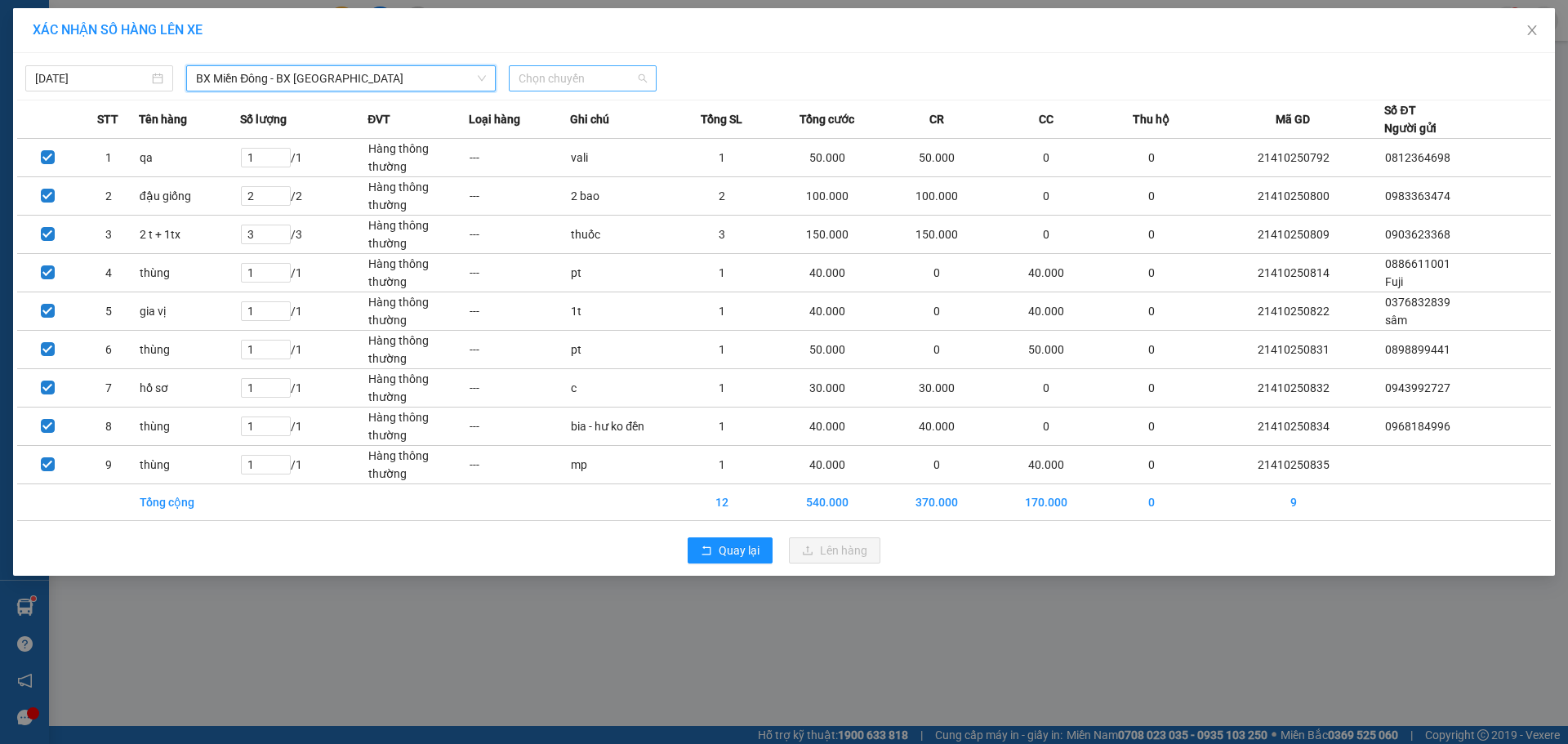
click at [630, 76] on span "Chọn chuyến" at bounding box center [582, 78] width 128 height 25
click at [639, 78] on span "Chọn chuyến" at bounding box center [582, 78] width 128 height 25
click at [647, 78] on span "Chọn chuyến" at bounding box center [582, 78] width 128 height 25
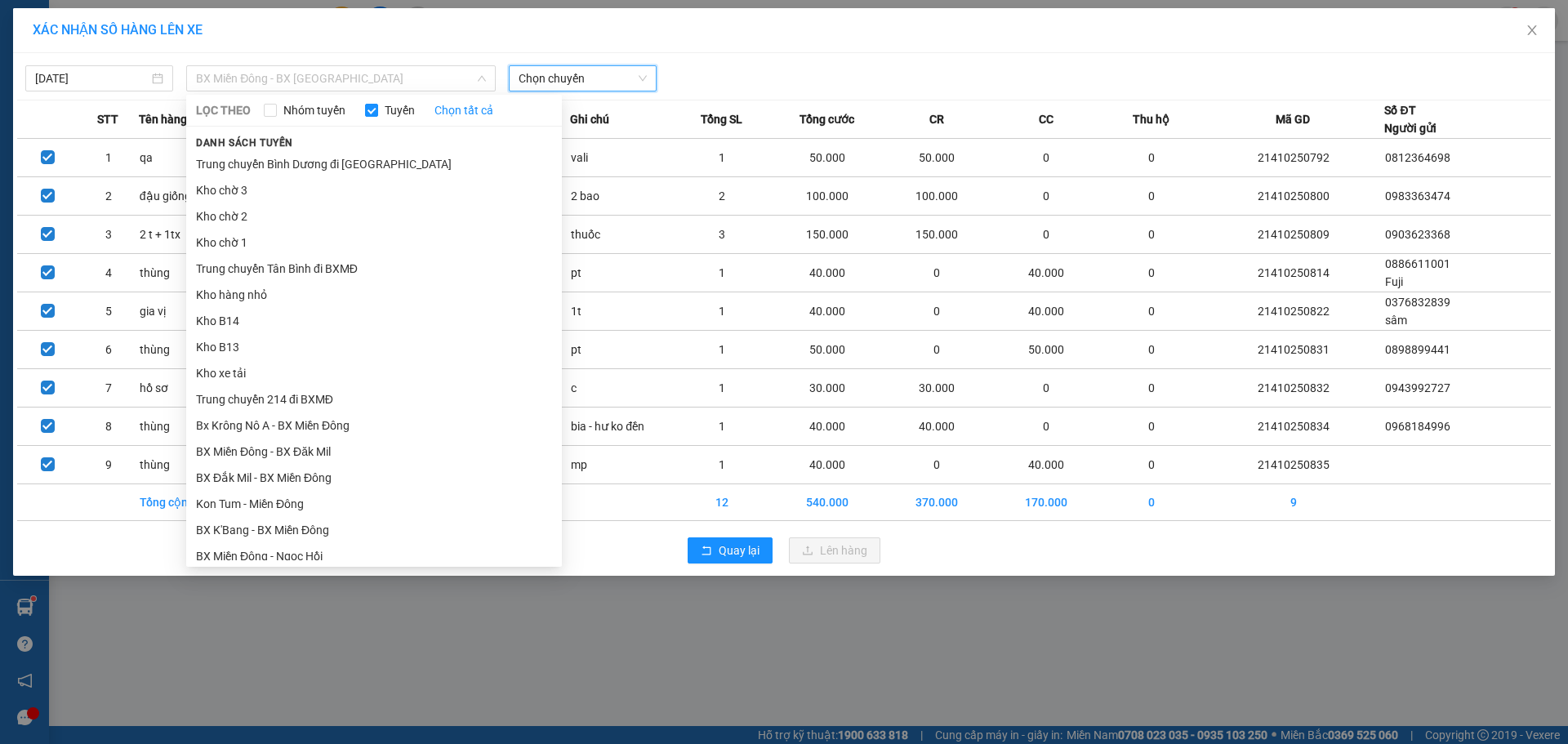
click at [413, 78] on span "BX Miền Đông - BX [GEOGRAPHIC_DATA]" at bounding box center [341, 78] width 290 height 25
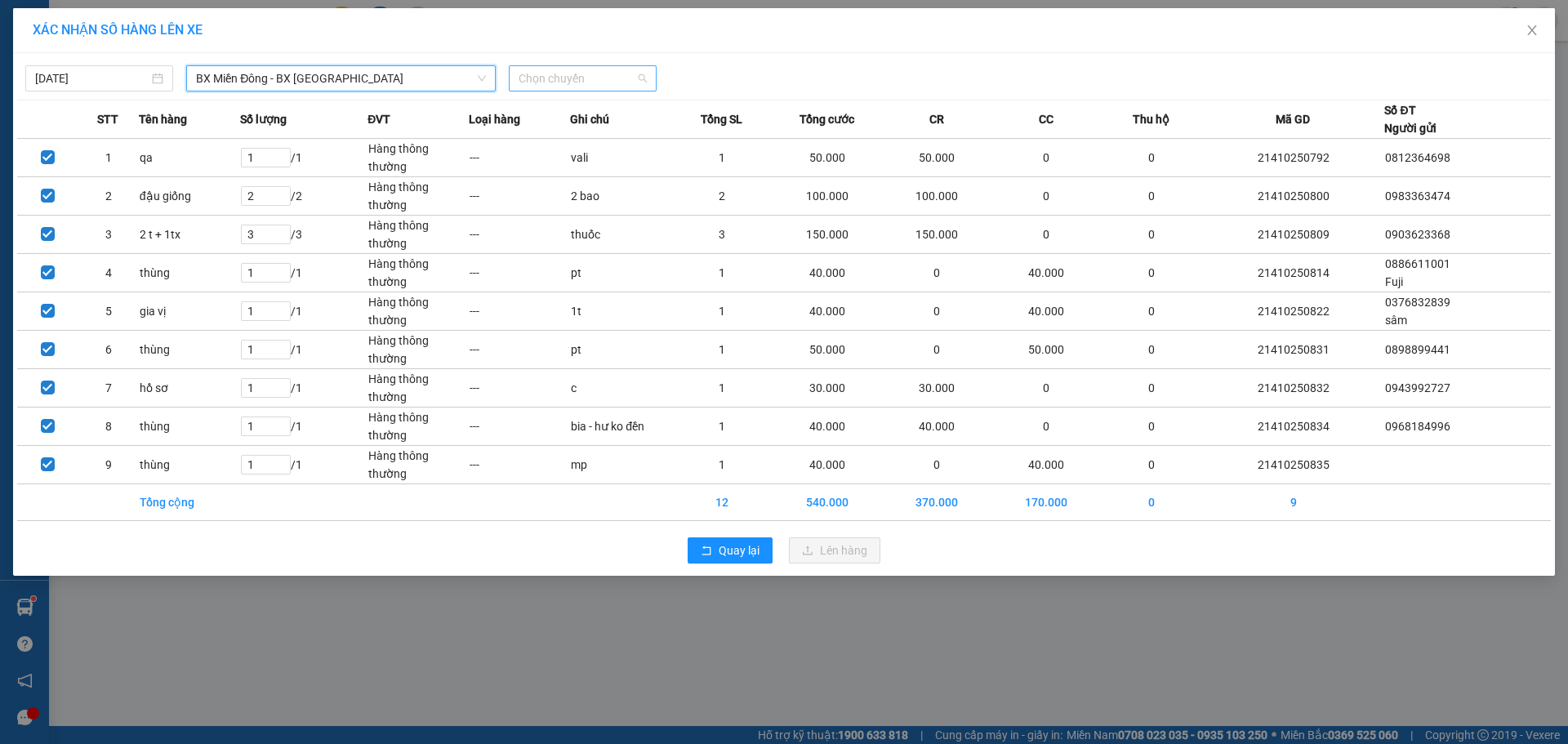
click at [576, 78] on span "Chọn chuyến" at bounding box center [582, 78] width 128 height 25
click at [590, 71] on span "Chọn chuyến" at bounding box center [582, 78] width 128 height 25
click at [607, 65] on div "[DATE] BX Miền Đông - BX [GEOGRAPHIC_DATA] LỌC THEO Nhóm tuyến Tuyến Chọn tất c…" at bounding box center [784, 74] width 1534 height 34
click at [643, 80] on span "Chọn chuyến" at bounding box center [582, 78] width 128 height 25
click at [570, 110] on div "Chọn chuyến" at bounding box center [582, 111] width 127 height 18
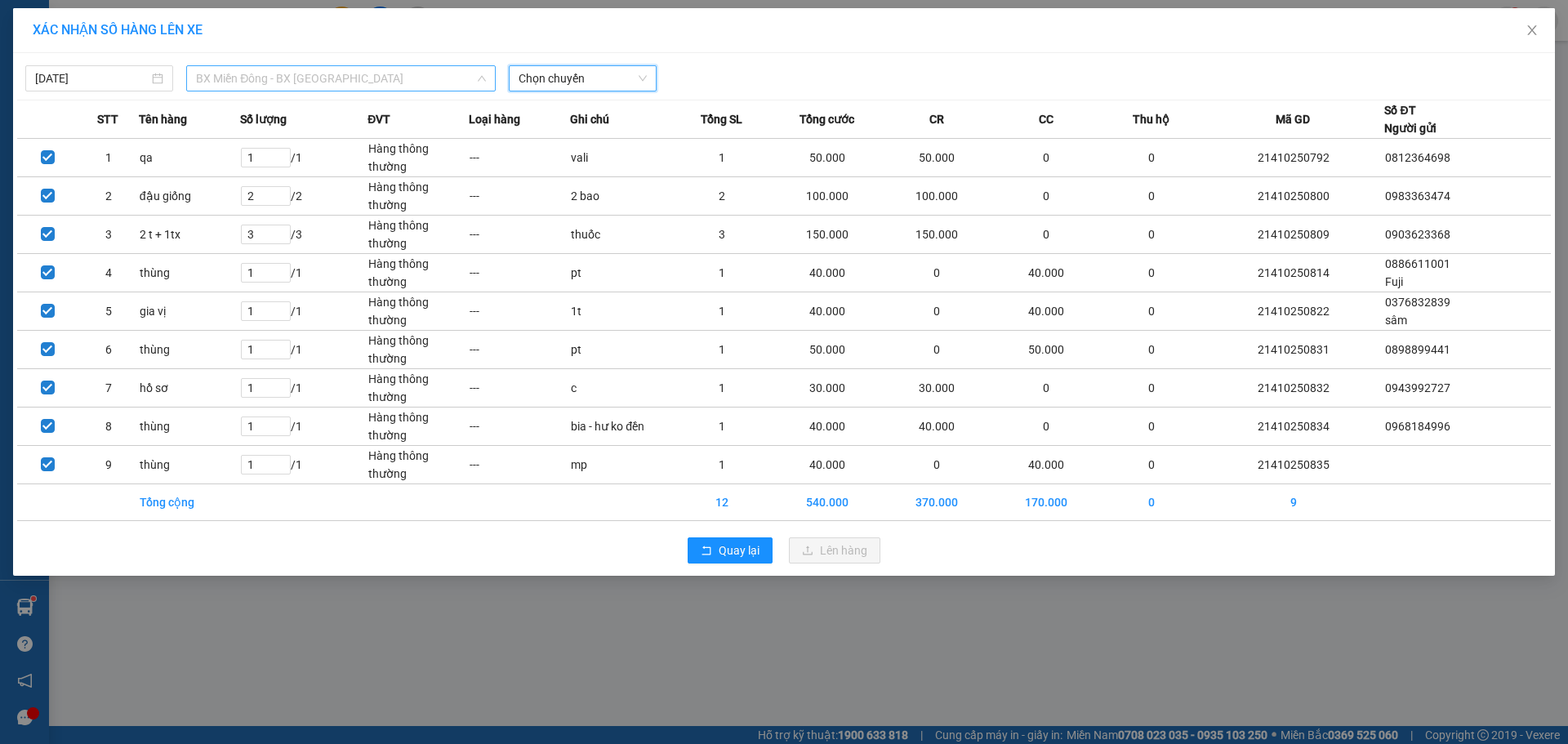
click at [365, 78] on span "BX Miền Đông - BX [GEOGRAPHIC_DATA]" at bounding box center [341, 78] width 290 height 25
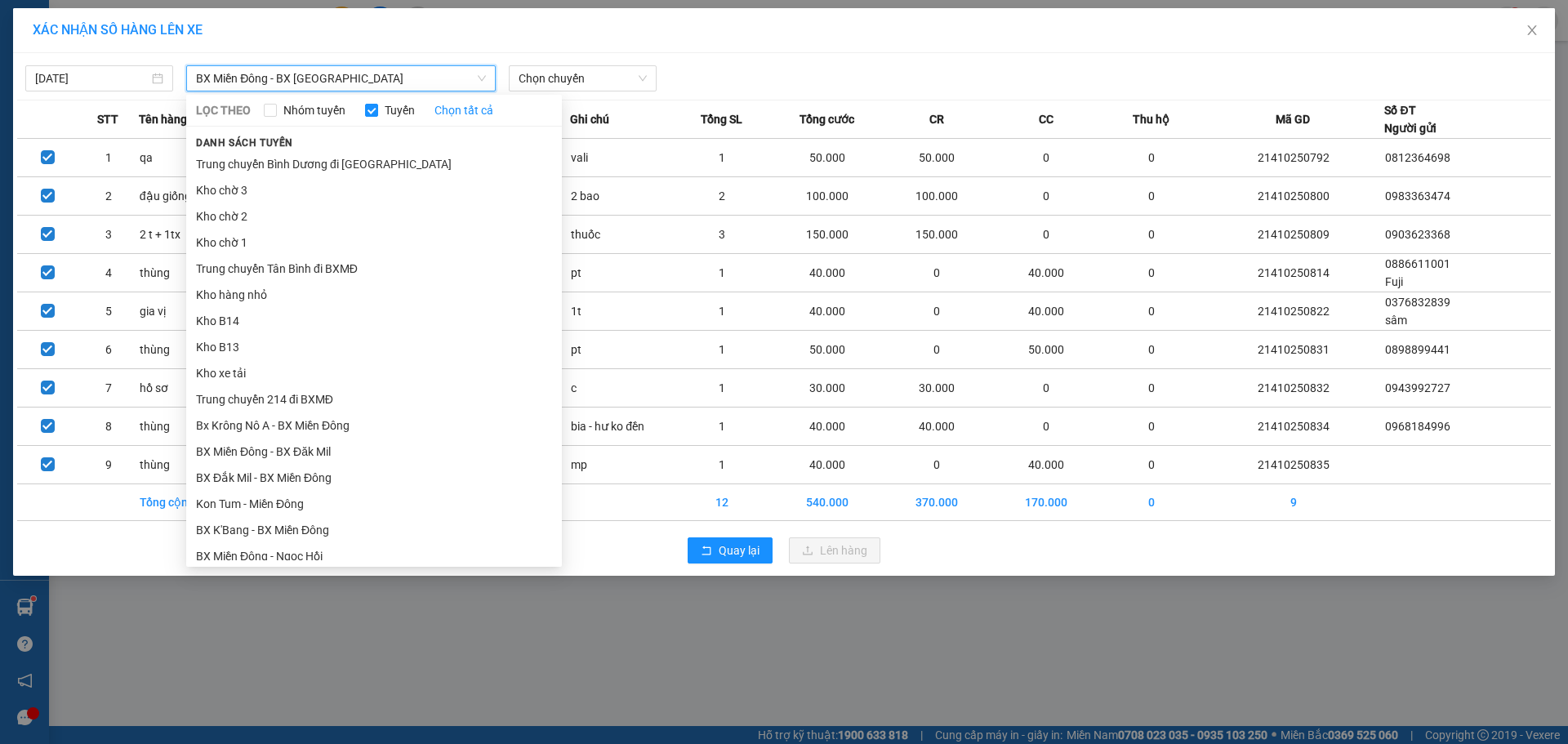
click at [363, 77] on span "BX Miền Đông - BX [GEOGRAPHIC_DATA]" at bounding box center [341, 78] width 290 height 25
drag, startPoint x: 363, startPoint y: 77, endPoint x: 196, endPoint y: 78, distance: 167.0
click at [196, 78] on span "BX Miền Đông - BX [GEOGRAPHIC_DATA]" at bounding box center [341, 78] width 290 height 25
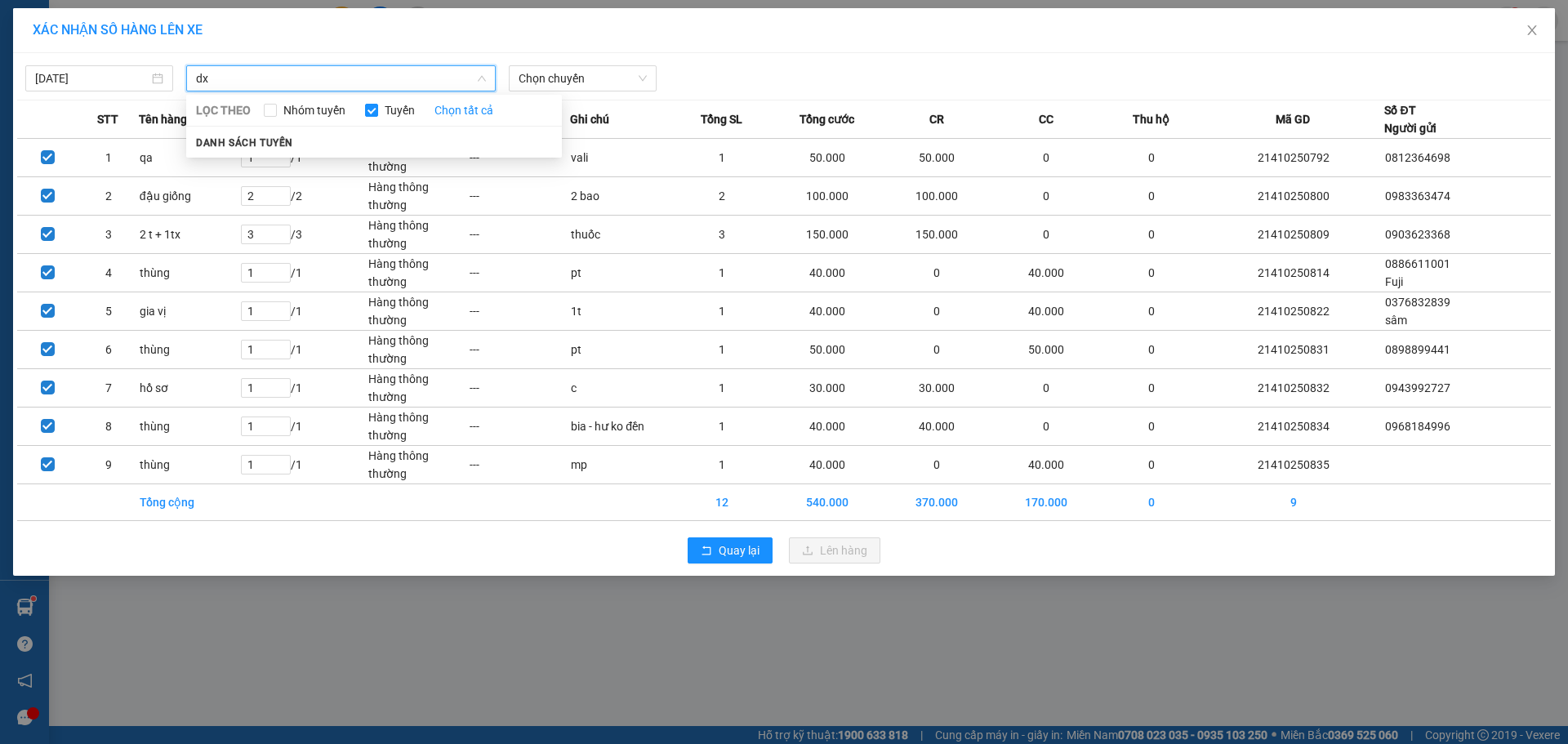
click at [273, 81] on input "dx" at bounding box center [335, 78] width 278 height 25
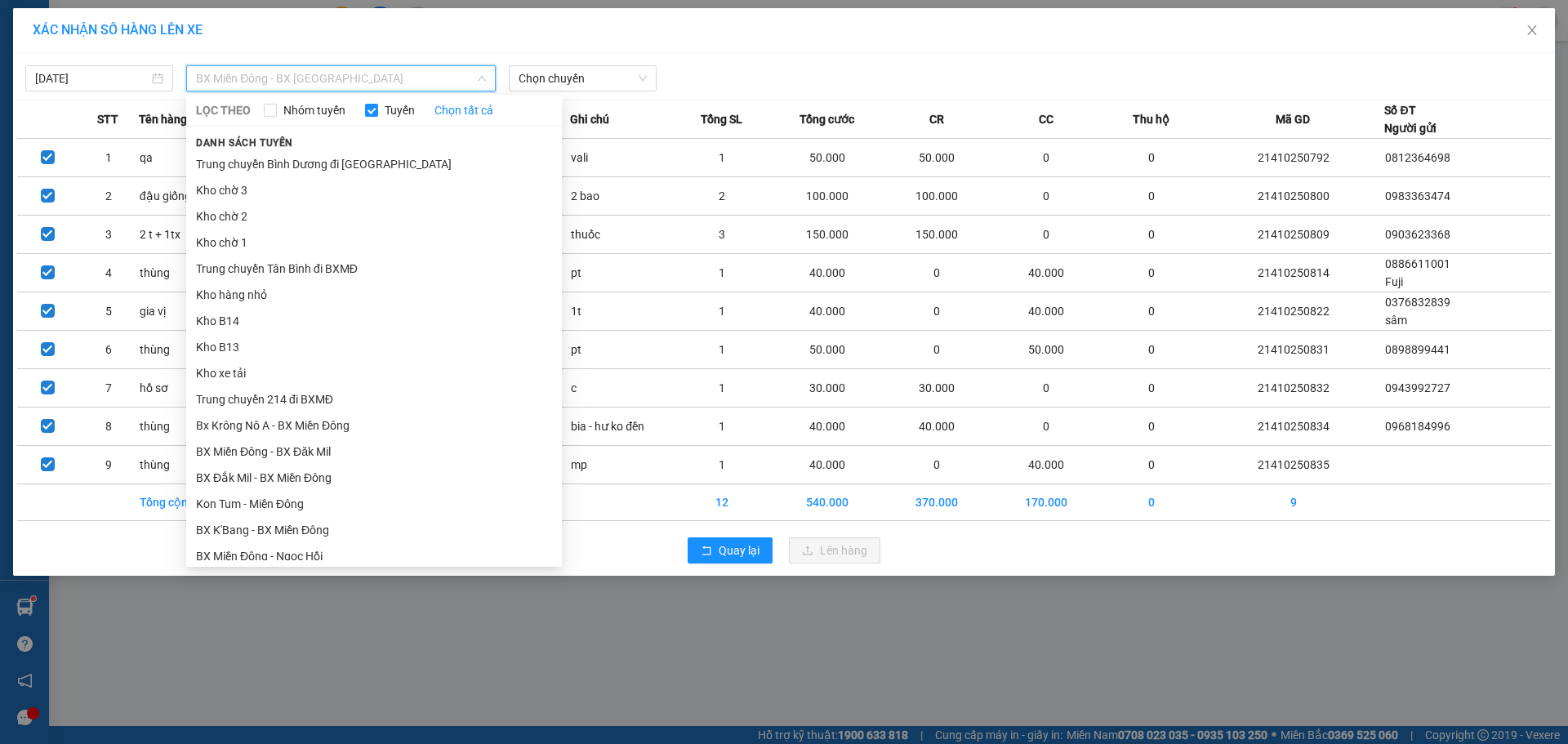
click at [330, 595] on li "BX Miền Đông - BX Krông Nô A" at bounding box center [374, 608] width 376 height 26
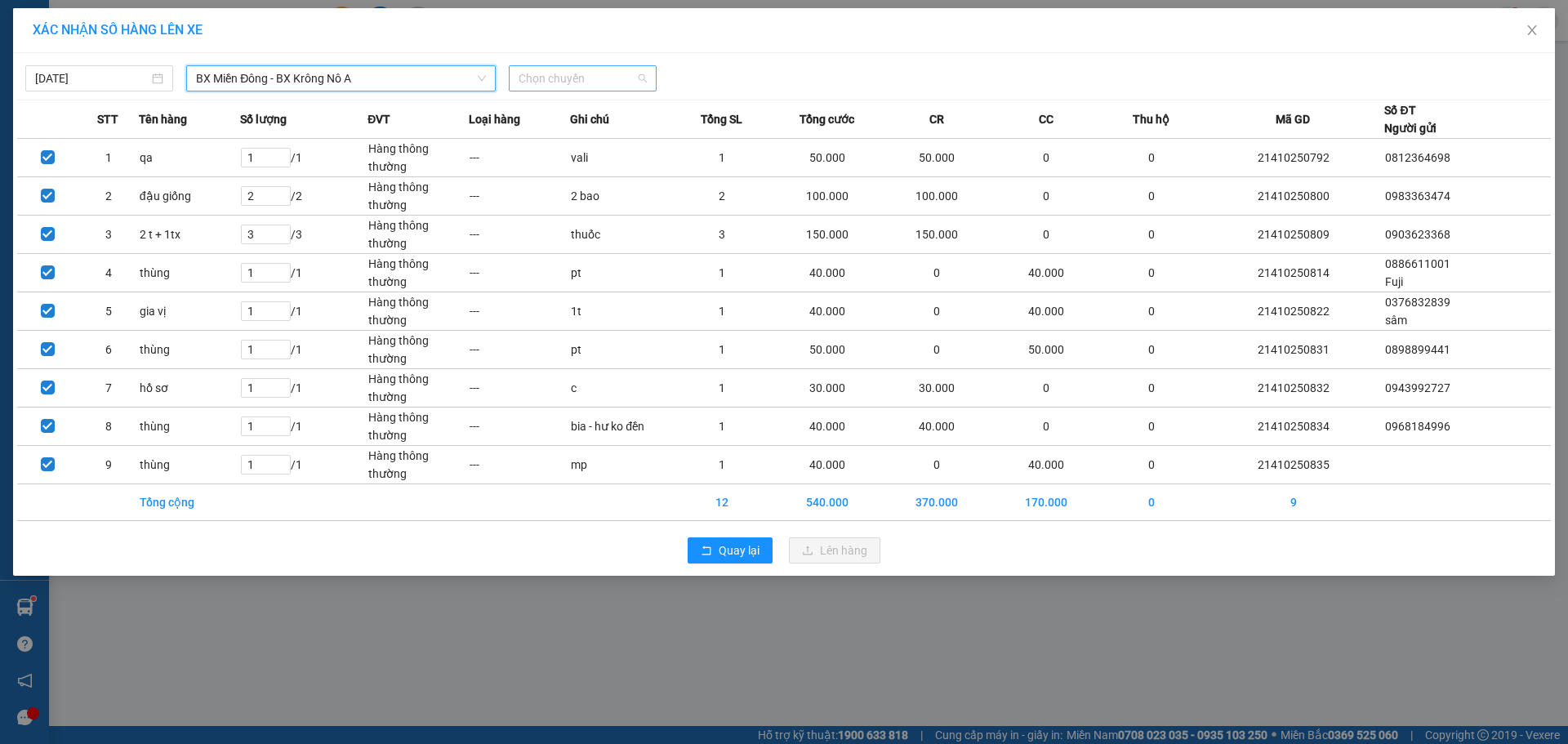
click at [641, 82] on span "Chọn chuyến" at bounding box center [582, 78] width 128 height 25
click at [365, 84] on span "BX Miền Đông - BX Krông Nô A" at bounding box center [341, 78] width 290 height 25
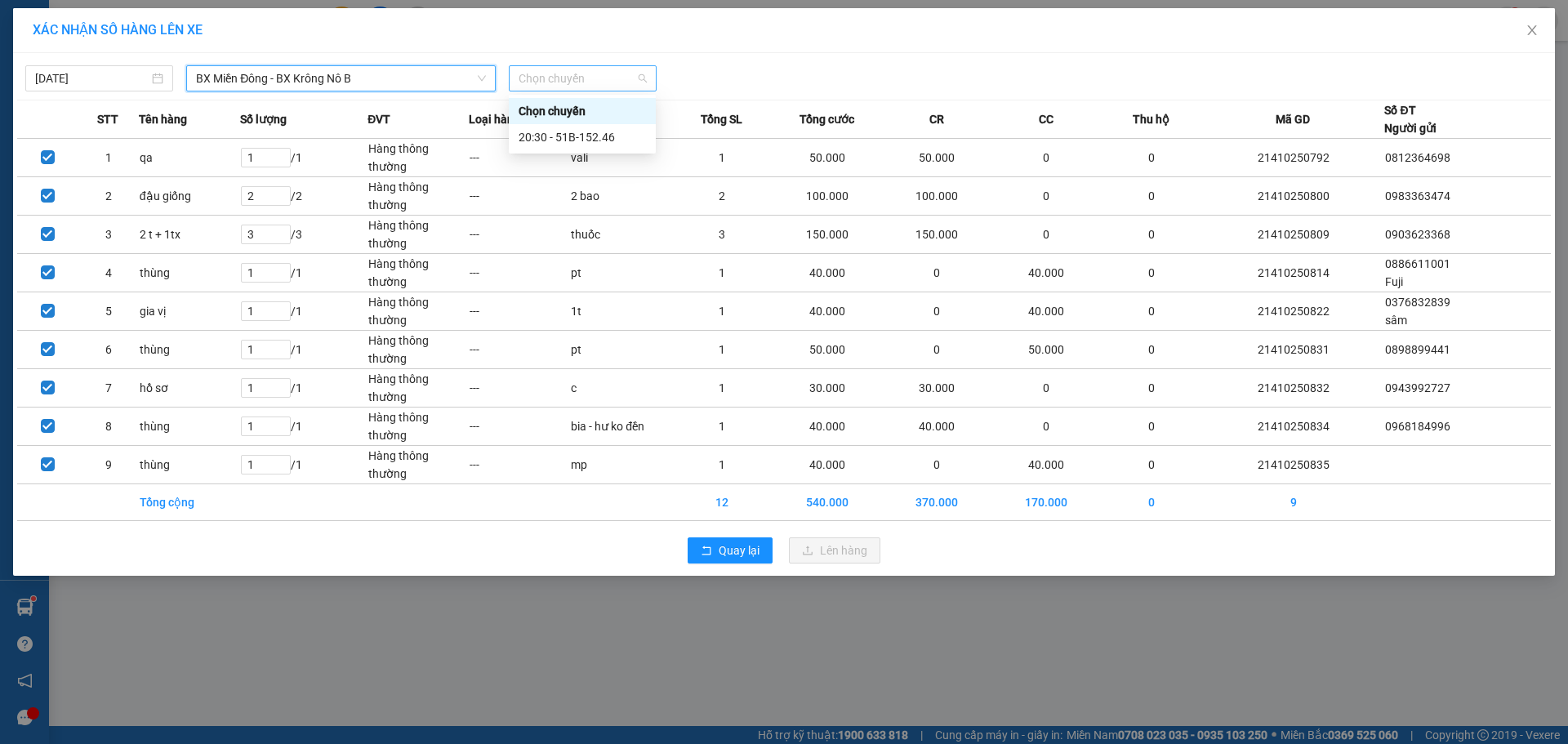
click at [598, 75] on span "Chọn chuyến" at bounding box center [582, 78] width 128 height 25
click at [587, 131] on div "20:30 - 51B-152.46" at bounding box center [582, 137] width 127 height 18
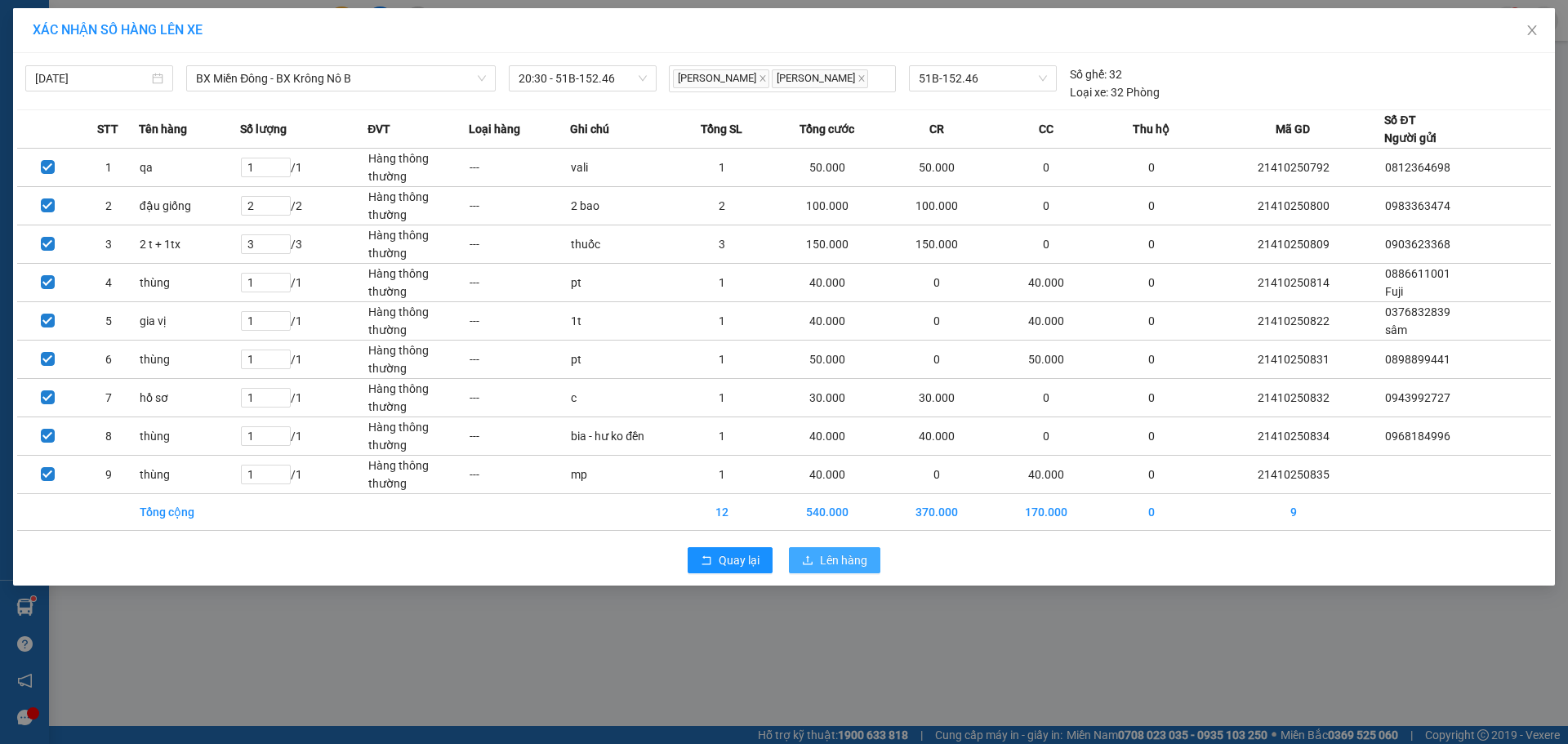
click at [838, 555] on span "Lên hàng" at bounding box center [844, 560] width 47 height 18
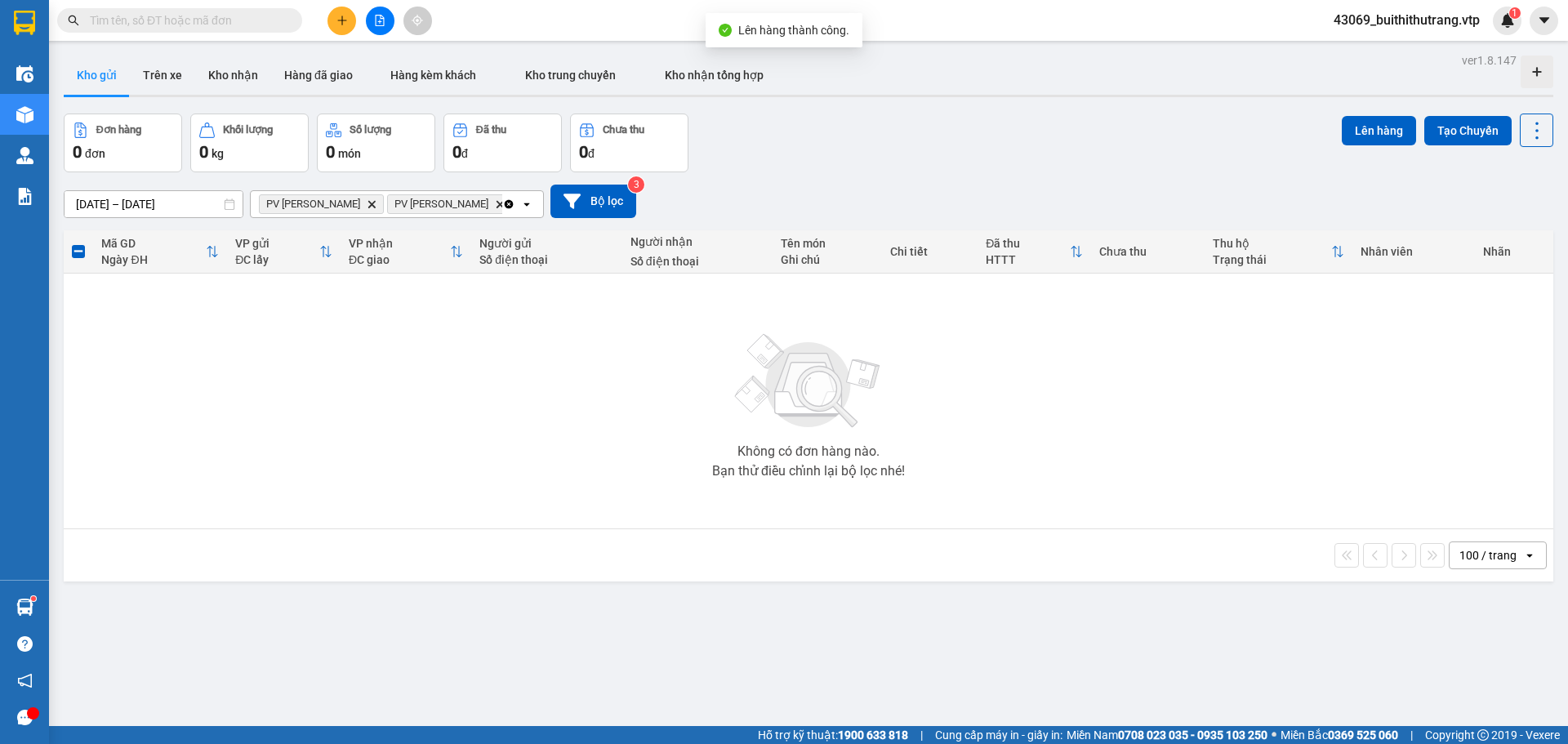
click at [495, 207] on icon "Delete" at bounding box center [500, 204] width 10 height 10
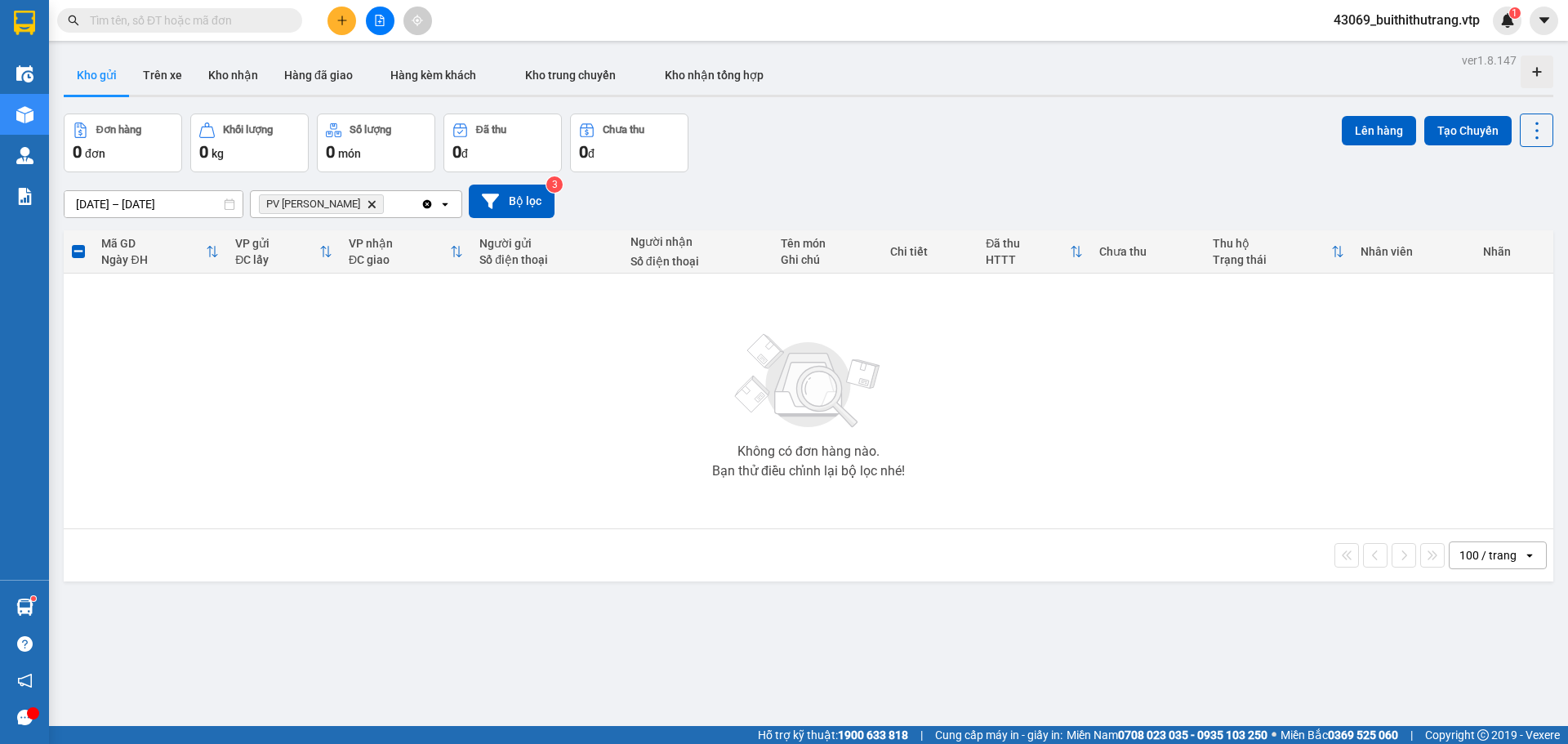
click at [368, 205] on icon "PV Đức Xuyên, close by backspace" at bounding box center [372, 203] width 7 height 7
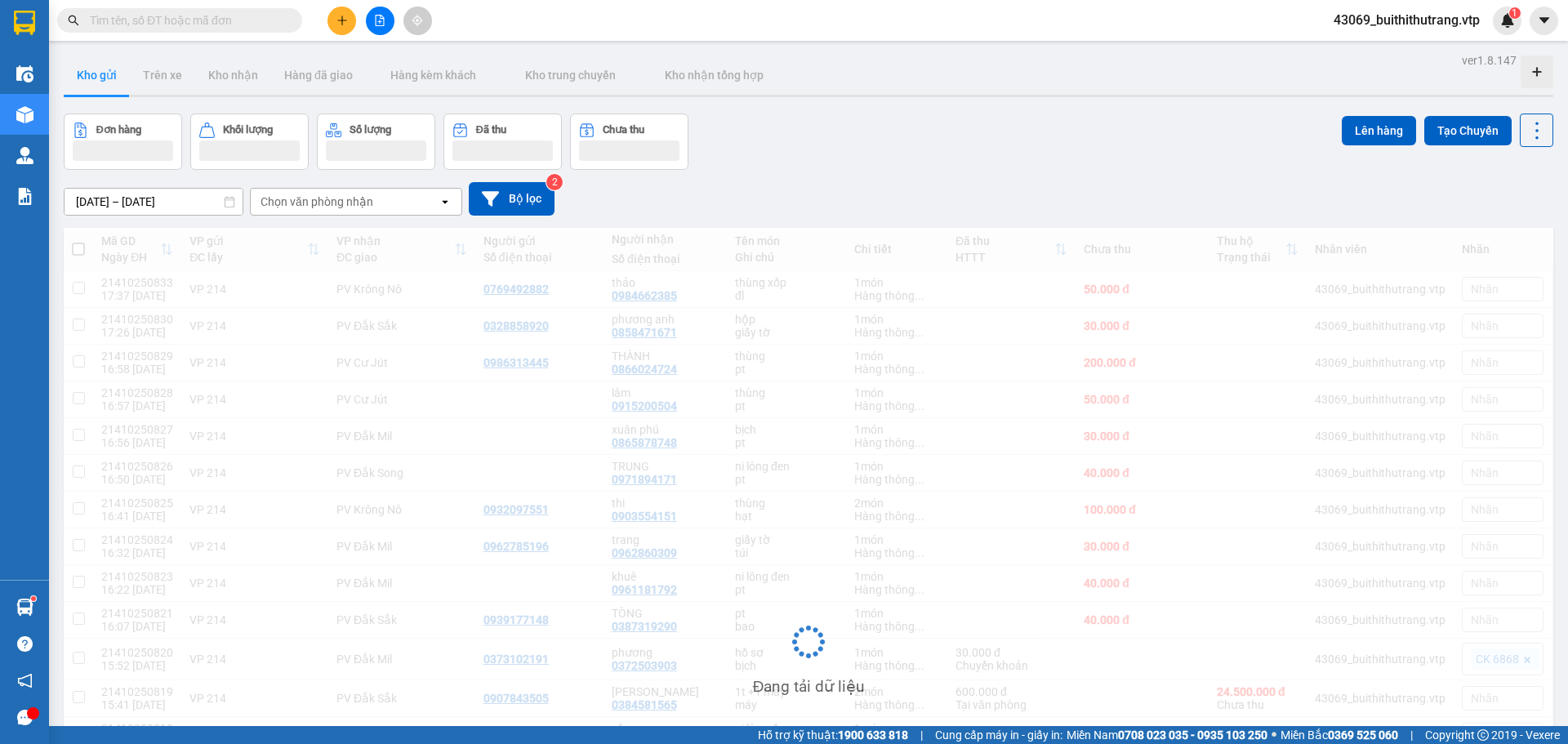
click at [299, 201] on div "Chọn văn phòng nhận" at bounding box center [317, 202] width 113 height 16
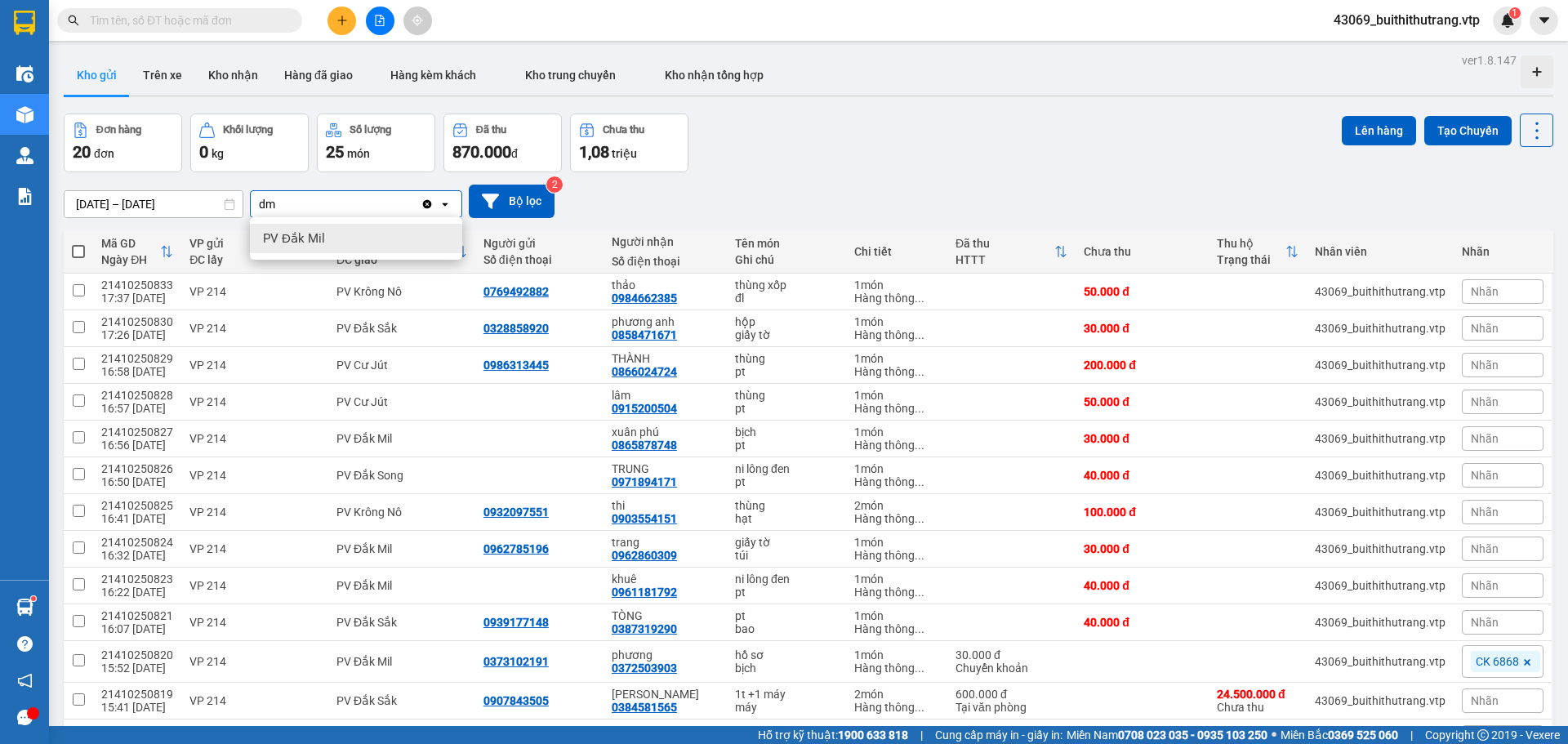
click at [301, 250] on div "PV Đắk Mil" at bounding box center [356, 238] width 212 height 29
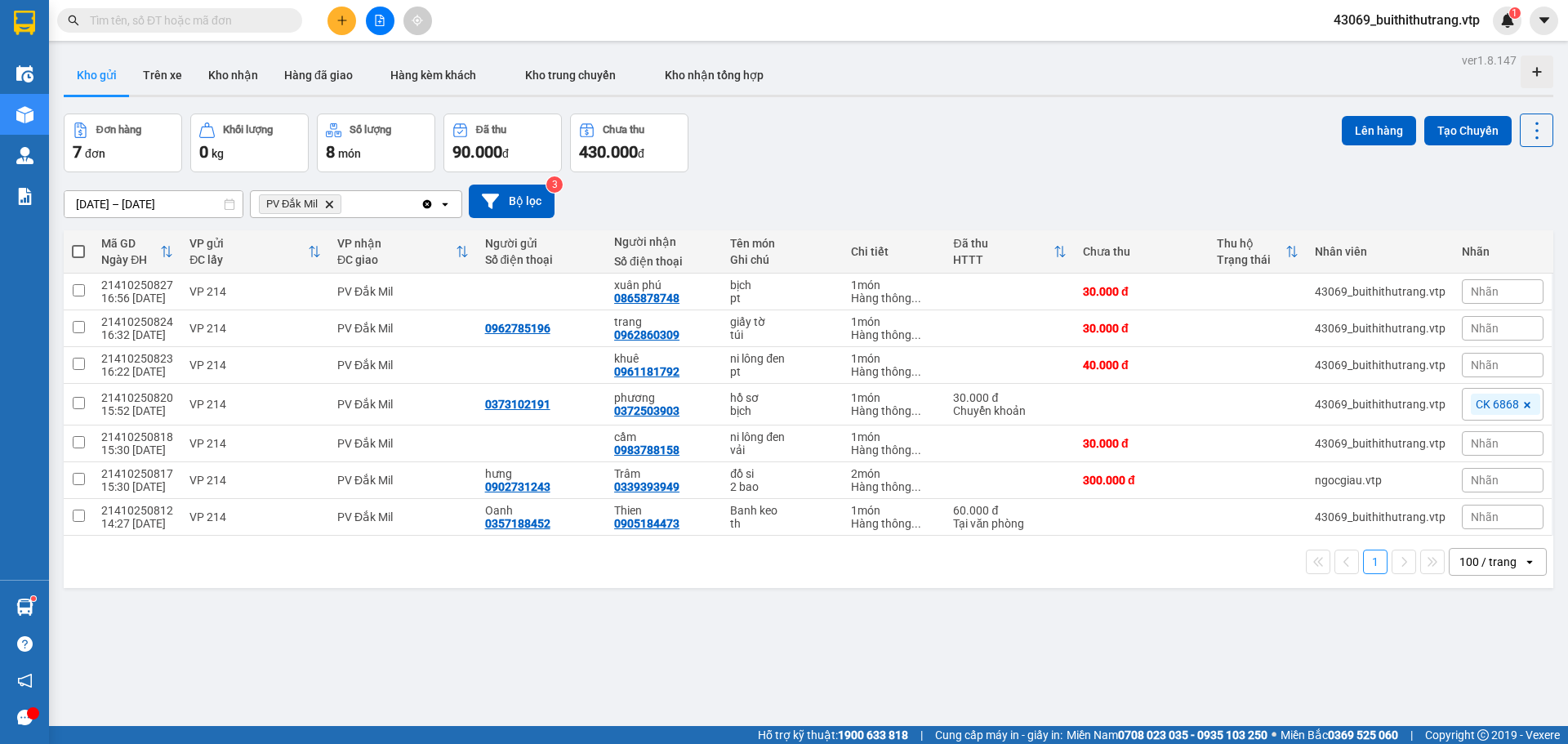
click at [368, 204] on div "PV Đắk Mil Delete" at bounding box center [336, 204] width 170 height 26
click at [331, 242] on div "PV Cư Jút" at bounding box center [356, 238] width 212 height 29
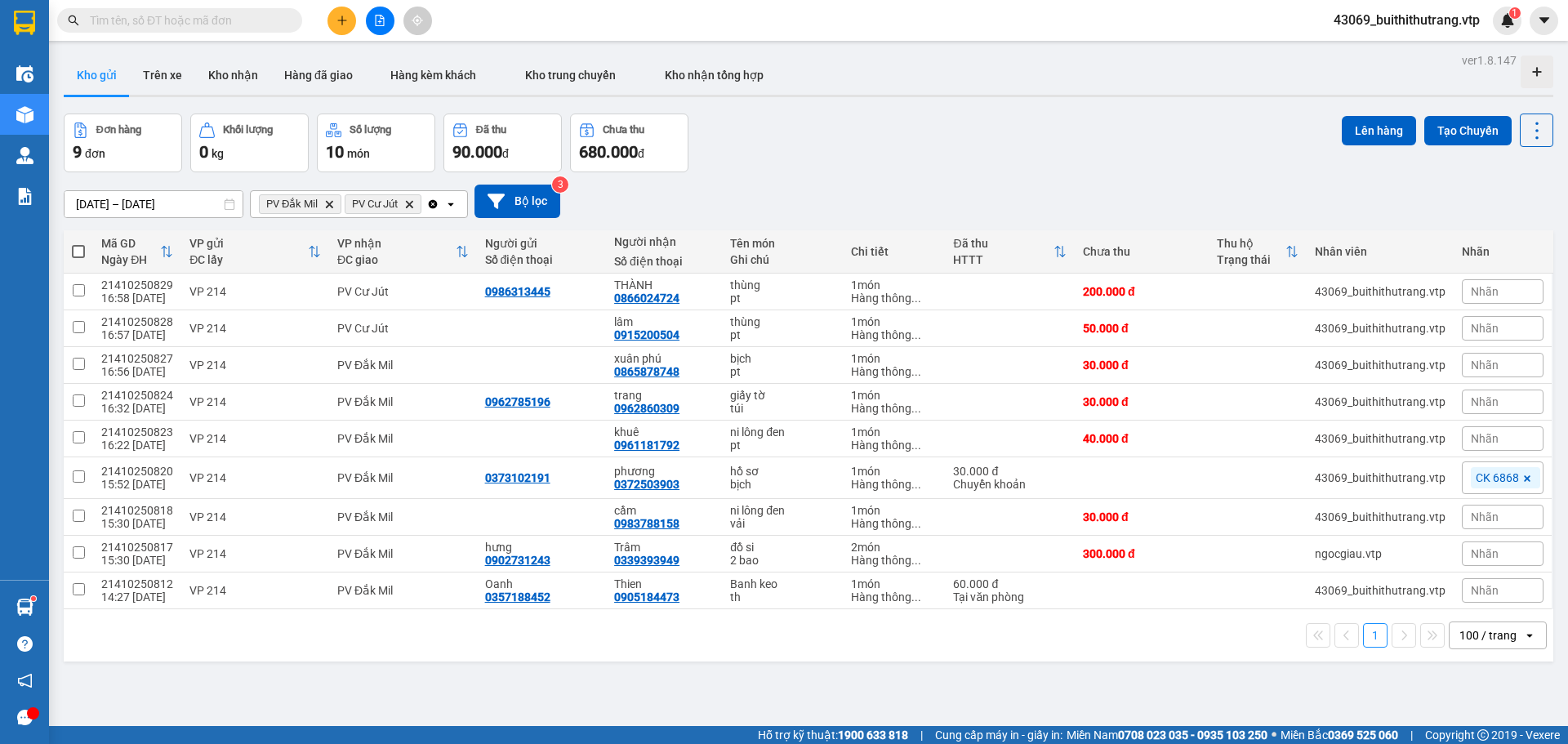
click at [425, 200] on div "PV Đắk Mil Delete PV Cư Jút Delete" at bounding box center [338, 204] width 176 height 26
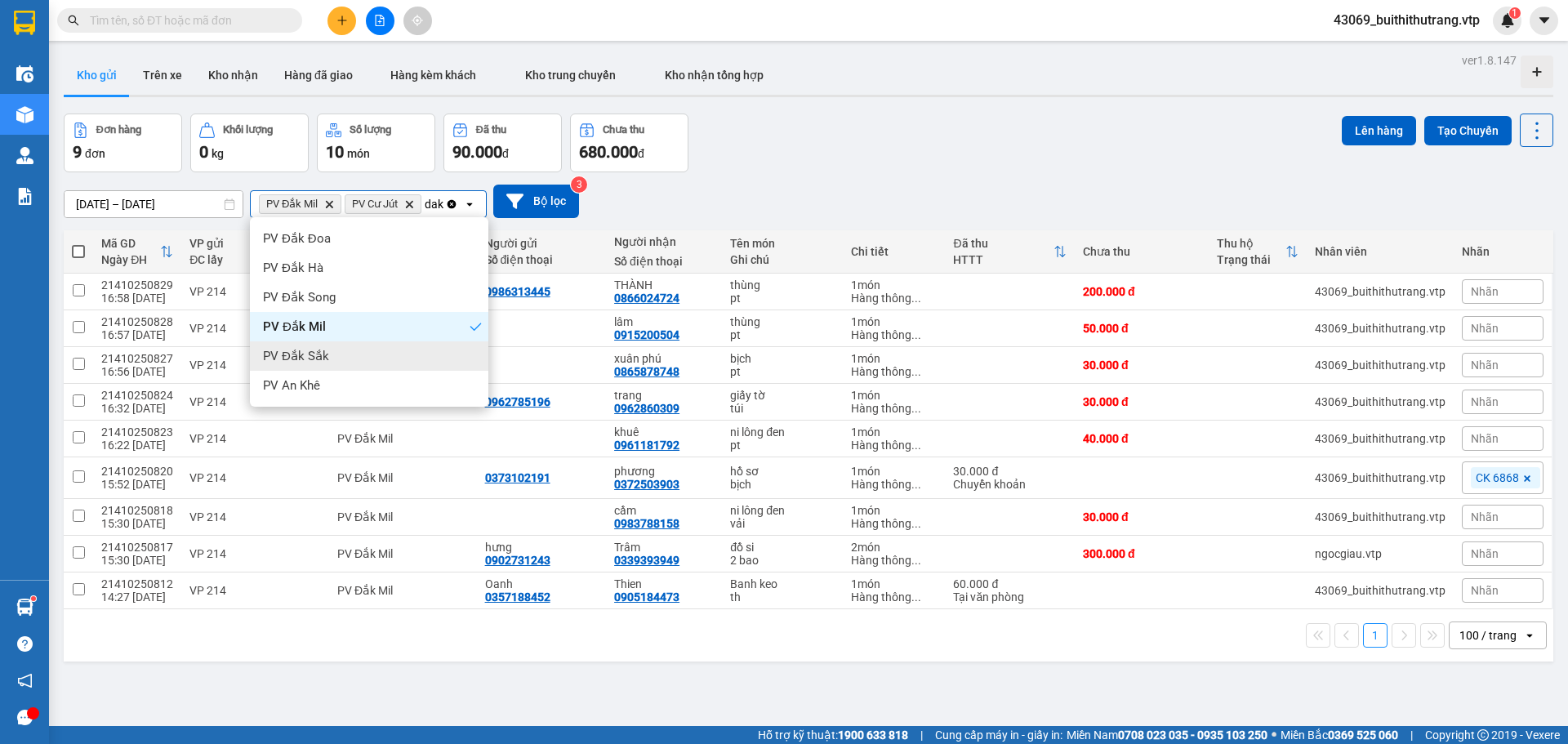
click at [327, 367] on div "PV Đắk Sắk" at bounding box center [369, 356] width 238 height 29
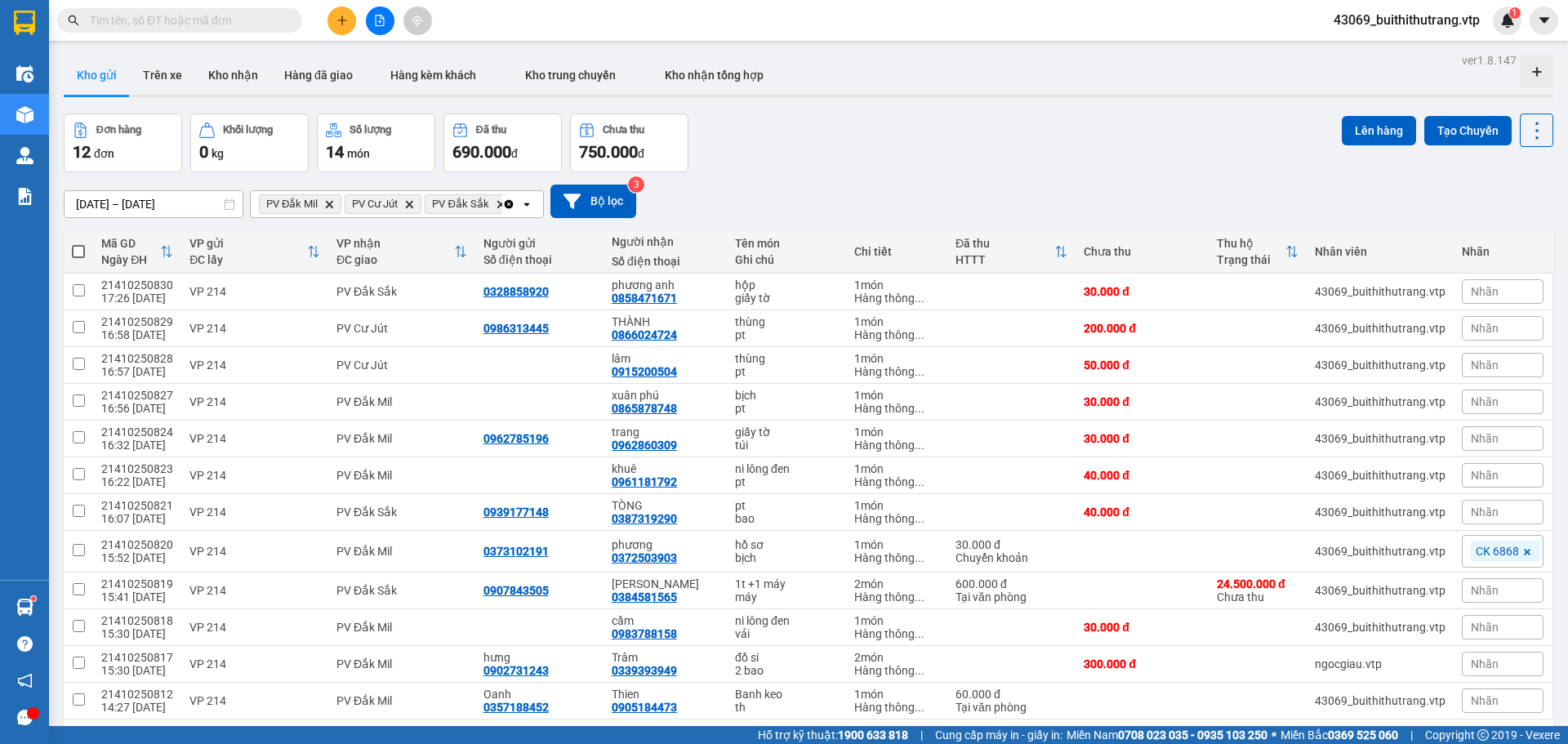
click at [78, 248] on span at bounding box center [78, 252] width 13 height 13
click at [78, 243] on input "checkbox" at bounding box center [78, 243] width 0 height 0
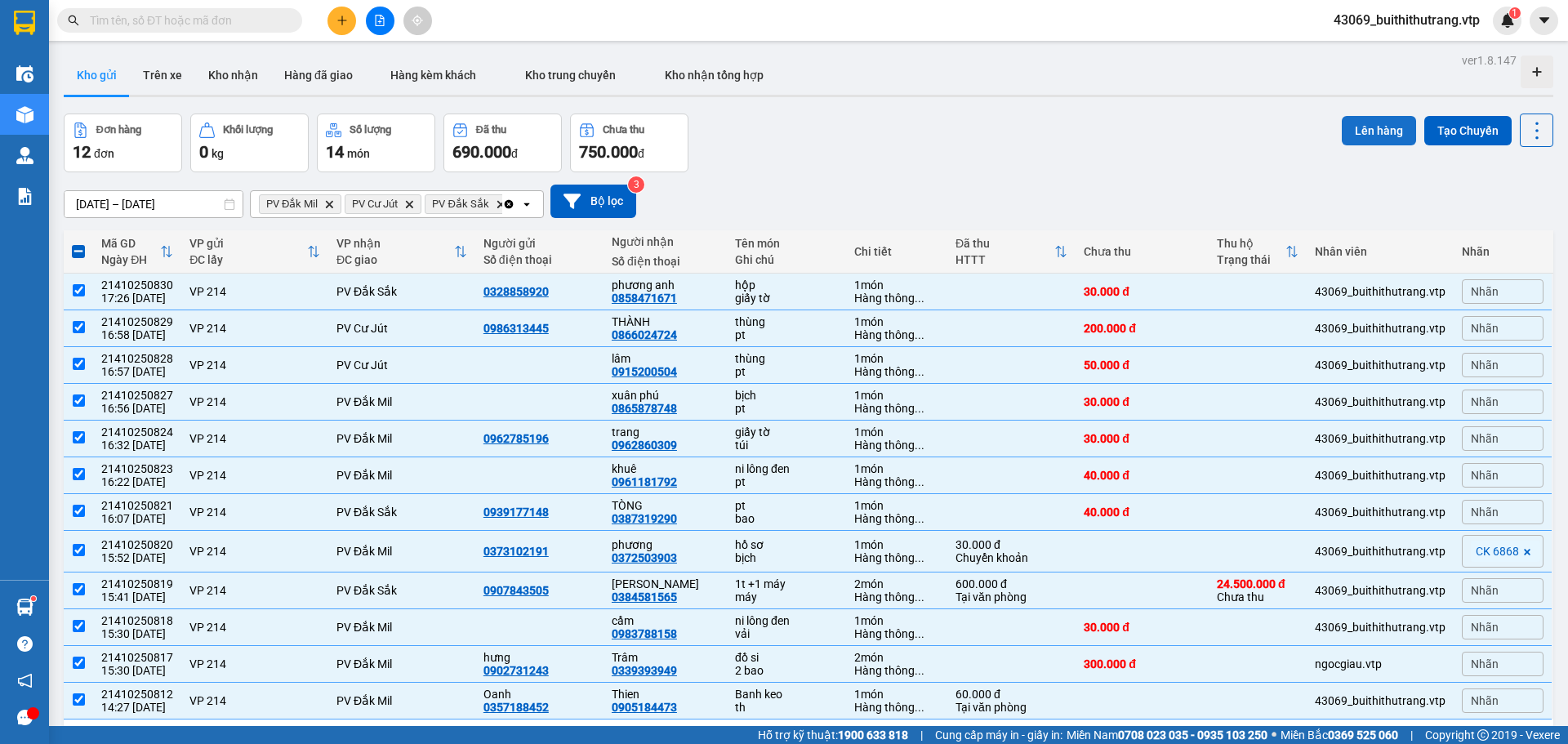
click at [1376, 124] on button "Lên hàng" at bounding box center [1379, 131] width 74 height 29
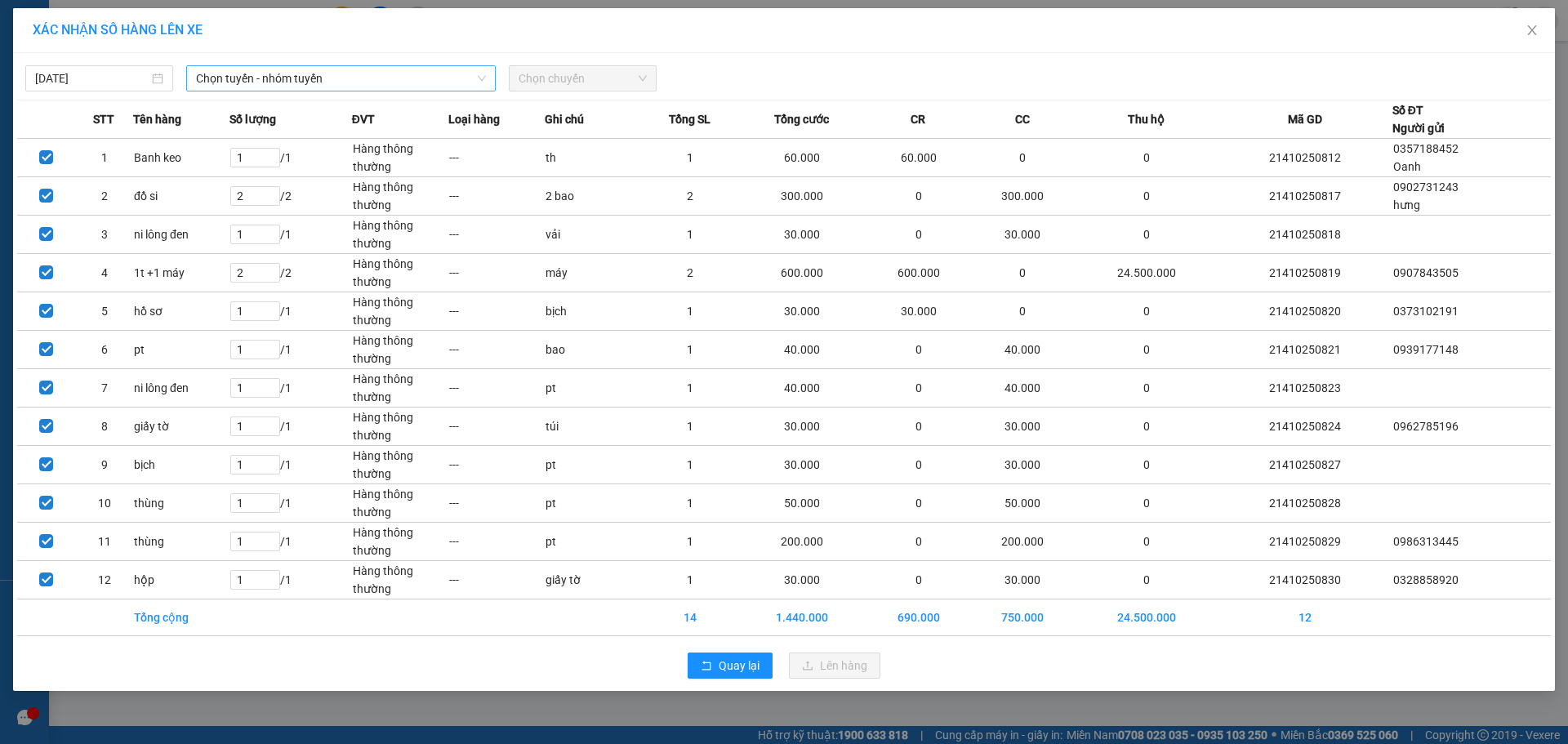
click at [345, 76] on span "Chọn tuyến - nhóm tuyến" at bounding box center [341, 78] width 290 height 25
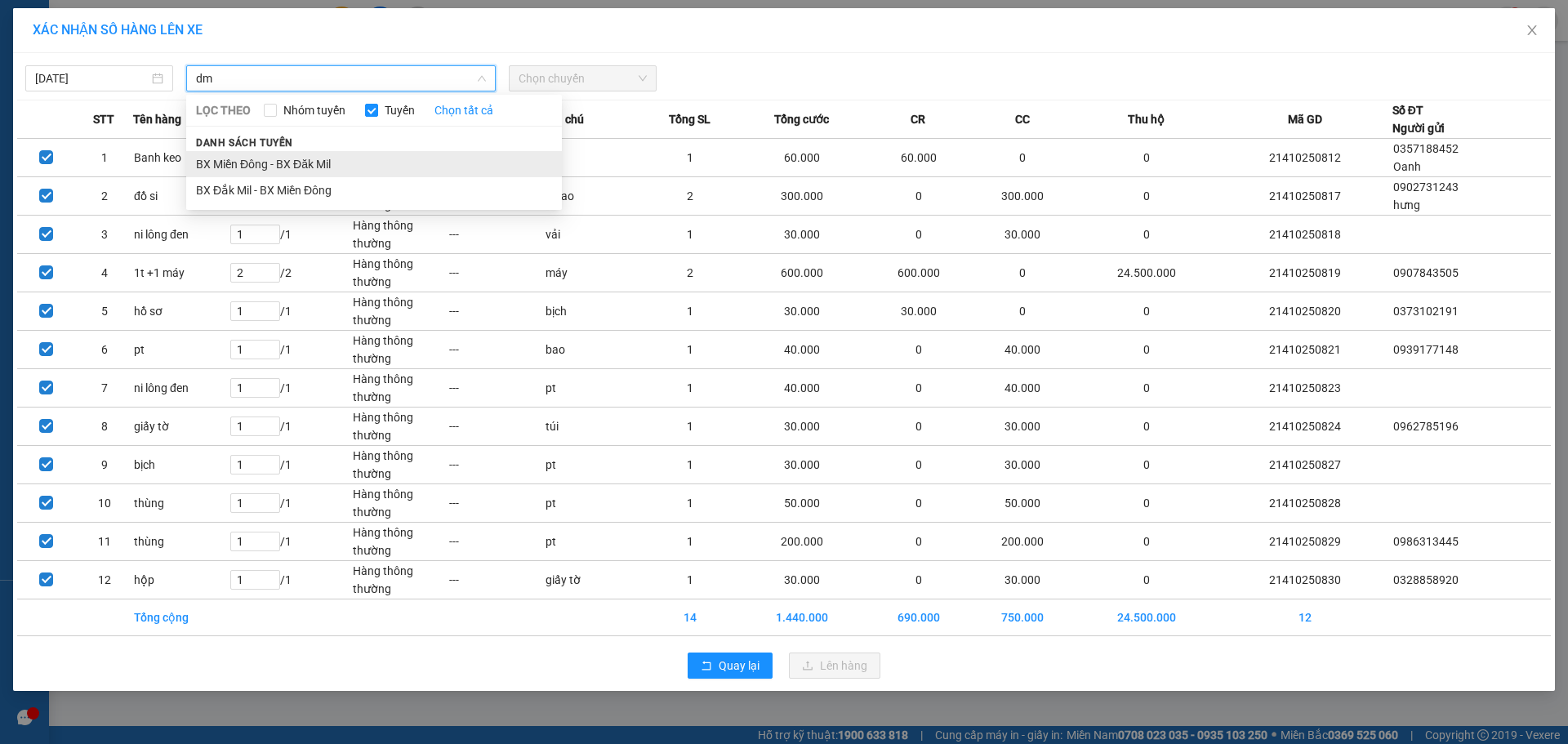
click at [318, 172] on li "BX Miền Đông - BX Đăk Mil" at bounding box center [374, 164] width 376 height 26
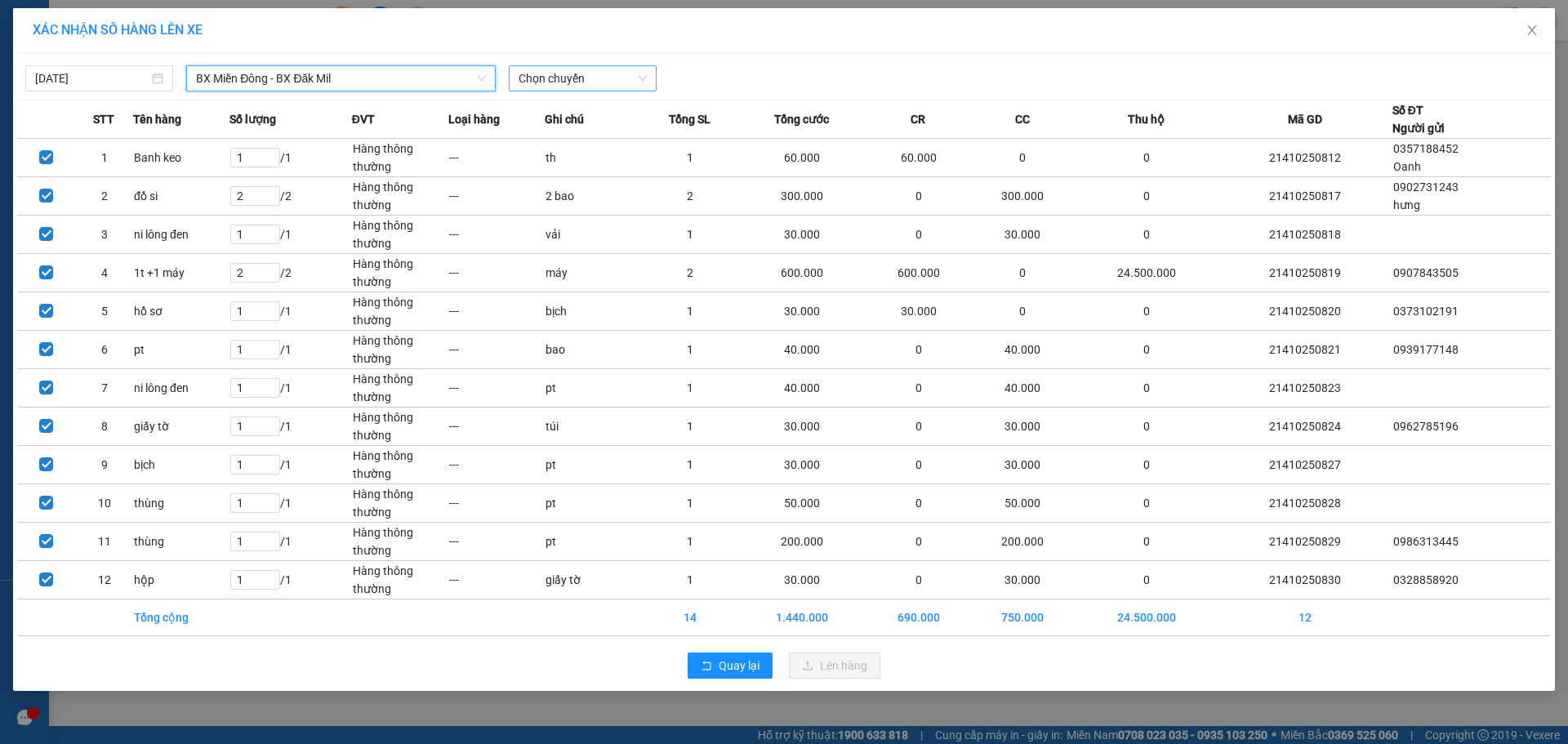
click at [641, 76] on span "Chọn chuyến" at bounding box center [582, 78] width 128 height 25
click at [395, 78] on span "BX Miền Đông - BX Đăk Mil" at bounding box center [341, 78] width 290 height 25
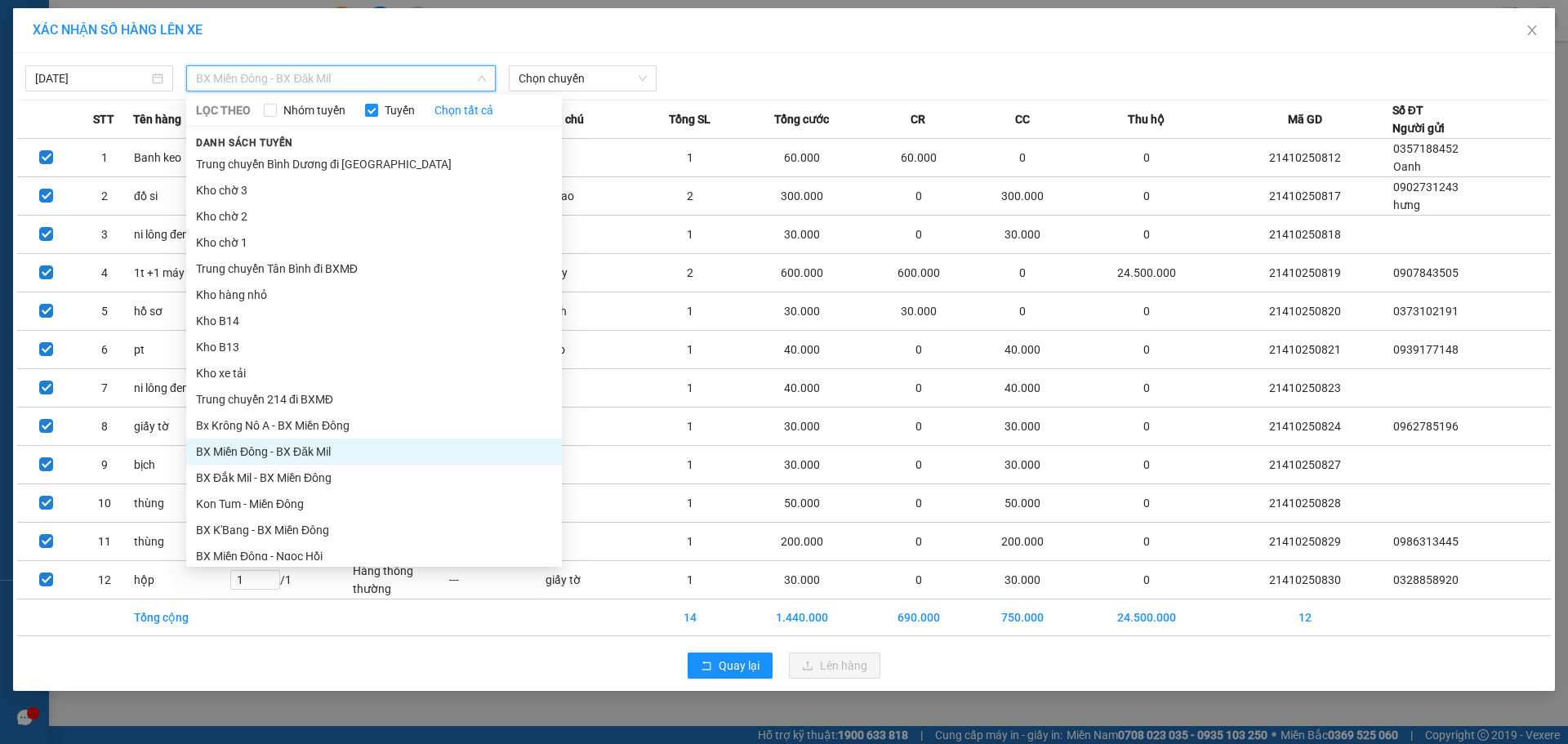
click at [295, 79] on span "BX Miền Đông - BX Đăk Mil" at bounding box center [341, 78] width 290 height 25
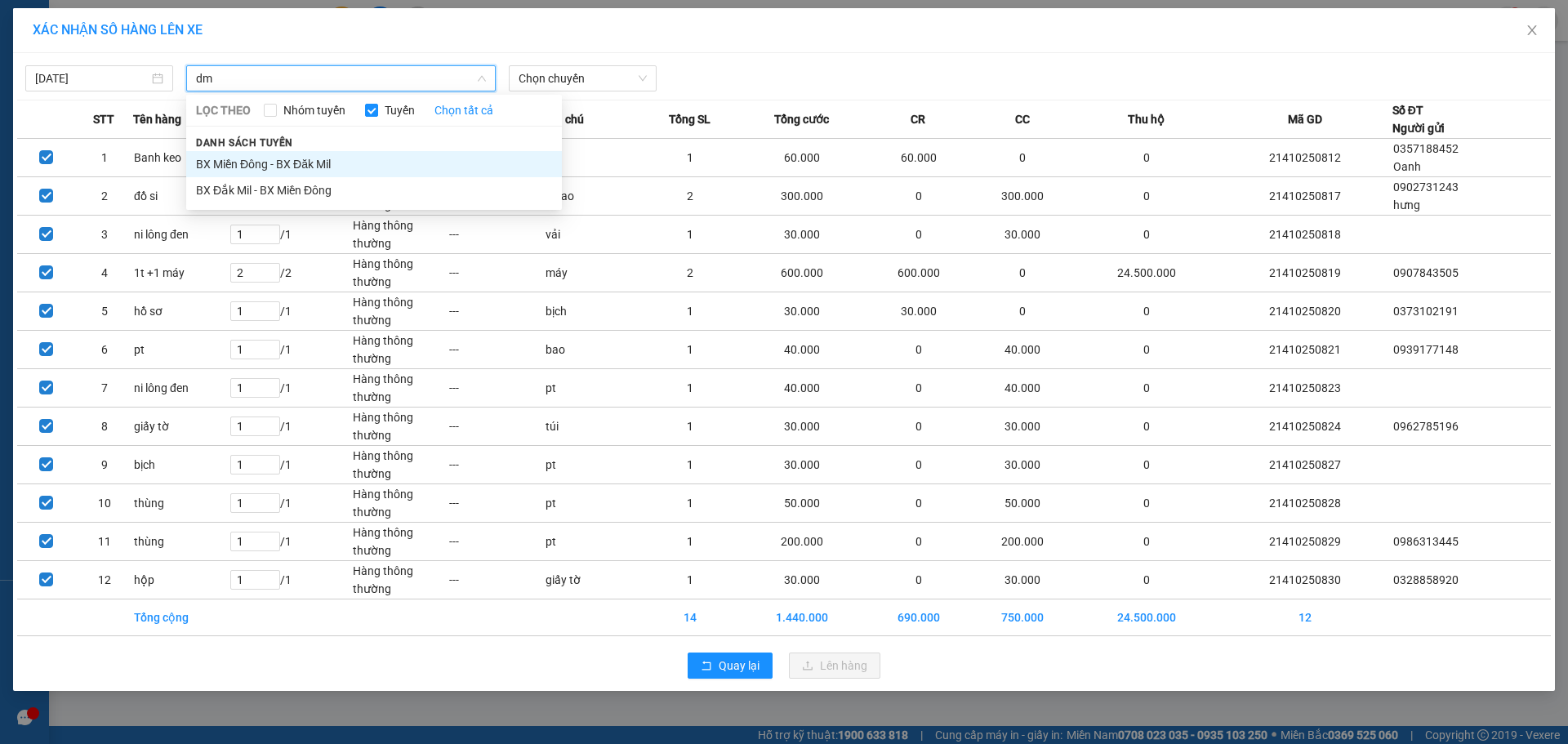
click at [299, 162] on li "BX Miền Đông - BX Đăk Mil" at bounding box center [374, 164] width 376 height 26
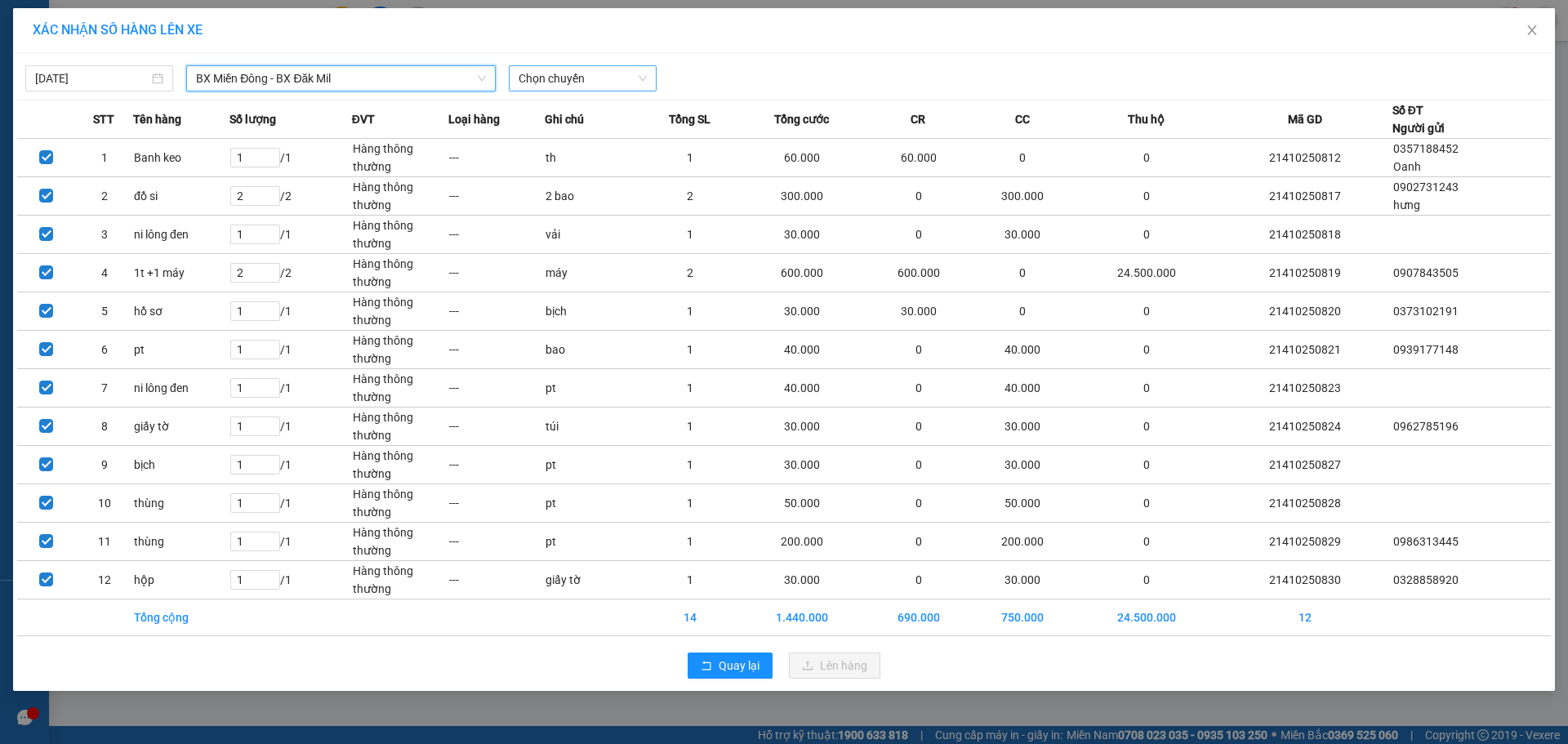
click at [592, 82] on span "Chọn chuyến" at bounding box center [582, 78] width 128 height 25
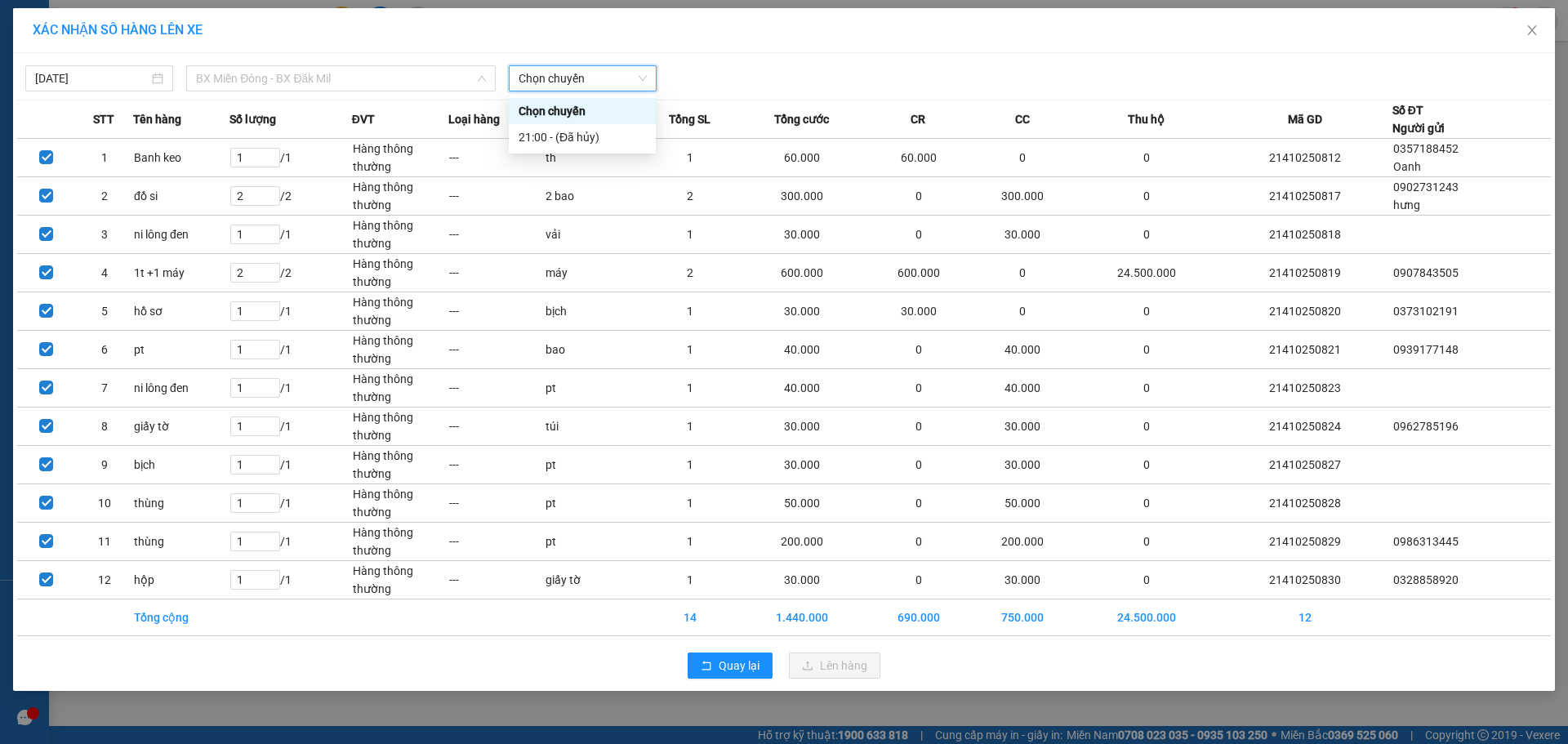
click at [433, 82] on span "BX Miền Đông - BX Đăk Mil" at bounding box center [341, 78] width 290 height 25
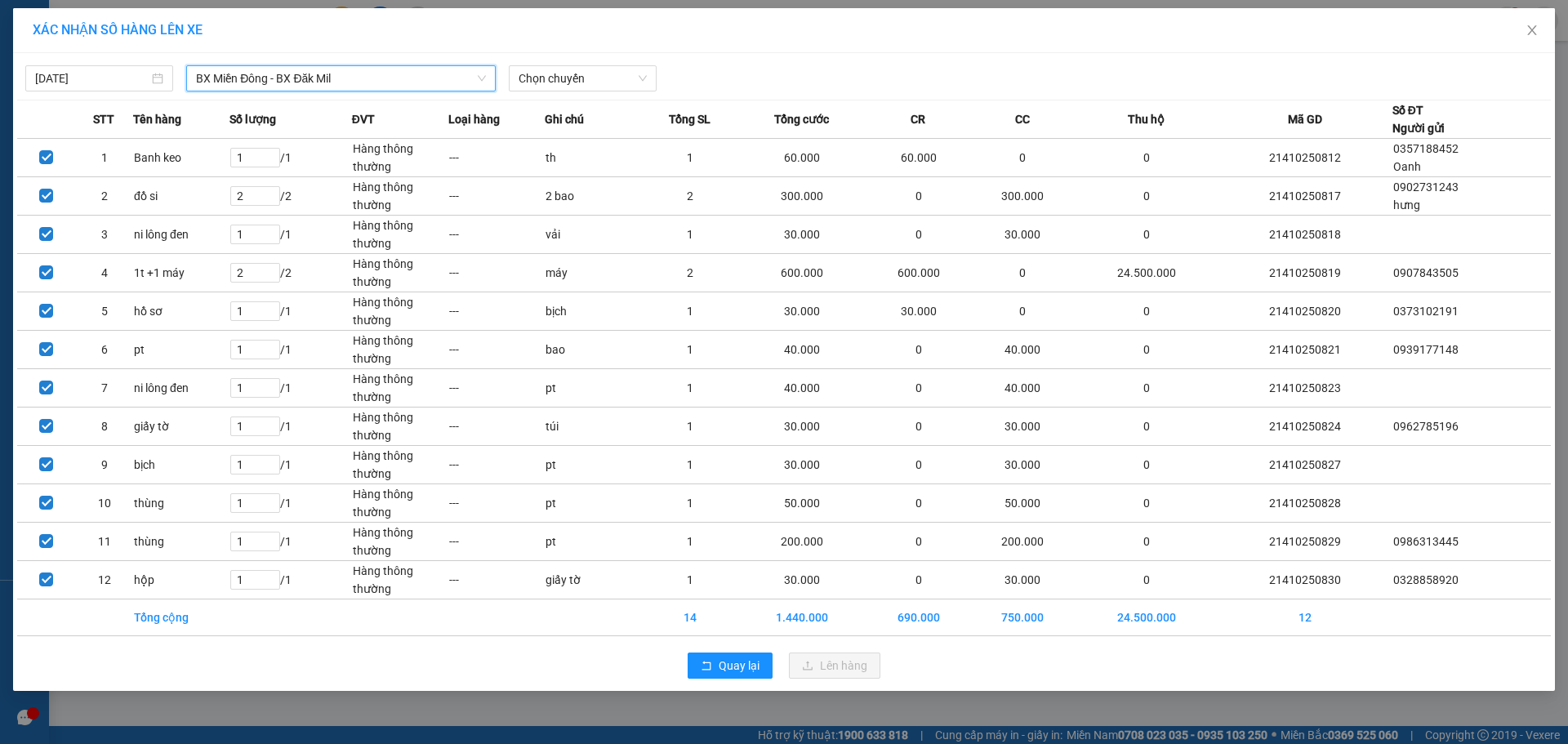
click at [372, 78] on span "BX Miền Đông - BX Đăk Mil" at bounding box center [341, 78] width 290 height 25
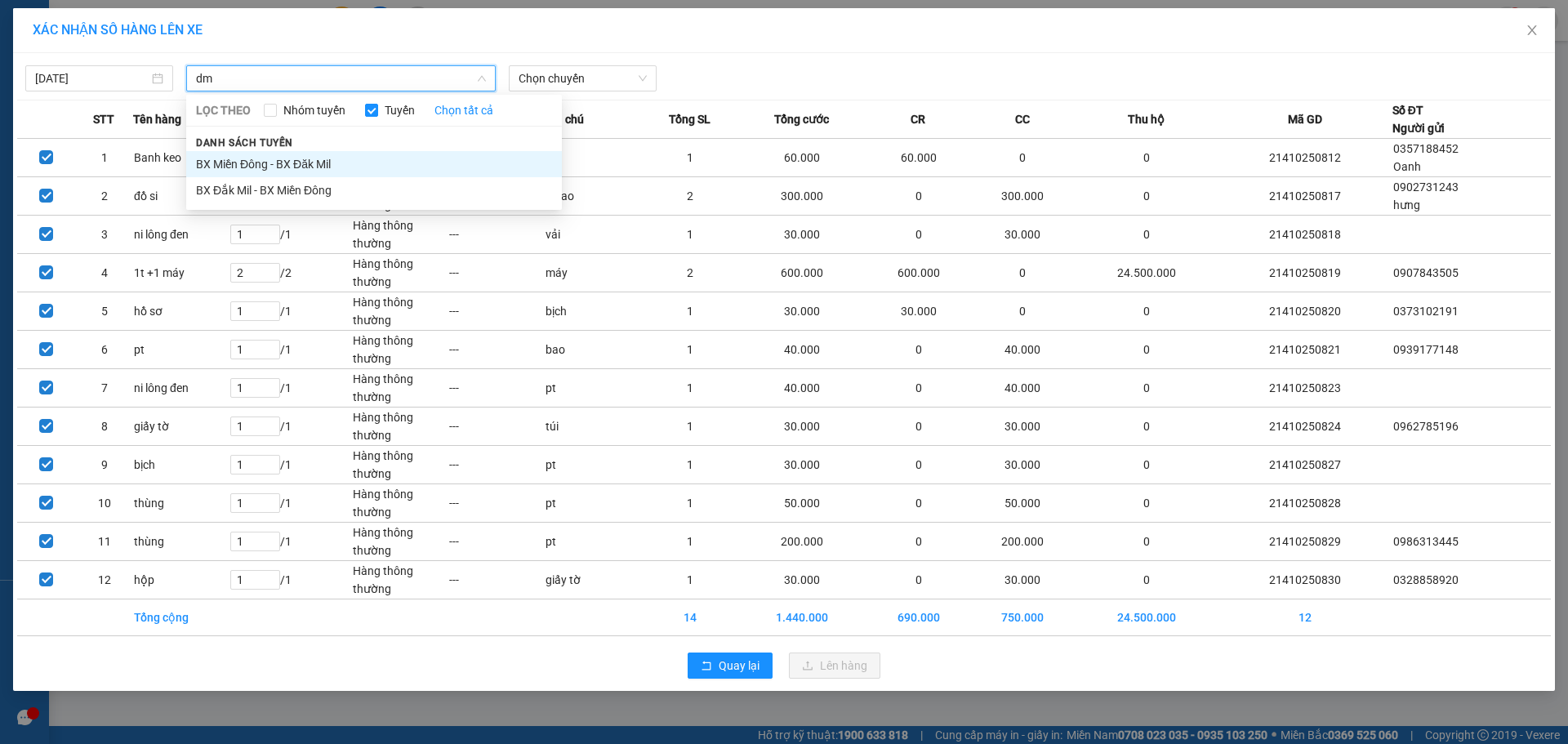
click at [286, 163] on li "BX Miền Đông - BX Đăk Mil" at bounding box center [374, 164] width 376 height 26
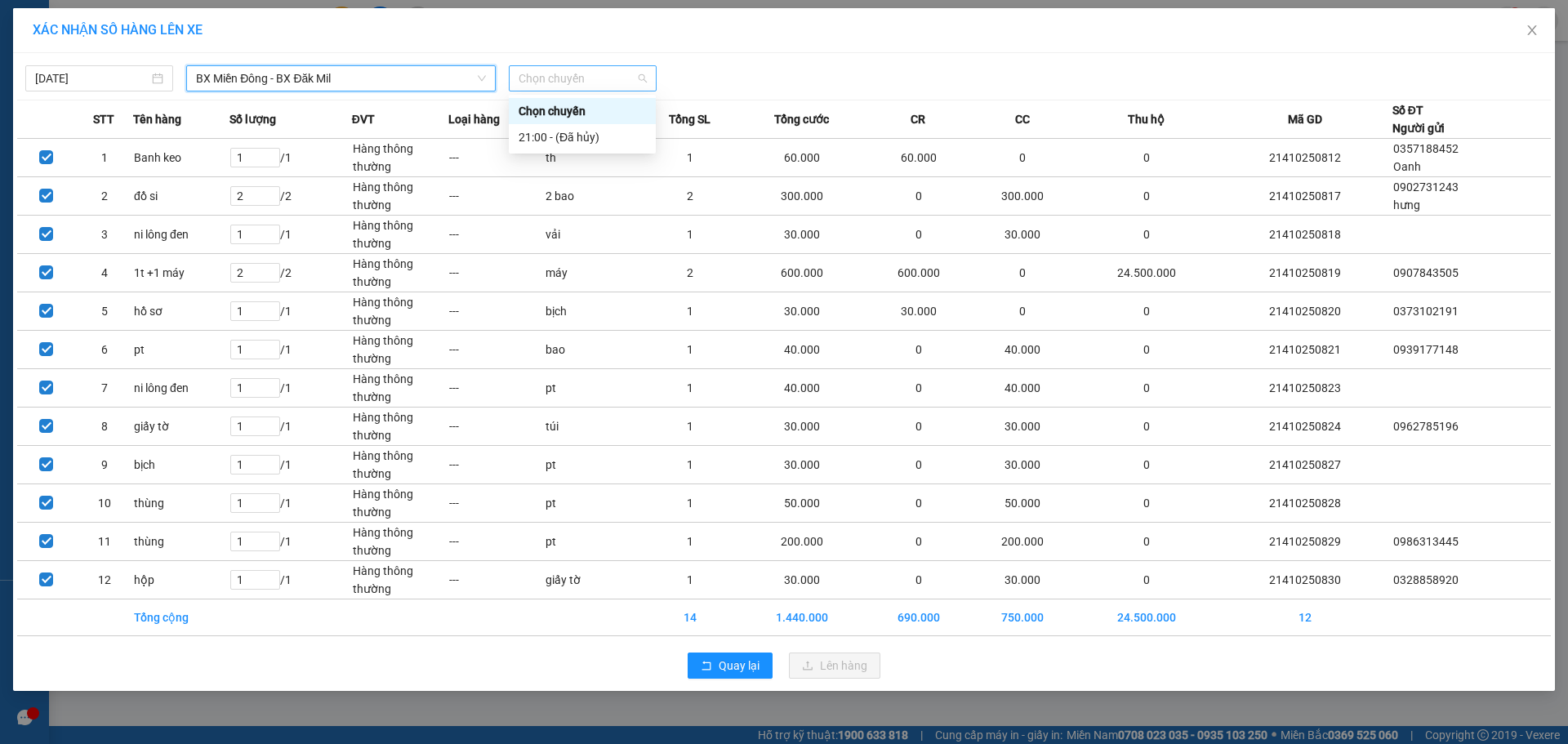
click at [642, 82] on span "Chọn chuyến" at bounding box center [582, 78] width 128 height 25
click at [1534, 32] on icon "close" at bounding box center [1532, 30] width 13 height 13
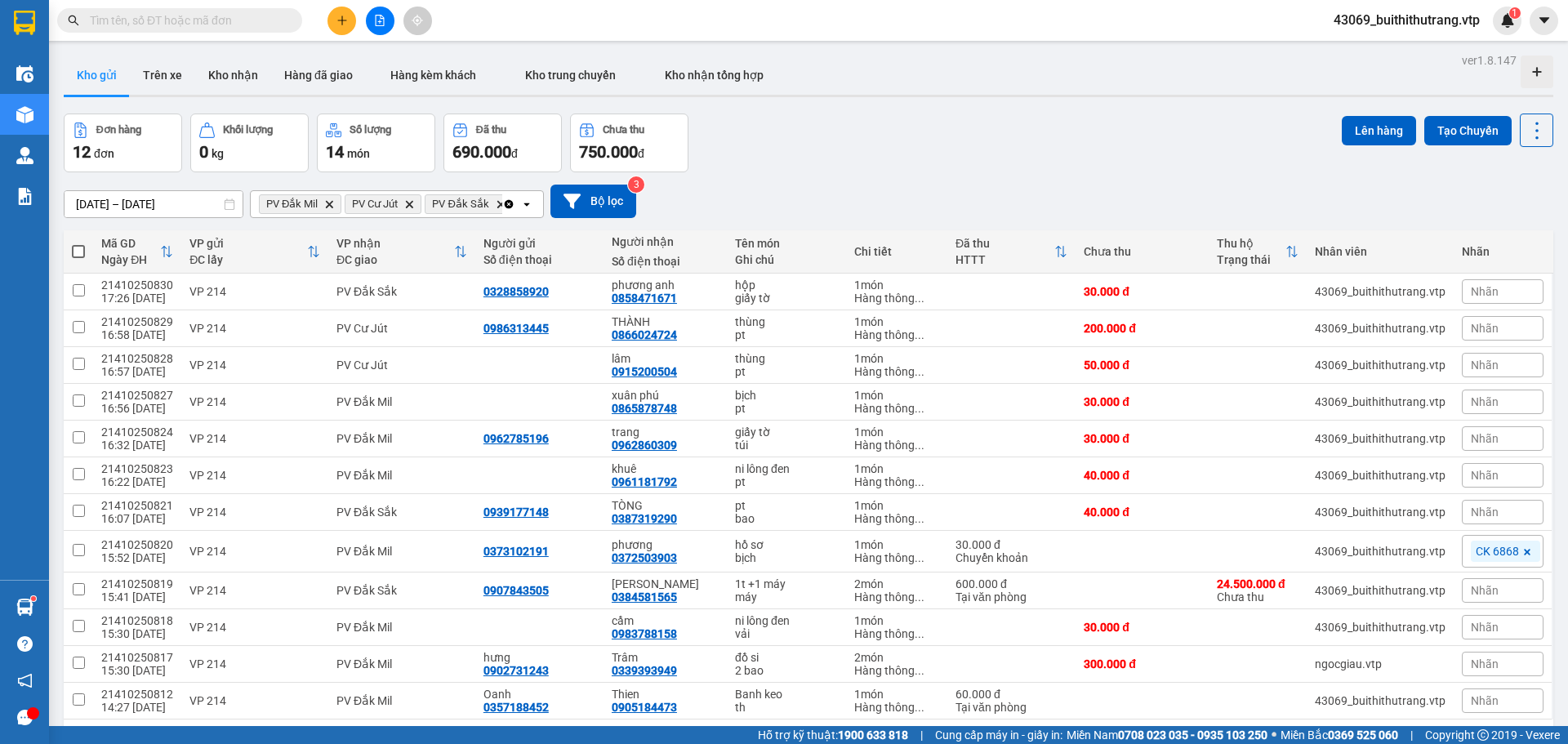
click at [510, 203] on icon "Clear all" at bounding box center [509, 203] width 9 height 9
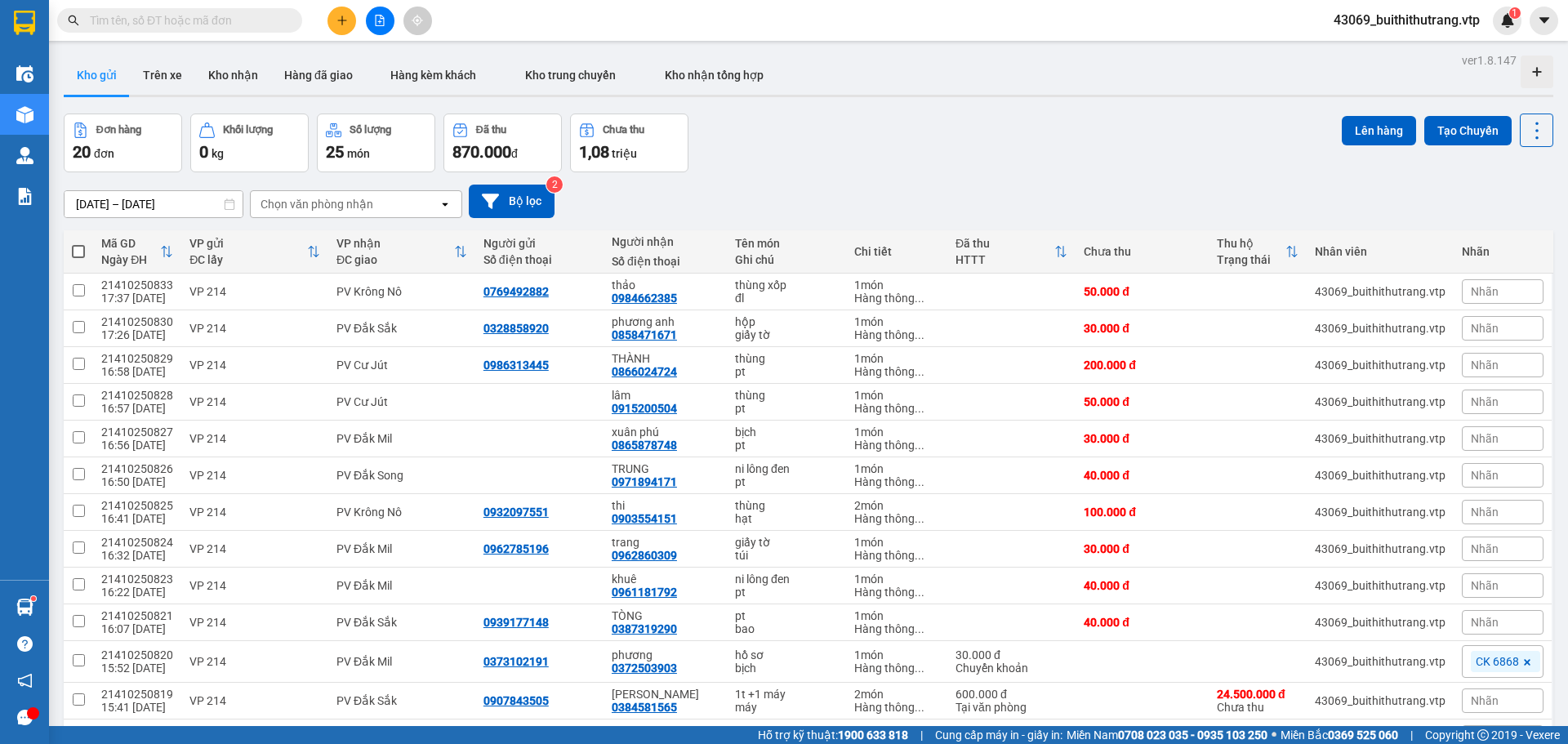
click at [326, 206] on div "Chọn văn phòng nhận" at bounding box center [317, 204] width 113 height 16
click at [332, 228] on div "PV Krông Nô" at bounding box center [356, 238] width 212 height 29
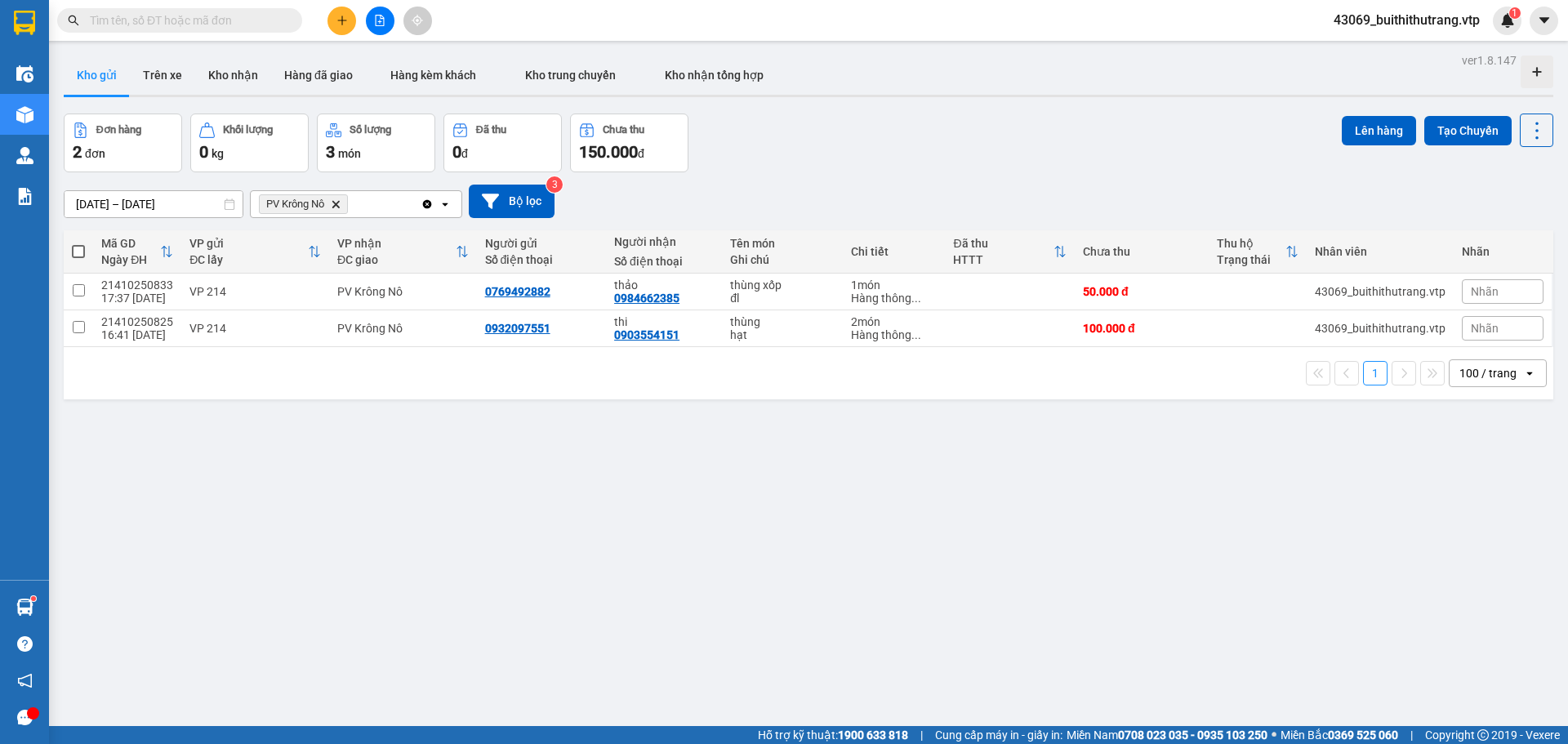
click at [371, 207] on div "PV Krông Nô Delete" at bounding box center [336, 204] width 170 height 26
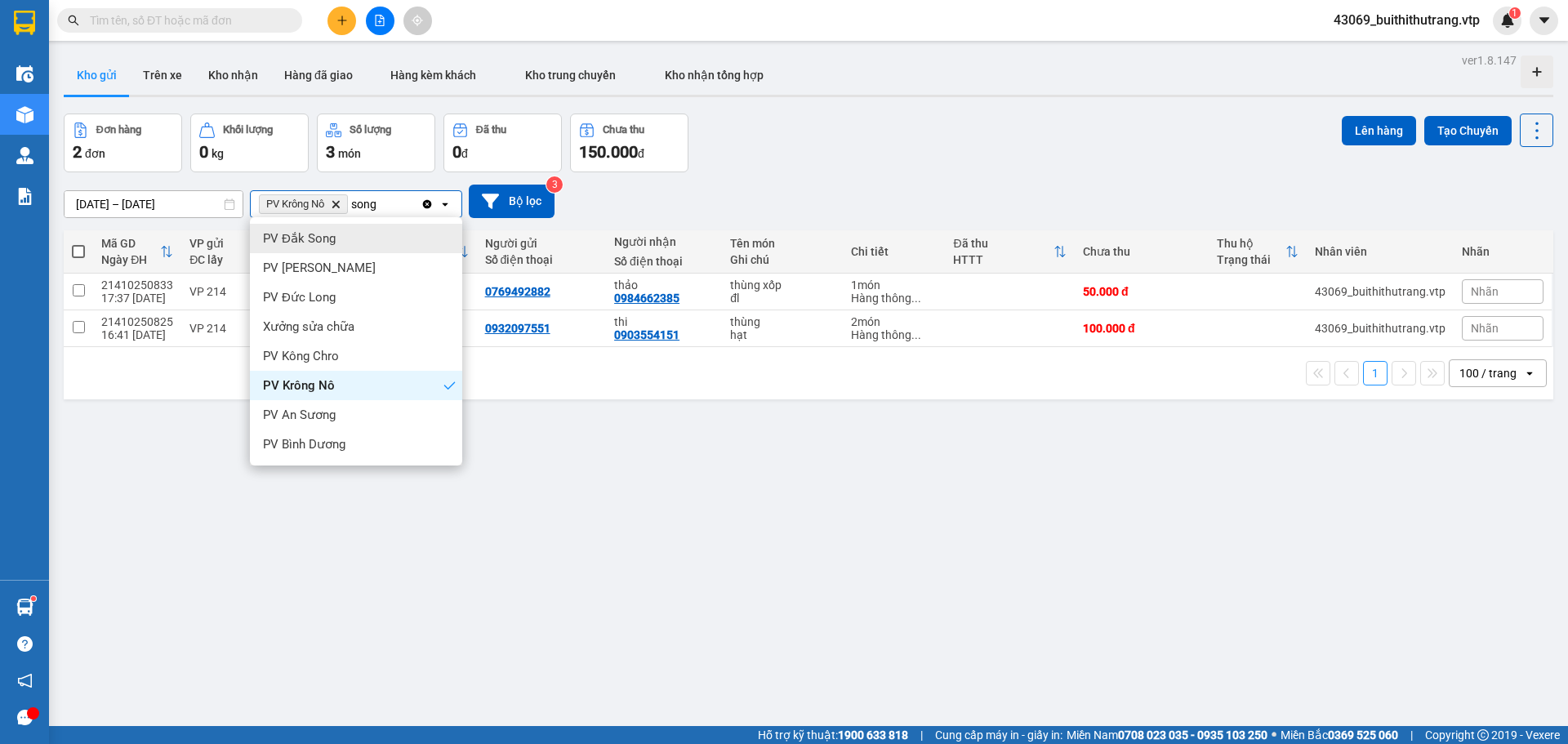
click at [341, 241] on div "PV Đắk Song" at bounding box center [356, 238] width 212 height 29
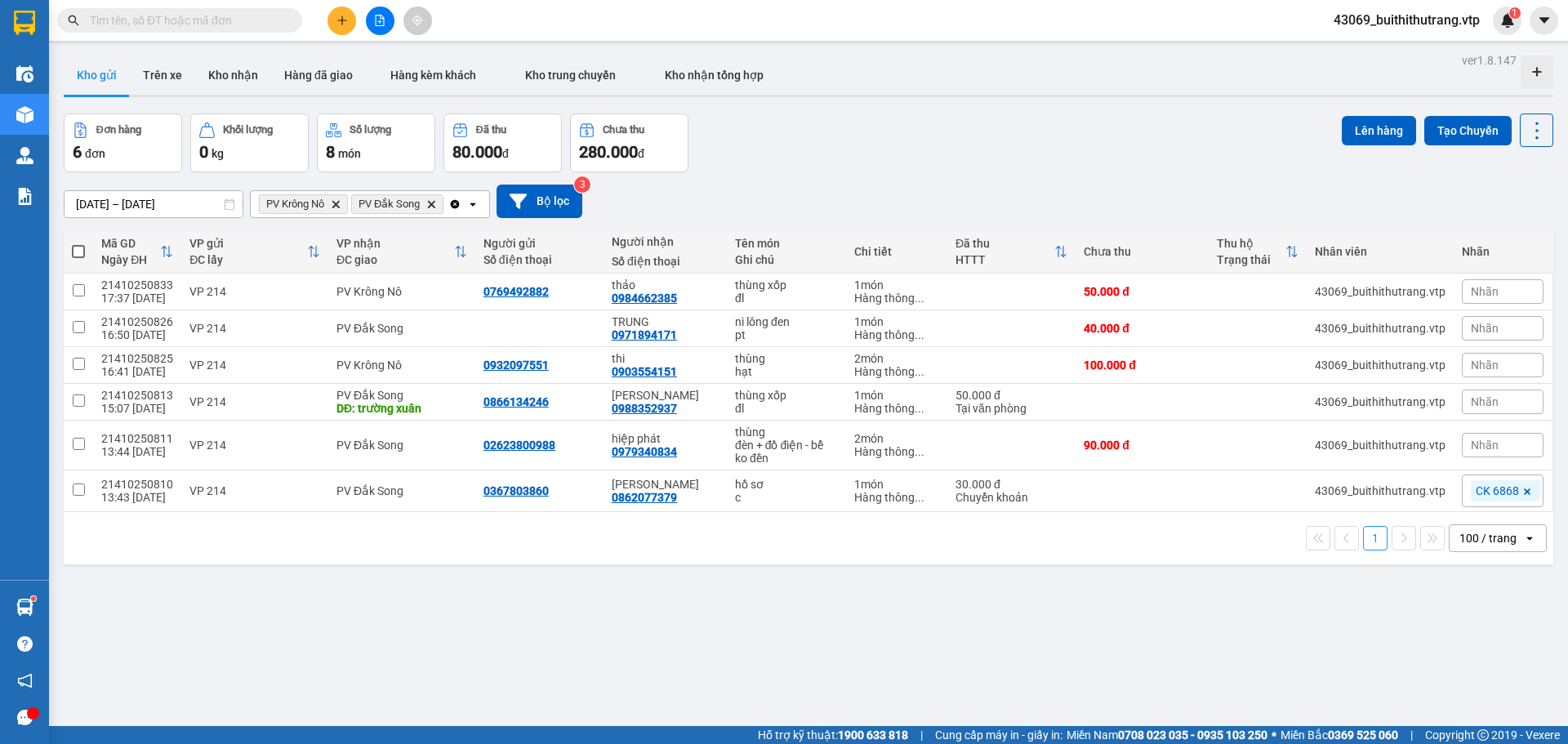
click at [74, 250] on span at bounding box center [78, 252] width 13 height 13
click at [78, 243] on input "checkbox" at bounding box center [78, 243] width 0 height 0
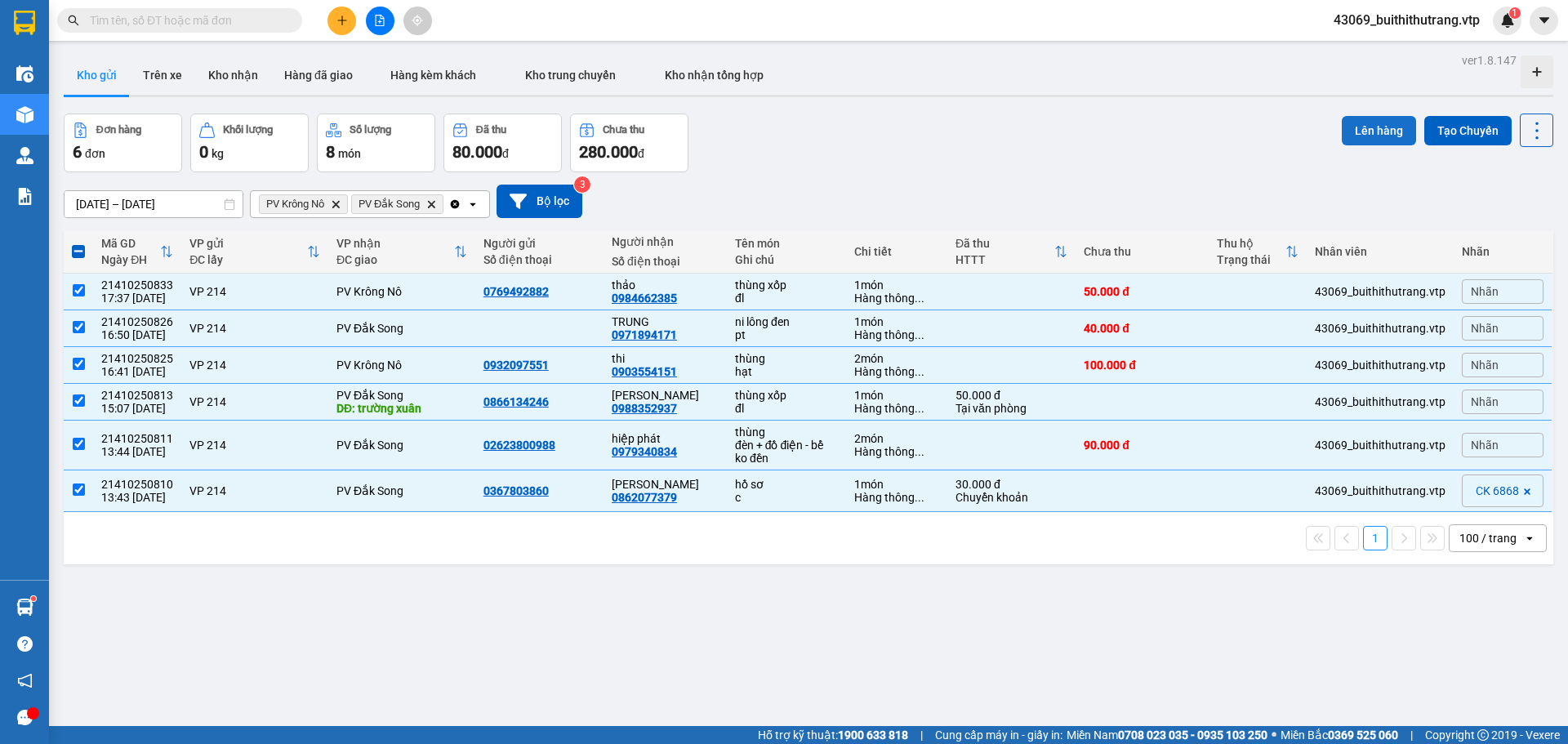
click at [1368, 132] on button "Lên hàng" at bounding box center [1379, 131] width 74 height 29
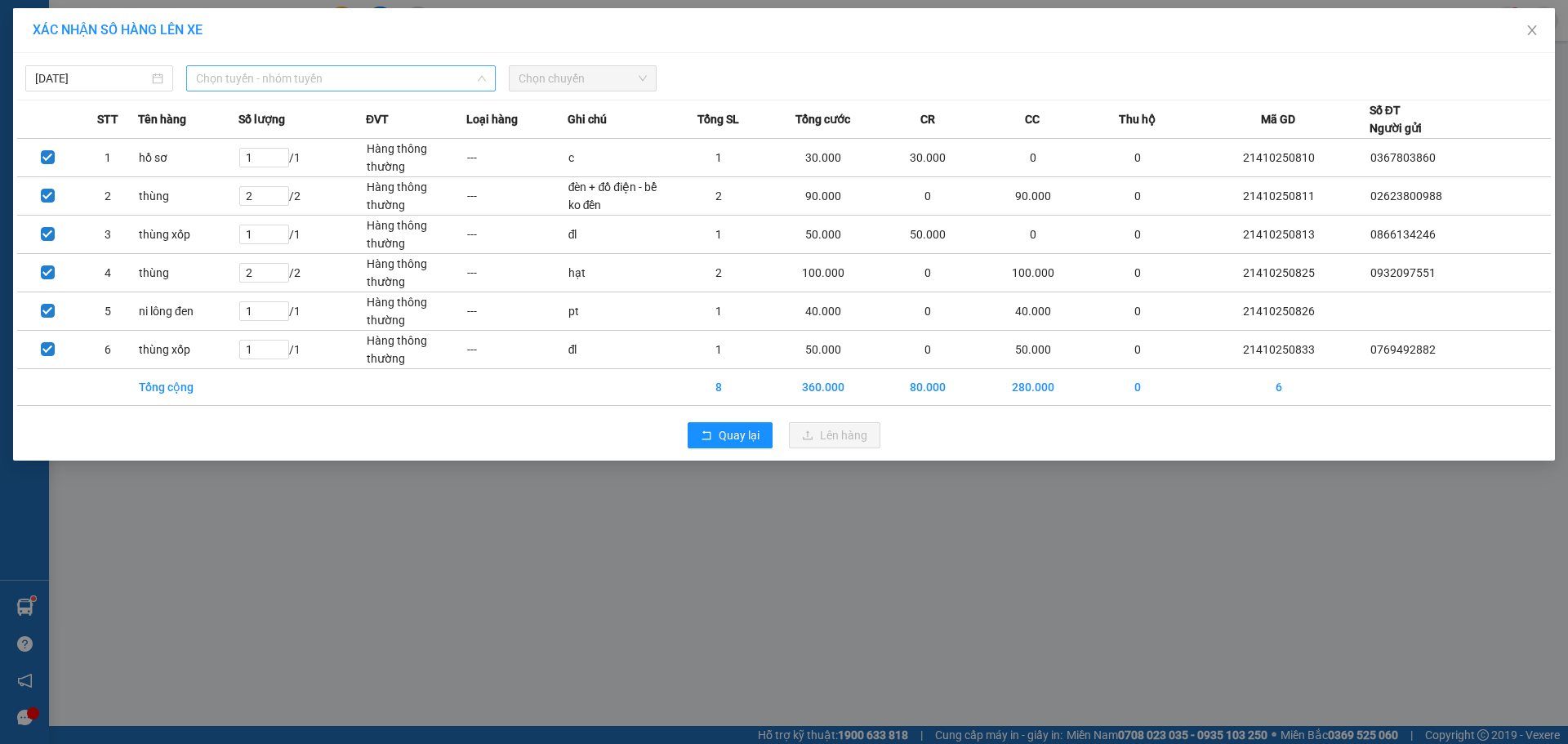
click at [337, 84] on span "Chọn tuyến - nhóm tuyến" at bounding box center [341, 78] width 290 height 25
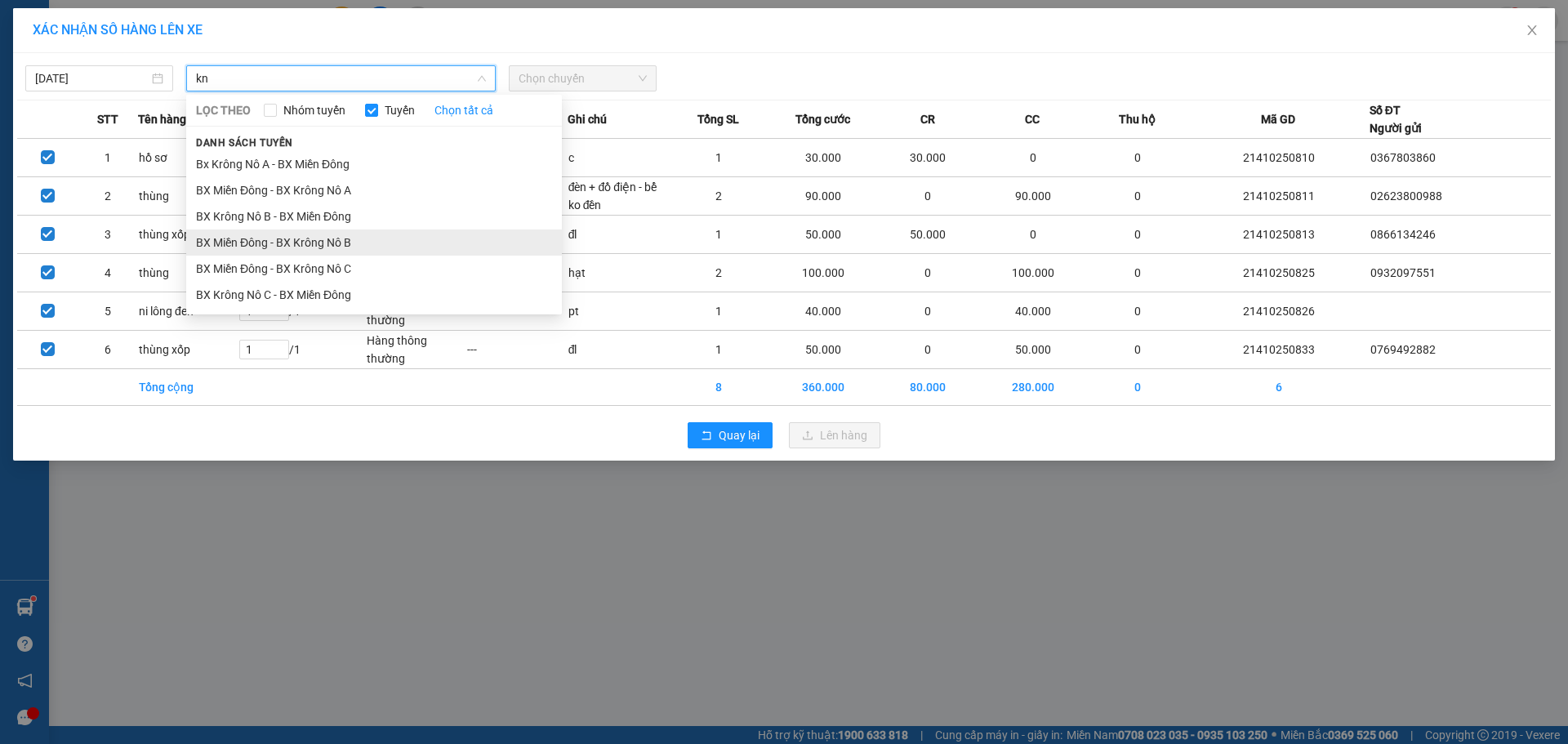
click at [332, 250] on li "BX Miền Đông - BX Krông Nô B" at bounding box center [374, 243] width 376 height 26
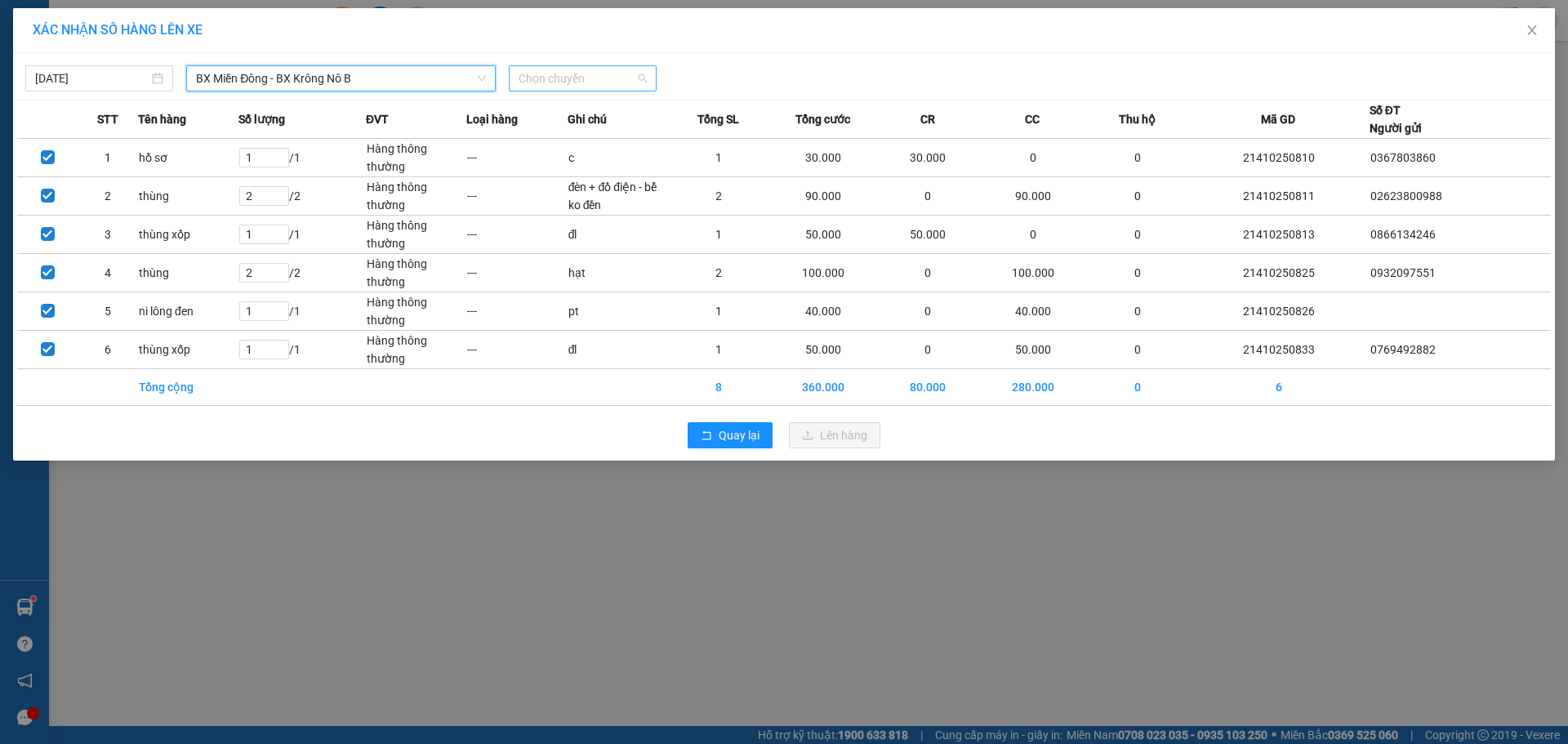
click at [609, 79] on span "Chọn chuyến" at bounding box center [582, 78] width 128 height 25
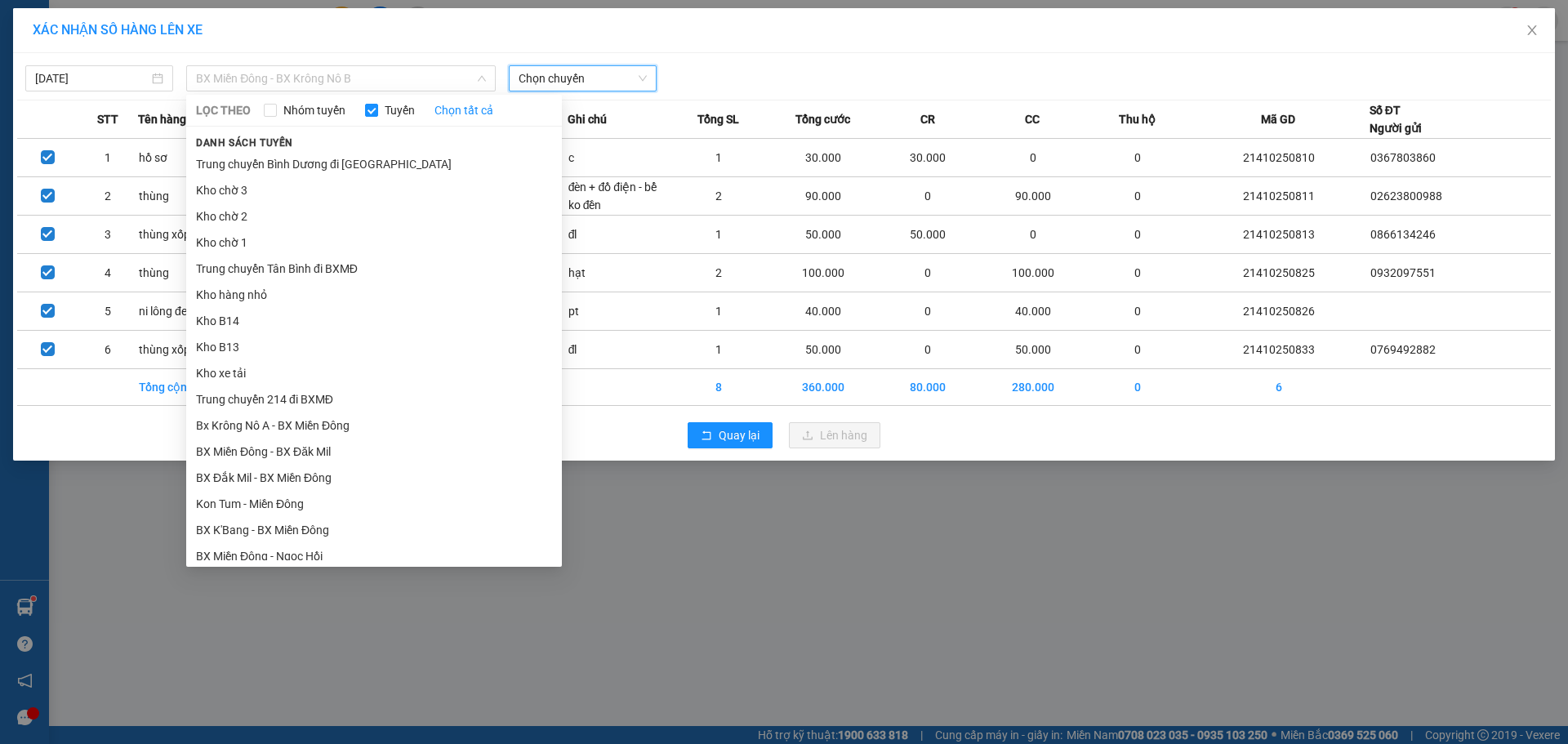
click at [395, 75] on span "BX Miền Đông - BX Krông Nô B" at bounding box center [341, 78] width 290 height 25
click at [939, 633] on div "XÁC NHẬN SỐ HÀNG LÊN XE [DATE] BX Miền Đông - [GEOGRAPHIC_DATA] Nô B LỌC THEO N…" at bounding box center [784, 372] width 1568 height 744
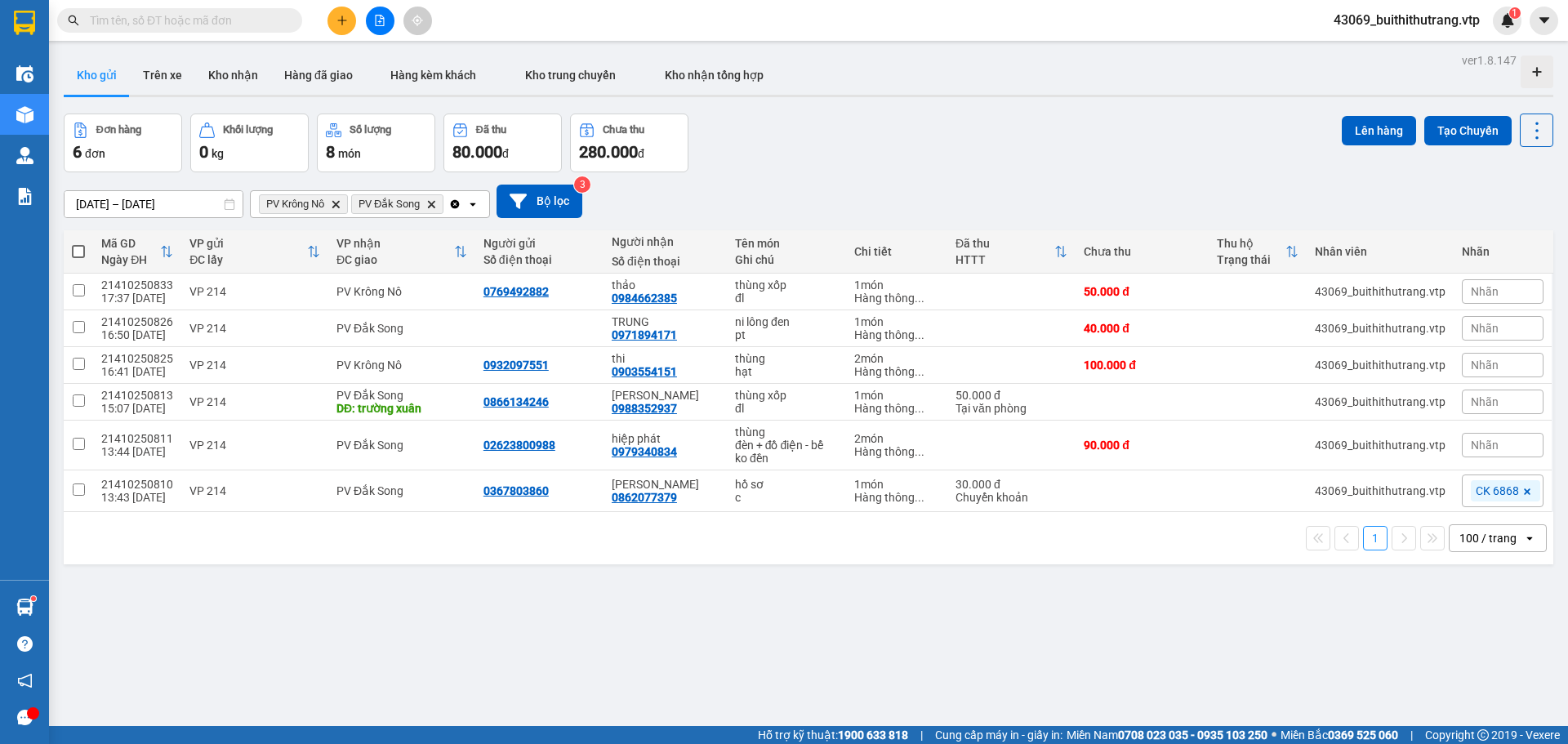
click at [457, 201] on icon "Clear all" at bounding box center [455, 203] width 9 height 9
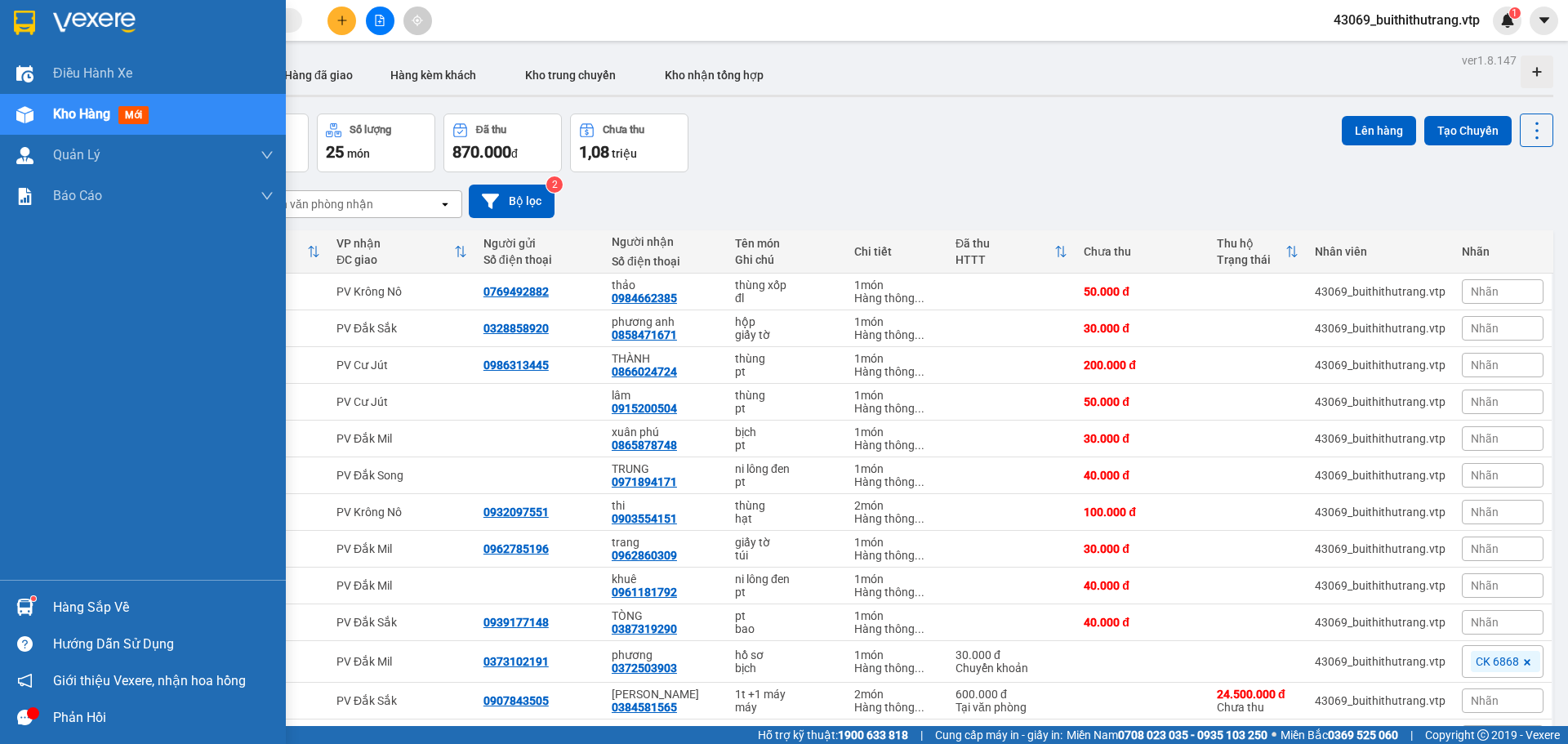
click at [33, 20] on img at bounding box center [24, 23] width 21 height 25
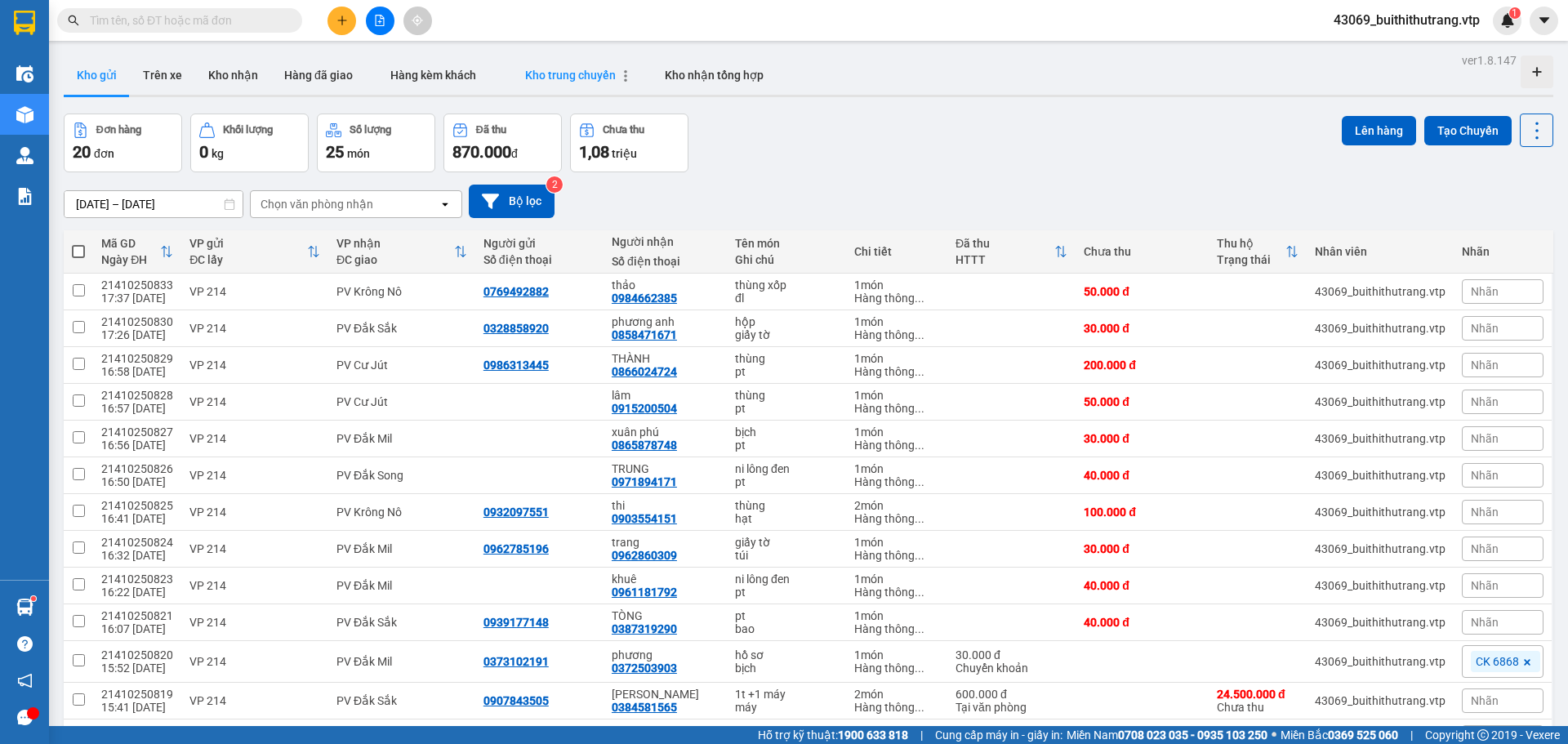
click at [553, 74] on span "Kho trung chuyển" at bounding box center [570, 75] width 91 height 13
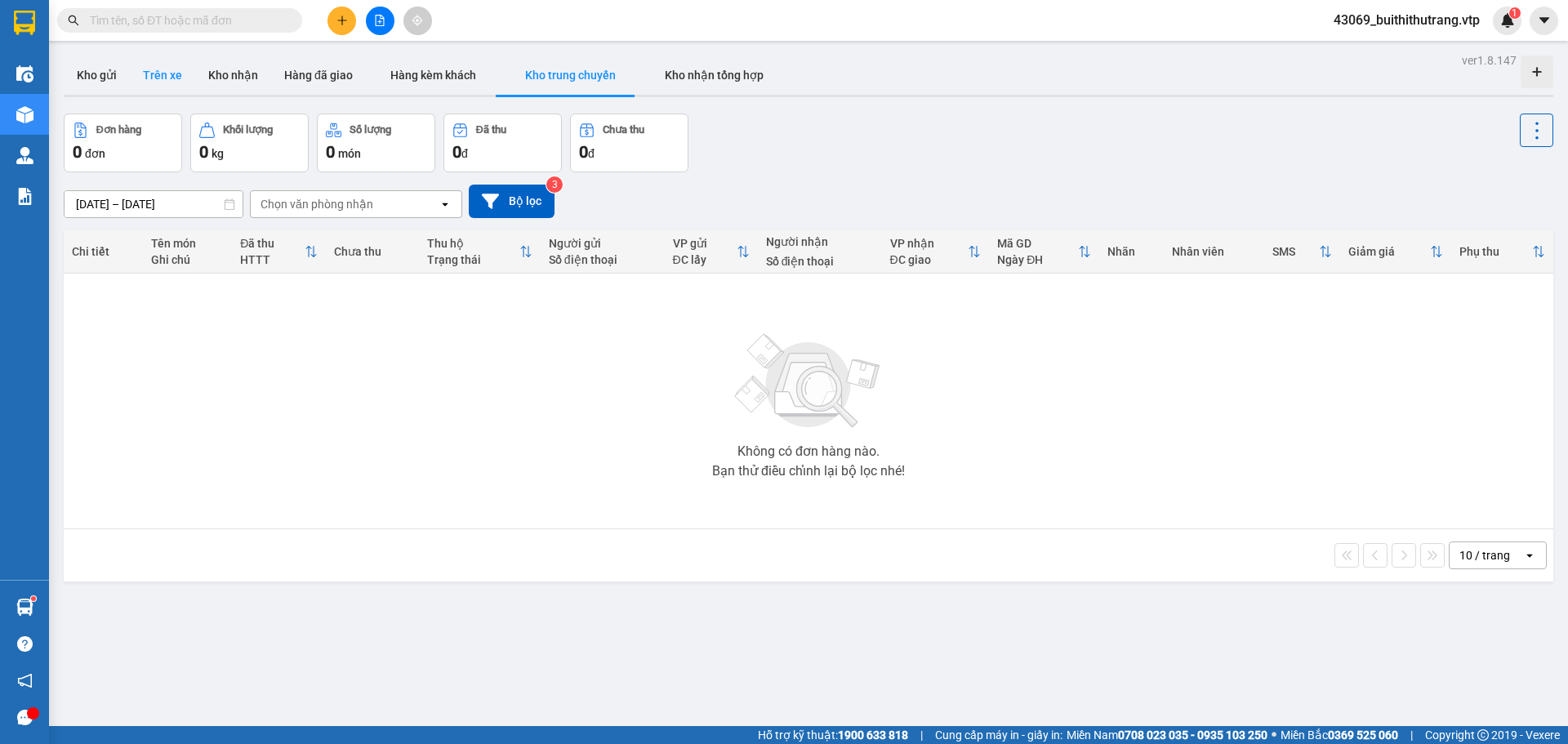
click at [150, 74] on button "Trên xe" at bounding box center [163, 75] width 65 height 39
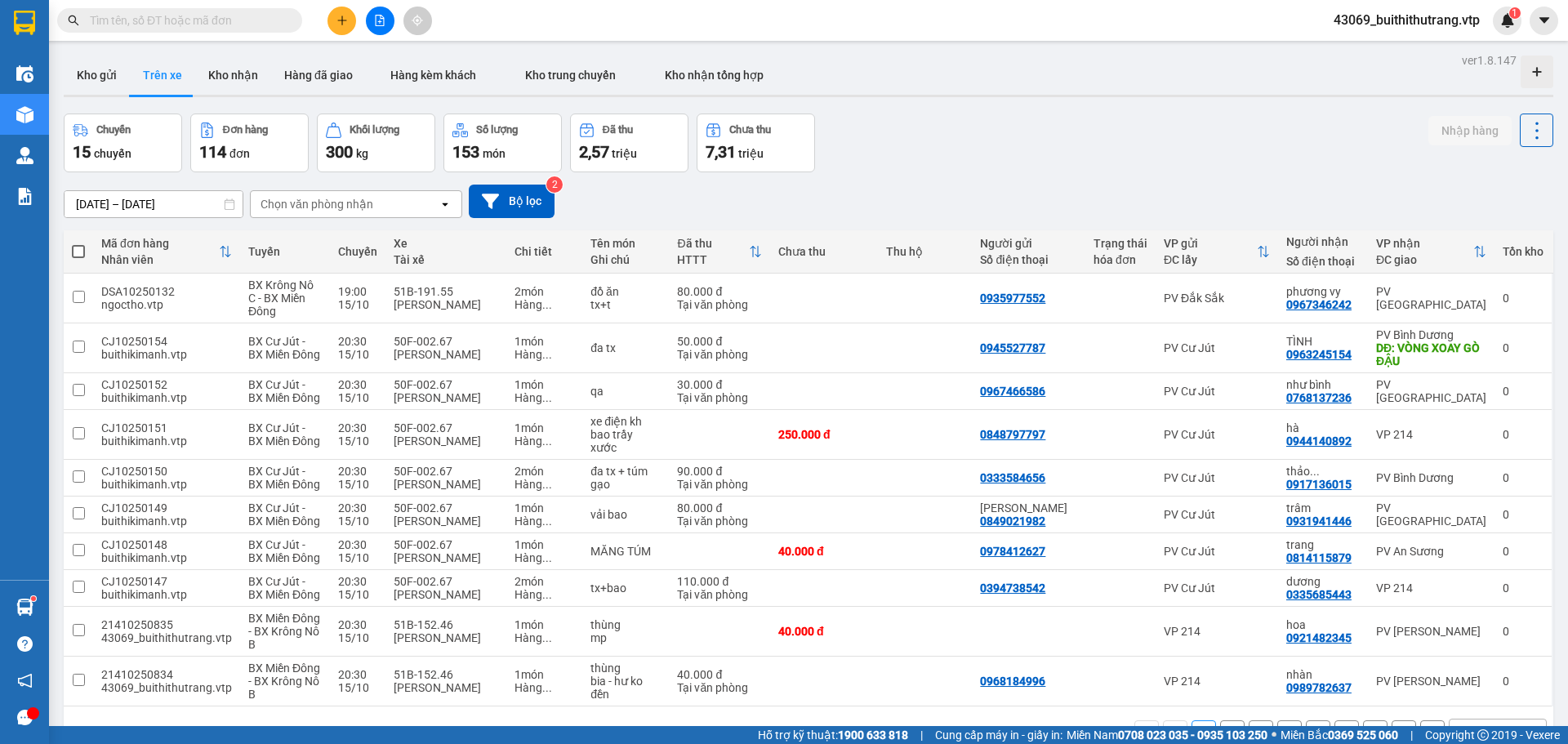
click at [317, 203] on div "Chọn văn phòng nhận" at bounding box center [317, 204] width 113 height 16
click at [304, 234] on span "PV [PERSON_NAME]" at bounding box center [319, 238] width 113 height 16
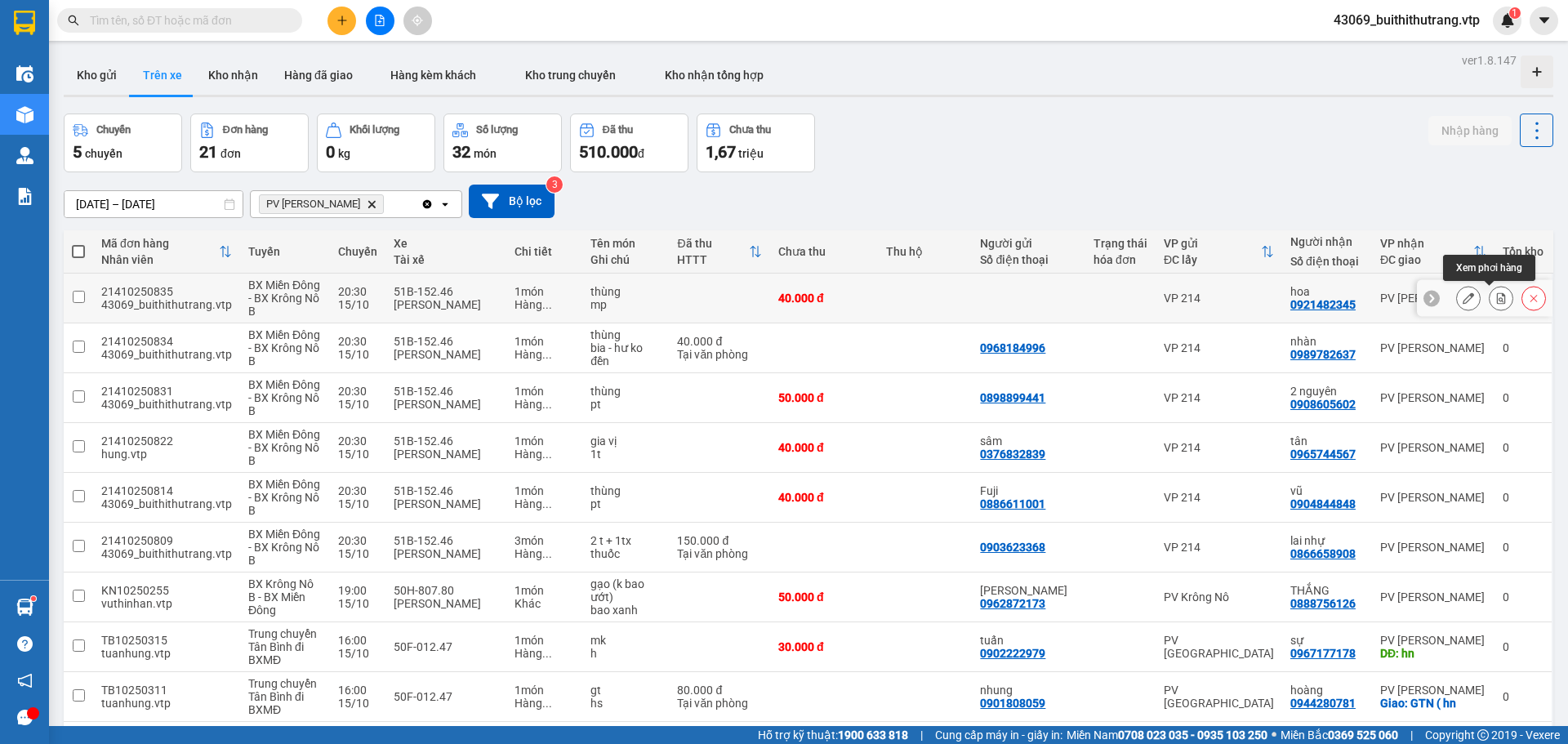
click at [1497, 294] on icon at bounding box center [1501, 298] width 9 height 11
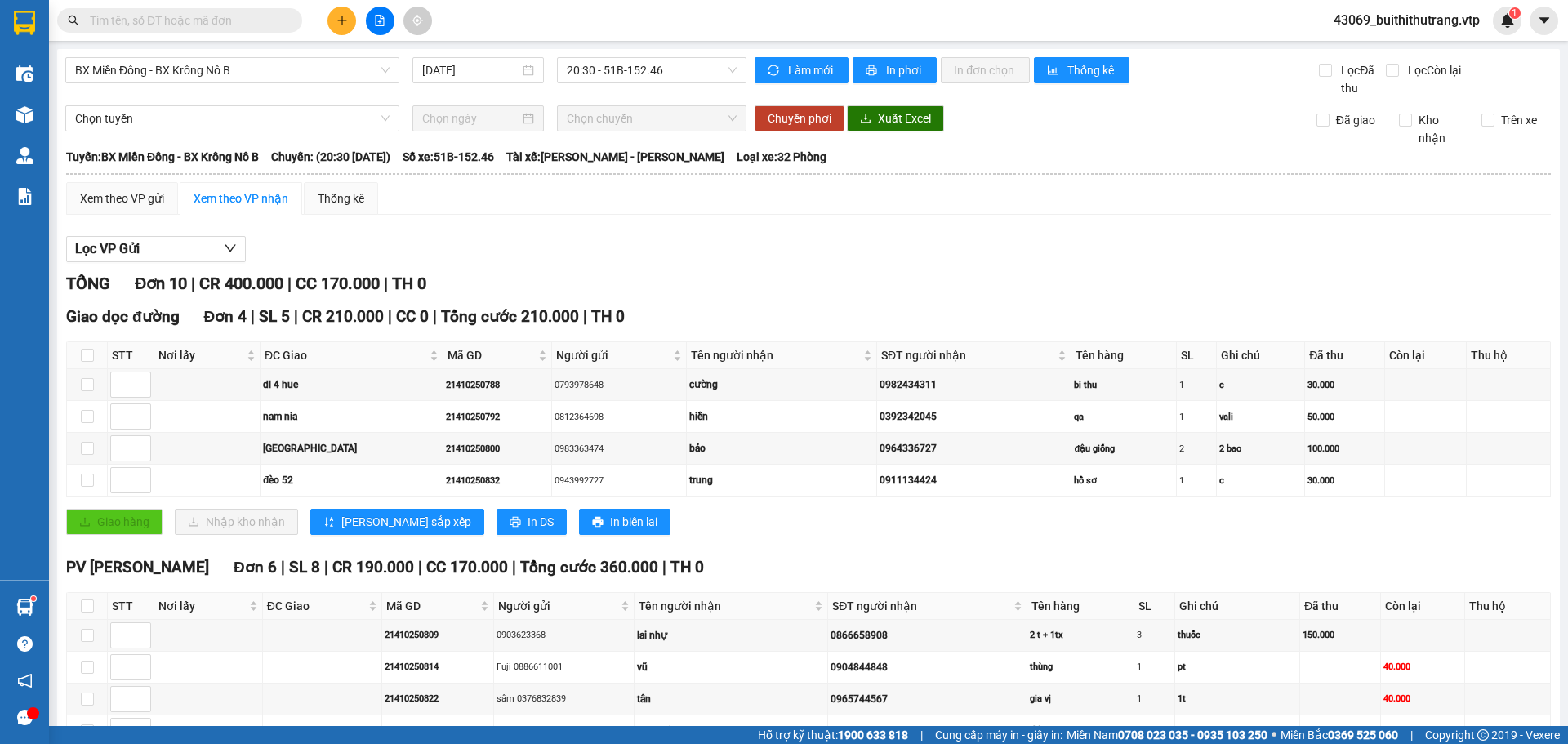
click at [373, 17] on button at bounding box center [380, 20] width 29 height 29
click at [87, 599] on input "checkbox" at bounding box center [87, 606] width 13 height 13
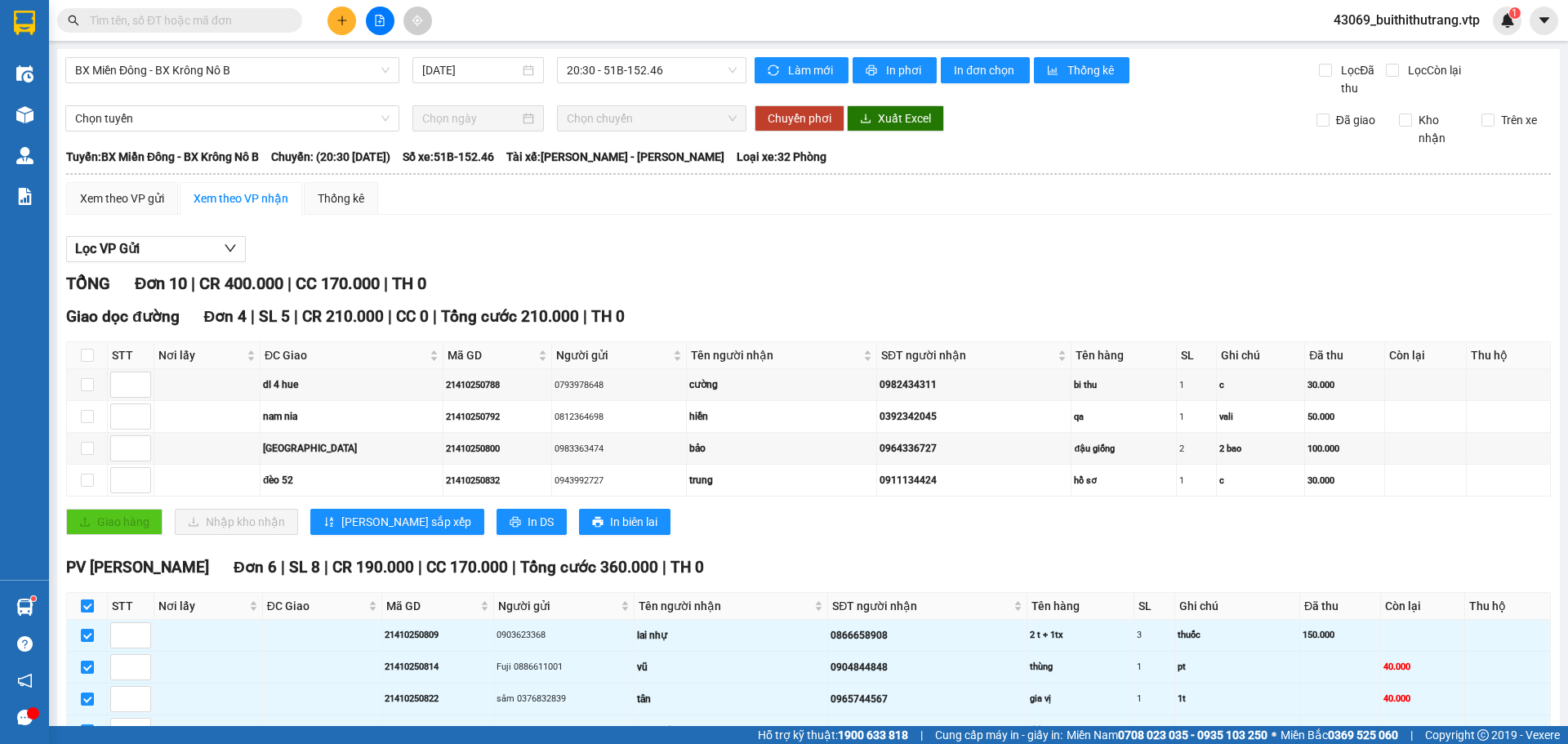
click at [91, 599] on input "checkbox" at bounding box center [87, 606] width 13 height 13
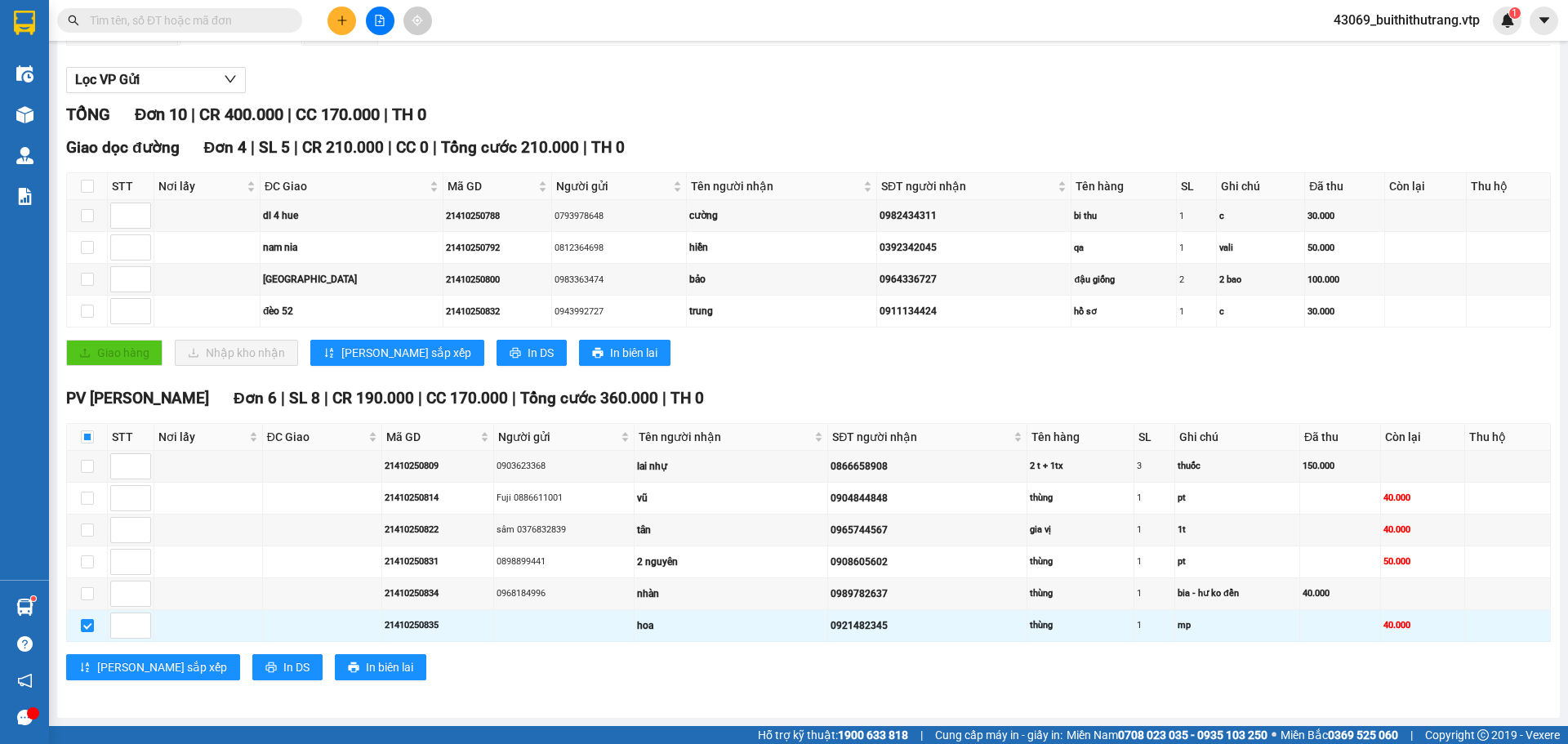
click at [200, 20] on input "text" at bounding box center [186, 20] width 193 height 18
type input "0"
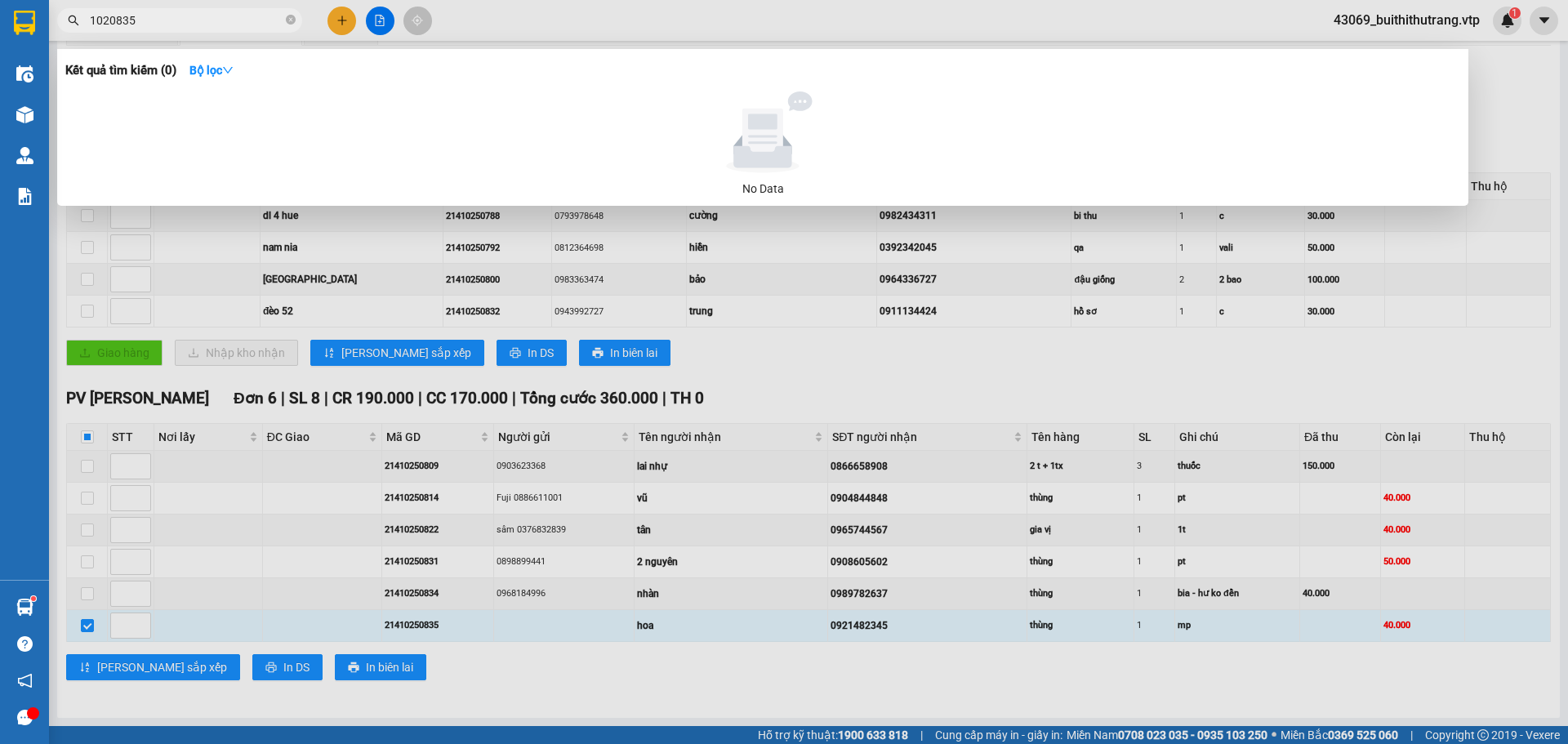
drag, startPoint x: 142, startPoint y: 26, endPoint x: 87, endPoint y: 31, distance: 55.2
click at [87, 31] on span "1020835" at bounding box center [180, 20] width 245 height 25
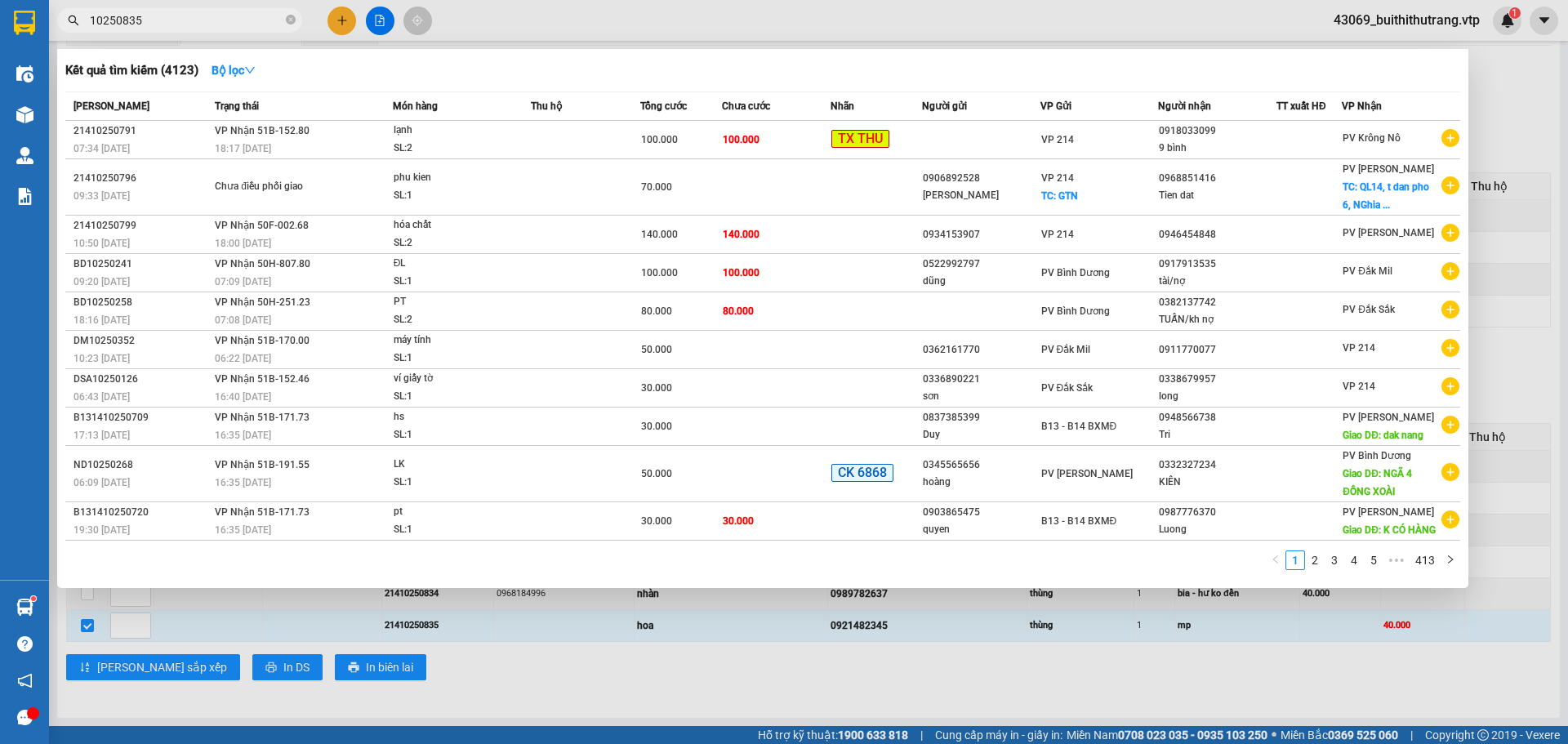
type input "10250835"
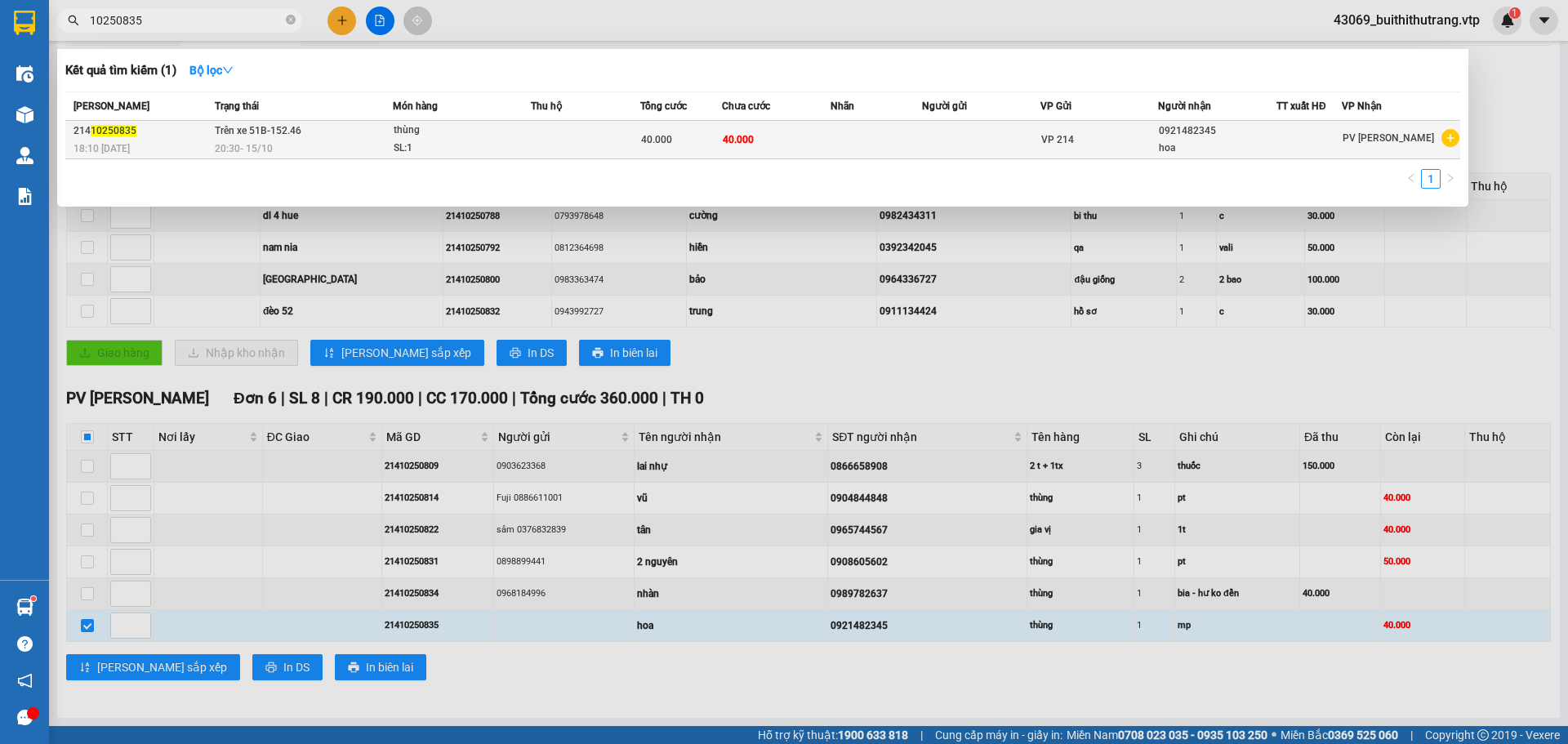
click at [1449, 140] on icon "plus-circle" at bounding box center [1450, 138] width 18 height 18
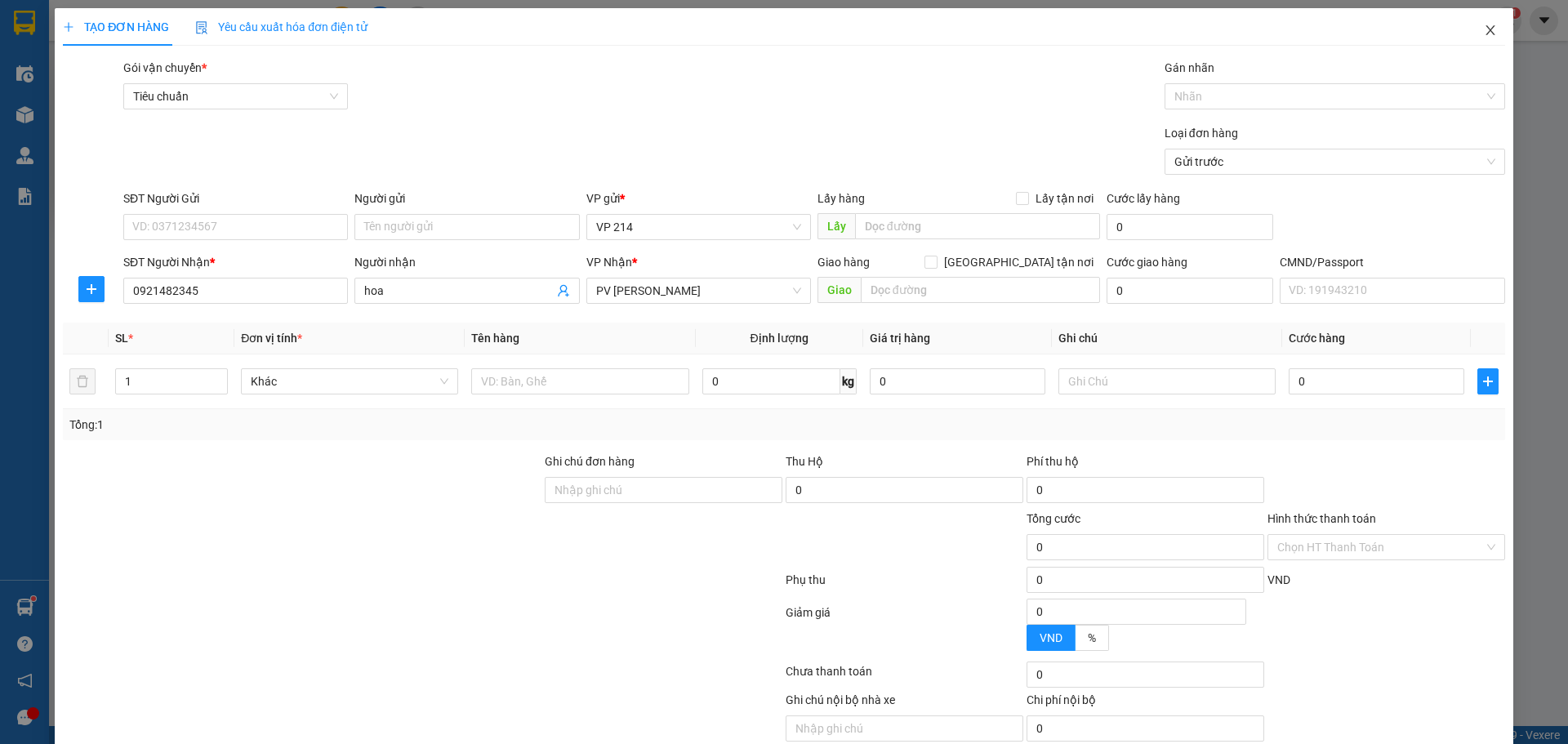
click at [1481, 24] on span "Close" at bounding box center [1490, 31] width 46 height 46
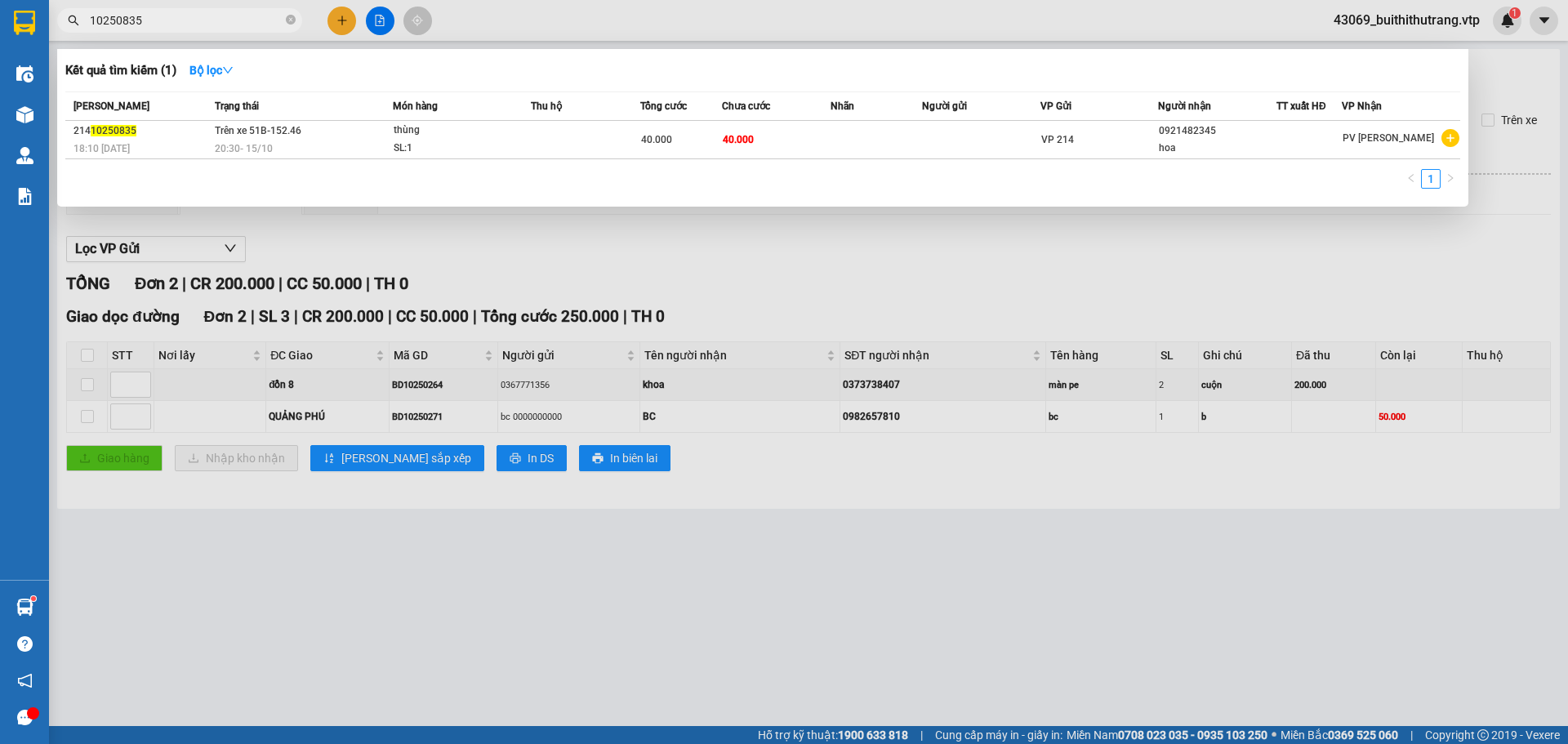
click at [594, 626] on div at bounding box center [784, 372] width 1568 height 744
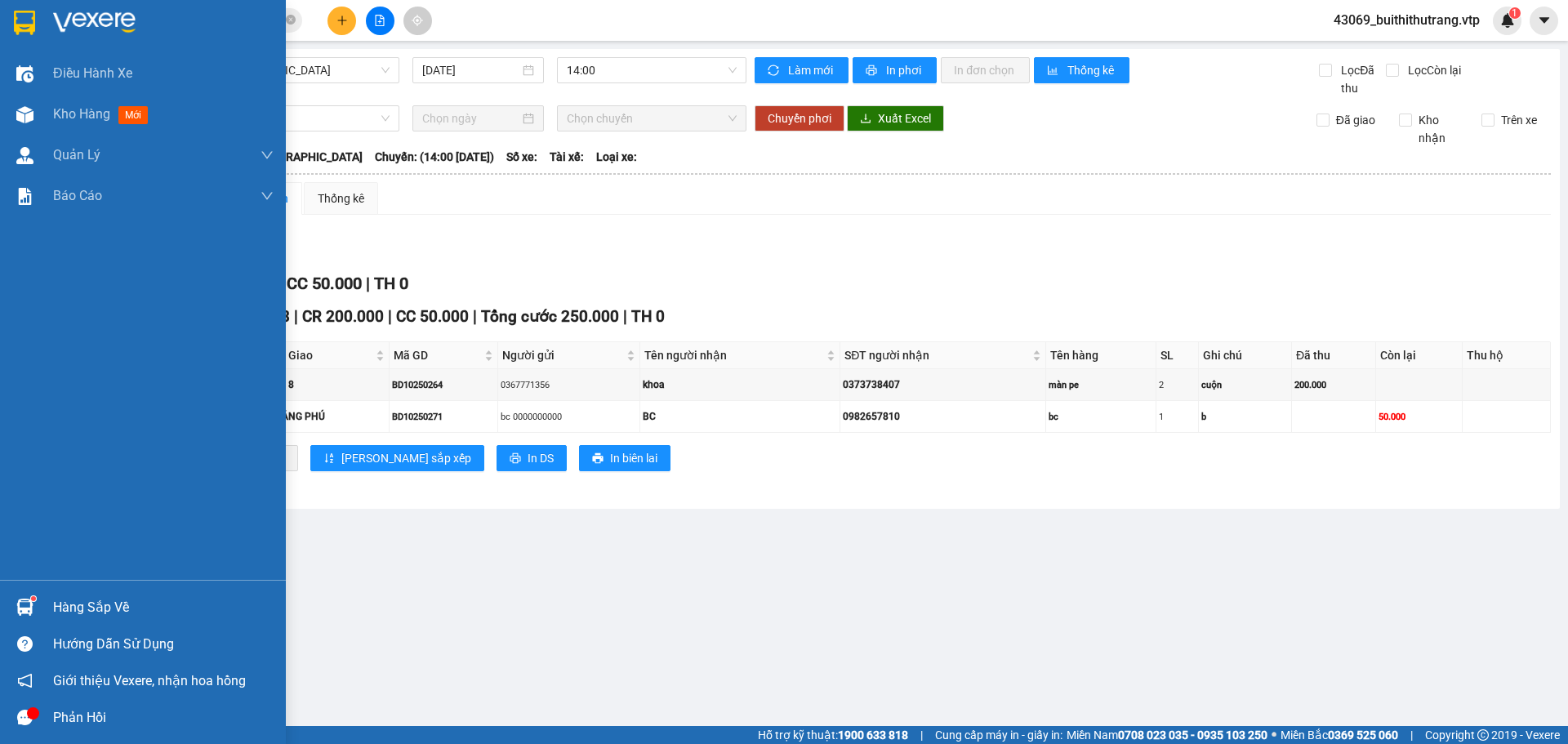
click at [110, 23] on img at bounding box center [94, 23] width 82 height 25
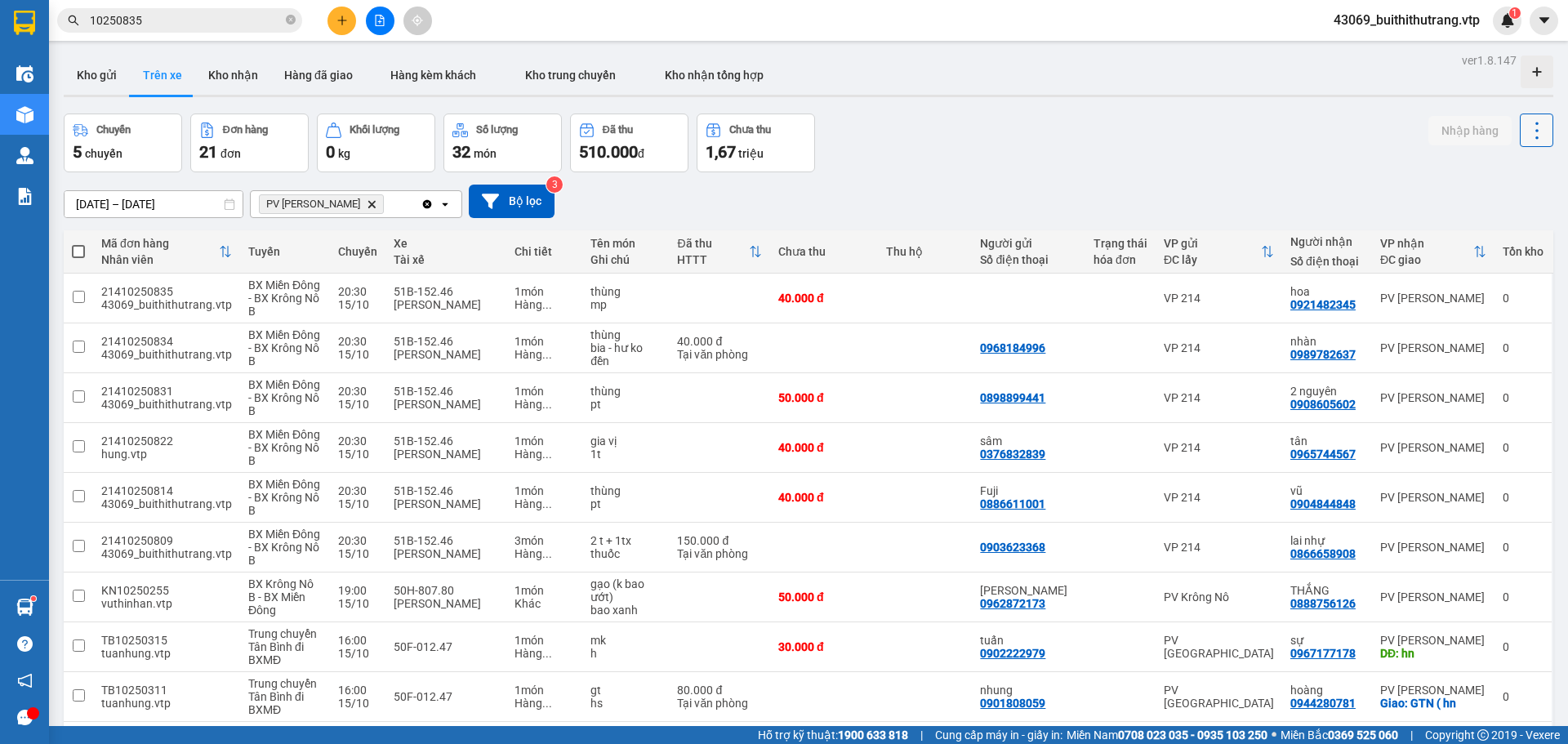
click at [1533, 127] on icon at bounding box center [1537, 131] width 23 height 23
click at [1095, 165] on div "Chuyến 5 chuyến Đơn hàng 21 đơn Khối lượng 0 kg Số lượng 32 món Đã thu 510.000 …" at bounding box center [808, 143] width 1490 height 59
click at [82, 300] on input "checkbox" at bounding box center [78, 296] width 12 height 12
checkbox input "true"
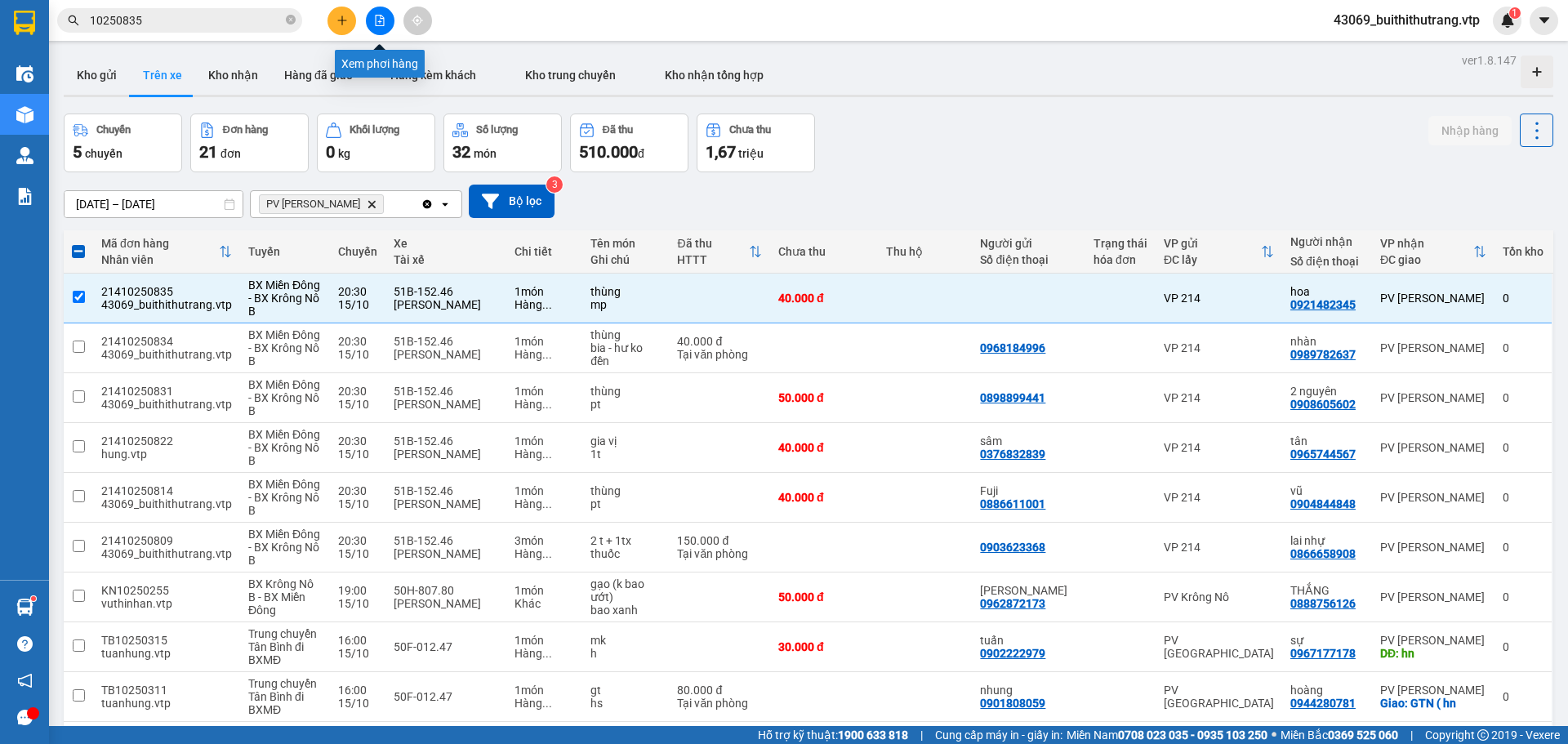
click at [373, 15] on button at bounding box center [380, 20] width 29 height 29
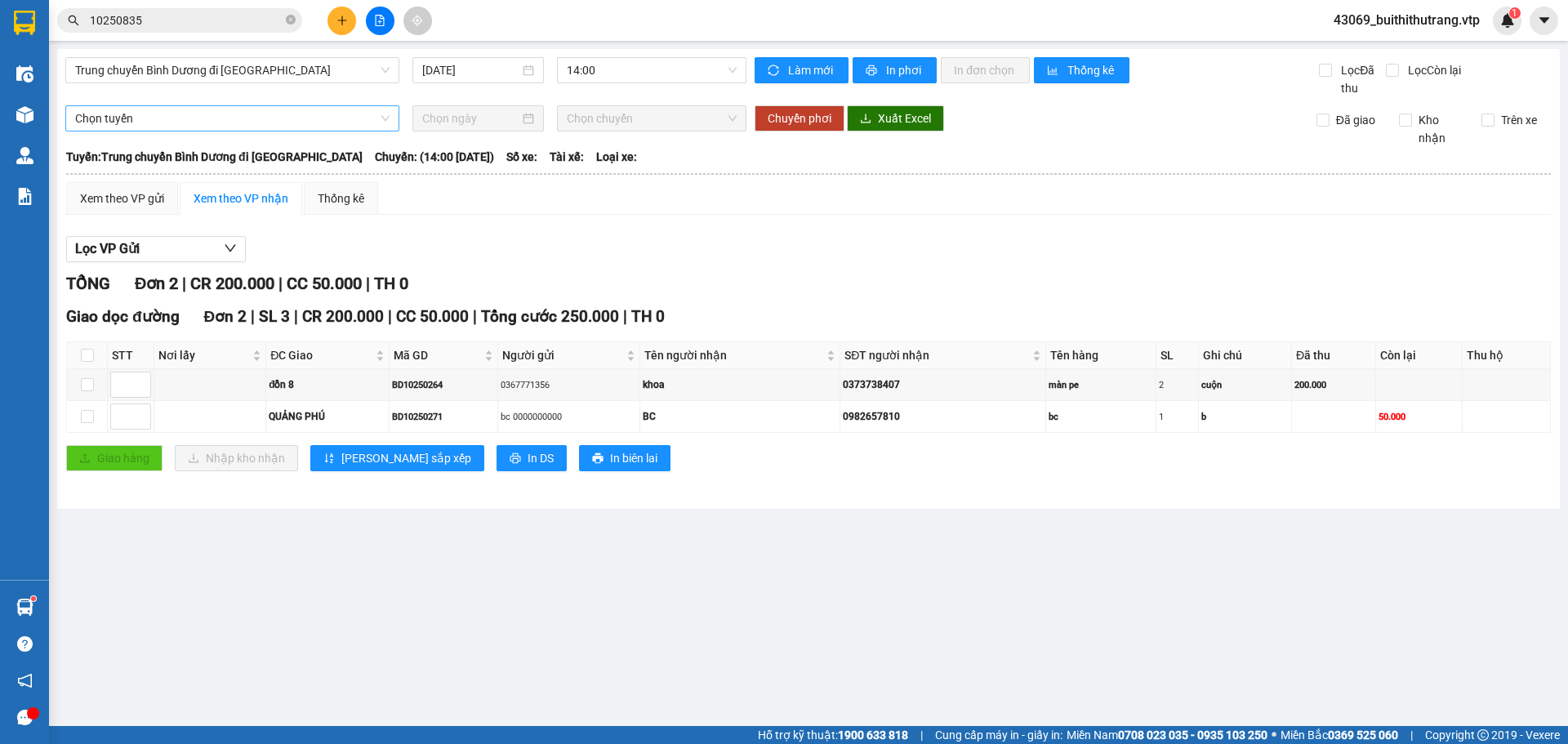
click at [107, 123] on span "Chọn tuyến" at bounding box center [232, 118] width 314 height 25
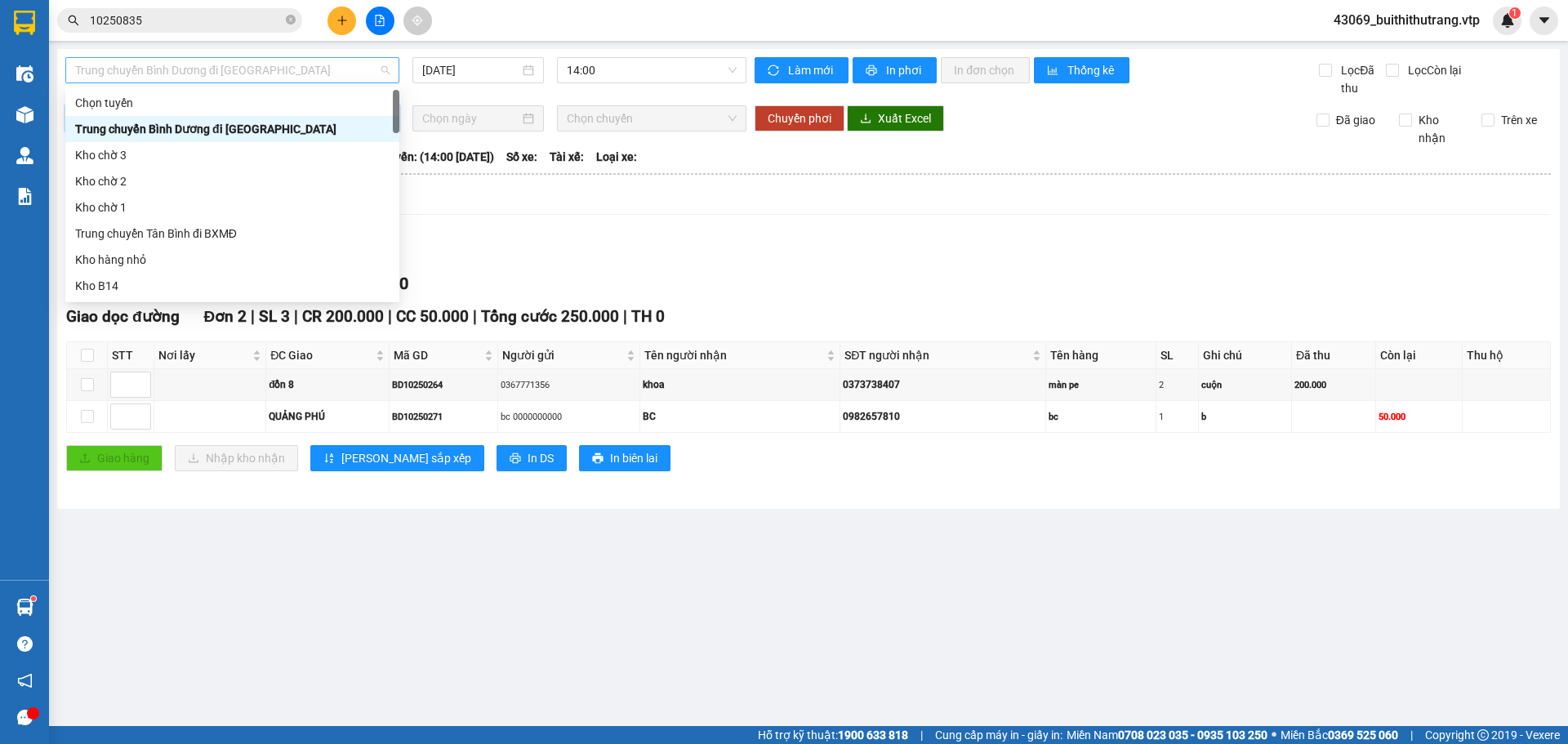
click at [152, 69] on span "Trung chuyển Bình Dương đi [GEOGRAPHIC_DATA]" at bounding box center [232, 70] width 314 height 25
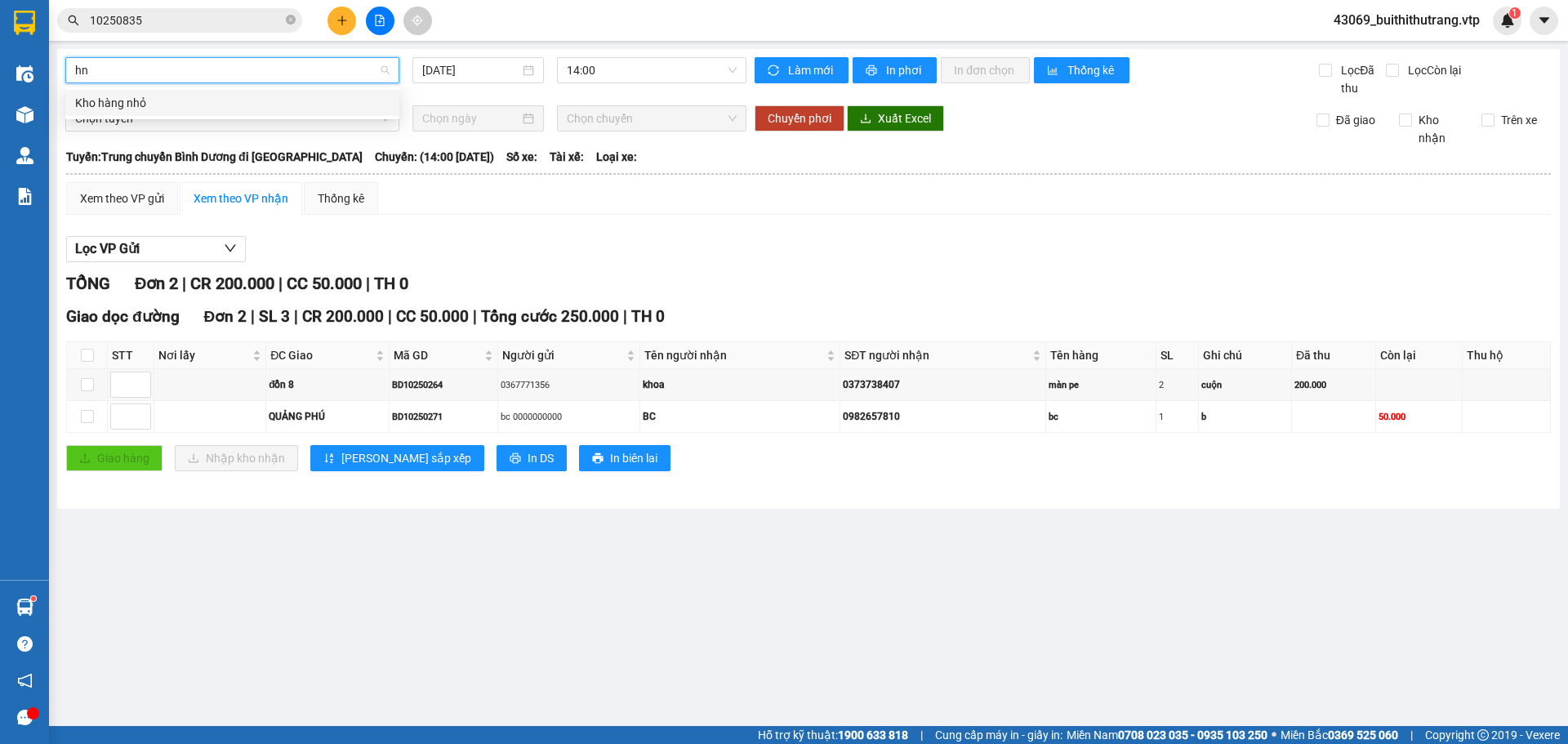
type input "h"
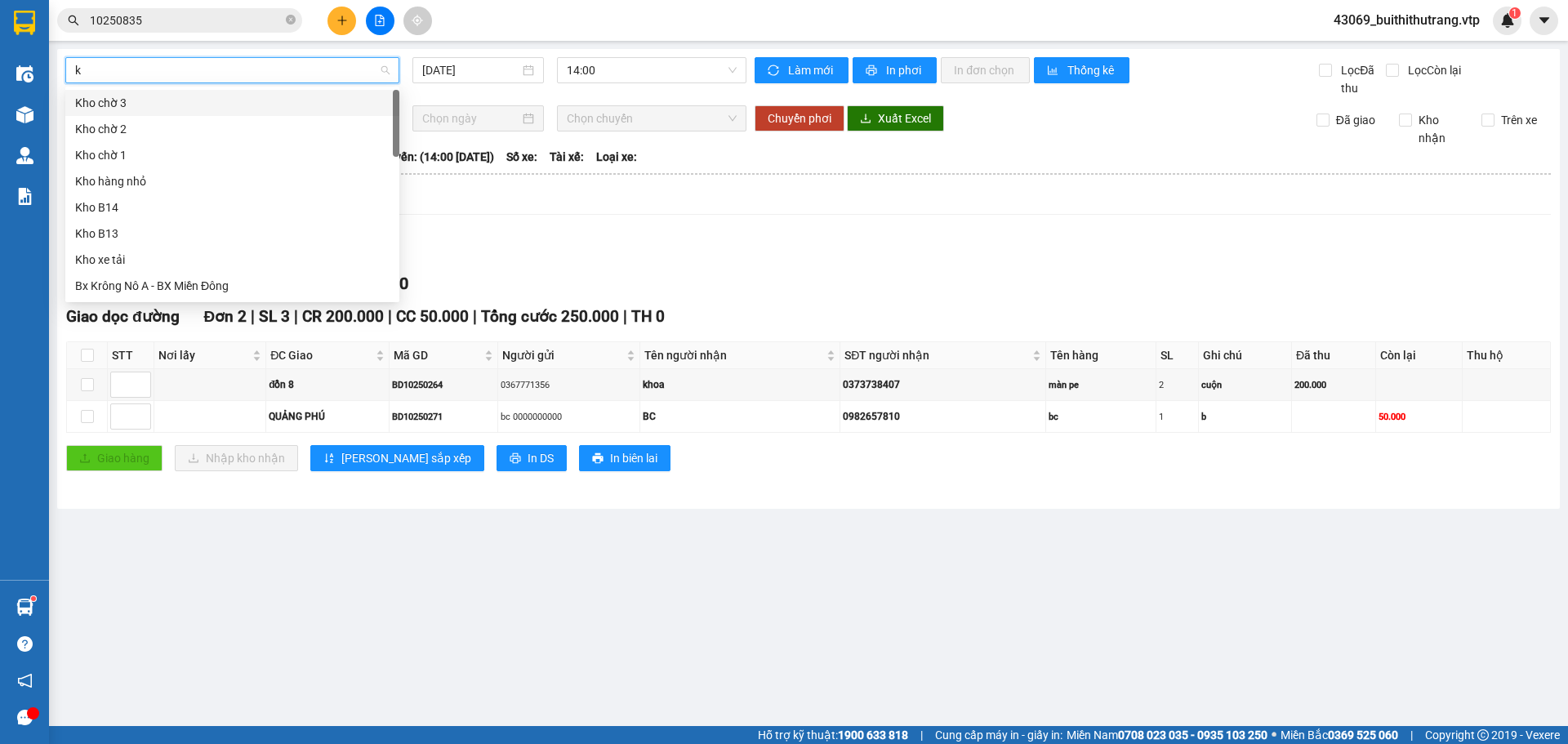
type input "kn"
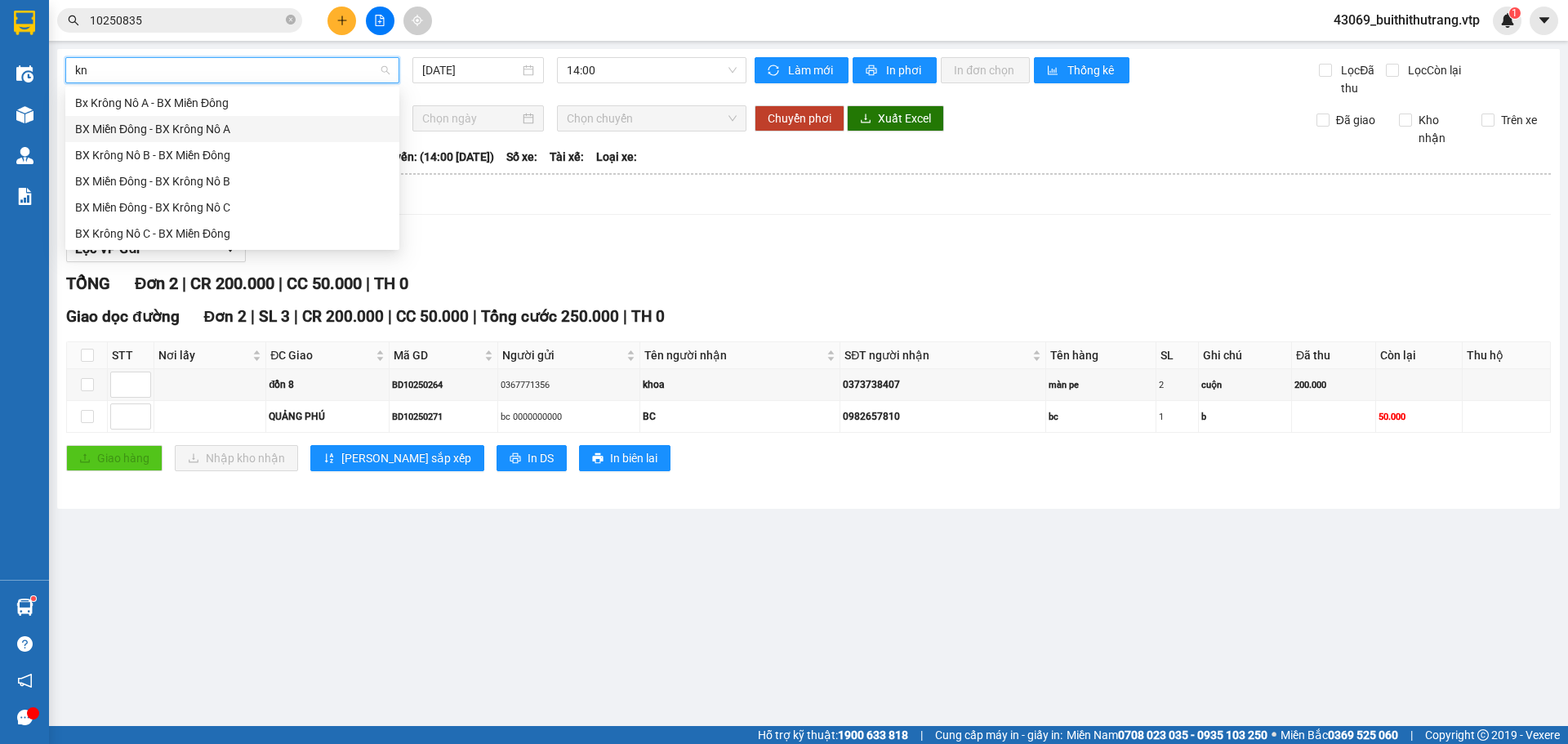
click at [111, 132] on div "BX Miền Đông - BX Krông Nô A" at bounding box center [232, 129] width 314 height 18
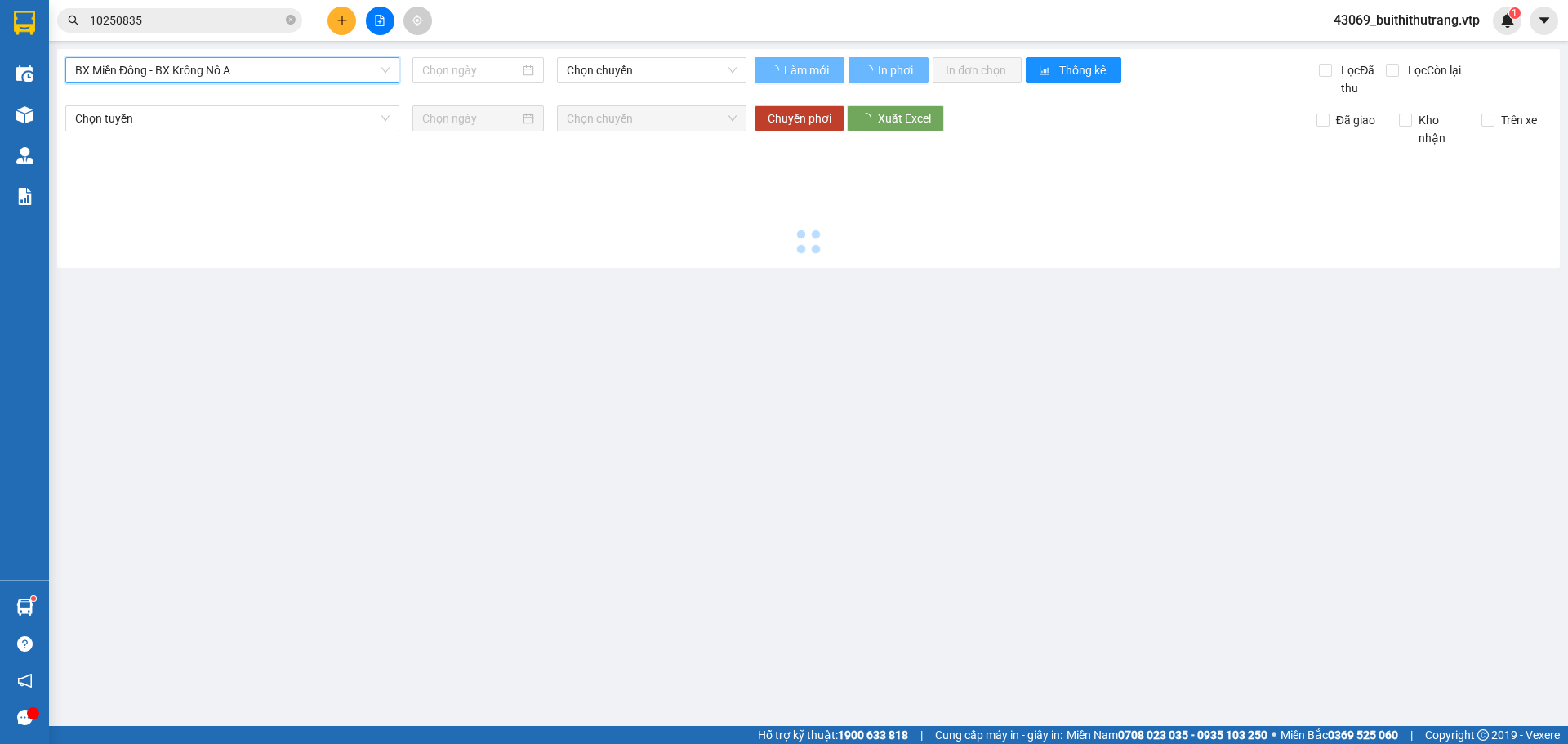
type input "[DATE]"
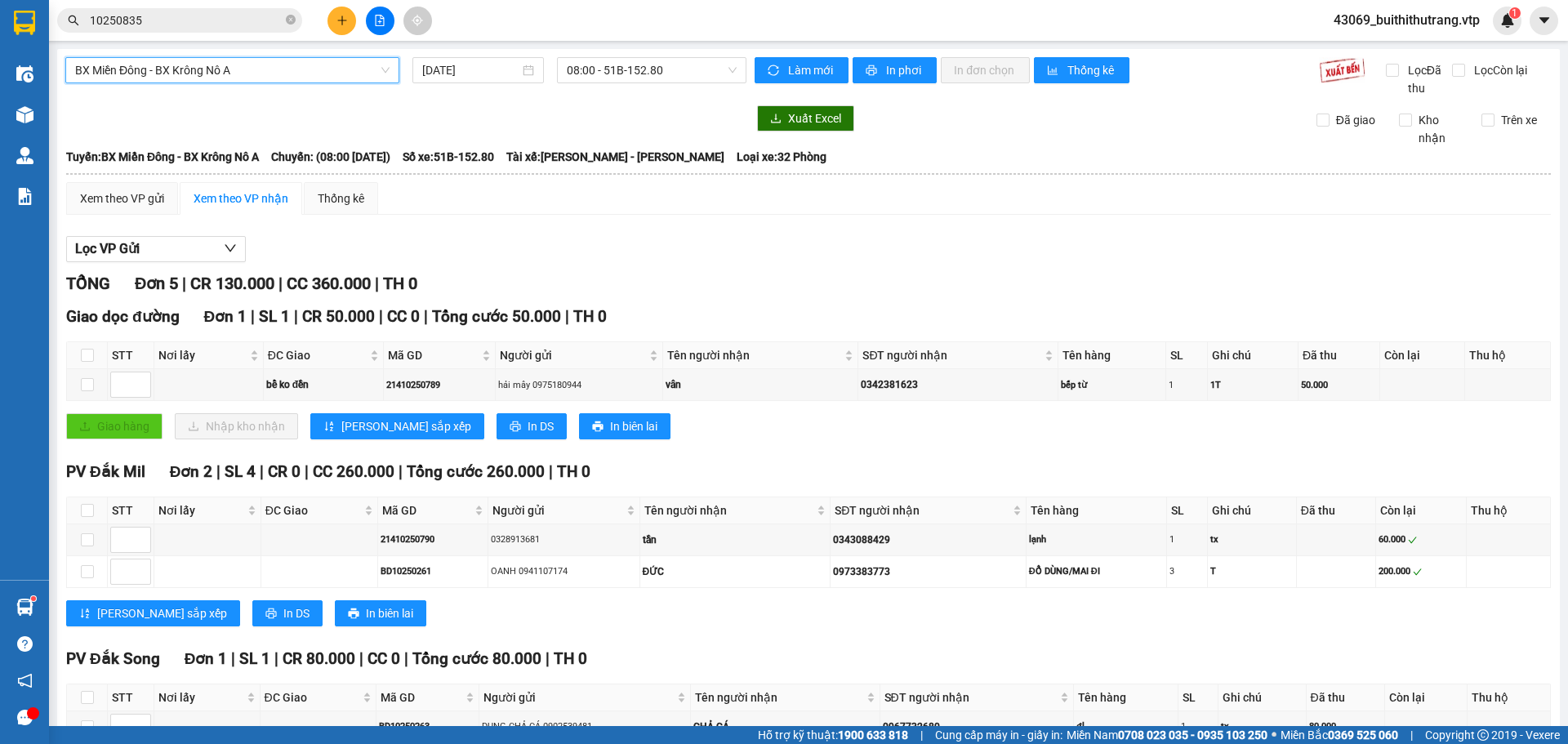
scroll to position [287, 0]
click at [250, 67] on span "BX Miền Đông - BX Krông Nô A" at bounding box center [232, 70] width 314 height 25
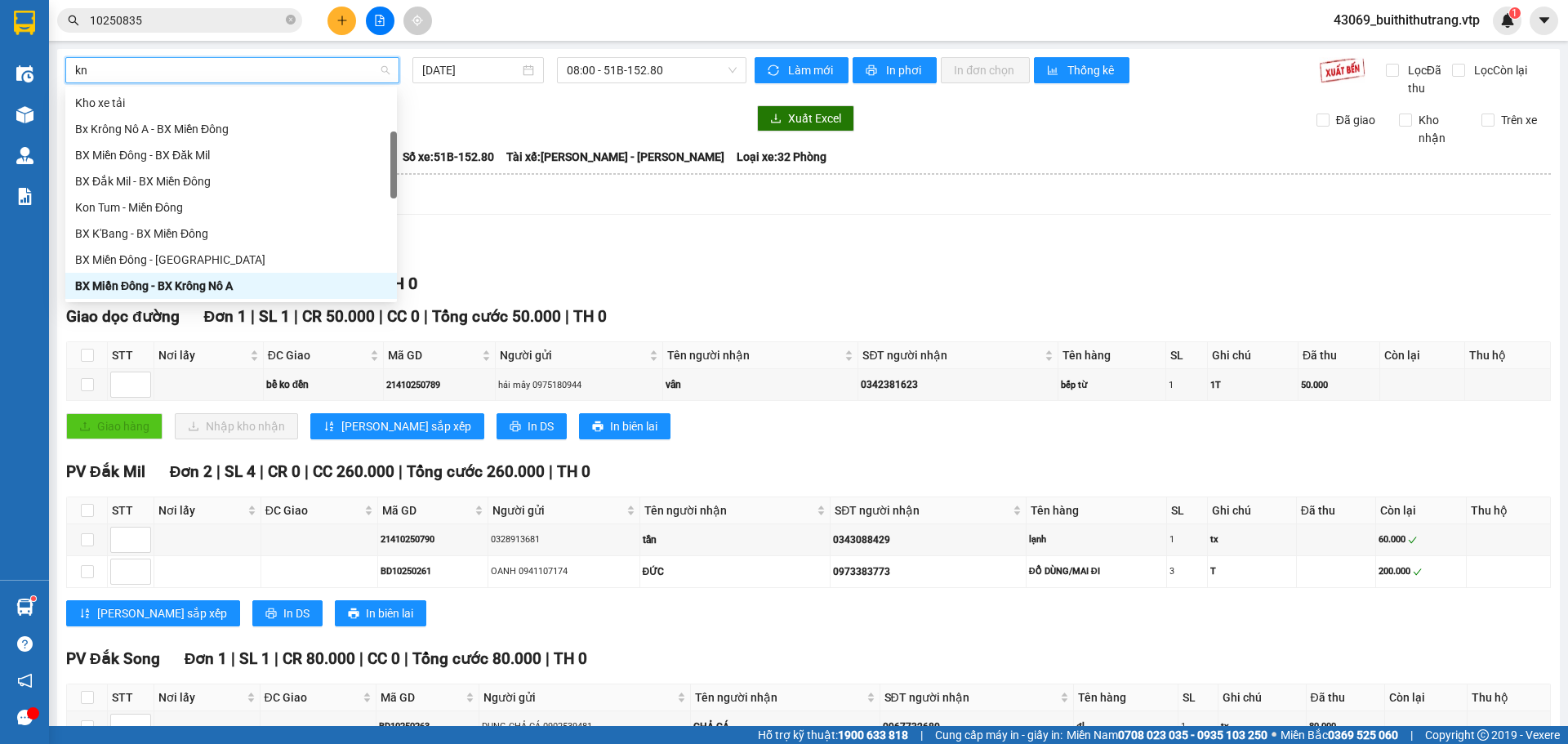
scroll to position [0, 0]
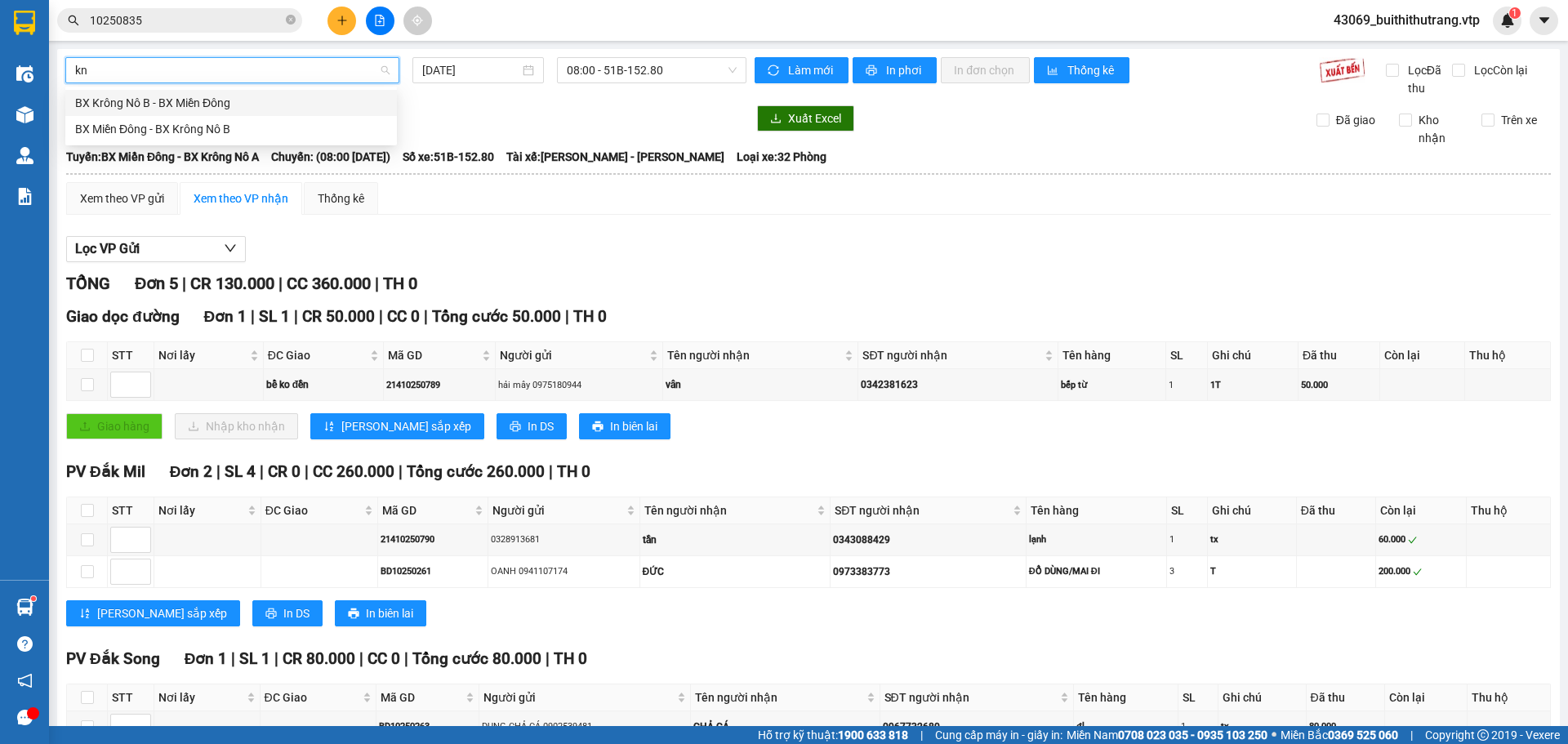
type input "knb"
click at [147, 129] on div "BX Miền Đông - BX Krông Nô B" at bounding box center [231, 129] width 312 height 18
type input "[DATE]"
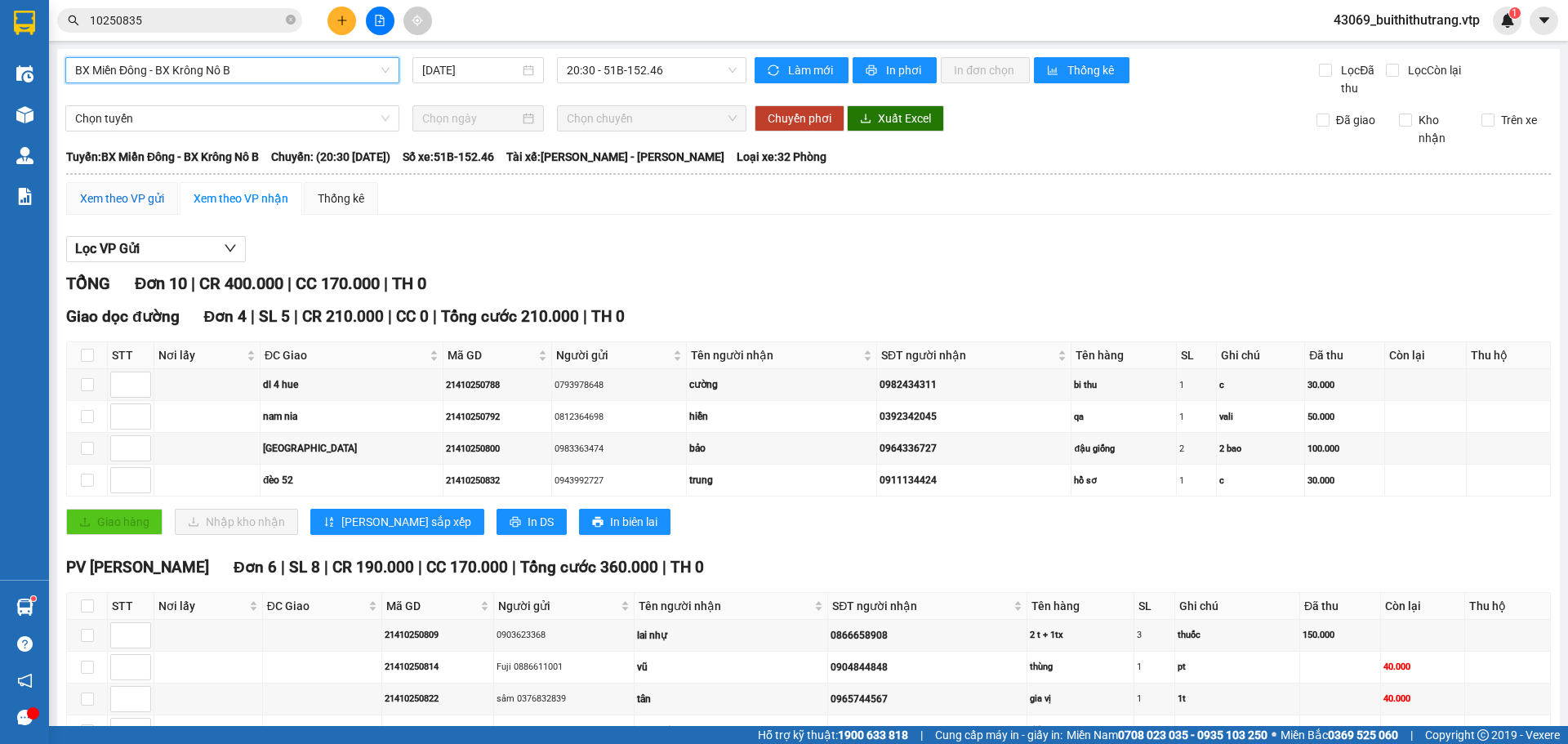
click at [110, 201] on div "Xem theo VP gửi" at bounding box center [122, 198] width 84 height 18
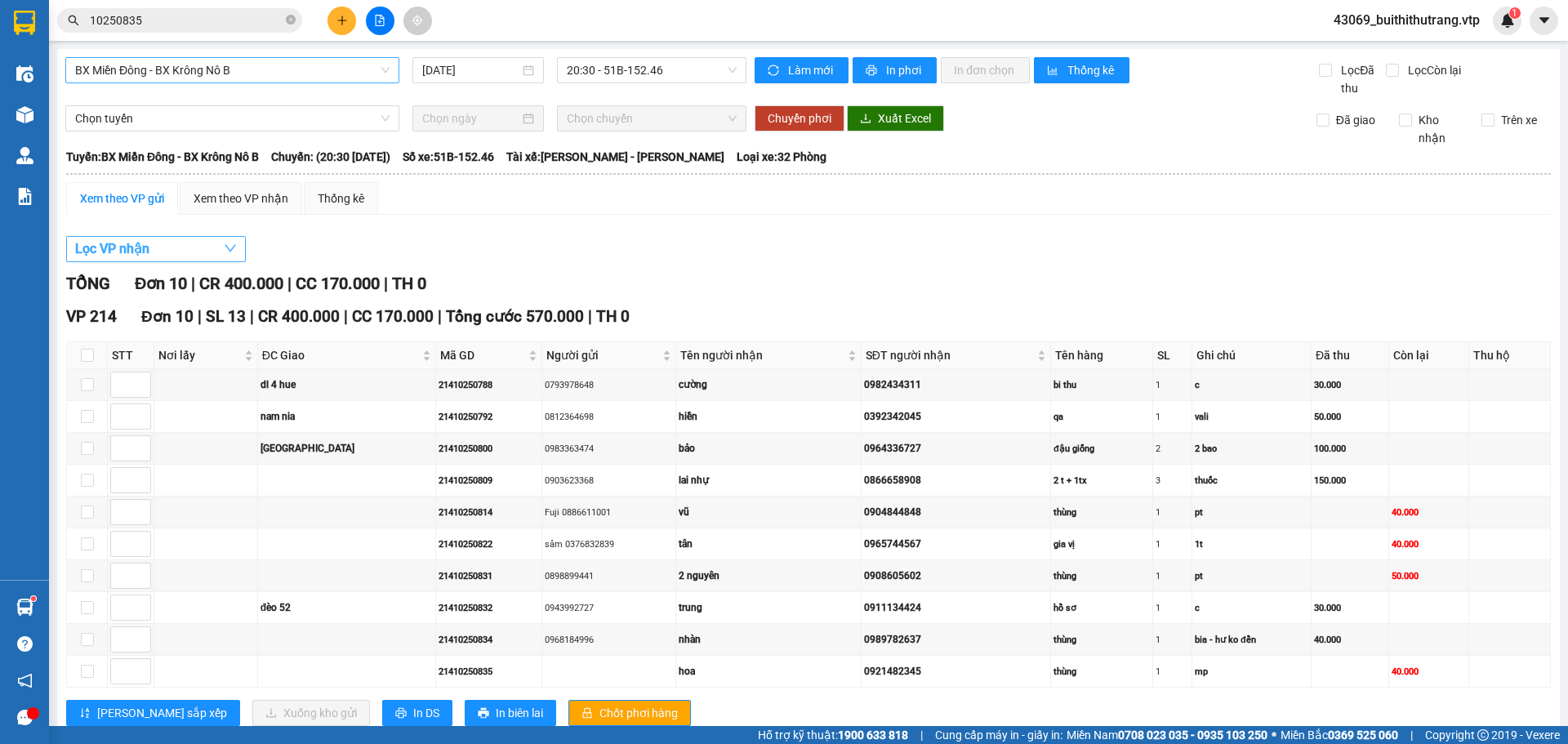
click at [234, 252] on icon "down" at bounding box center [230, 248] width 13 height 13
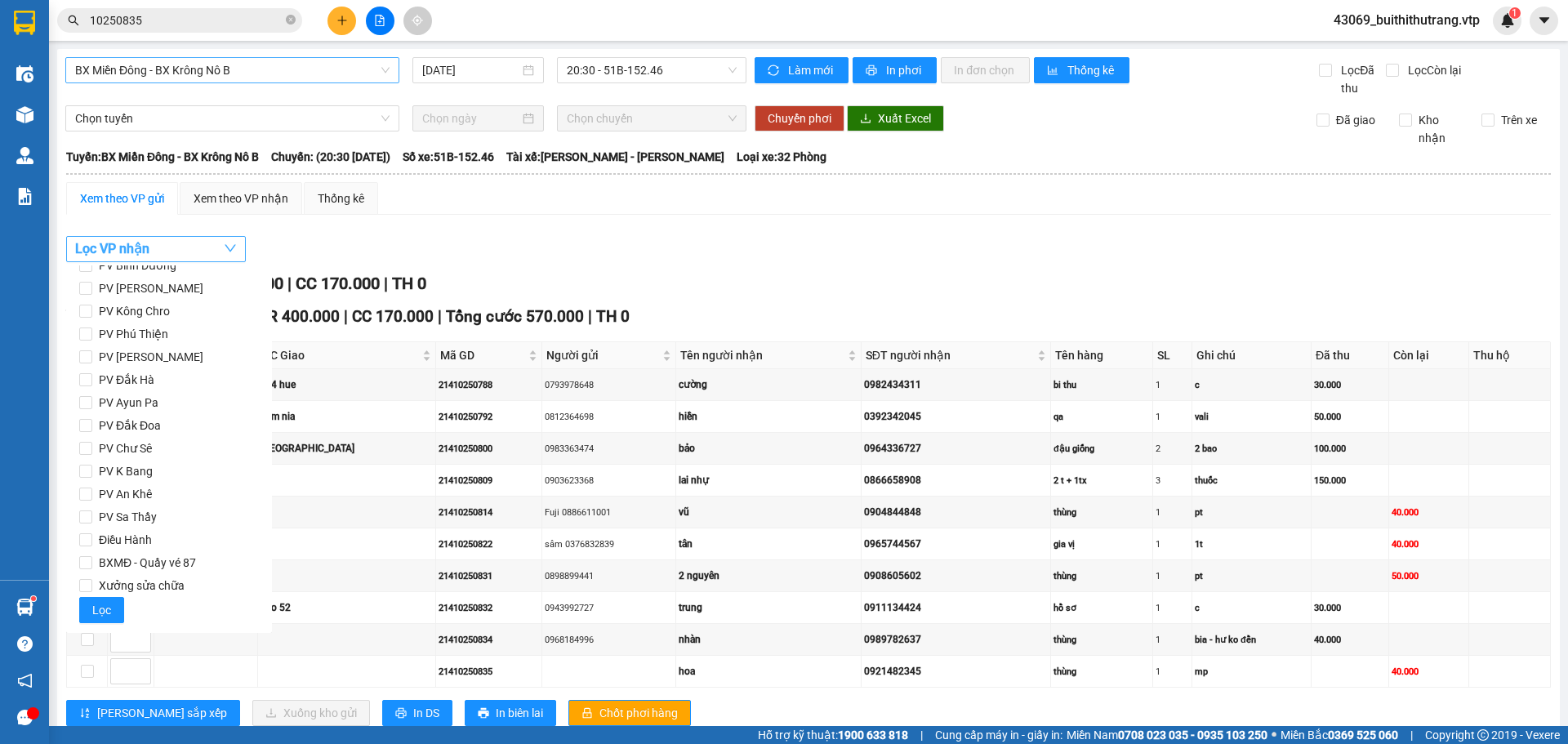
scroll to position [105, 0]
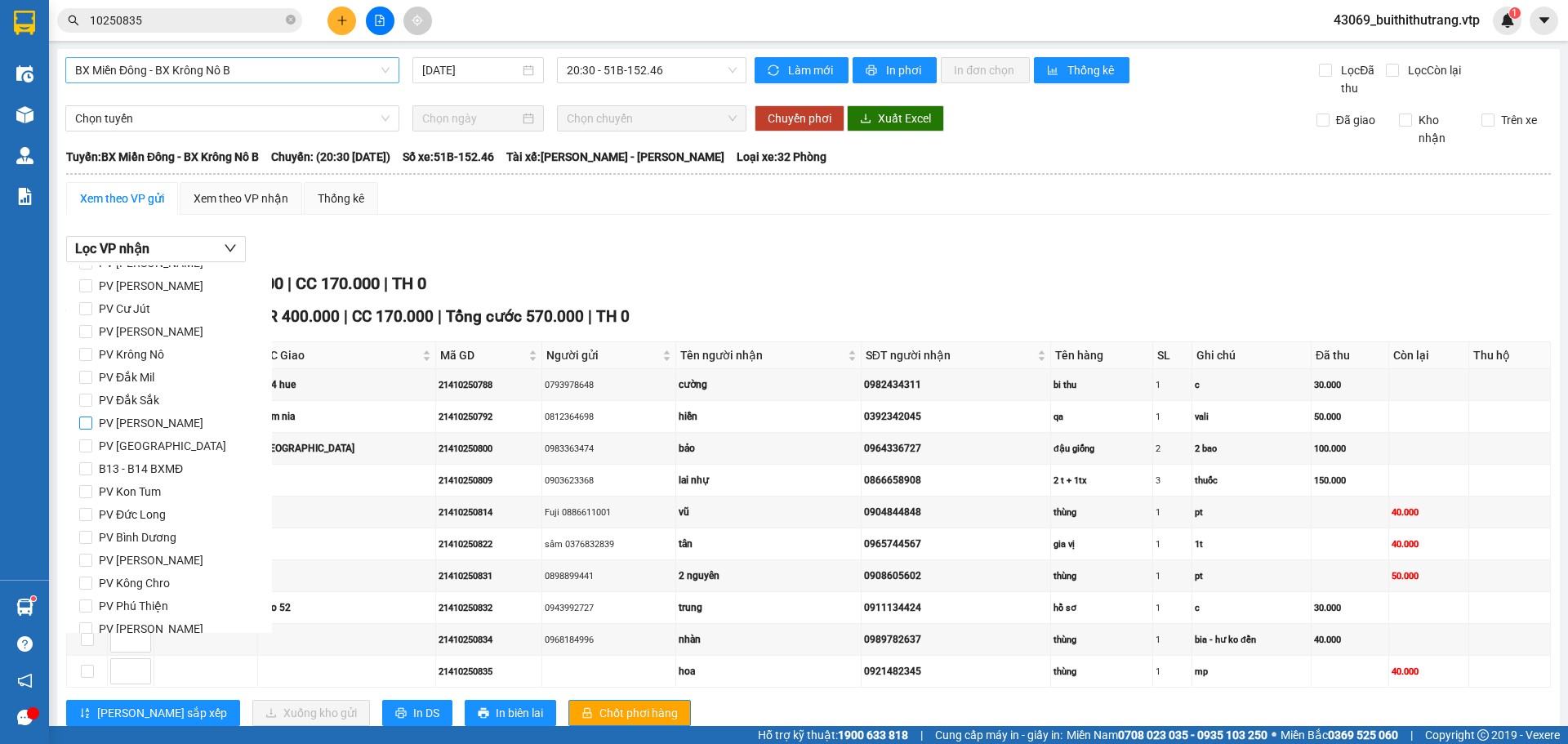
click at [163, 427] on span "PV [PERSON_NAME]" at bounding box center [151, 423] width 118 height 23
click at [92, 427] on input "PV [PERSON_NAME]" at bounding box center [86, 423] width 13 height 13
checkbox input "true"
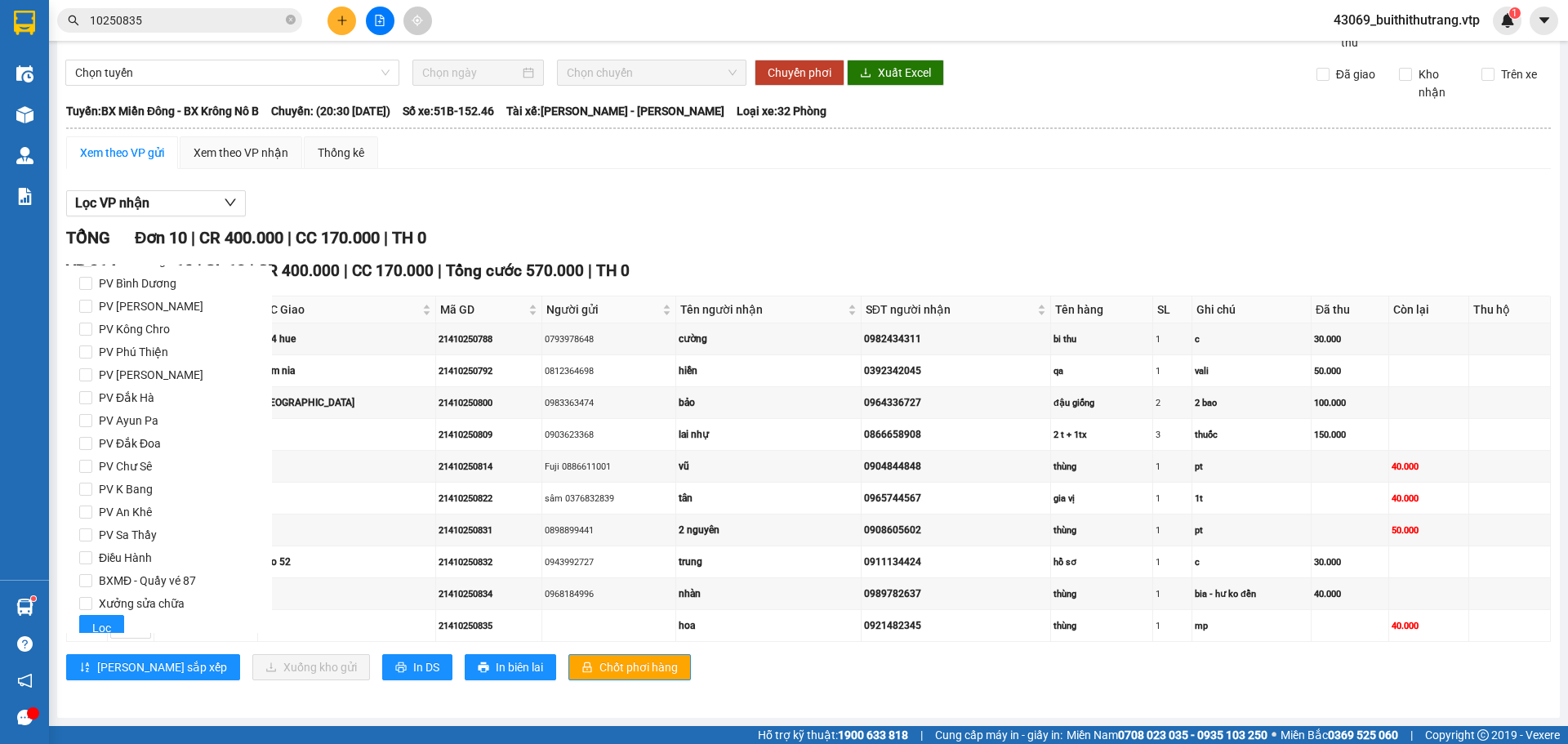
scroll to position [376, 0]
click at [86, 612] on button "Lọc" at bounding box center [101, 610] width 45 height 26
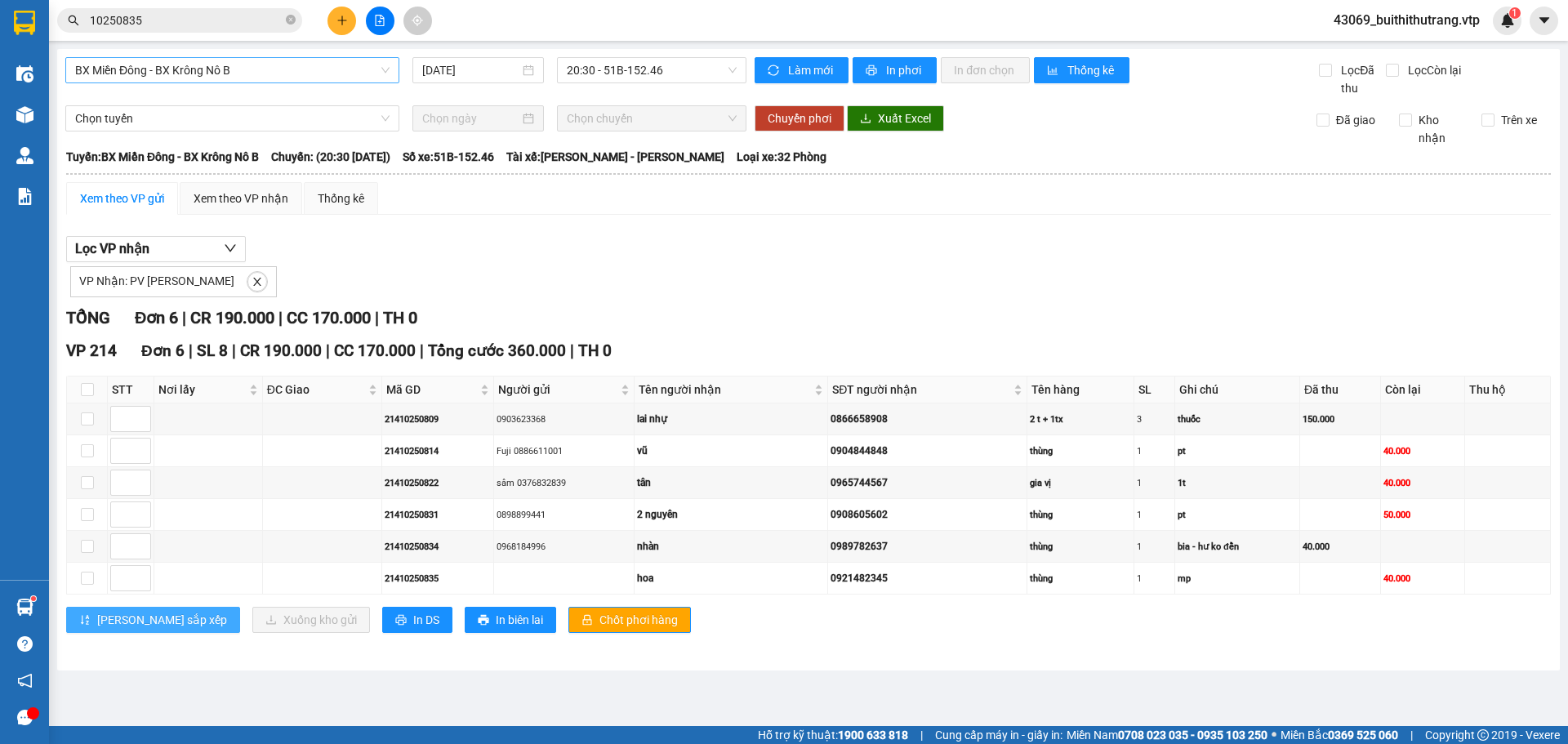
scroll to position [0, 0]
click at [82, 580] on input "checkbox" at bounding box center [87, 578] width 13 height 13
checkbox input "true"
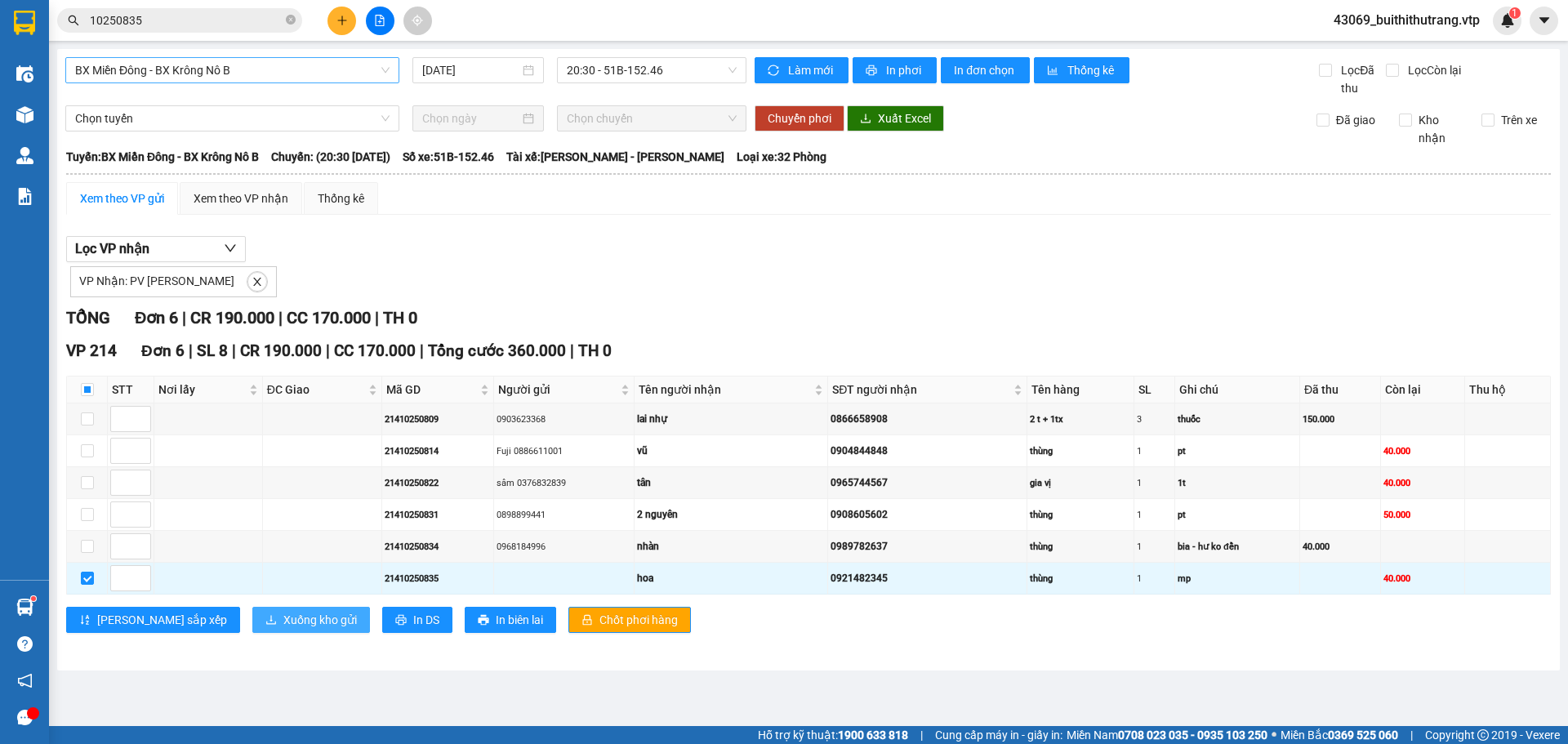
click at [283, 623] on span "Xuống kho gửi" at bounding box center [320, 620] width 74 height 18
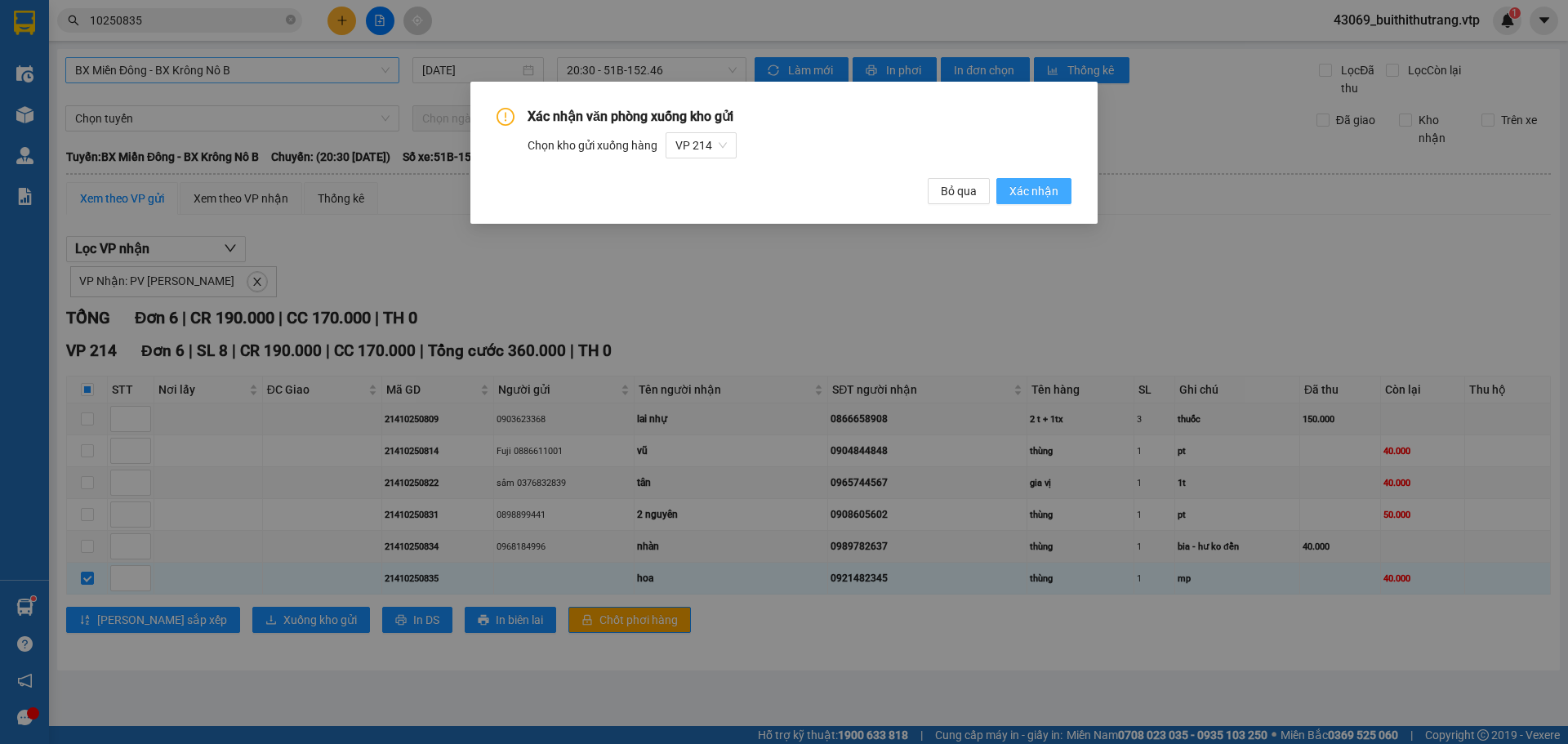
click at [1054, 195] on span "Xác nhận" at bounding box center [1034, 191] width 49 height 18
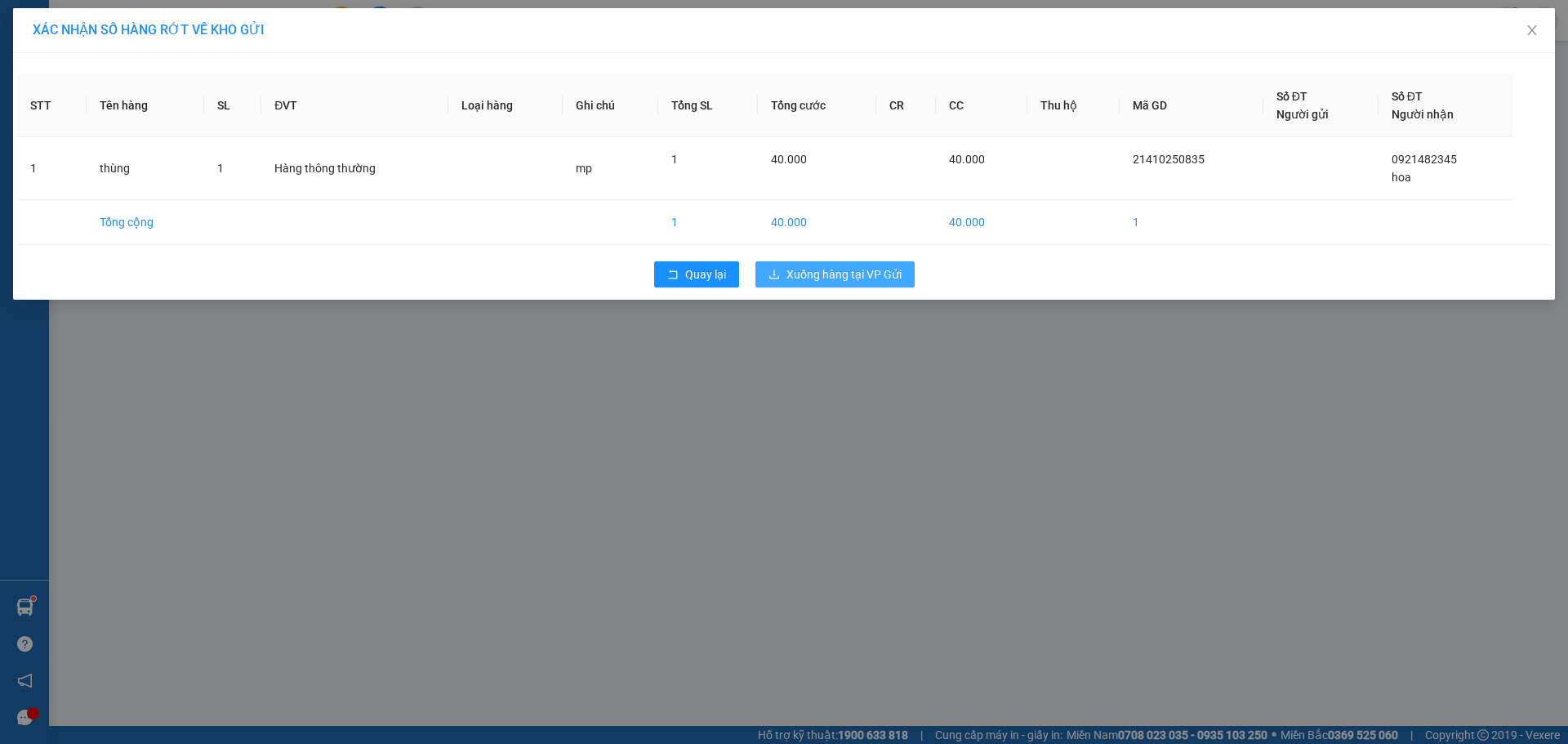
click at [777, 272] on icon "download" at bounding box center [774, 274] width 11 height 11
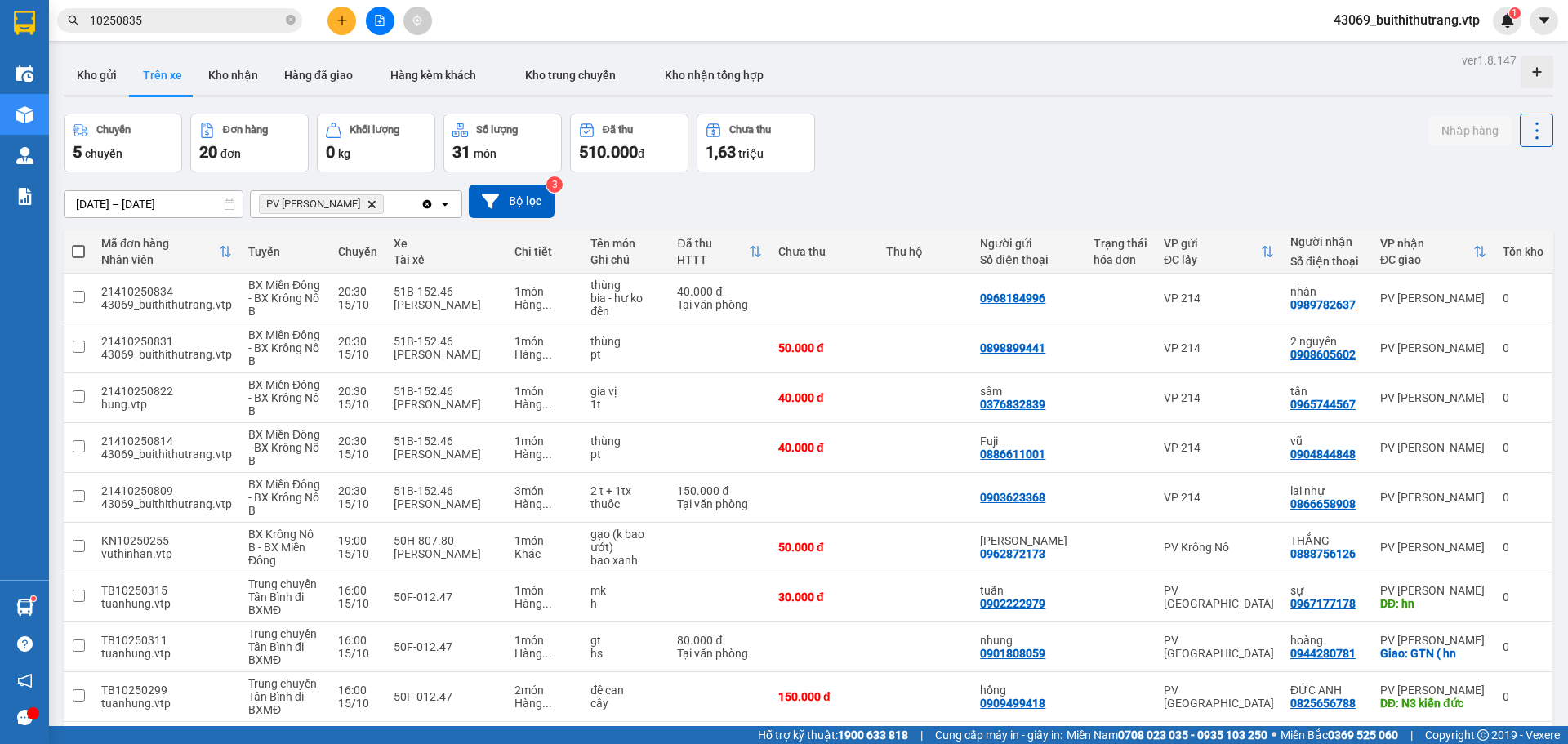
click at [367, 202] on icon "Delete" at bounding box center [372, 204] width 10 height 10
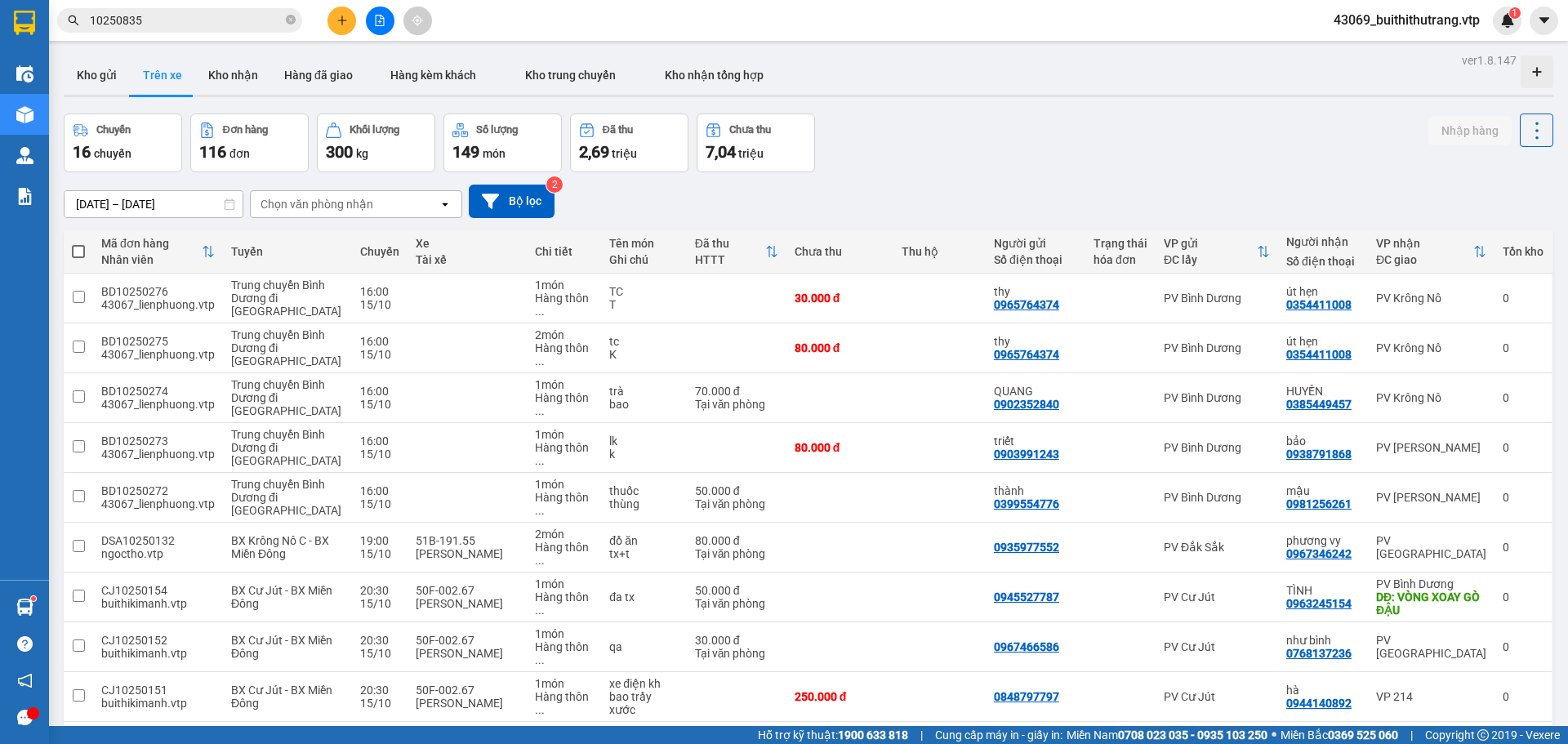
click at [350, 199] on div "Chọn văn phòng nhận" at bounding box center [317, 204] width 113 height 16
type input "dm"
click at [286, 239] on span "PV Đắk Mil" at bounding box center [294, 238] width 62 height 16
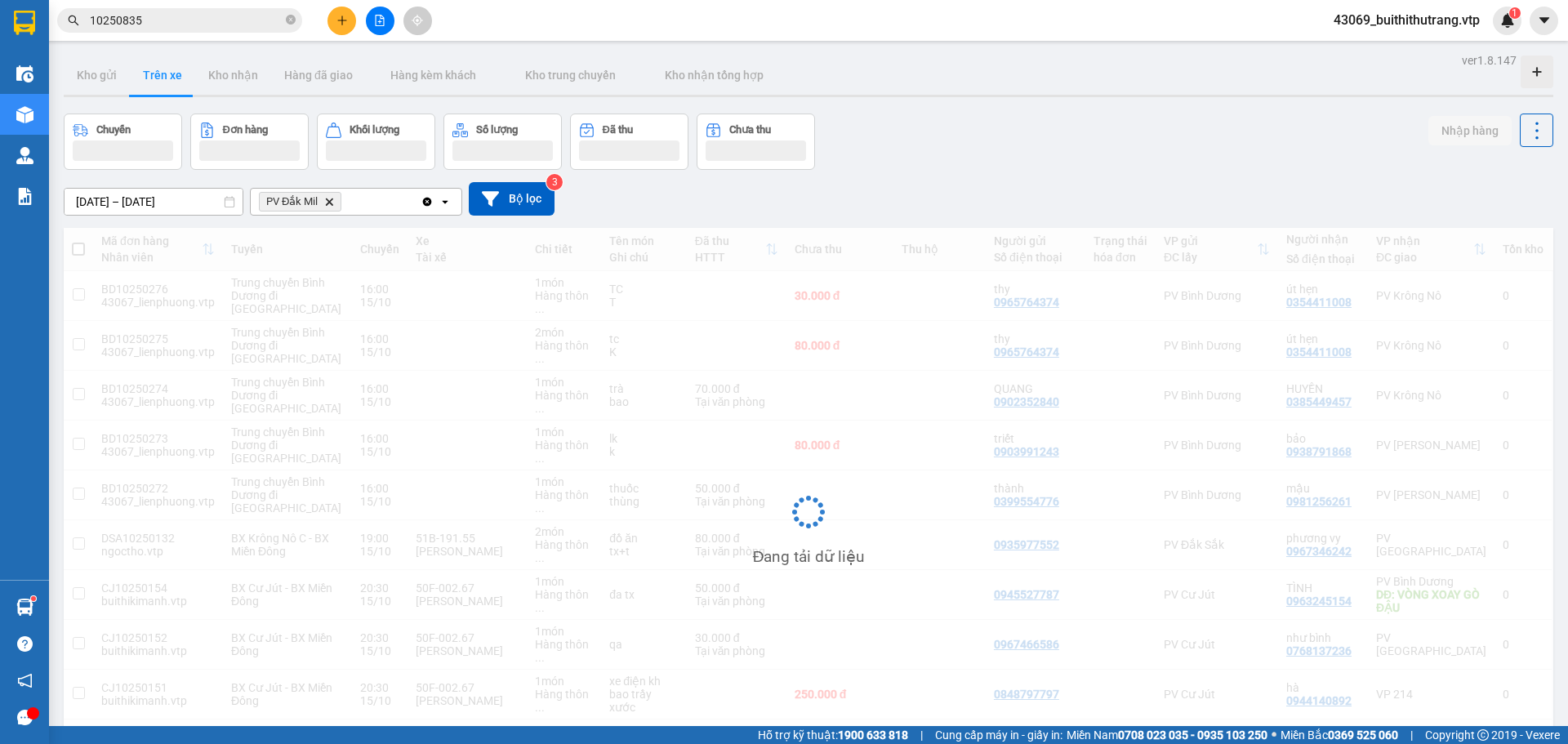
click at [372, 206] on div "PV Đắk Mil Delete" at bounding box center [336, 202] width 170 height 26
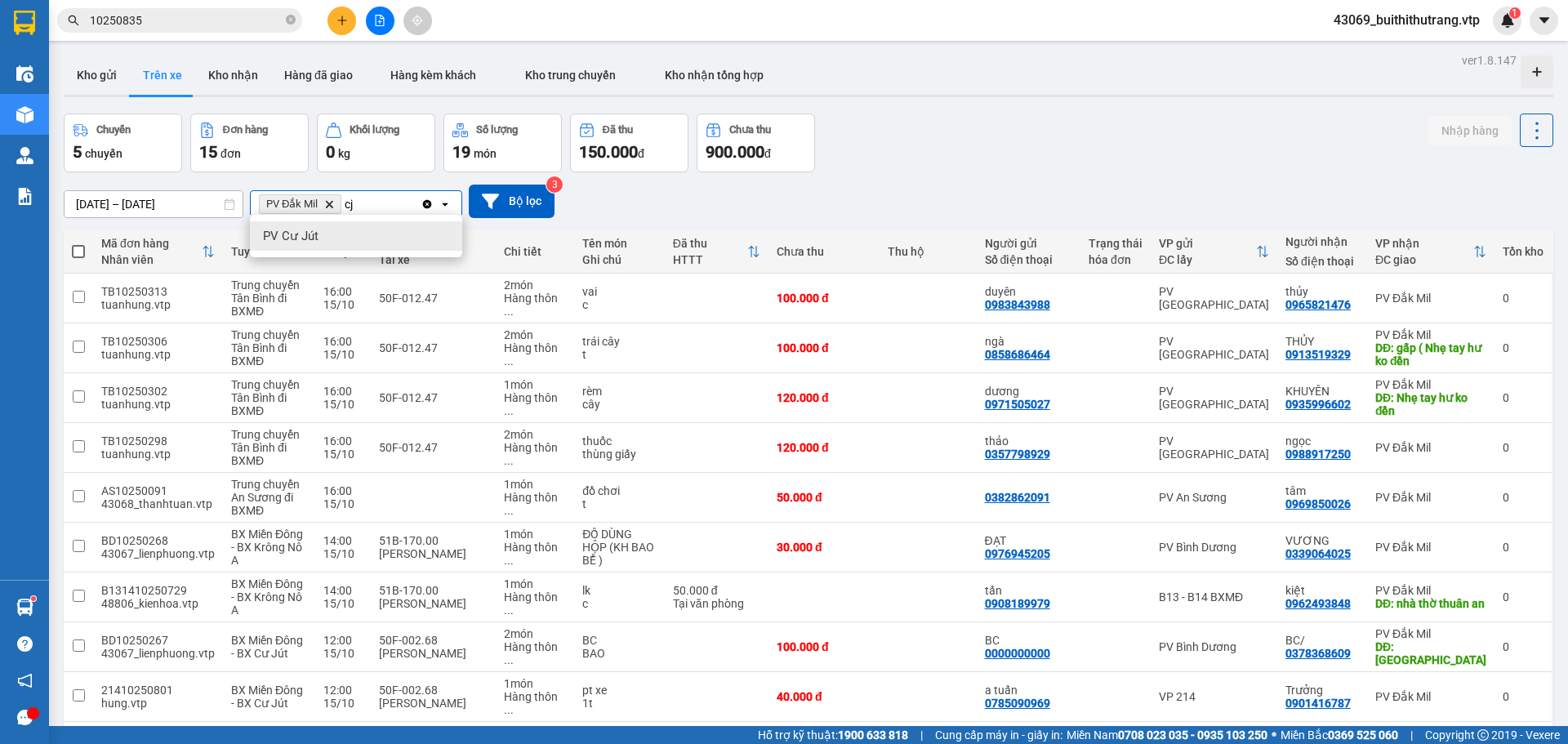
type input "cj"
click at [332, 232] on div "PV Cư Jút" at bounding box center [356, 236] width 212 height 29
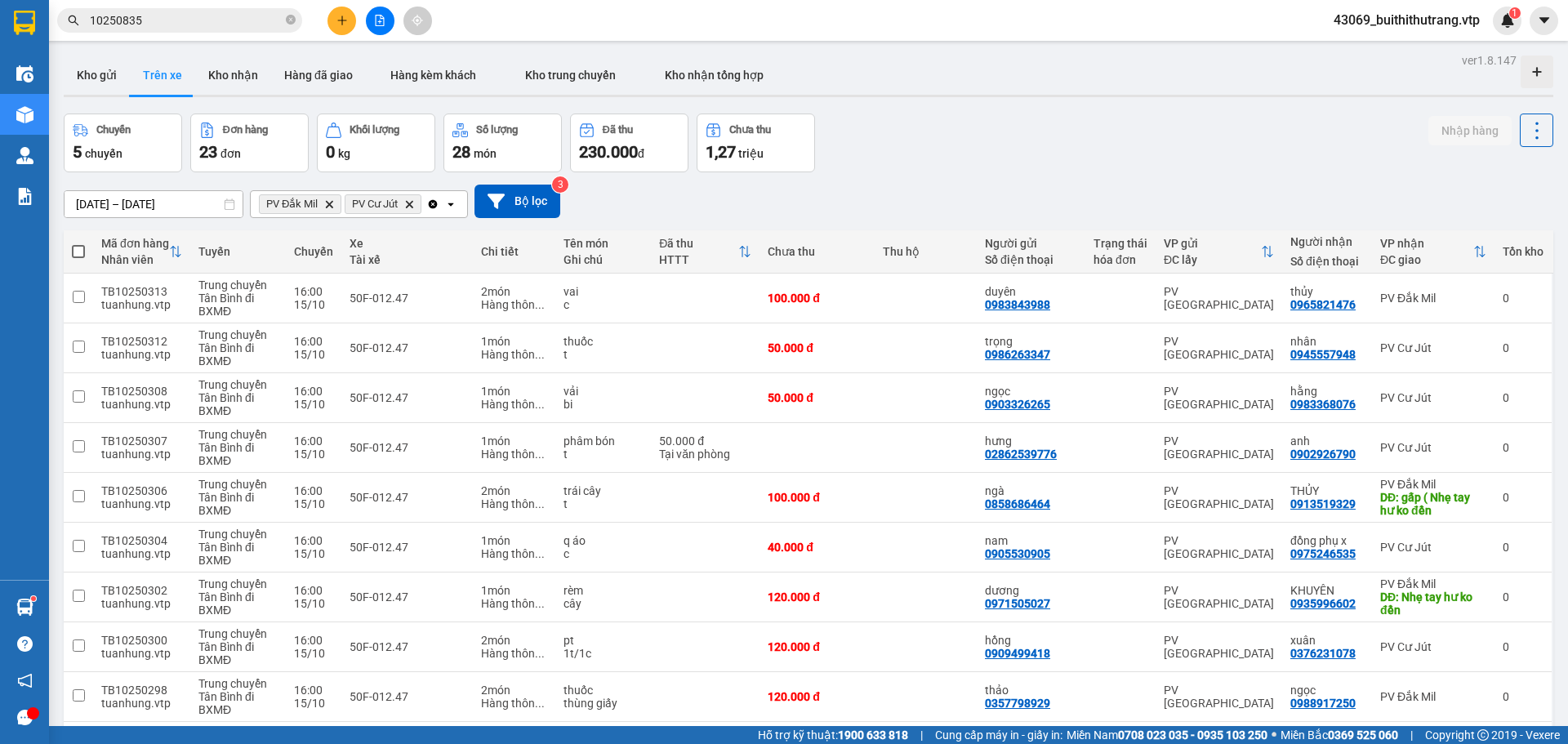
click at [425, 203] on div "PV Đắk Mil Delete PV Cư Jút Delete" at bounding box center [338, 204] width 176 height 26
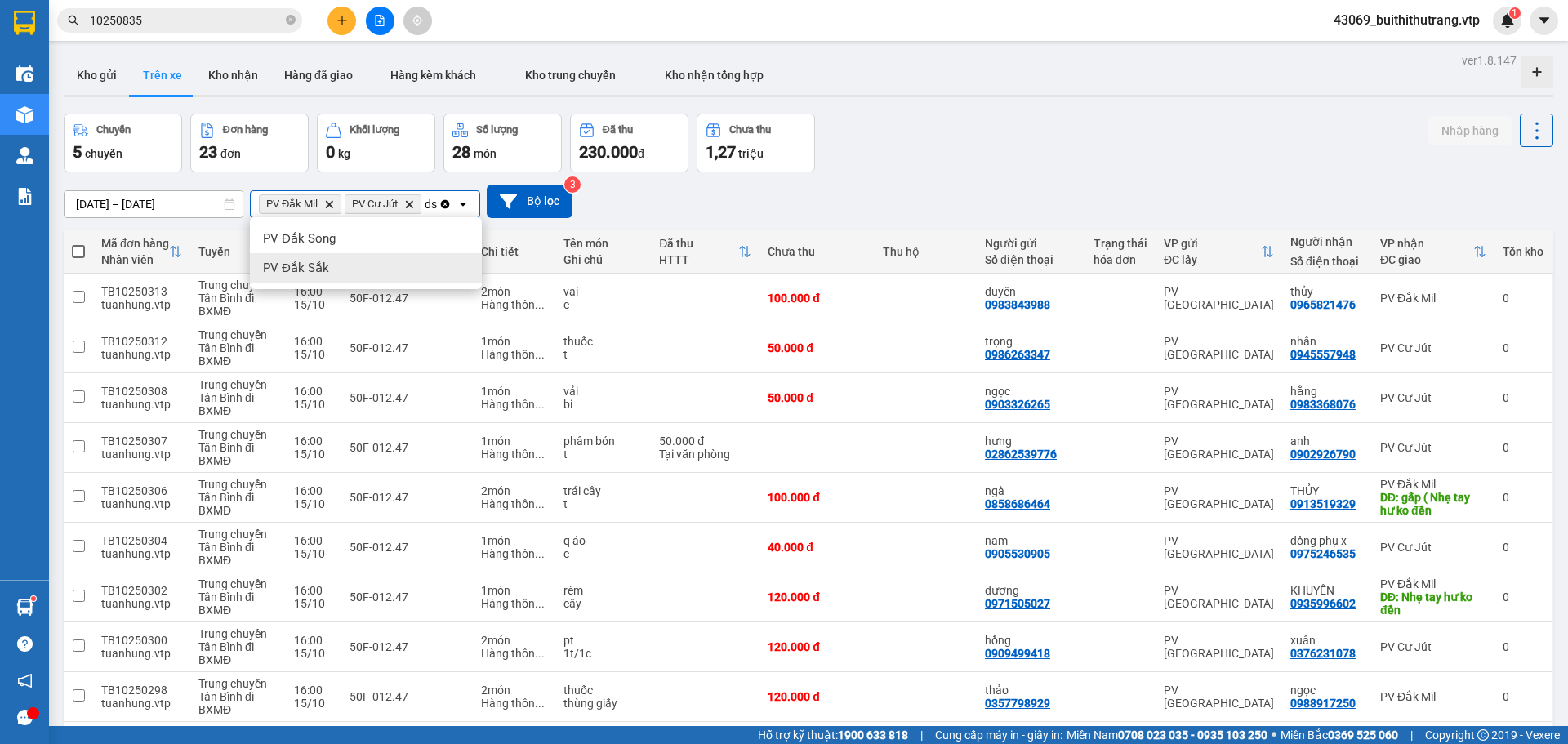
type input "ds"
click at [389, 270] on div "PV Đắk Sắk" at bounding box center [366, 268] width 232 height 29
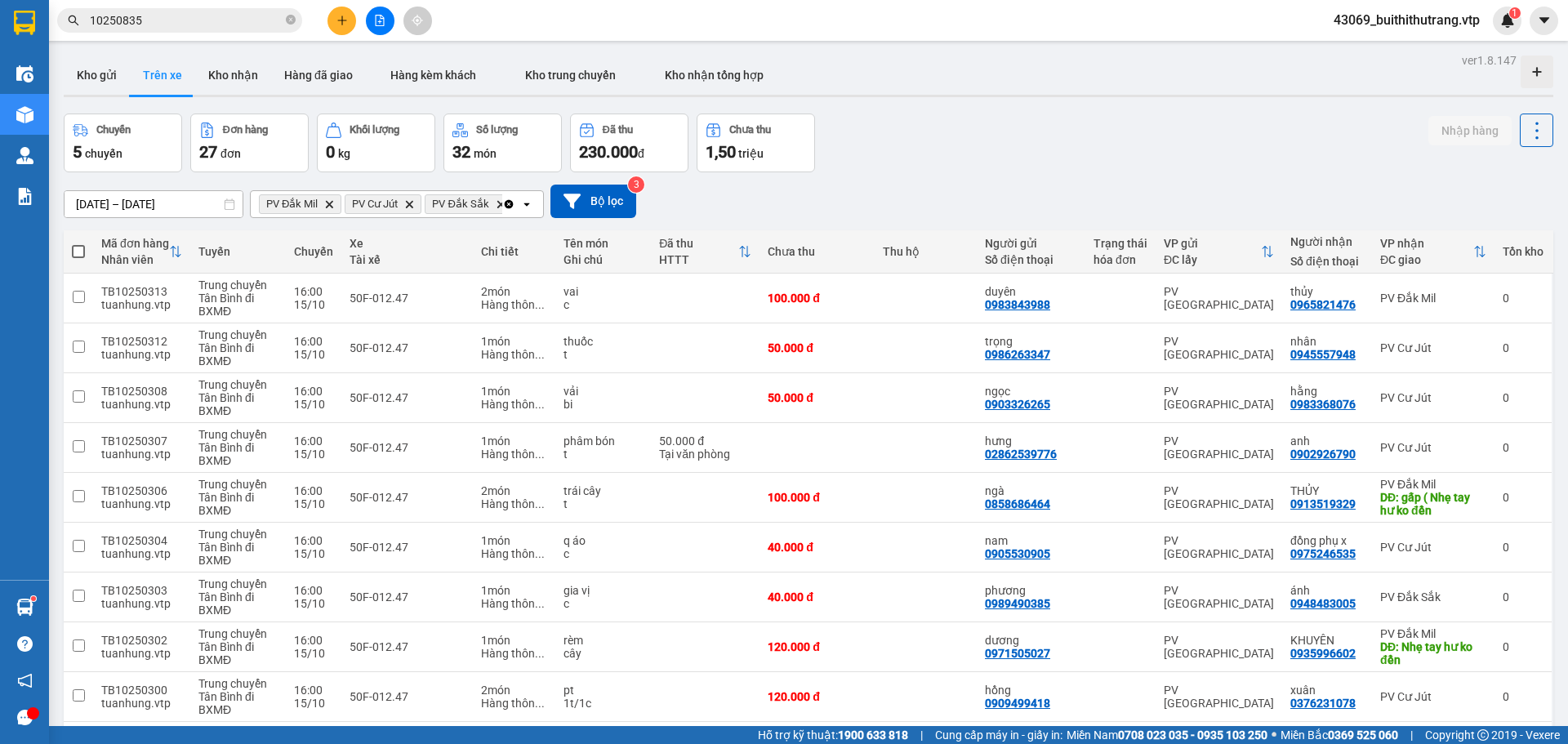
click at [519, 197] on div "Clear all open" at bounding box center [523, 204] width 41 height 26
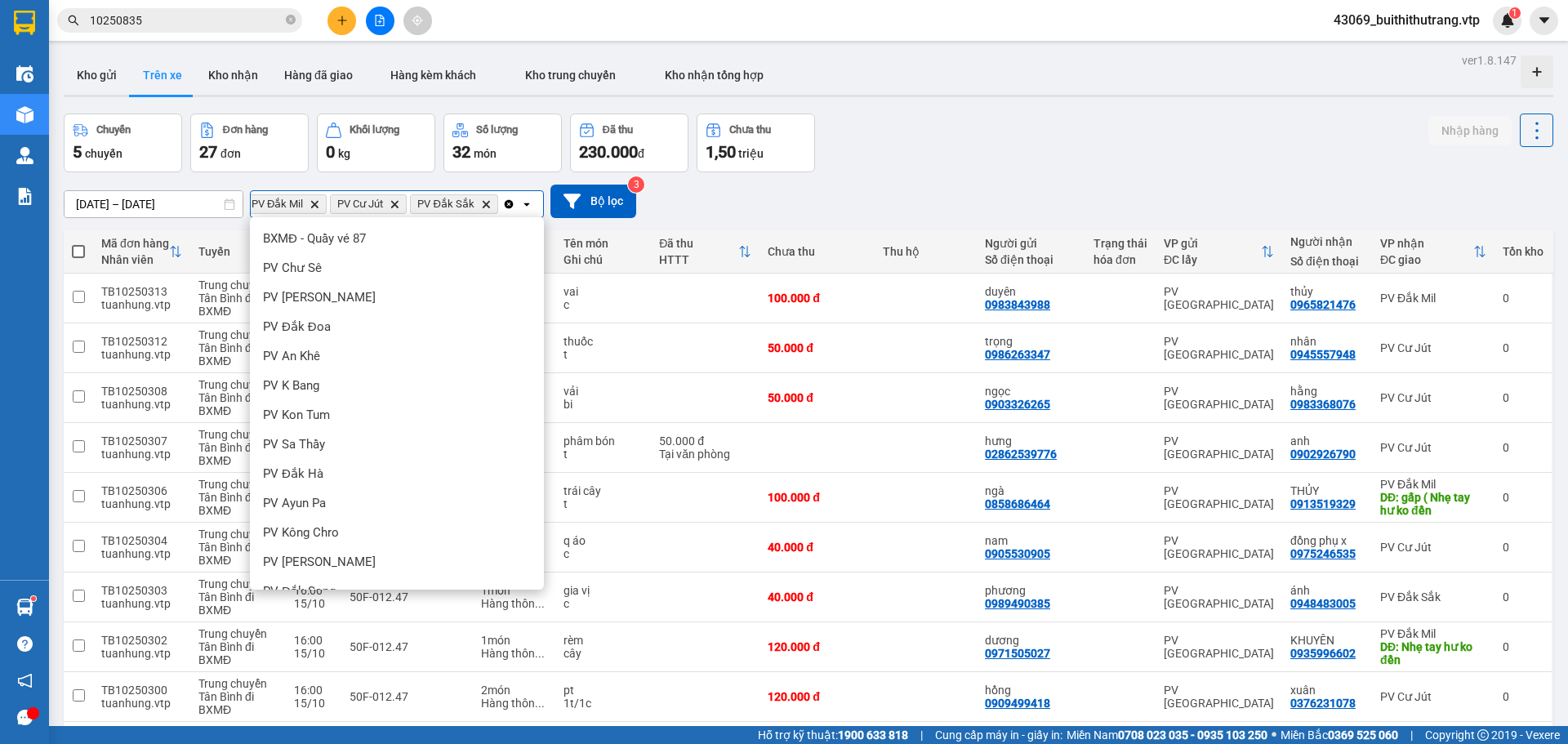
scroll to position [217, 0]
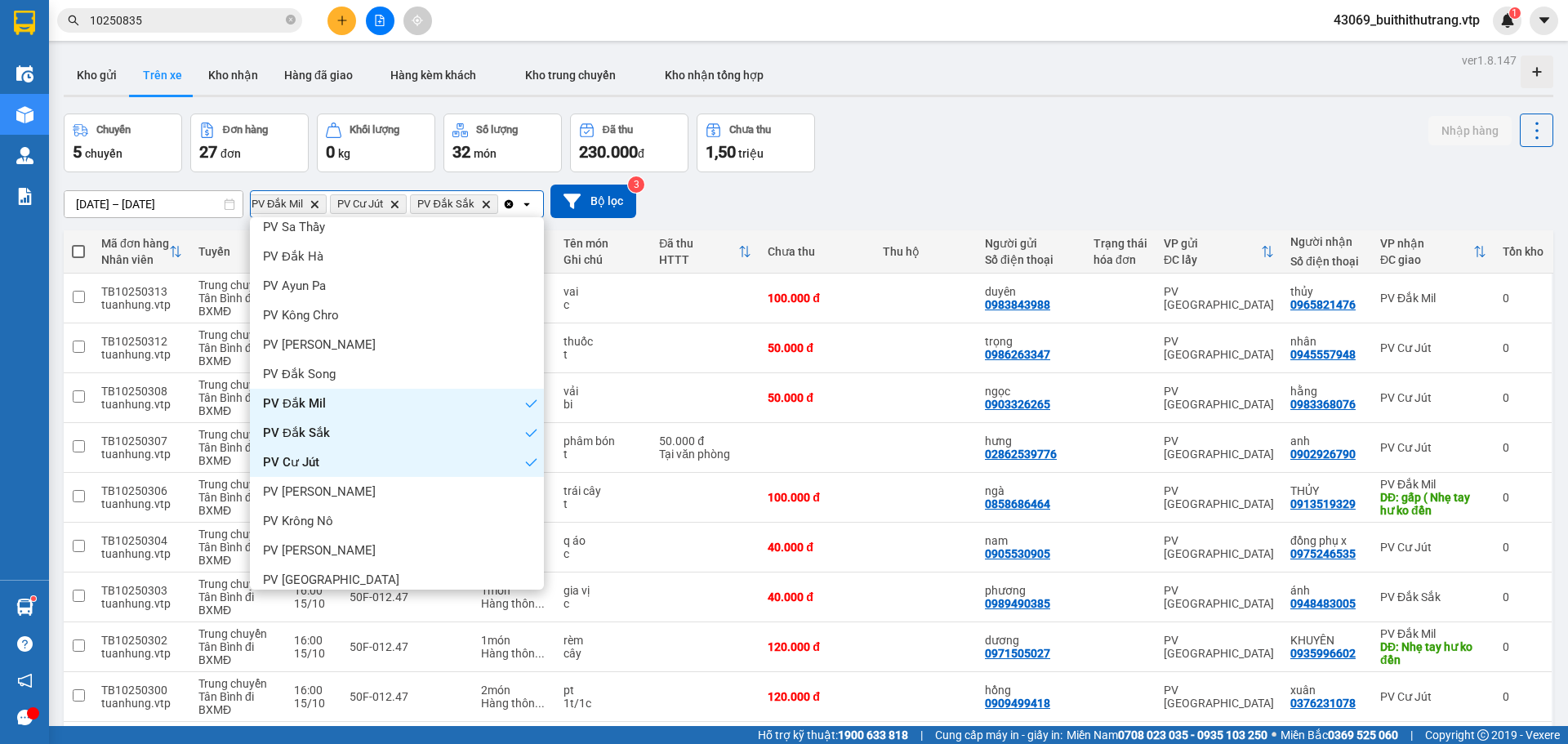
click at [855, 193] on div "13/10/2025 – 15/10/2025 Press the down arrow key to interact with the calendar …" at bounding box center [808, 201] width 1490 height 33
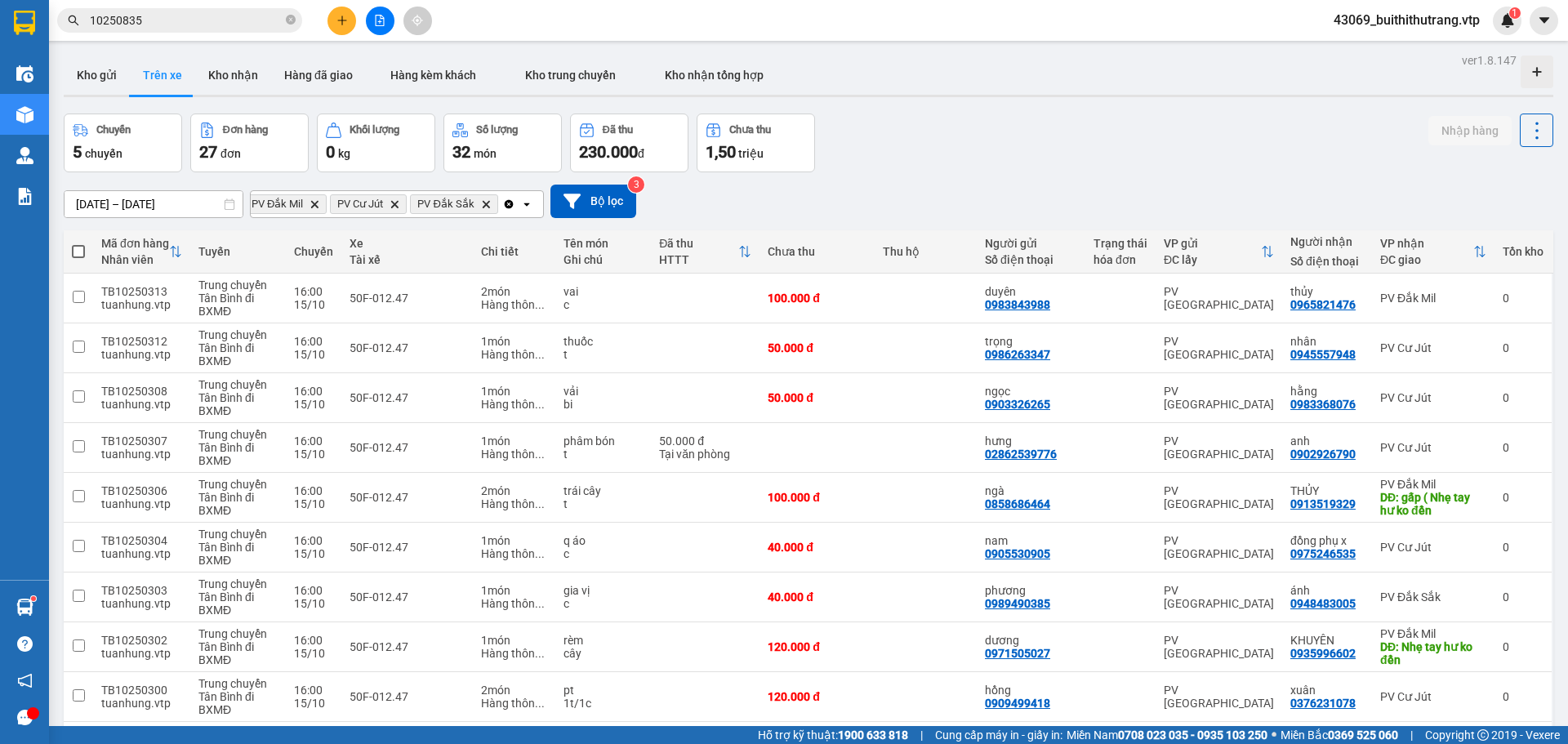
click at [78, 247] on span at bounding box center [78, 252] width 13 height 13
click at [78, 243] on input "checkbox" at bounding box center [78, 243] width 0 height 0
checkbox input "true"
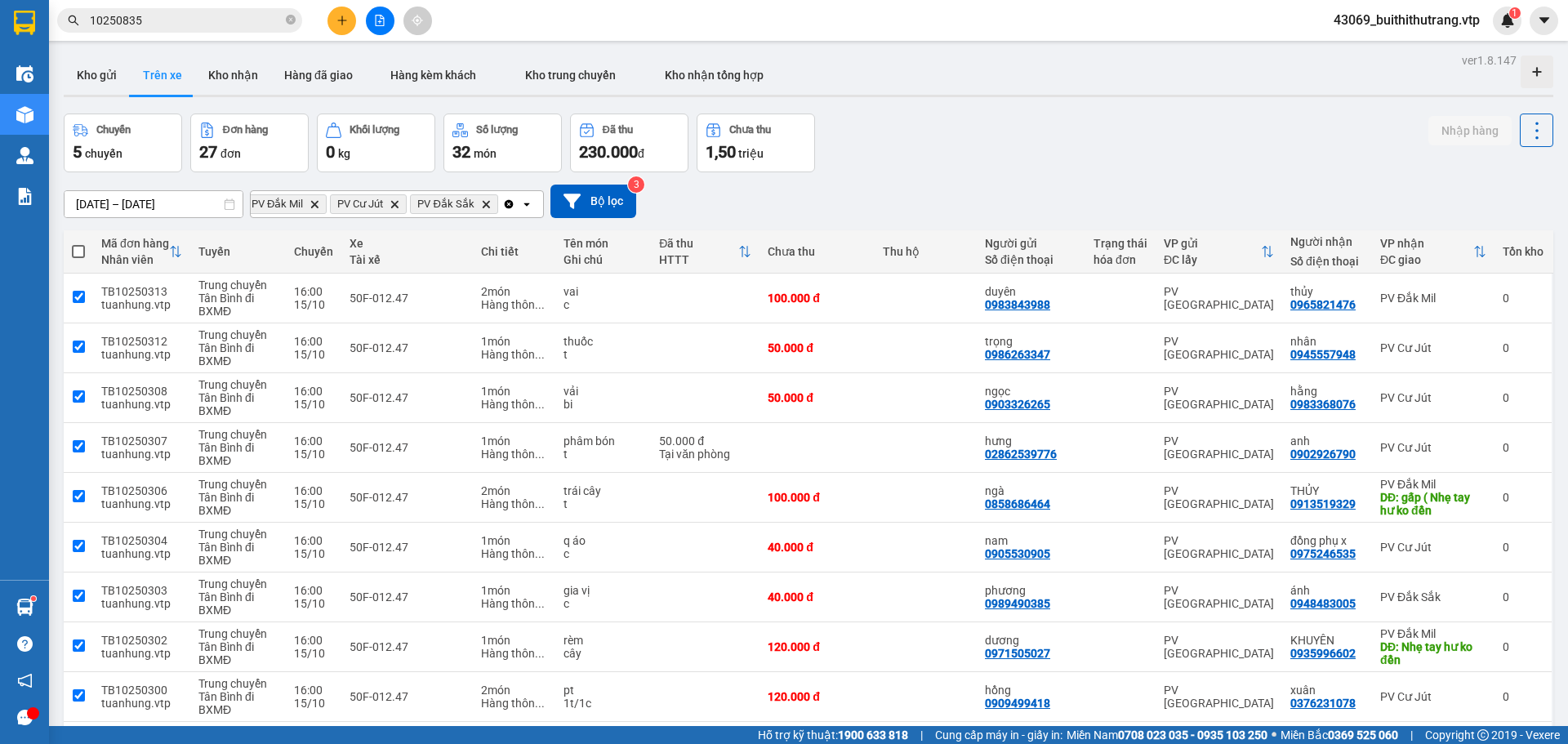
checkbox input "true"
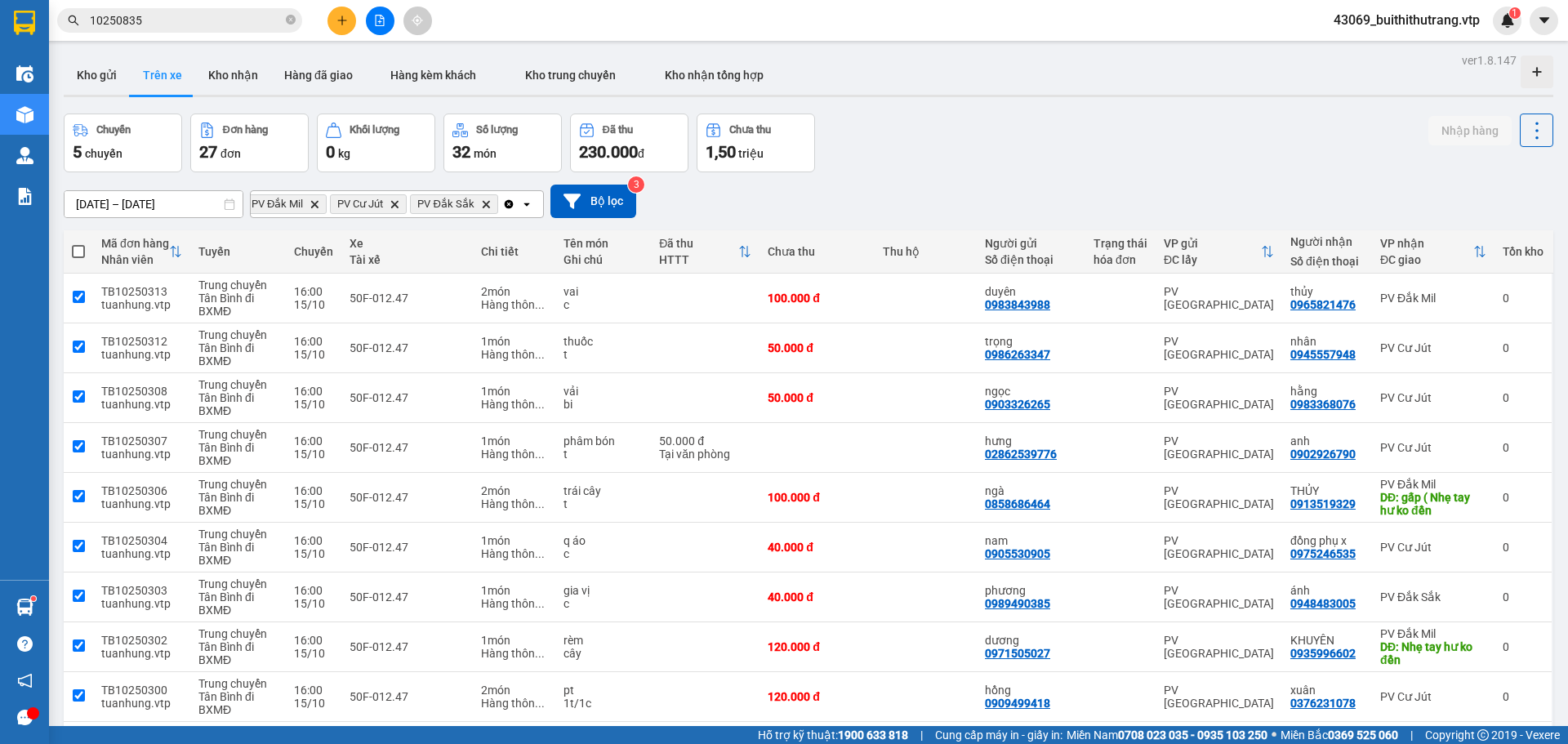
checkbox input "true"
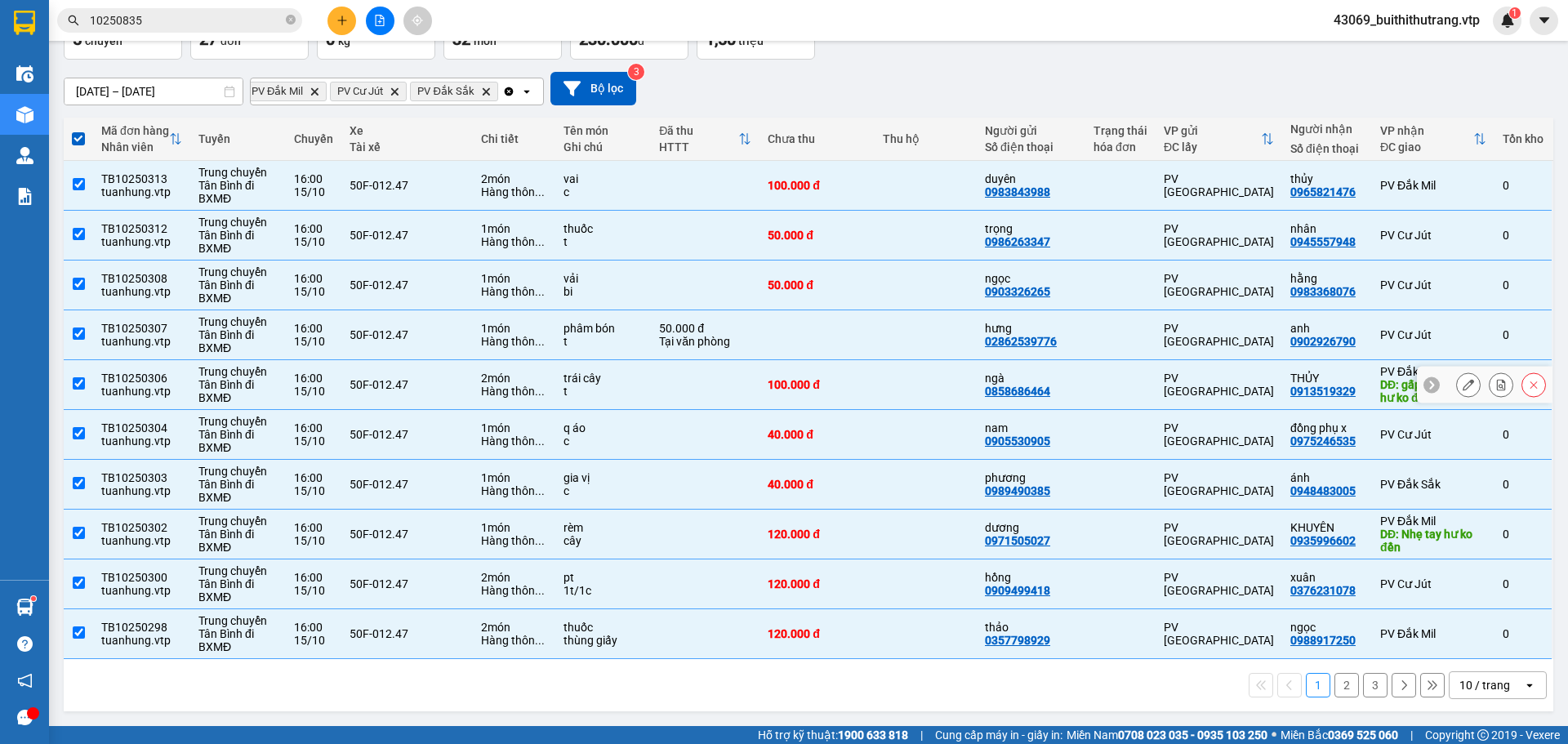
scroll to position [0, 0]
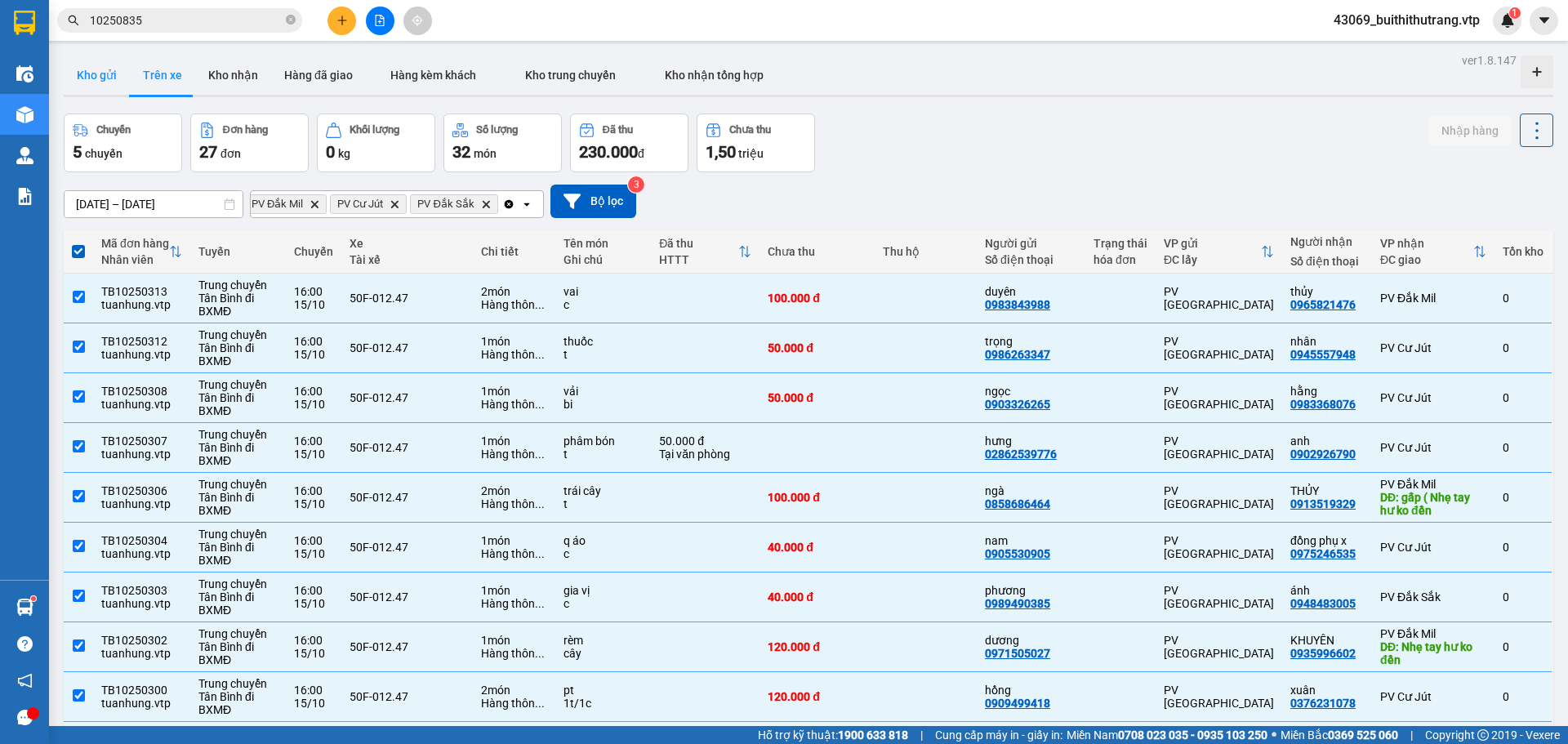
click at [87, 74] on button "Kho gửi" at bounding box center [96, 75] width 66 height 39
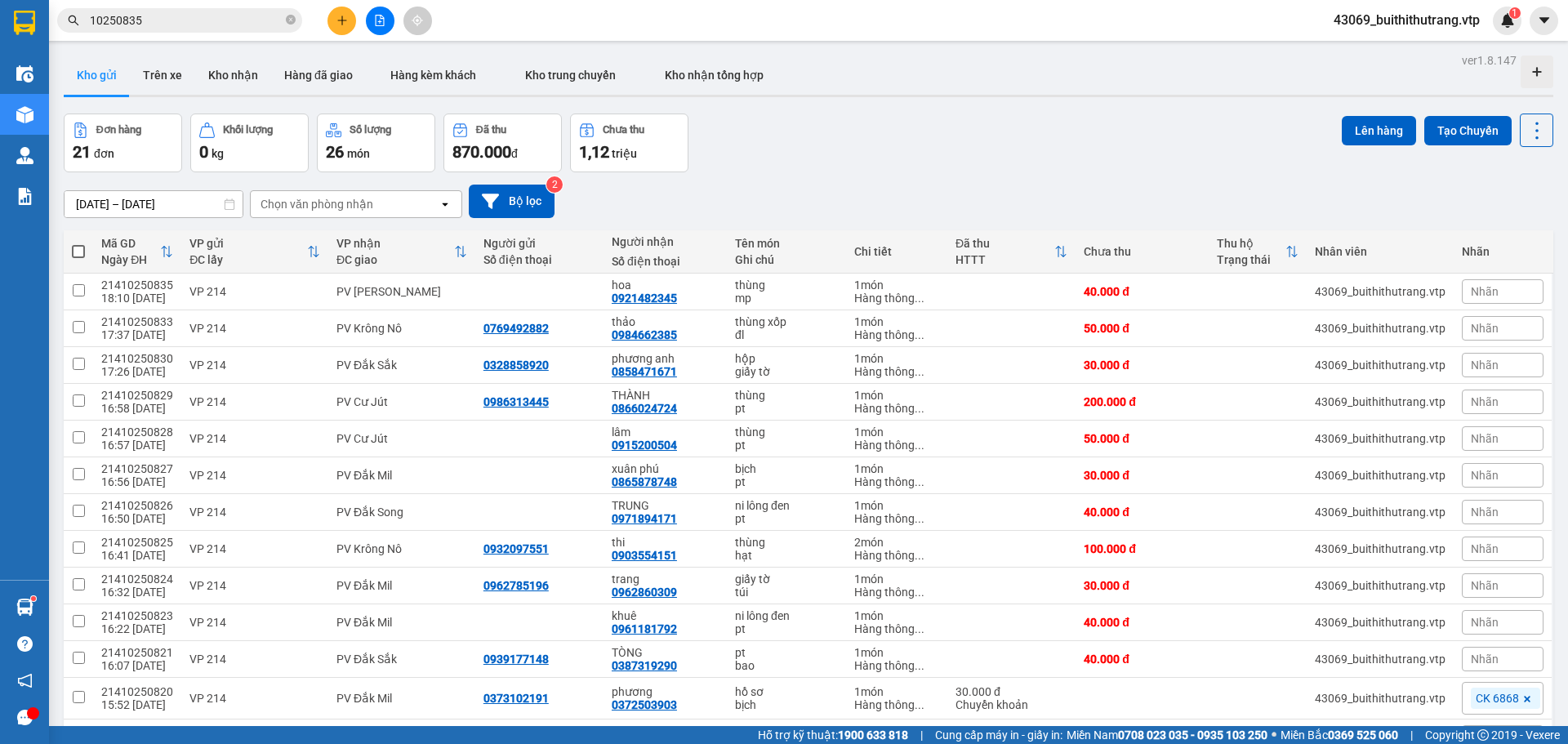
click at [373, 213] on div "Chọn văn phòng nhận" at bounding box center [345, 204] width 188 height 26
type input "dm"
click at [265, 244] on span "PV Đắk Mil" at bounding box center [294, 238] width 62 height 16
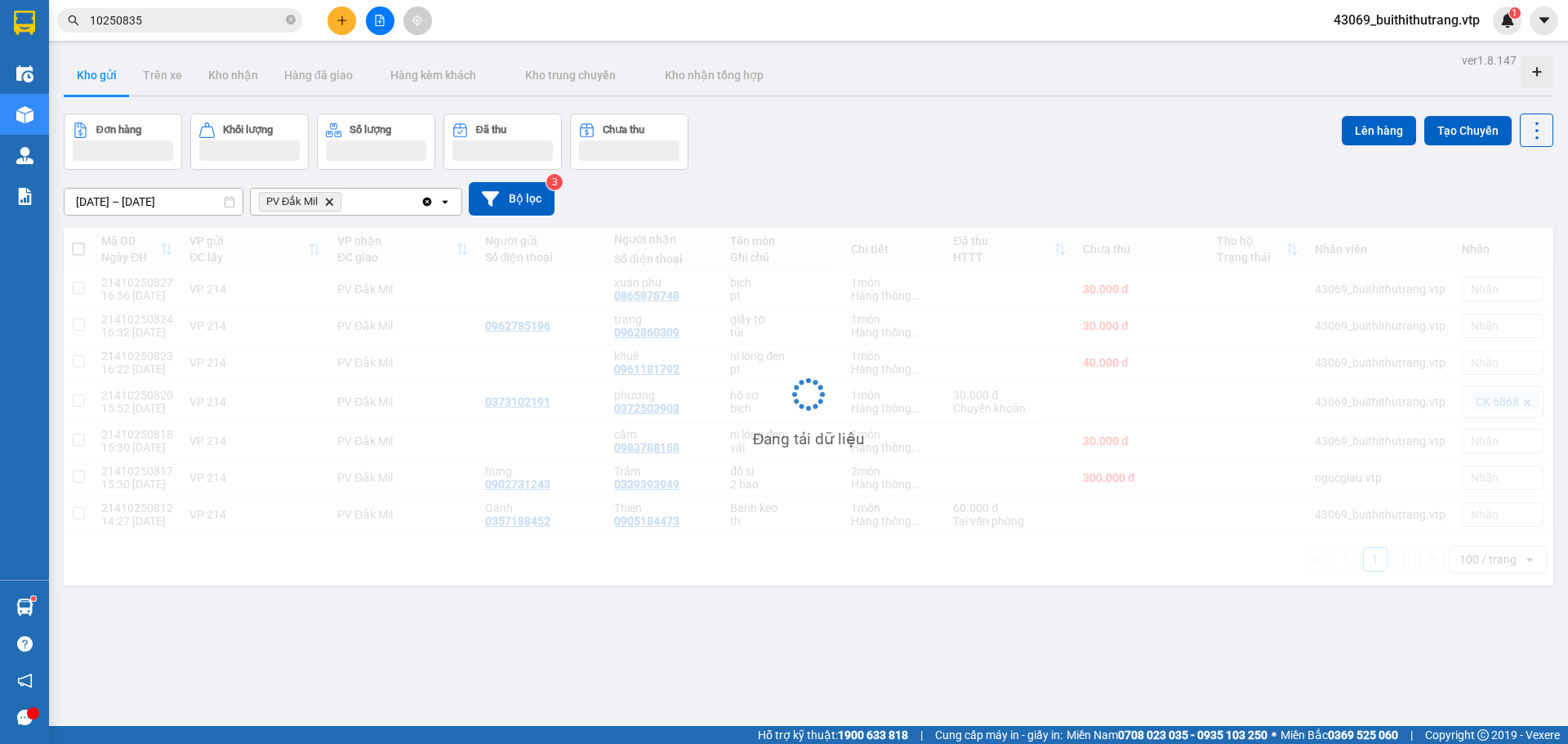
click at [360, 197] on div "PV Đắk Mil Delete" at bounding box center [336, 202] width 170 height 26
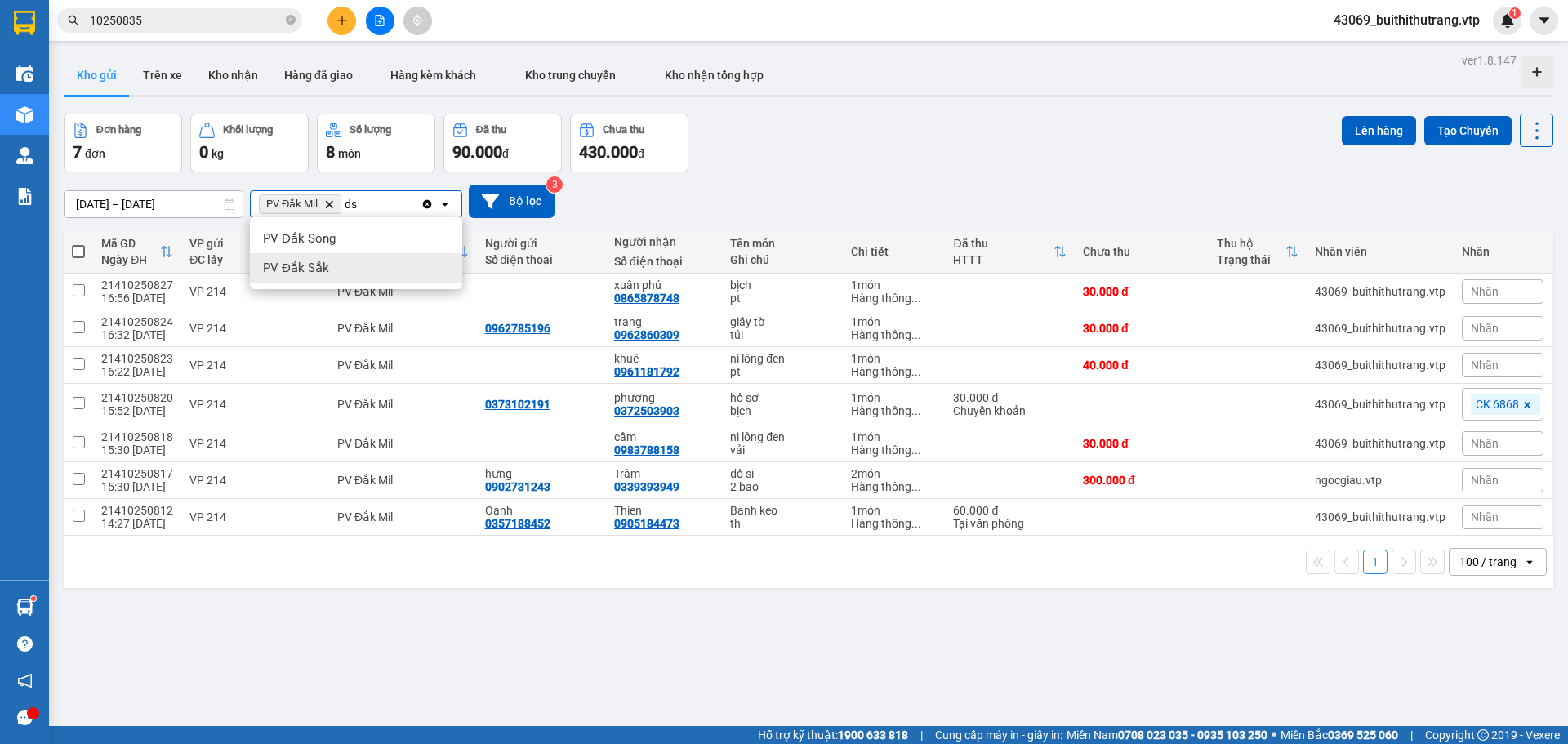
type input "ds"
click at [316, 260] on span "PV Đắk Sắk" at bounding box center [296, 268] width 66 height 16
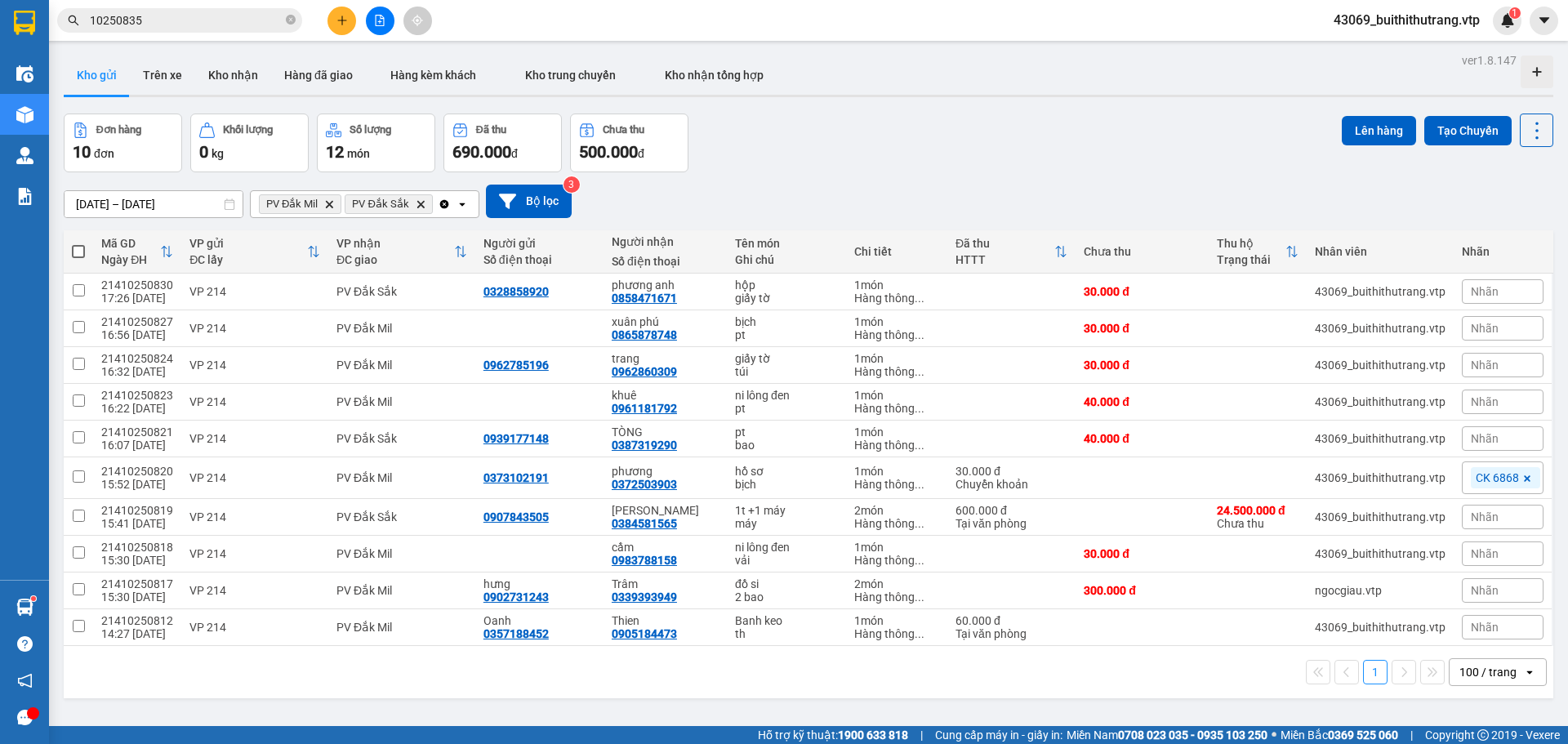
click at [80, 248] on span at bounding box center [78, 252] width 13 height 13
click at [78, 243] on input "checkbox" at bounding box center [78, 243] width 0 height 0
checkbox input "true"
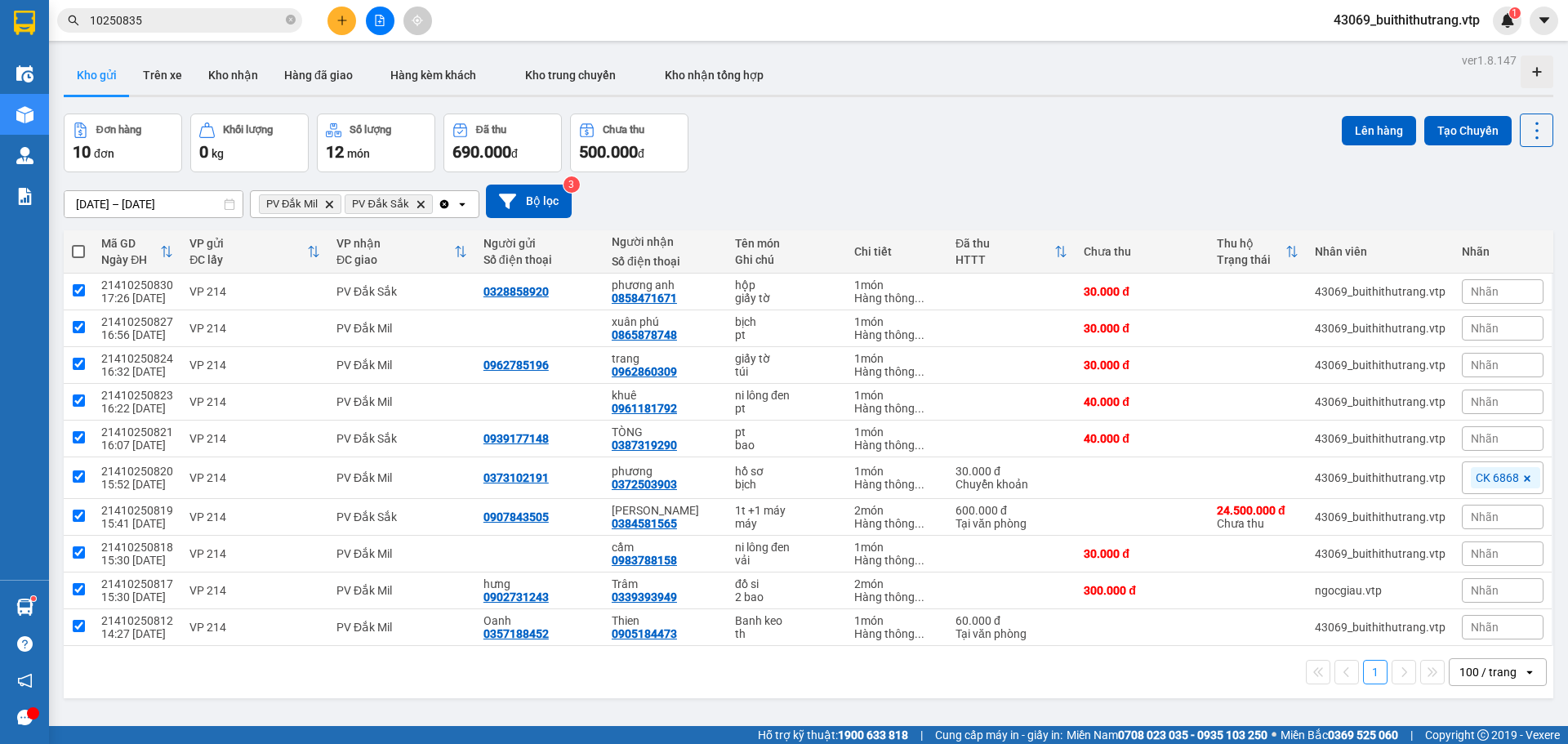
checkbox input "true"
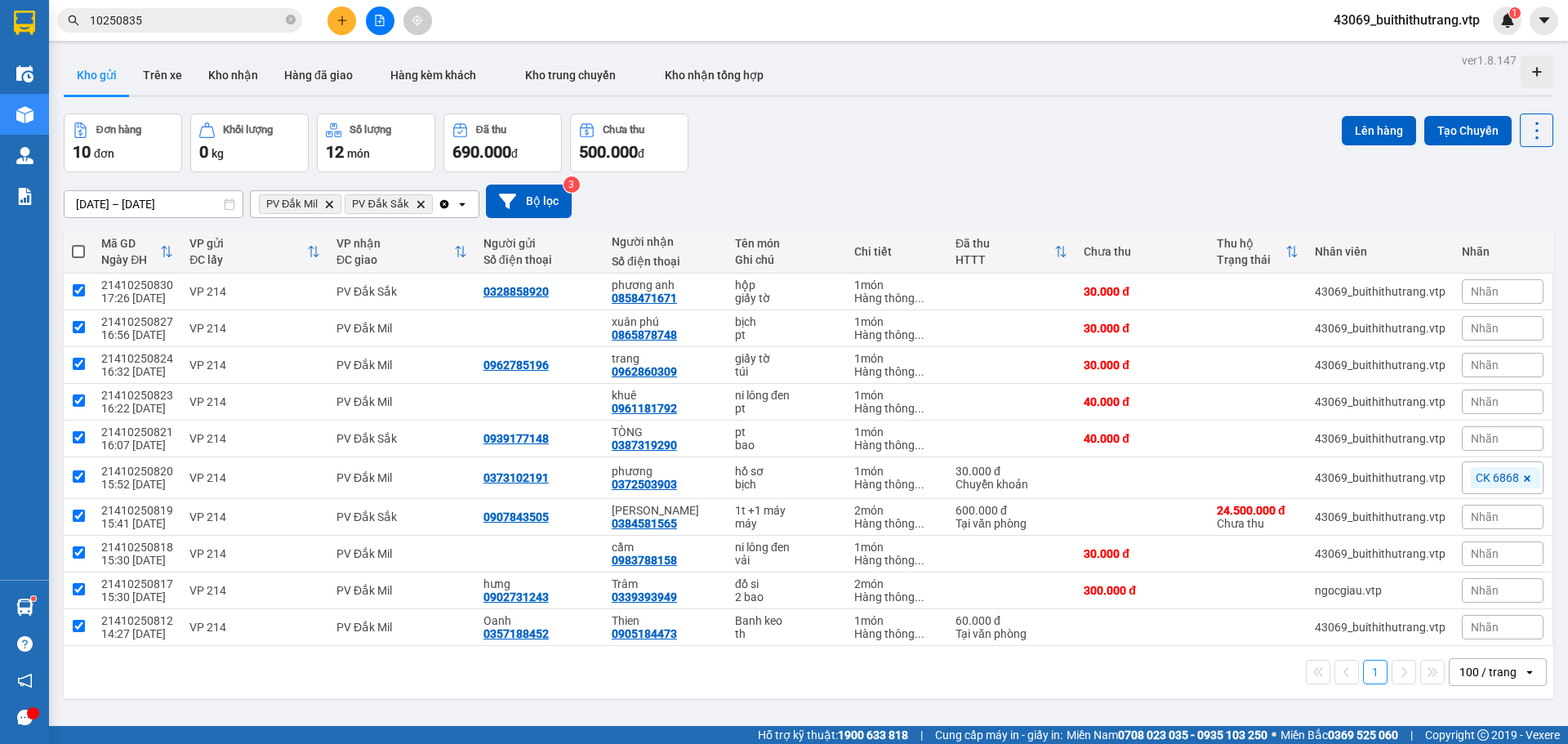
checkbox input "true"
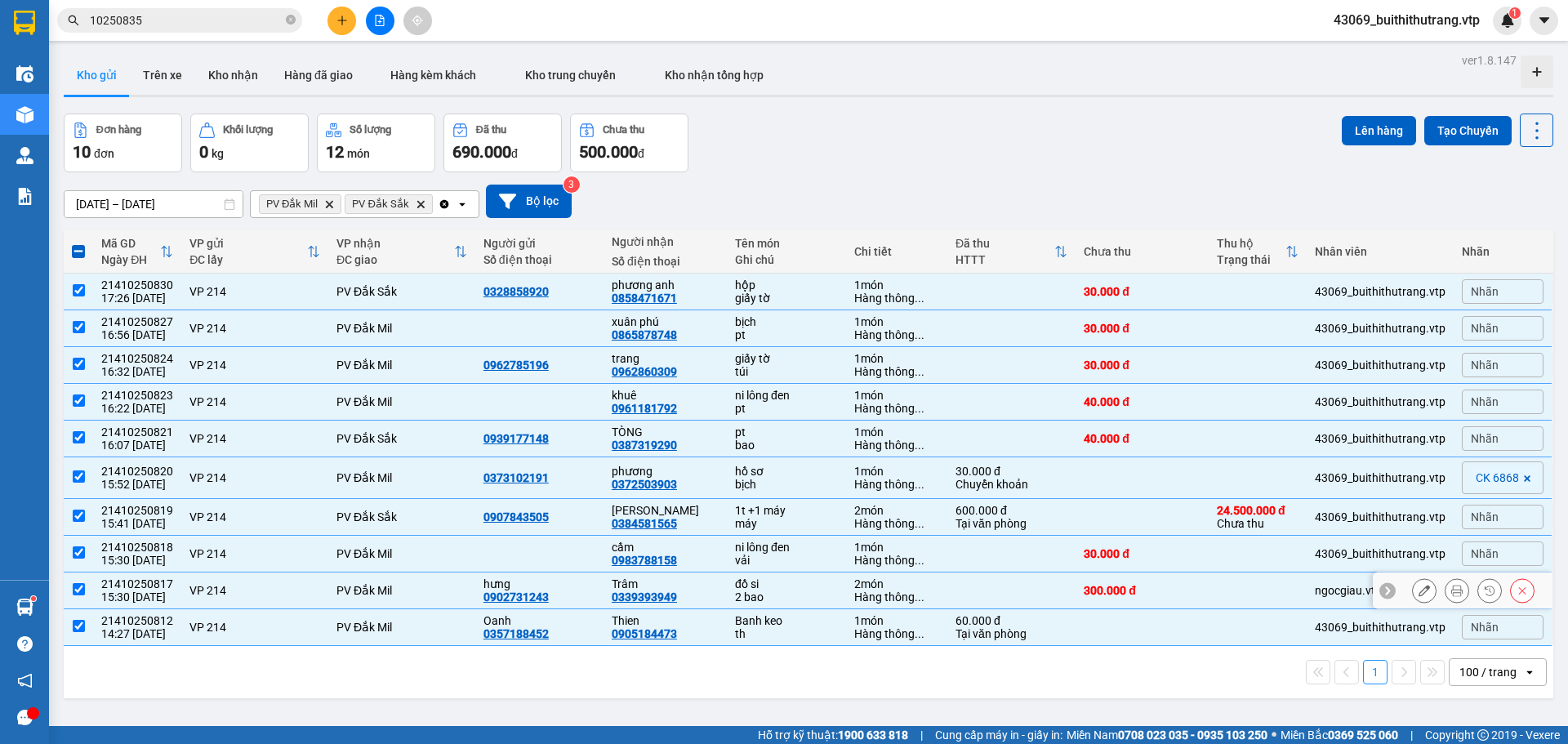
click at [73, 588] on input "checkbox" at bounding box center [78, 589] width 12 height 12
checkbox input "false"
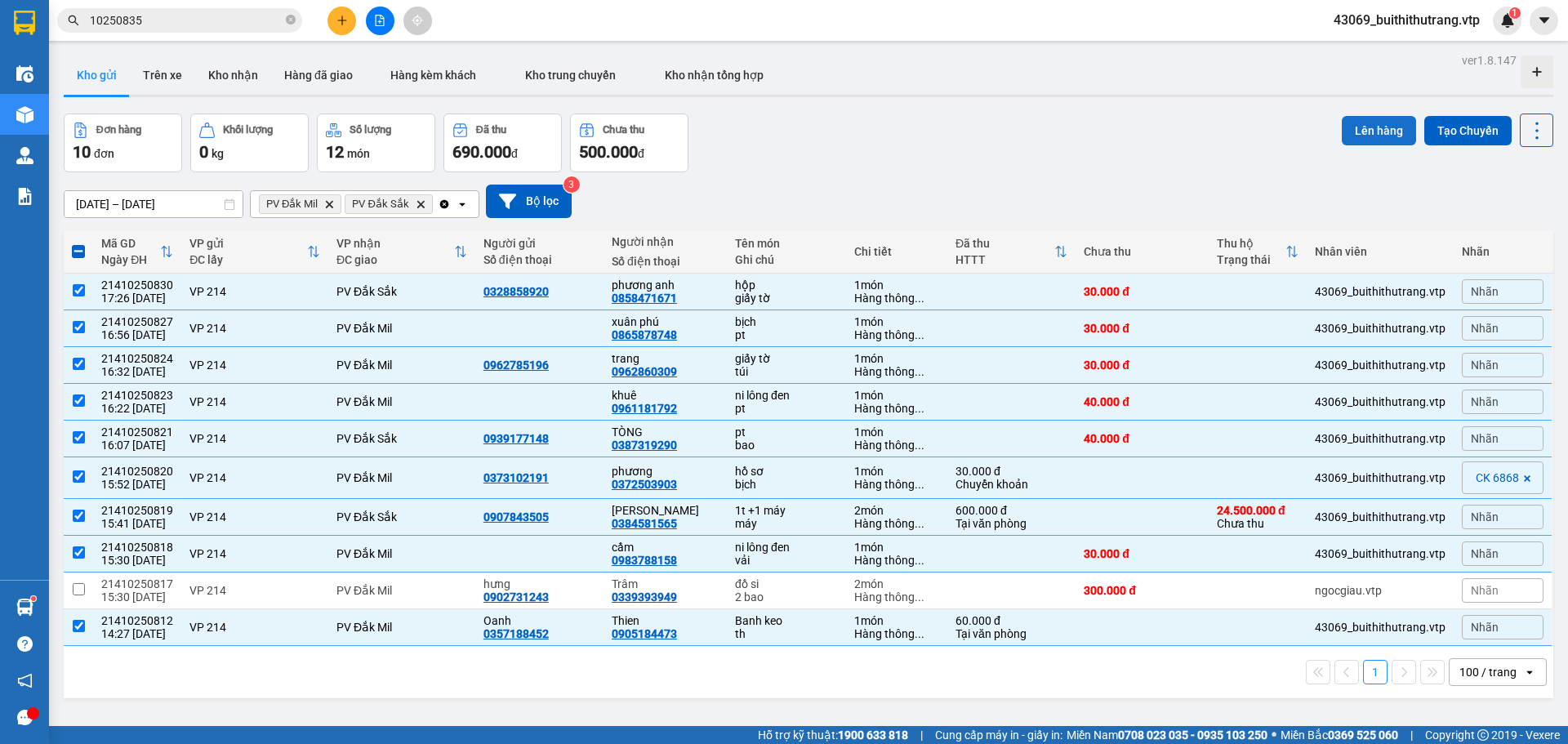
click at [1380, 129] on button "Lên hàng" at bounding box center [1379, 131] width 74 height 29
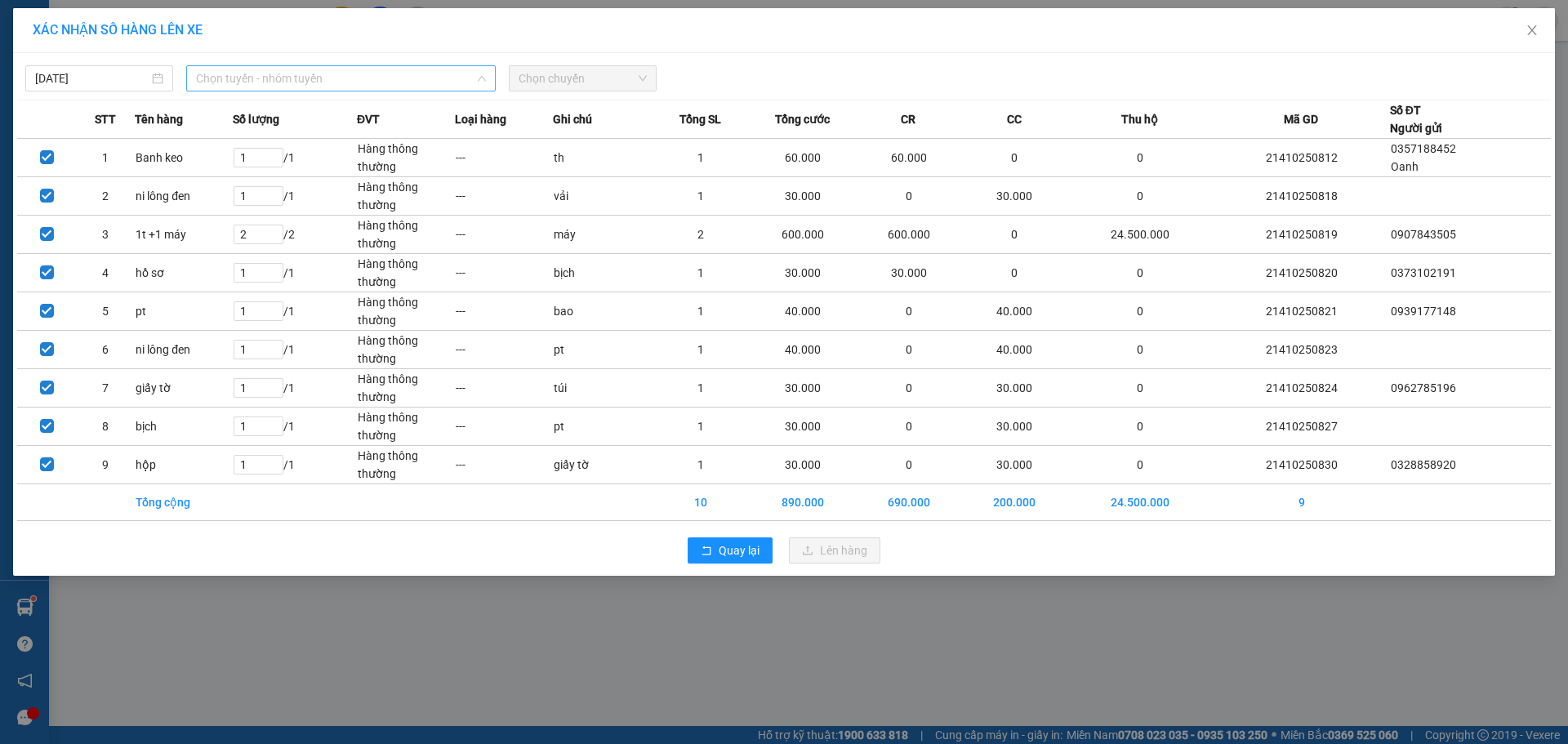
click at [336, 81] on span "Chọn tuyến - nhóm tuyến" at bounding box center [341, 78] width 290 height 25
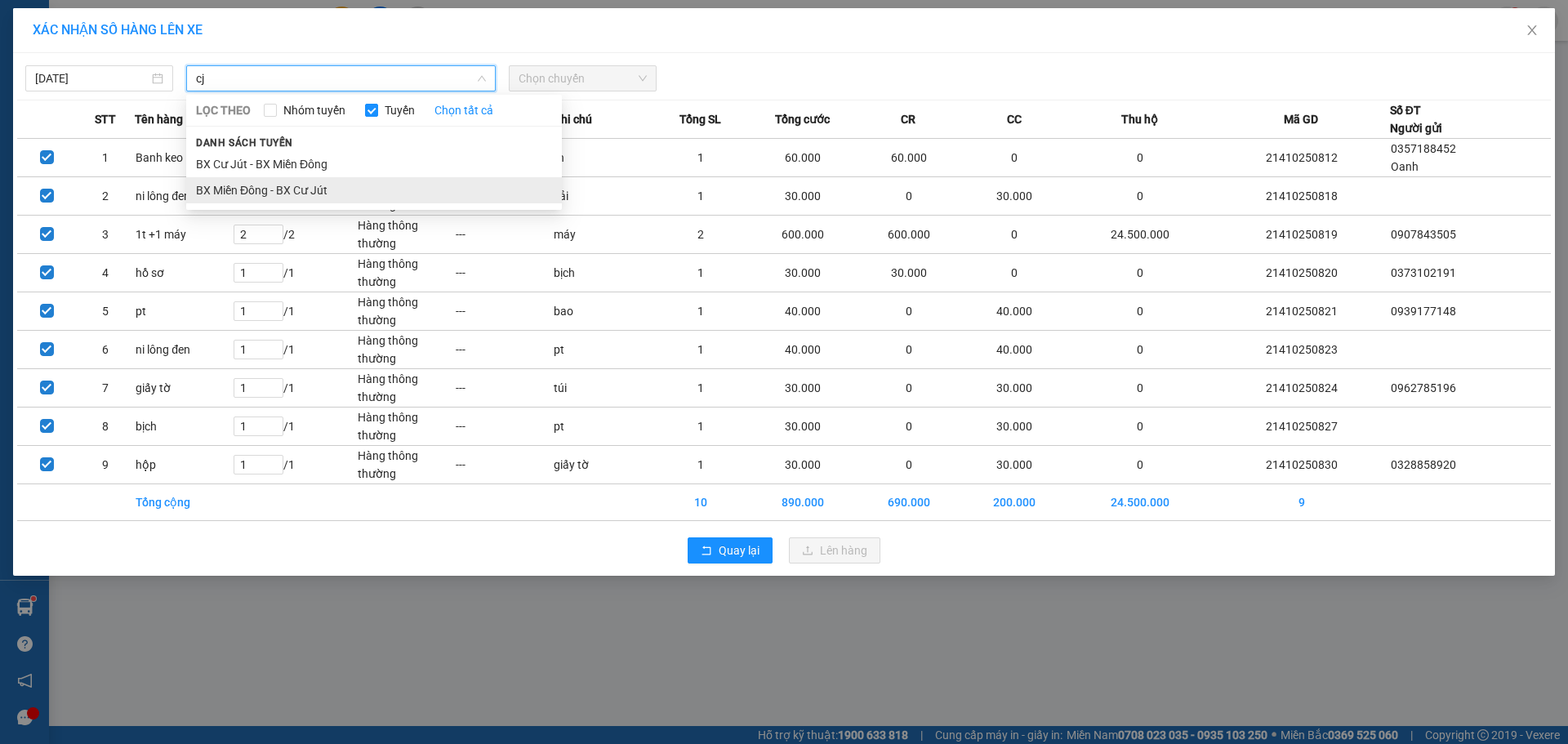
type input "cj"
click at [310, 192] on li "BX Miền Đông - BX Cư Jút" at bounding box center [374, 190] width 376 height 26
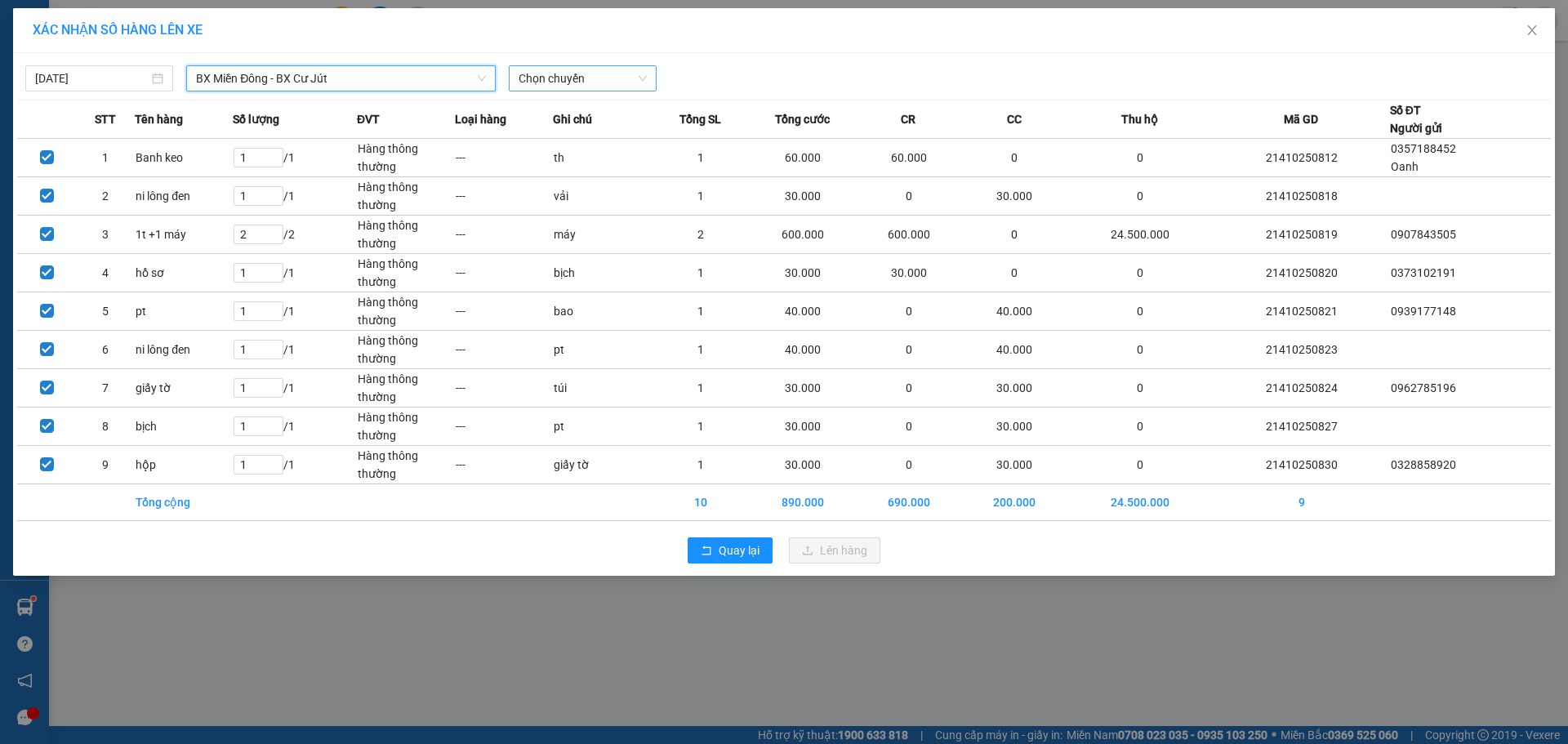
click at [633, 82] on span "Chọn chuyến" at bounding box center [582, 78] width 128 height 25
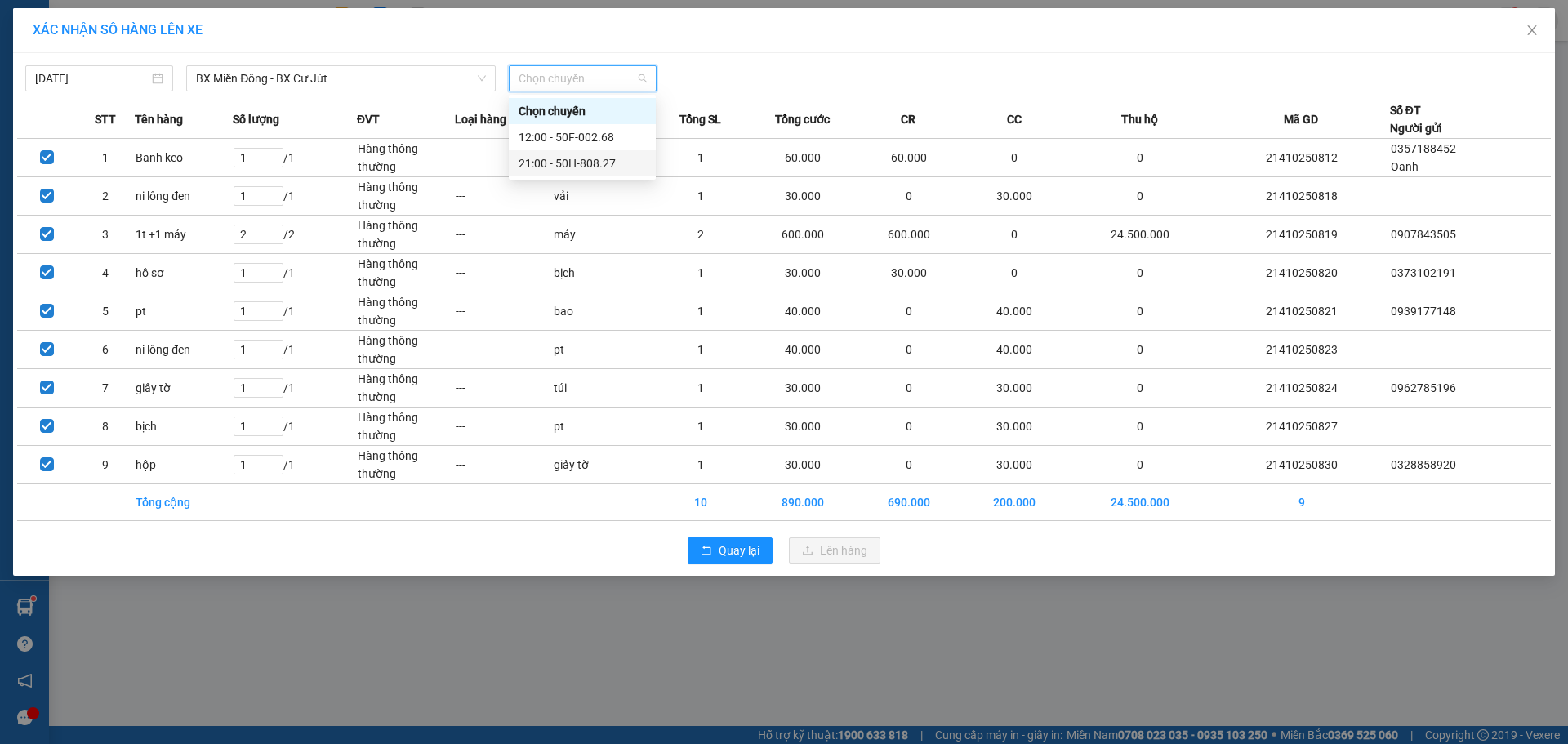
click at [564, 164] on div "21:00 - 50H-808.27" at bounding box center [582, 163] width 127 height 18
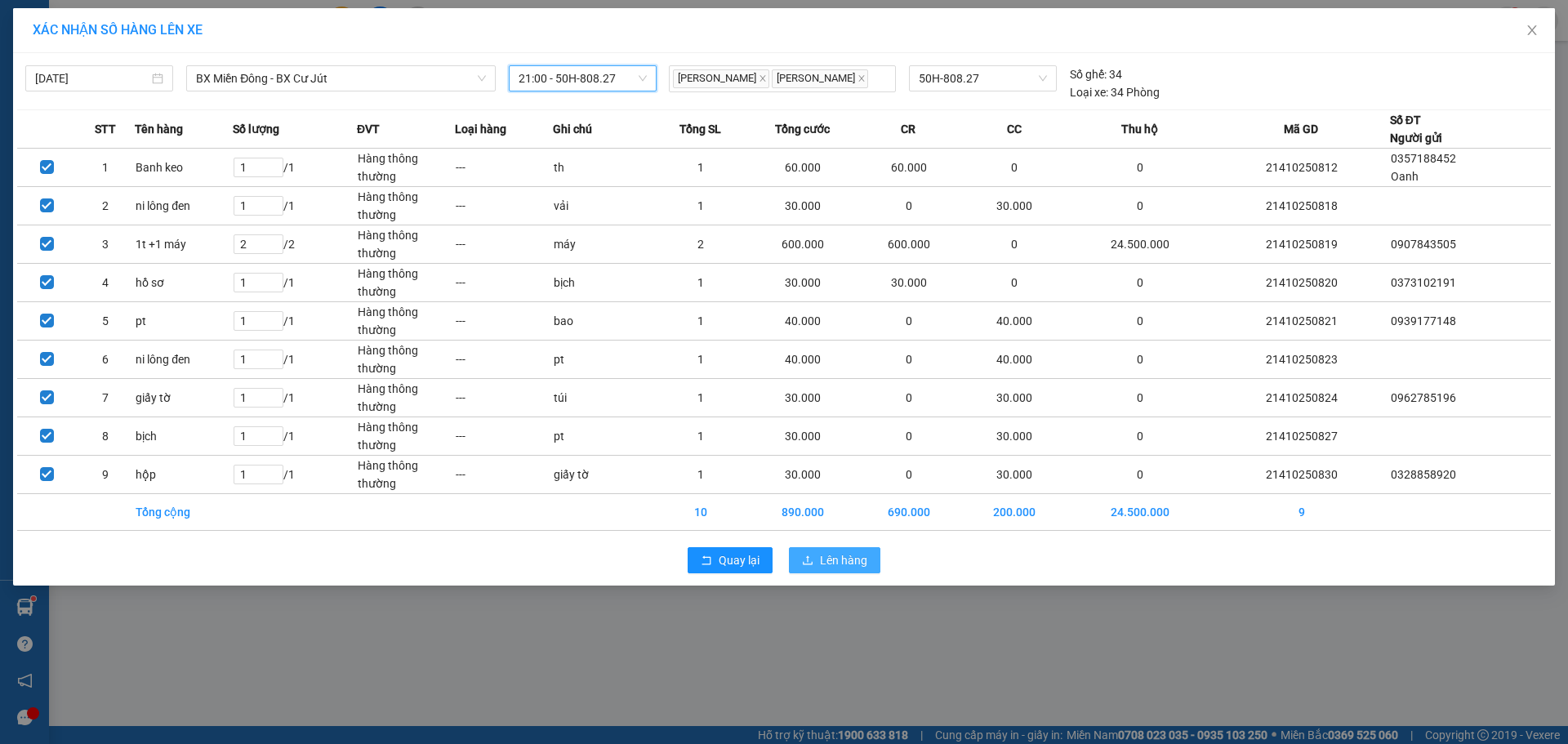
click at [822, 556] on span "Lên hàng" at bounding box center [844, 560] width 47 height 18
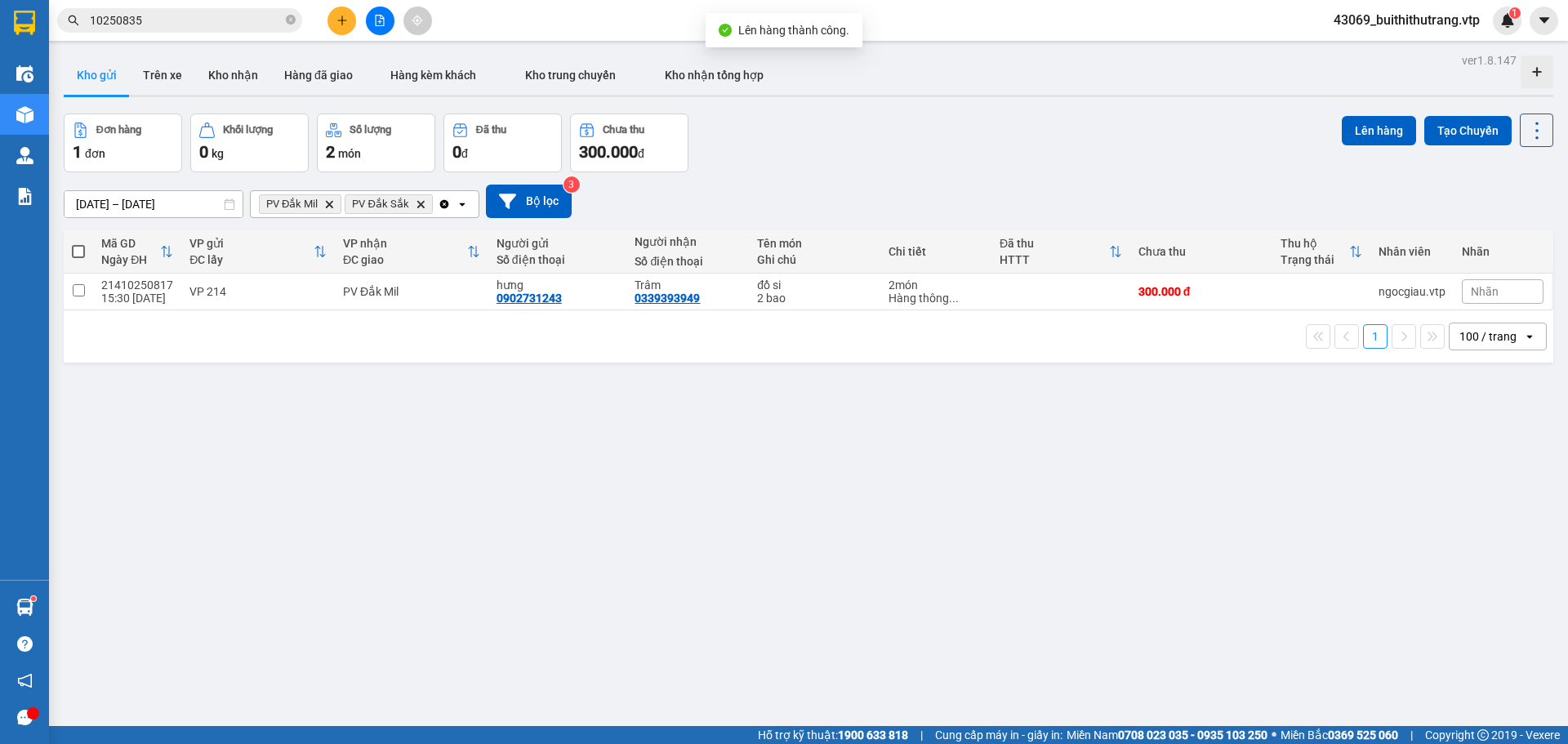
click at [333, 205] on icon "Delete" at bounding box center [329, 204] width 10 height 10
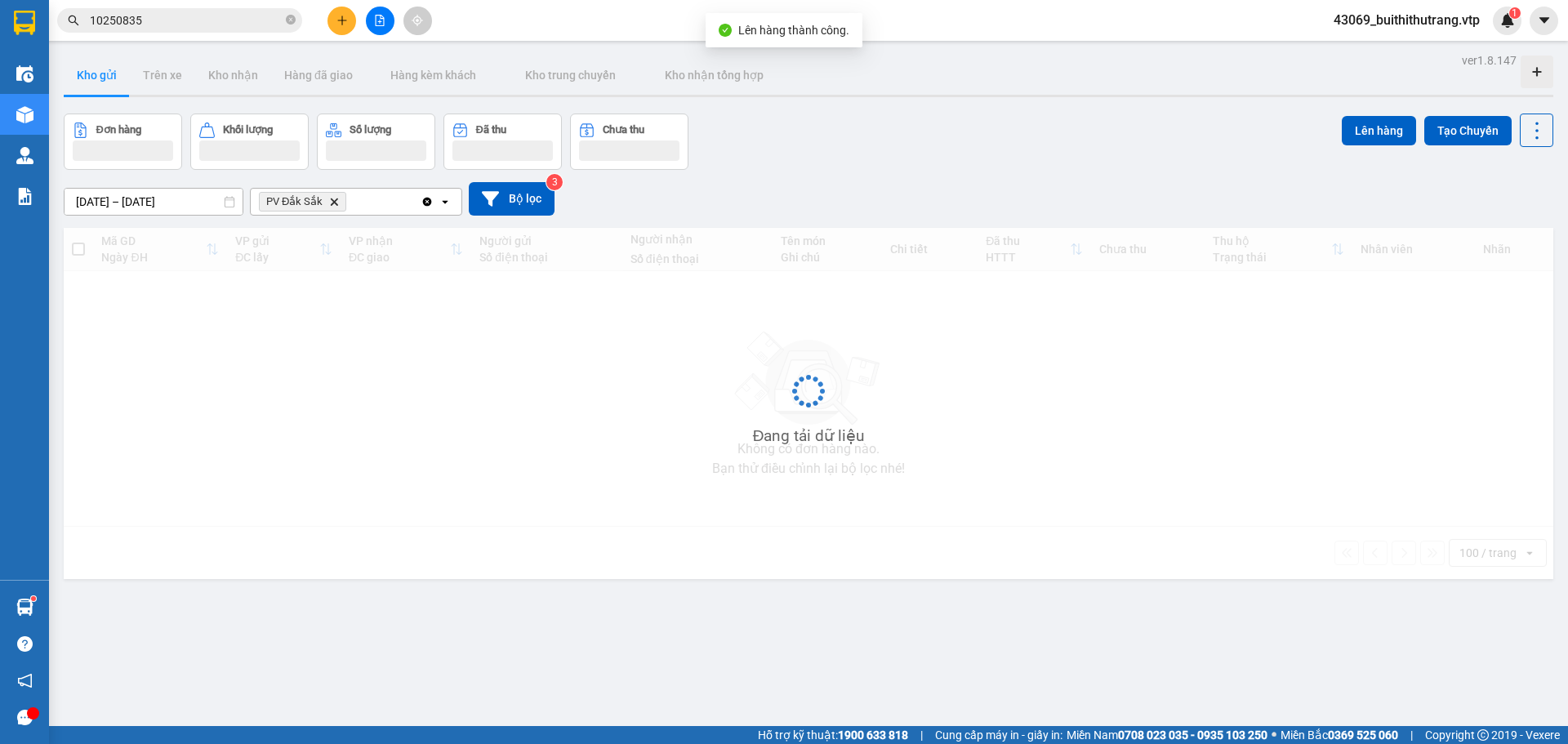
click at [333, 205] on icon "Delete" at bounding box center [334, 202] width 10 height 10
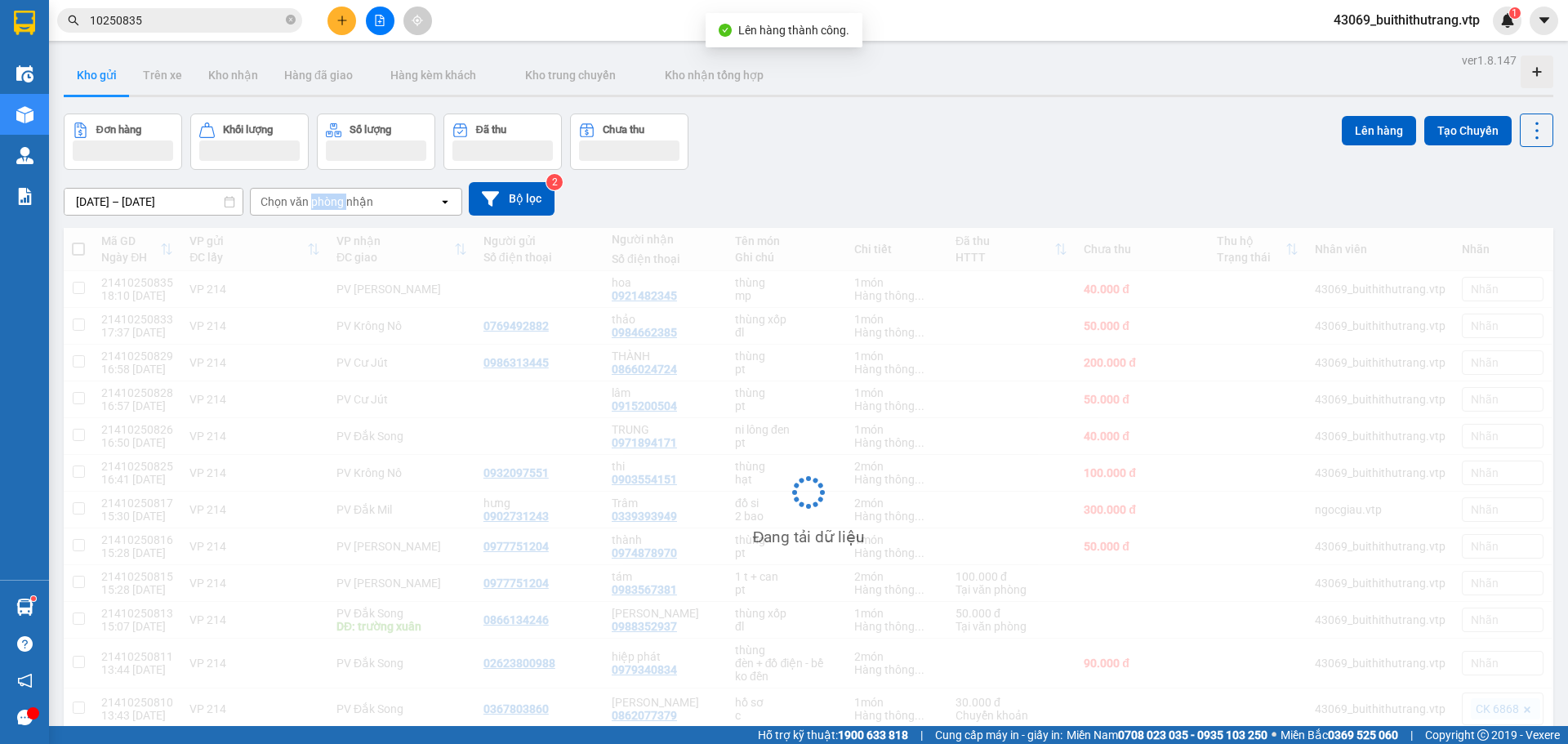
click at [333, 205] on div "Chọn văn phòng nhận" at bounding box center [317, 202] width 113 height 16
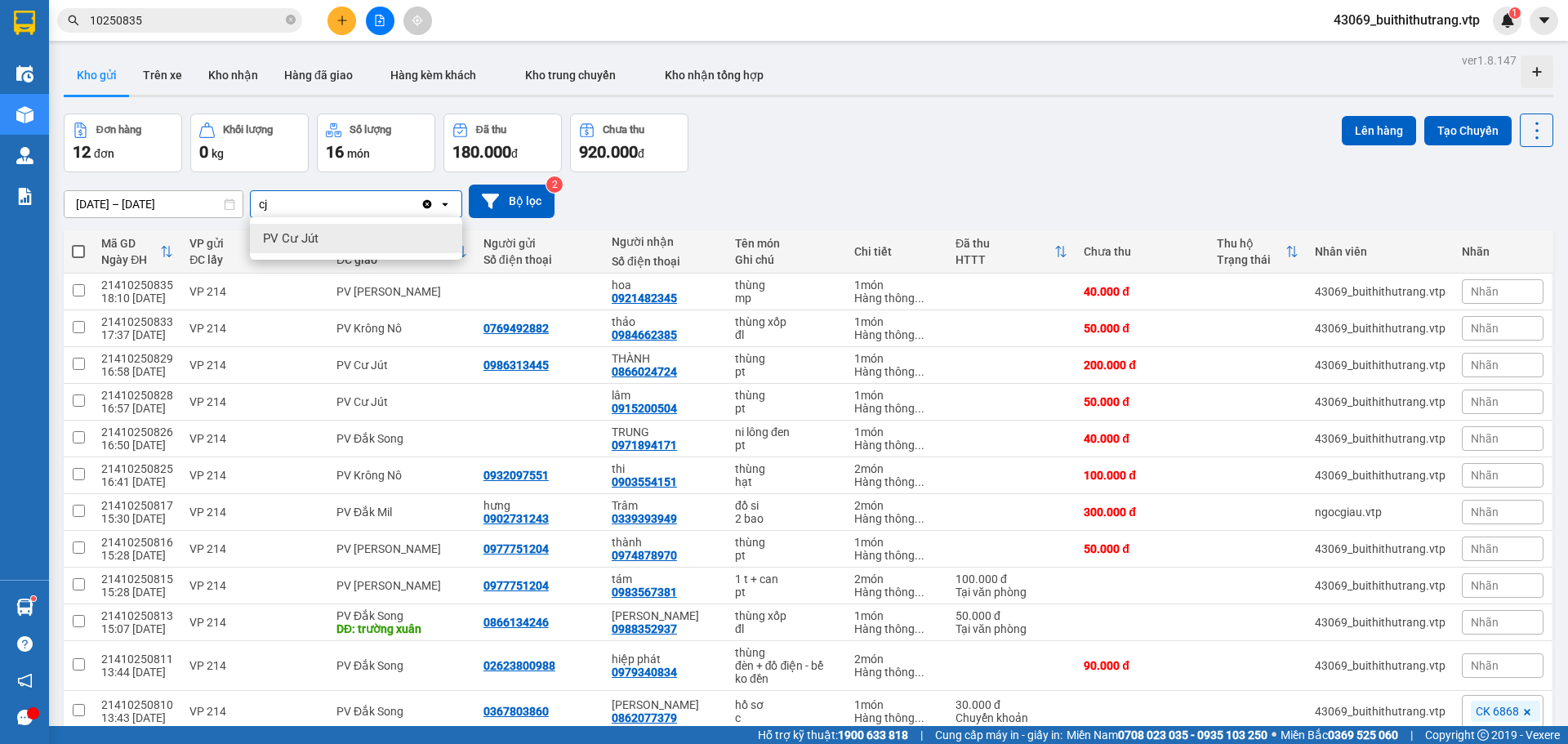
type input "cj"
click at [315, 244] on span "PV Cư Jút" at bounding box center [291, 238] width 56 height 16
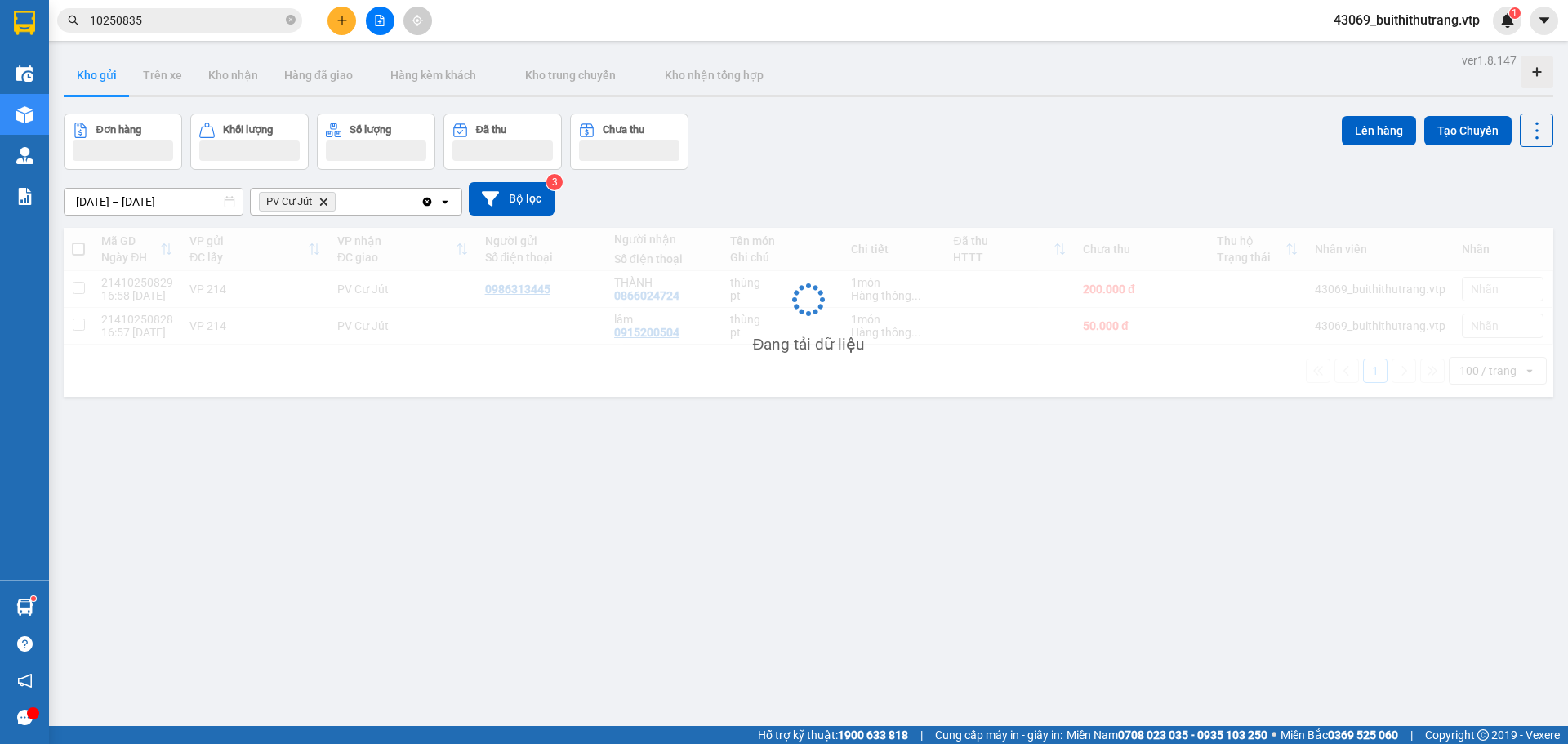
click at [372, 206] on div "PV Cư Jút Delete" at bounding box center [336, 202] width 170 height 26
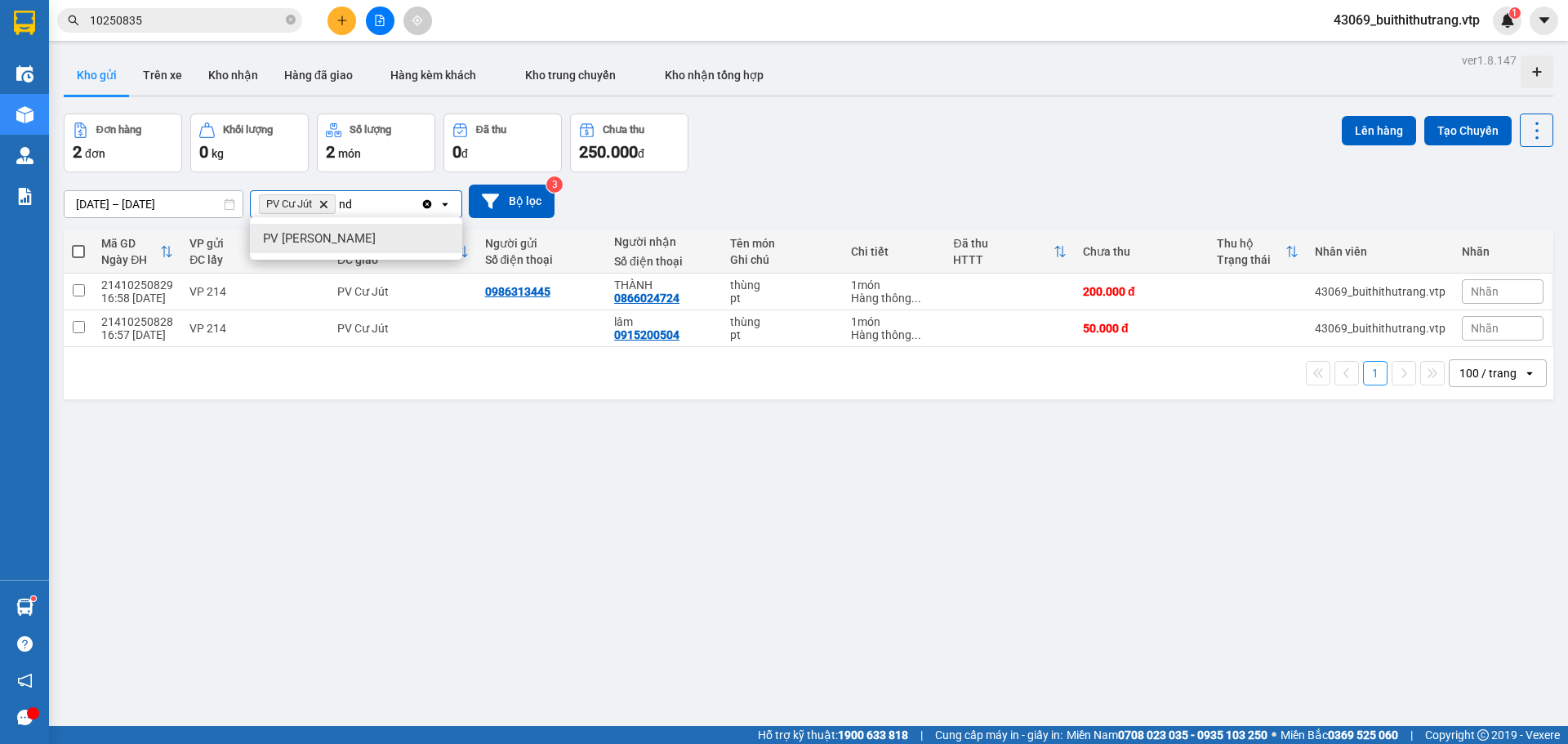
type input "nd"
click at [357, 238] on div "PV [PERSON_NAME]" at bounding box center [356, 238] width 212 height 29
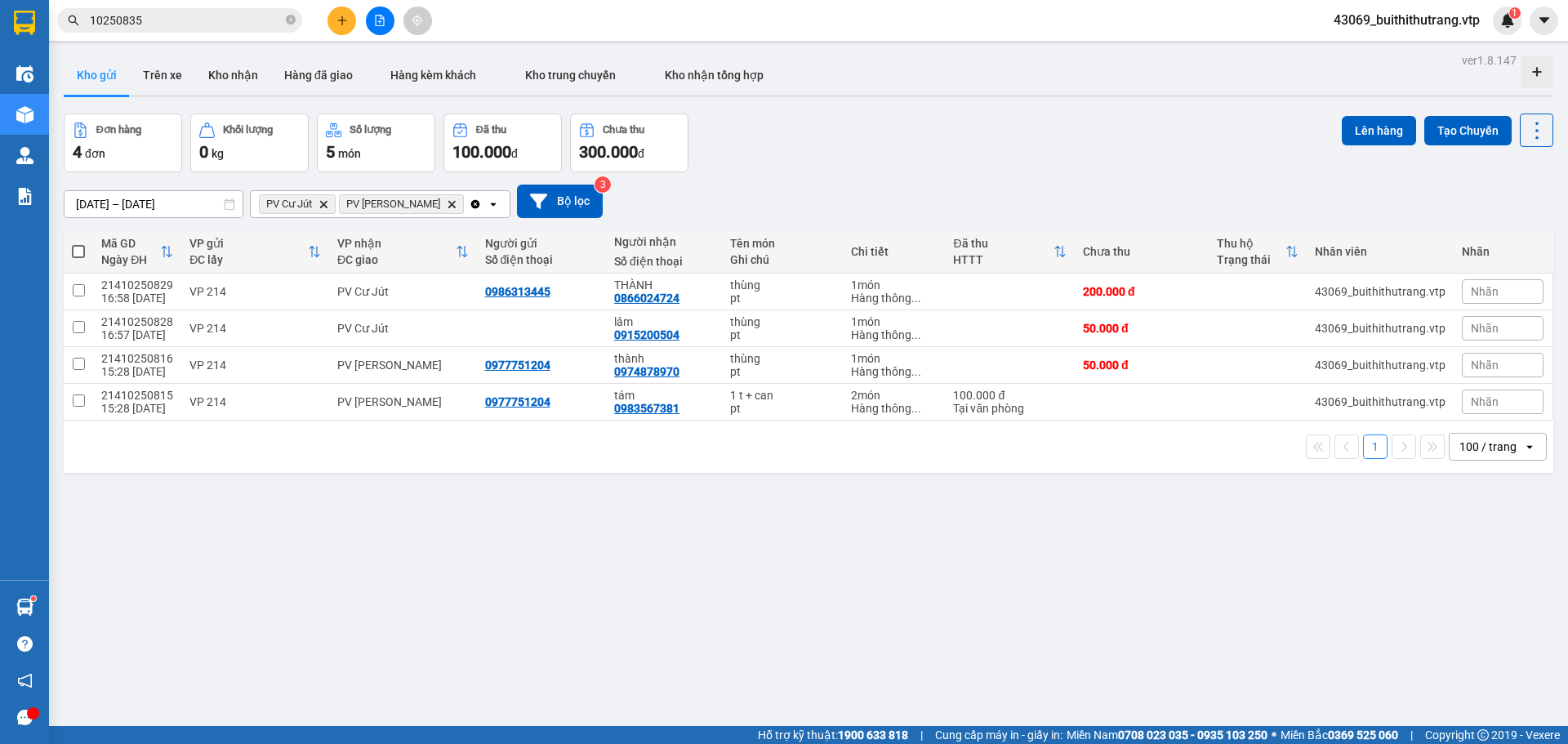
click at [79, 256] on span at bounding box center [78, 252] width 13 height 13
click at [78, 243] on input "checkbox" at bounding box center [78, 243] width 0 height 0
checkbox input "true"
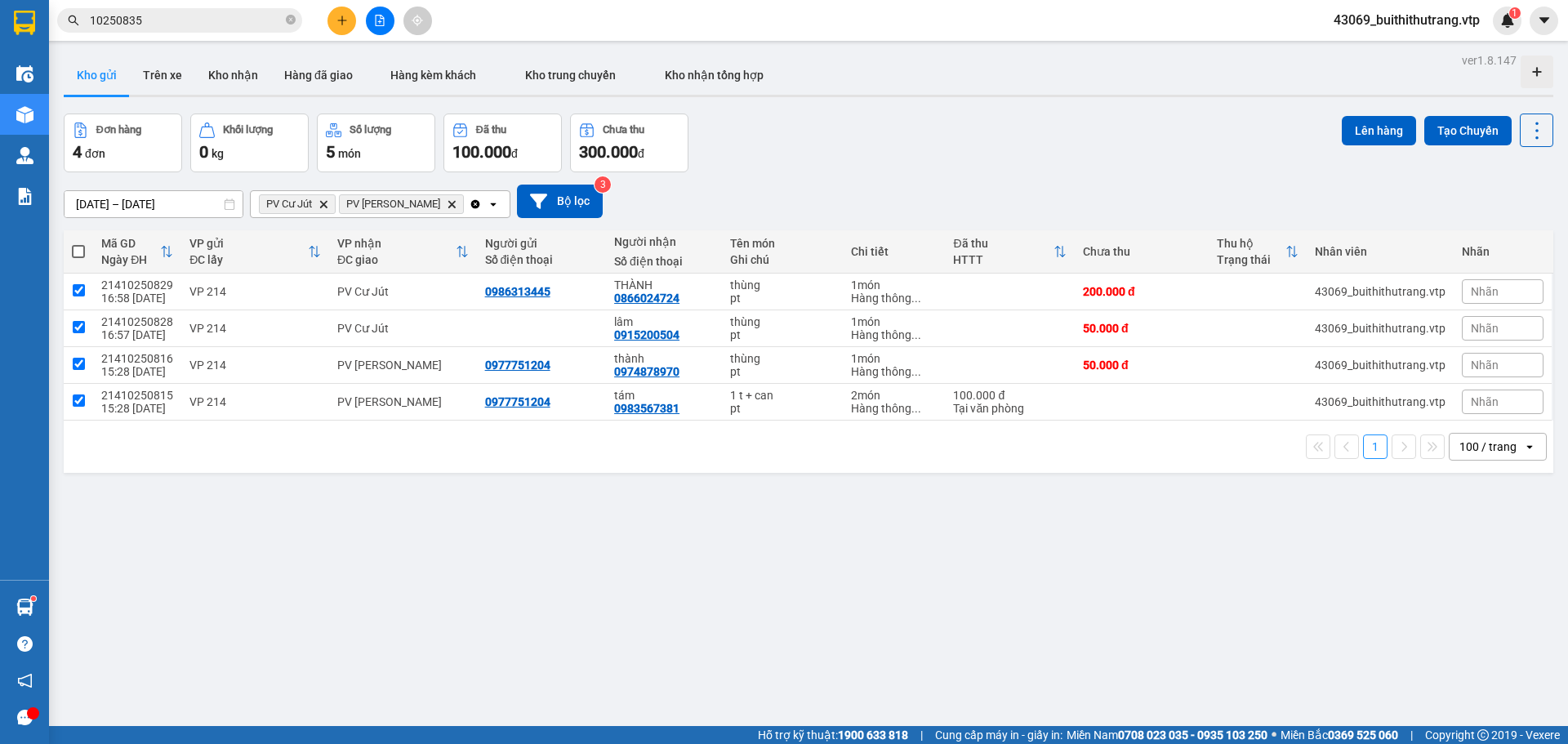
checkbox input "true"
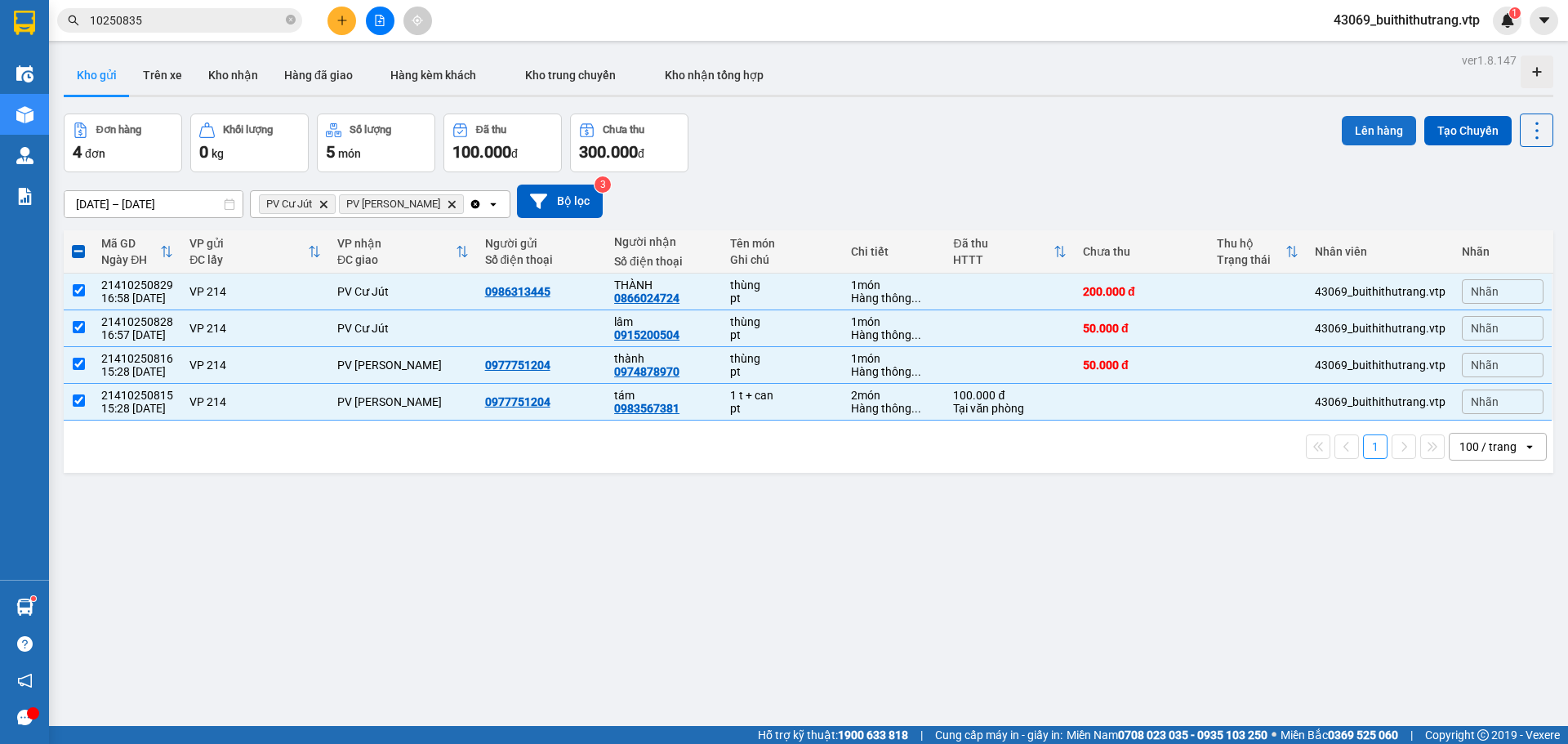
click at [1365, 129] on button "Lên hàng" at bounding box center [1379, 131] width 74 height 29
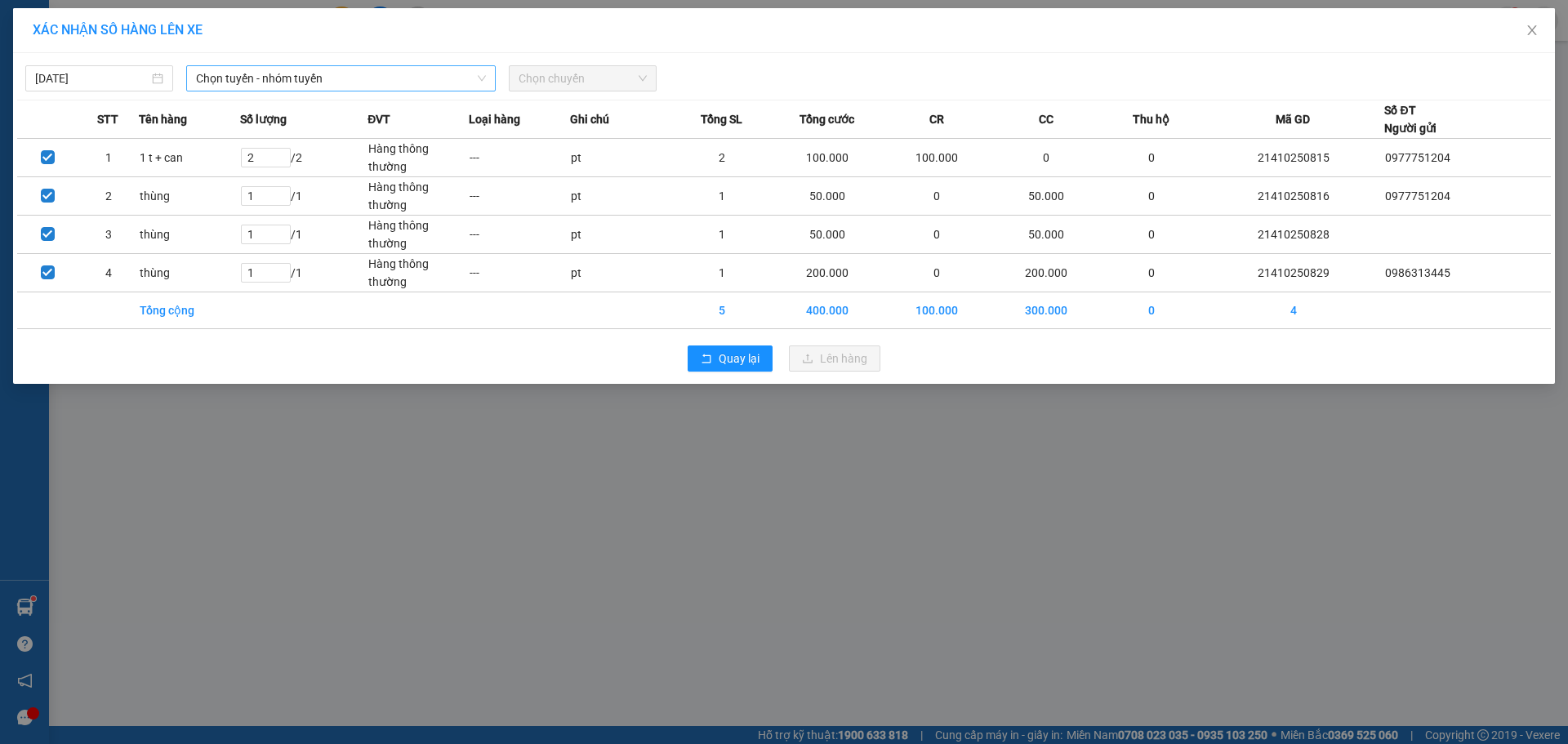
click at [281, 82] on span "Chọn tuyến - nhóm tuyến" at bounding box center [341, 78] width 290 height 25
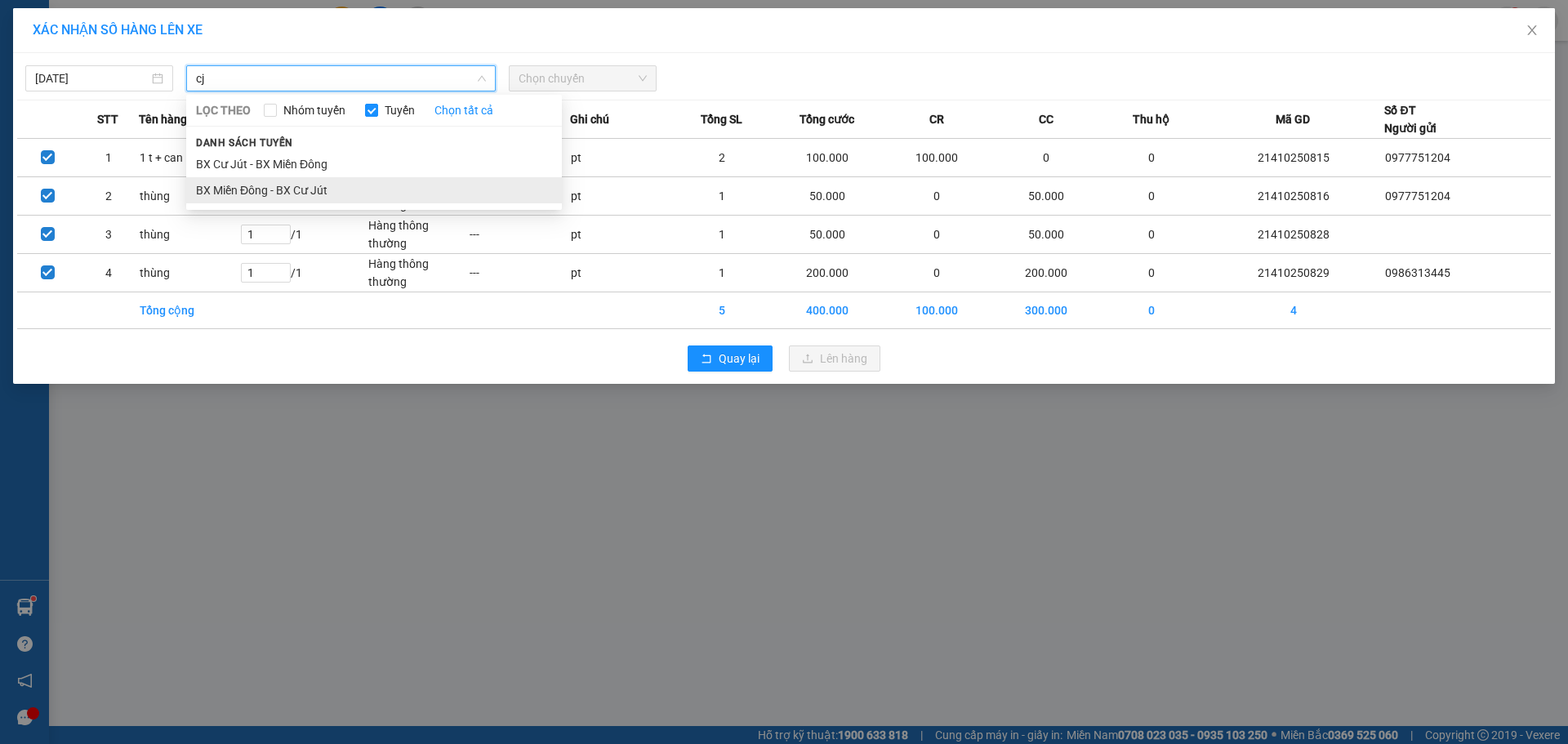
type input "cj"
click at [308, 195] on li "BX Miền Đông - BX Cư Jút" at bounding box center [374, 190] width 376 height 26
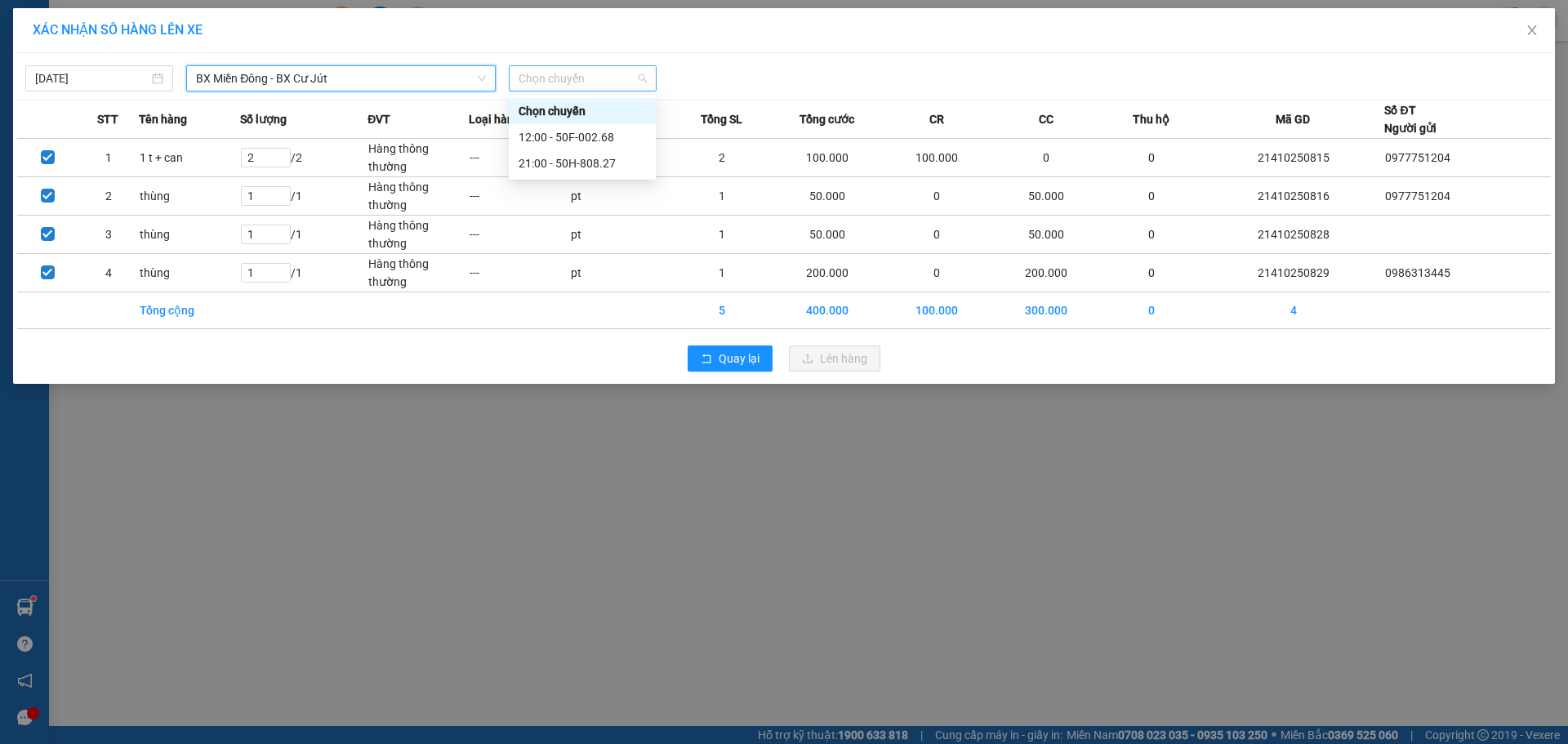
click at [552, 79] on span "Chọn chuyến" at bounding box center [582, 78] width 128 height 25
click at [564, 161] on div "21:00 - 50H-808.27" at bounding box center [582, 163] width 127 height 18
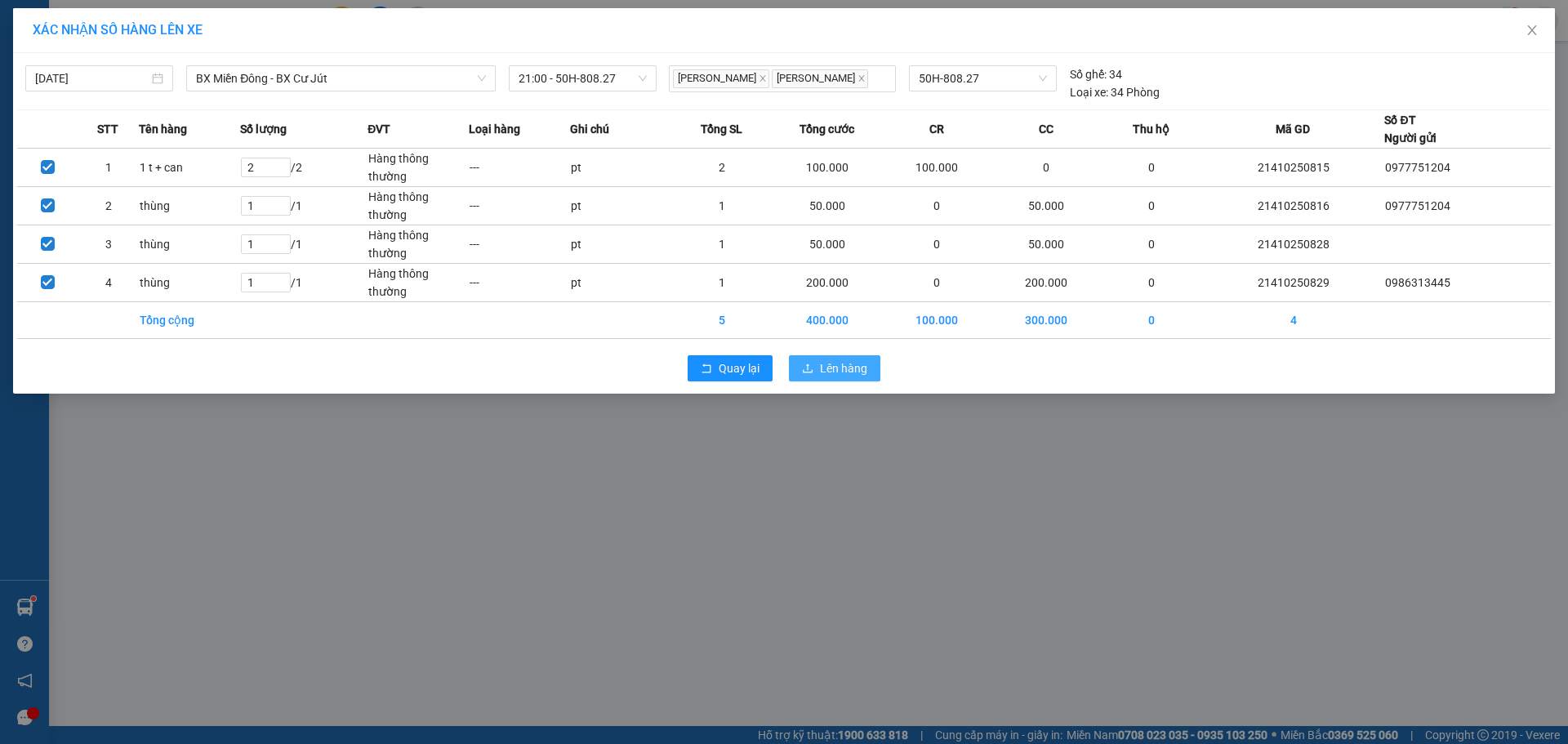
click at [846, 374] on button "Lên hàng" at bounding box center [835, 368] width 91 height 26
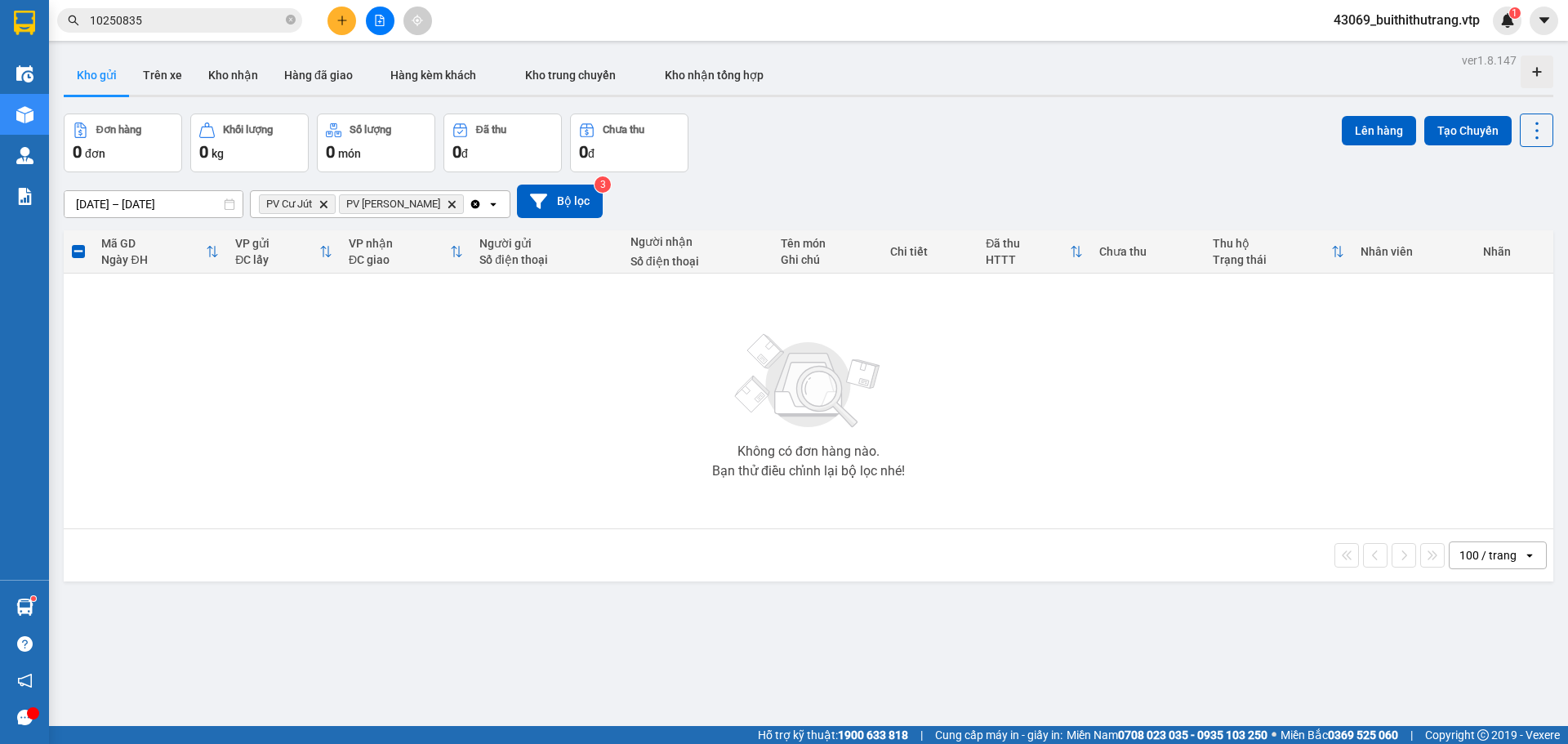
click at [323, 205] on icon "Delete" at bounding box center [323, 204] width 10 height 10
click at [368, 203] on icon "PV Nam Đong, close by backspace" at bounding box center [372, 203] width 7 height 7
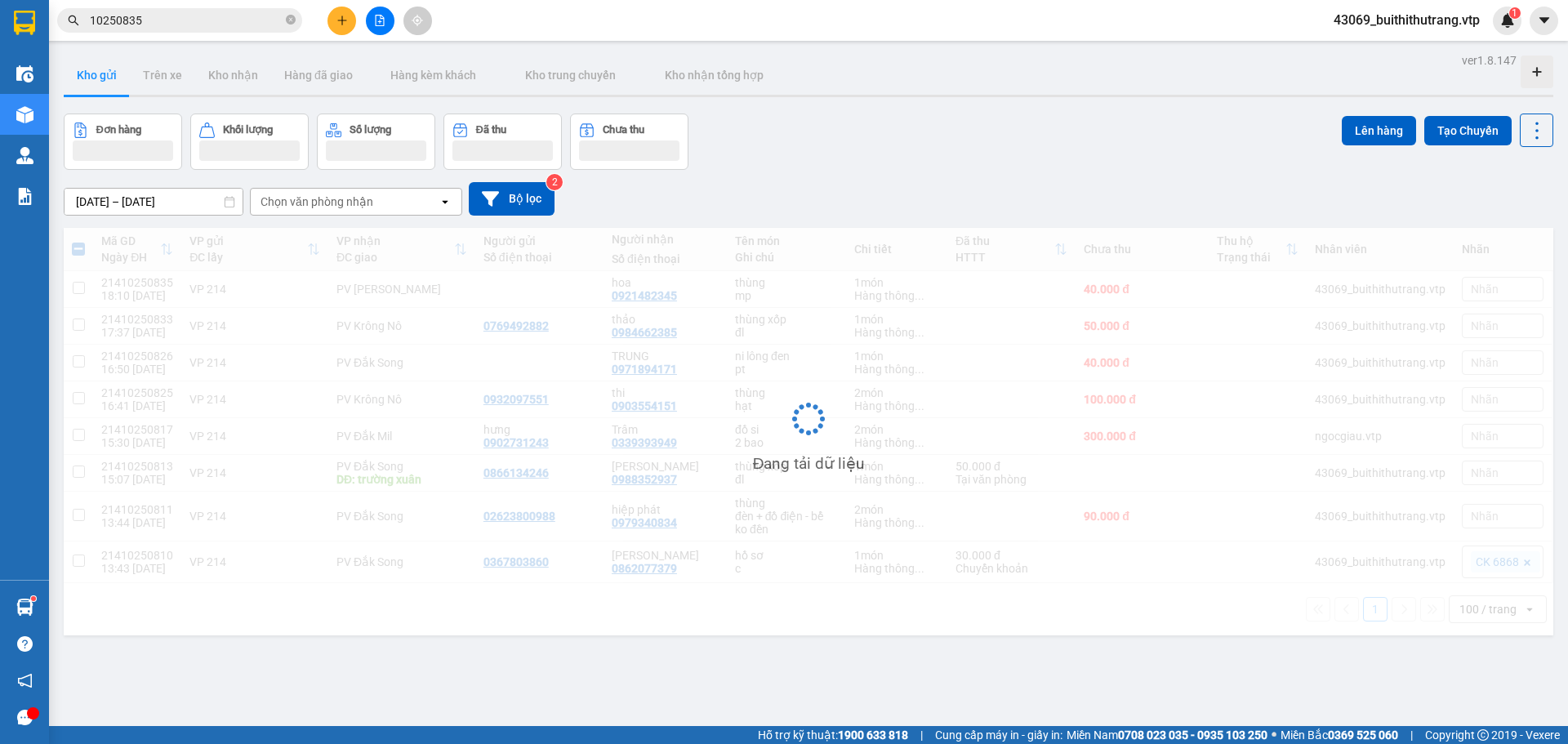
click at [326, 204] on div "Chọn văn phòng nhận" at bounding box center [317, 202] width 113 height 16
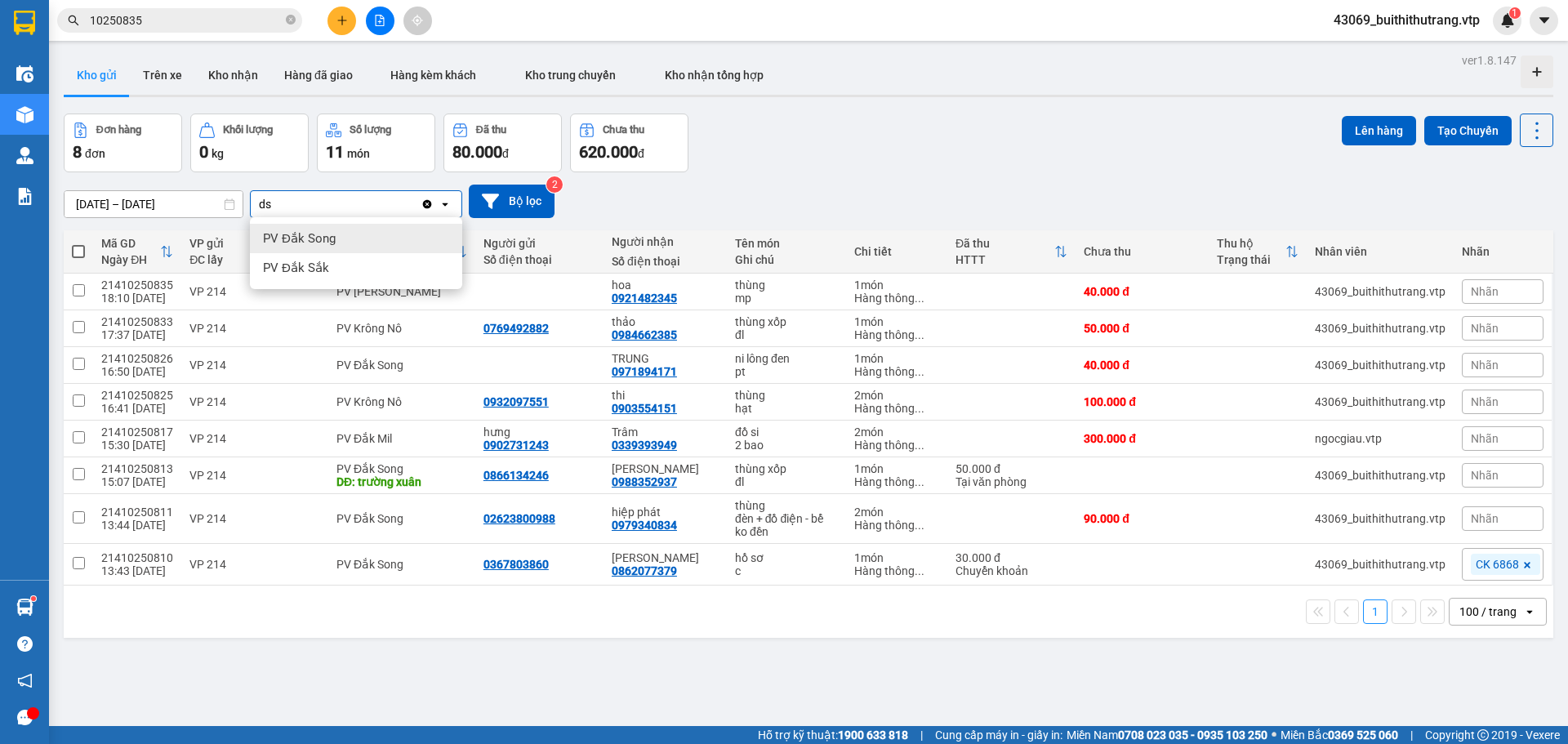
type input "ds"
click at [310, 241] on span "PV Đắk Song" at bounding box center [299, 238] width 73 height 16
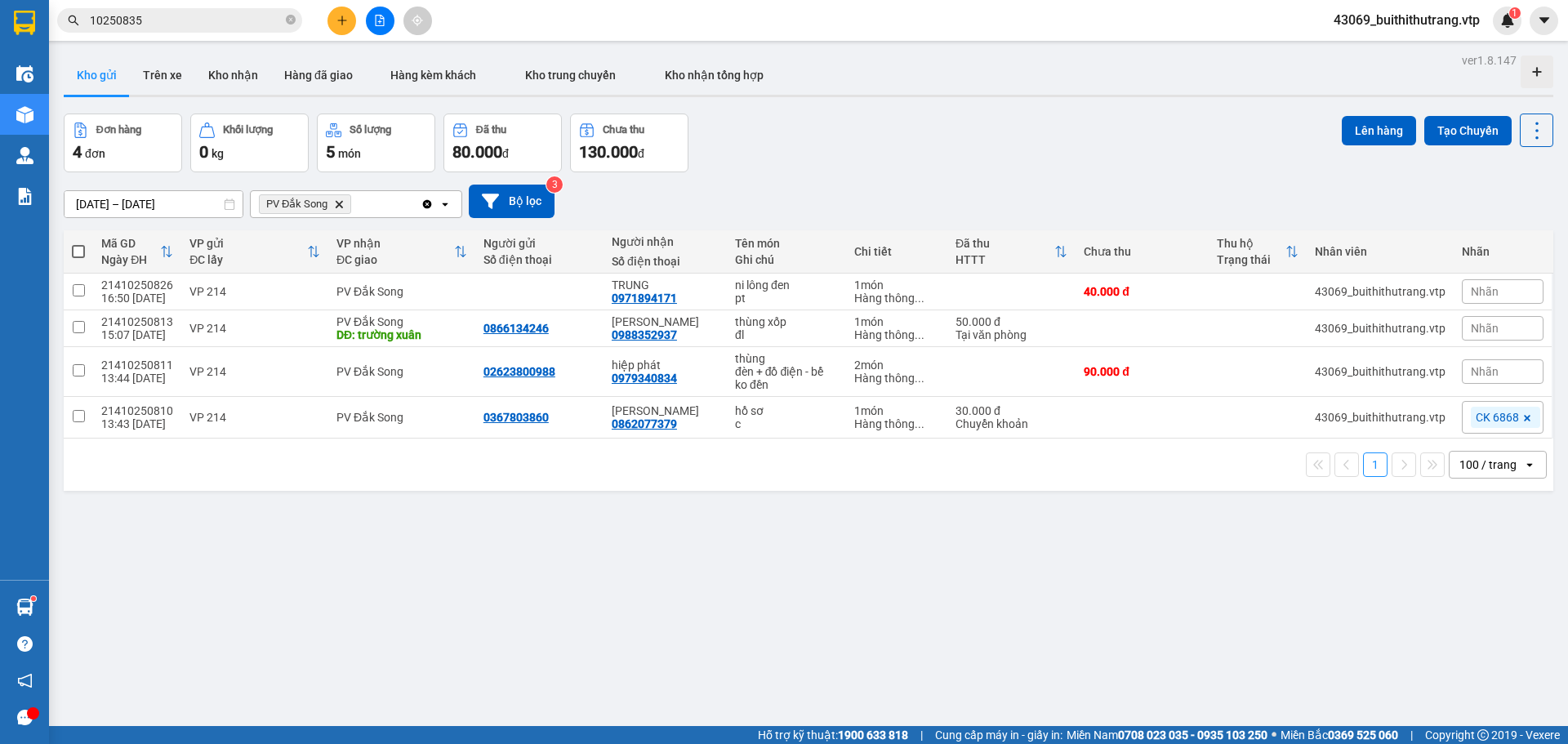
click at [379, 195] on div "PV Đắk Song Delete" at bounding box center [336, 204] width 170 height 26
type input "kn"
click at [336, 239] on div "PV Krông Nô" at bounding box center [356, 238] width 212 height 29
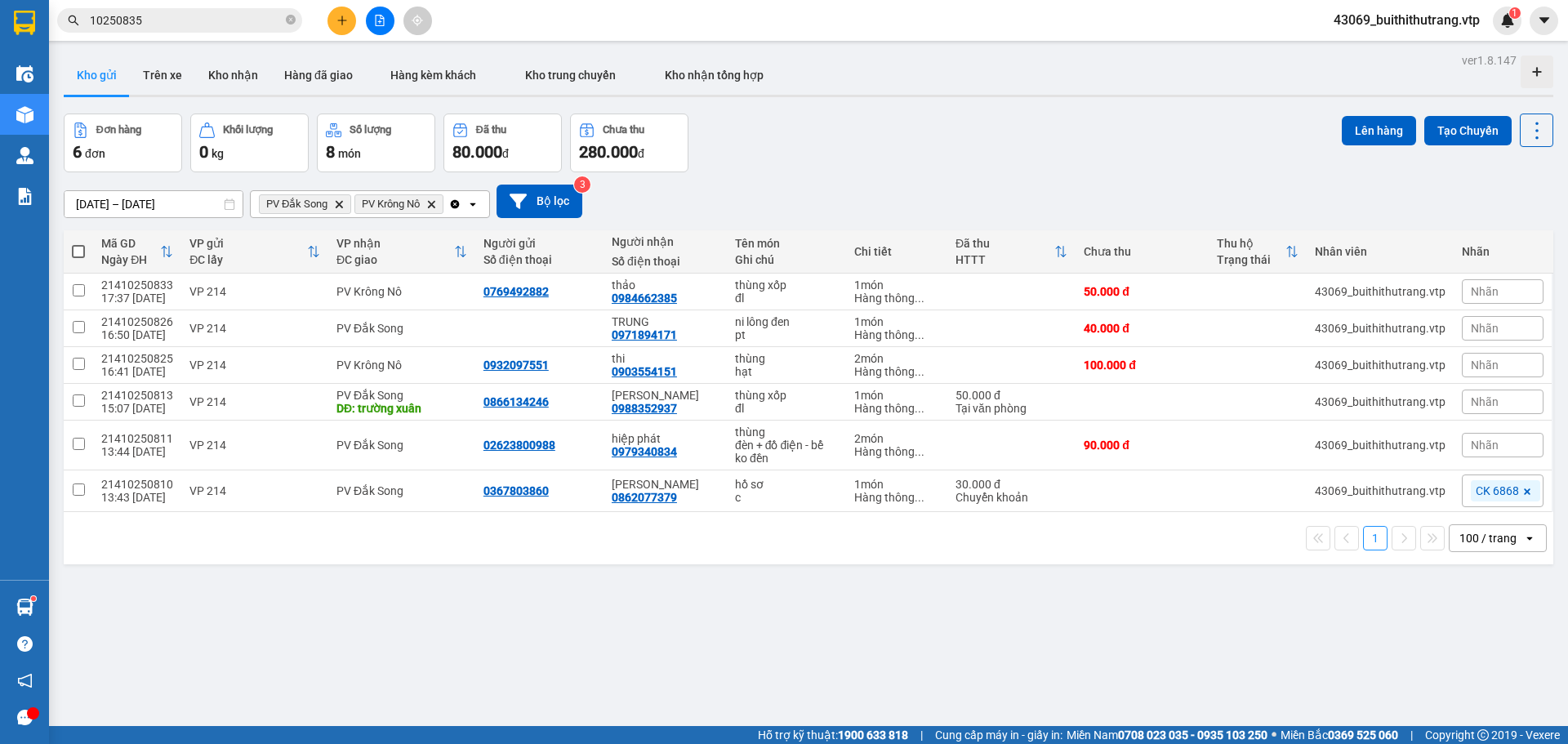
click at [74, 250] on span at bounding box center [78, 252] width 13 height 13
click at [78, 243] on input "checkbox" at bounding box center [78, 243] width 0 height 0
checkbox input "true"
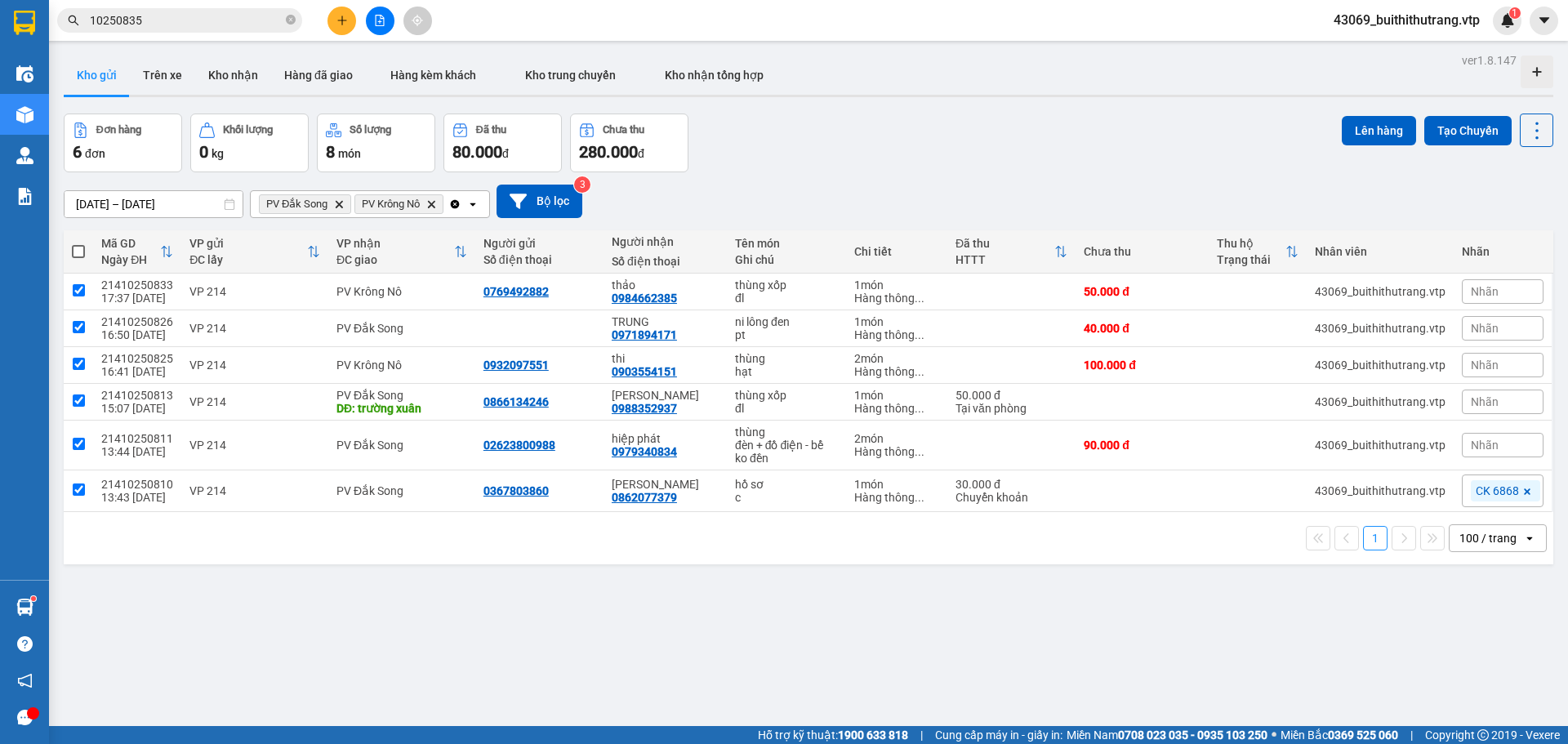
checkbox input "true"
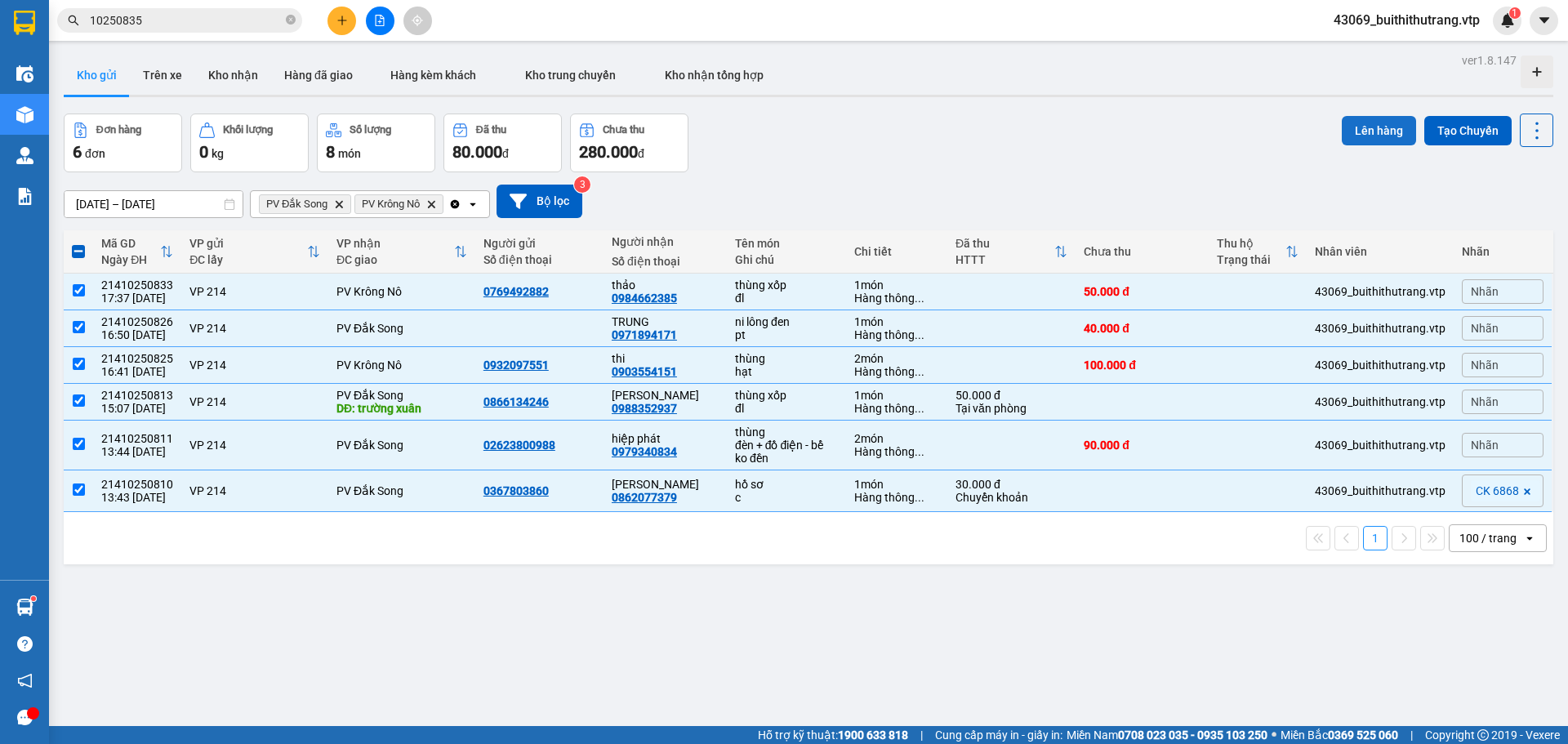
click at [1373, 130] on button "Lên hàng" at bounding box center [1379, 131] width 74 height 29
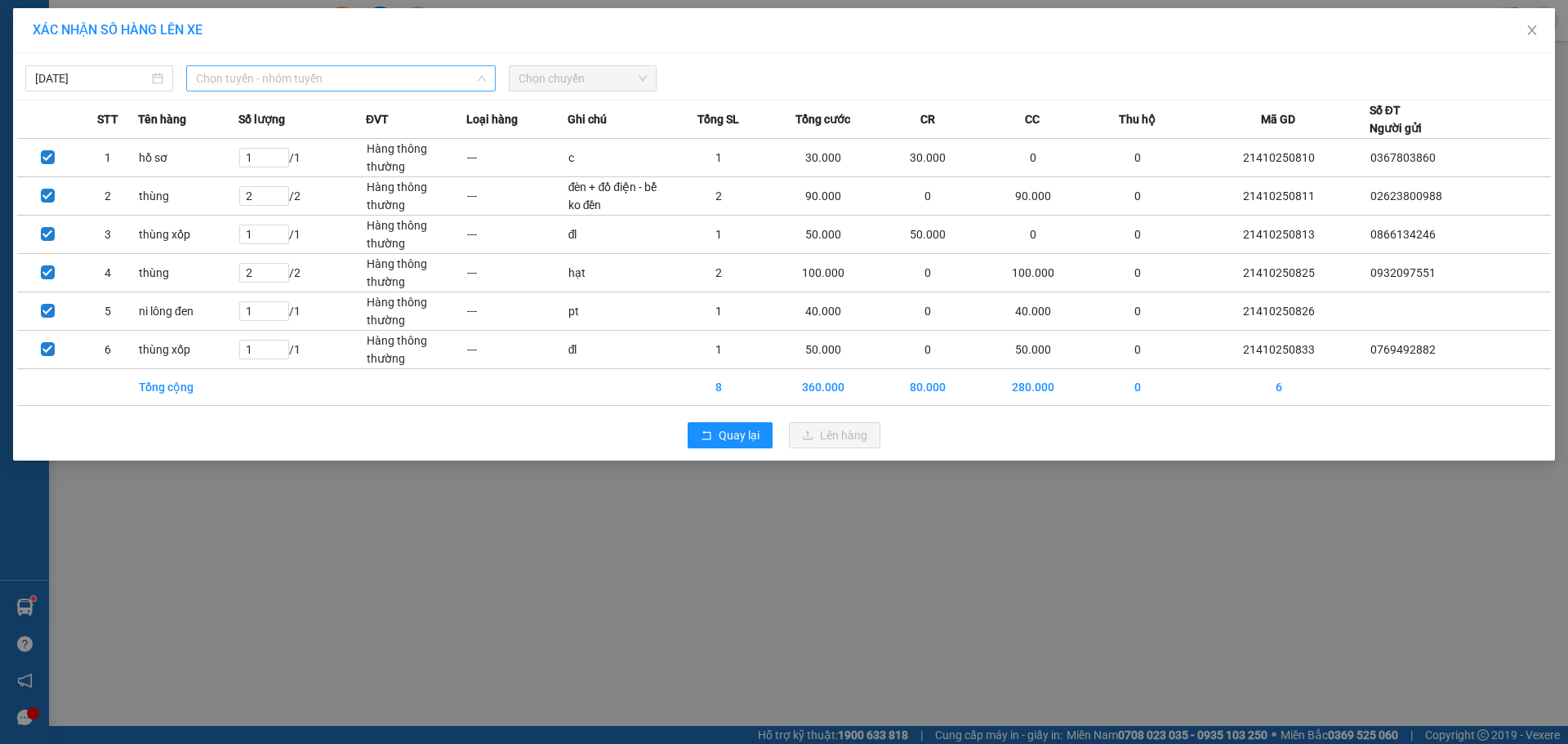
click at [274, 81] on span "Chọn tuyến - nhóm tuyến" at bounding box center [341, 78] width 290 height 25
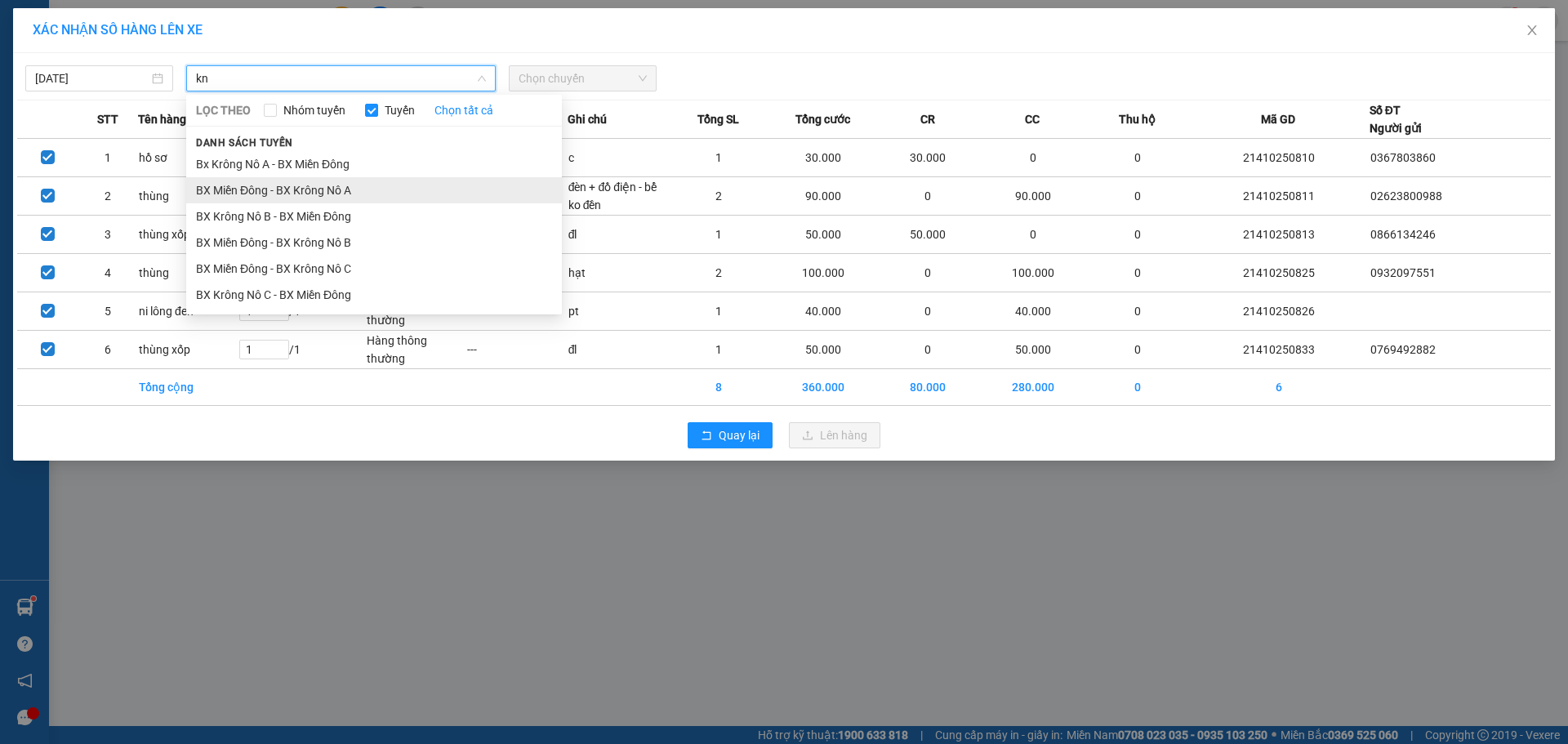
type input "kn"
click at [296, 182] on li "BX Miền Đông - BX Krông Nô A" at bounding box center [374, 190] width 376 height 26
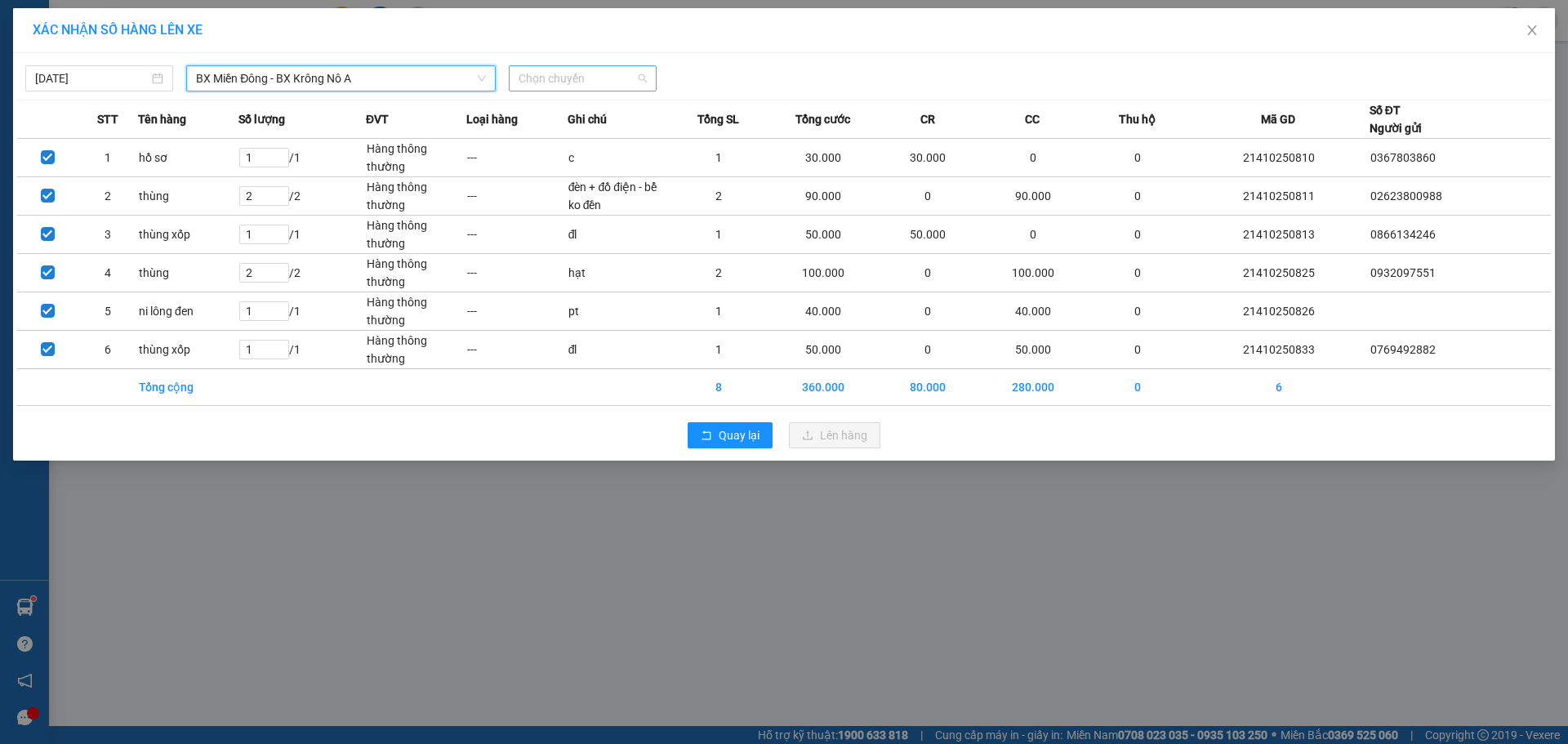
click at [581, 74] on span "Chọn chuyến" at bounding box center [582, 78] width 128 height 25
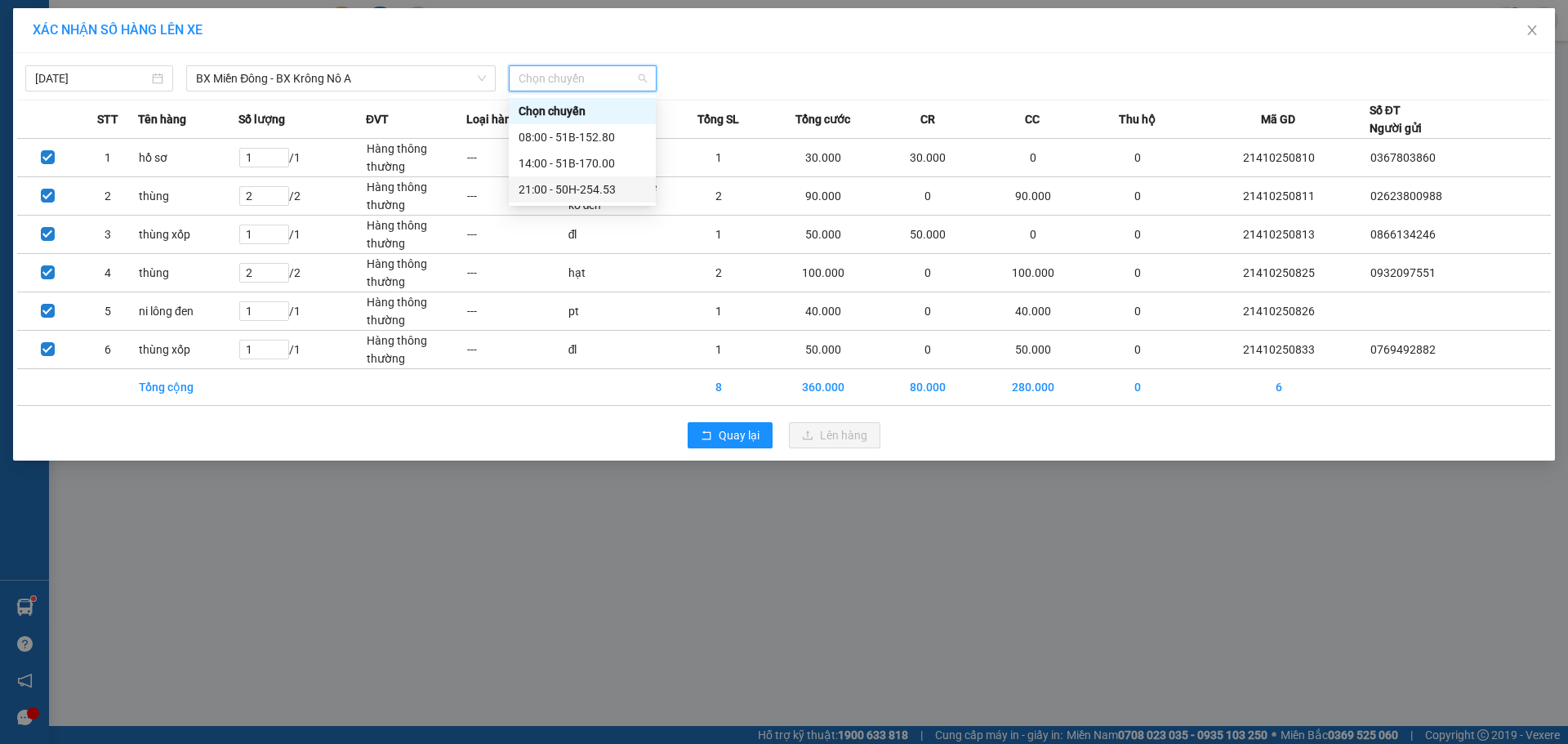
click at [571, 183] on div "21:00 - 50H-254.53" at bounding box center [582, 189] width 127 height 18
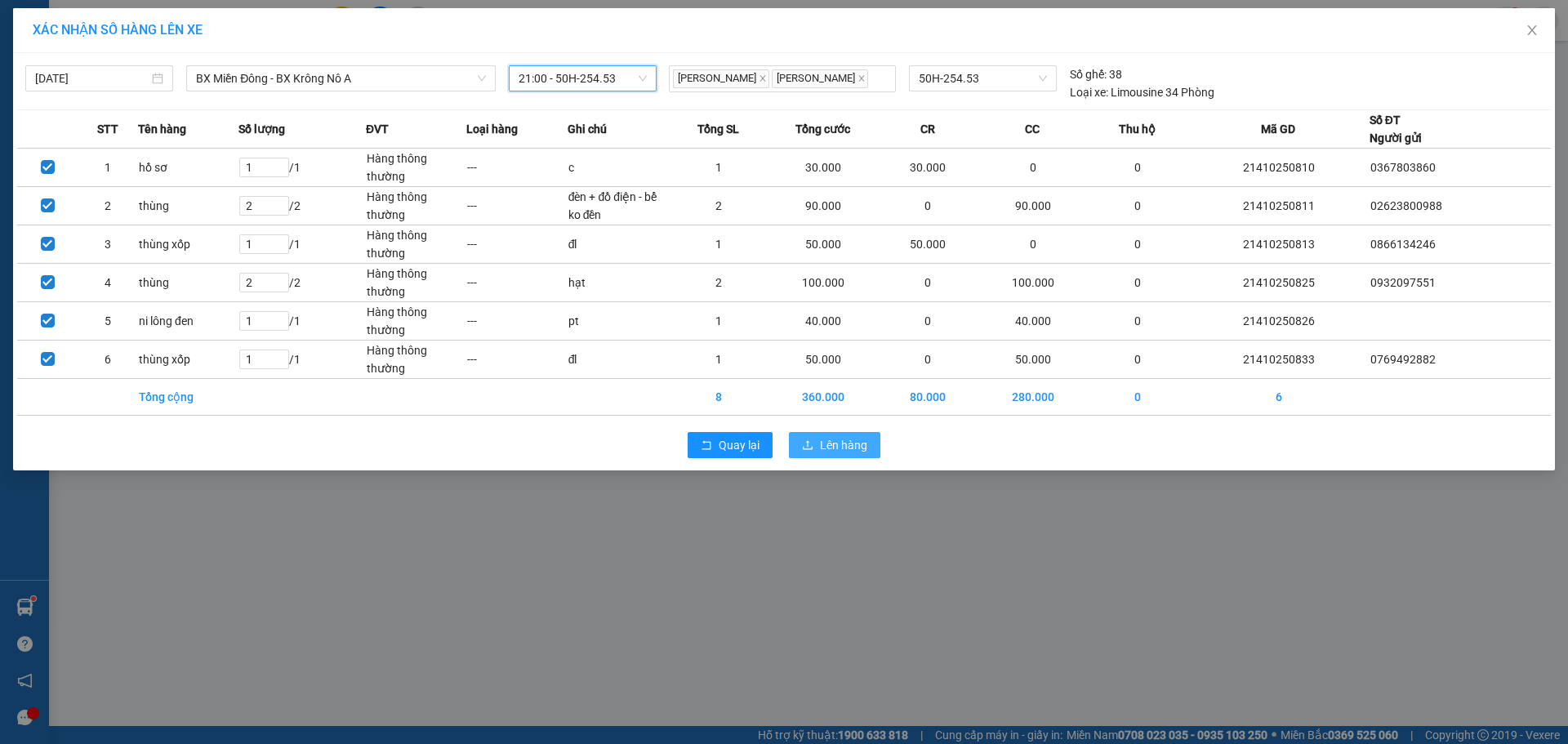
click at [826, 436] on span "Lên hàng" at bounding box center [844, 445] width 47 height 18
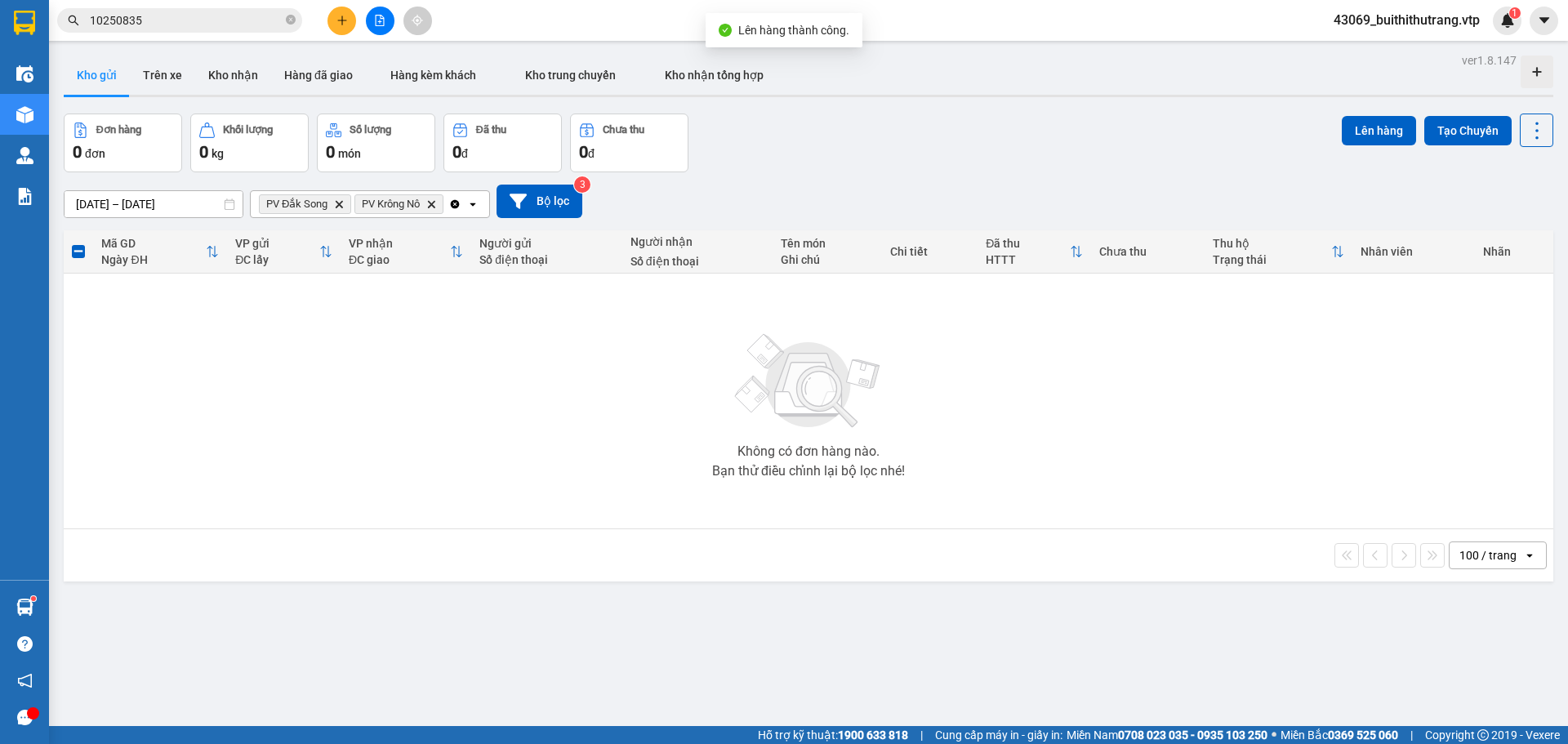
click at [336, 203] on icon "Delete" at bounding box center [339, 204] width 10 height 10
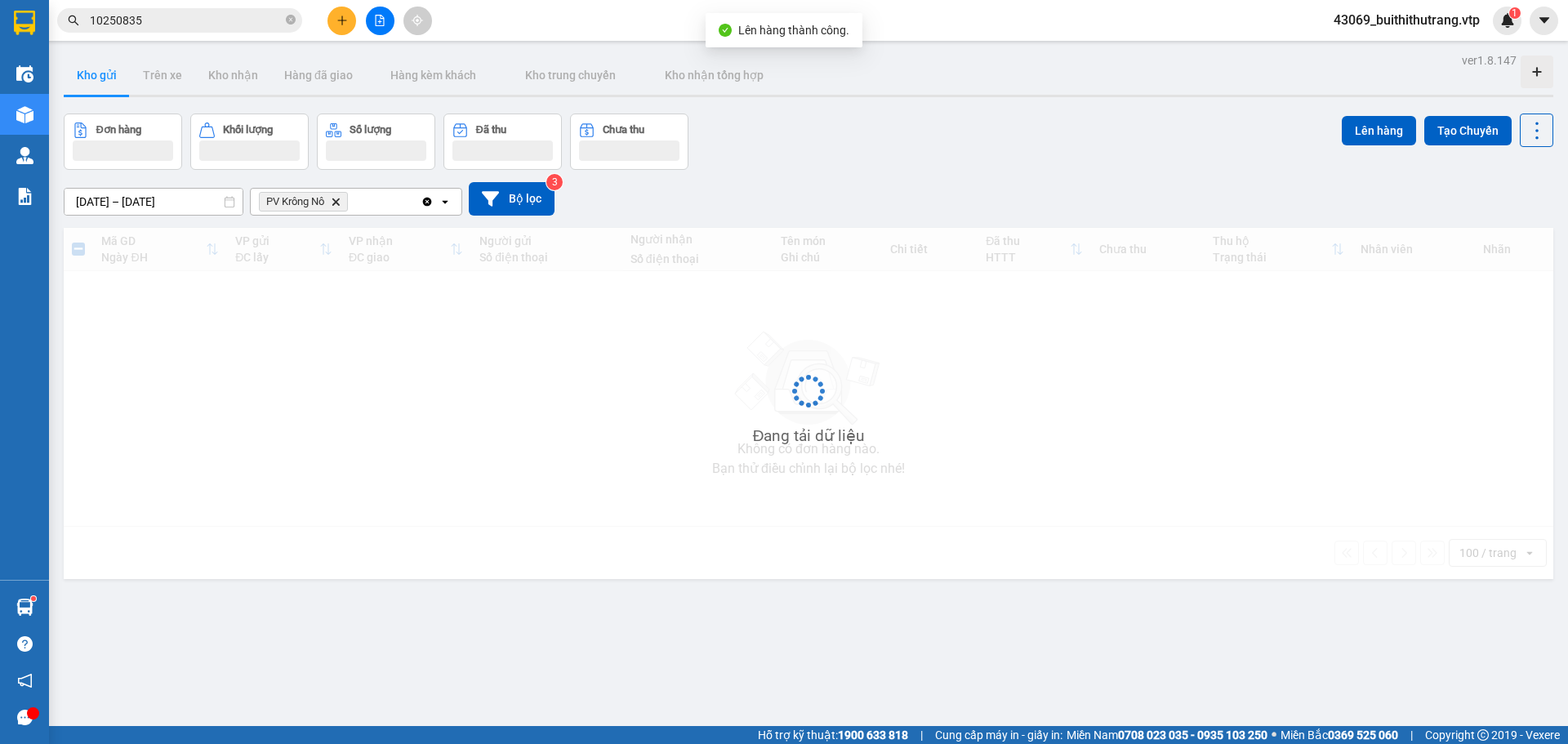
click at [336, 203] on icon "PV Krông Nô, close by backspace" at bounding box center [336, 201] width 7 height 7
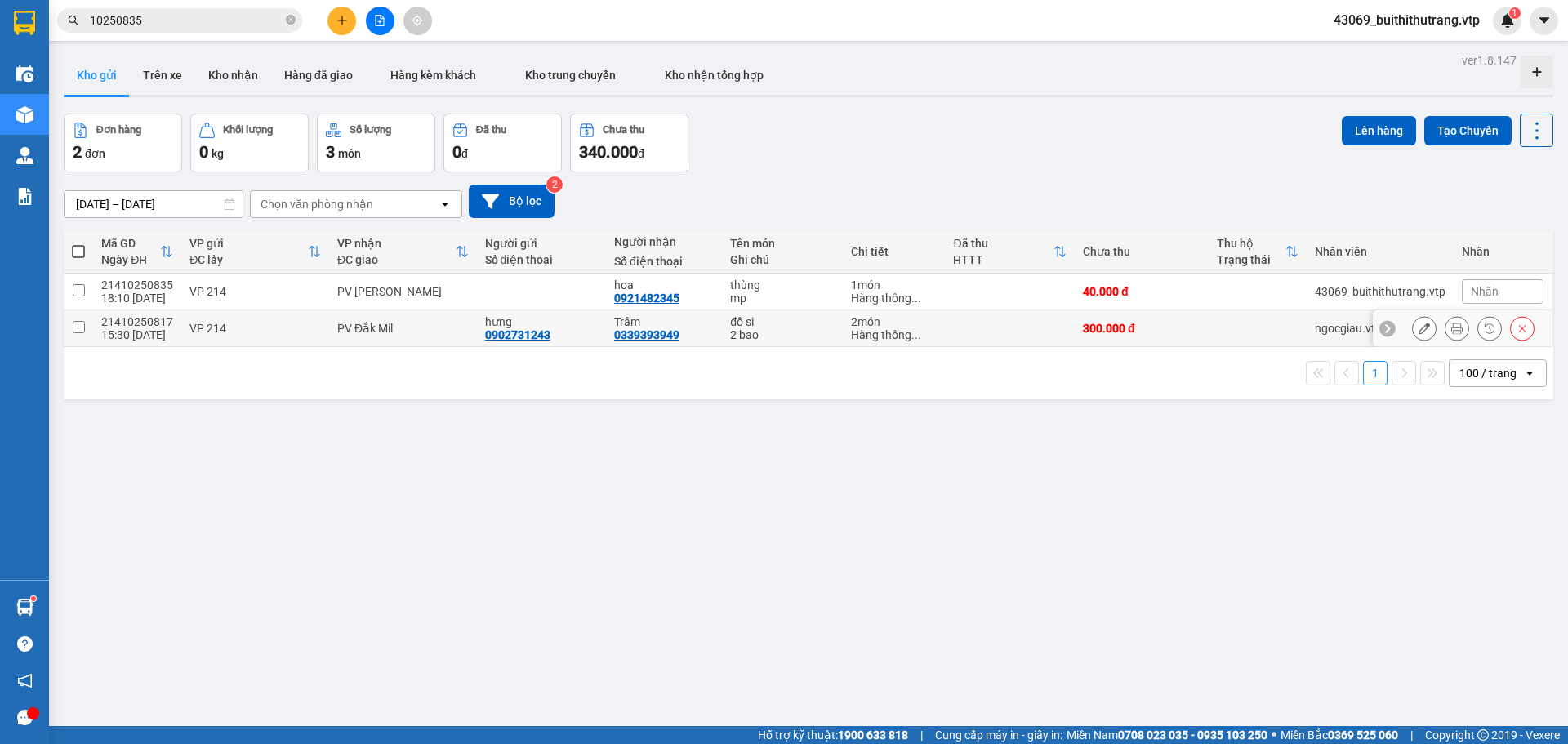
click at [114, 324] on div "21410250817" at bounding box center [137, 322] width 72 height 13
checkbox input "true"
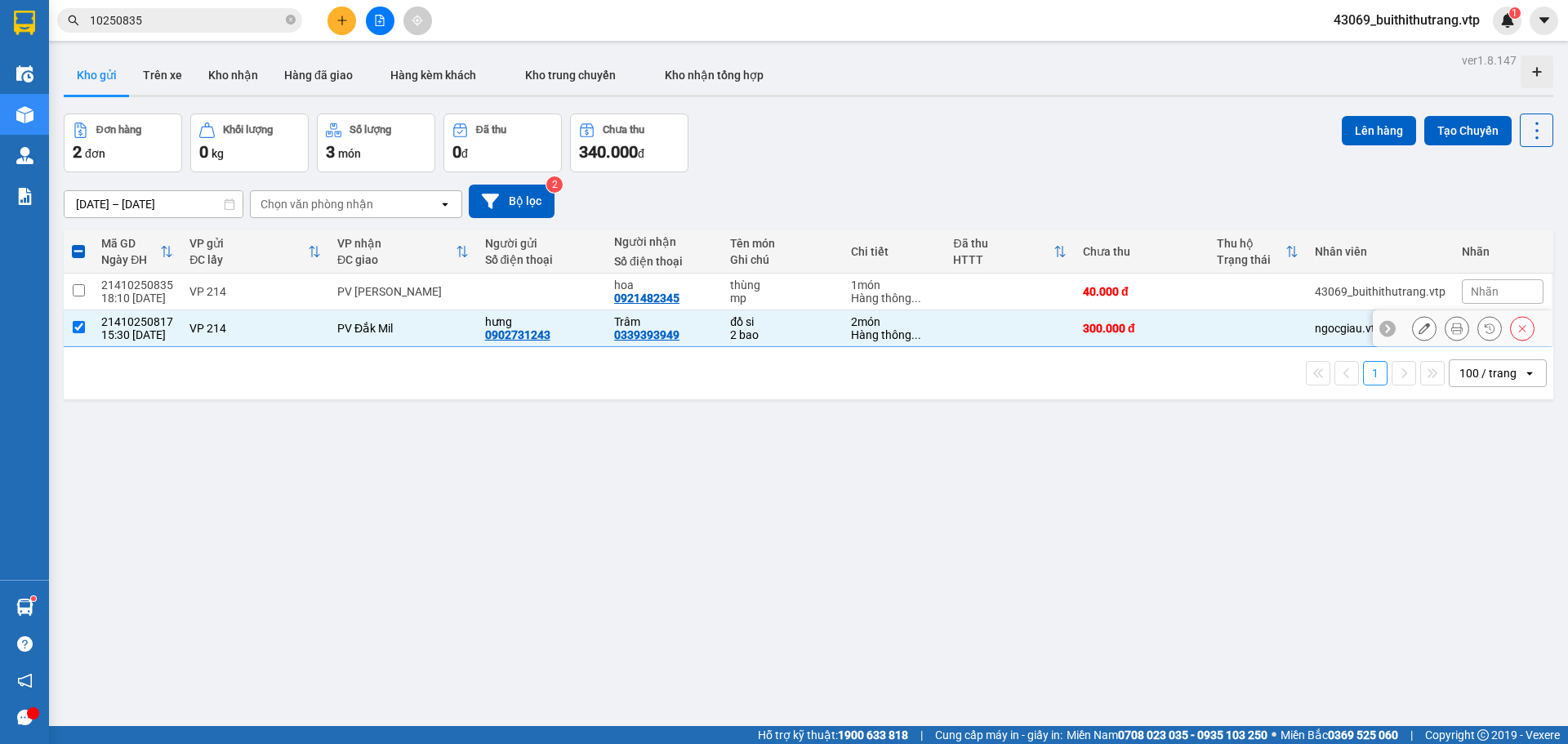
click at [1419, 334] on icon at bounding box center [1424, 328] width 11 height 11
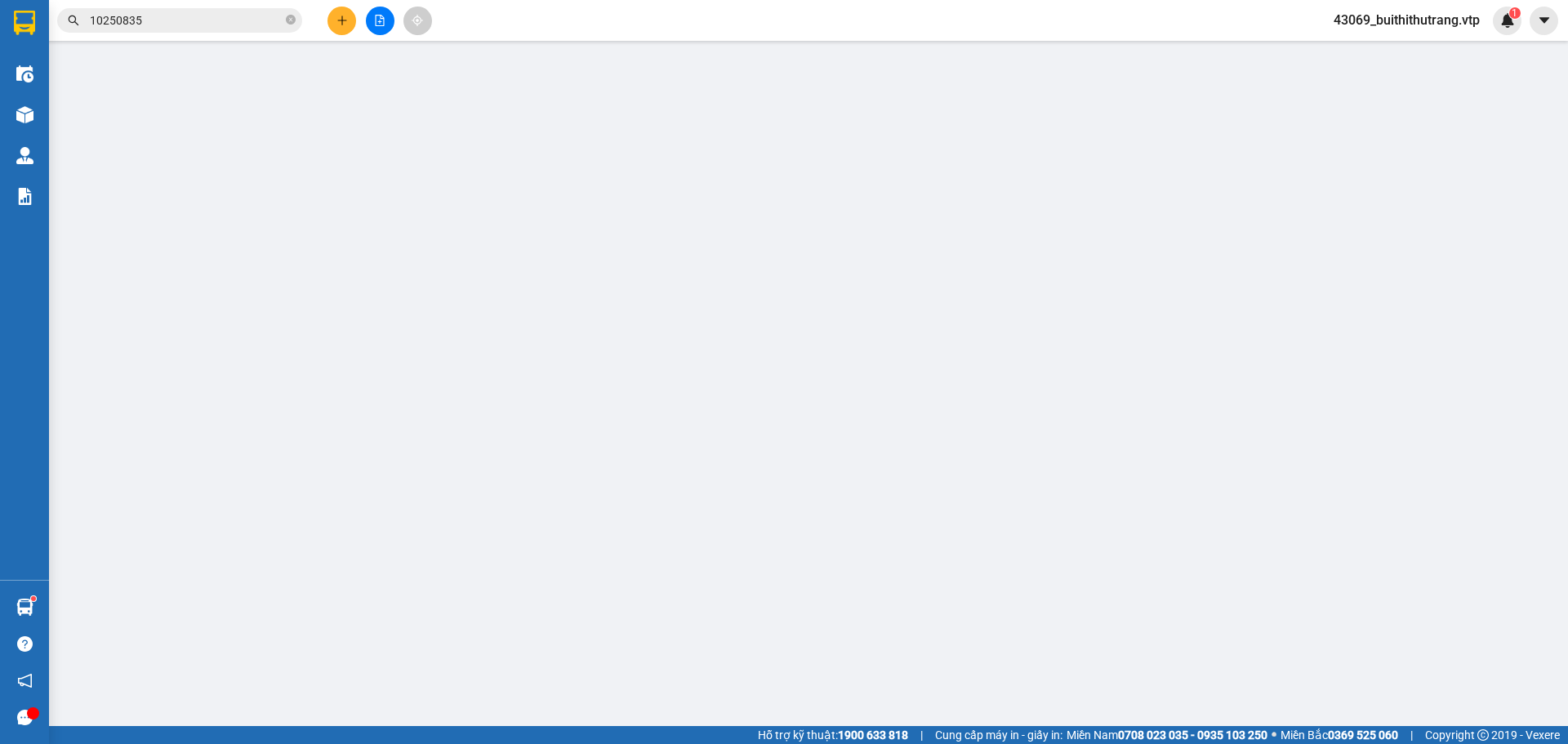
type input "0902731243"
type input "hưng"
type input "0339393949"
type input "Trâm"
type input "0"
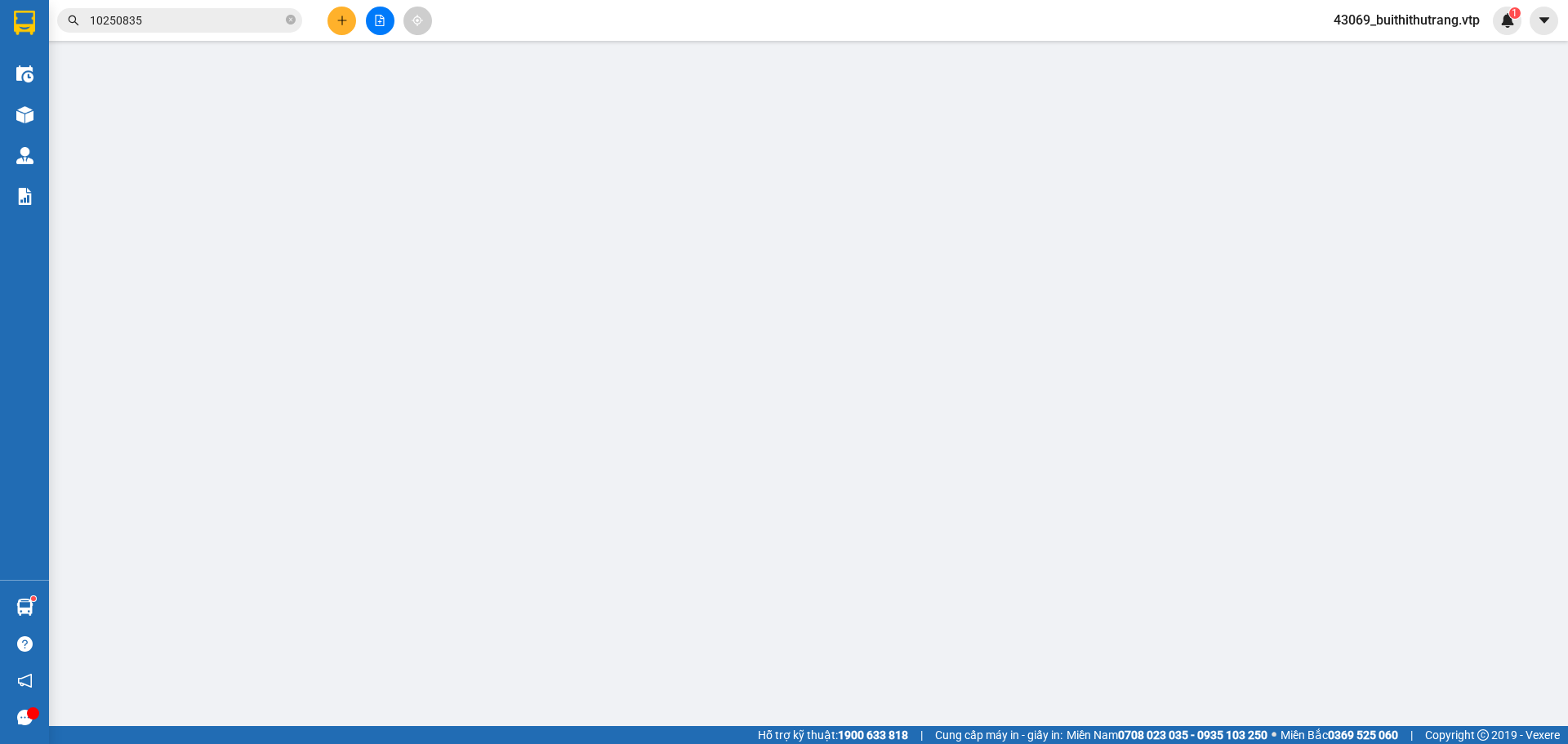
type input "300.000"
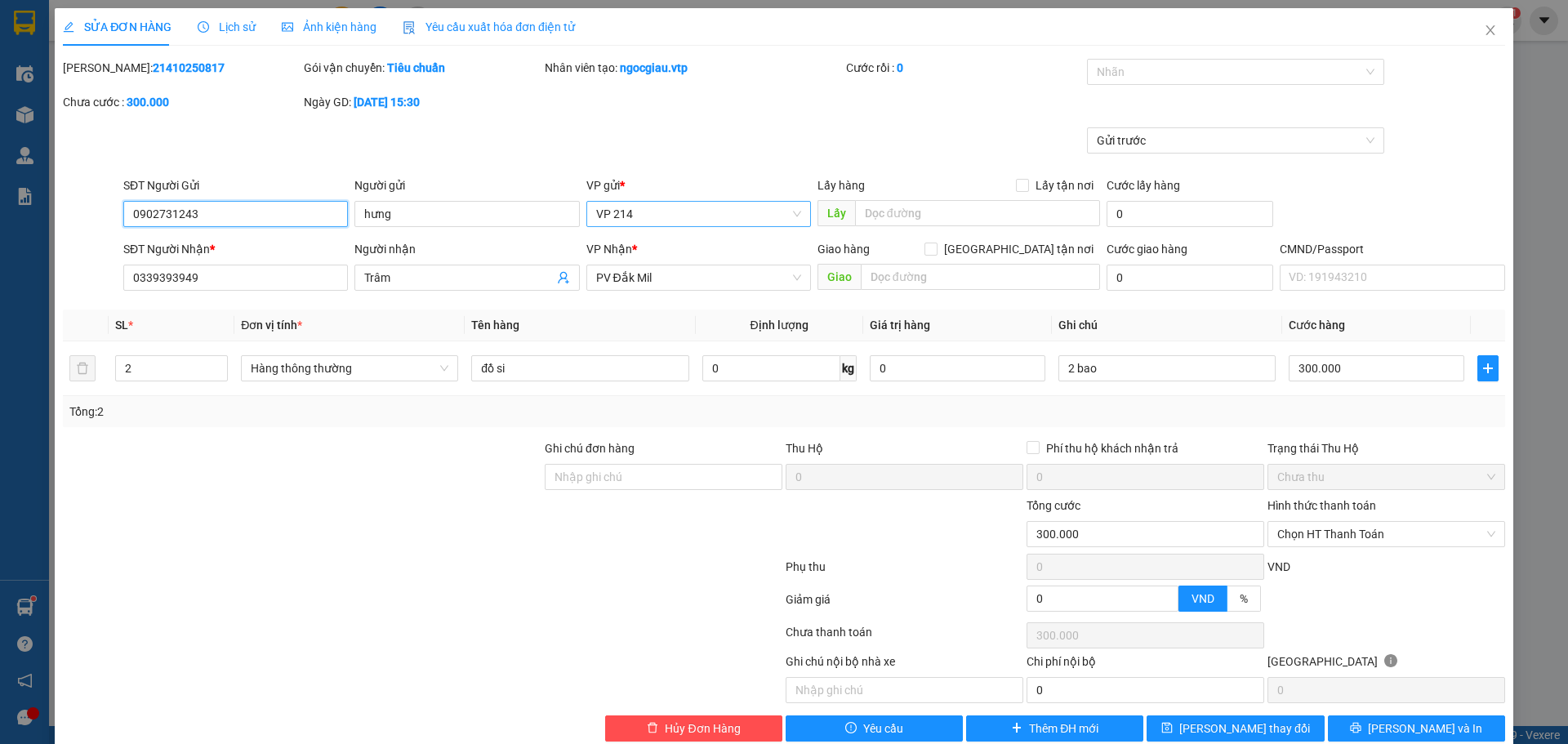
click at [605, 208] on span "VP 214" at bounding box center [698, 214] width 205 height 25
type input "b13"
click at [616, 240] on div "B13 - B14 BXMĐ" at bounding box center [693, 247] width 203 height 18
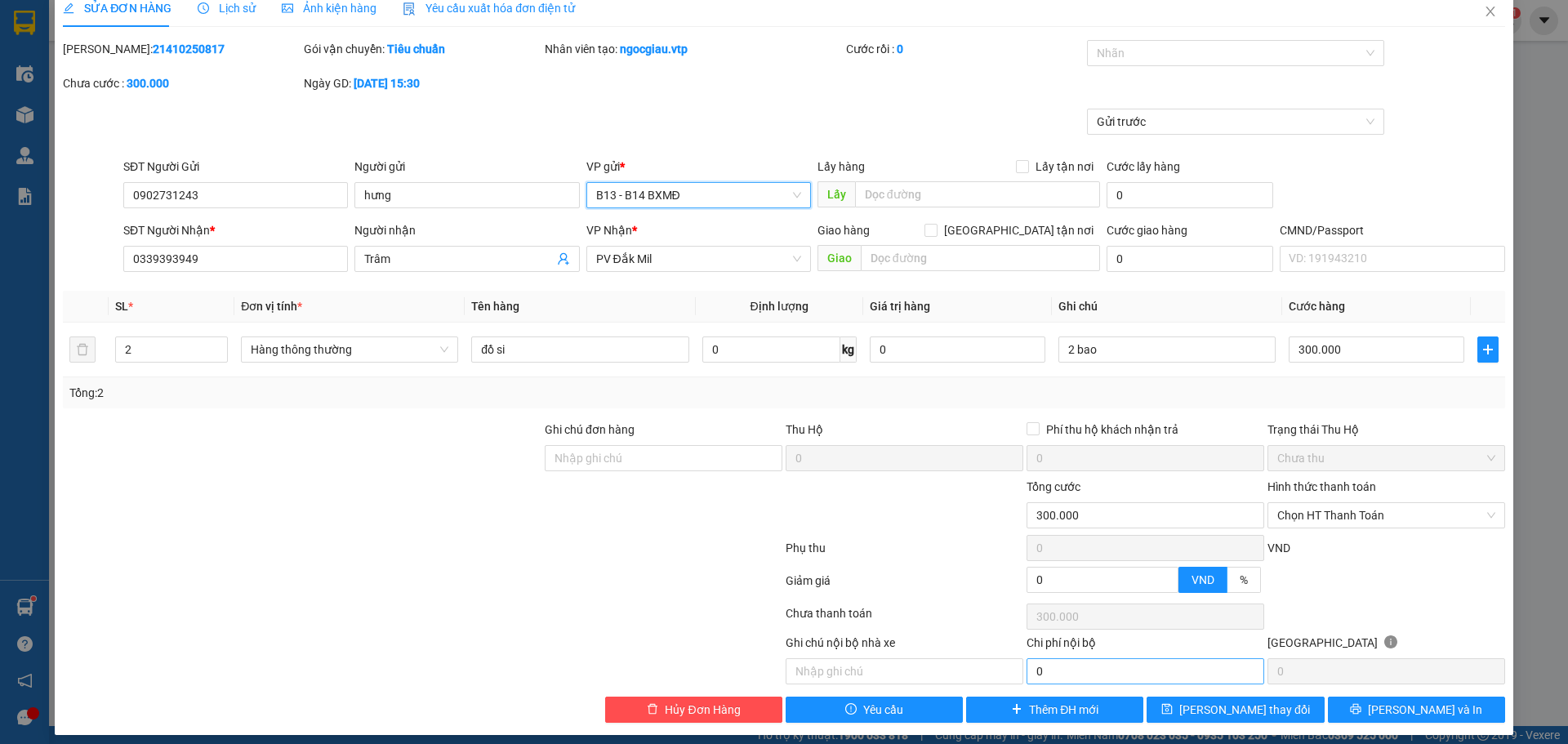
scroll to position [29, 0]
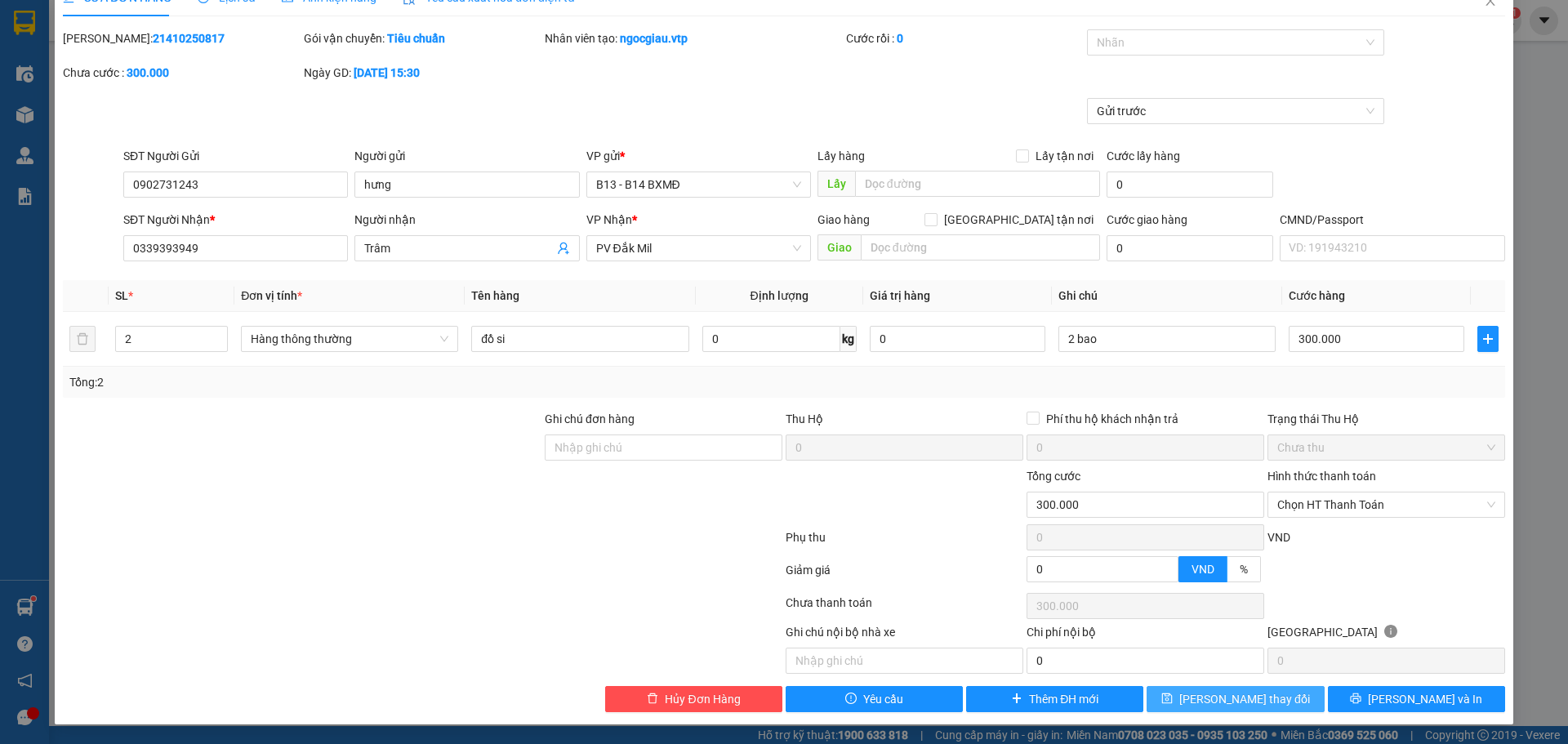
click at [1225, 693] on span "[PERSON_NAME] thay đổi" at bounding box center [1245, 699] width 131 height 18
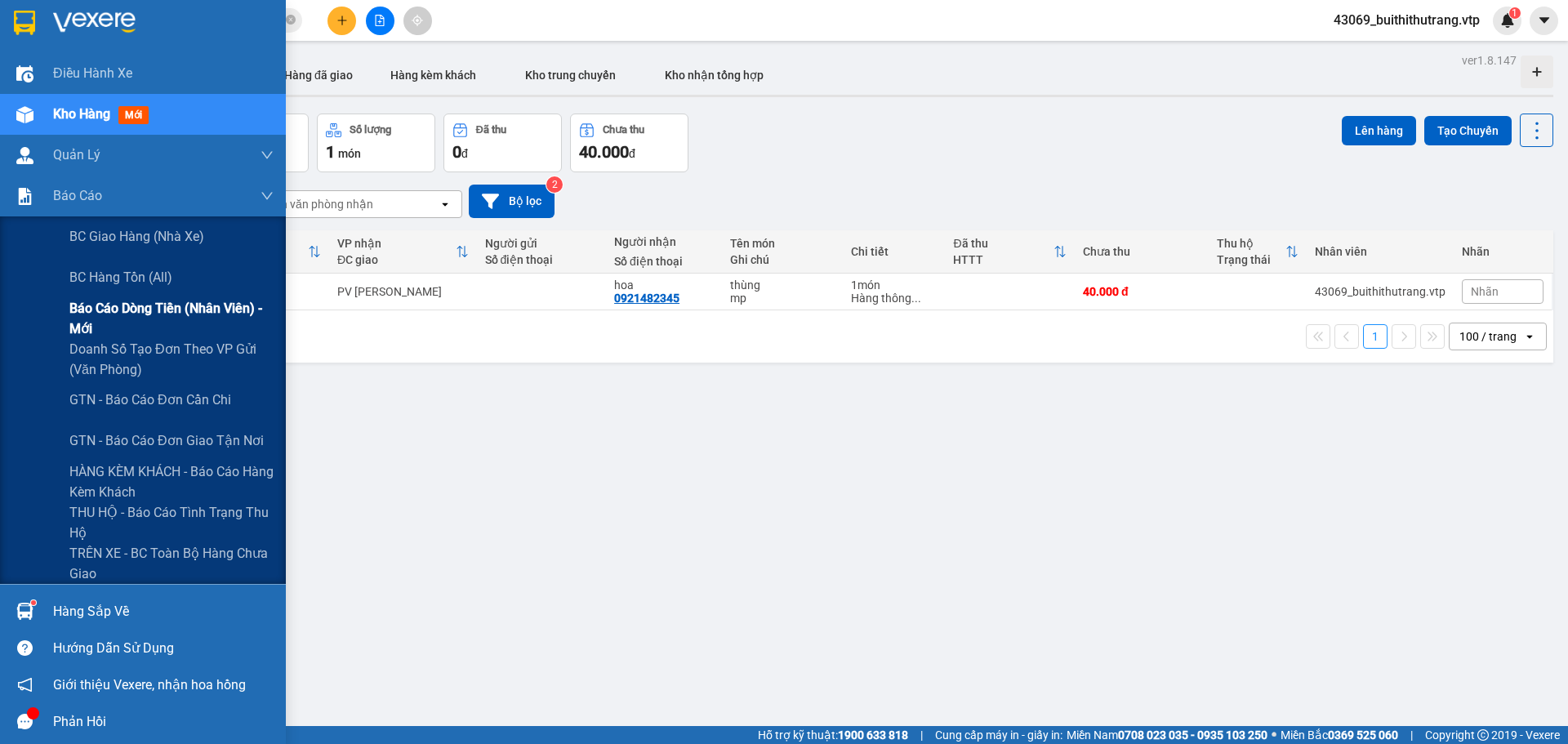
click at [133, 326] on span "Báo cáo dòng tiền (nhân viên) - mới" at bounding box center [172, 319] width 204 height 41
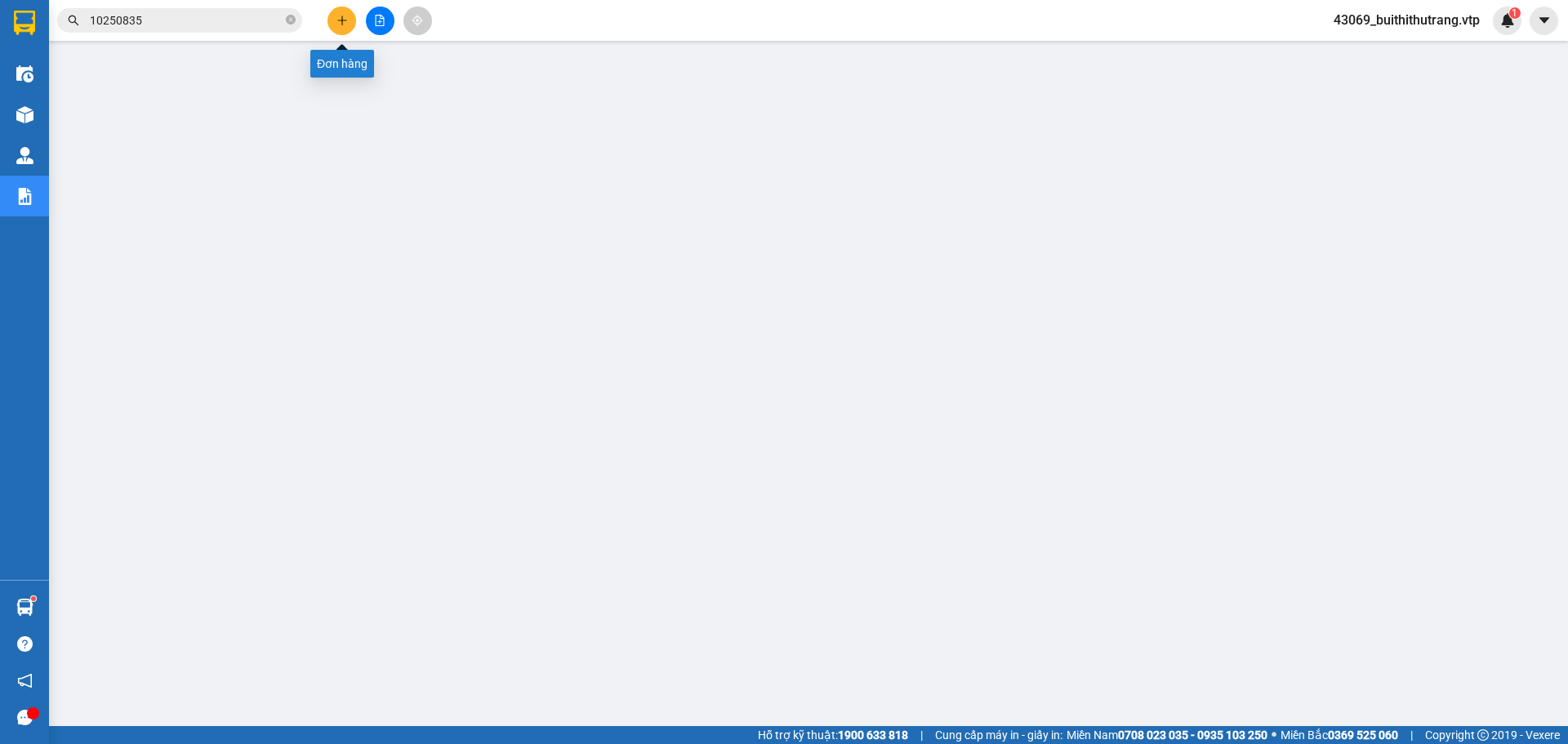
click at [345, 18] on icon "plus" at bounding box center [342, 20] width 11 height 11
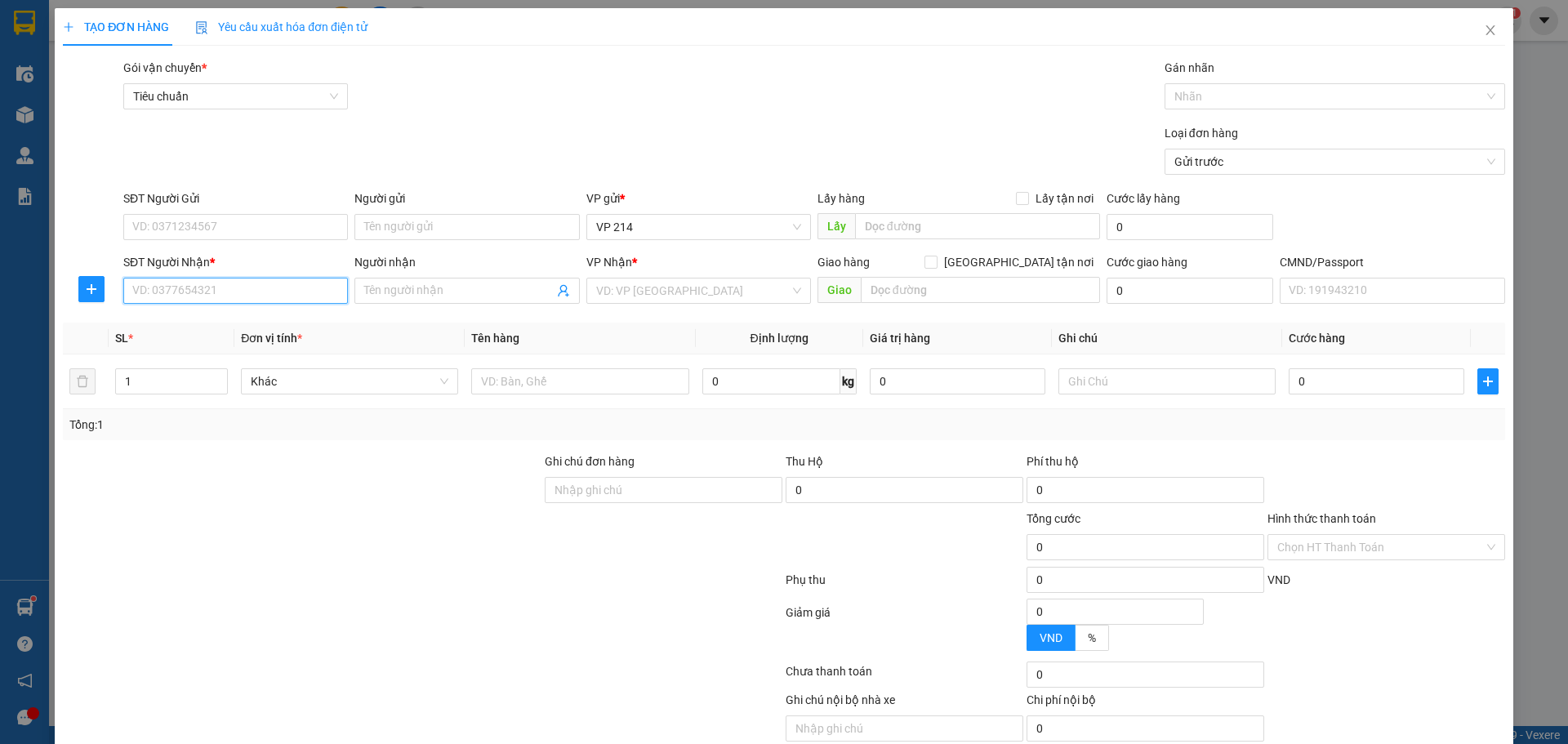
click at [288, 290] on input "SĐT Người Nhận *" at bounding box center [235, 291] width 225 height 26
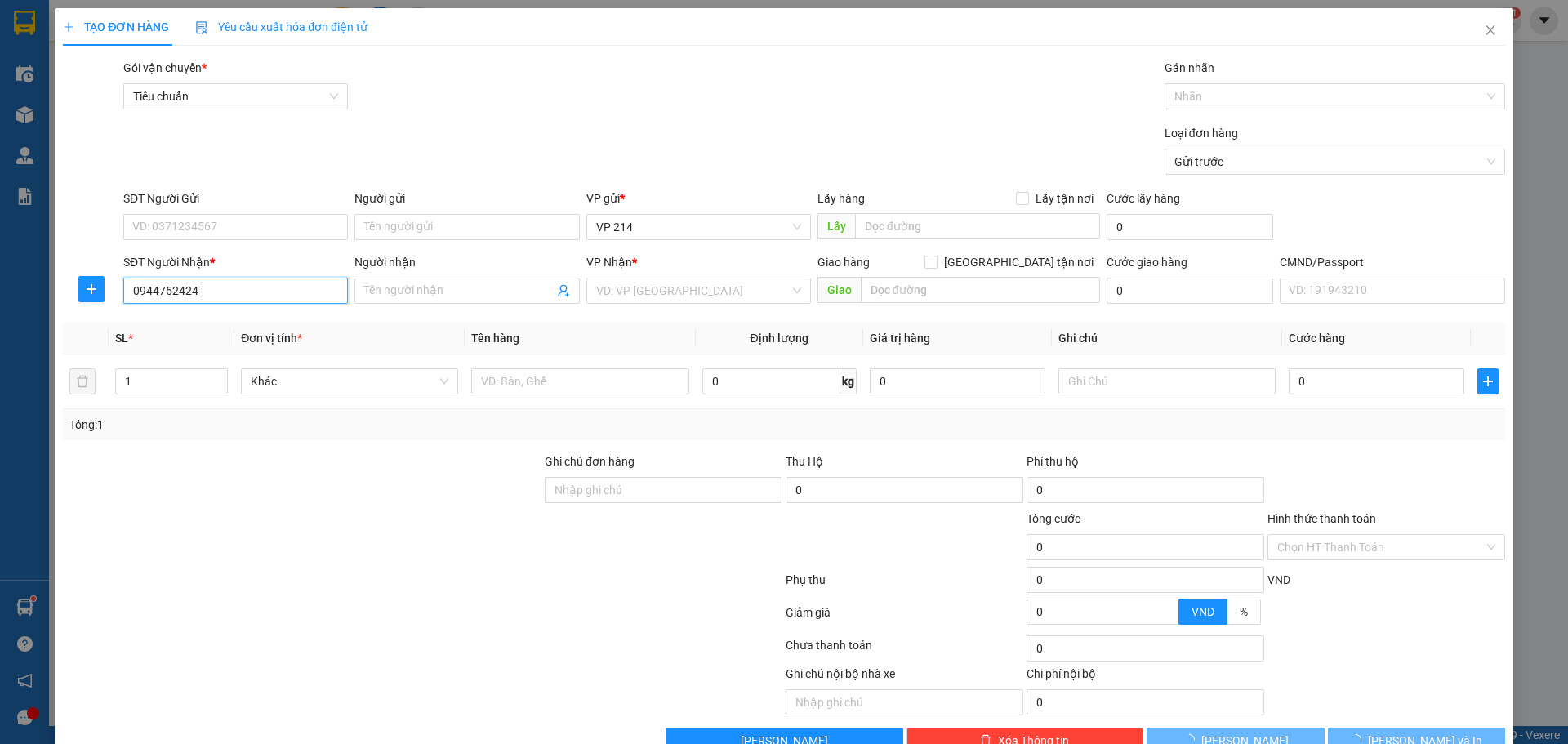
type input "0944752424"
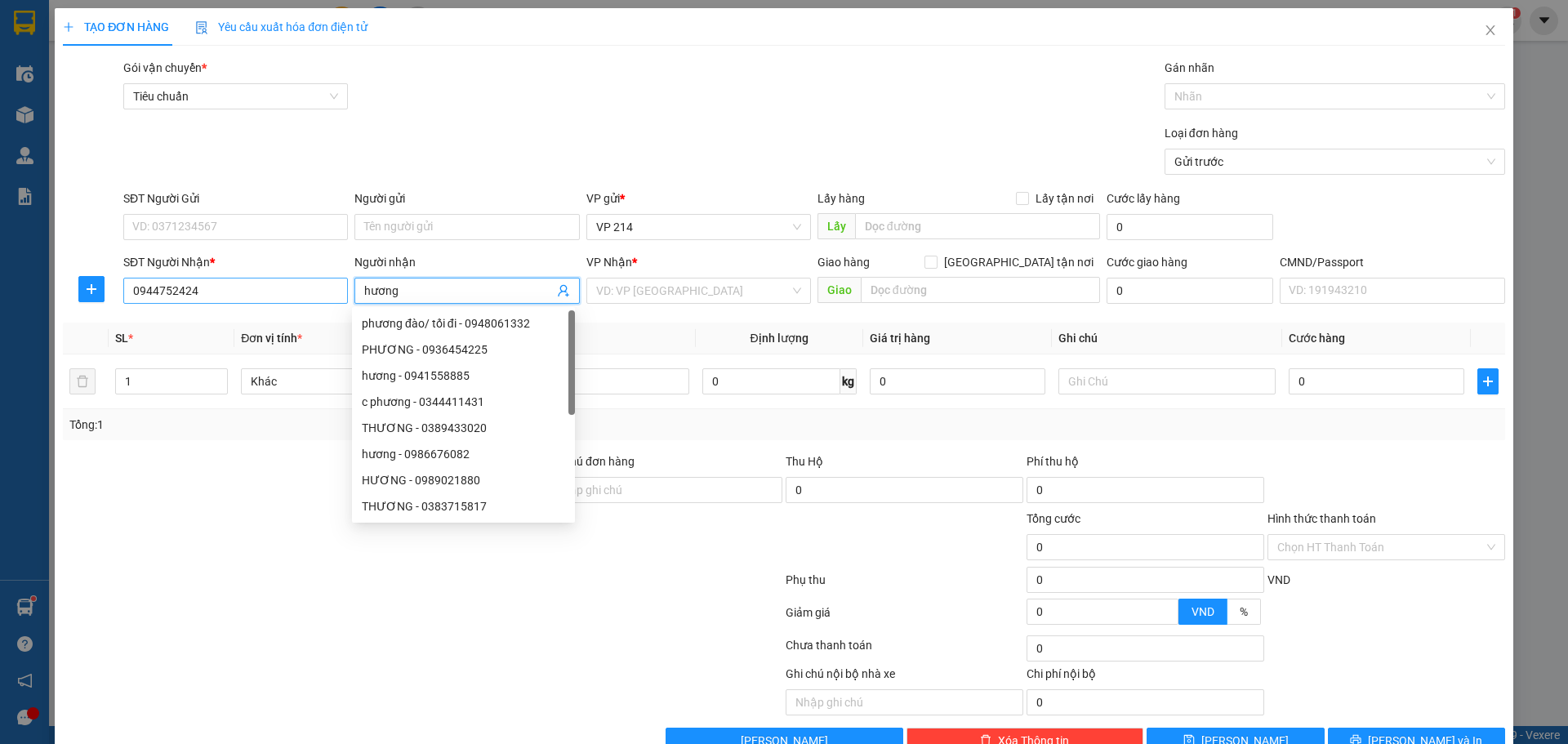
type input "hương"
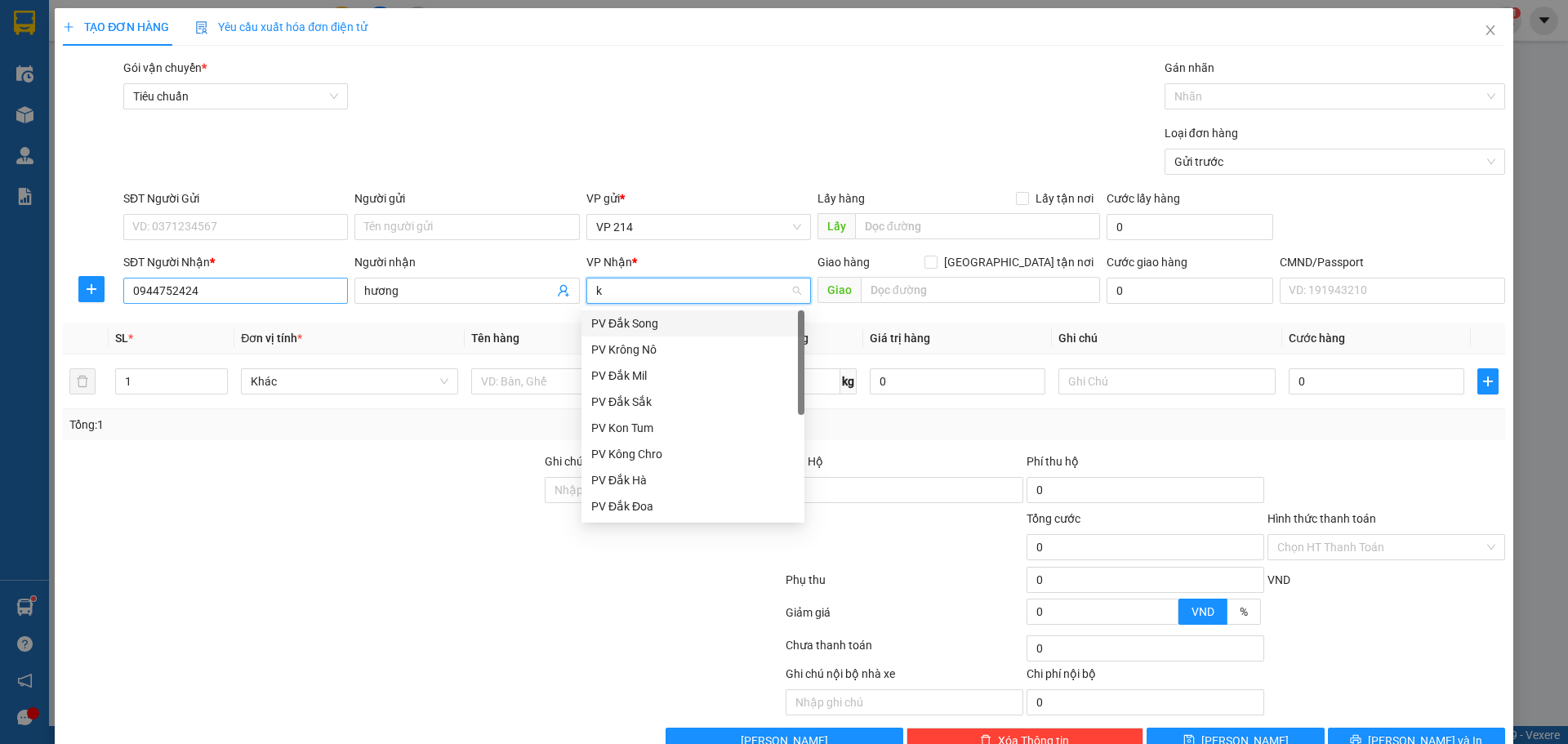
type input "kn"
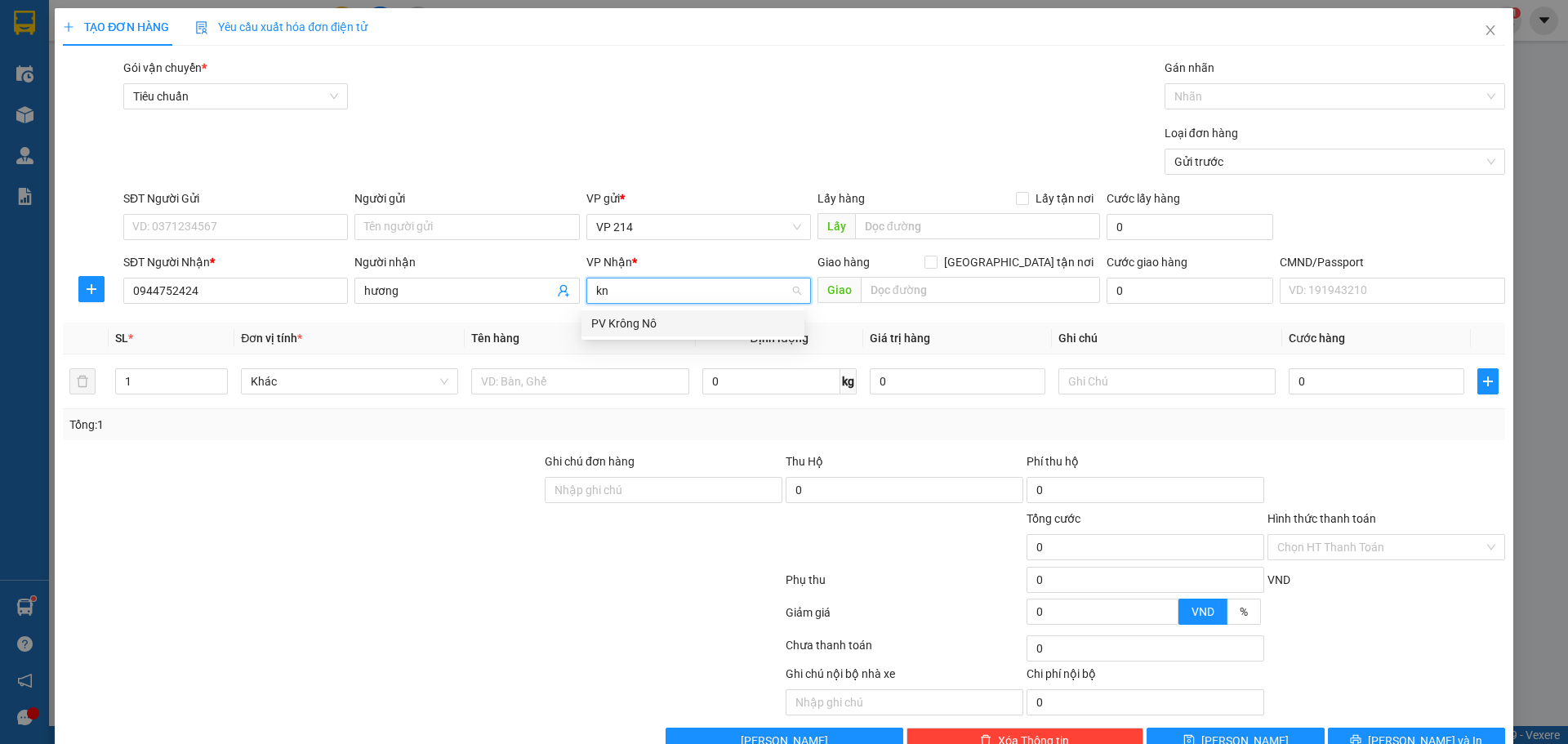
click at [617, 316] on div "PV Krông Nô" at bounding box center [693, 323] width 203 height 18
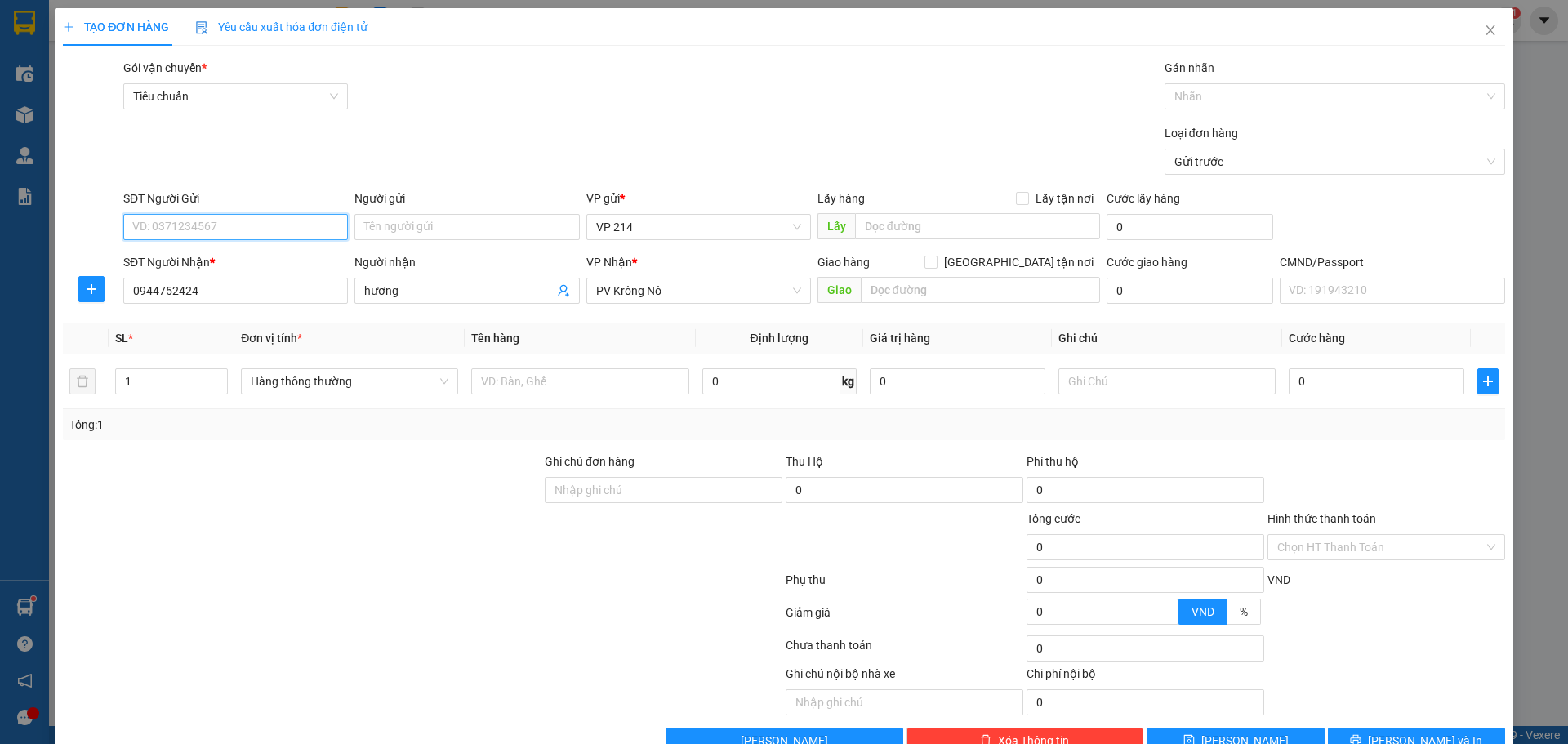
click at [256, 227] on input "SĐT Người Gửi" at bounding box center [235, 227] width 225 height 26
click at [272, 256] on div "0986313445" at bounding box center [234, 260] width 203 height 18
type input "0986313445"
click at [518, 381] on input "text" at bounding box center [580, 381] width 217 height 26
type input "thùng"
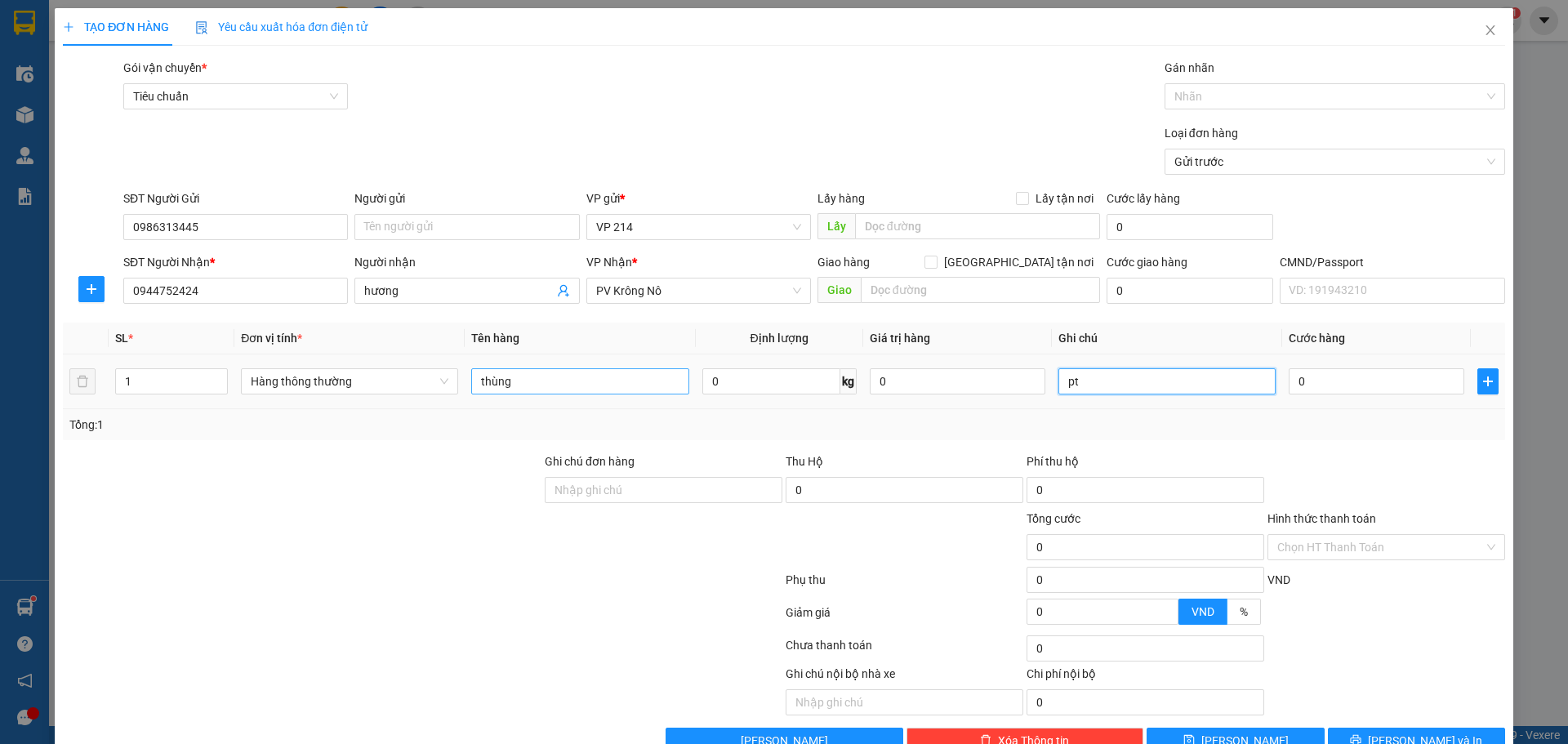
type input "pt"
type input "7"
type input "70"
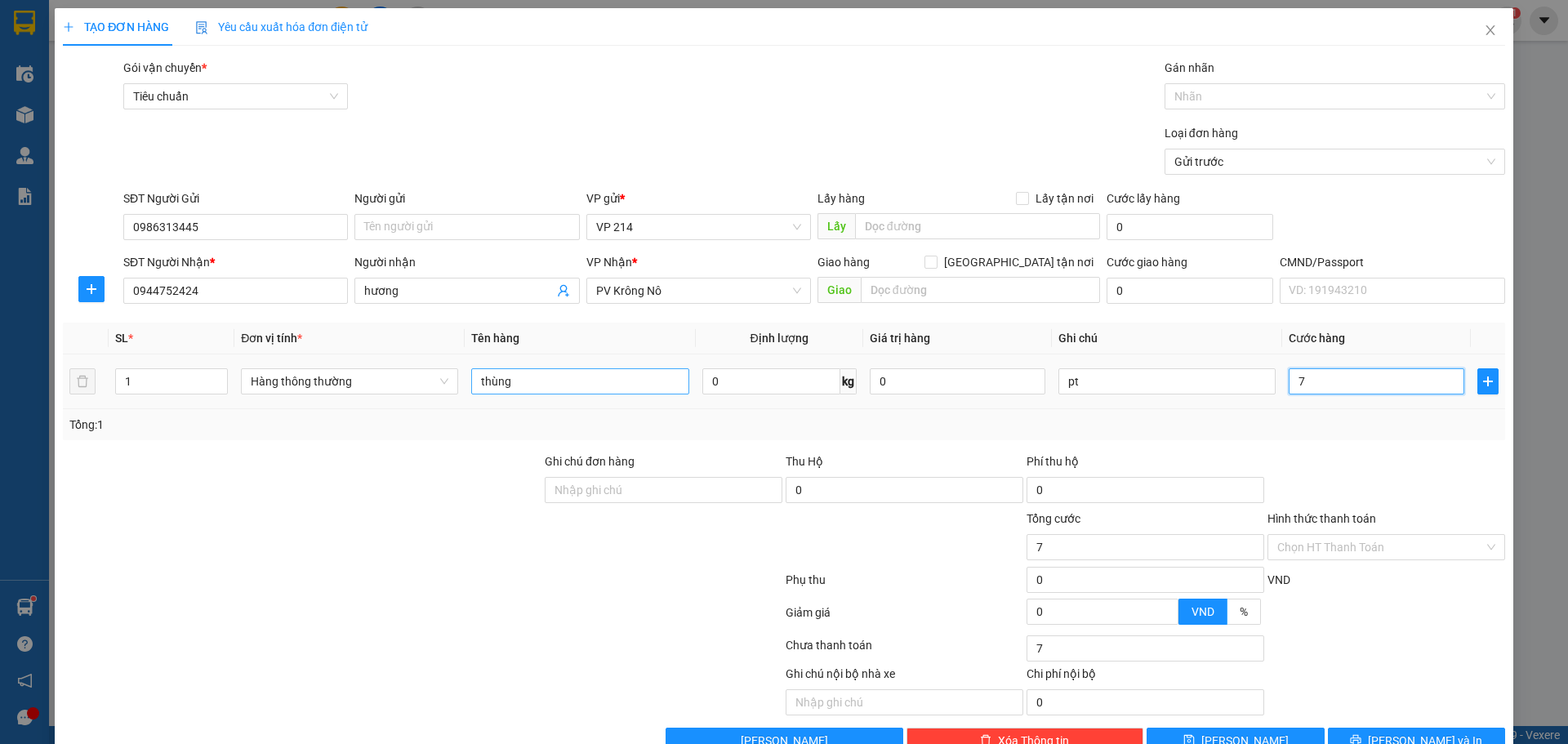
type input "70"
type input "700"
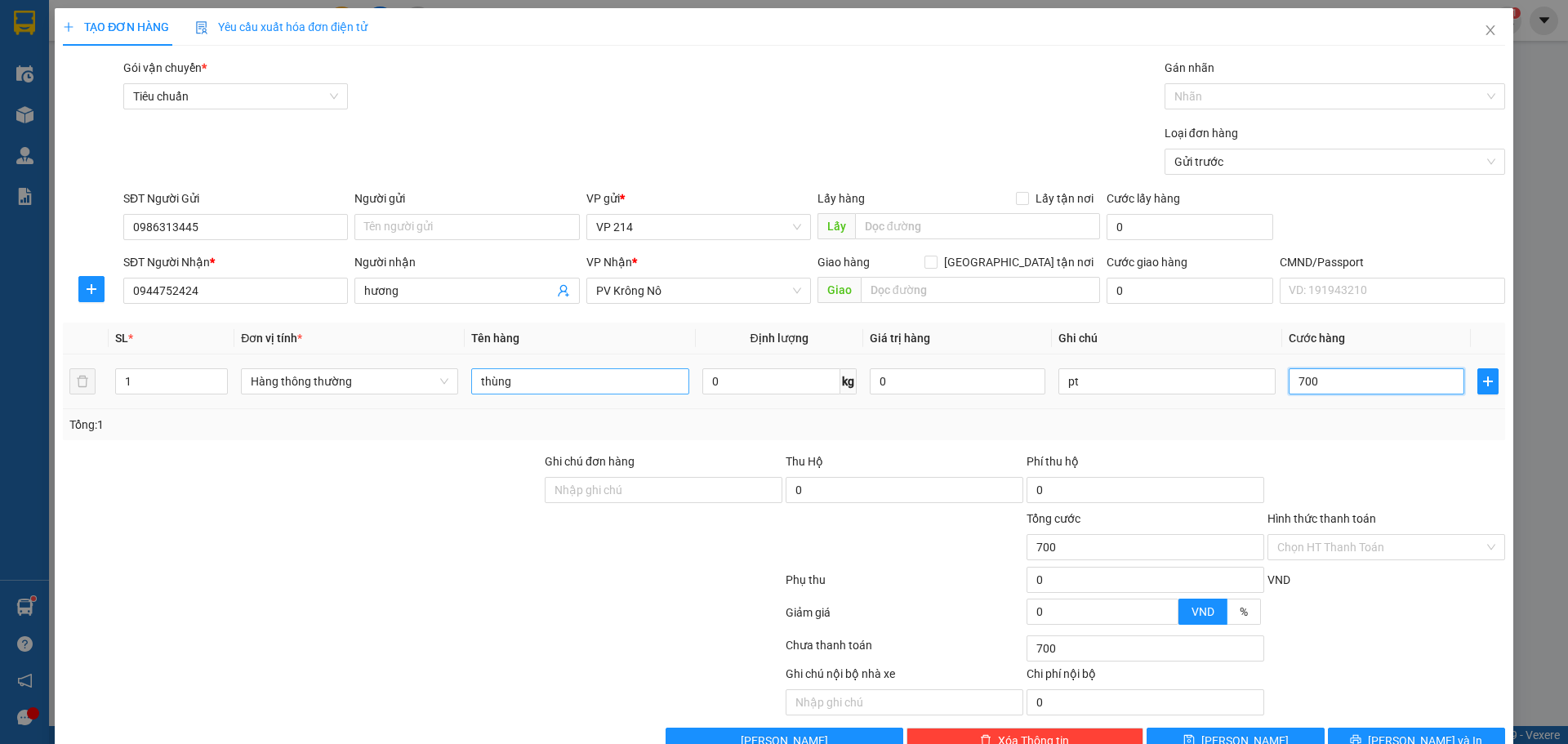
type input "7.000"
type input "70.000"
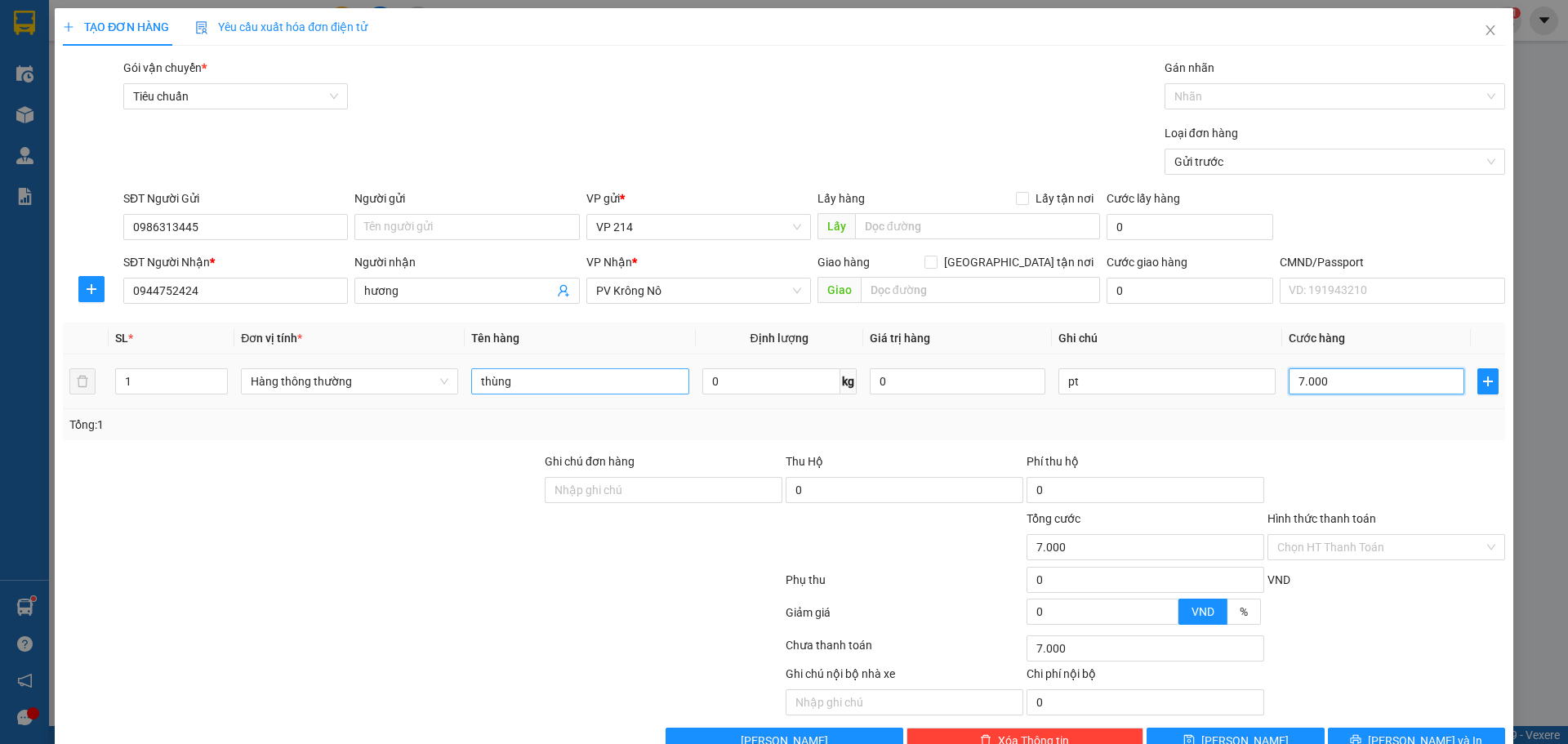
type input "70.000"
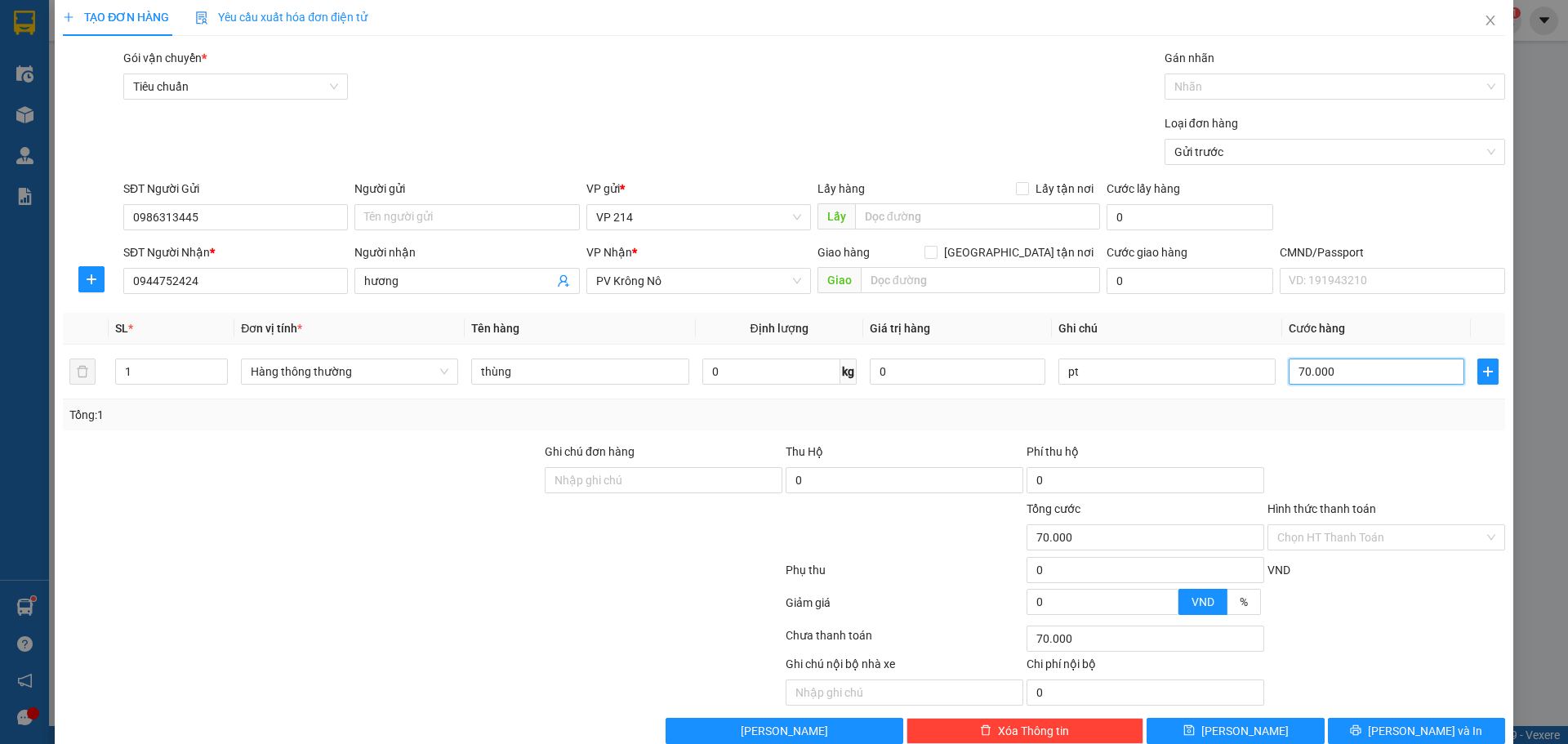
scroll to position [42, 0]
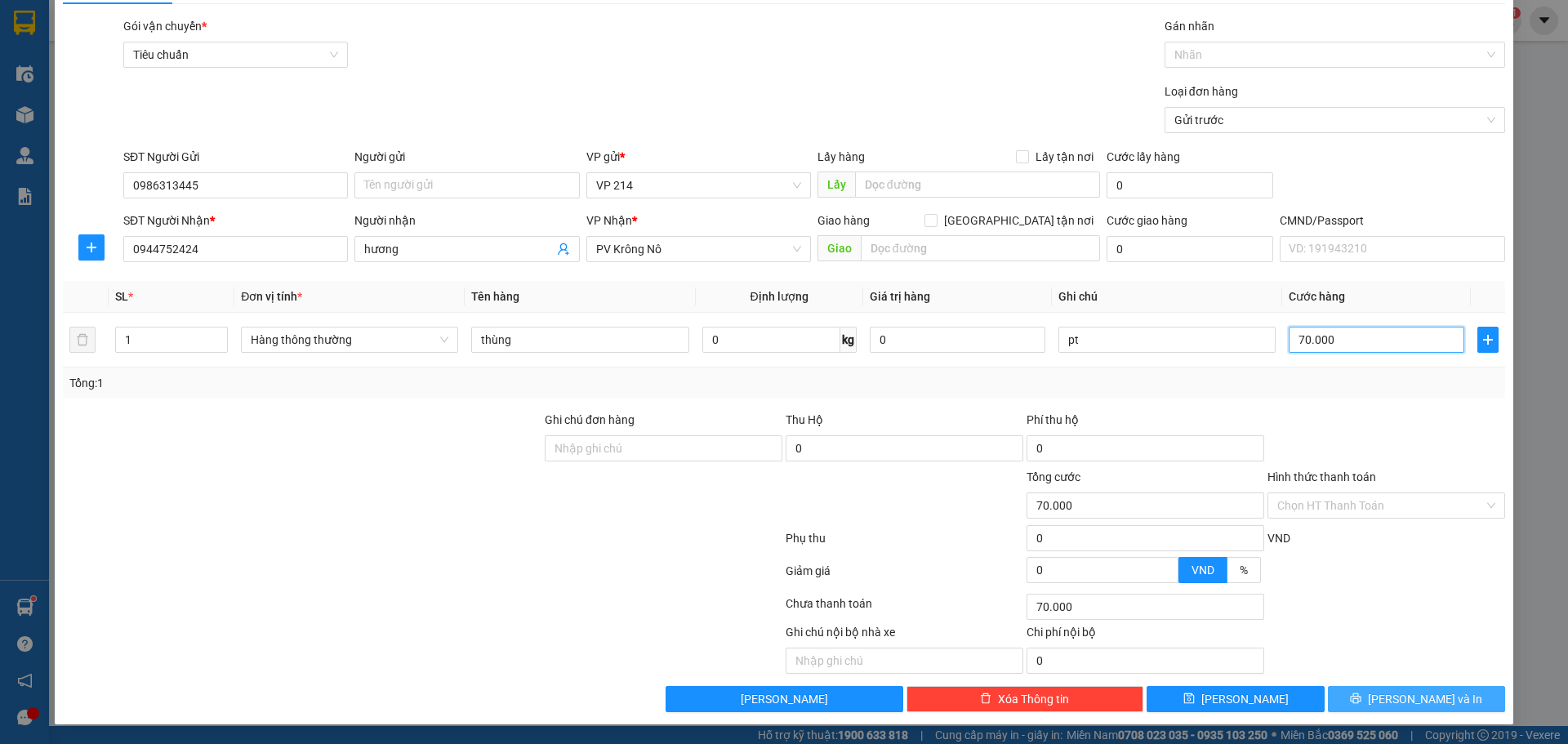
type input "70.000"
click at [1431, 701] on span "[PERSON_NAME] và In" at bounding box center [1425, 699] width 114 height 18
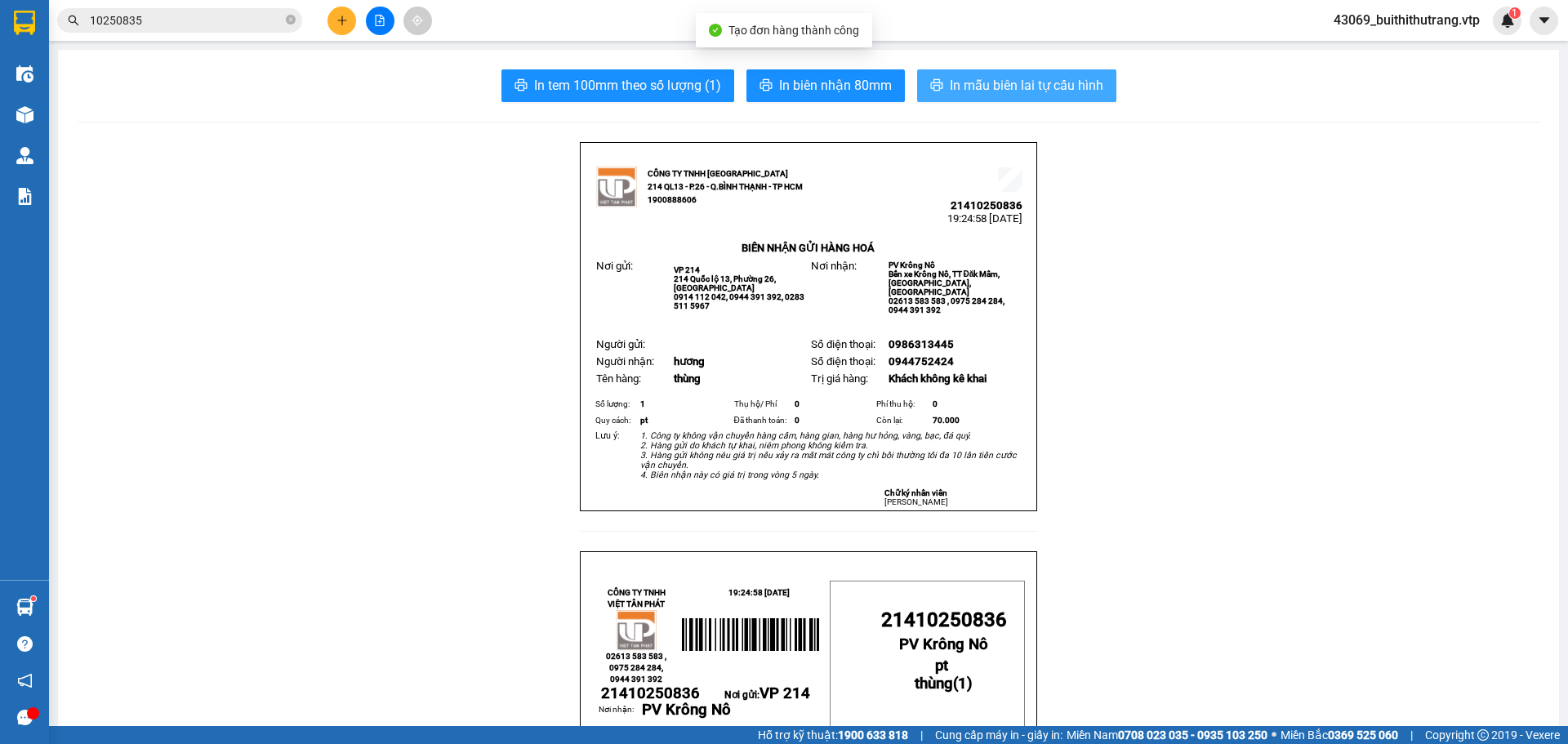
click at [1072, 84] on span "In mẫu biên lai tự cấu hình" at bounding box center [1027, 85] width 154 height 20
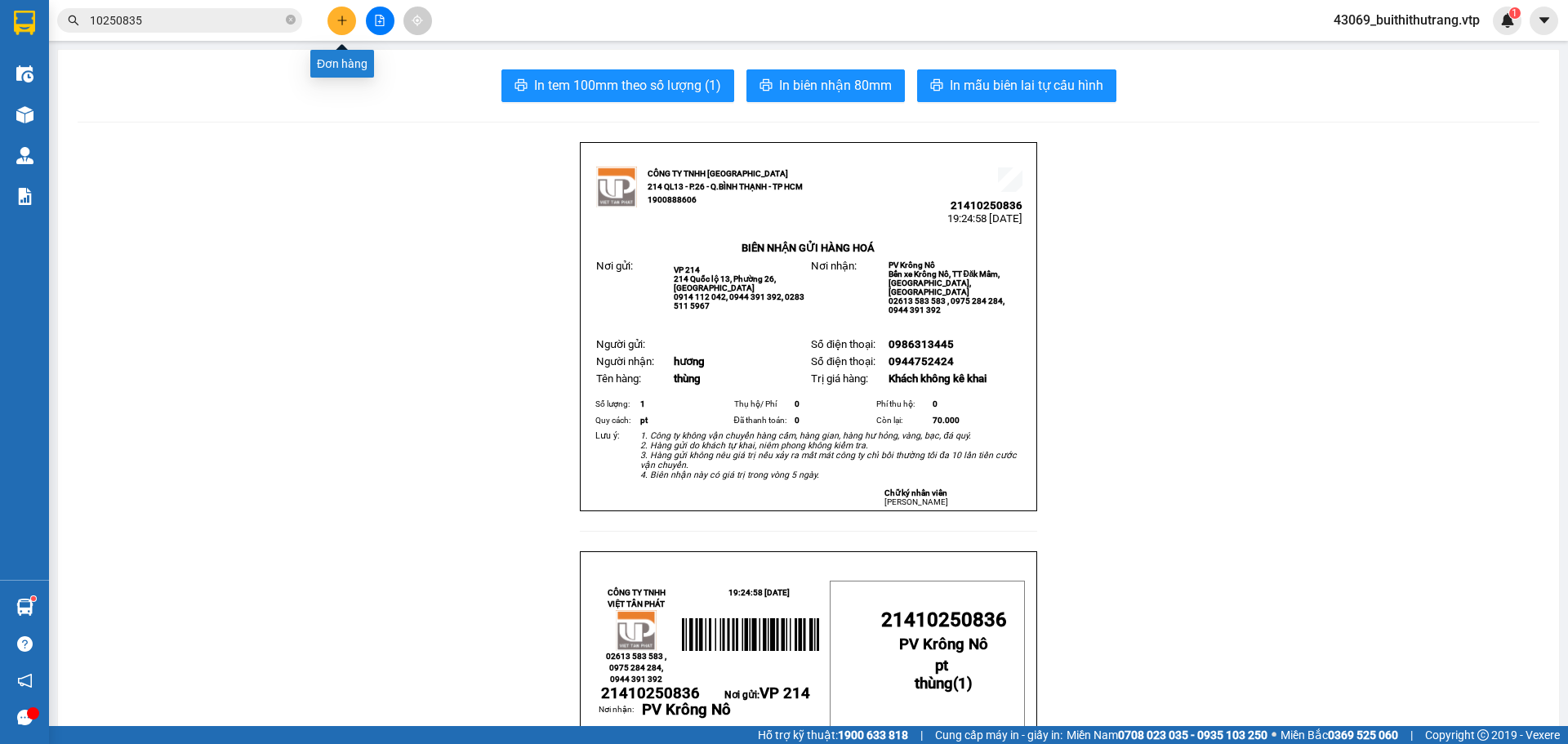
click at [343, 28] on button at bounding box center [341, 20] width 29 height 29
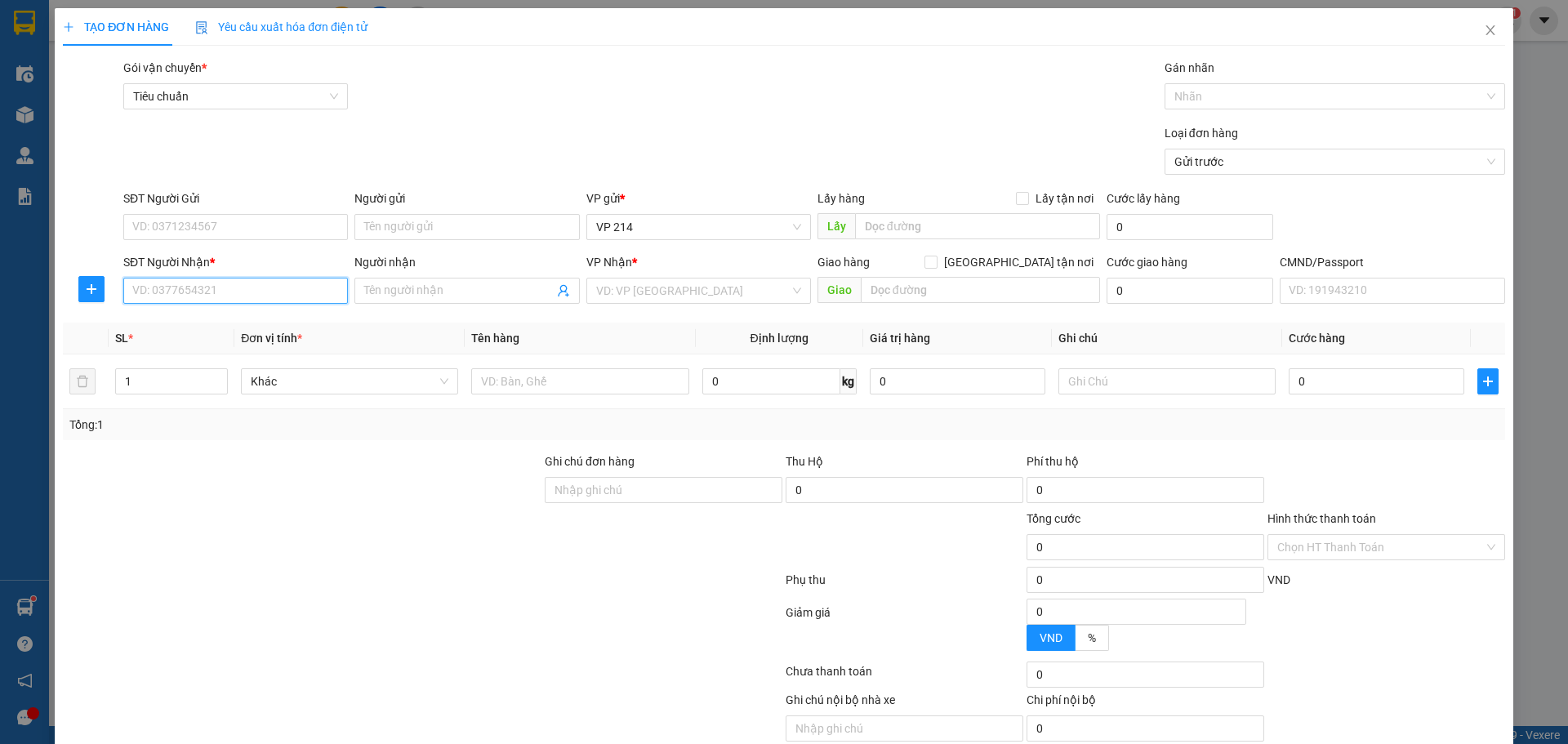
click at [282, 296] on input "SĐT Người Nhận *" at bounding box center [235, 291] width 225 height 26
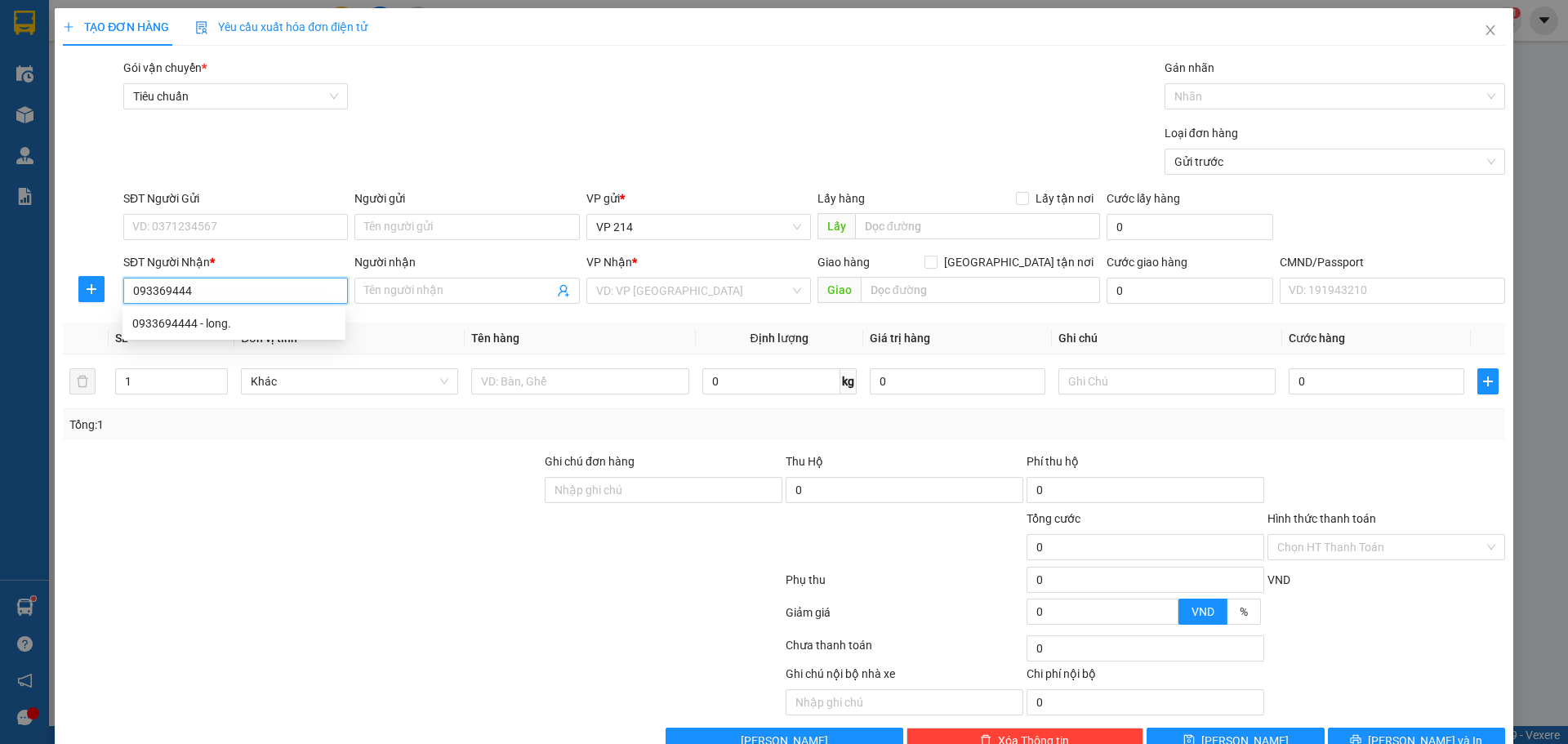
type input "0933694444"
click at [201, 323] on div "0933694444 - long." at bounding box center [234, 323] width 203 height 18
type input "long."
type input "0933694444"
click at [417, 290] on input "long." at bounding box center [458, 291] width 189 height 18
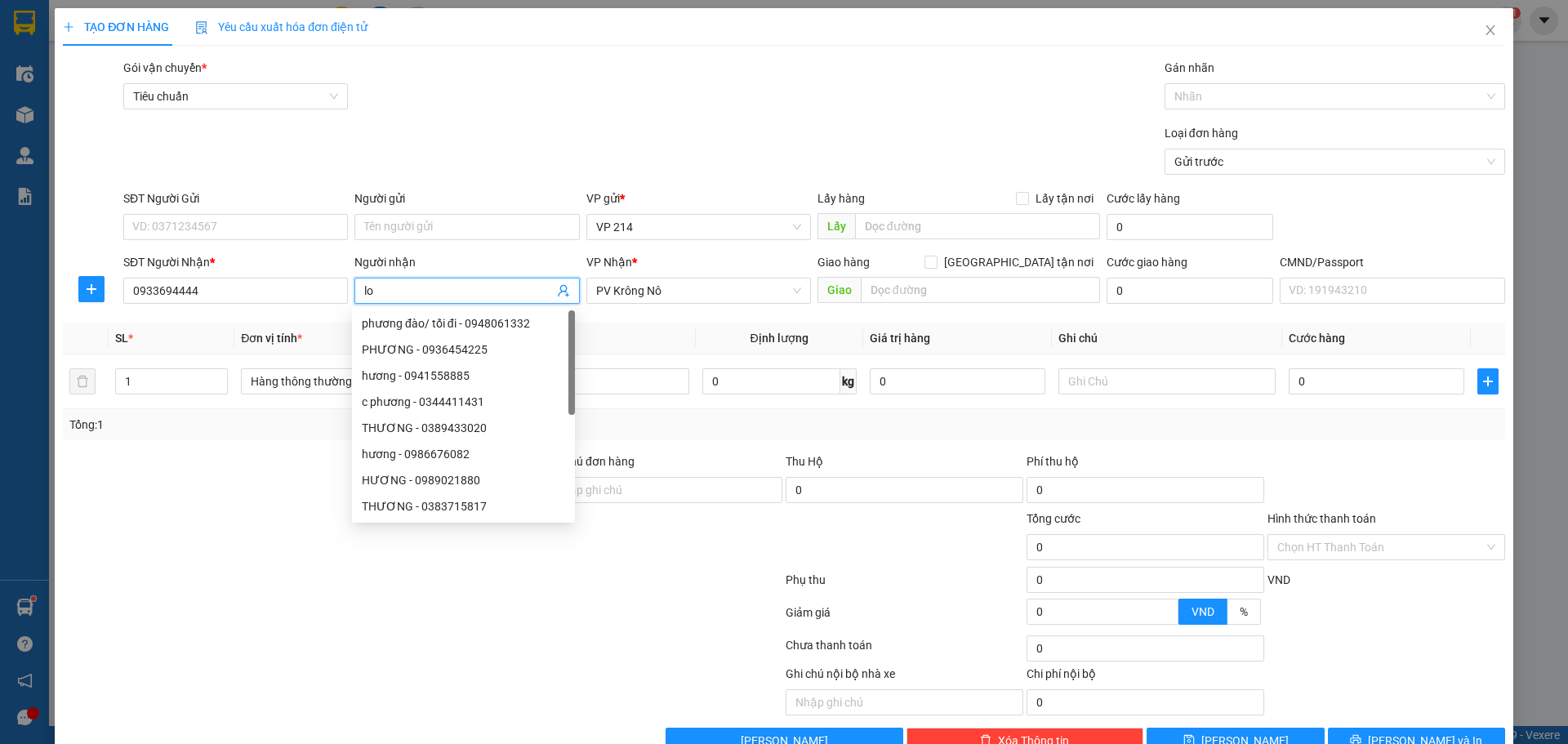
type input "l"
type input "thành"
click at [696, 371] on td "0 kg" at bounding box center [779, 381] width 167 height 55
click at [191, 685] on div at bounding box center [272, 690] width 421 height 51
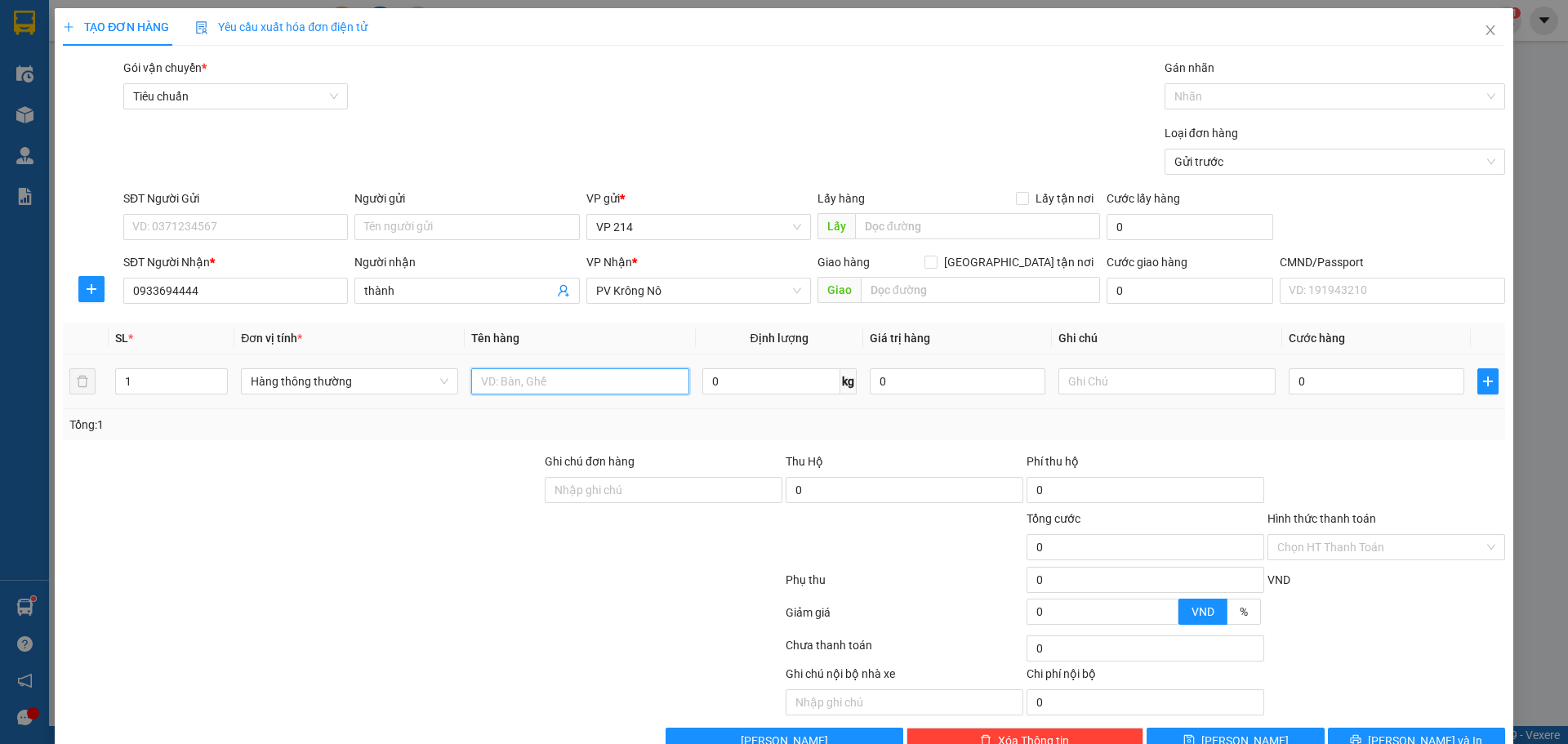
click at [519, 390] on input "text" at bounding box center [580, 381] width 217 height 26
type input "thùng"
type input "pt"
type input "1"
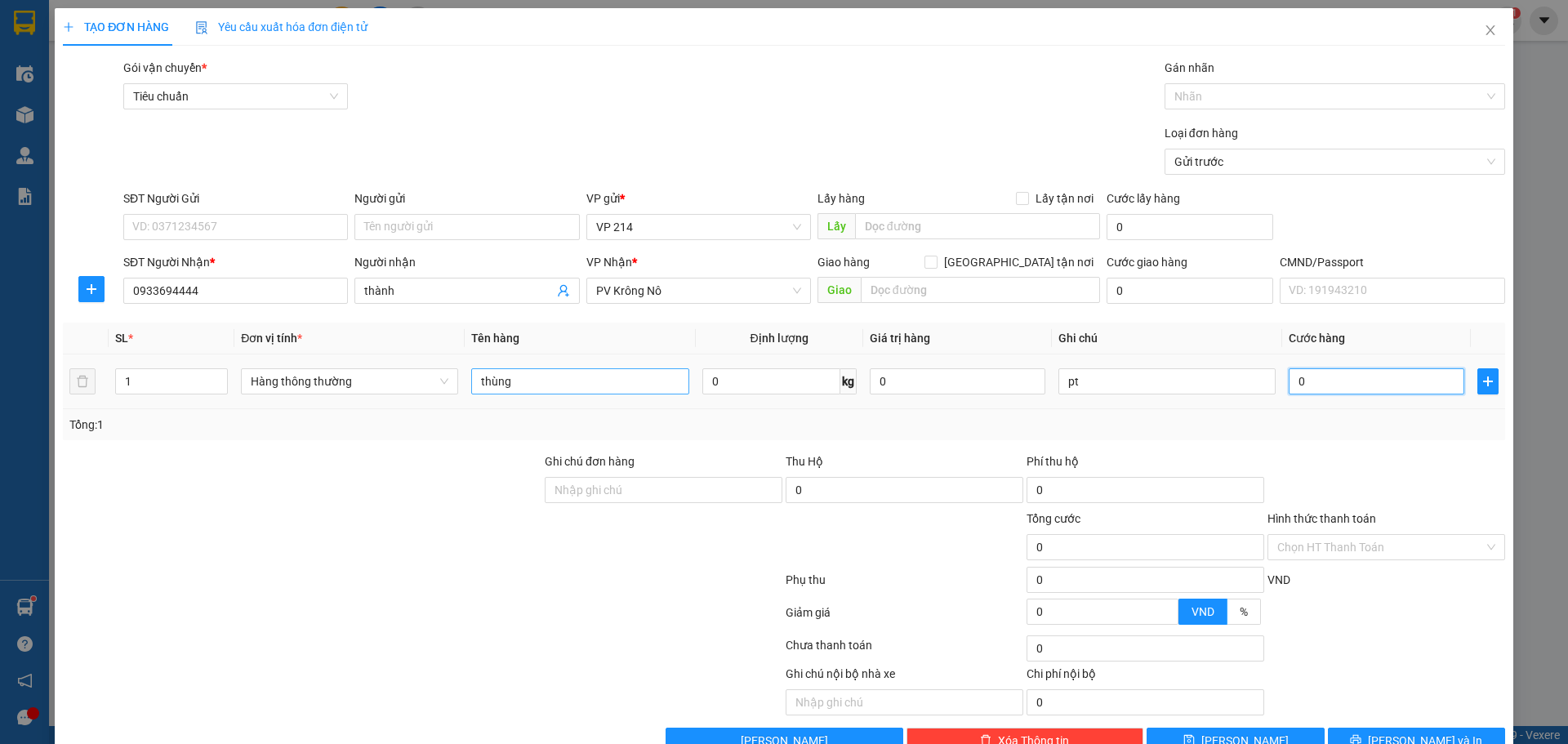
type input "1"
type input "10"
type input "100"
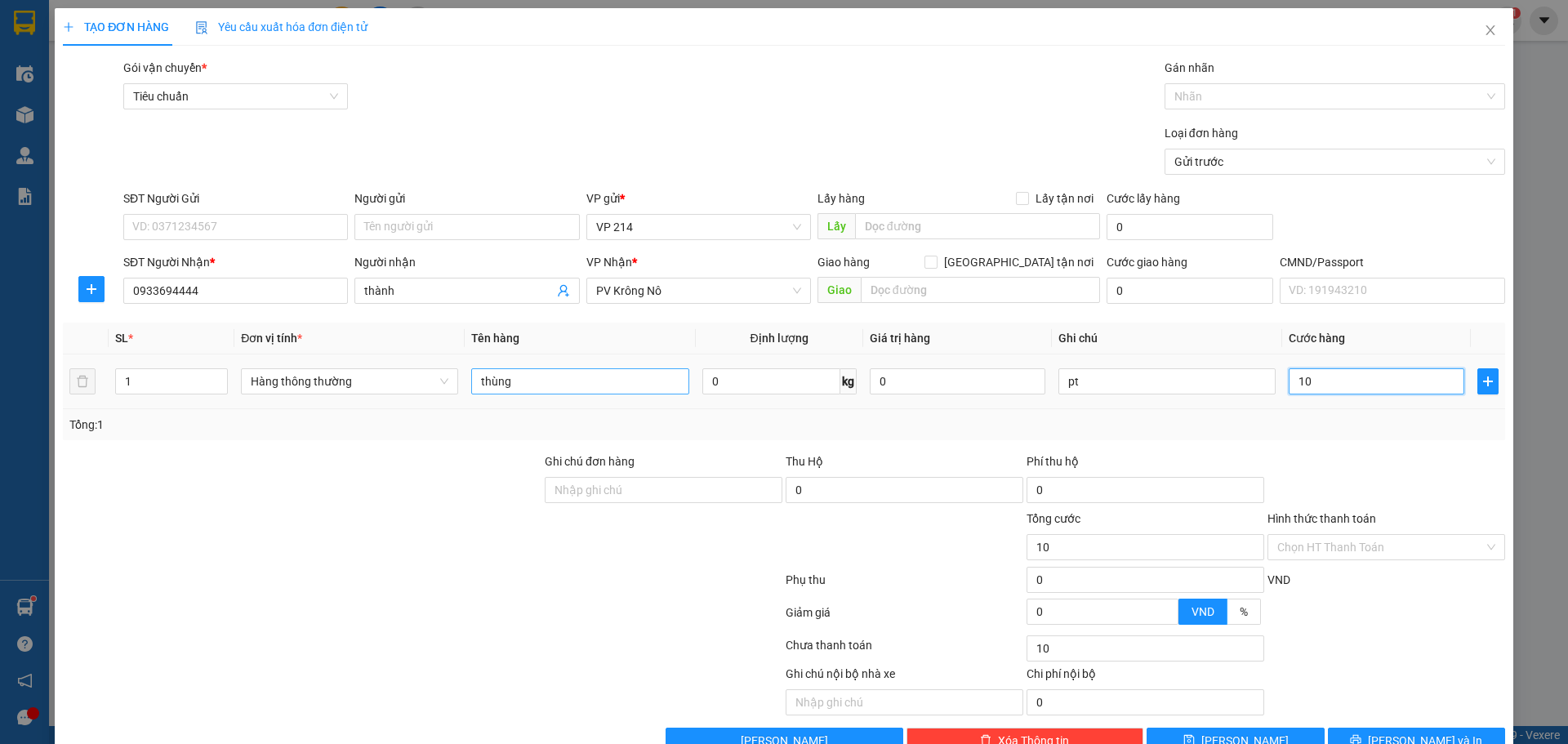
type input "100"
type input "1.000"
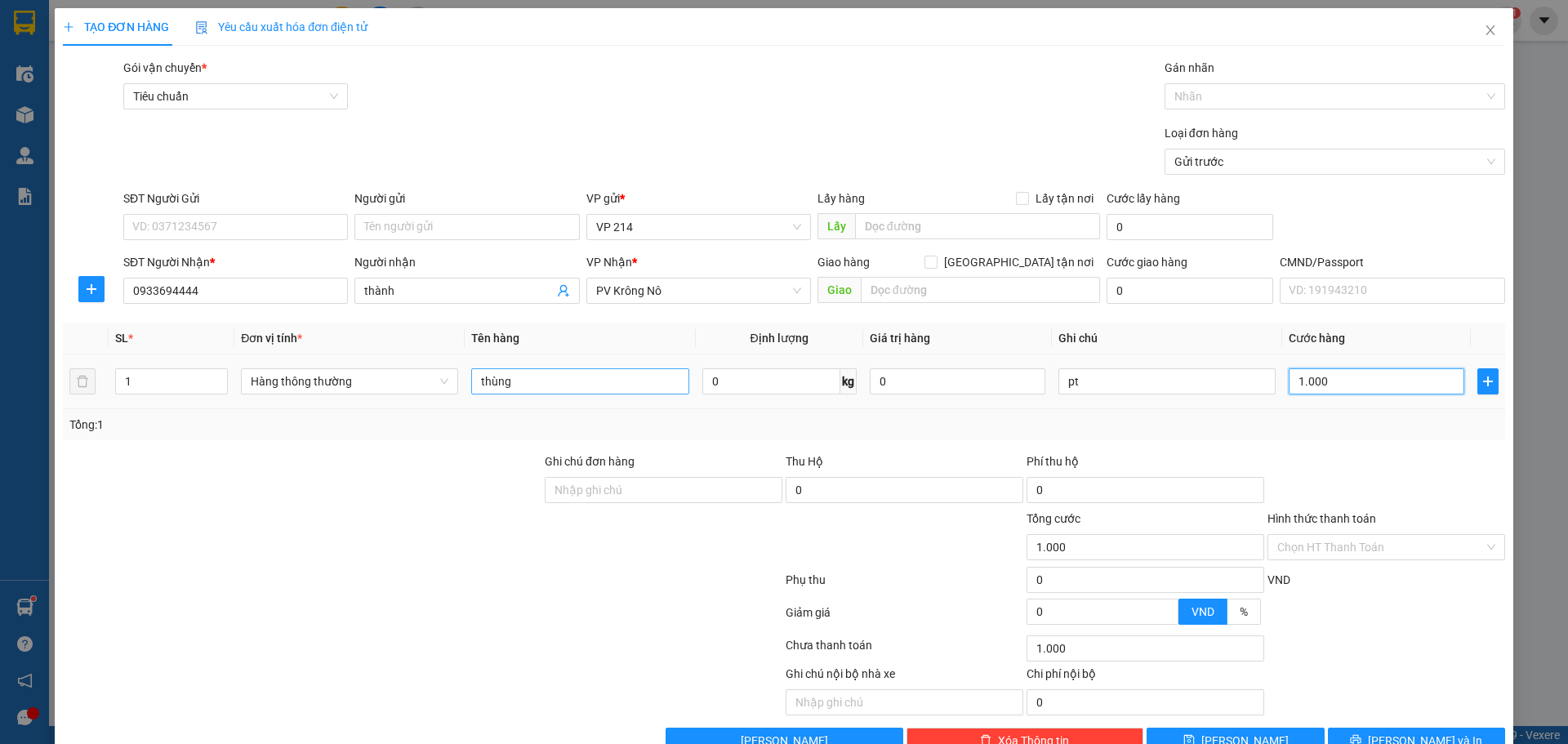
type input "10.000"
type input "100.000"
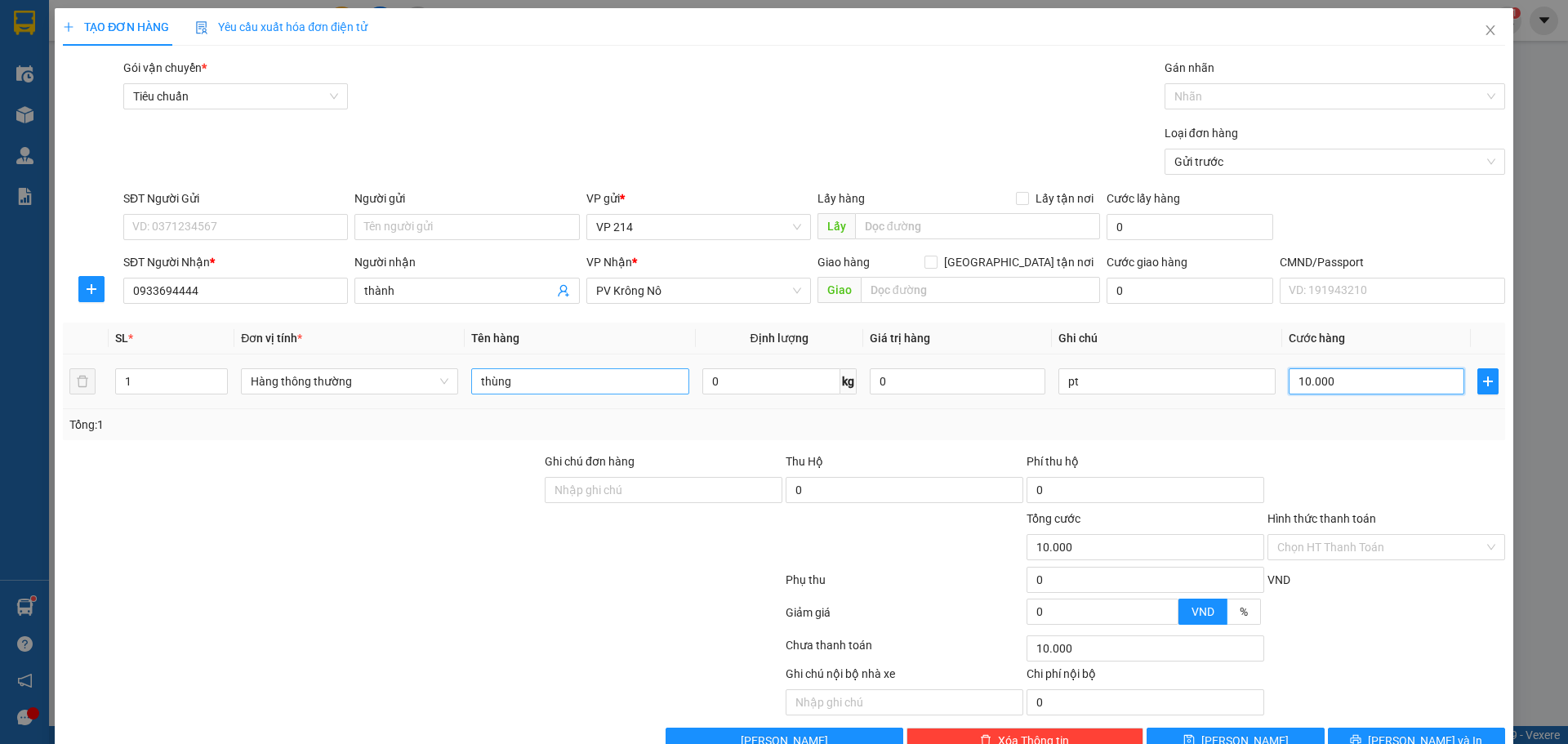
type input "100.000"
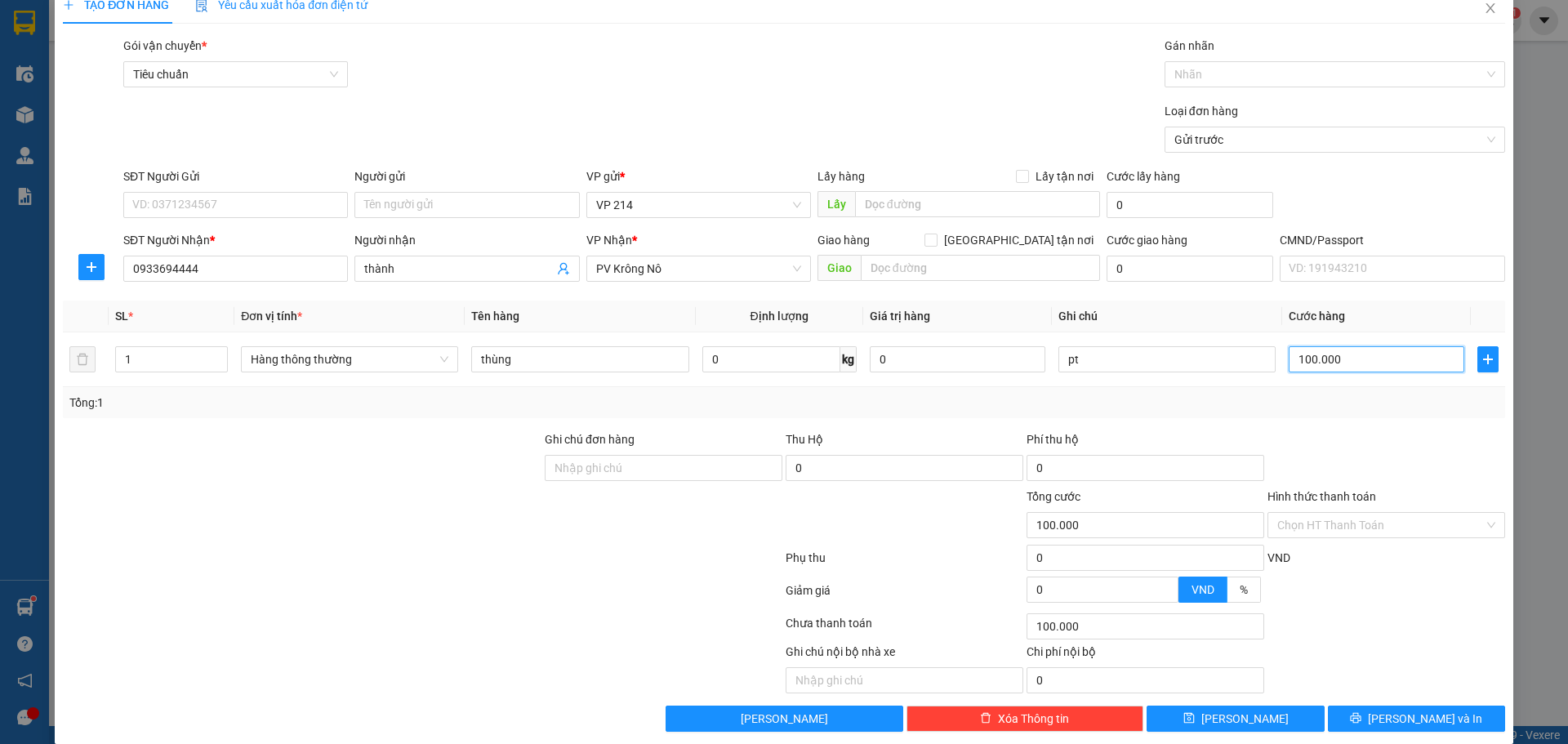
scroll to position [42, 0]
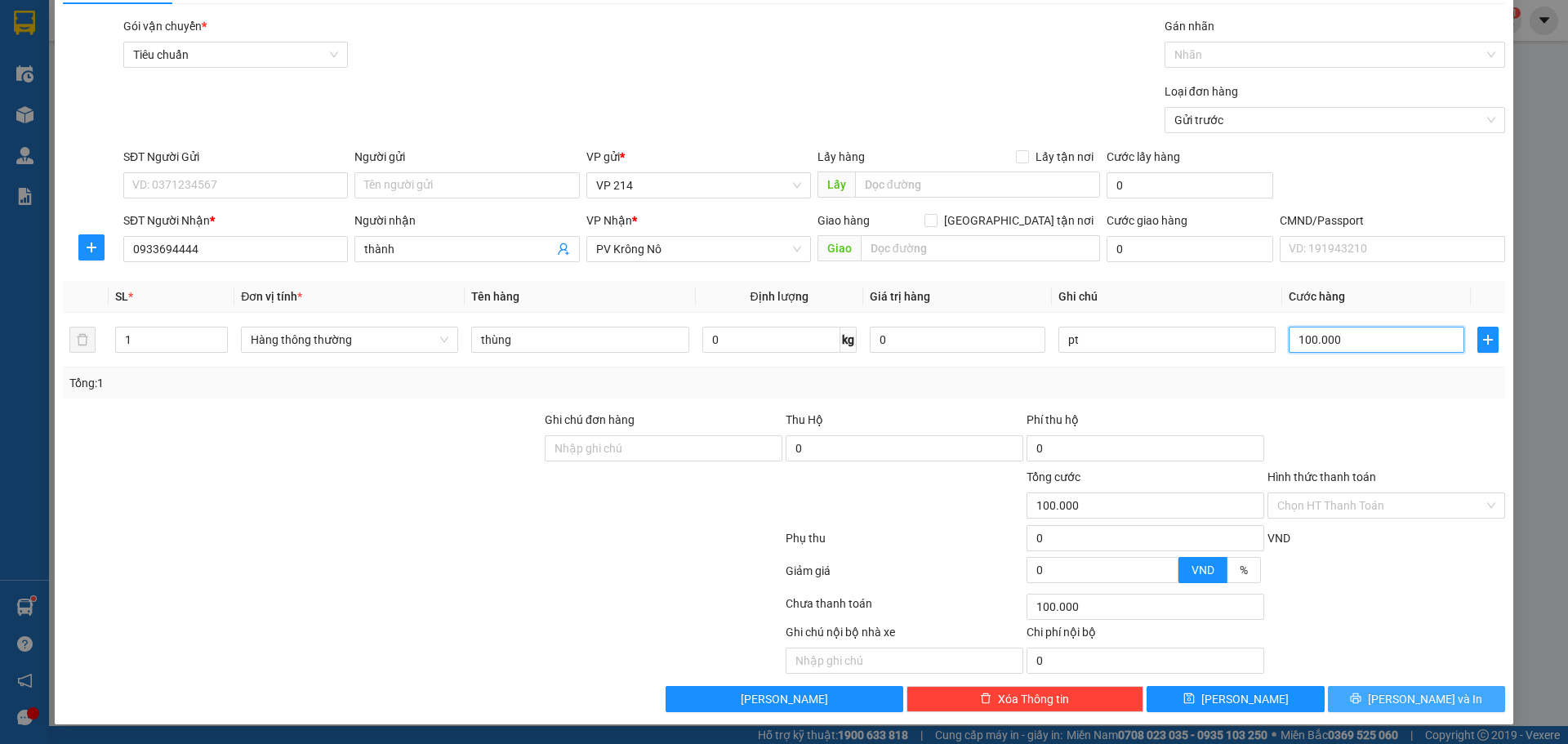
type input "100.000"
click at [1423, 699] on span "[PERSON_NAME] và In" at bounding box center [1425, 699] width 114 height 18
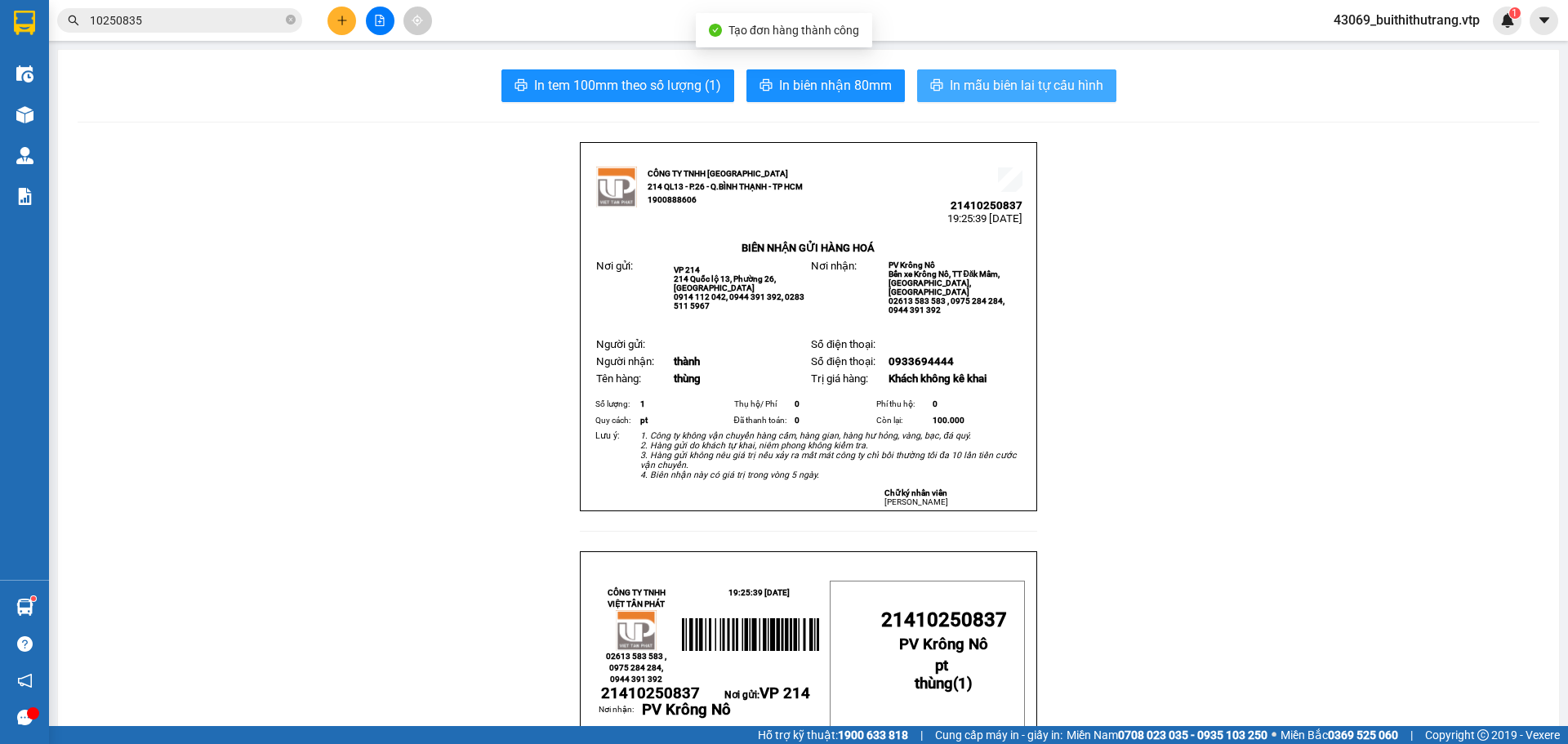
click at [1062, 89] on span "In mẫu biên lai tự cấu hình" at bounding box center [1027, 85] width 154 height 20
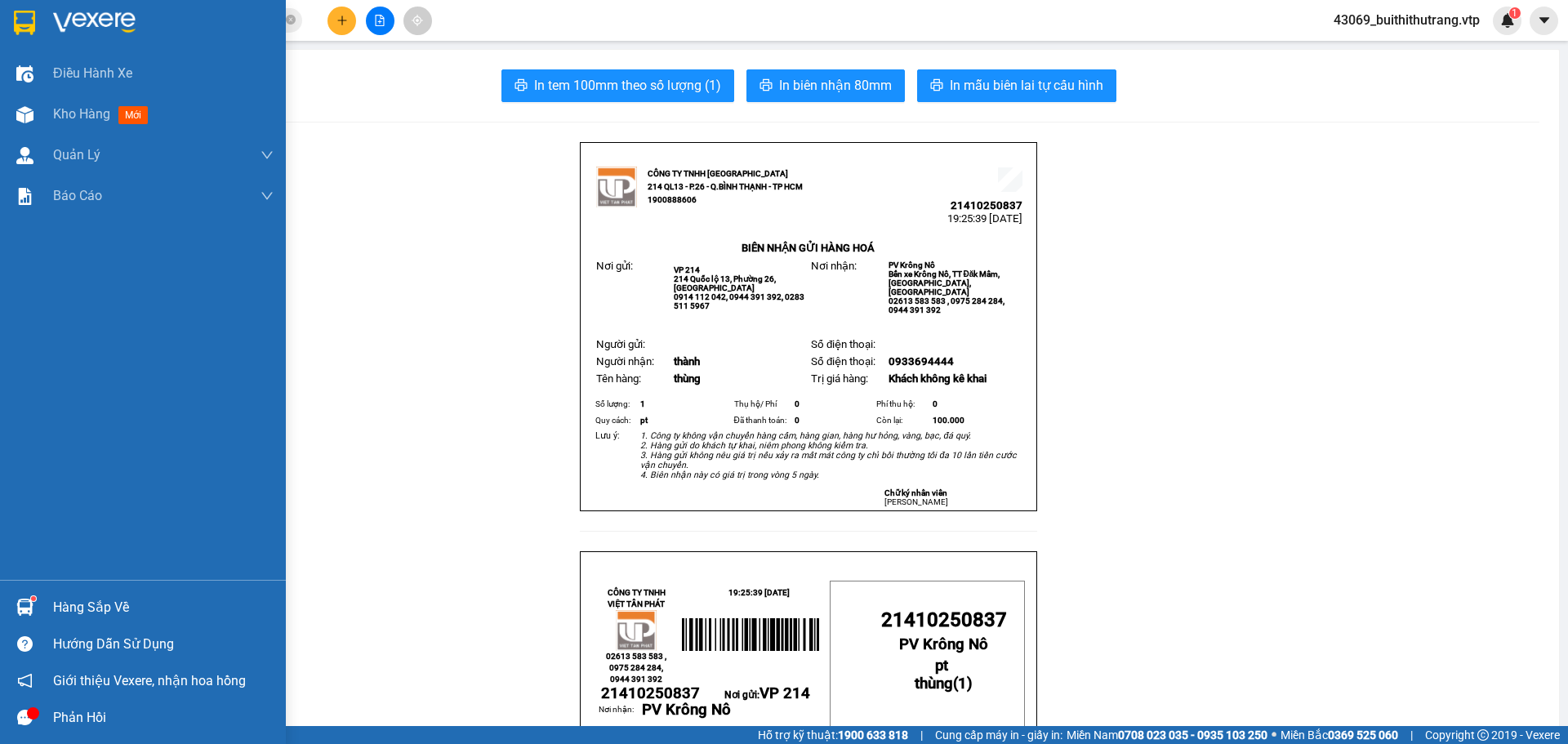
click at [51, 19] on div at bounding box center [143, 26] width 286 height 53
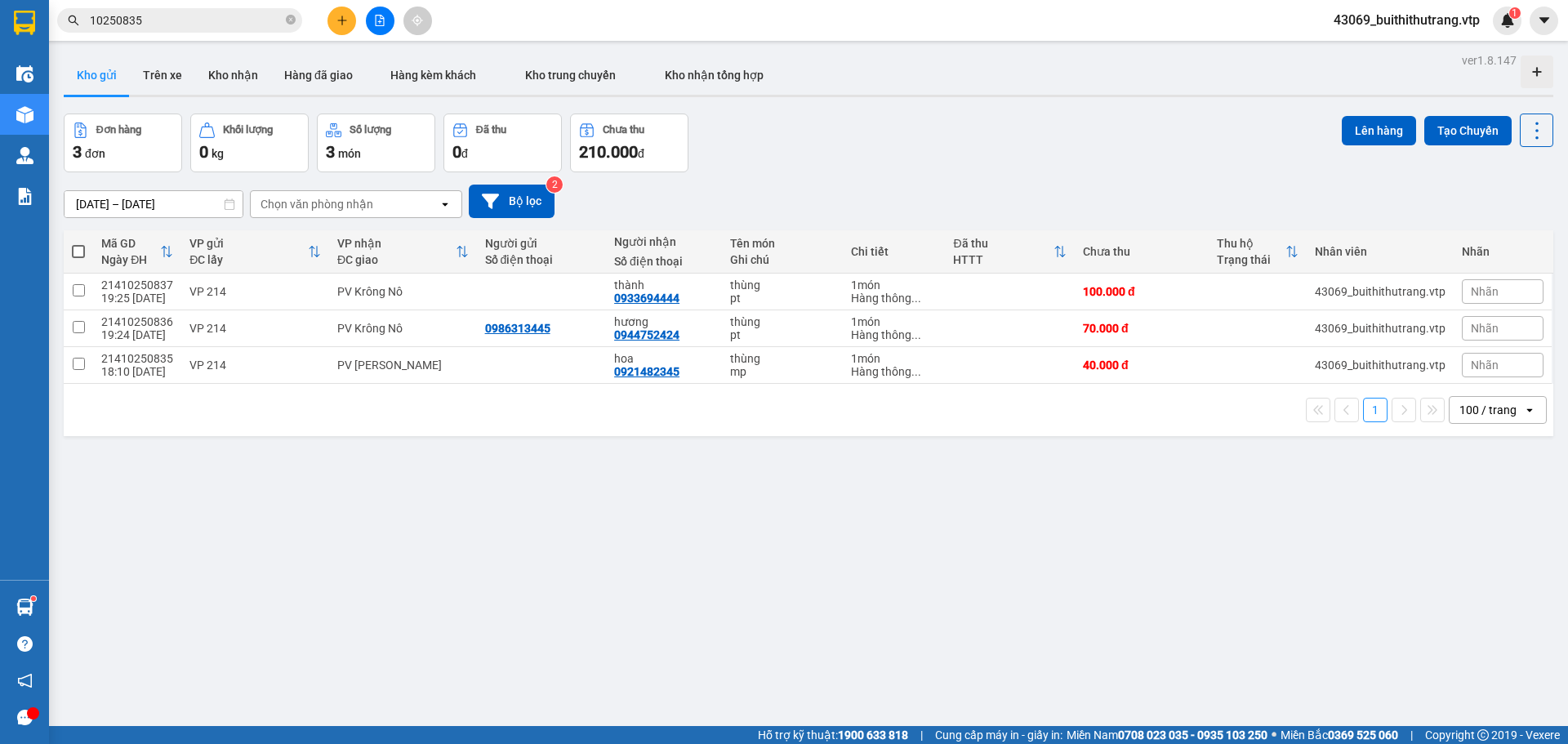
click at [1437, 25] on span "43069_buithithutrang.vtp" at bounding box center [1406, 20] width 172 height 20
click at [1402, 48] on span "Đăng xuất" at bounding box center [1413, 51] width 140 height 18
